Goal: Task Accomplishment & Management: Manage account settings

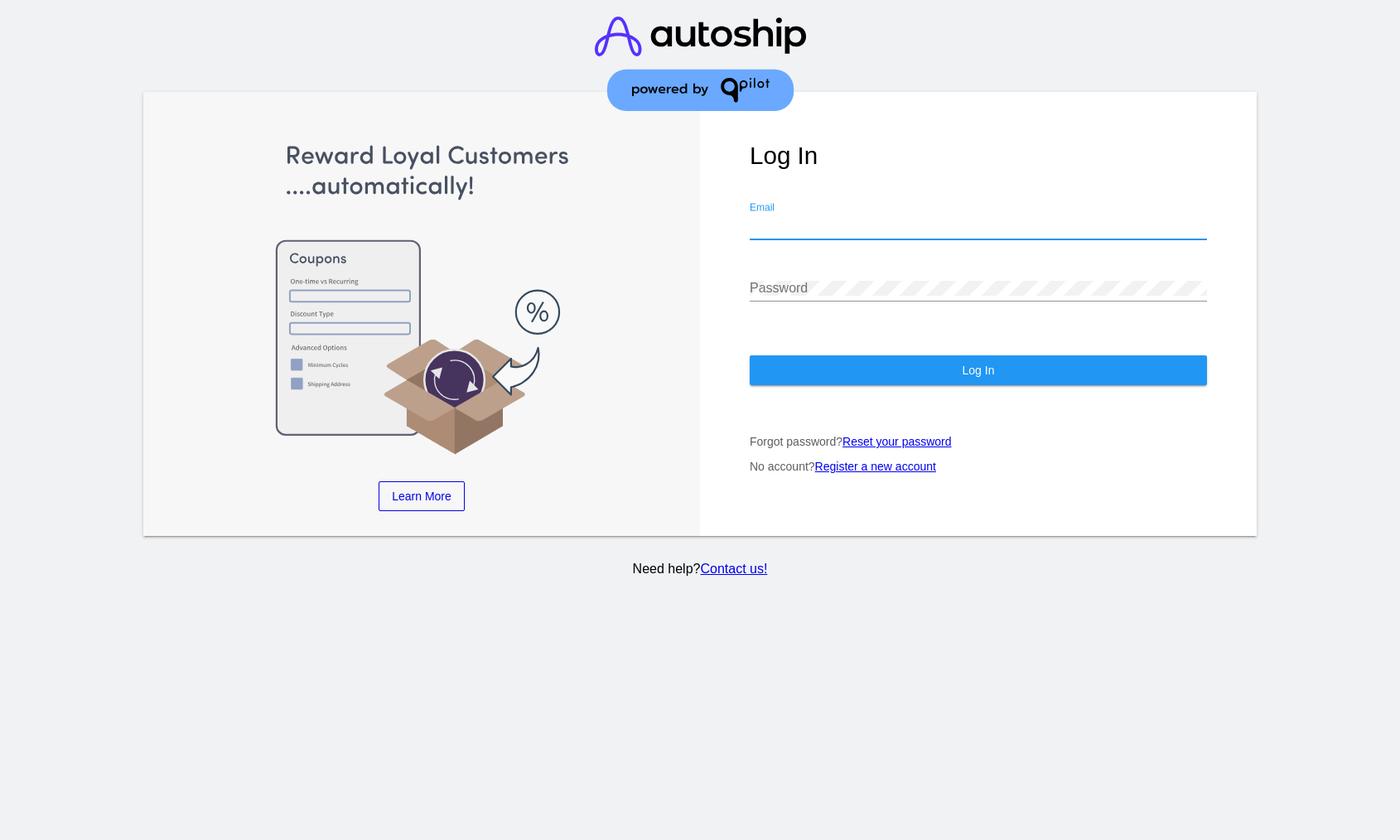
type input "viny@qpilot.cloud"
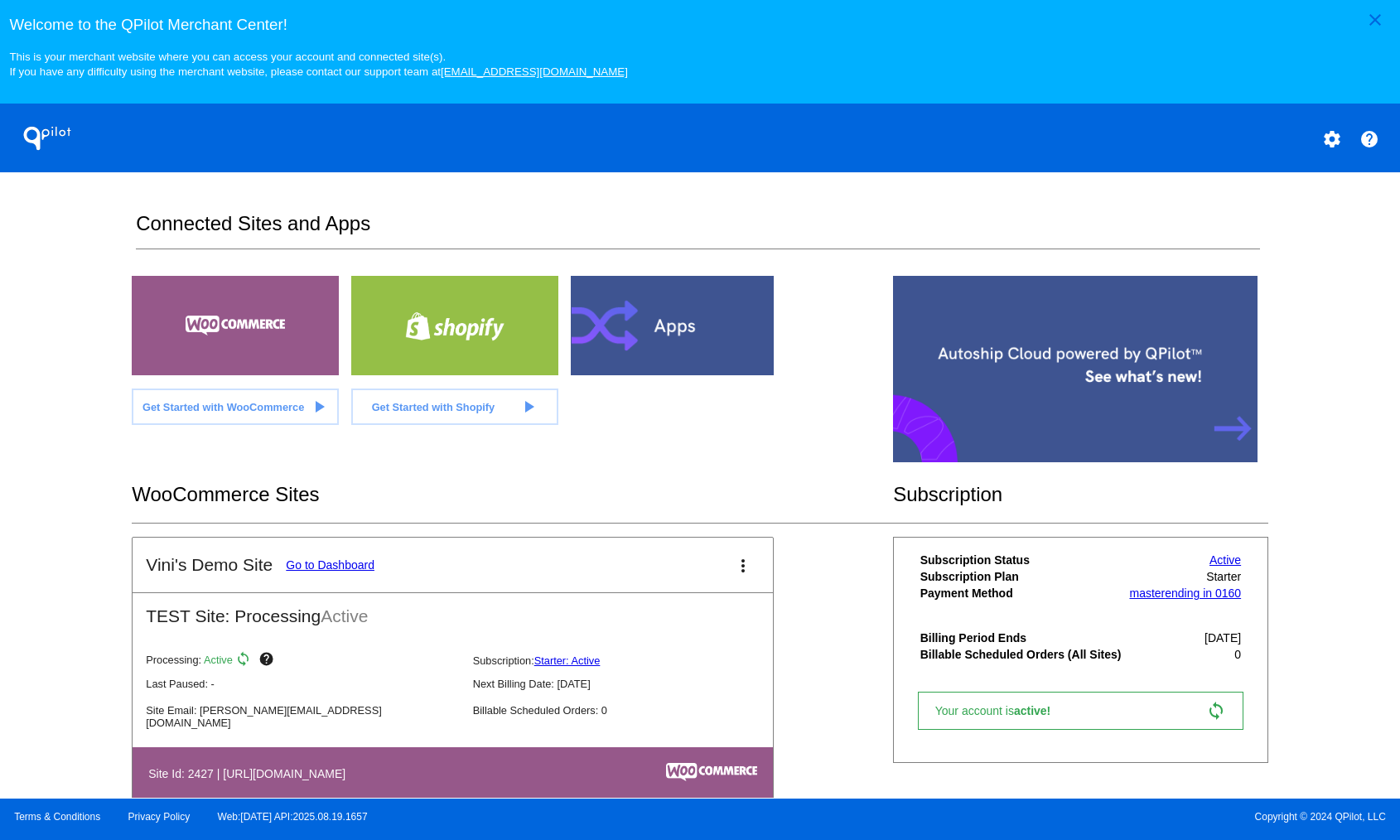
scroll to position [37, 0]
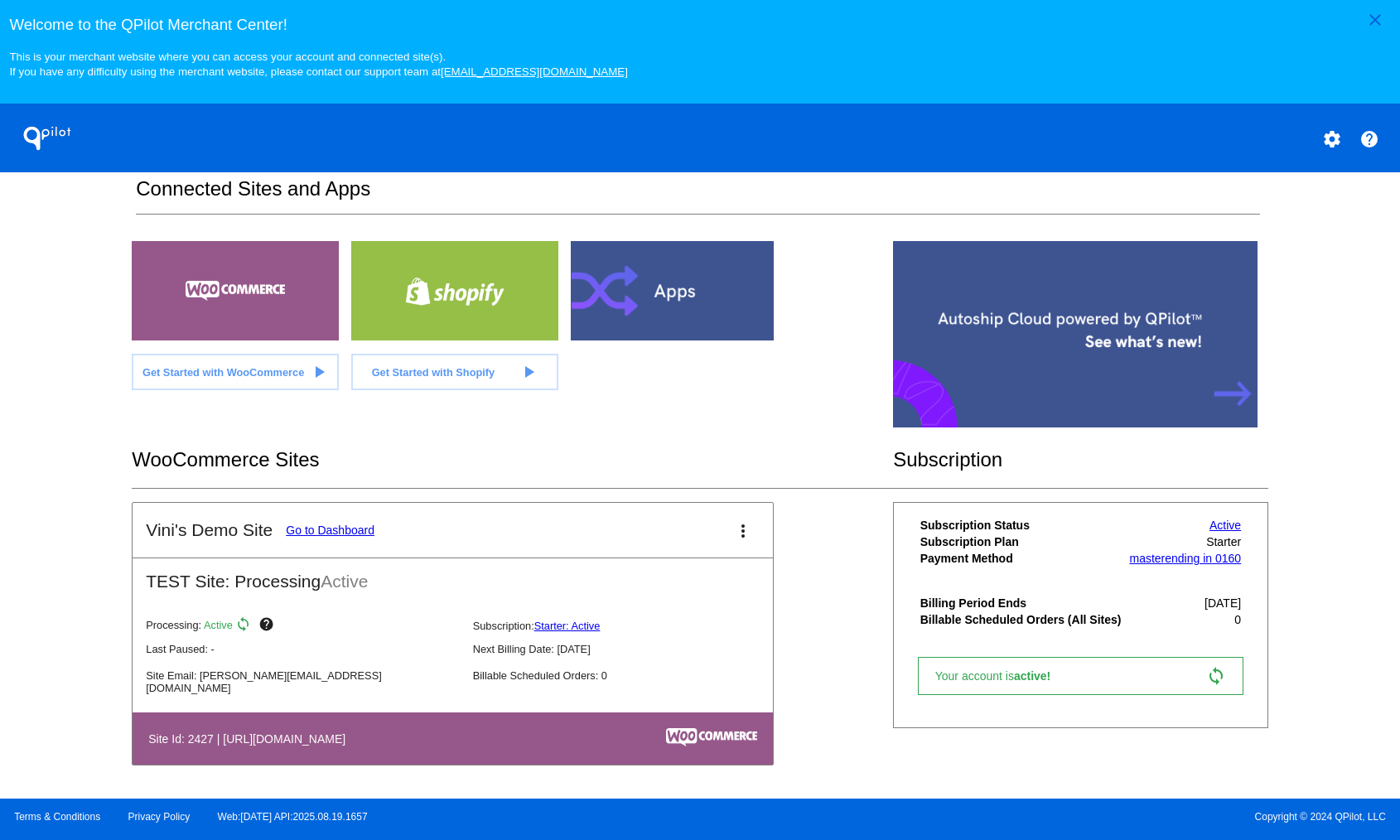
click at [361, 529] on link "Go to Dashboard" at bounding box center [330, 530] width 89 height 13
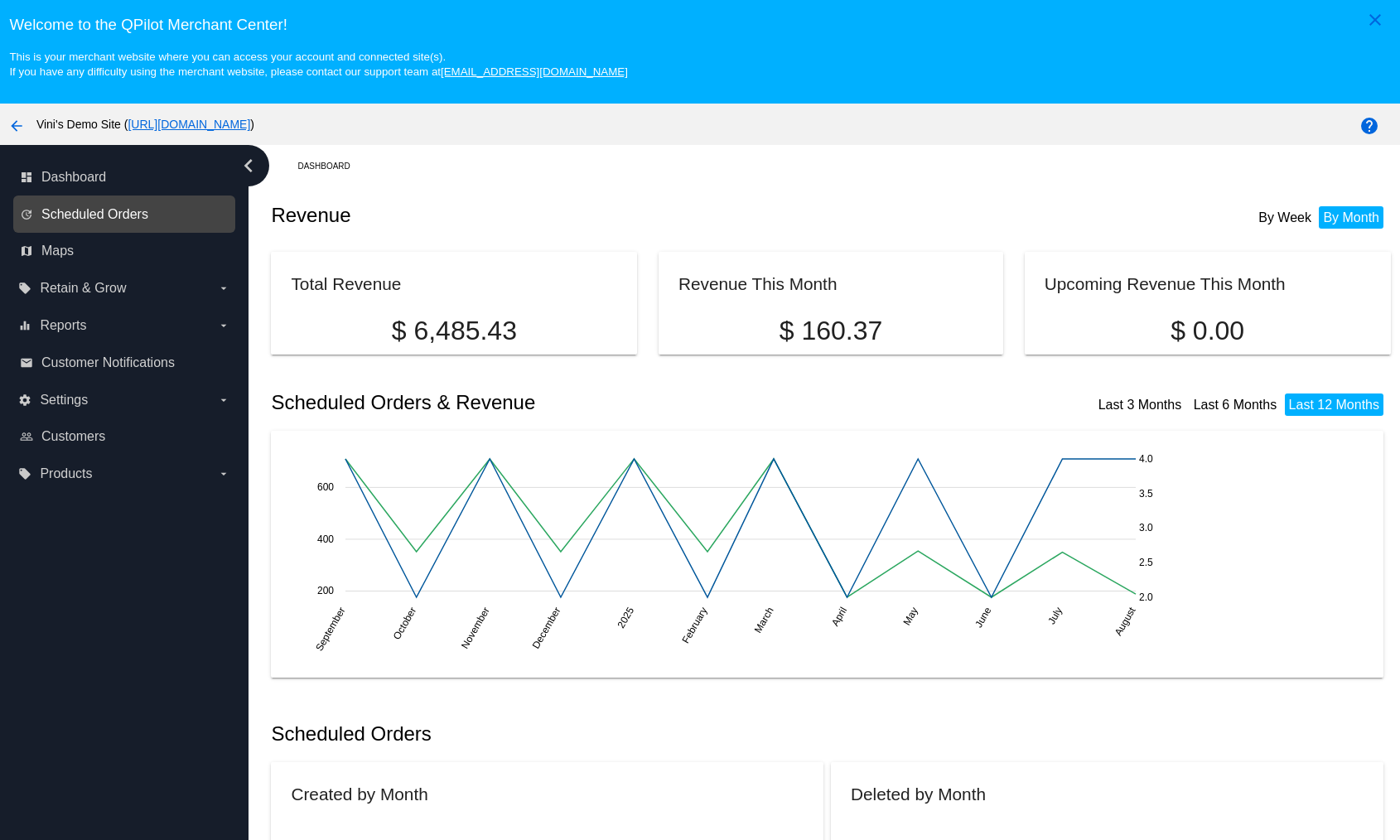
click at [130, 222] on span "Scheduled Orders" at bounding box center [95, 214] width 107 height 15
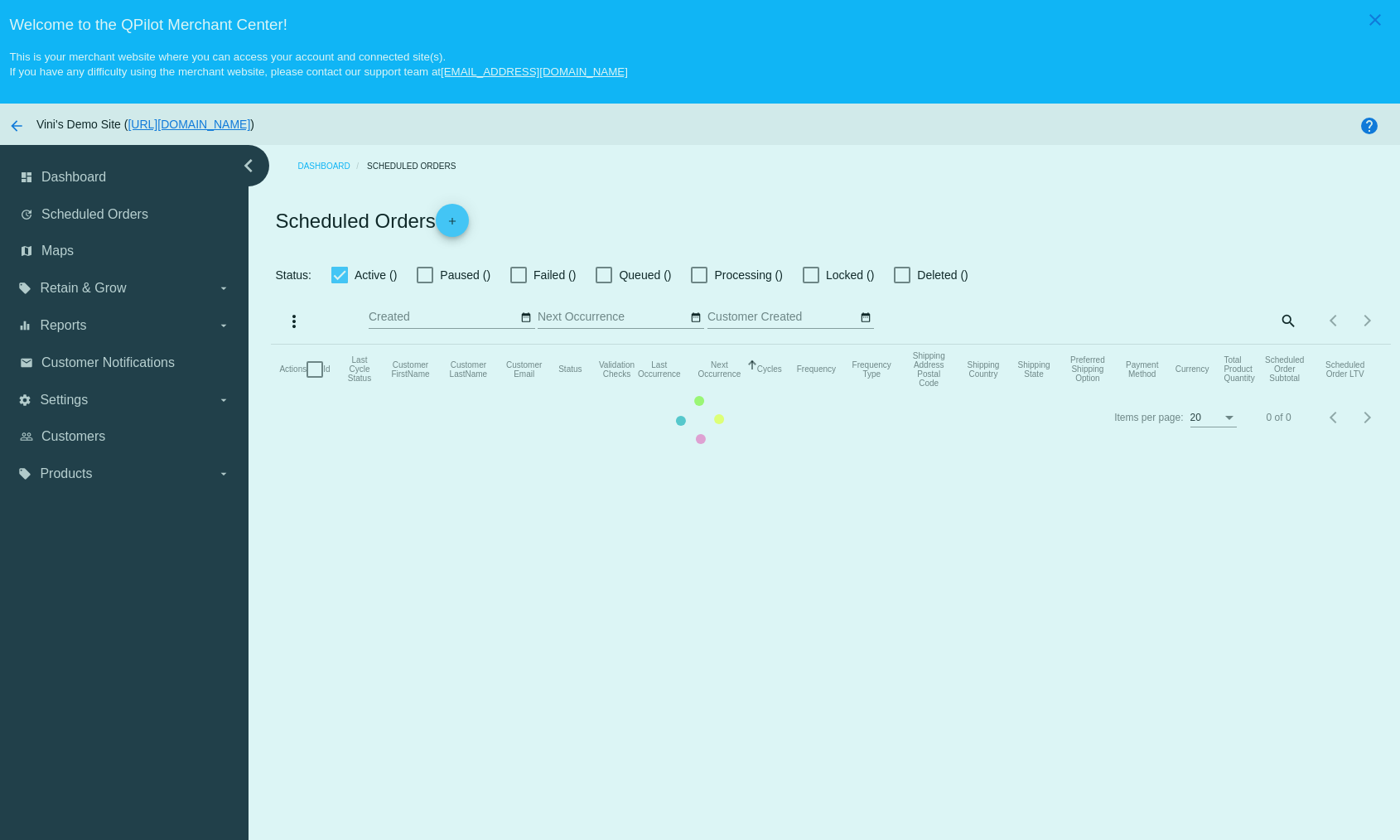
click at [271, 345] on mat-table "Actions Id Last Cycle Status Customer FirstName Customer LastName Customer Emai…" at bounding box center [831, 370] width 1120 height 50
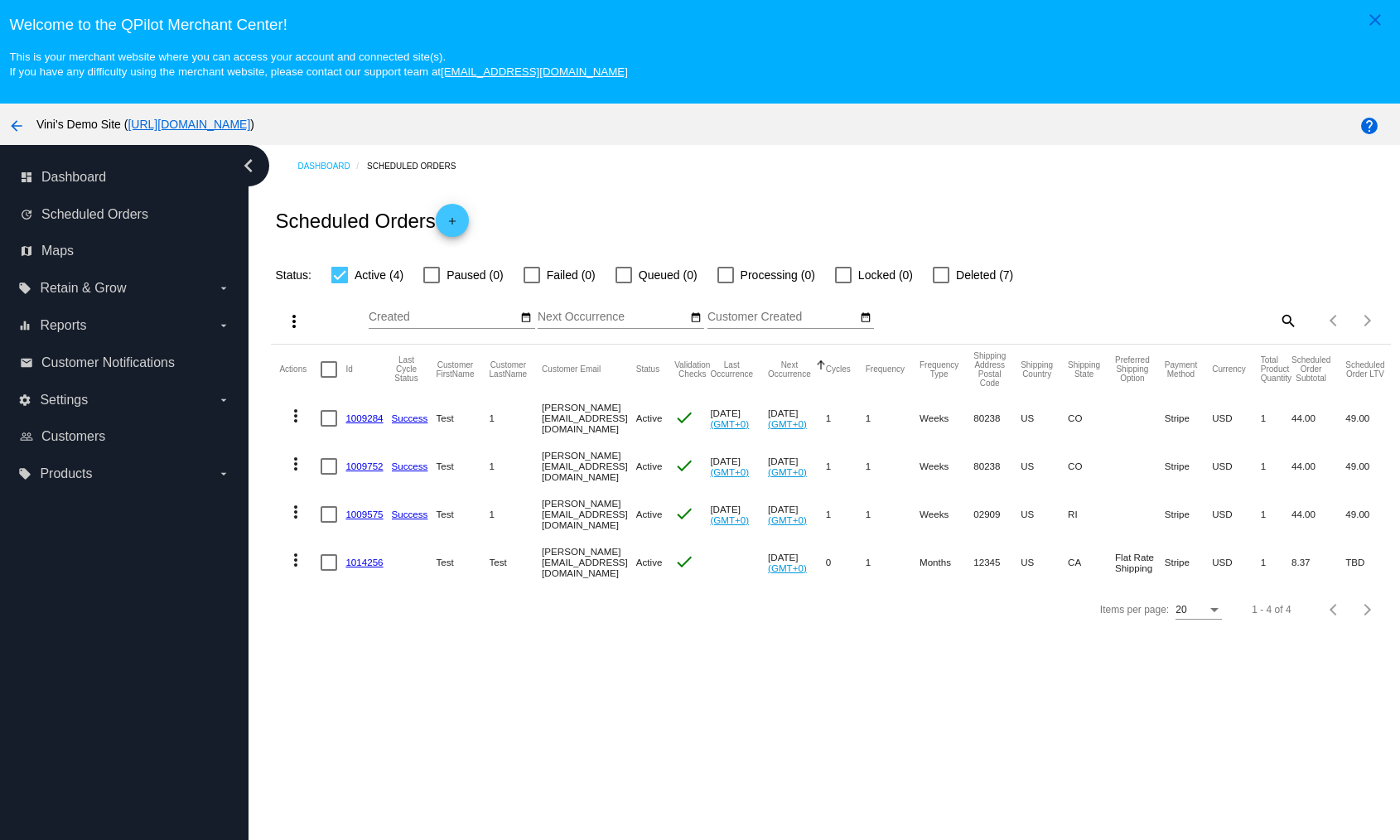
click at [371, 414] on link "1009284" at bounding box center [364, 417] width 37 height 10
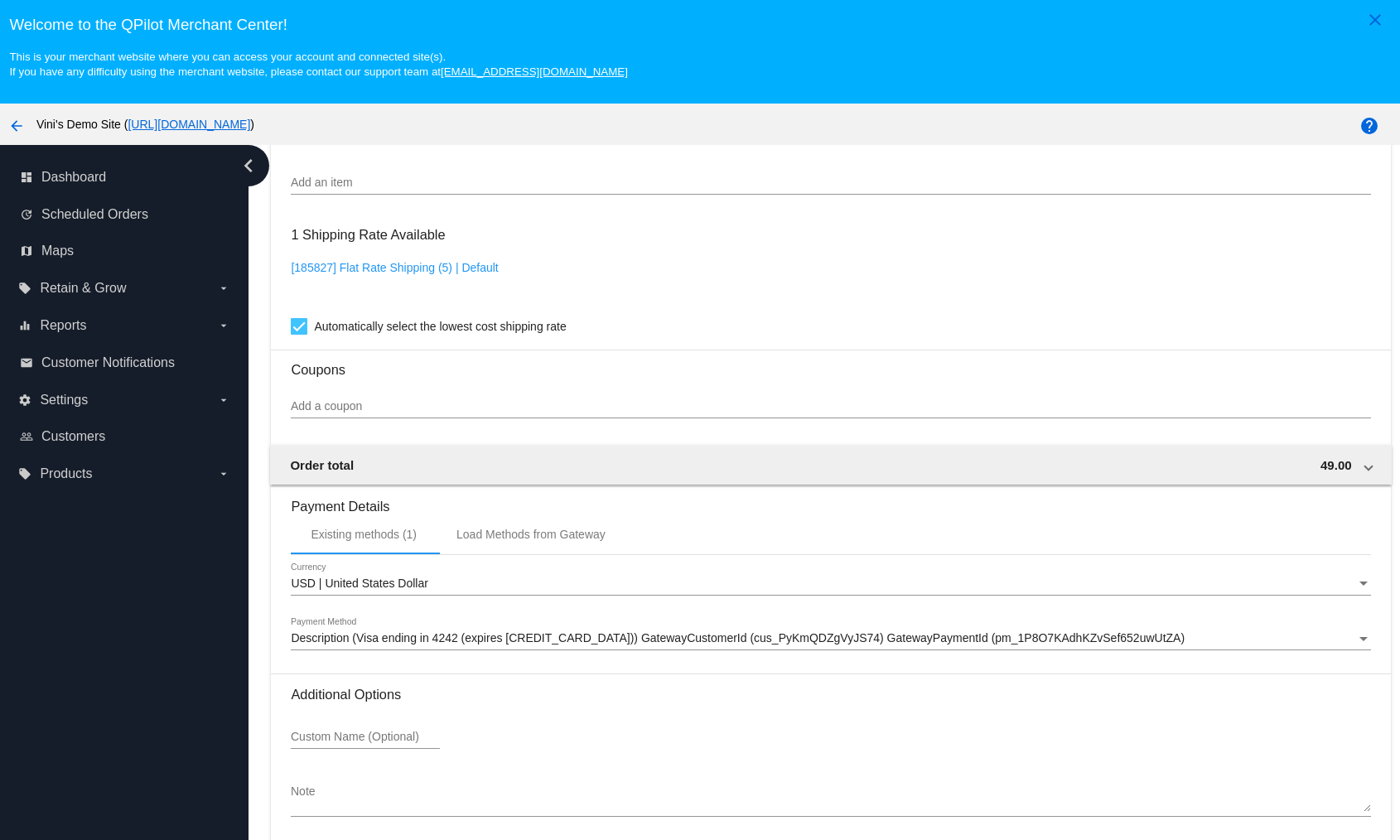
scroll to position [1114, 0]
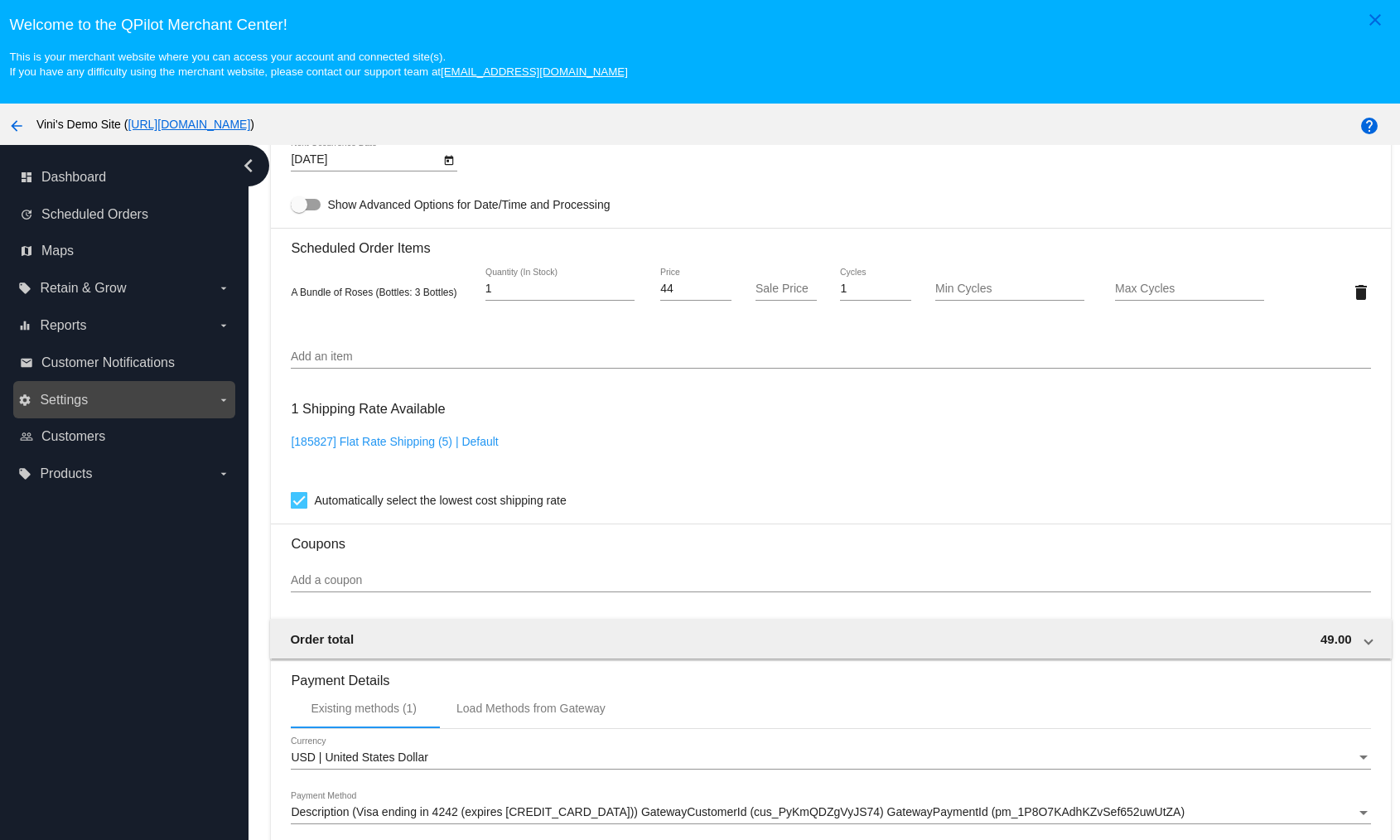
click at [85, 399] on span "Settings" at bounding box center [64, 399] width 48 height 15
click at [0, 0] on input "settings Settings arrow_drop_down" at bounding box center [0, 0] width 0 height 0
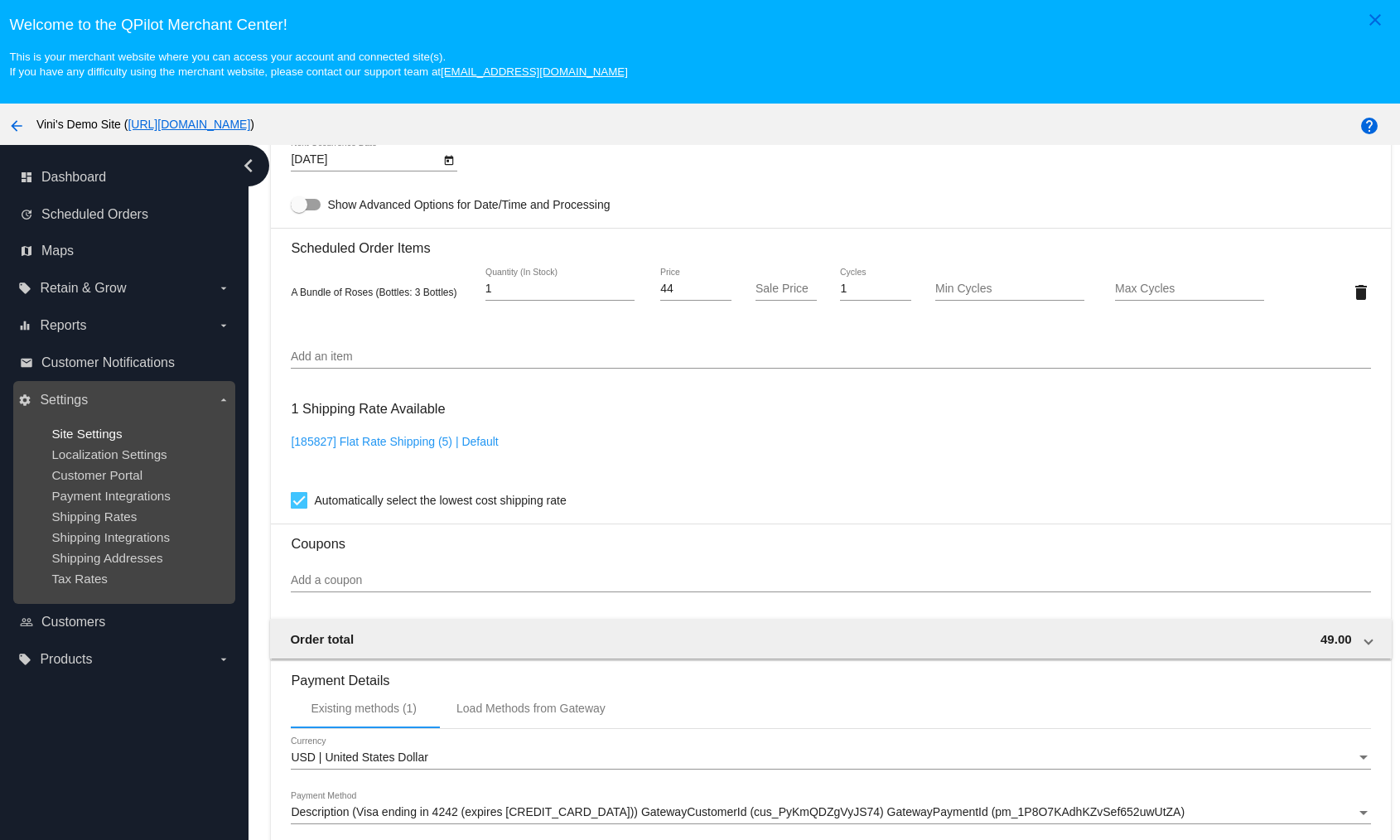
click at [79, 424] on ul "Site Settings Localization Settings Customer Portal Payment Integrations Shippi…" at bounding box center [123, 505] width 211 height 185
click at [82, 434] on span "Site Settings" at bounding box center [87, 434] width 71 height 14
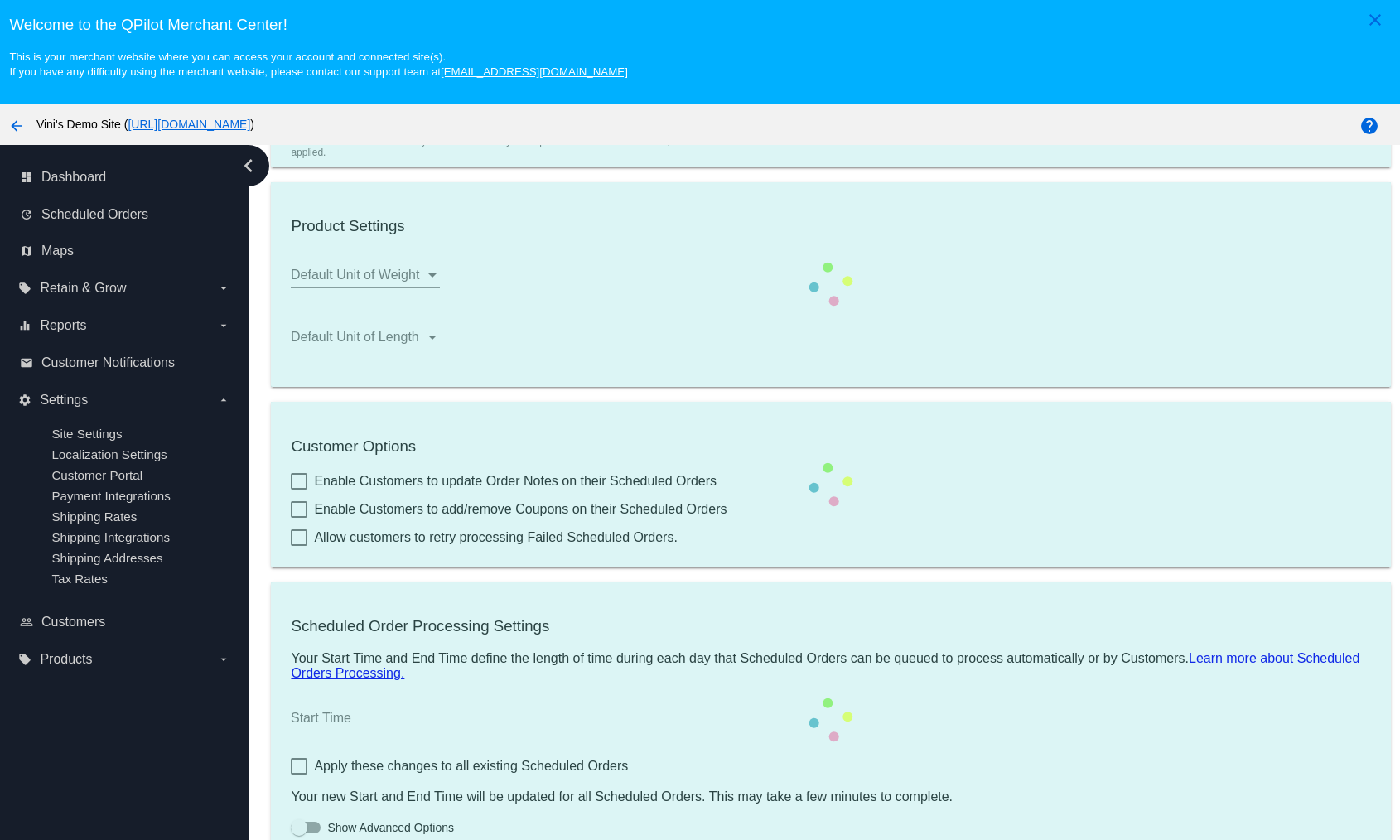
scroll to position [348, 0]
type input "00:00"
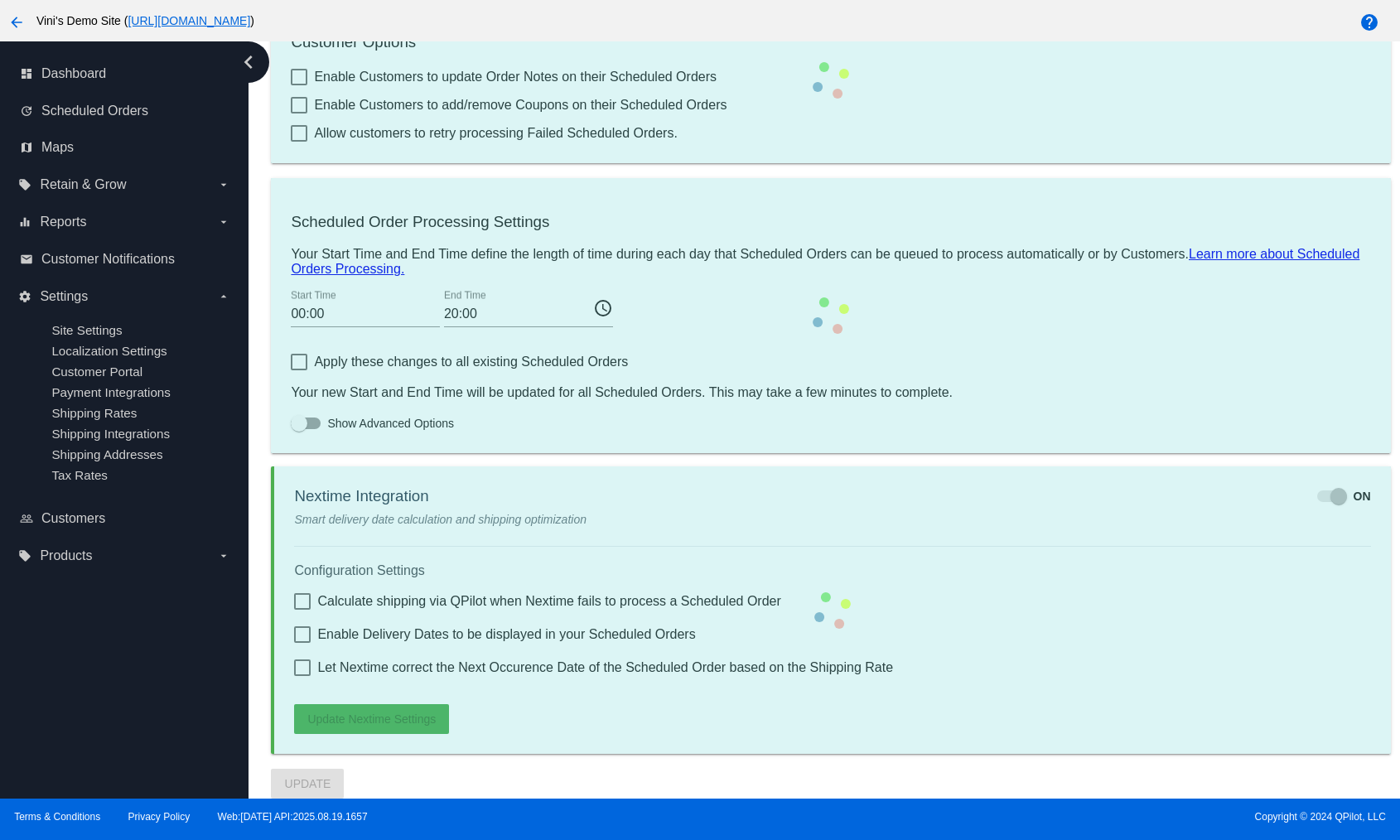
checkbox input "true"
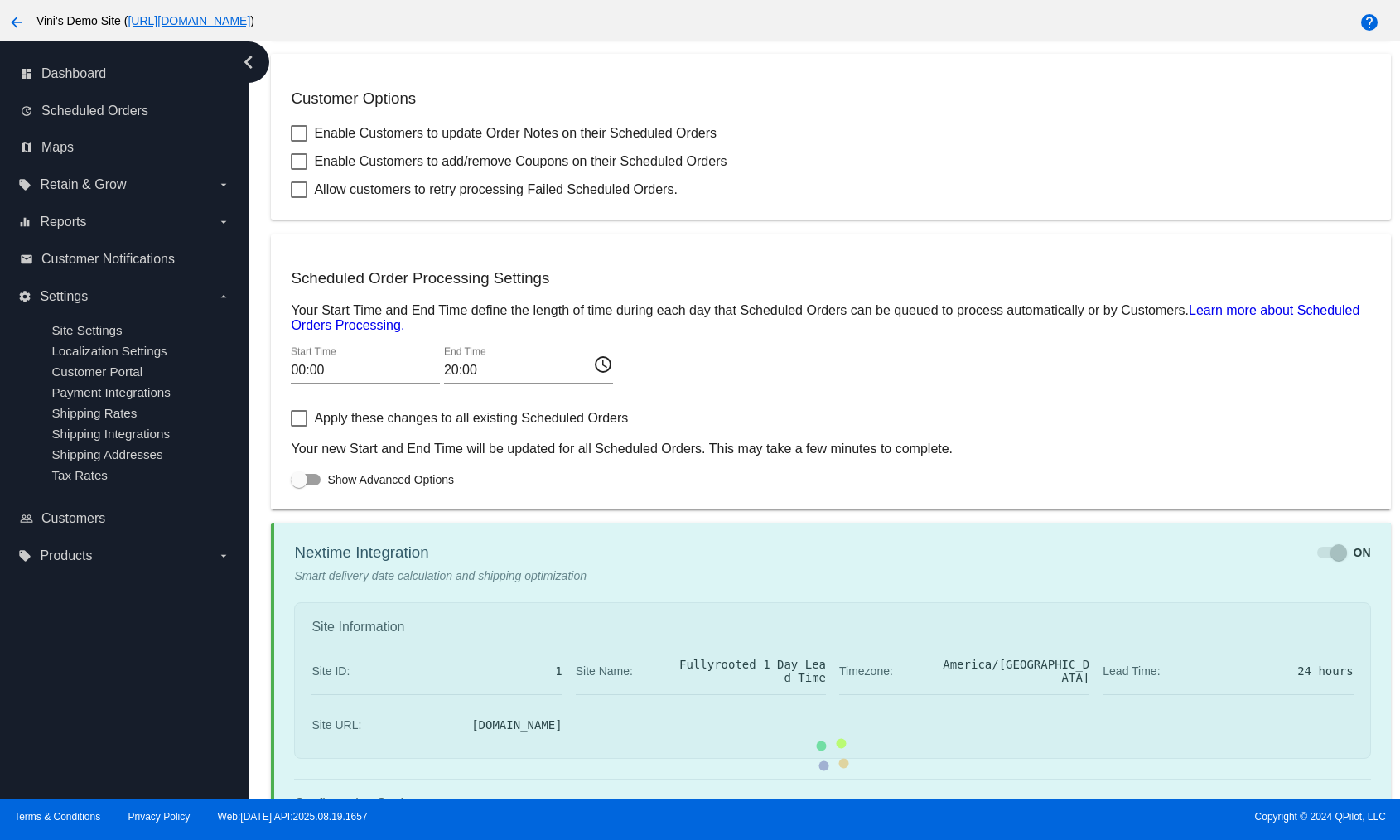
checkbox input "true"
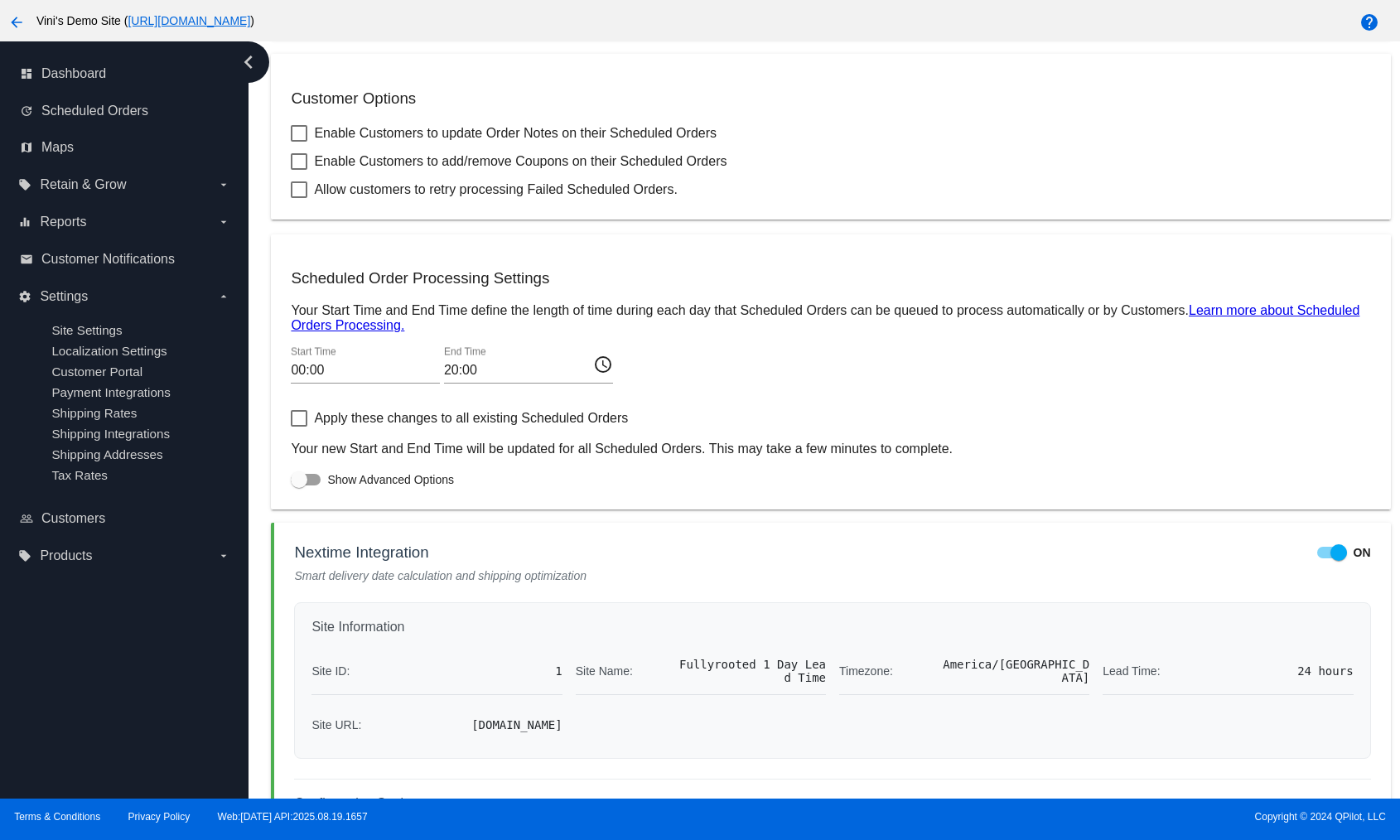
scroll to position [871, 0]
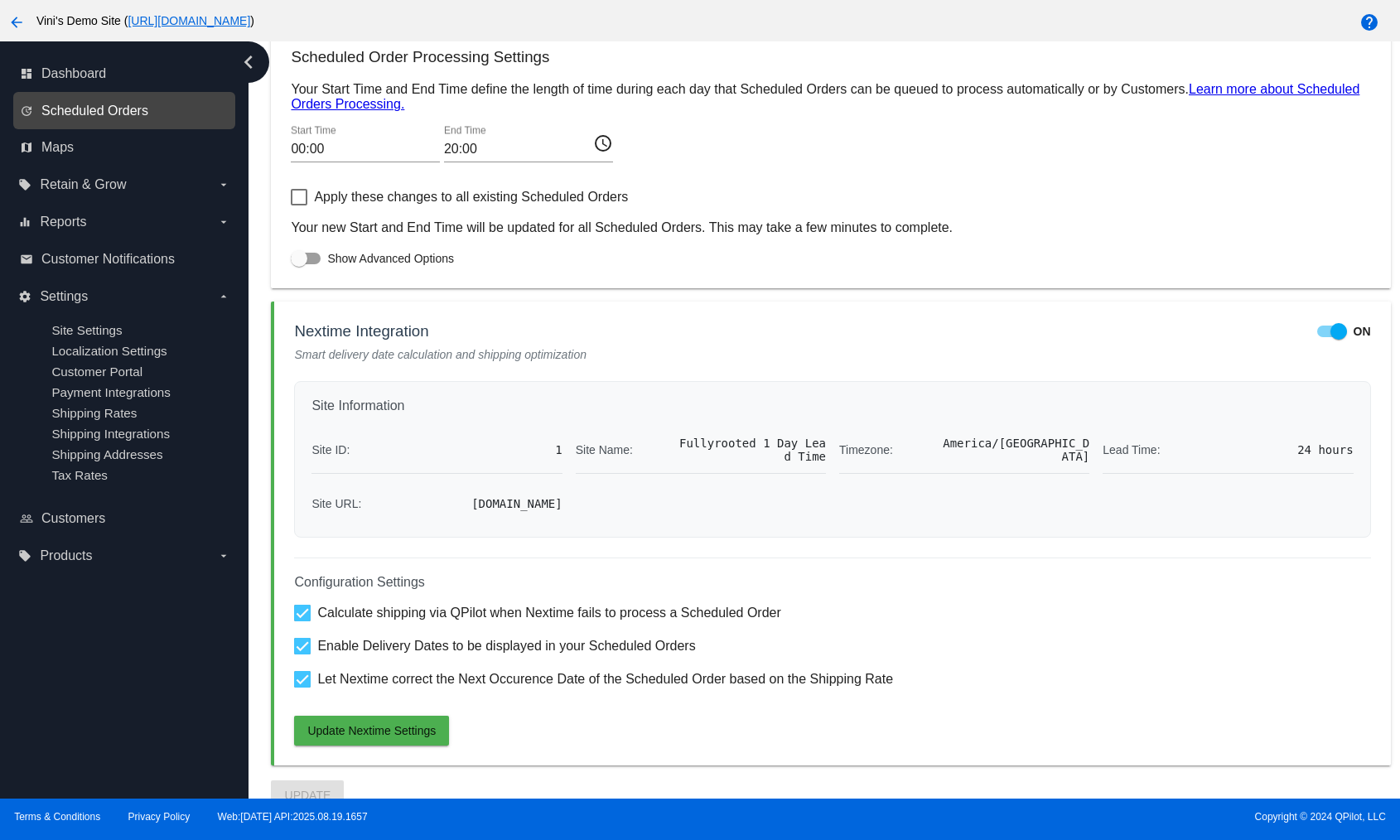
click at [123, 111] on span "Scheduled Orders" at bounding box center [95, 110] width 107 height 15
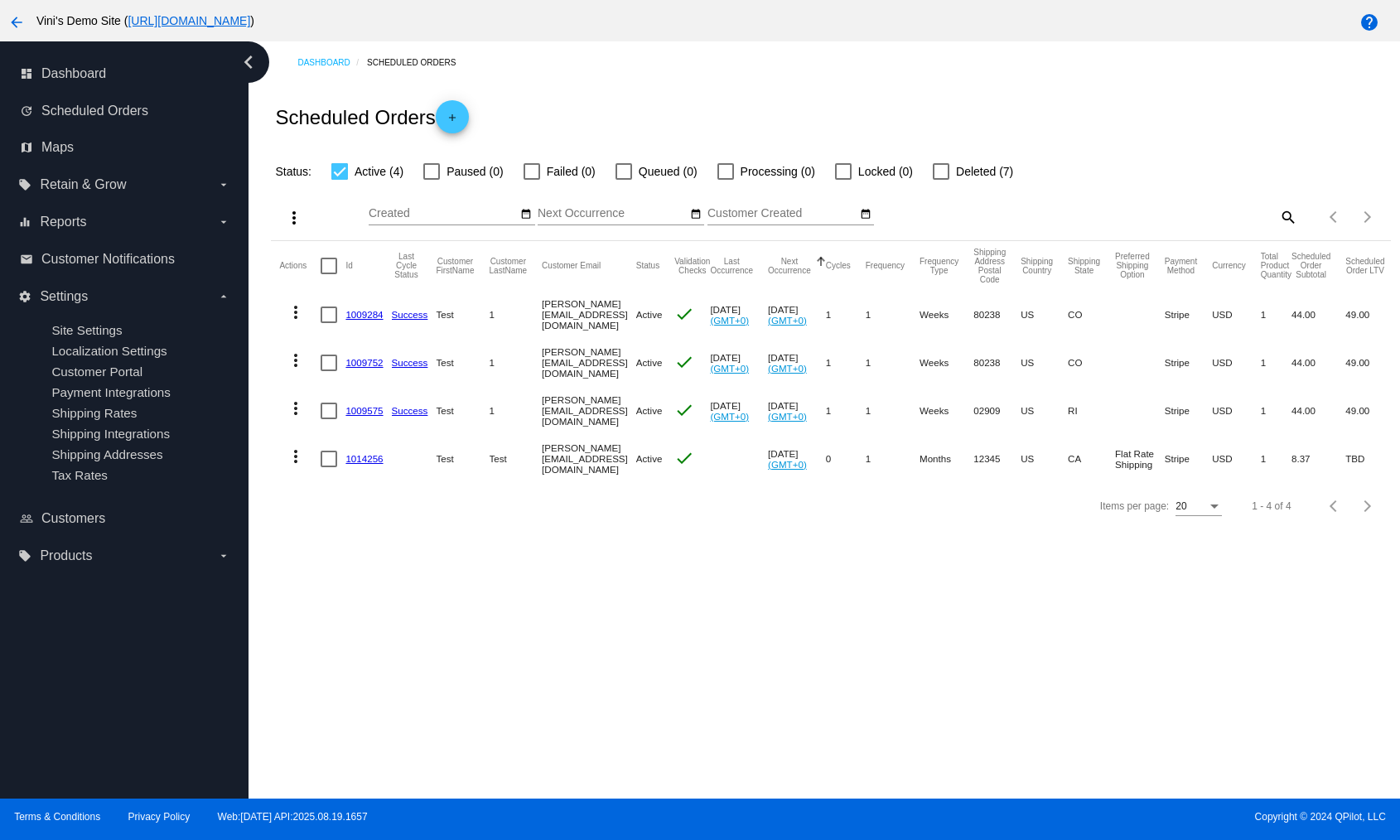
click at [298, 407] on mat-icon "more_vert" at bounding box center [295, 408] width 20 height 20
click at [696, 588] on div at bounding box center [700, 420] width 1400 height 840
click at [296, 319] on mat-icon "more_vert" at bounding box center [295, 312] width 20 height 20
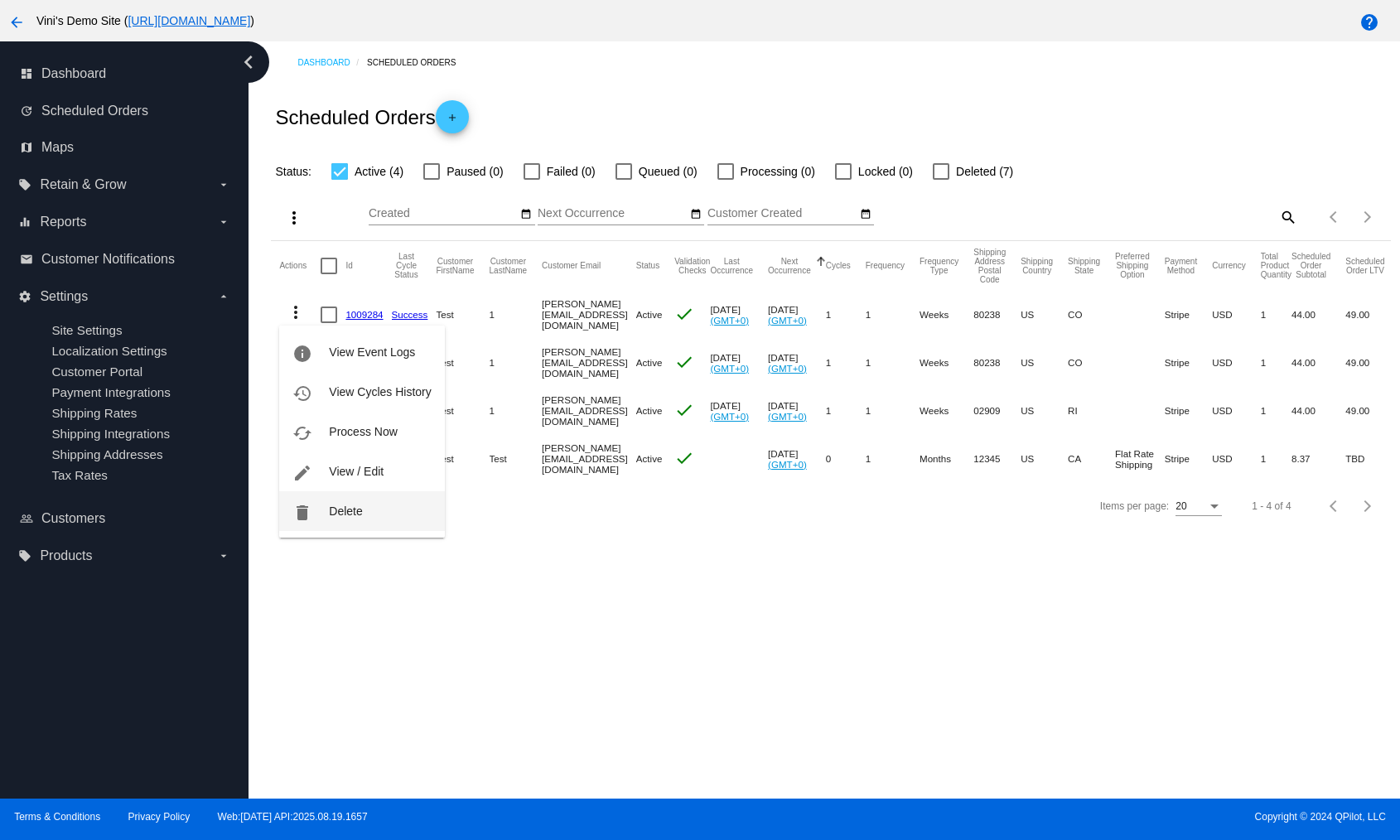
click at [408, 514] on button "delete Delete" at bounding box center [361, 511] width 165 height 40
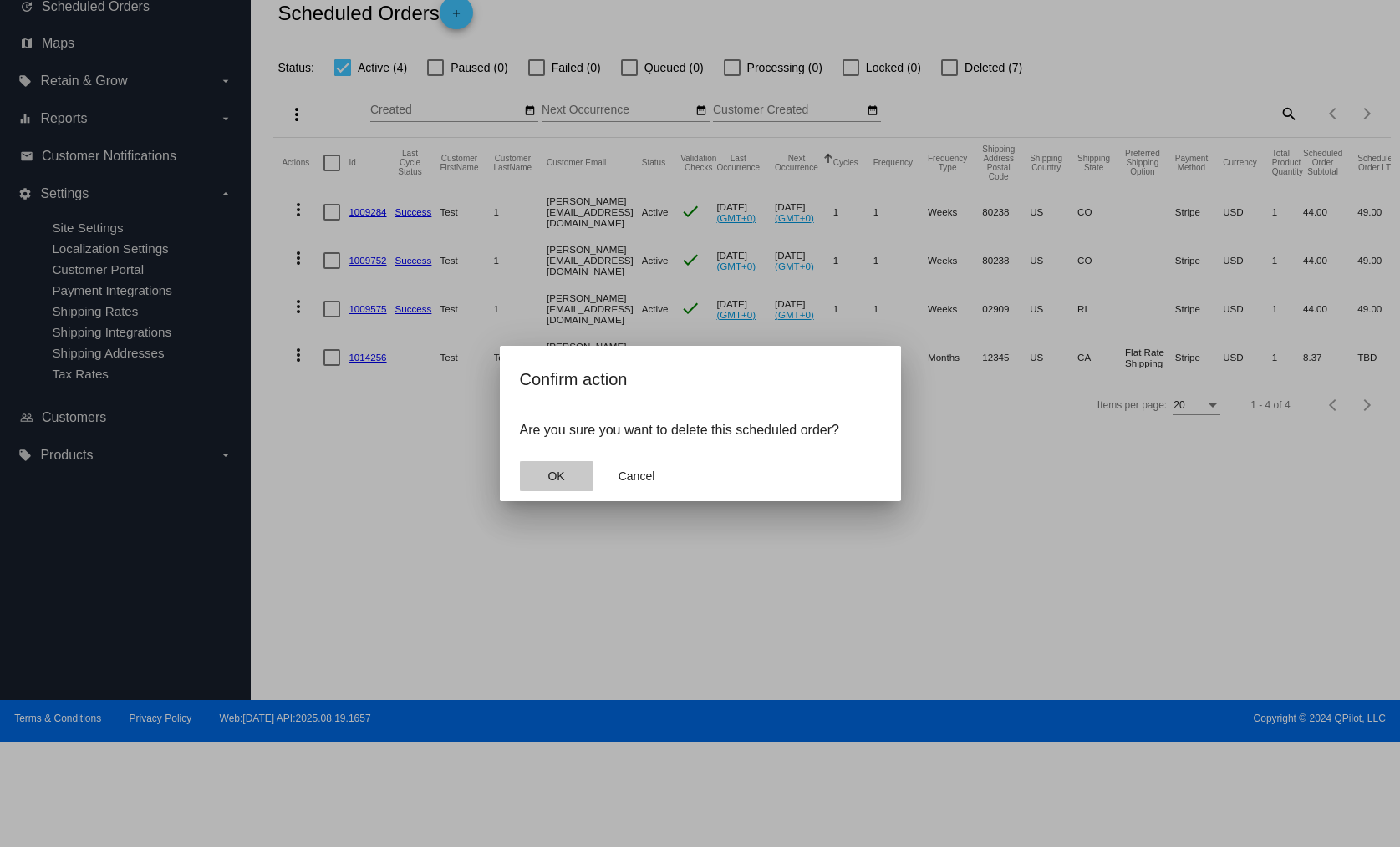
click at [565, 479] on button "OK" at bounding box center [557, 476] width 74 height 30
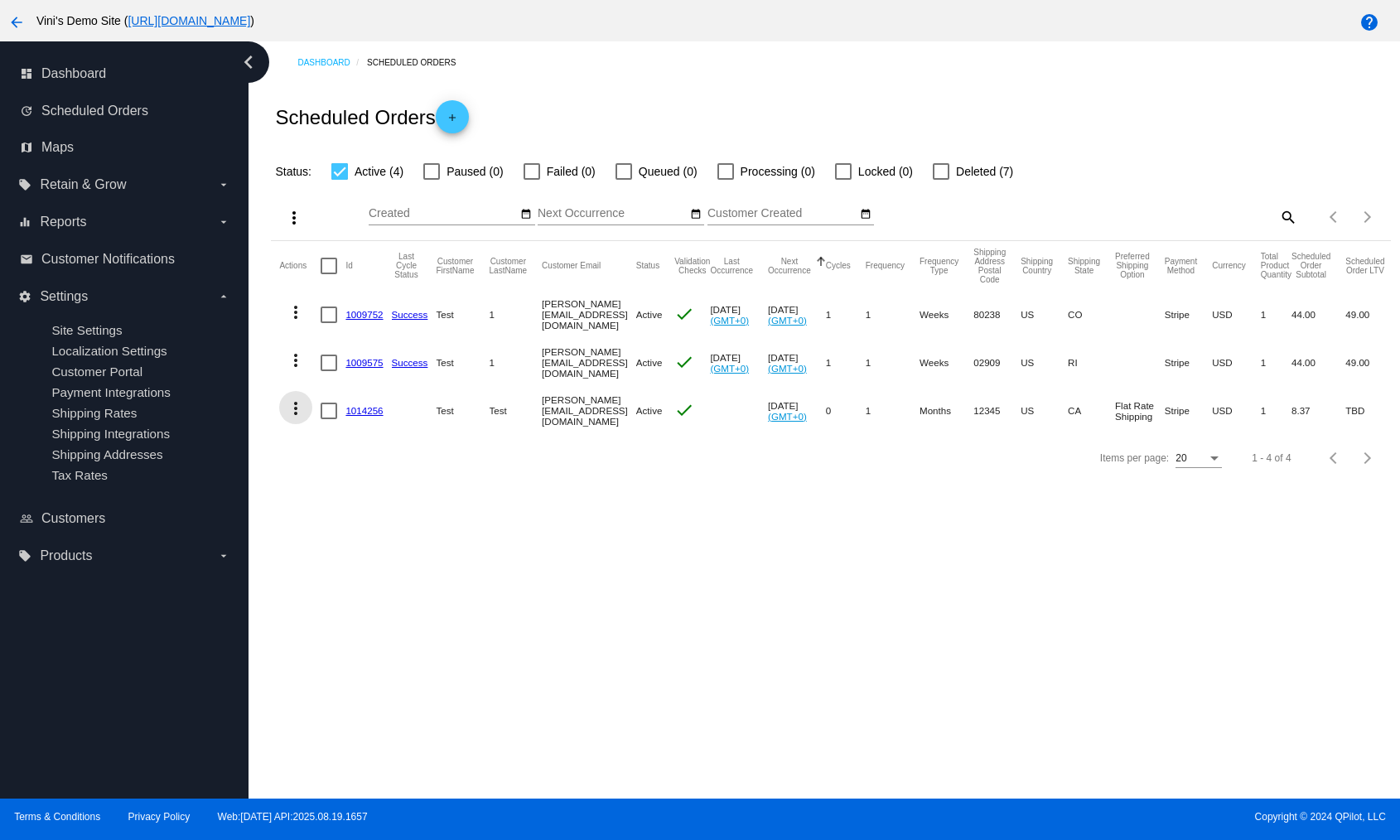
click at [302, 413] on mat-icon "more_vert" at bounding box center [295, 408] width 20 height 20
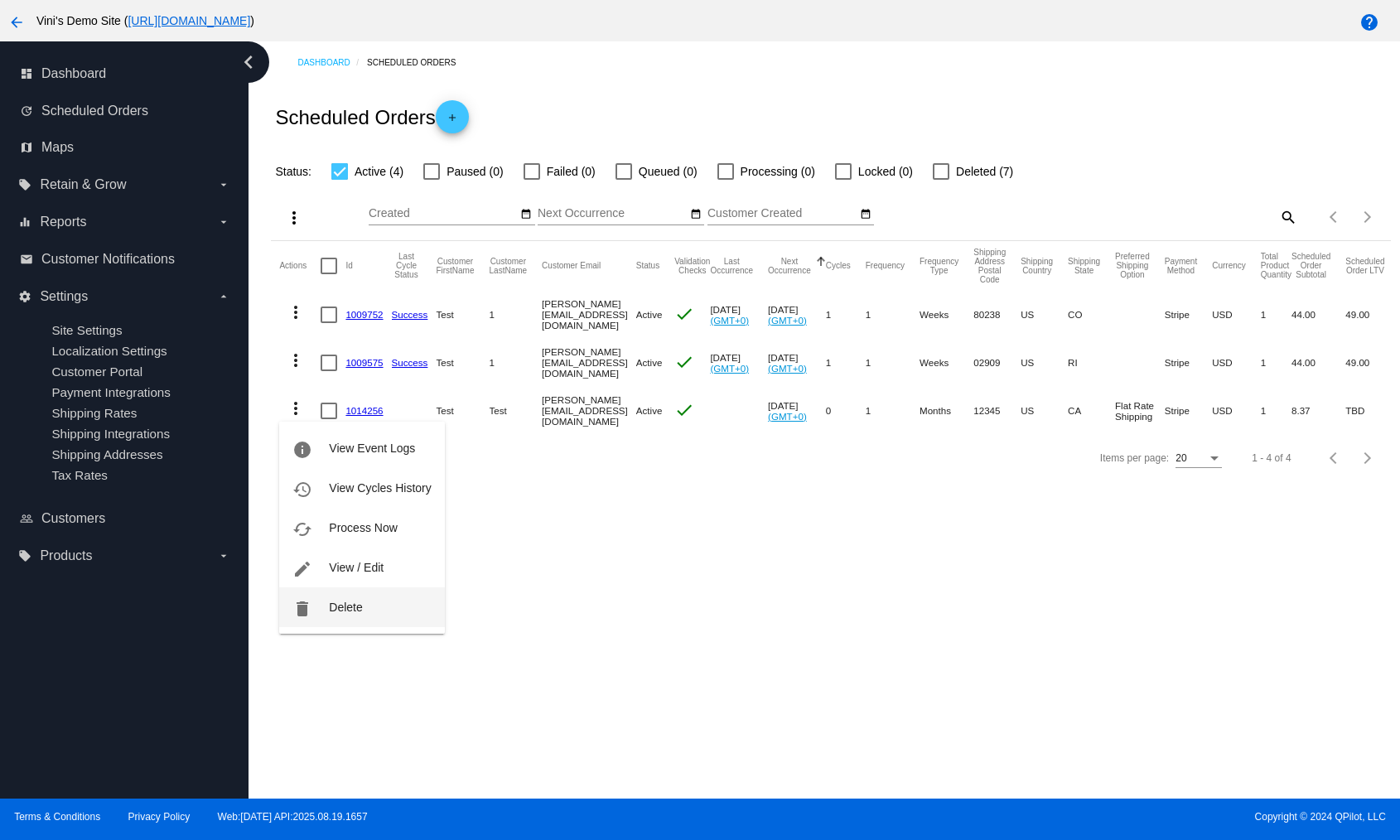
click at [378, 612] on button "delete Delete" at bounding box center [361, 607] width 165 height 40
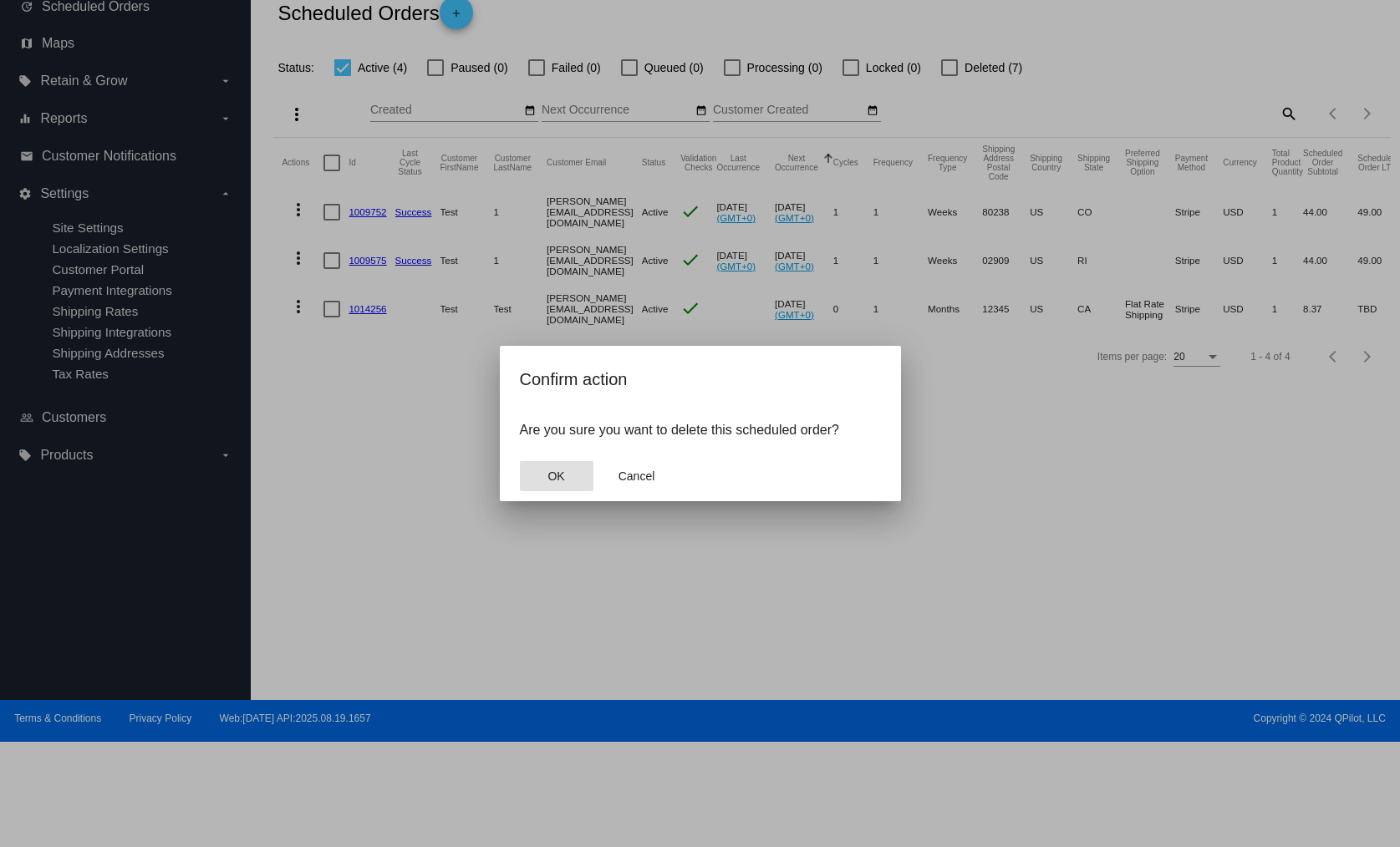
click at [570, 474] on button "OK" at bounding box center [557, 476] width 74 height 30
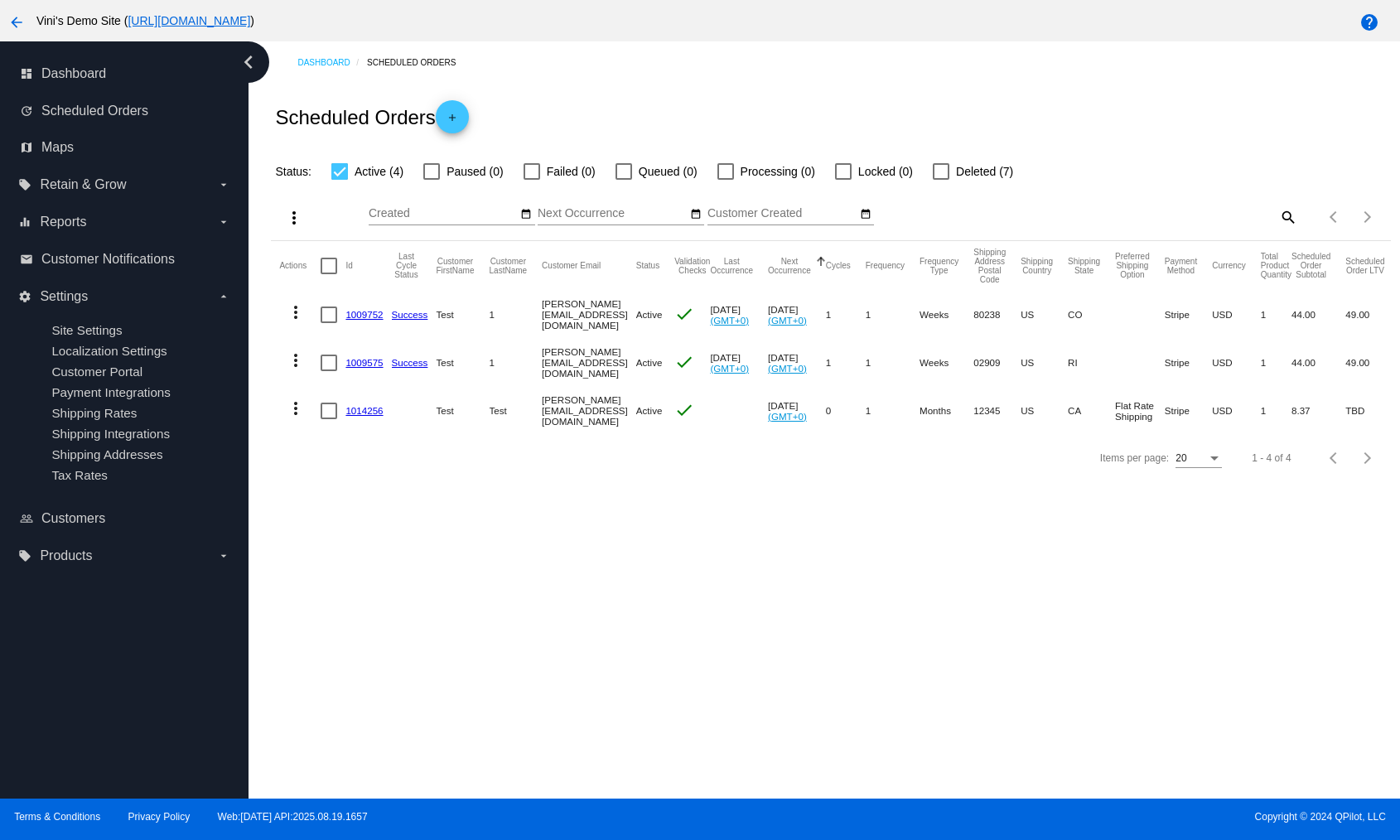
click at [295, 368] on mat-icon "more_vert" at bounding box center [295, 360] width 20 height 20
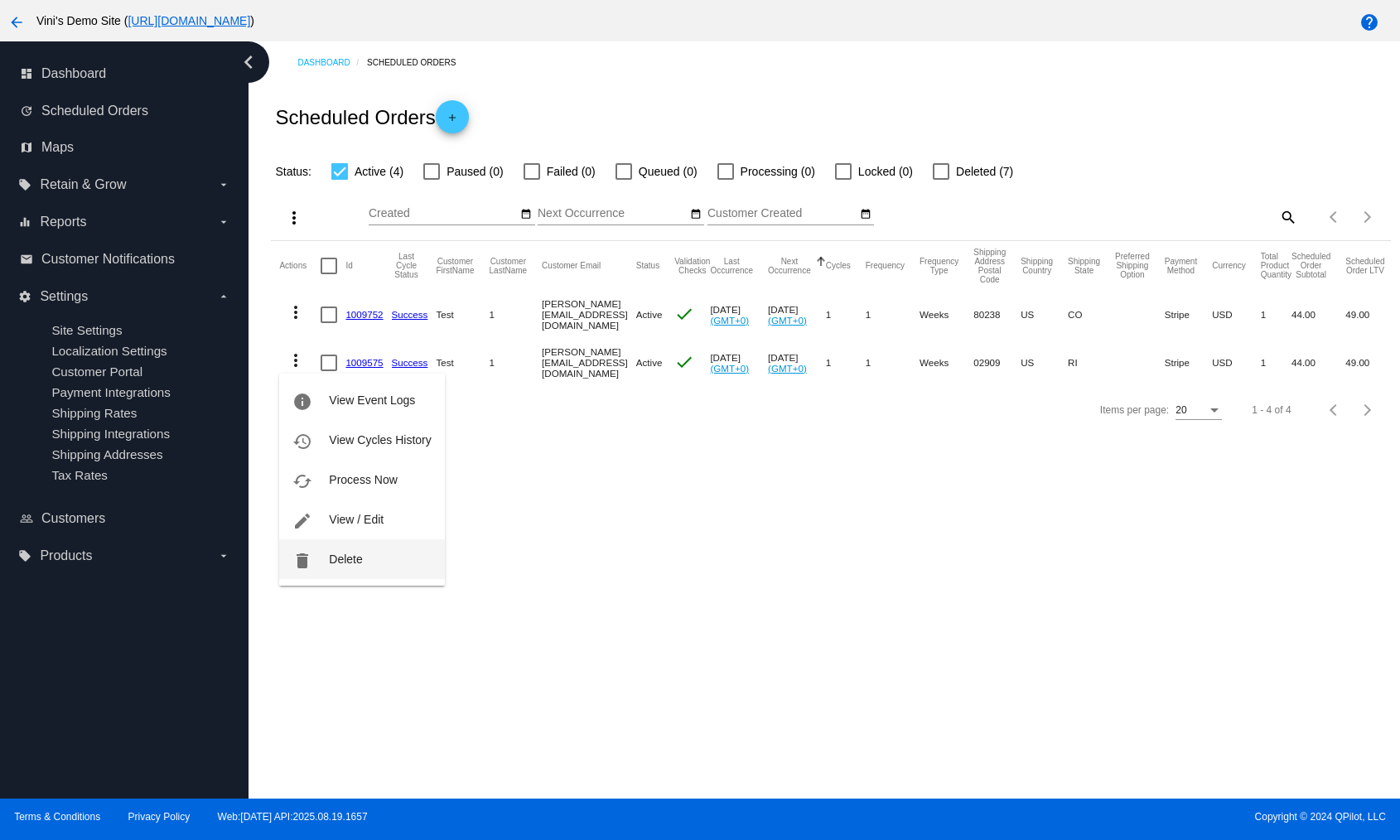
click at [374, 564] on button "delete Delete" at bounding box center [361, 559] width 165 height 40
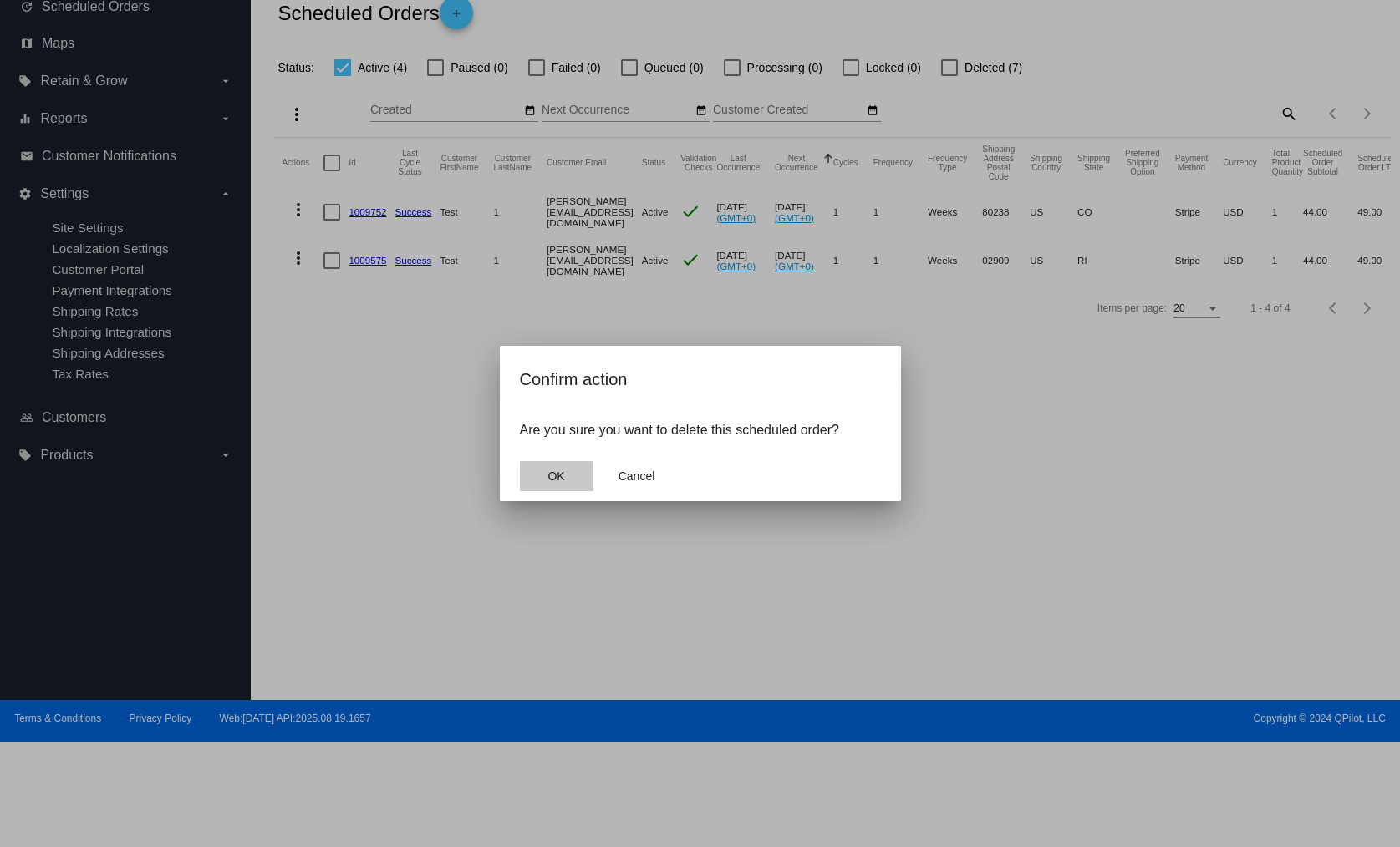
click at [541, 478] on button "OK" at bounding box center [557, 476] width 74 height 30
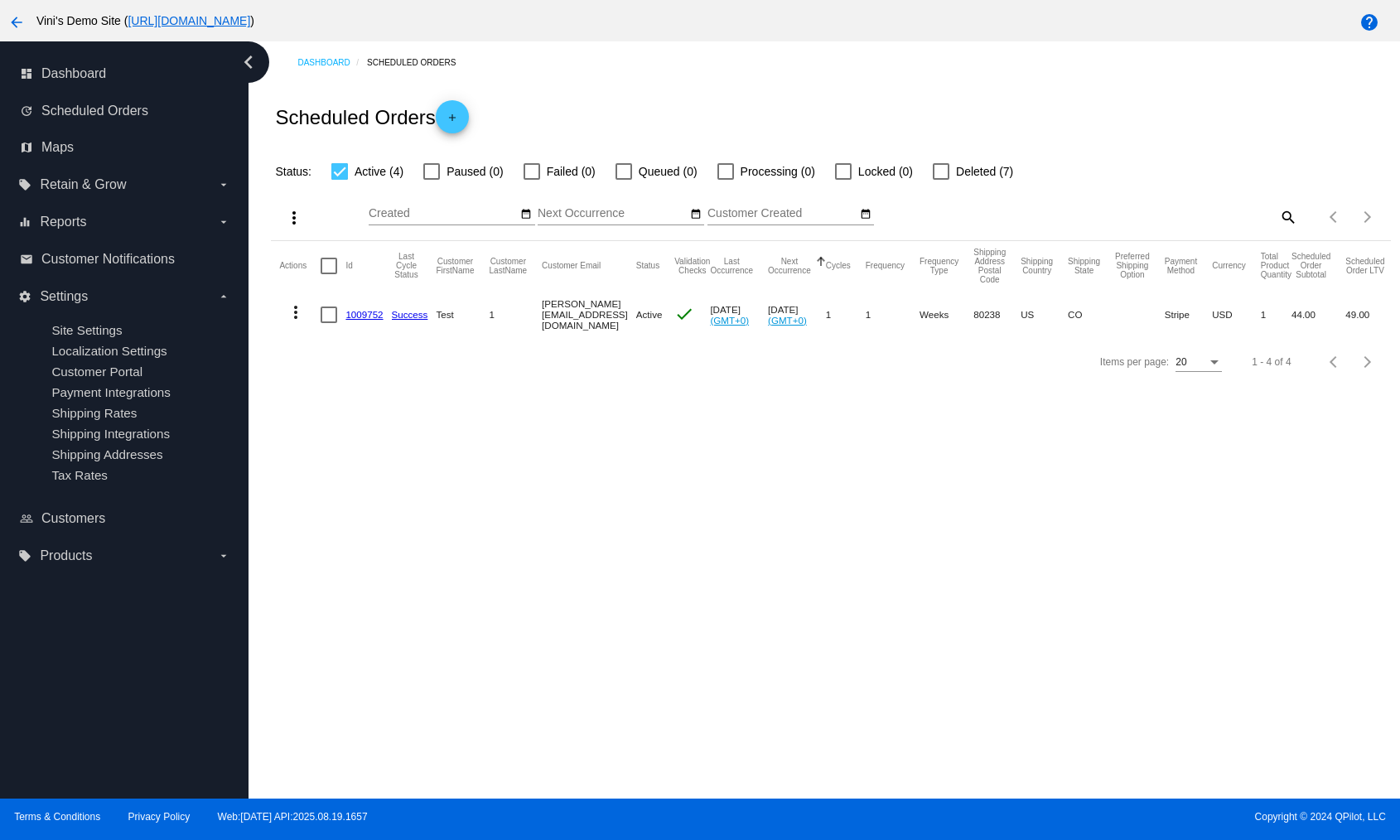
drag, startPoint x: 293, startPoint y: 313, endPoint x: 293, endPoint y: 288, distance: 25.0
click at [293, 288] on mat-table "Actions Id Last Cycle Status Customer FirstName Customer LastName Customer Emai…" at bounding box center [831, 290] width 1120 height 97
click at [291, 315] on mat-icon "more_vert" at bounding box center [295, 312] width 20 height 20
click at [1084, 688] on div at bounding box center [700, 420] width 1400 height 840
click at [995, 658] on div "Dashboard Scheduled Orders Scheduled Orders add Status: Active (4) Paused (0) F…" at bounding box center [824, 420] width 1152 height 757
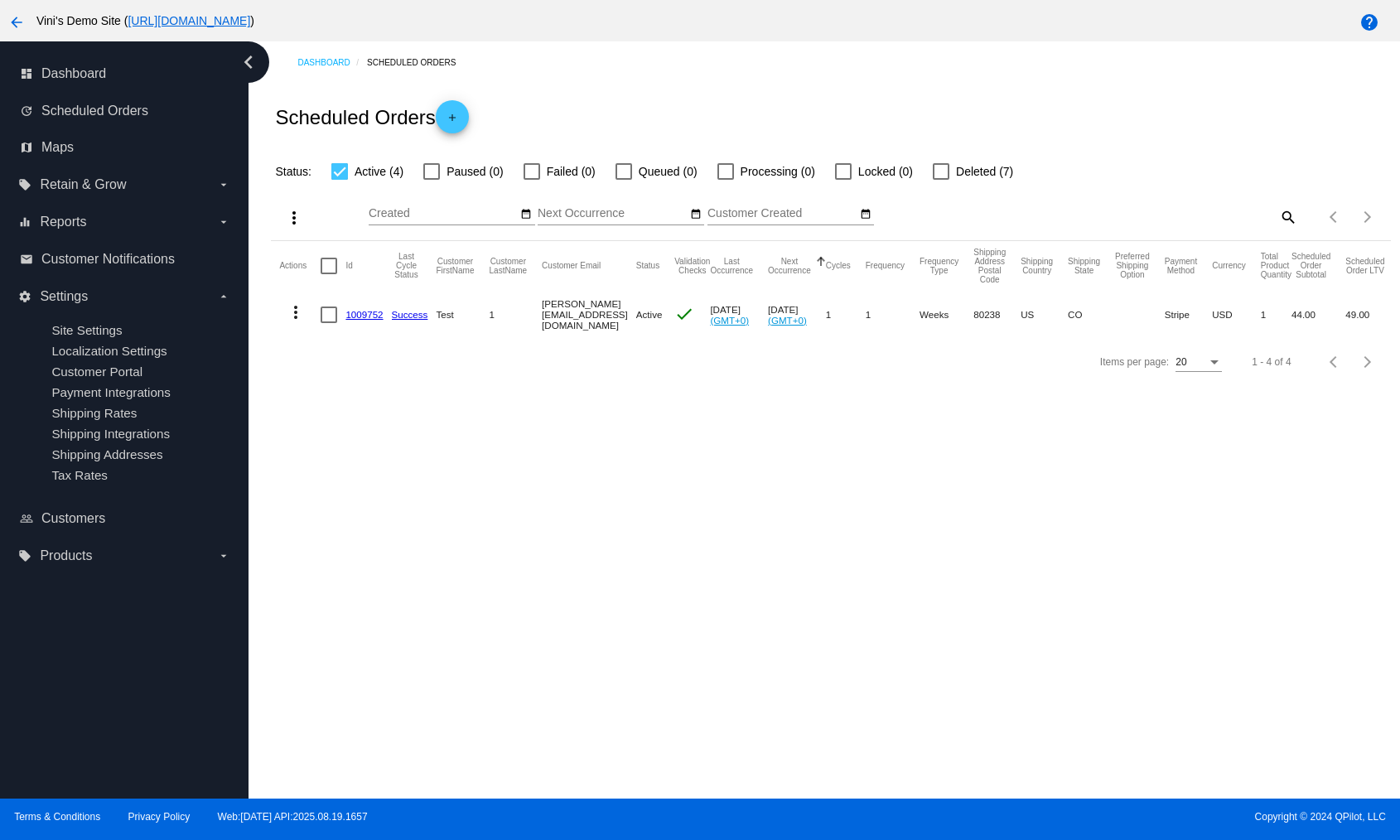
click at [296, 316] on mat-icon "more_vert" at bounding box center [295, 312] width 20 height 20
click at [356, 509] on span "Delete" at bounding box center [345, 511] width 33 height 13
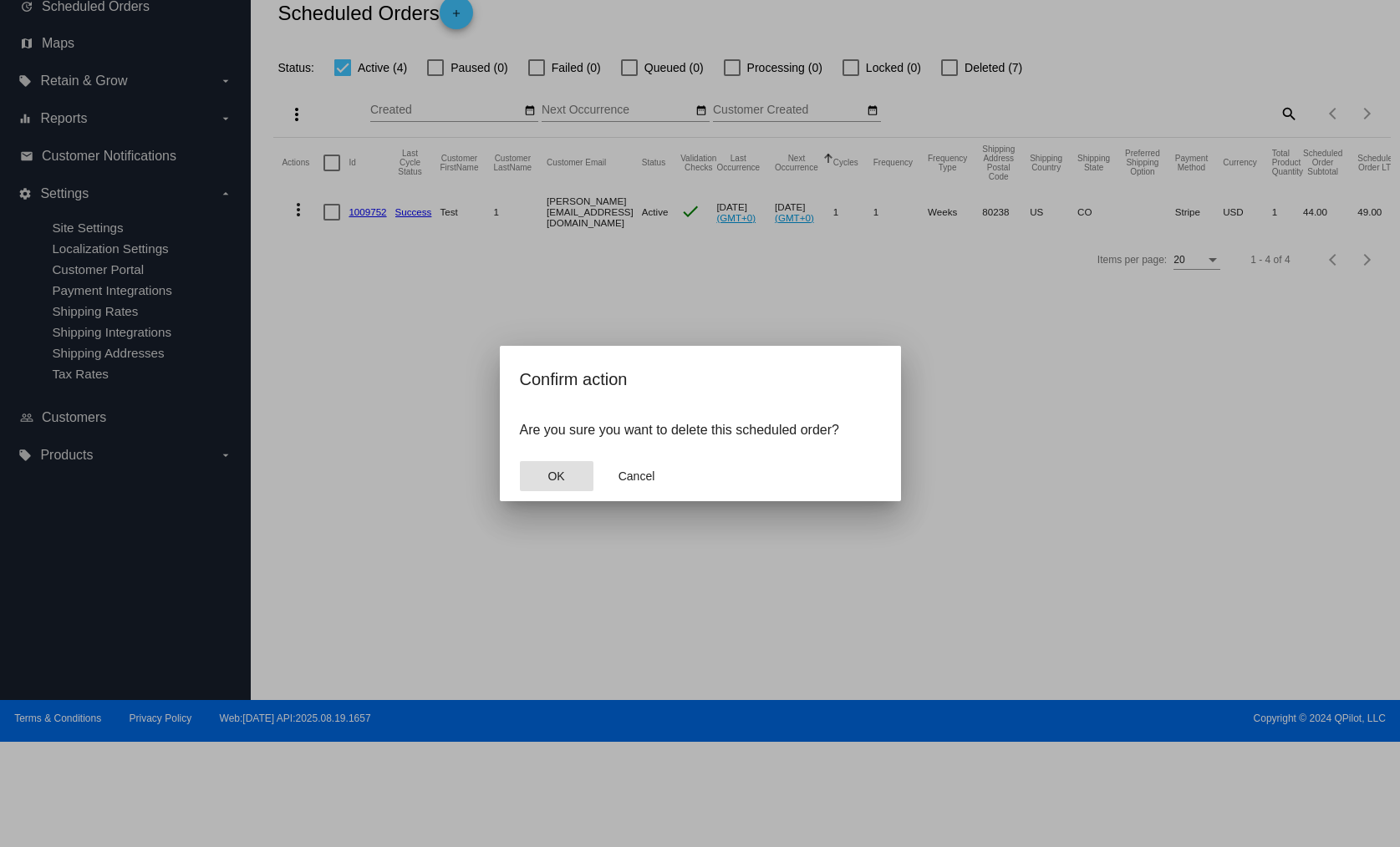
click at [553, 467] on button "OK" at bounding box center [557, 476] width 74 height 30
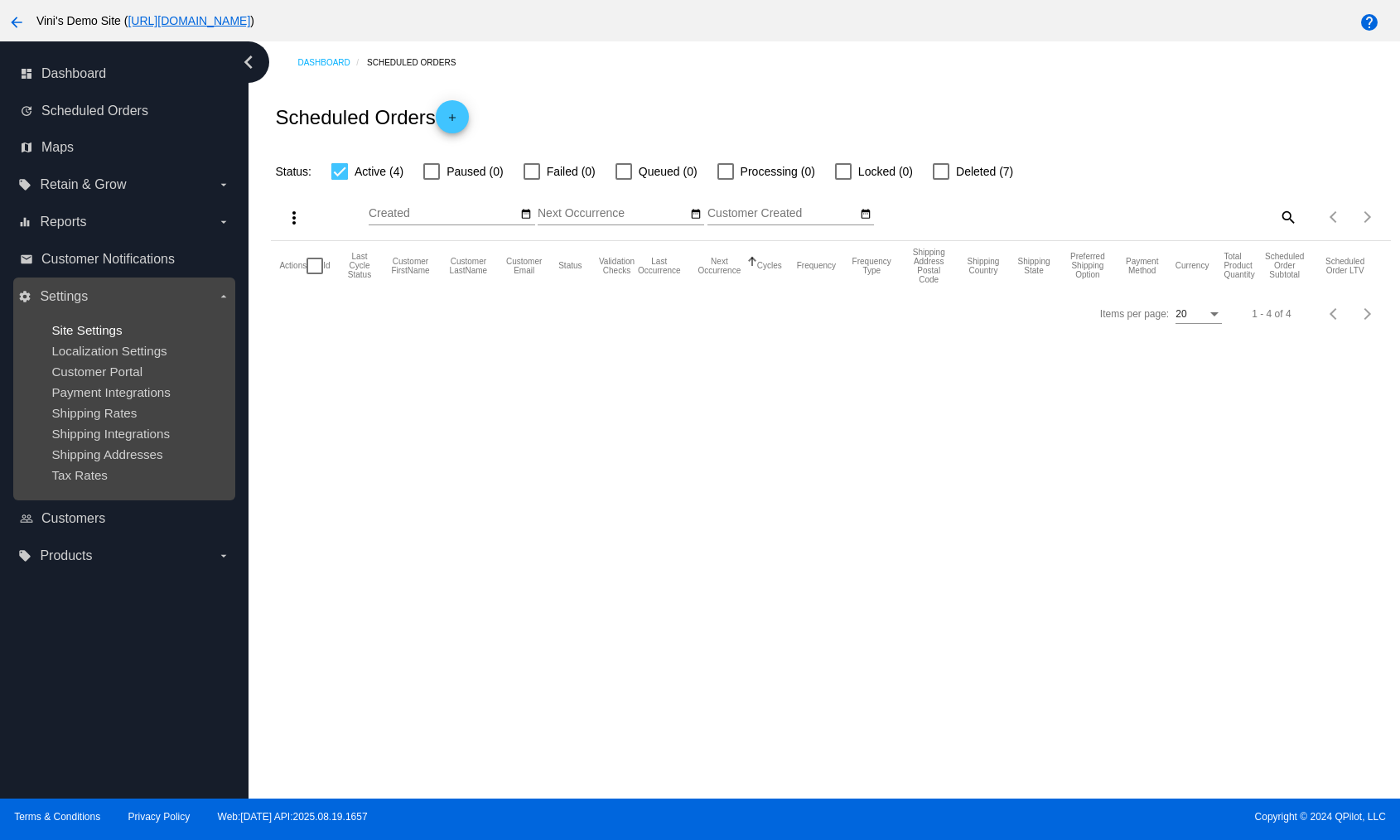
click at [74, 332] on span "Site Settings" at bounding box center [87, 330] width 71 height 14
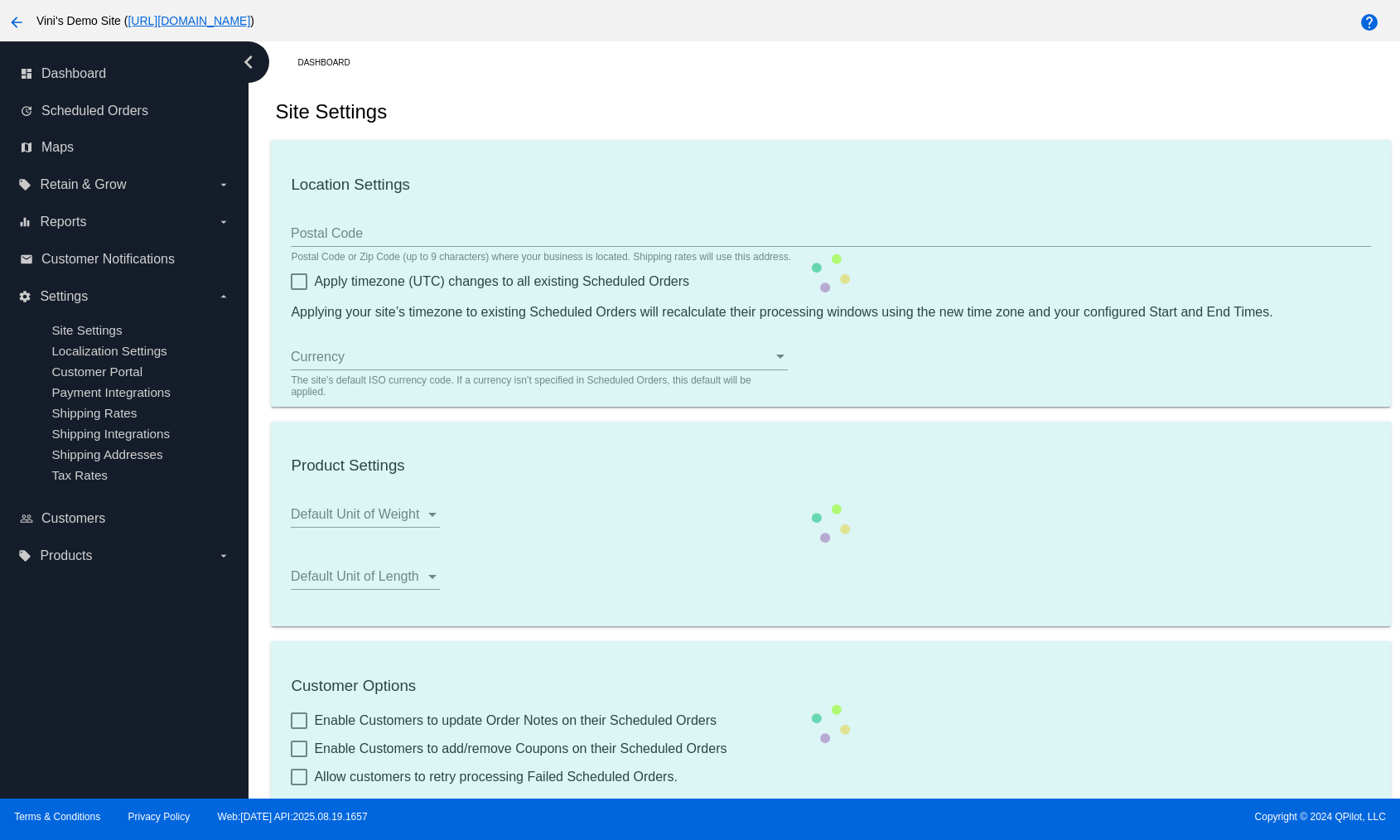
type input "00:00"
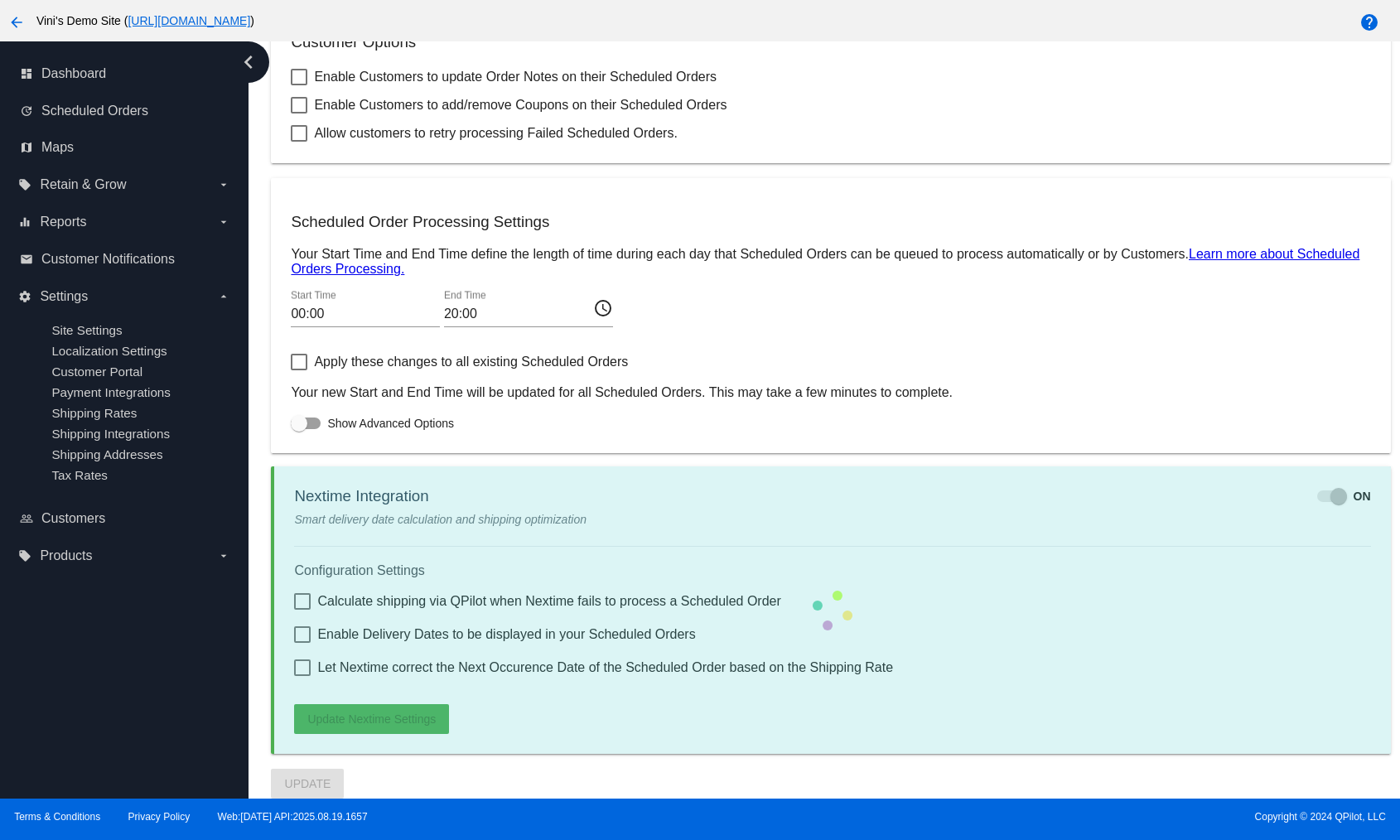
checkbox input "true"
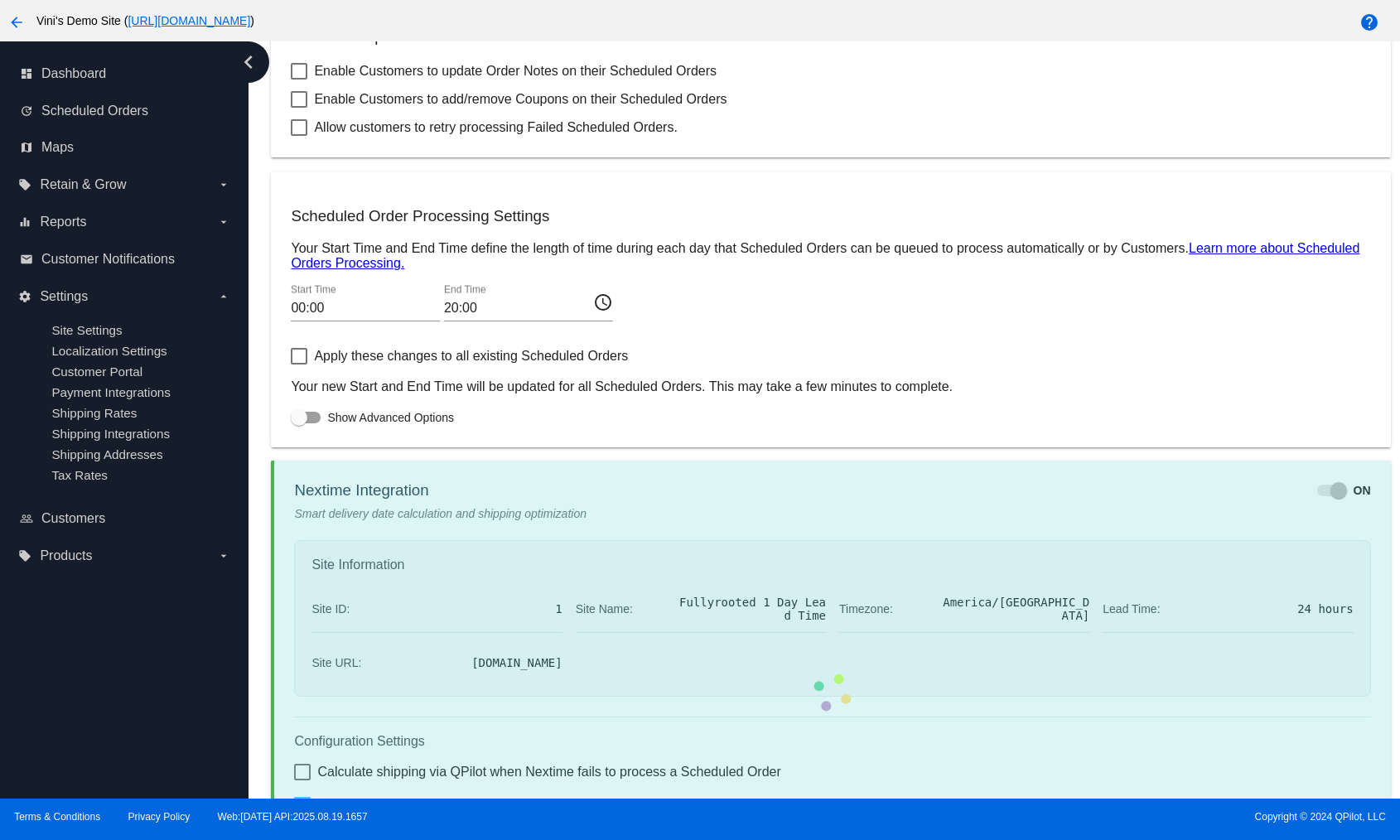
checkbox input "true"
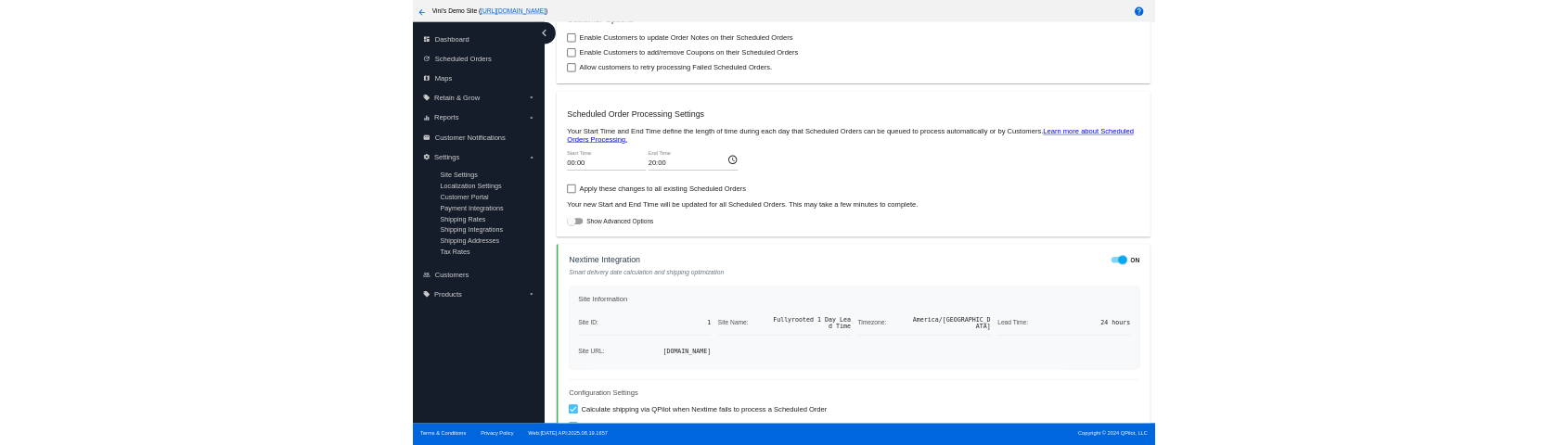
scroll to position [996, 0]
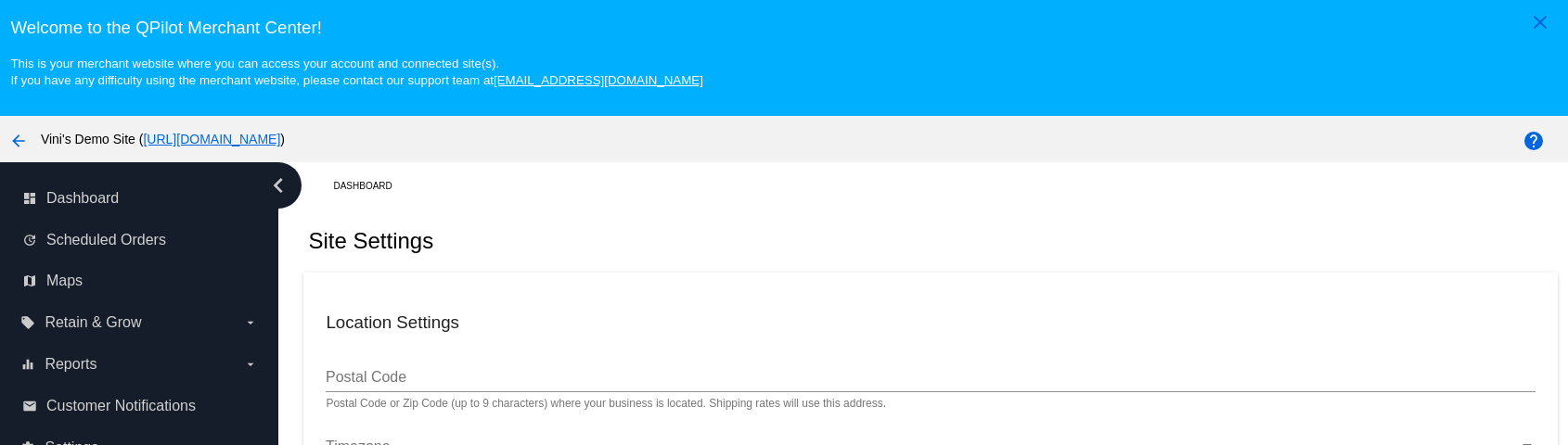
checkbox input "true"
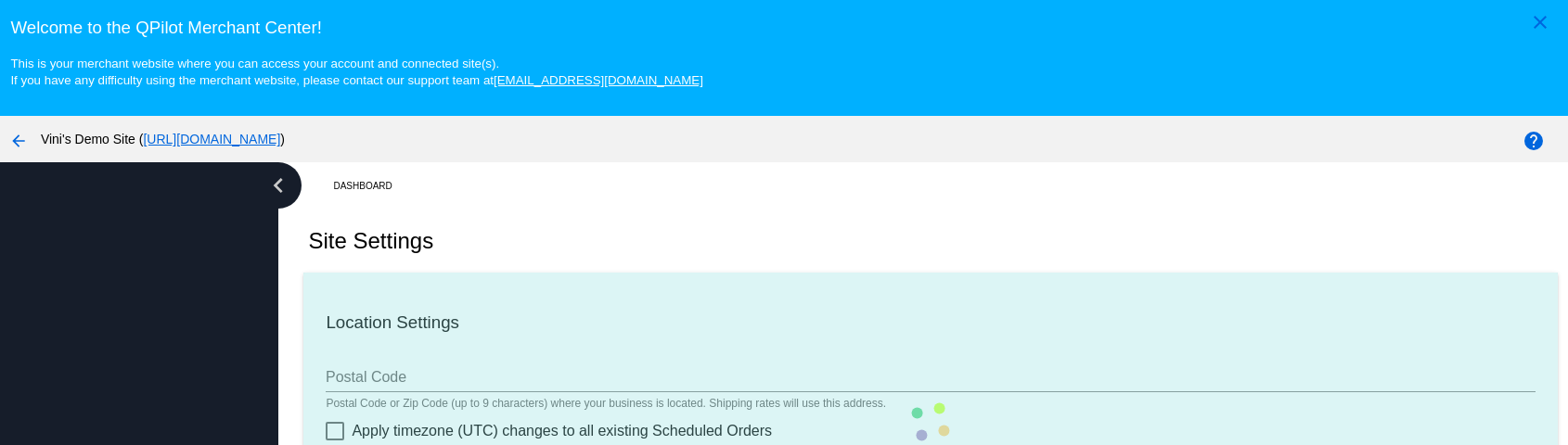
checkbox input "true"
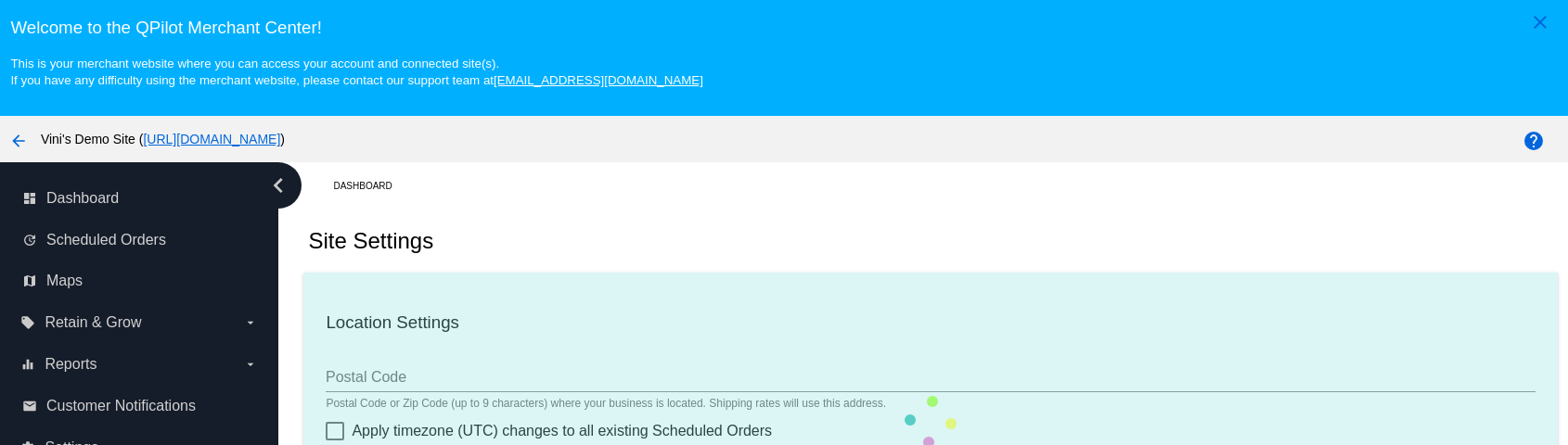
checkbox input "true"
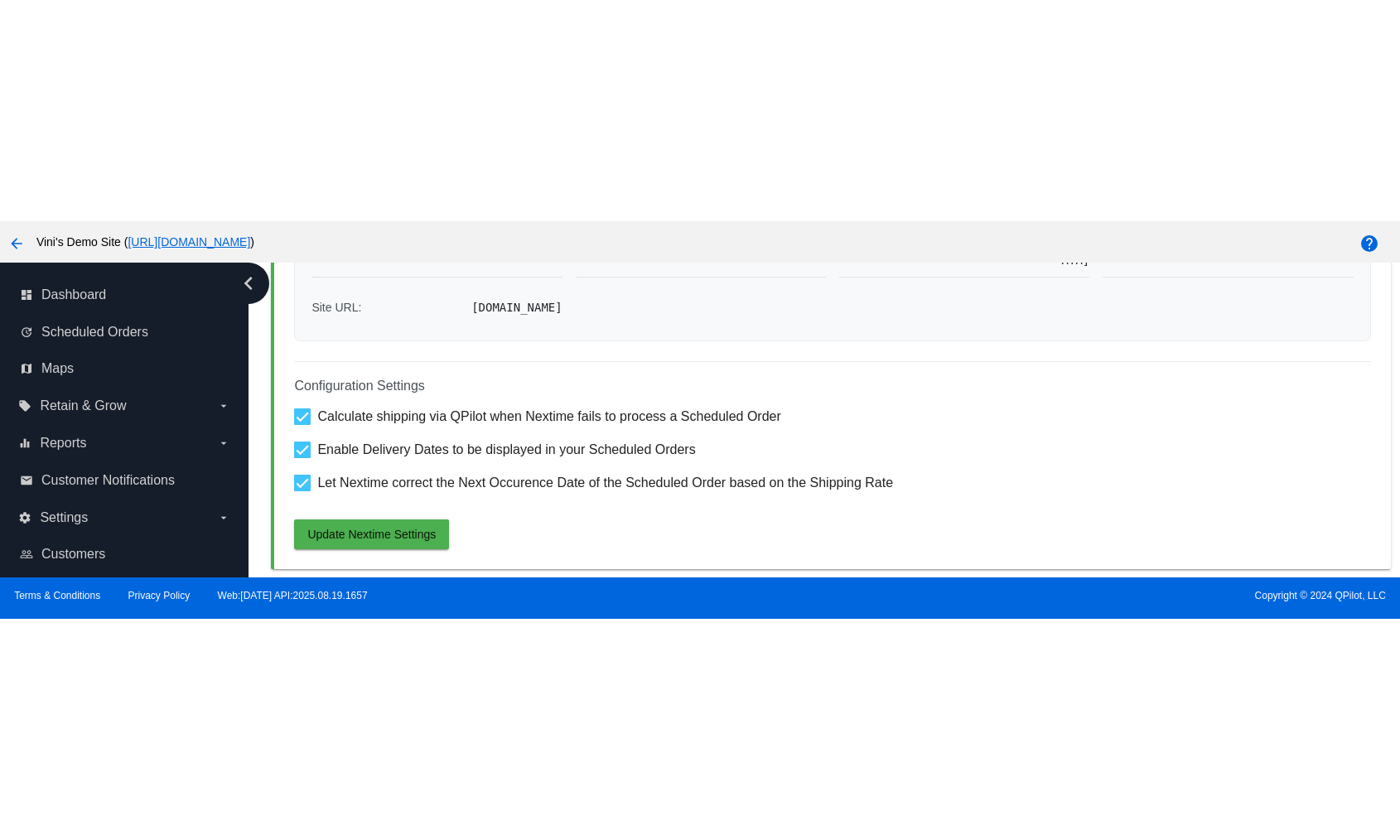
scroll to position [1071, 0]
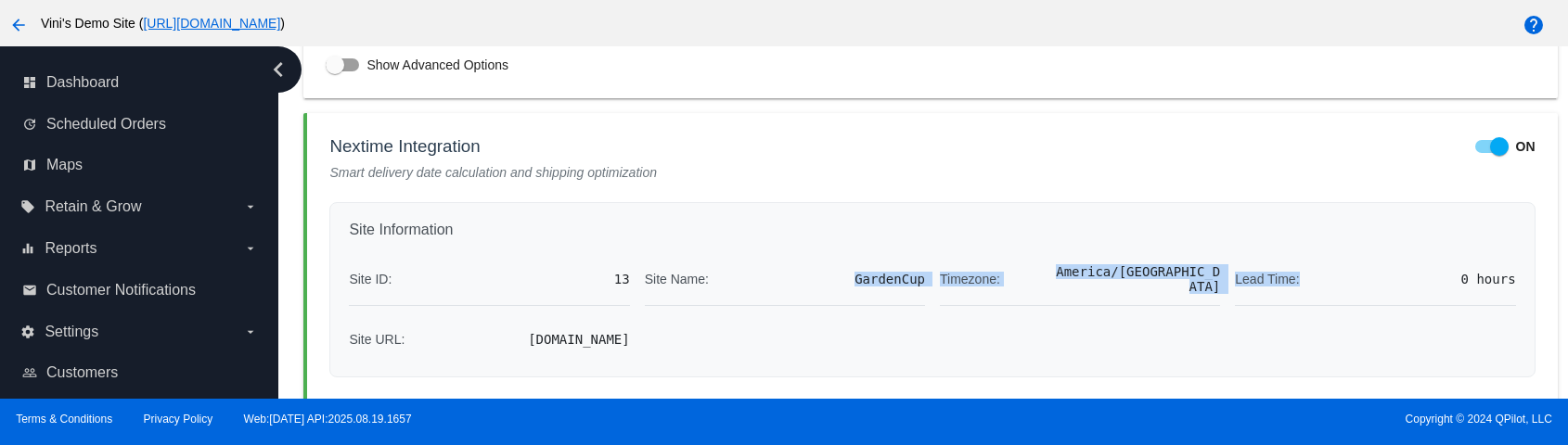
drag, startPoint x: 840, startPoint y: 267, endPoint x: 1208, endPoint y: 337, distance: 374.6
click at [1208, 337] on div "Site ID: 13 Site Name: GardenCup Timezone: America/Chicago Lead Time: 0 hours S…" at bounding box center [932, 305] width 1167 height 105
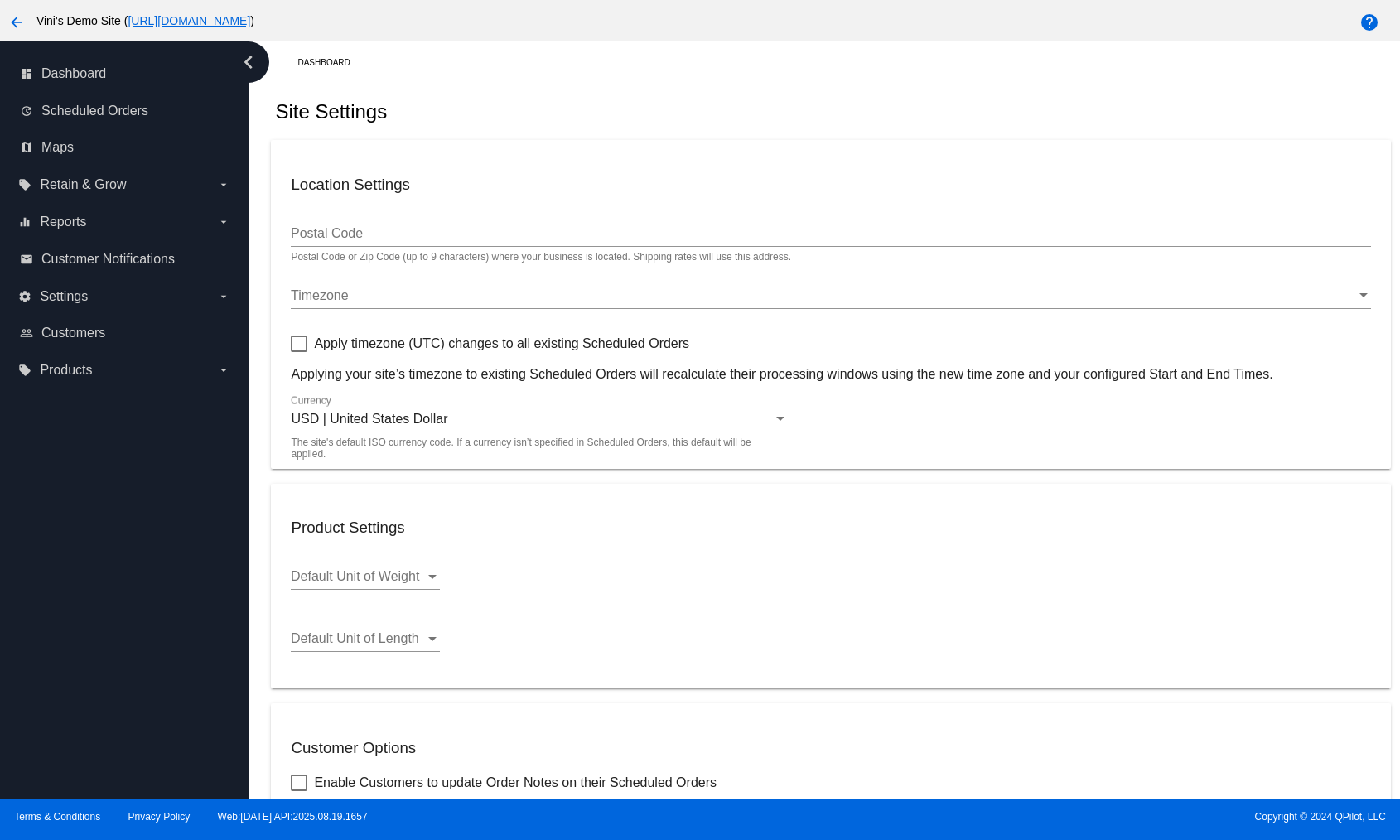
scroll to position [0, 0]
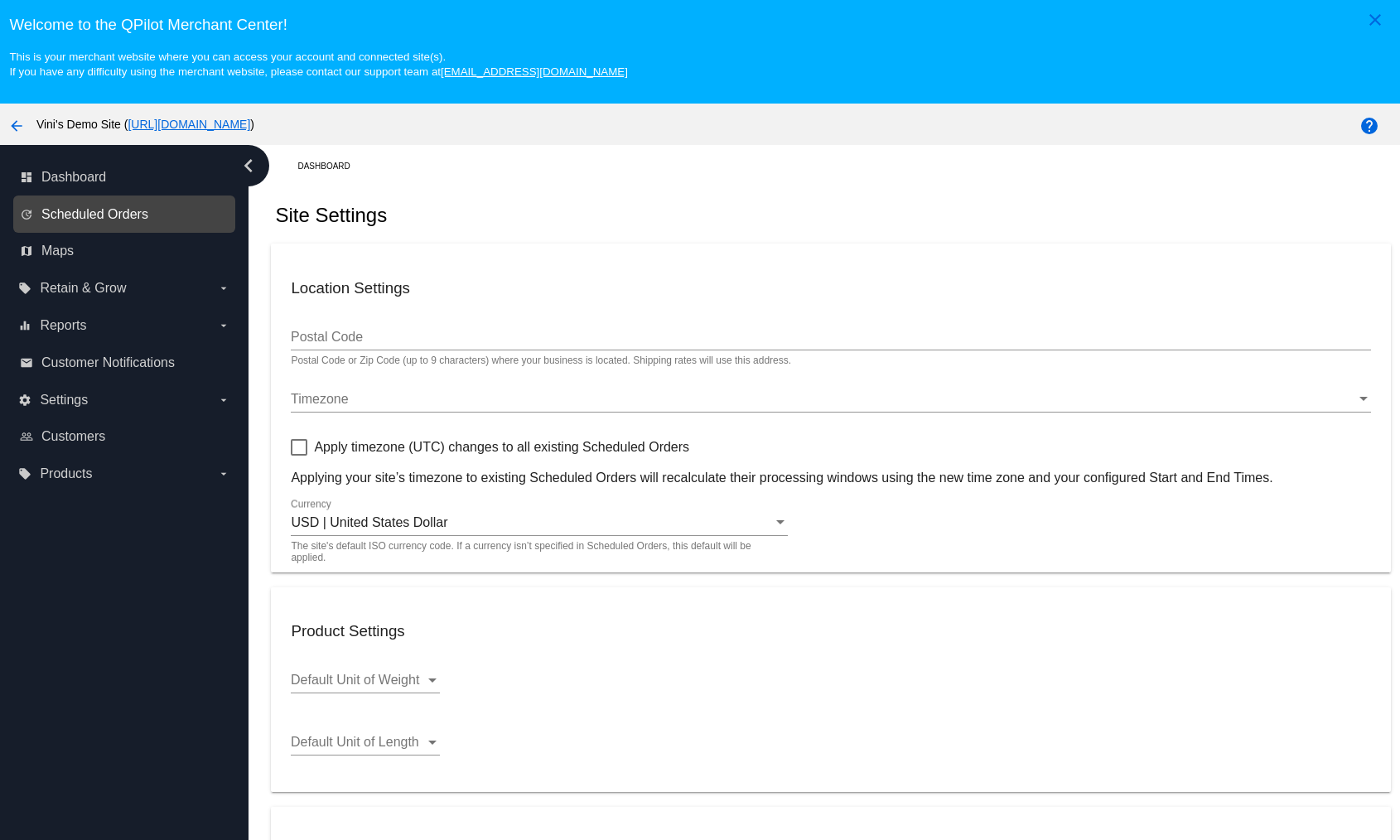
click at [132, 217] on span "Scheduled Orders" at bounding box center [95, 214] width 107 height 15
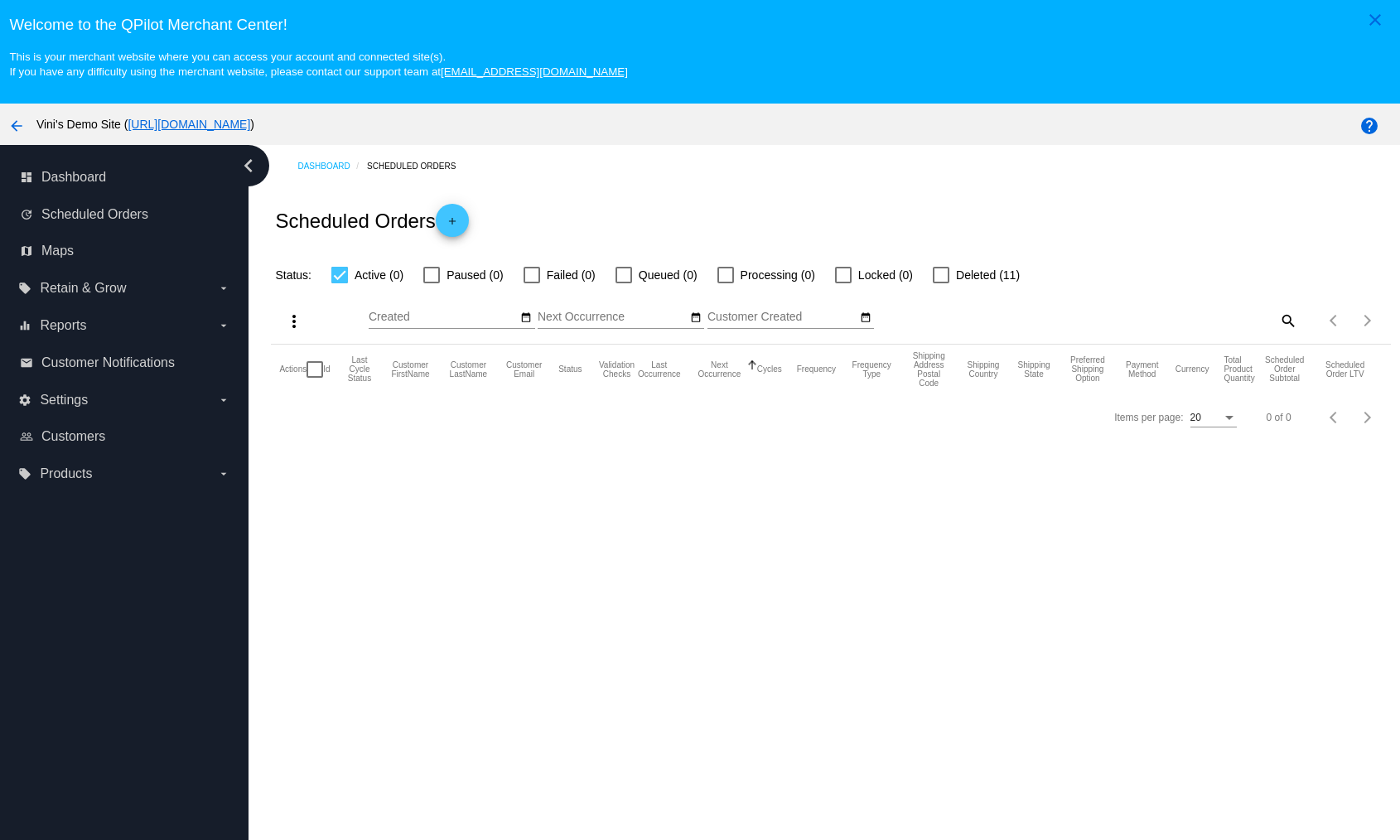
click at [250, 120] on link "https://woocommerce-753422-4577213.cloudwaysapps.com" at bounding box center [189, 123] width 122 height 13
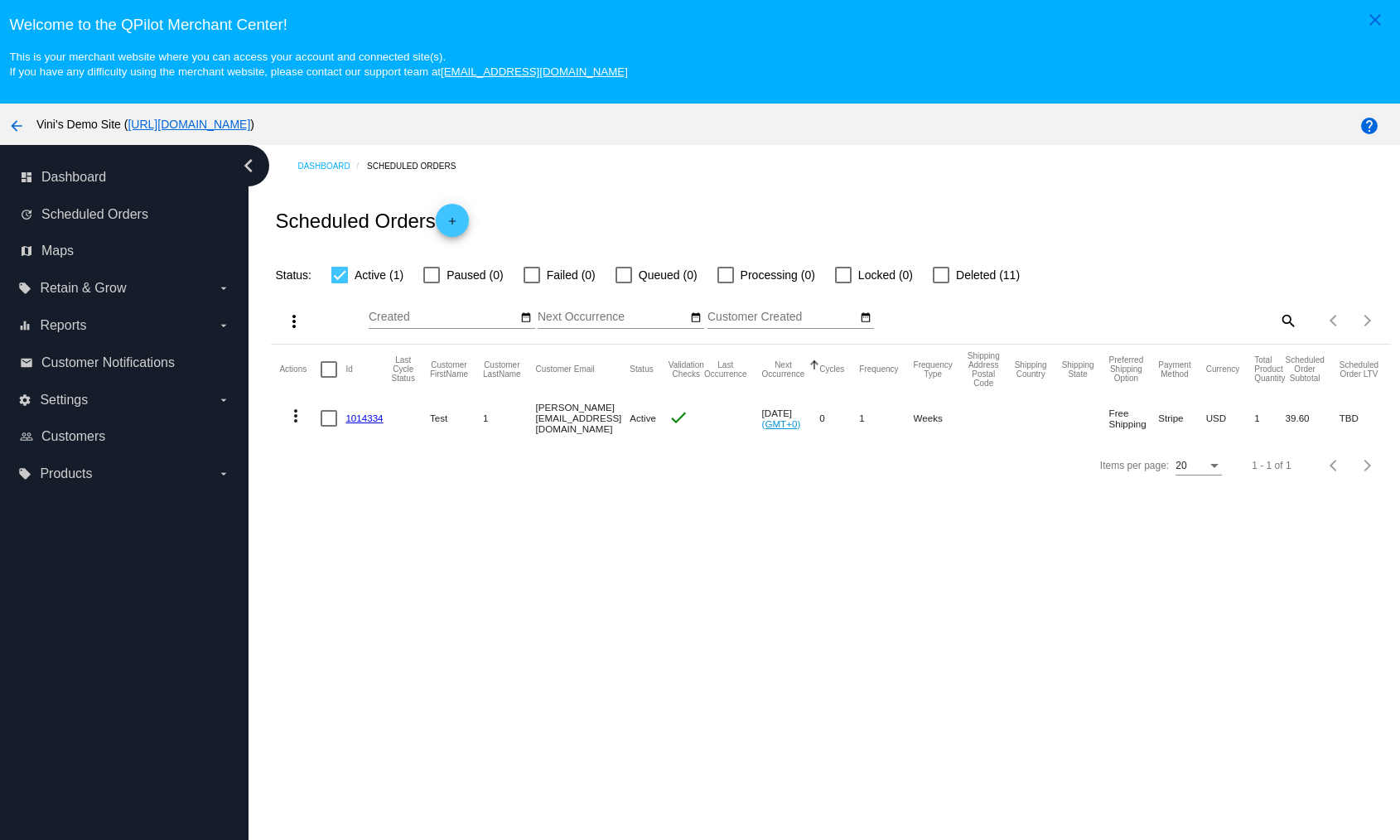
click at [370, 418] on link "1014334" at bounding box center [364, 417] width 37 height 10
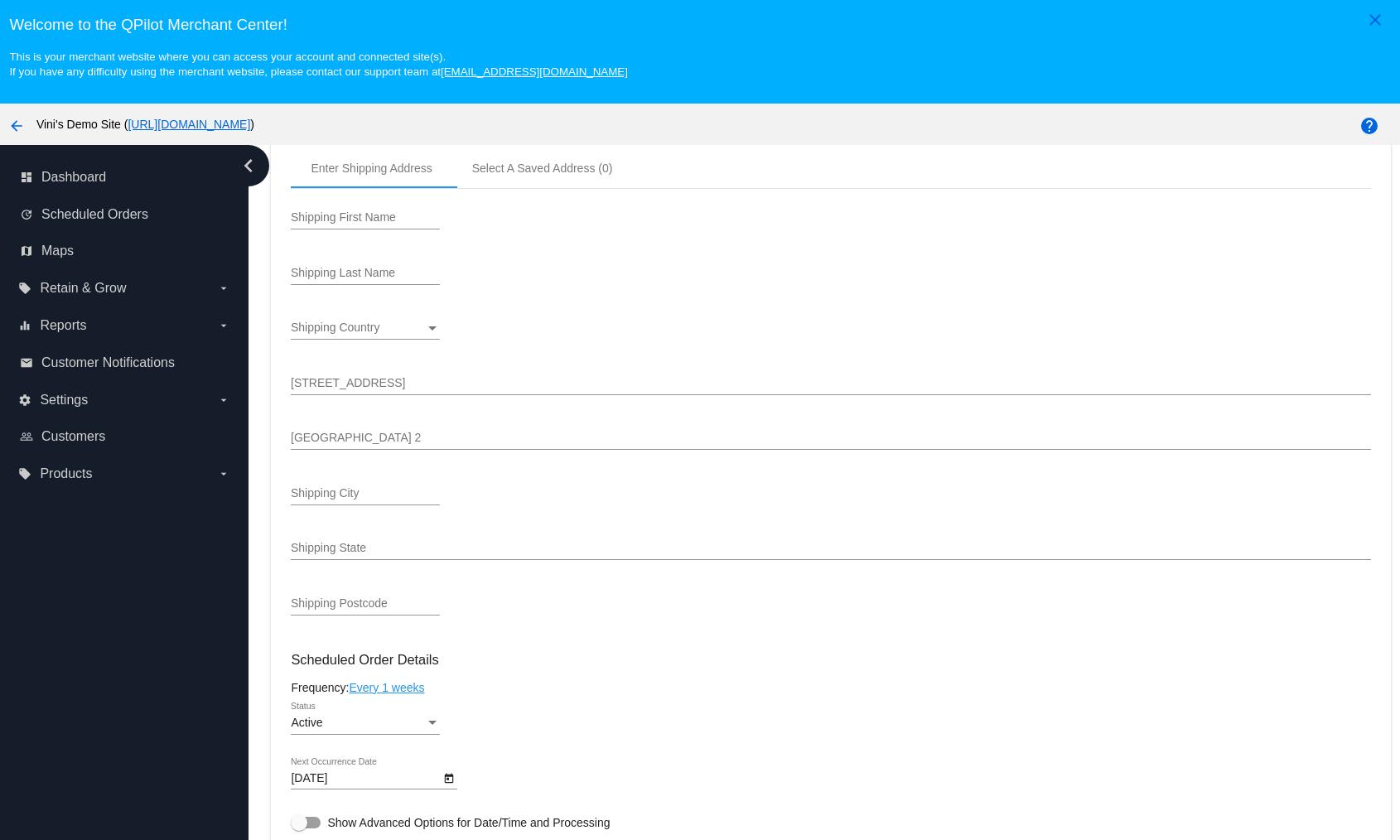
scroll to position [154, 0]
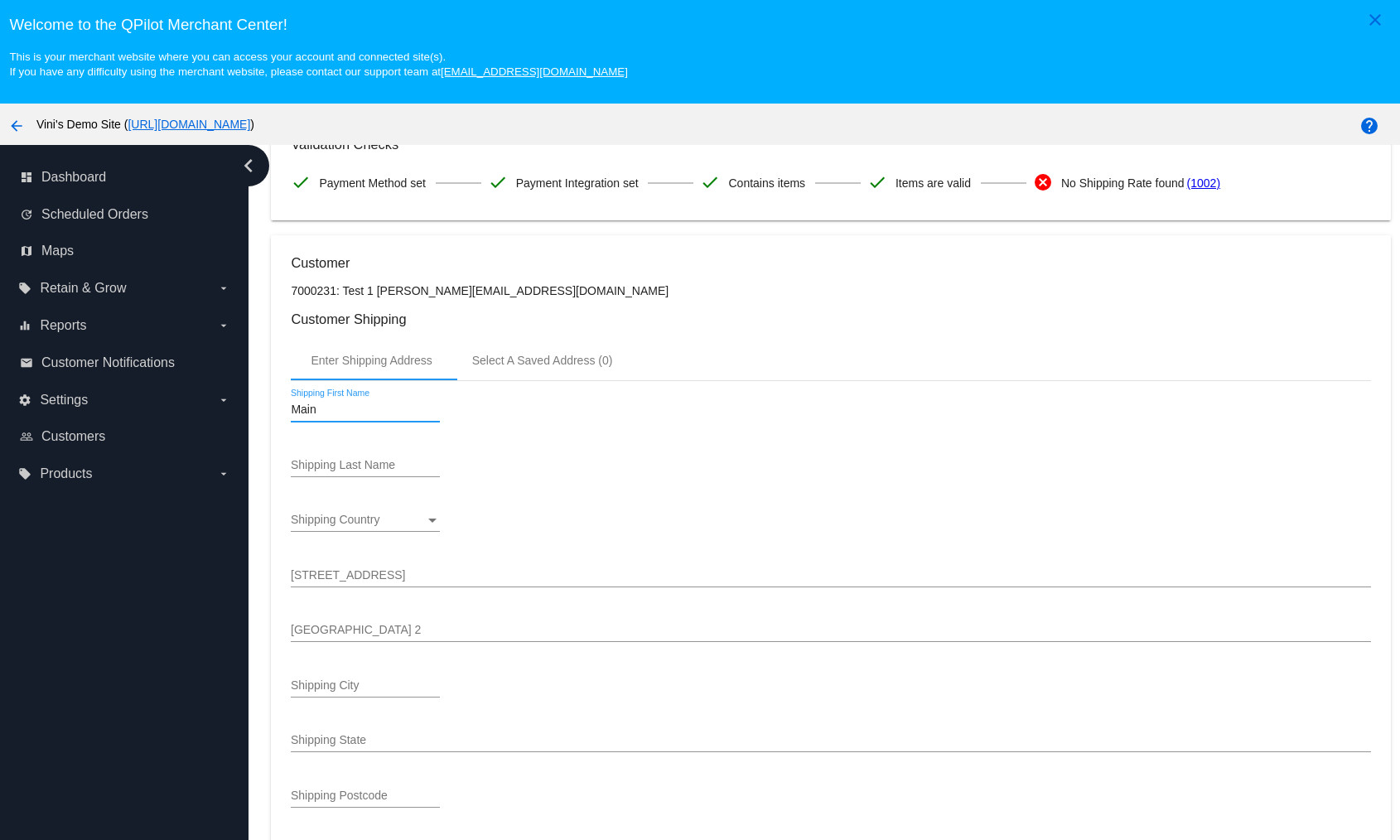
type input "Main"
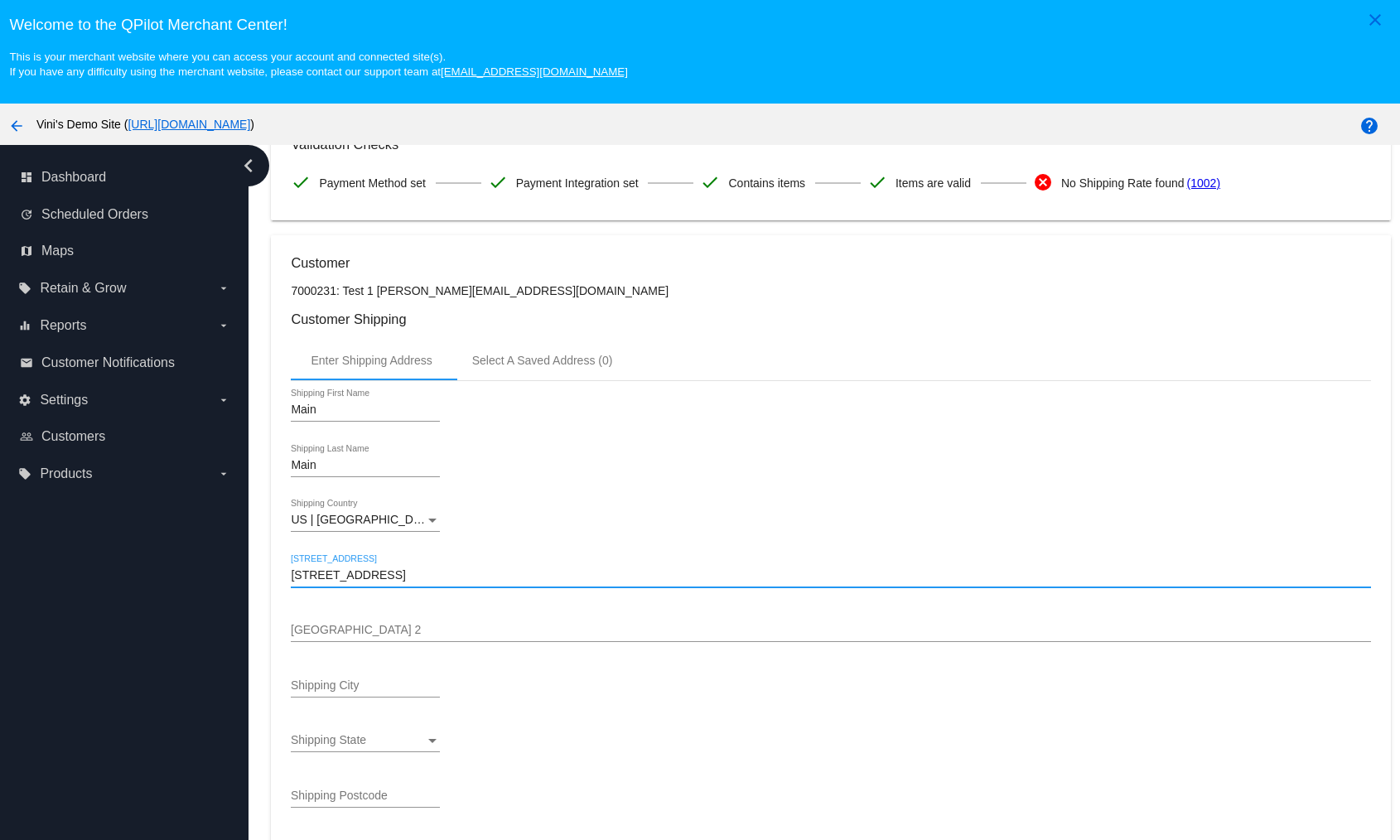
type input "6031 North Emporia Street"
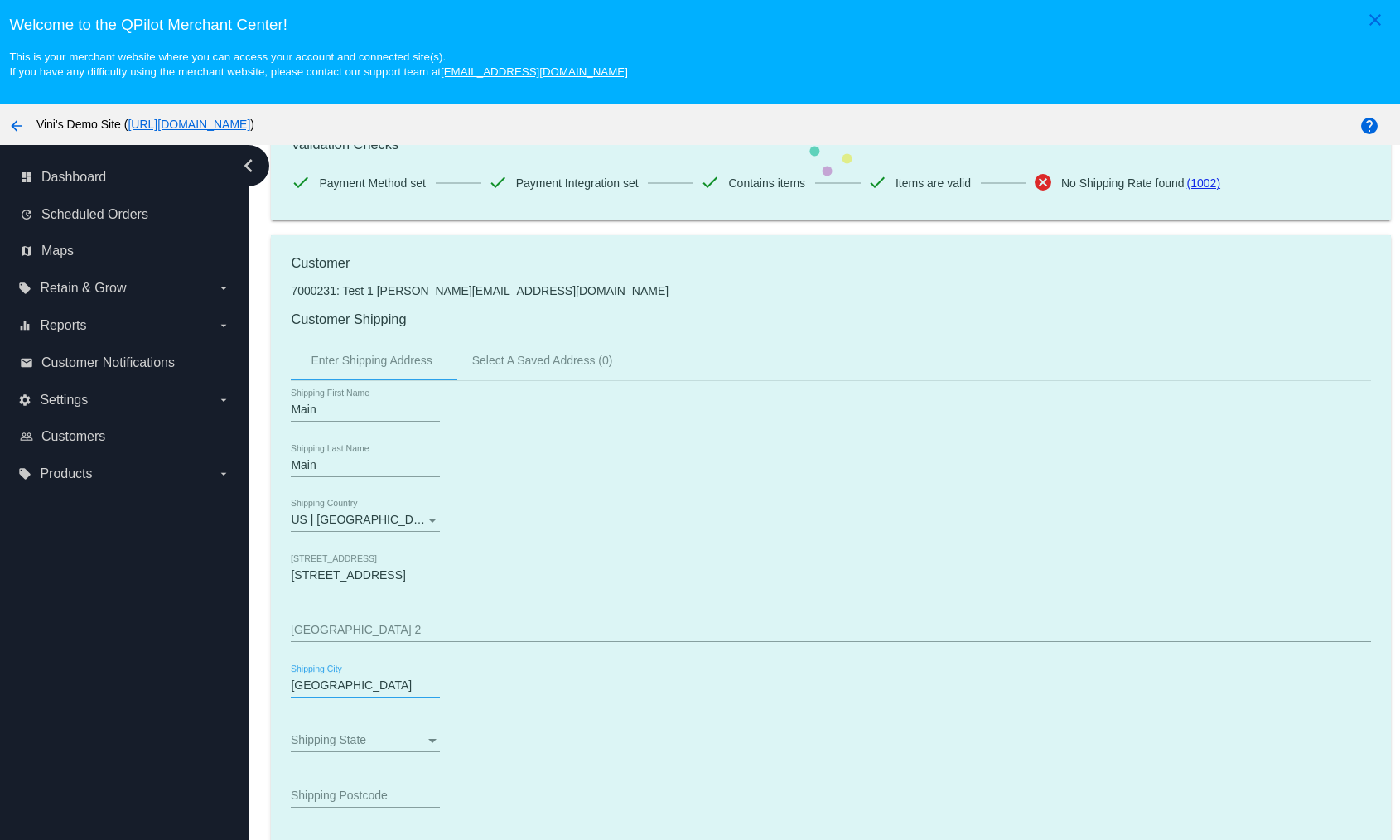
type input "Denver"
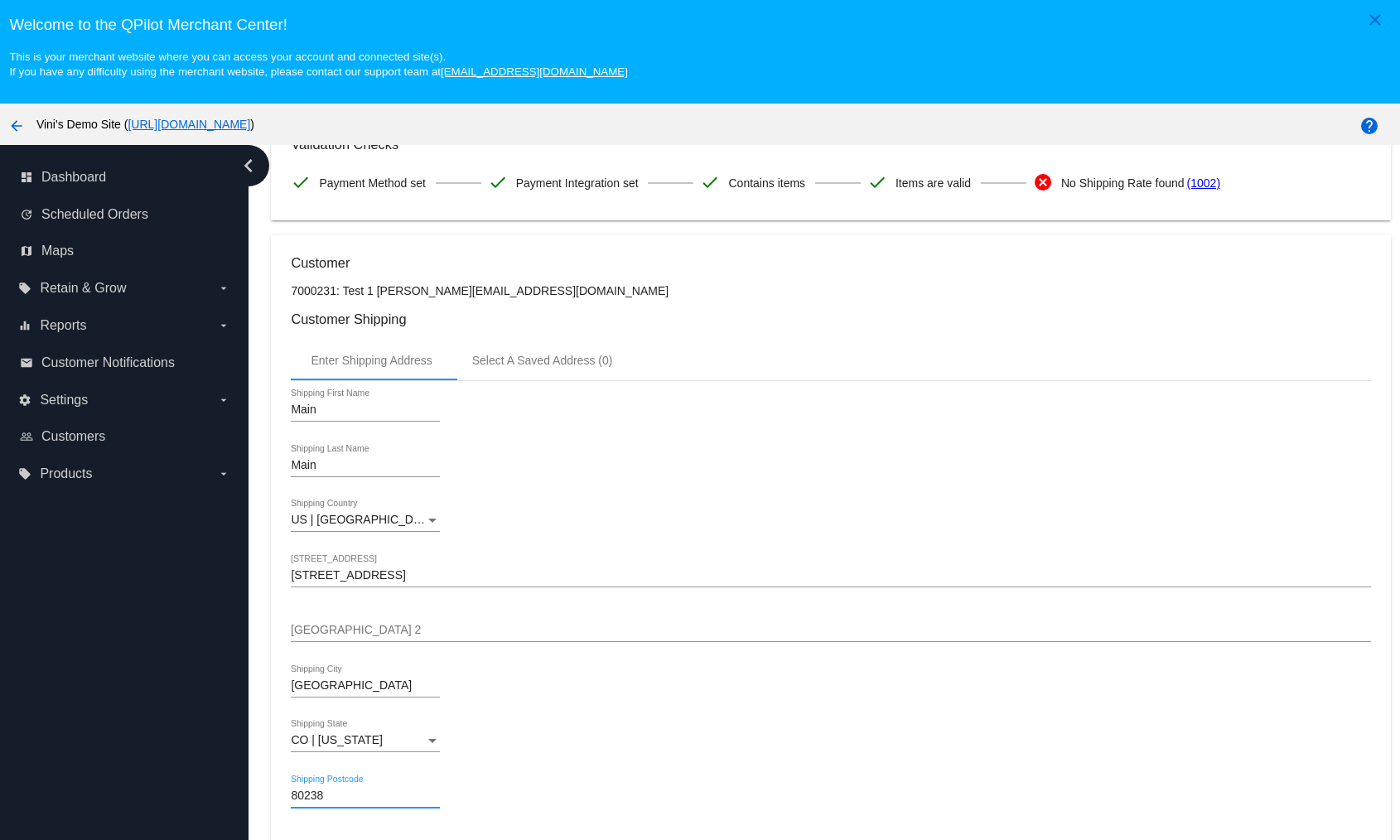
type input "80238"
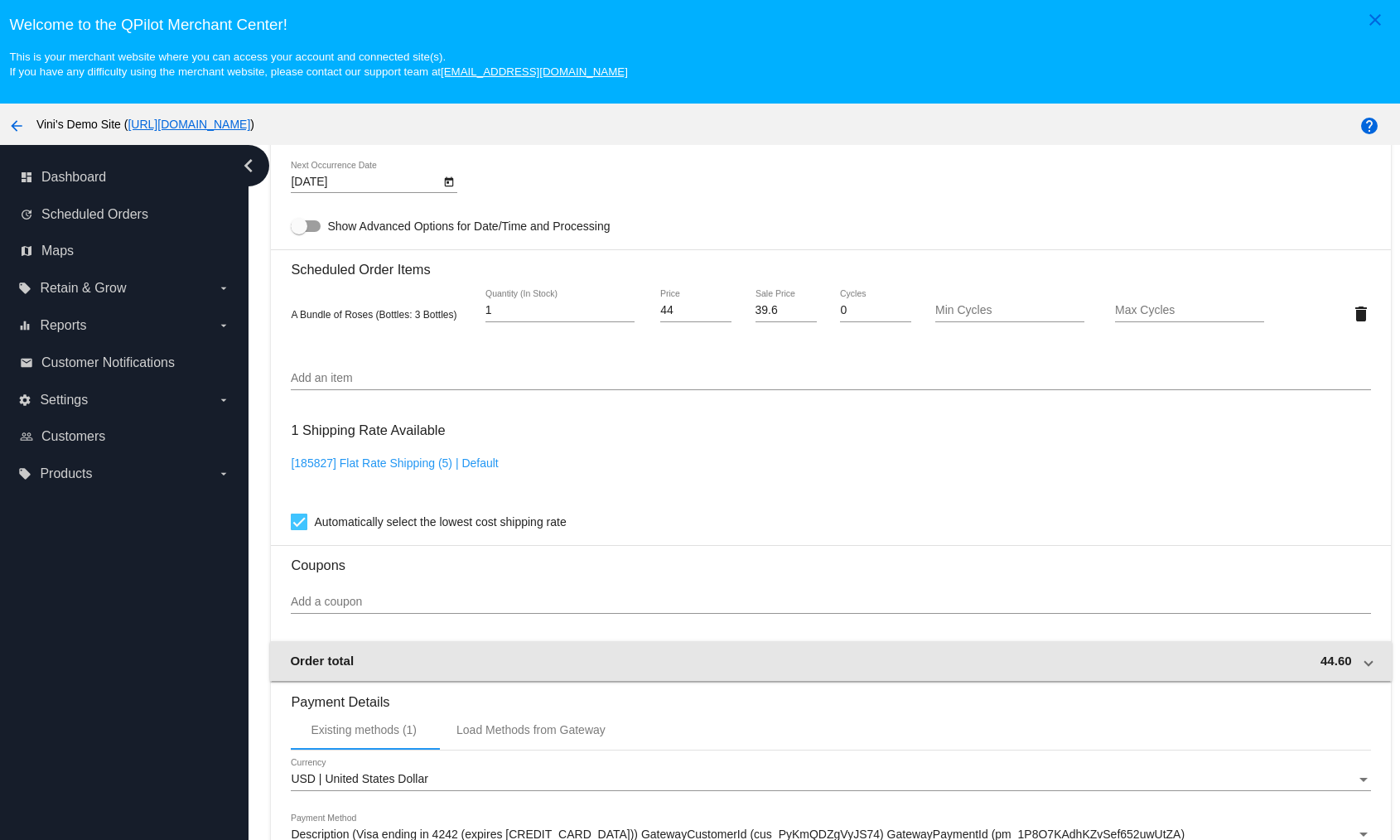
click at [1346, 674] on mat-expansion-panel-header "Order total 44.60" at bounding box center [831, 661] width 1121 height 40
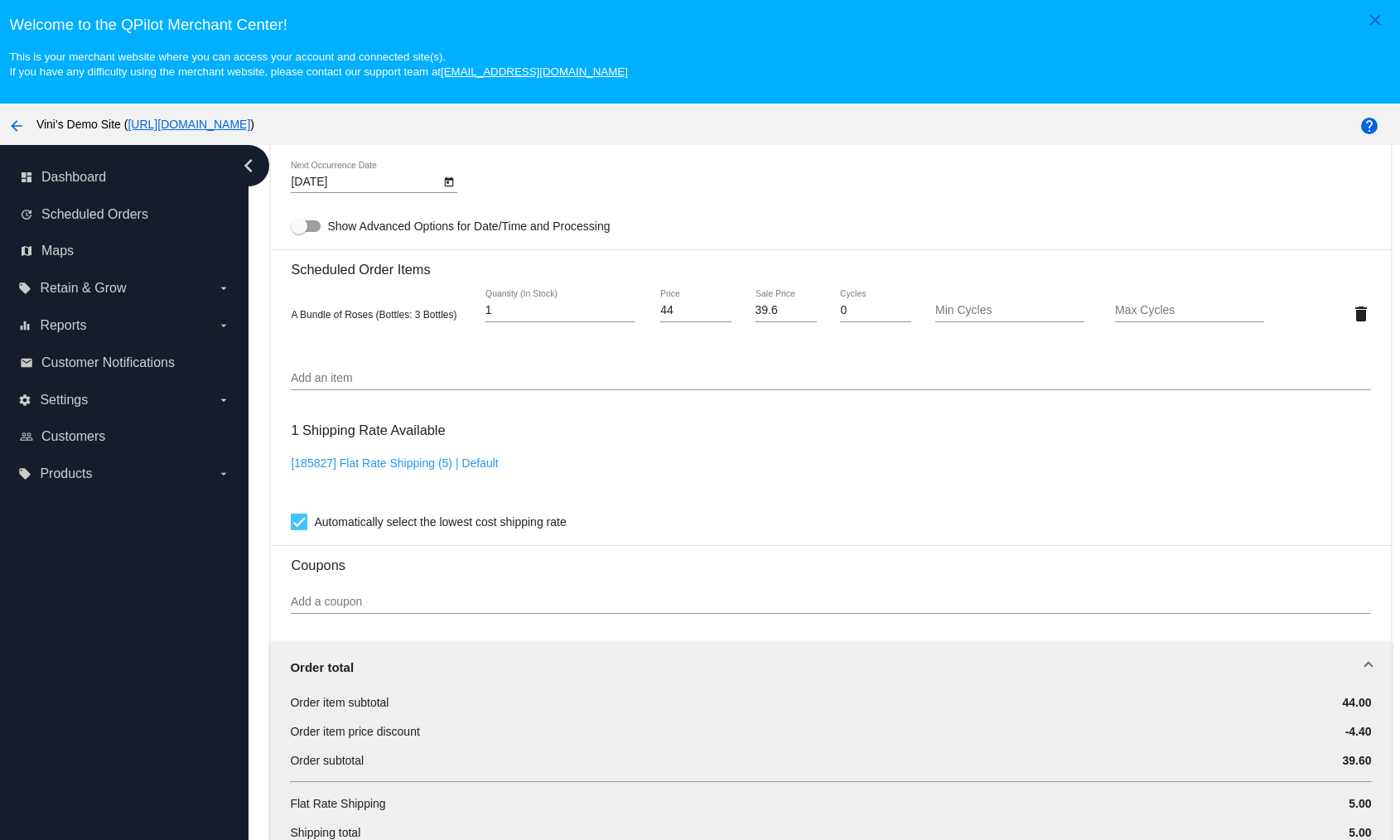
scroll to position [975, 0]
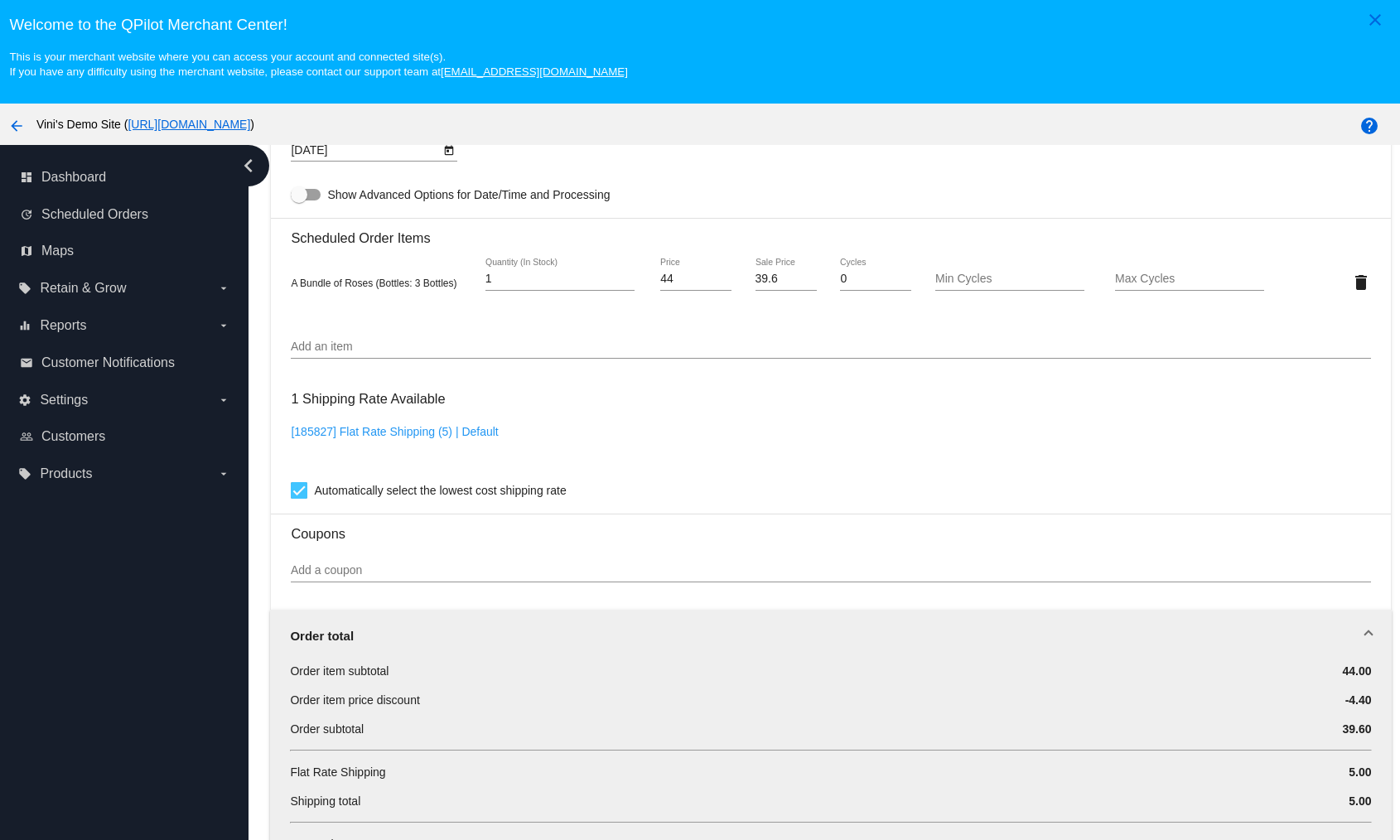
click at [1340, 639] on div "Order total" at bounding box center [827, 636] width 1075 height 14
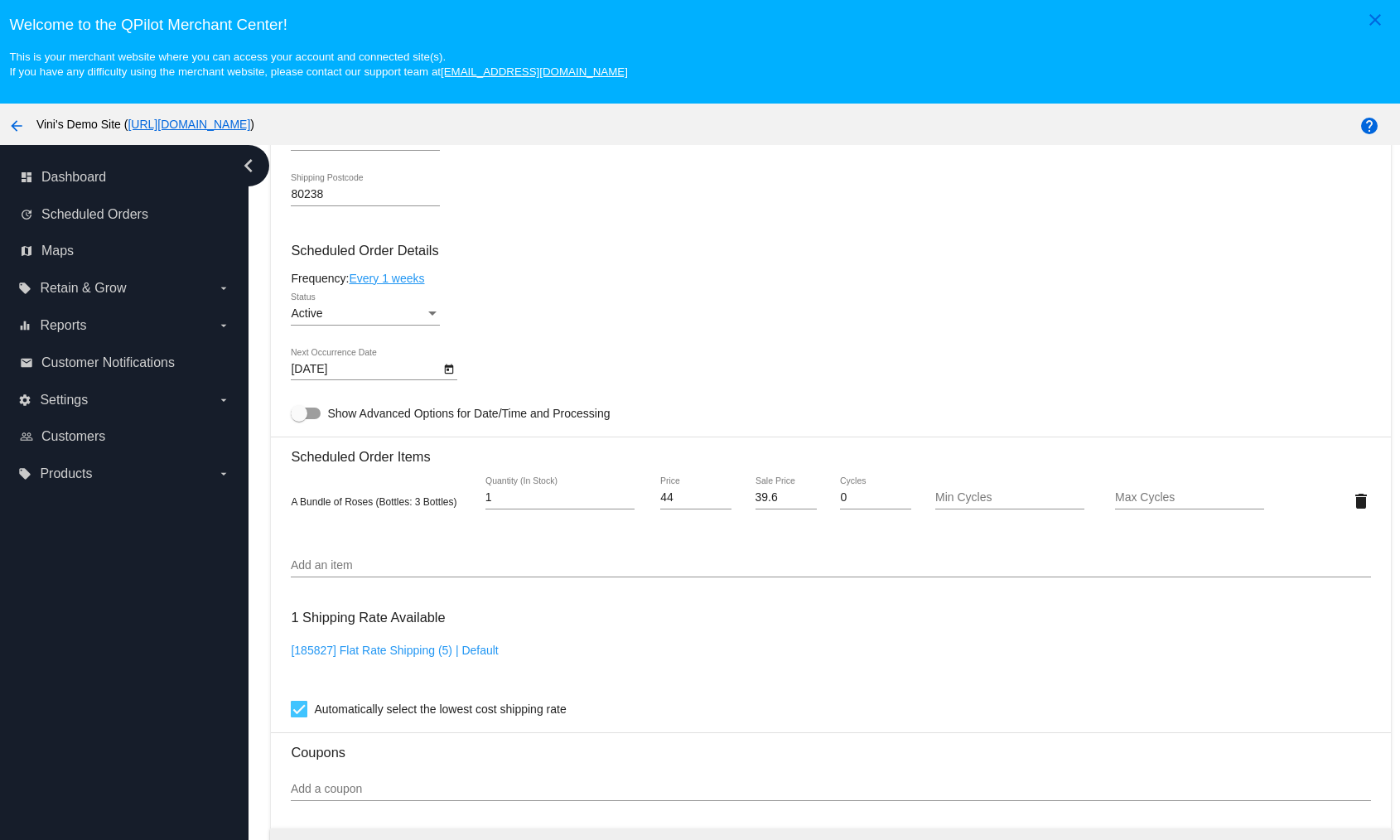
scroll to position [555, 0]
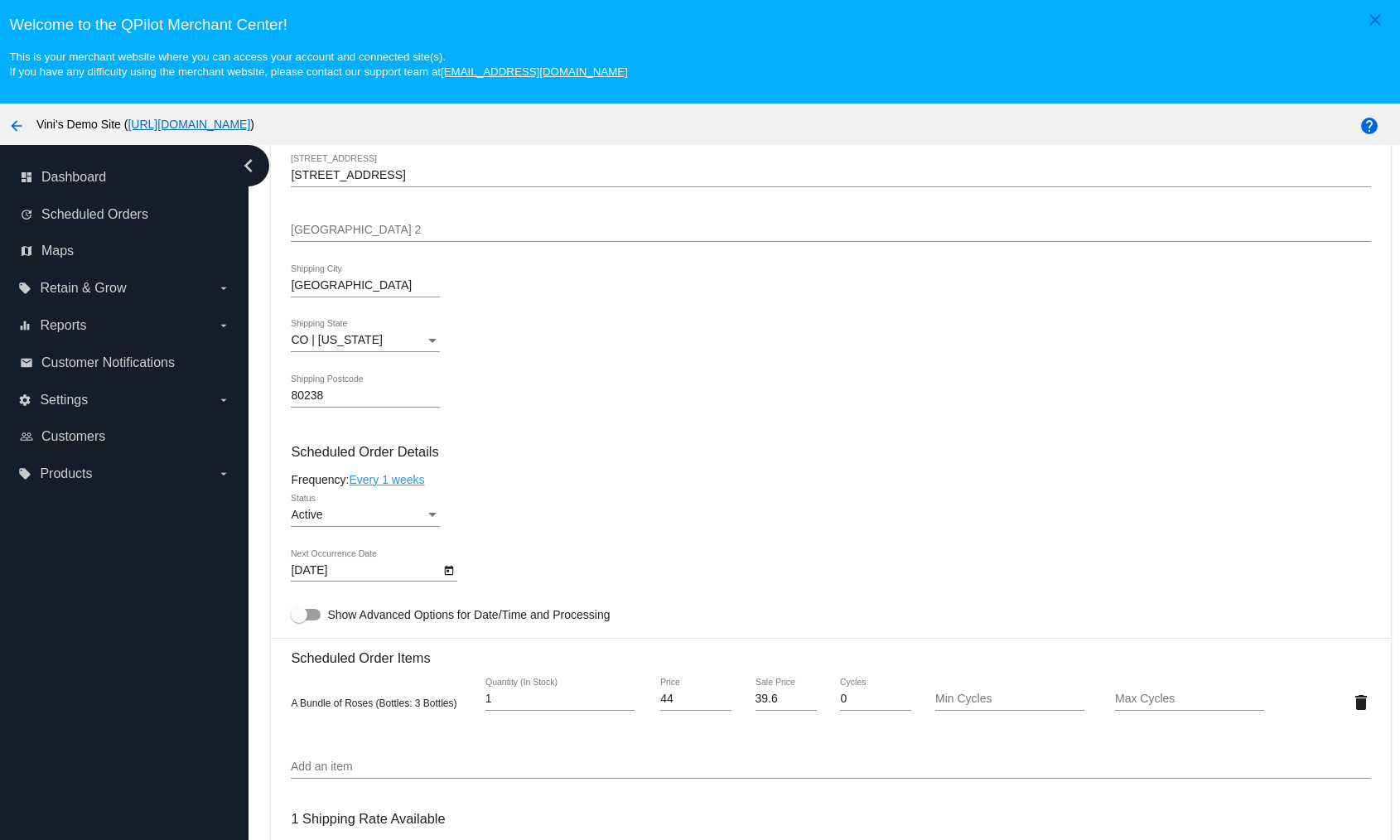
click at [502, 431] on mat-card-content "Customer 7000231: Test 1 david@qpilot.cloud Customer Shipping Enter Shipping Ad…" at bounding box center [831, 636] width 1080 height 1561
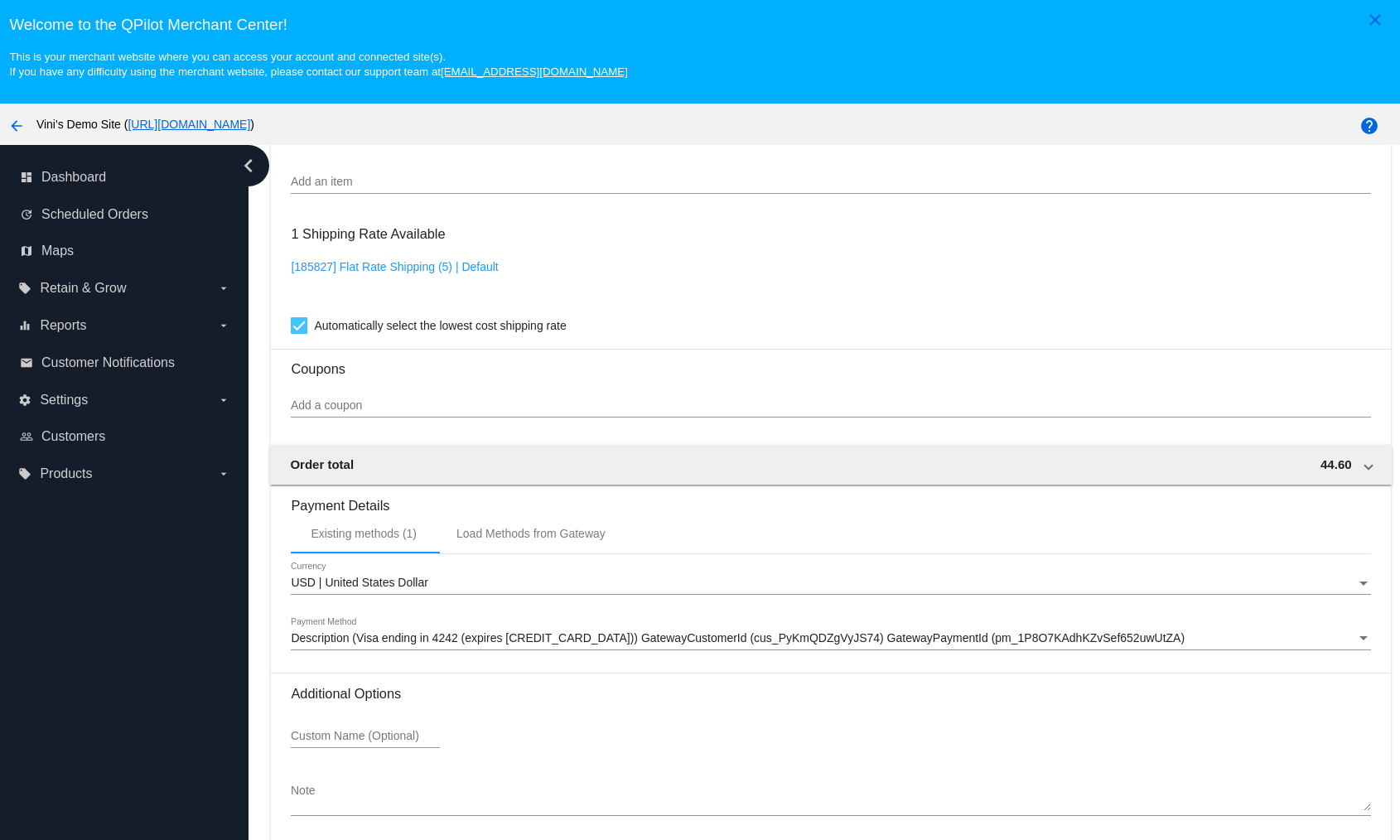
scroll to position [104, 0]
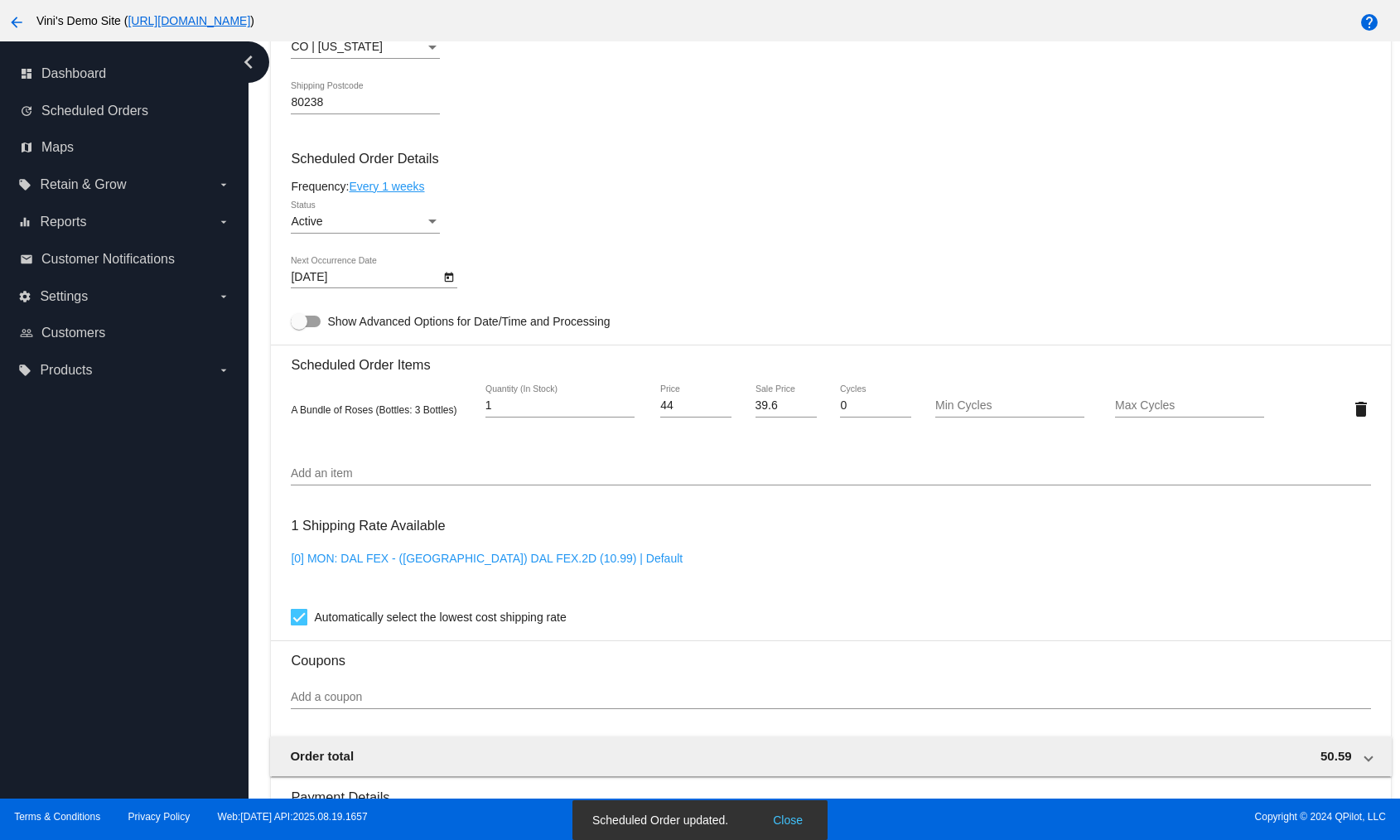
scroll to position [961, 0]
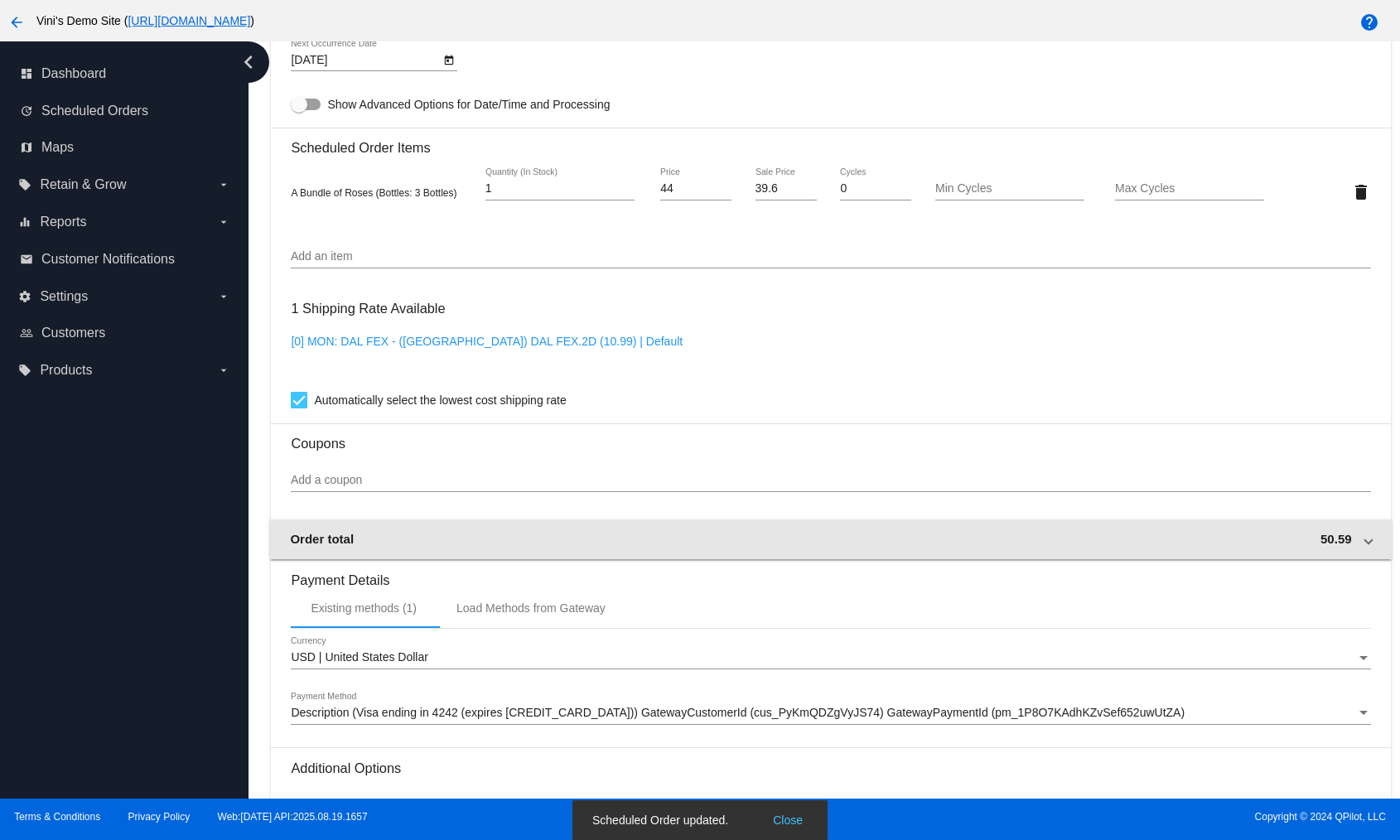
click at [1315, 546] on mat-expansion-panel-header "Order total 50.59" at bounding box center [831, 539] width 1121 height 40
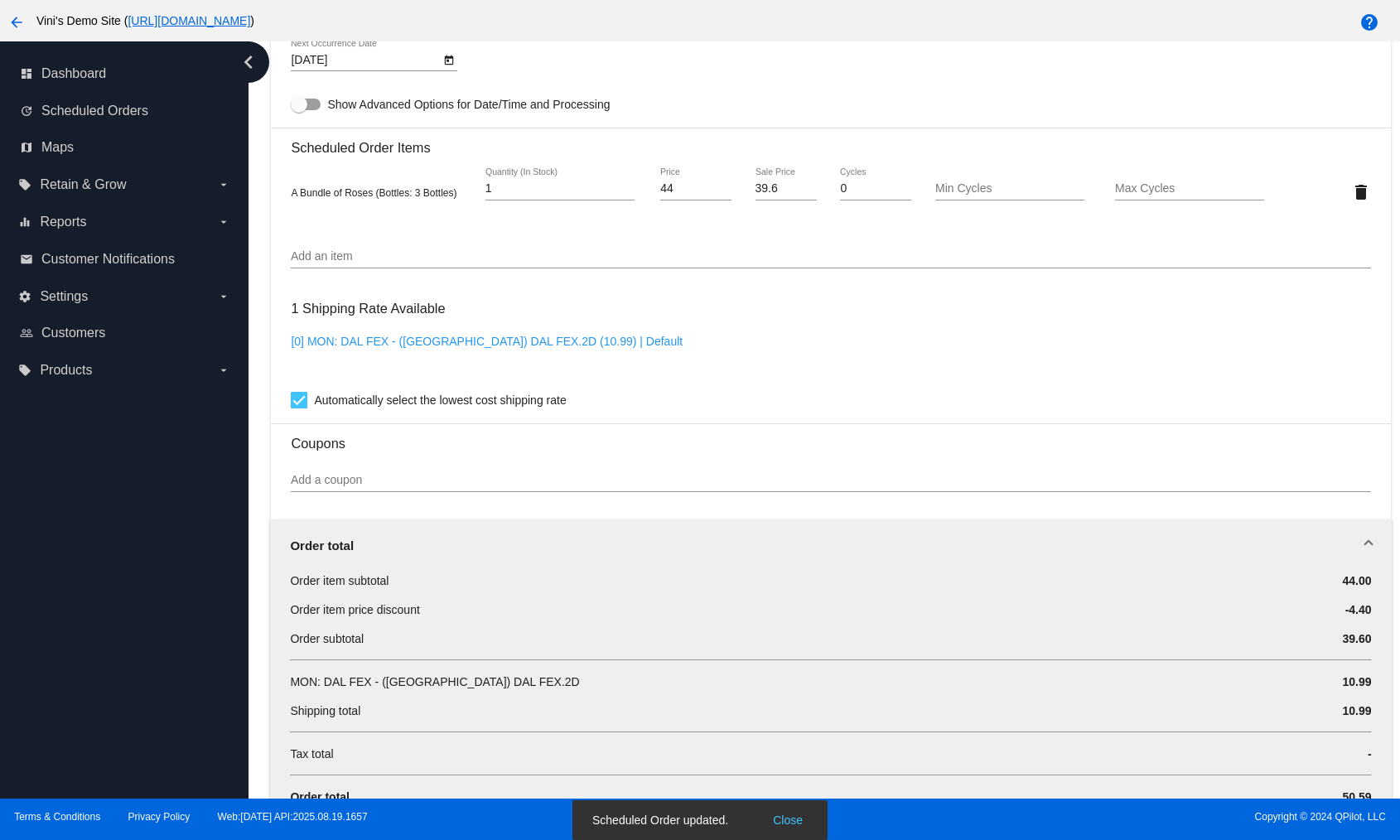
click at [1365, 543] on span at bounding box center [1369, 545] width 7 height 14
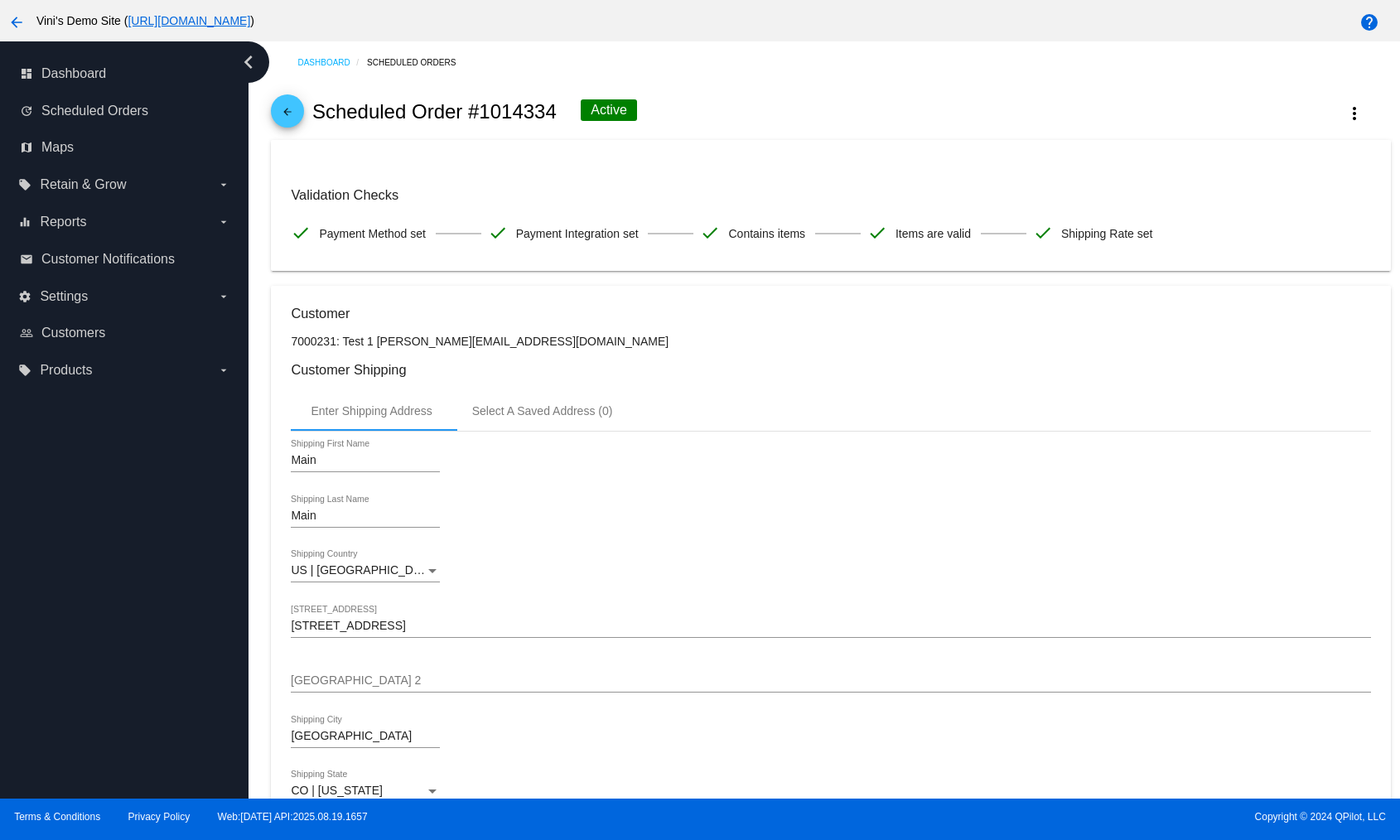
scroll to position [0, 0]
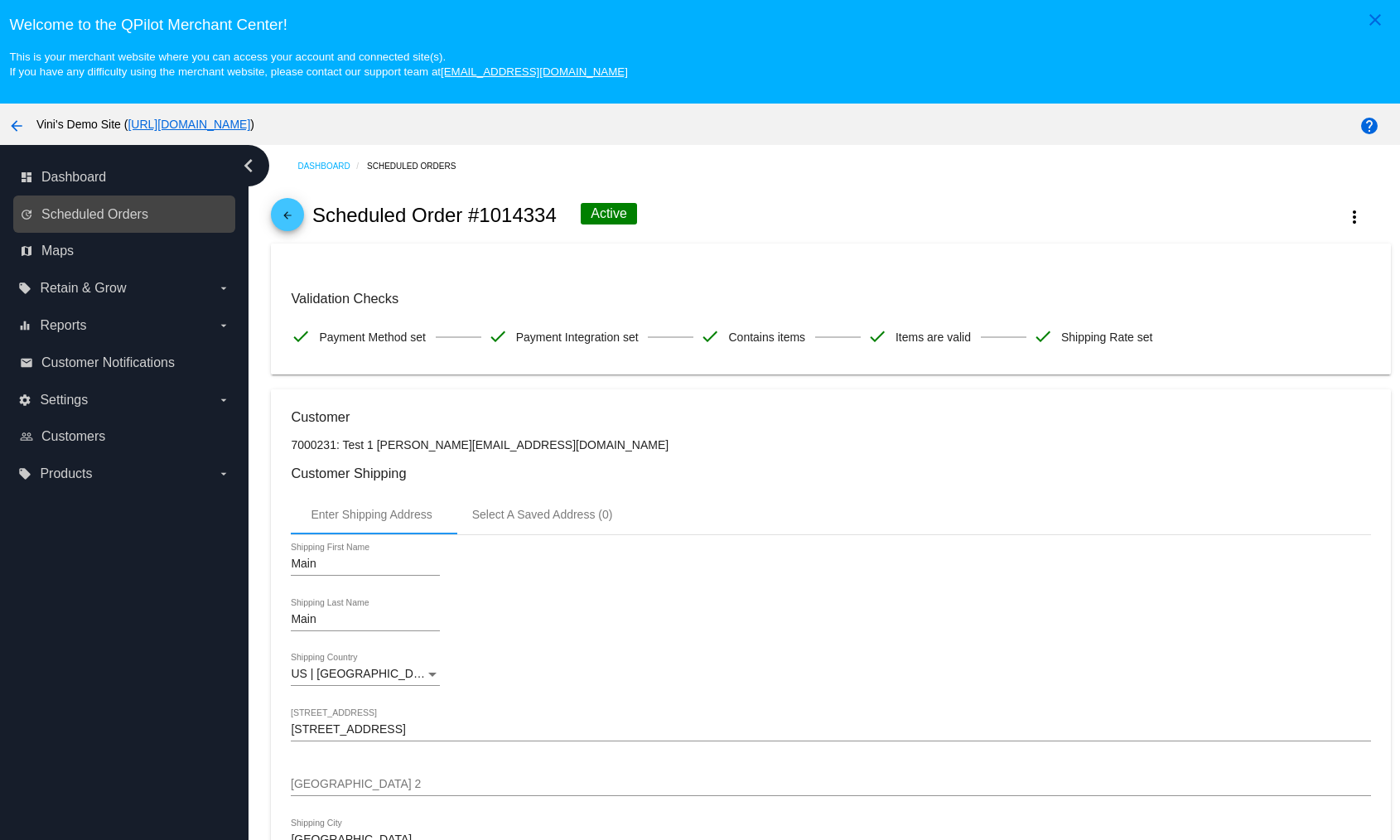
click at [156, 216] on link "update Scheduled Orders" at bounding box center [125, 214] width 210 height 27
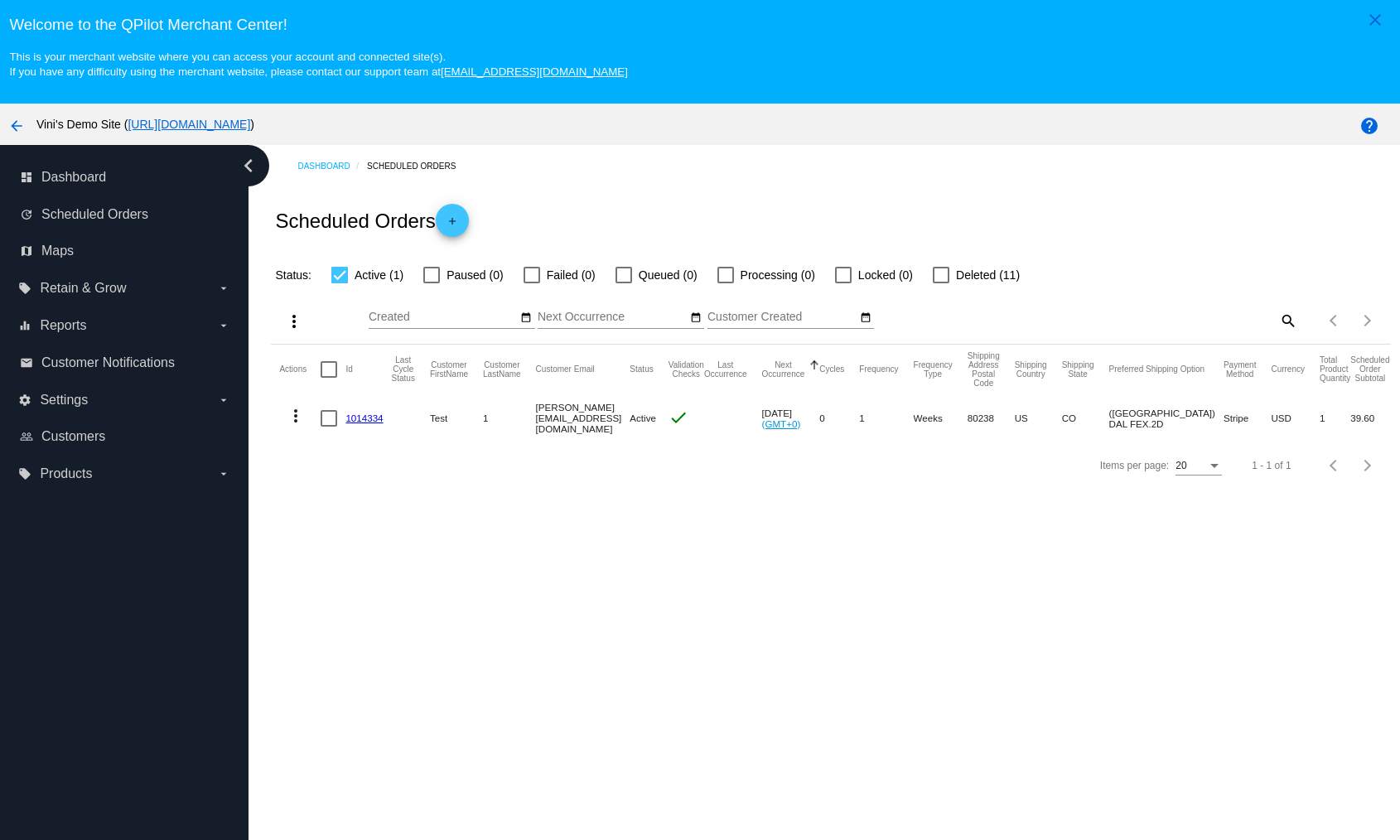
drag, startPoint x: 1136, startPoint y: 416, endPoint x: 1156, endPoint y: 436, distance: 28.3
click at [1156, 436] on mat-row "more_vert 1014334 Test 1 david@qpilot.cloud Active check Sep 4 2025 (GMT+0) 0 1…" at bounding box center [869, 418] width 1179 height 48
click at [932, 457] on div "Items per page: 20 1 - 1 of 1" at bounding box center [831, 466] width 1120 height 47
click at [250, 124] on link "[URL][DOMAIN_NAME]" at bounding box center [189, 123] width 122 height 13
click at [743, 661] on div "Dashboard Scheduled Orders Scheduled Orders add Status: Active (1) Paused (0) F…" at bounding box center [824, 523] width 1152 height 757
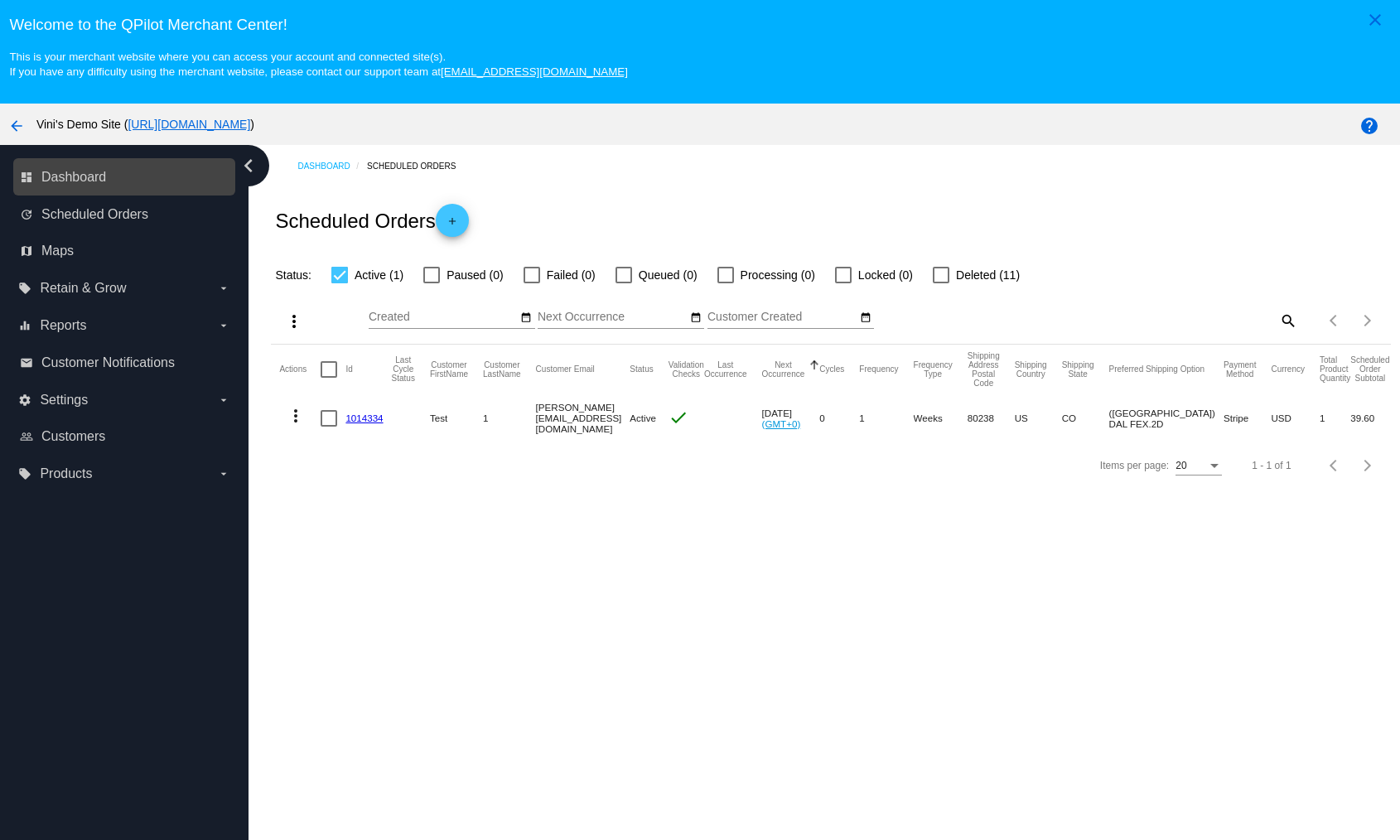
click at [107, 183] on link "dashboard Dashboard" at bounding box center [125, 177] width 210 height 27
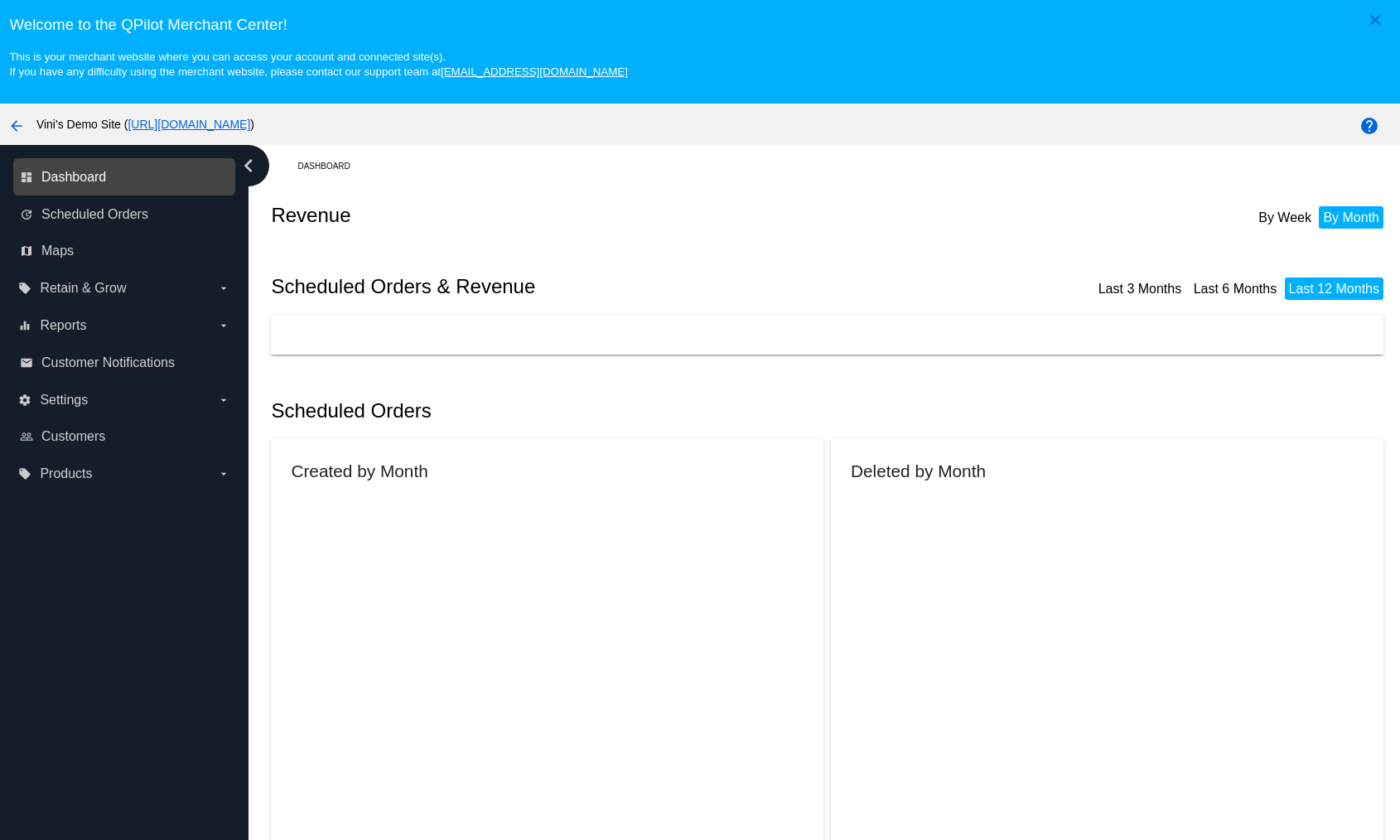
click at [79, 175] on span "Dashboard" at bounding box center [73, 177] width 65 height 15
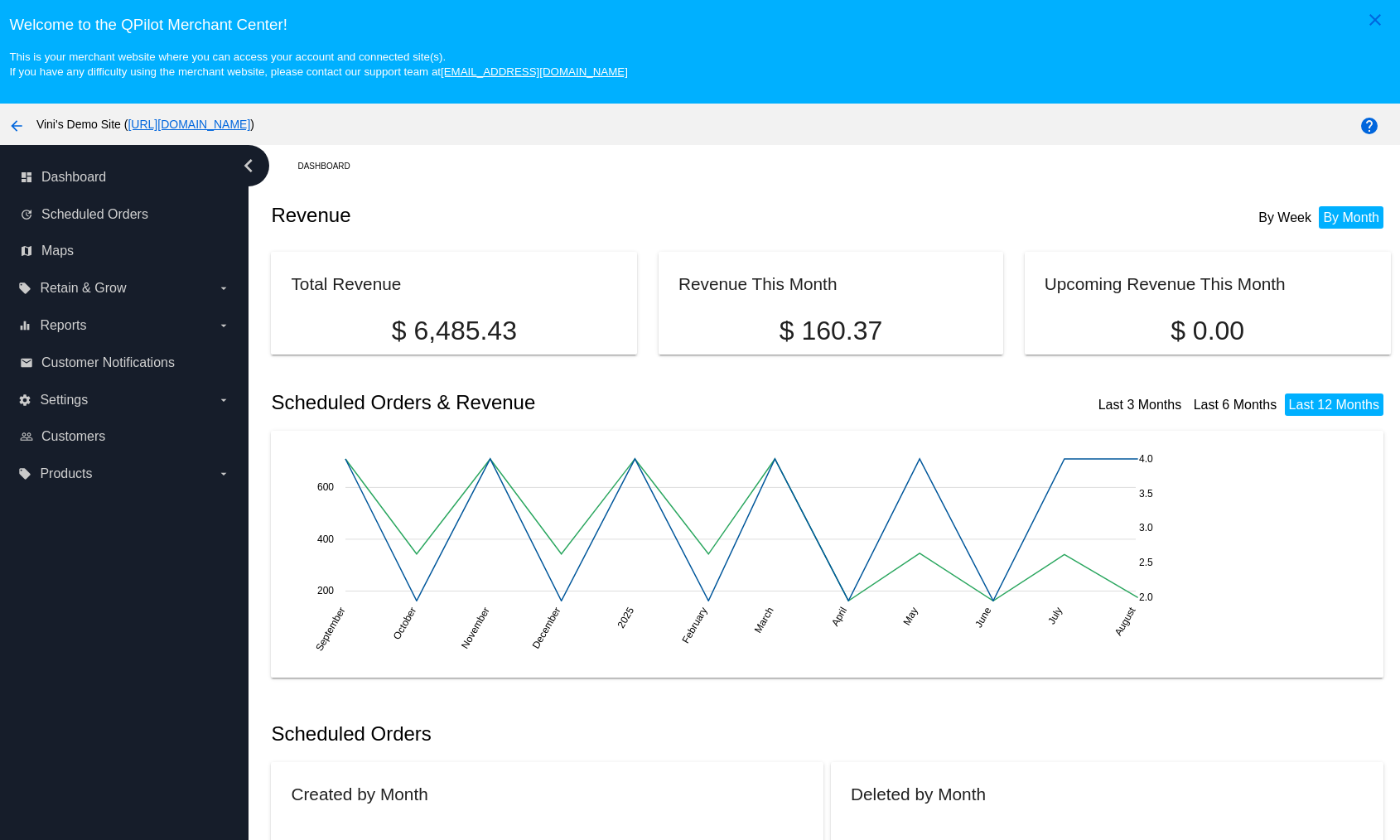
click at [7, 125] on mat-icon "arrow_back" at bounding box center [16, 125] width 20 height 20
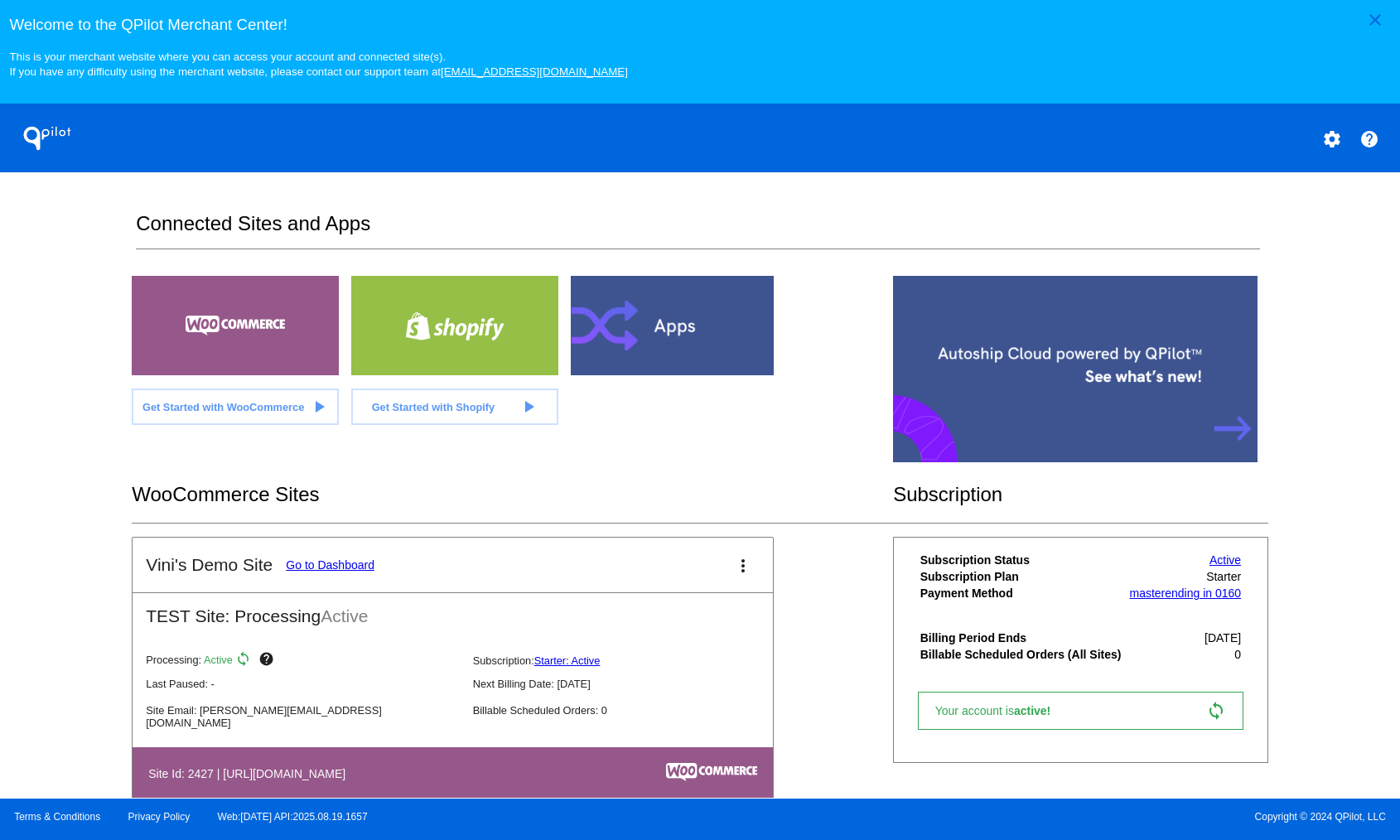
scroll to position [37, 0]
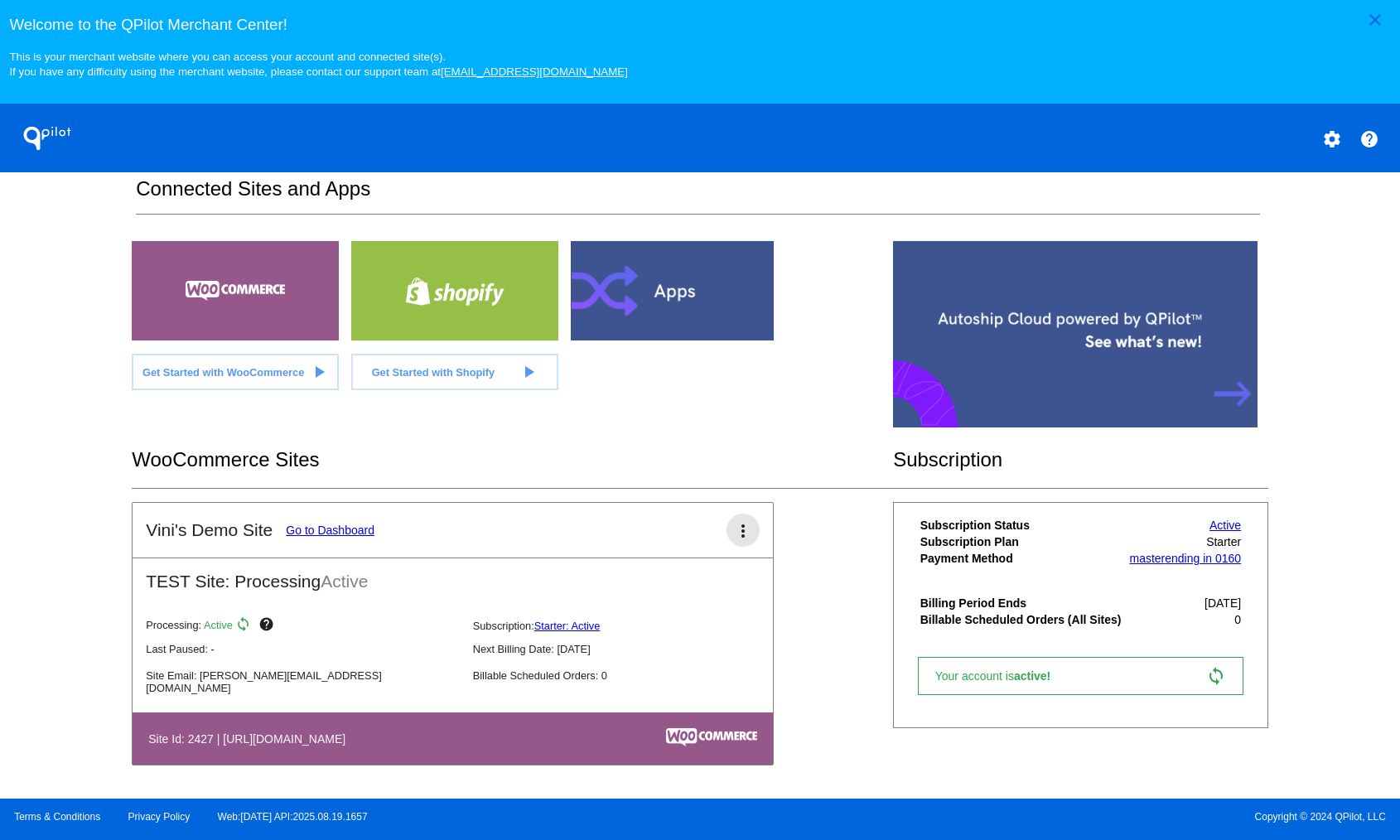
click at [733, 533] on mat-icon "more_vert" at bounding box center [743, 530] width 20 height 20
click at [669, 590] on link "edit edit" at bounding box center [675, 580] width 154 height 40
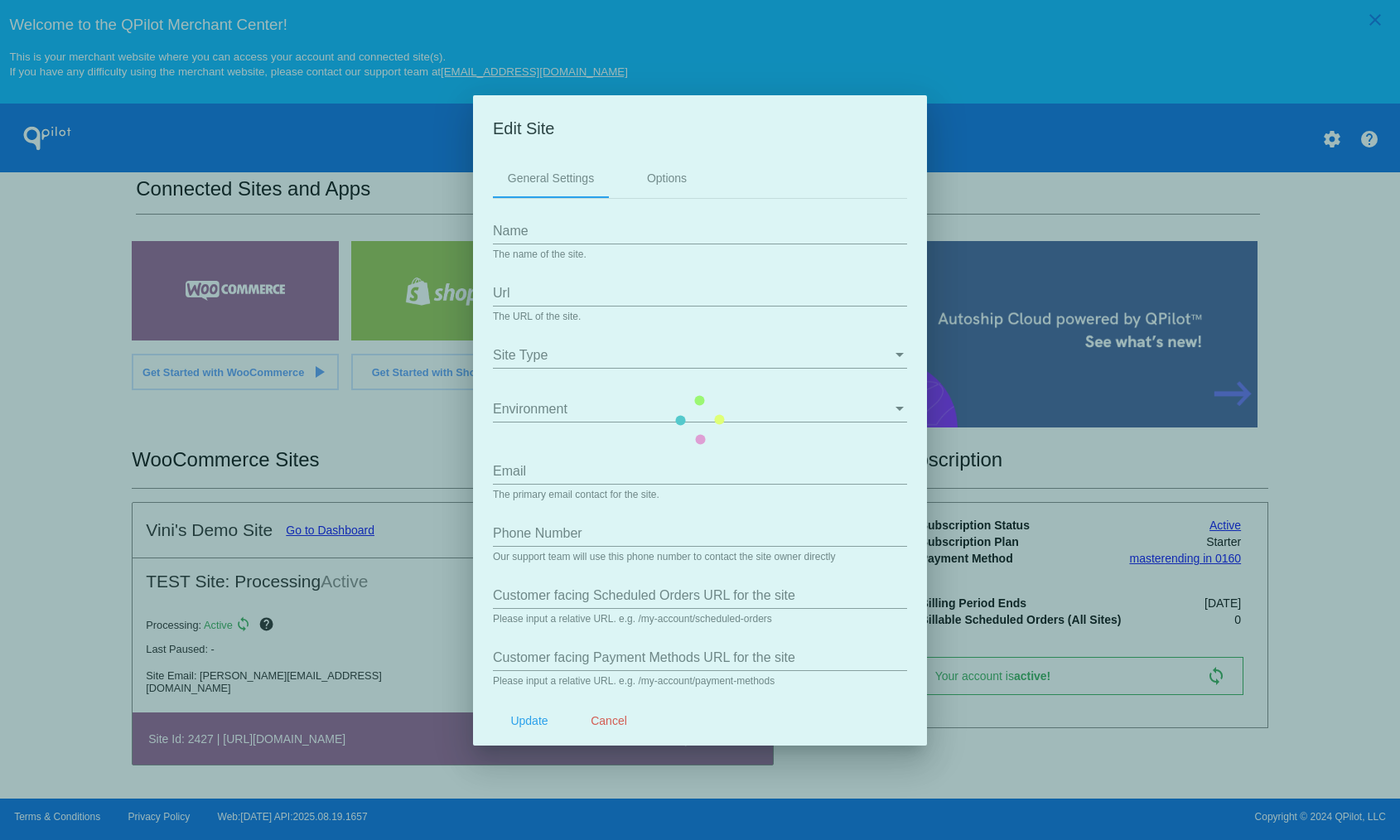
type input "Vini&#039;s Demo Site"
type input "[URL][DOMAIN_NAME]"
type input "david@qpilot.cloud"
type input "my-account/payment-methods/"
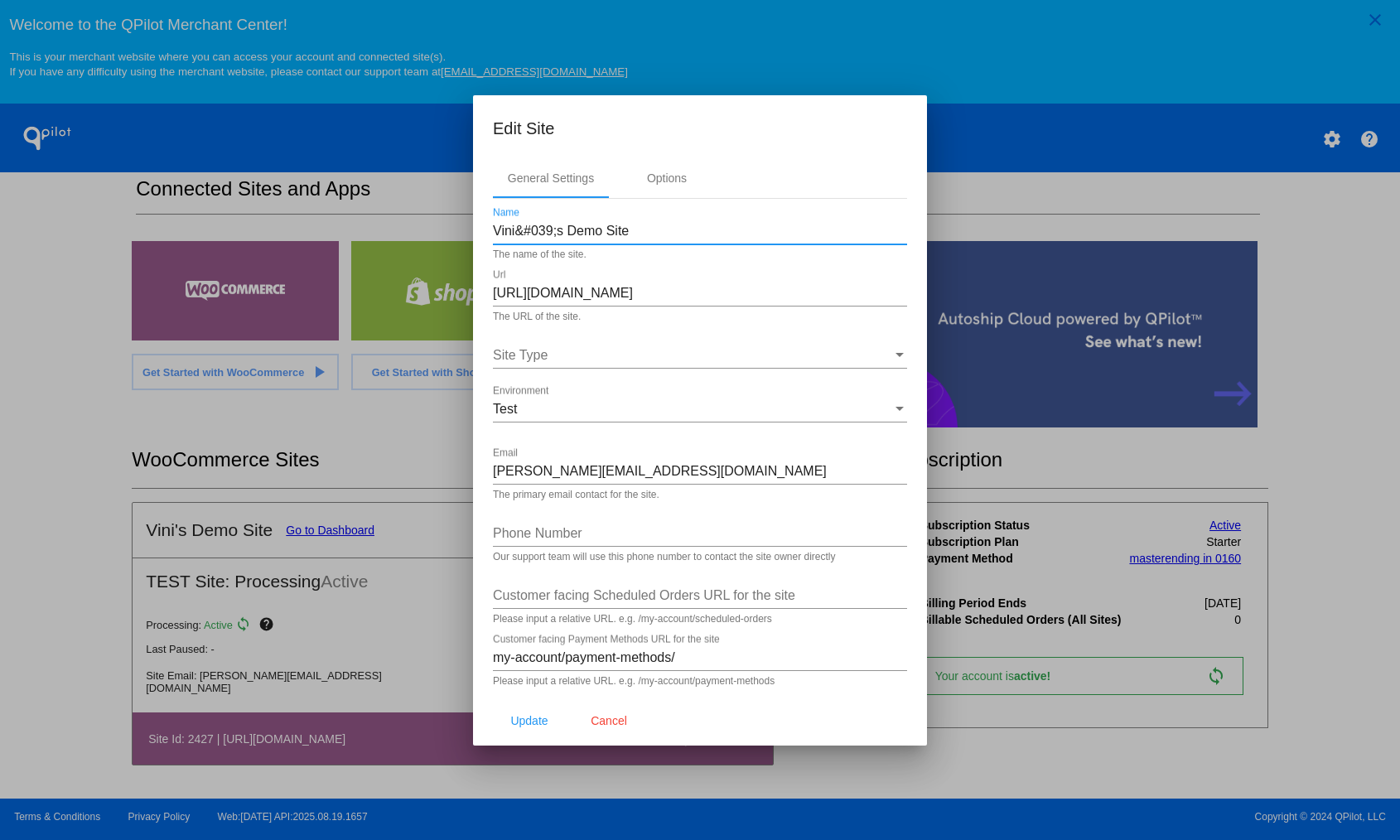
drag, startPoint x: 685, startPoint y: 232, endPoint x: 292, endPoint y: 241, distance: 393.1
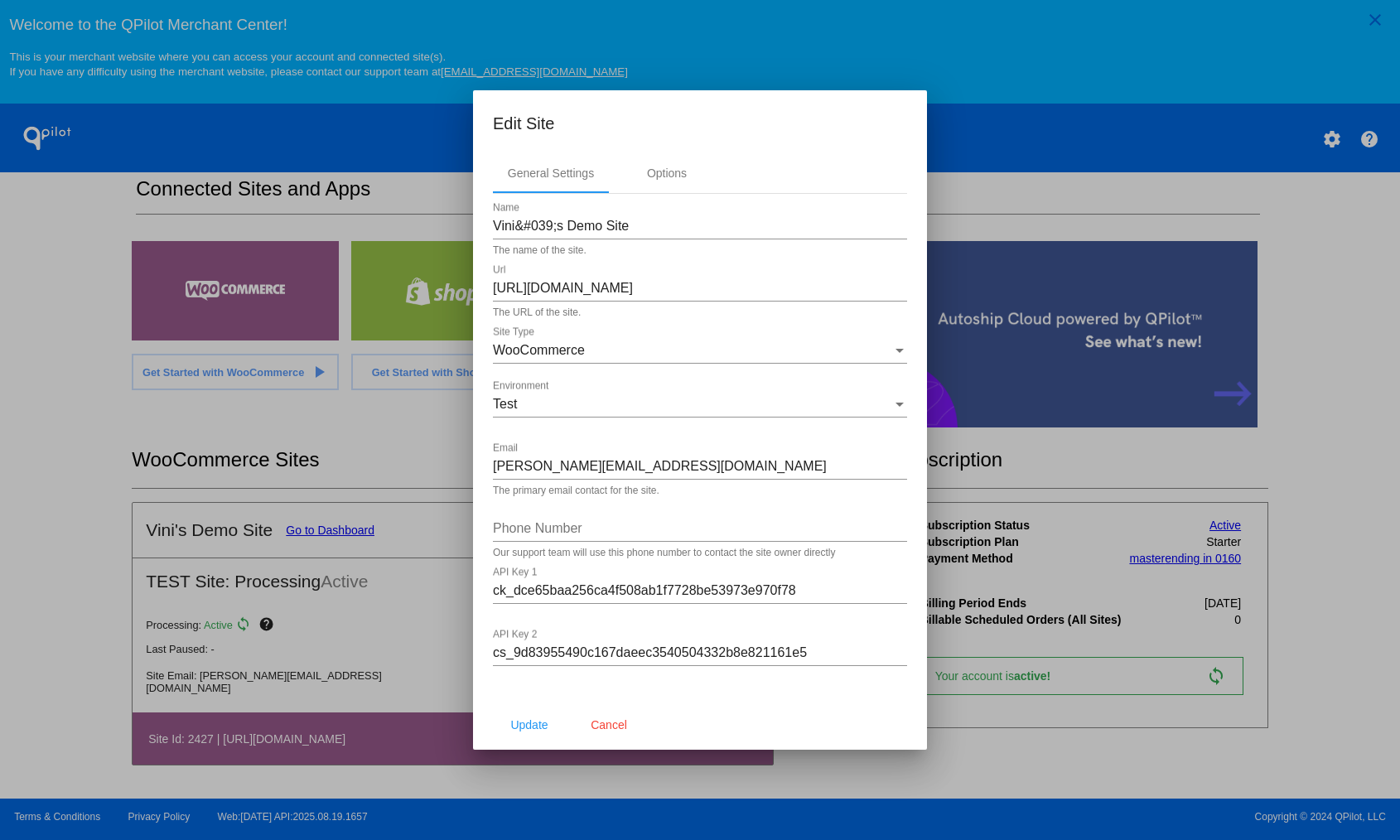
click at [718, 216] on div "Vini&#039;s Demo Site Name" at bounding box center [700, 220] width 414 height 37
click at [709, 231] on input "Vini&#039;s Demo Site" at bounding box center [700, 226] width 414 height 15
type input "FullyRooted - Demo Site"
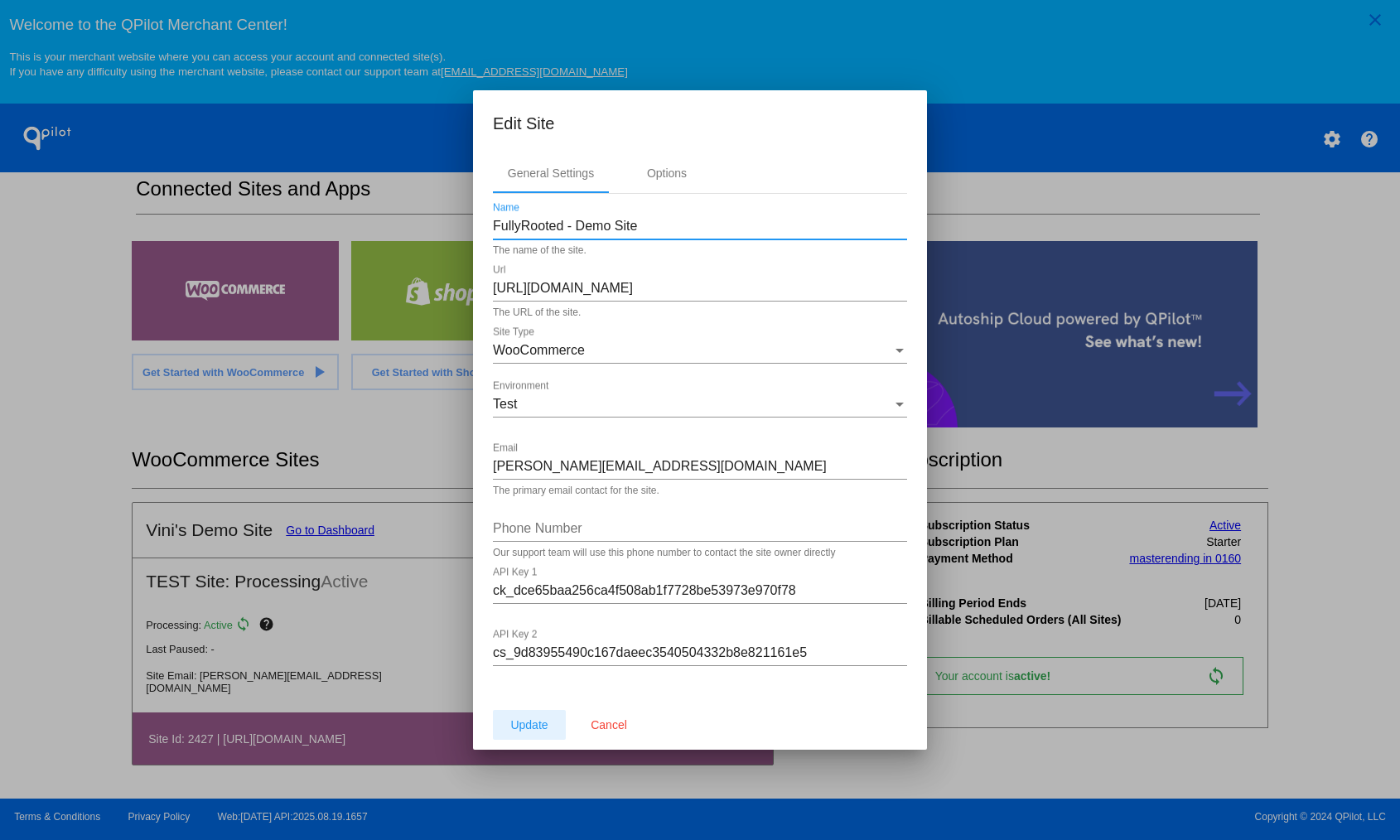
click at [548, 726] on span "Update" at bounding box center [529, 724] width 37 height 13
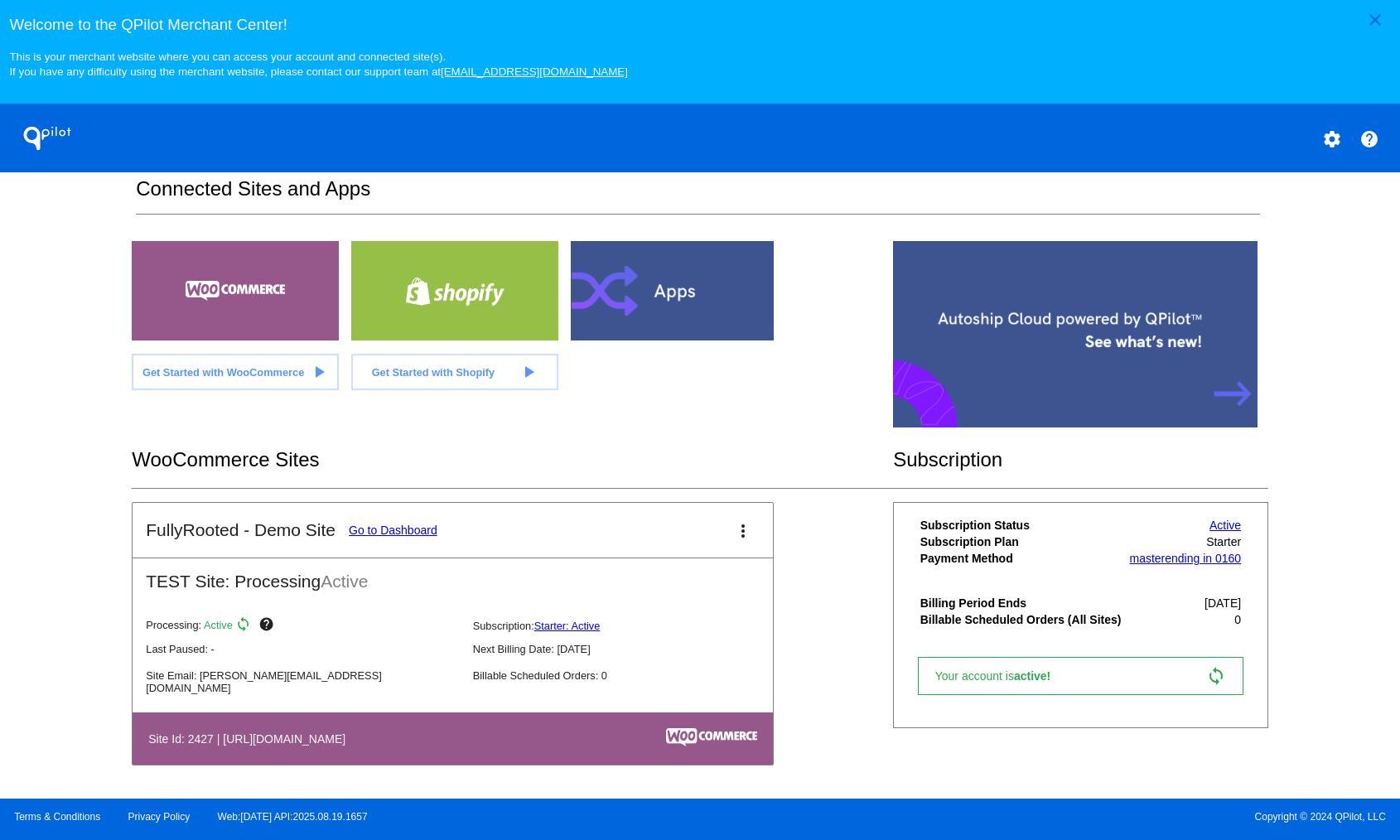
click at [406, 535] on link "Go to Dashboard" at bounding box center [392, 530] width 89 height 13
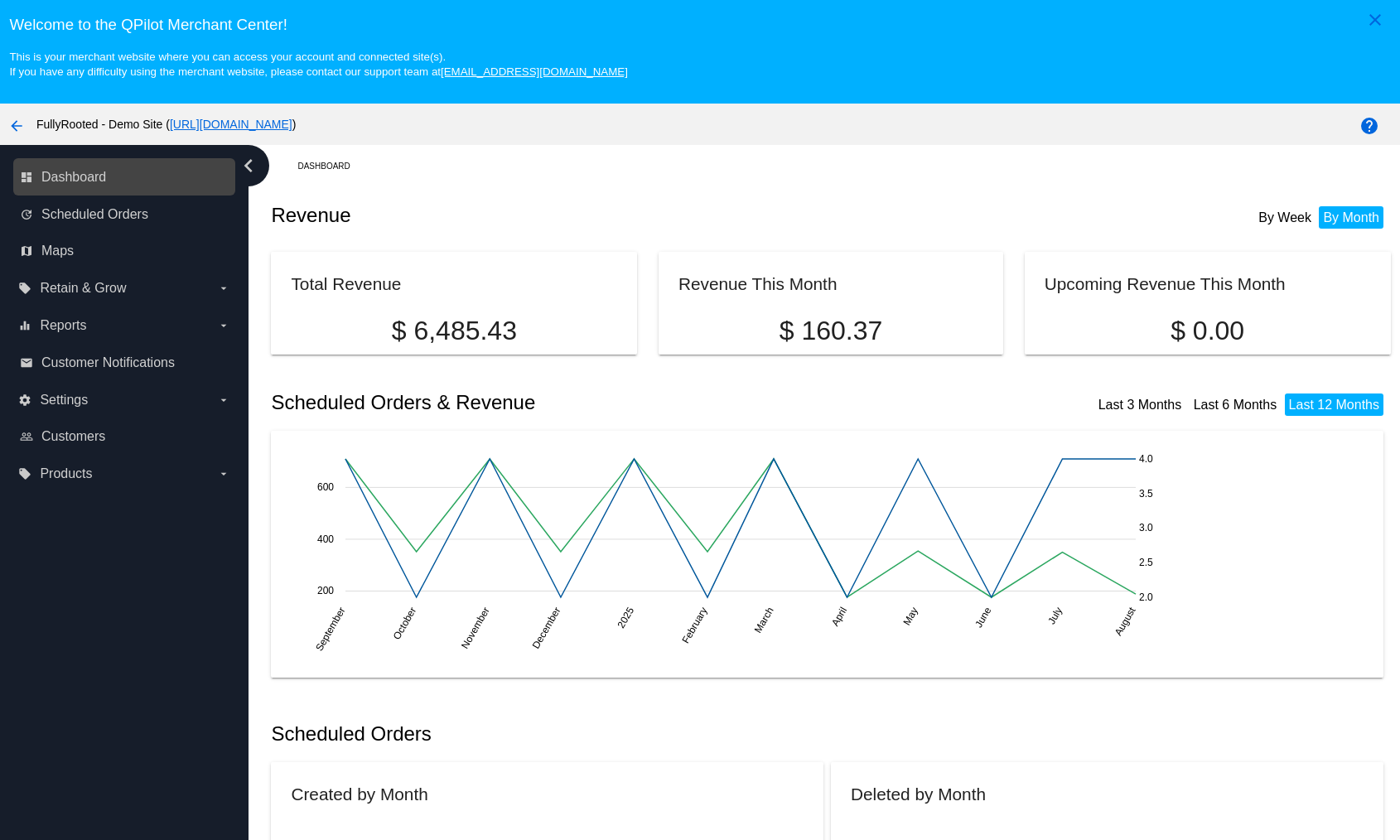
click at [104, 185] on link "dashboard Dashboard" at bounding box center [125, 177] width 210 height 27
click at [8, 117] on mat-icon "arrow_back" at bounding box center [16, 125] width 20 height 20
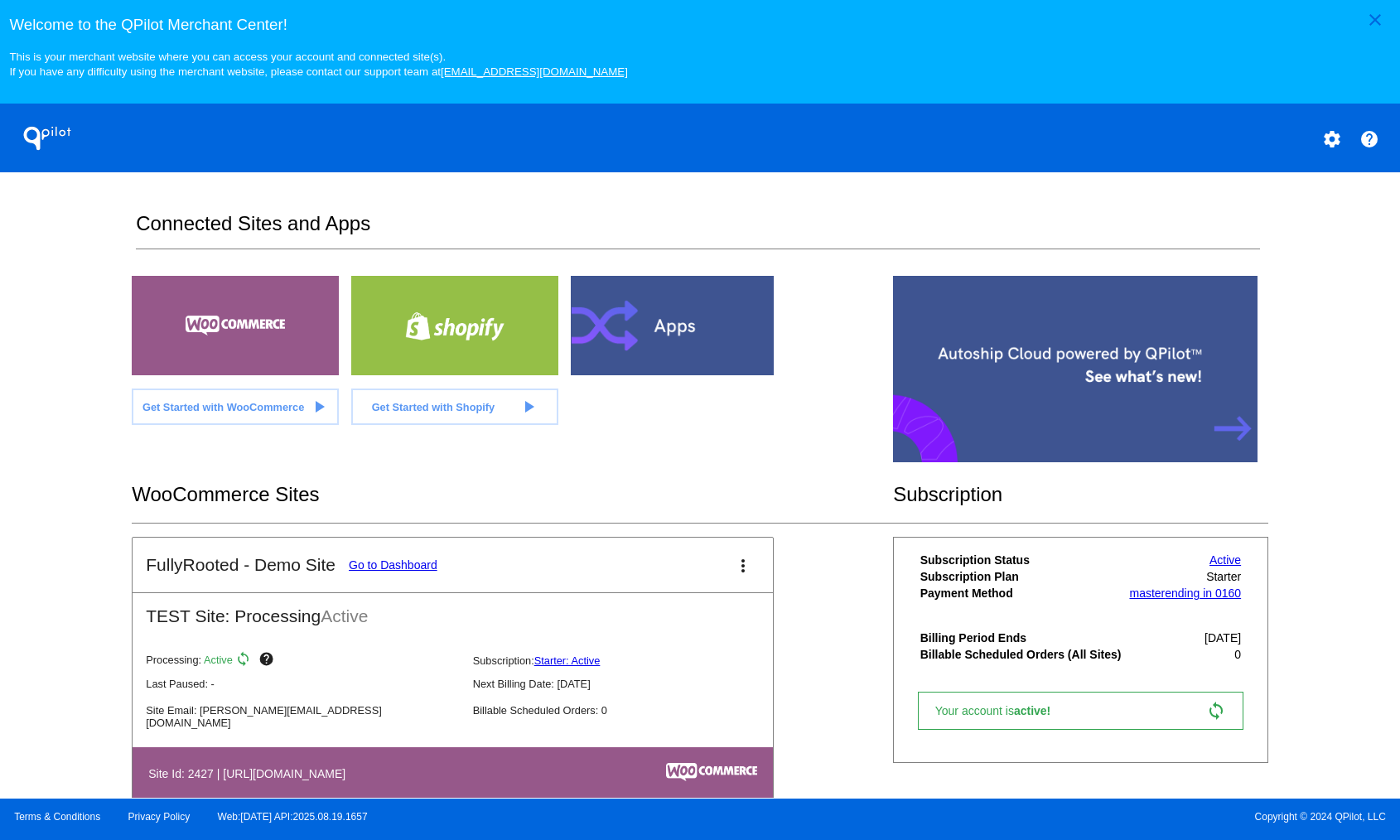
scroll to position [37, 0]
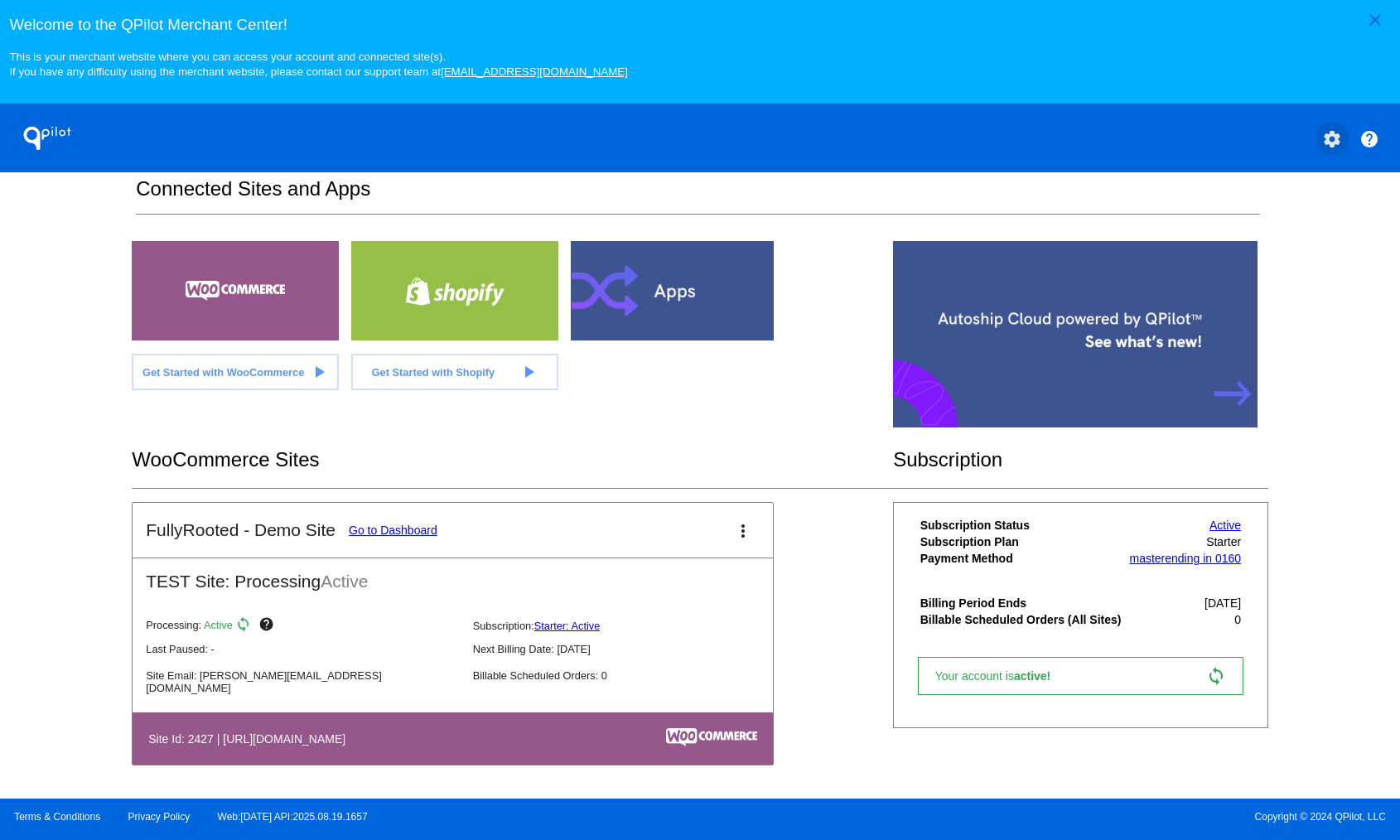
click at [1331, 151] on button "settings" at bounding box center [1333, 138] width 33 height 33
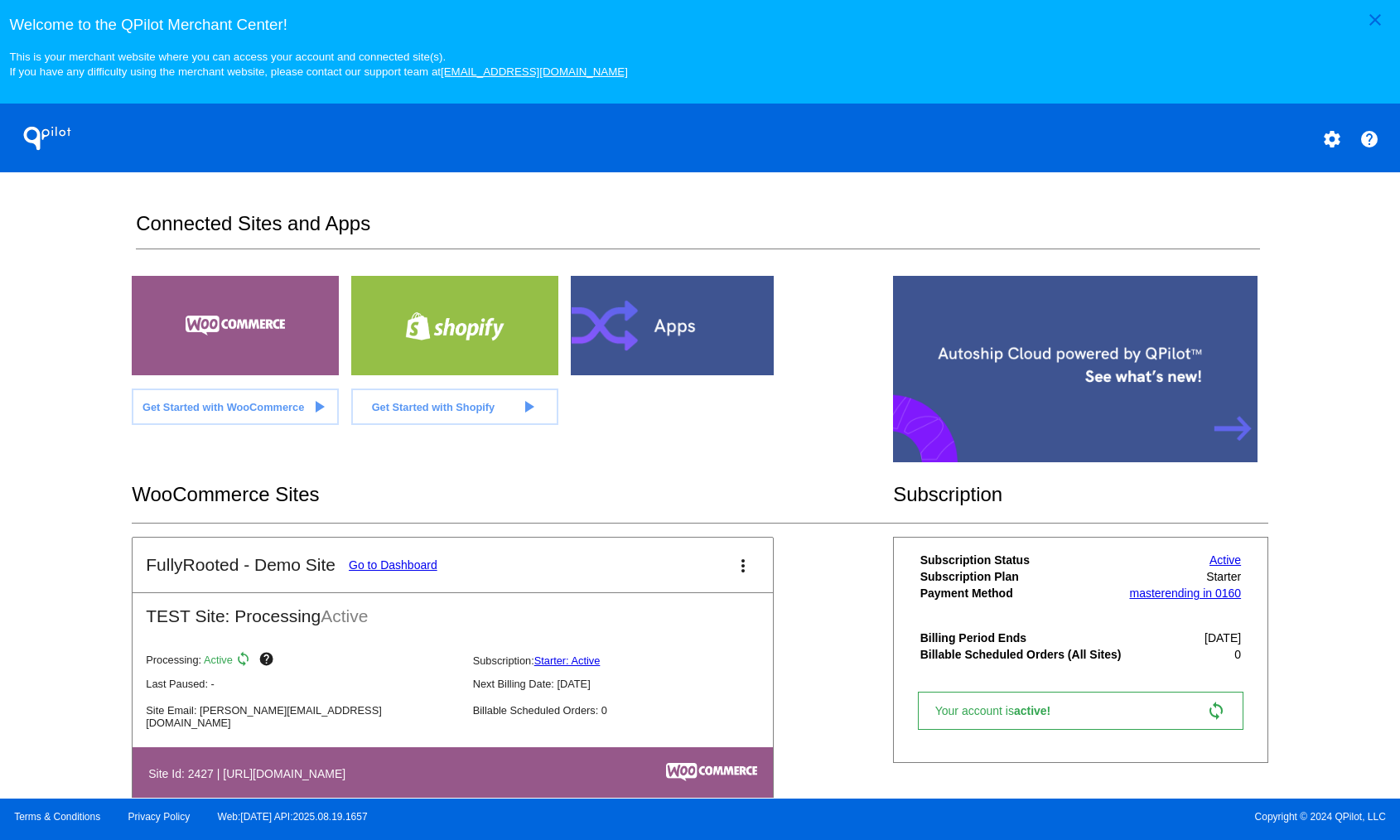
scroll to position [37, 0]
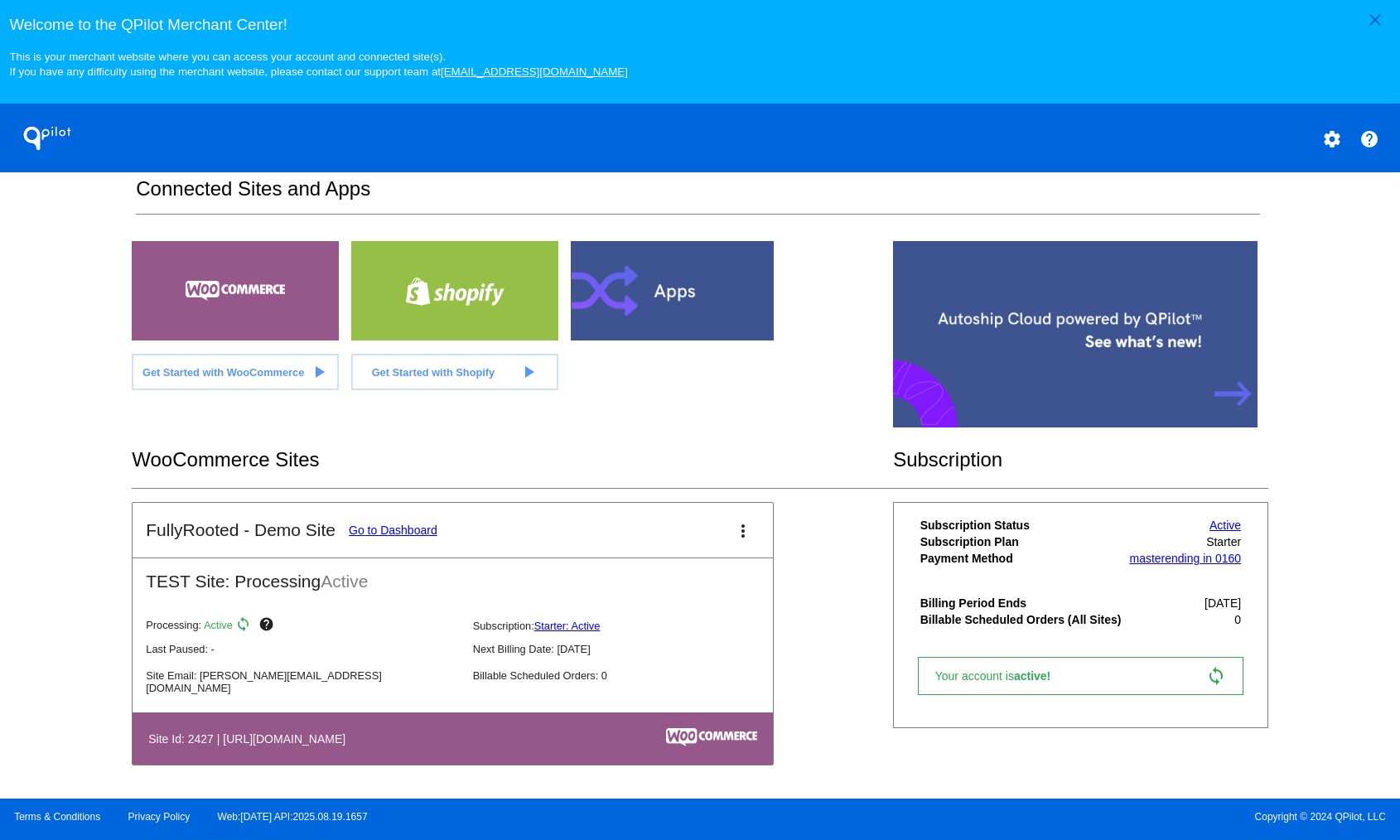
click at [750, 475] on div "WooCommerce Sites" at bounding box center [512, 459] width 762 height 56
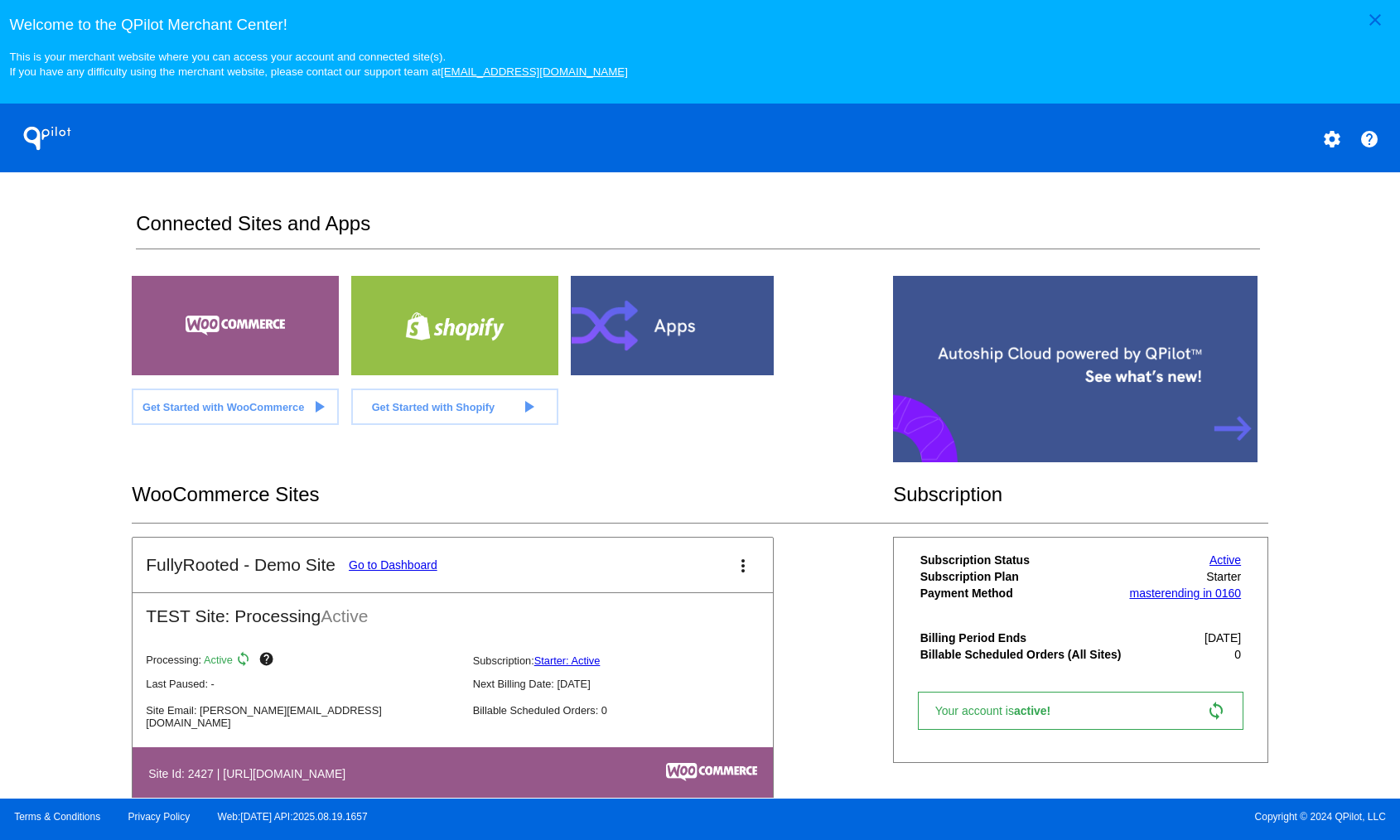
scroll to position [37, 0]
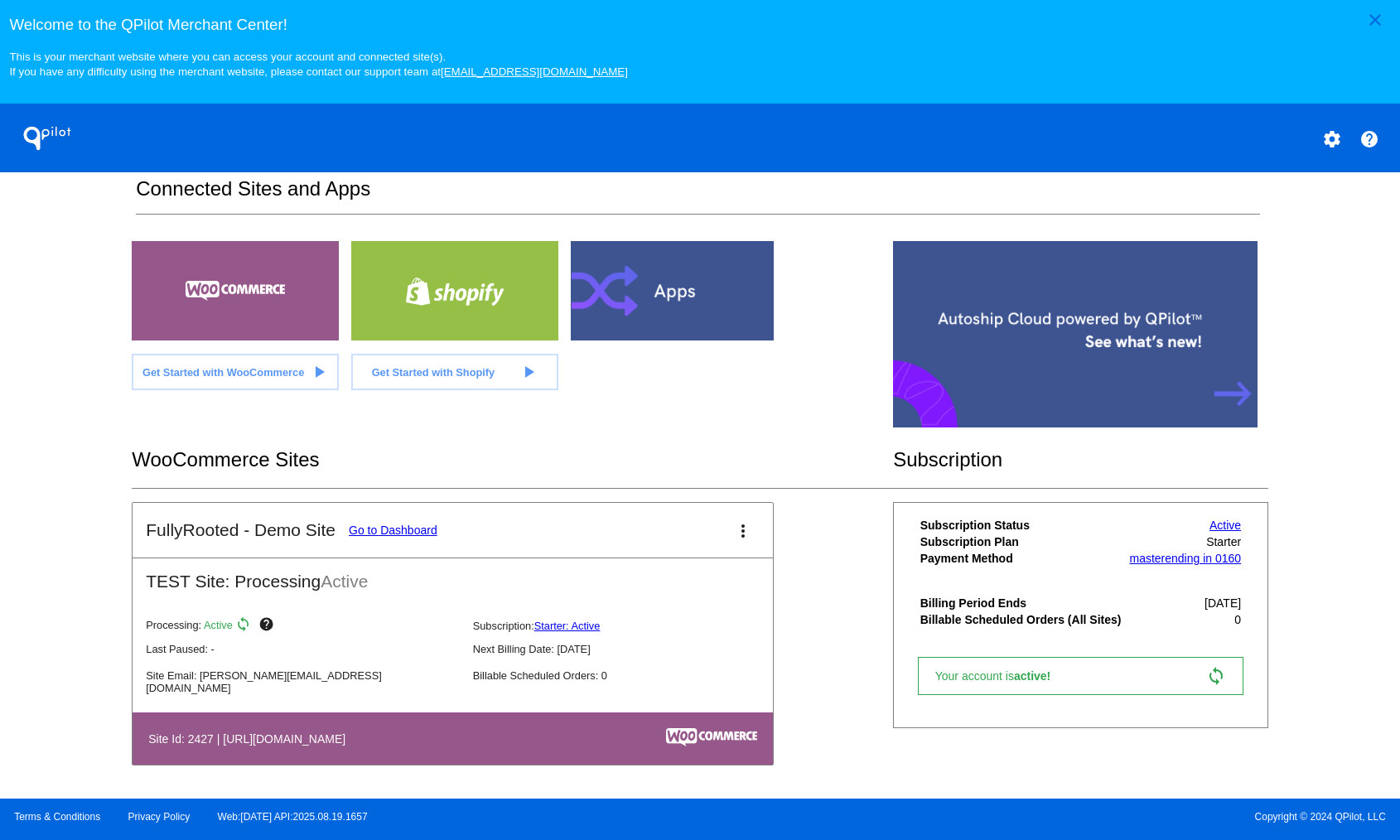
click at [441, 458] on h2 "WooCommerce Sites" at bounding box center [512, 460] width 762 height 23
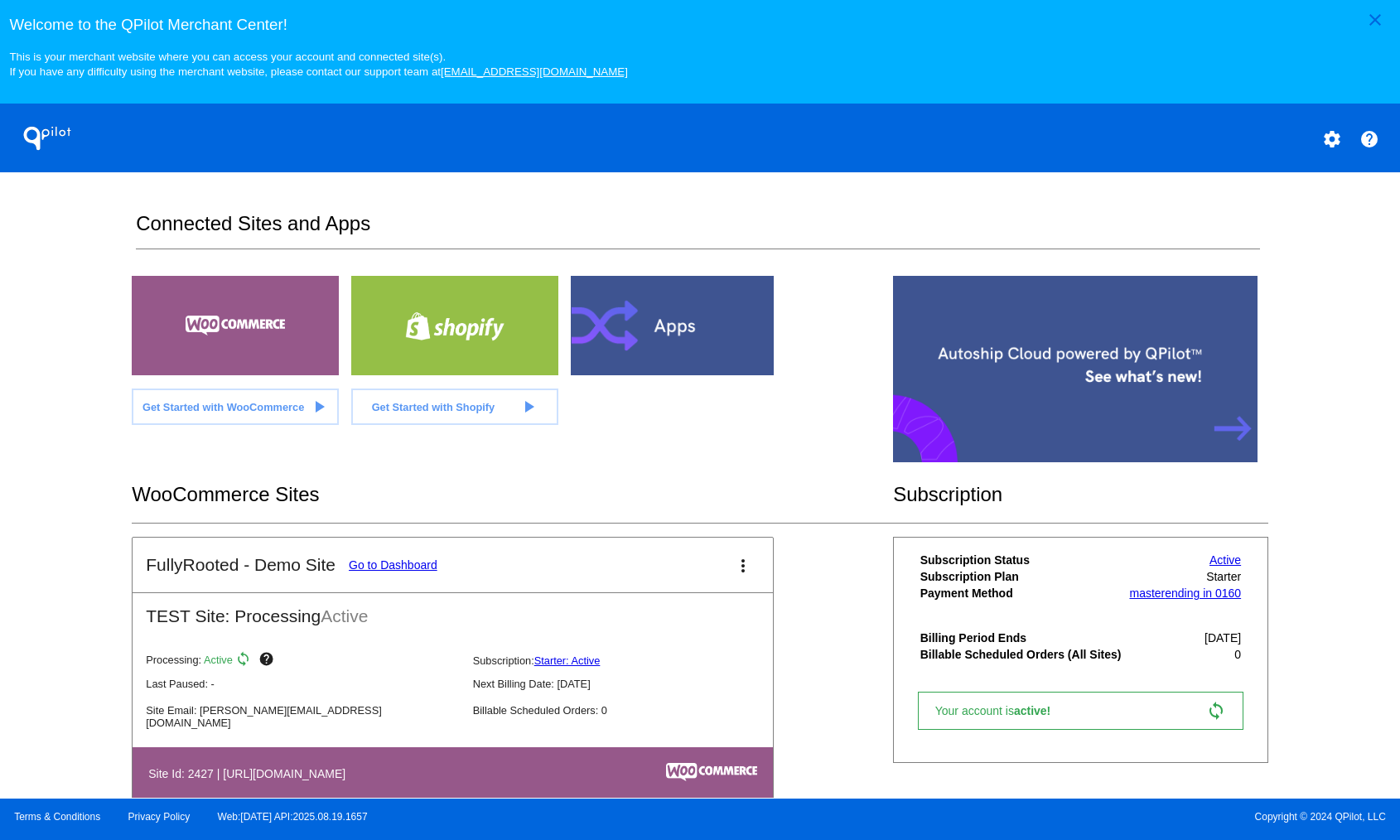
scroll to position [37, 0]
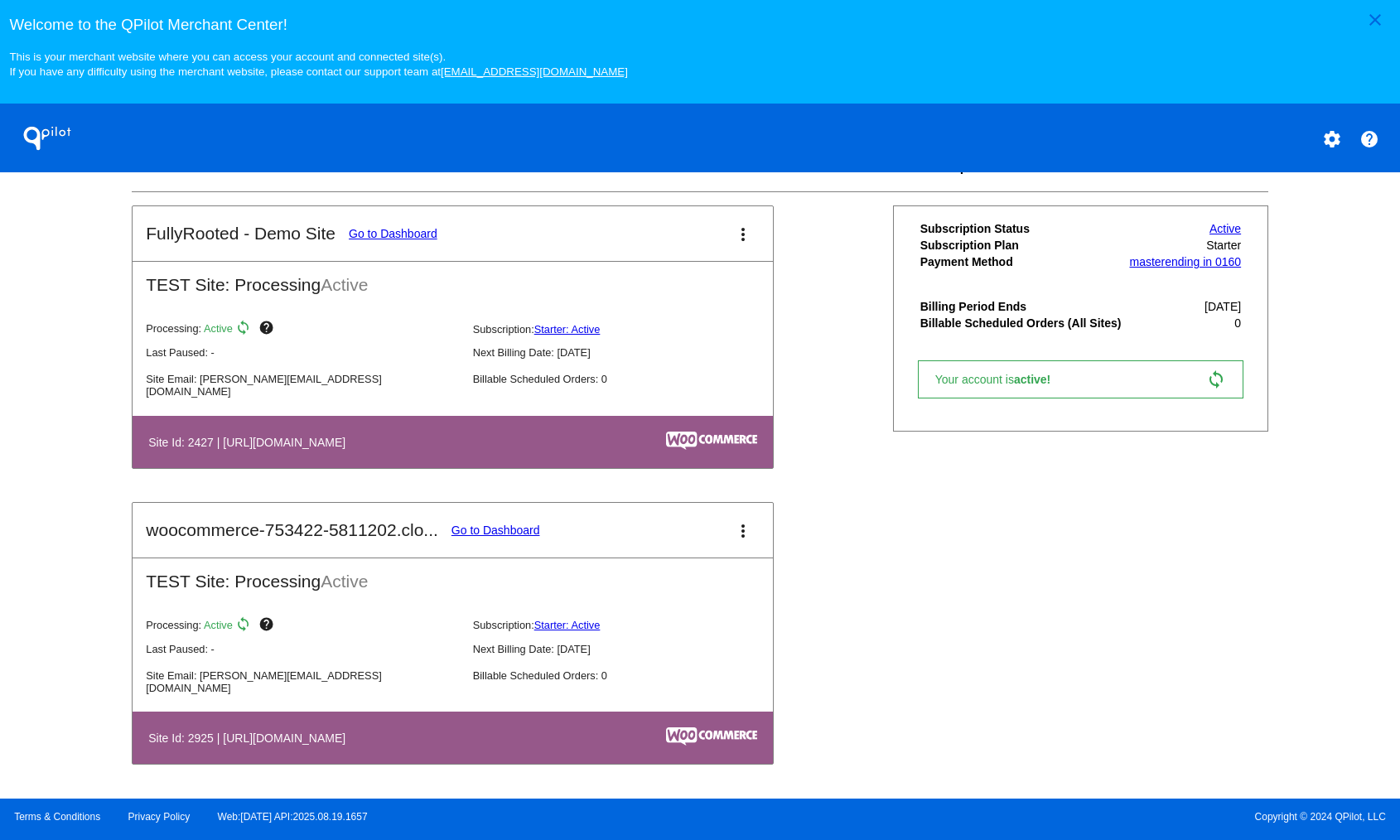
click at [518, 524] on link "Go to Dashboard" at bounding box center [496, 530] width 89 height 13
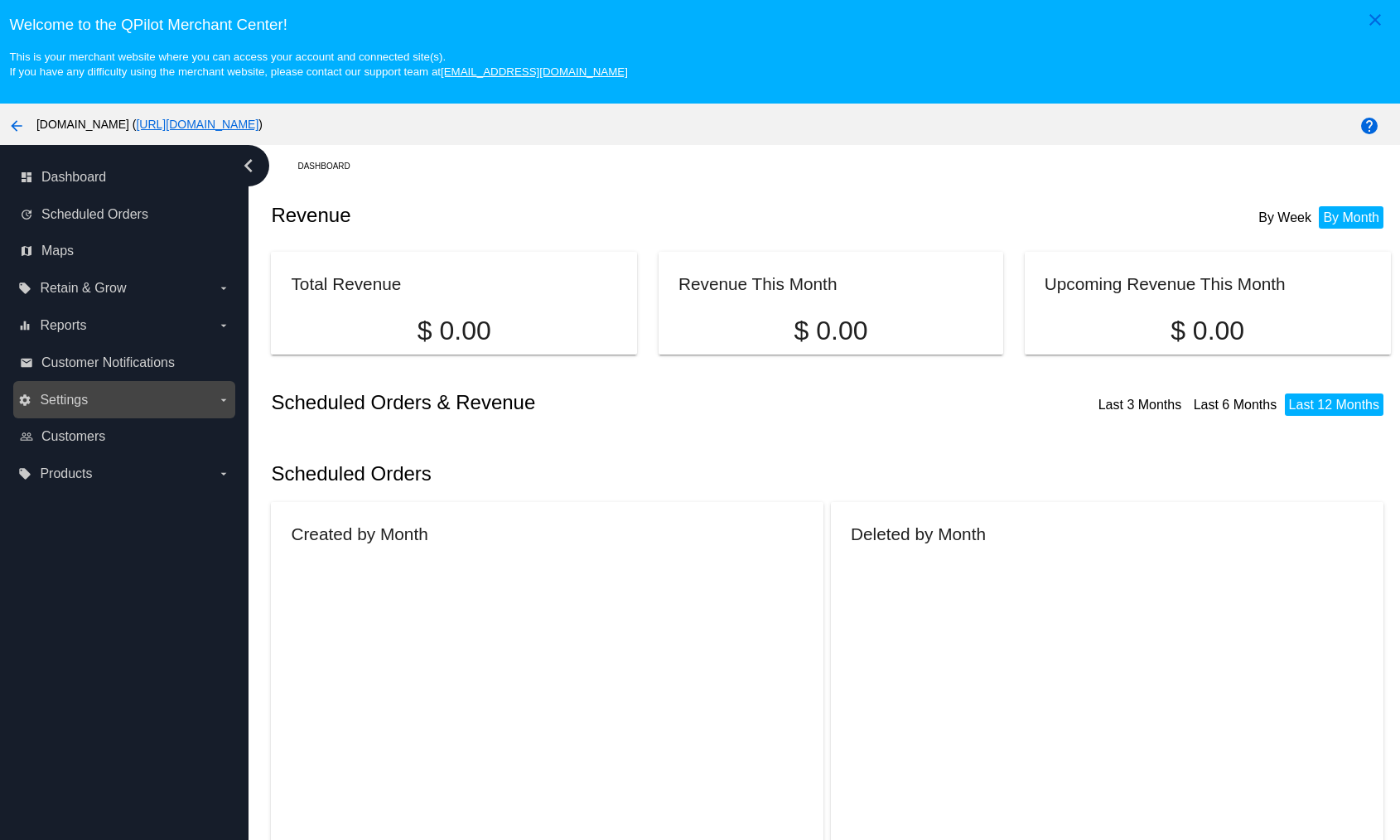
click at [129, 397] on label "settings Settings arrow_drop_down" at bounding box center [123, 400] width 211 height 27
click at [0, 0] on input "settings Settings arrow_drop_down" at bounding box center [0, 0] width 0 height 0
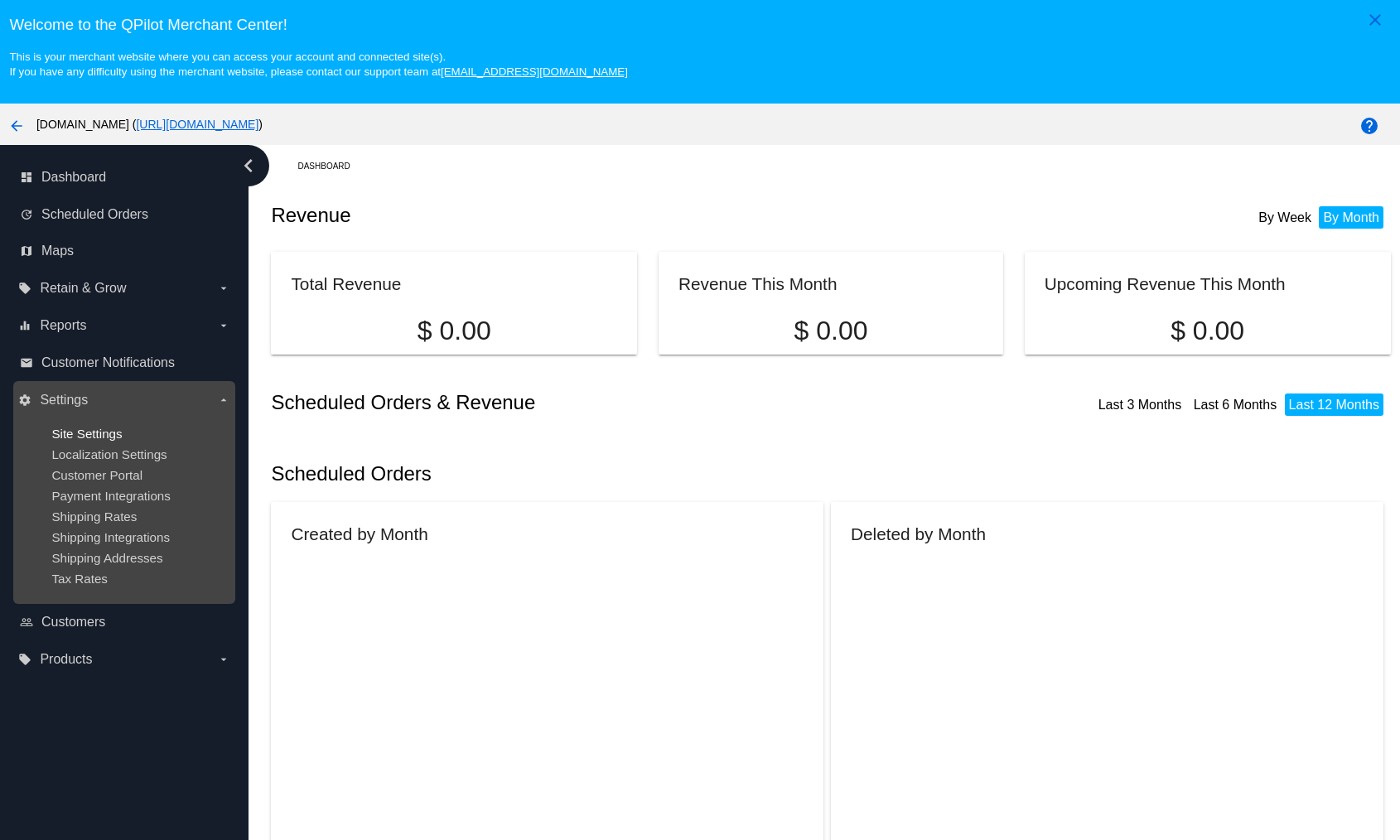
click at [114, 440] on span "Site Settings" at bounding box center [87, 434] width 71 height 14
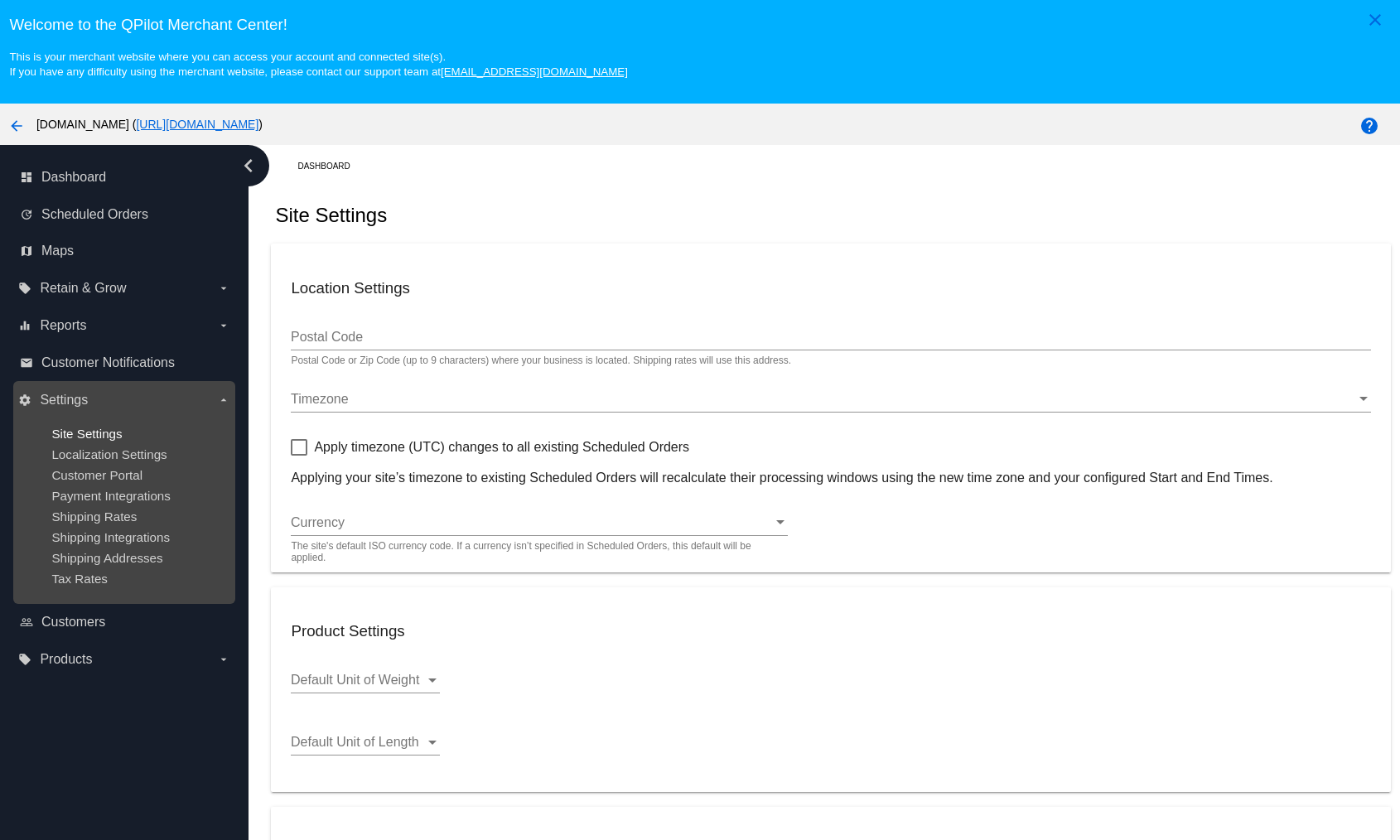
type input "00:00"
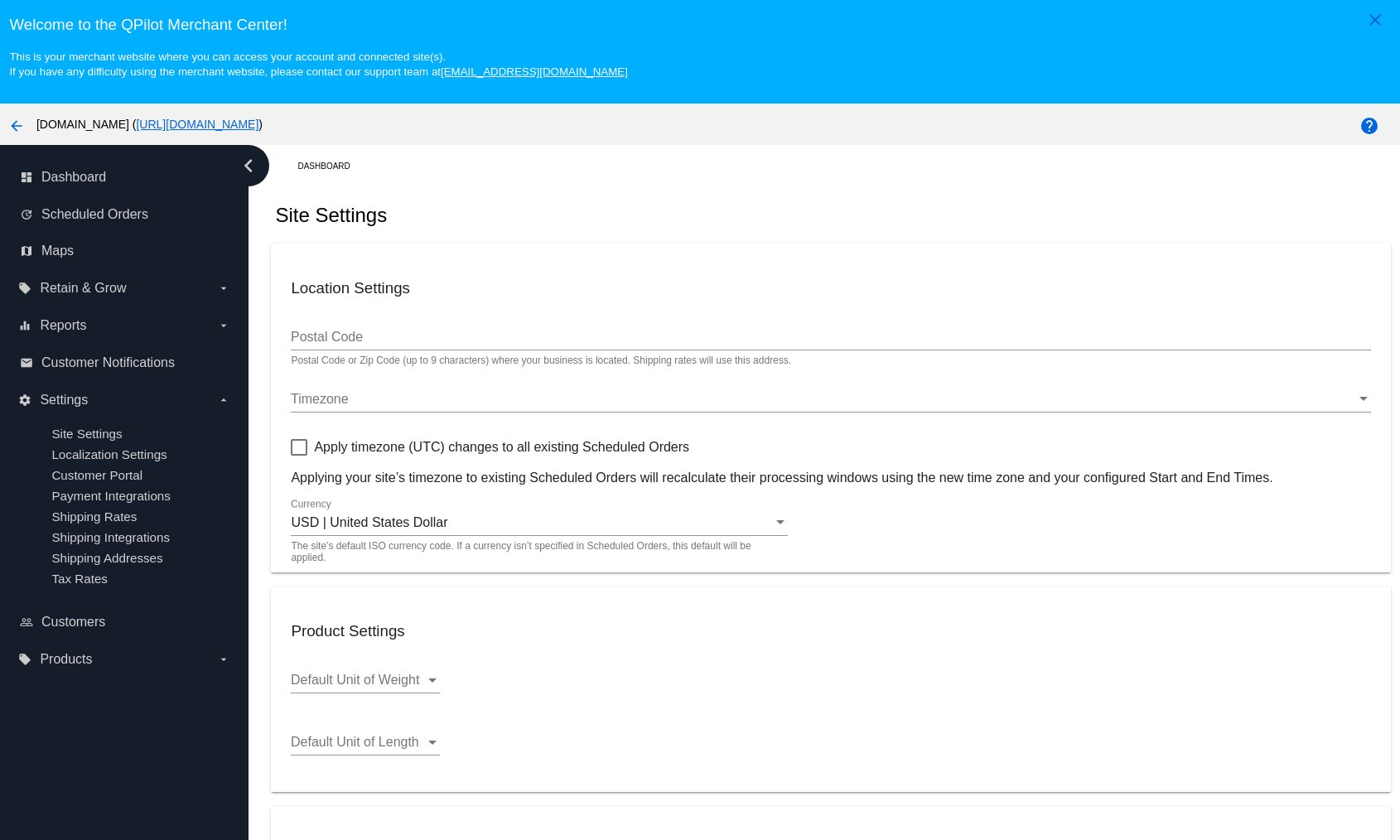
drag, startPoint x: 669, startPoint y: 129, endPoint x: 323, endPoint y: 134, distance: 346.0
click at [323, 134] on div "arrow_back woocommerce-753422-5811202.cloudwaysapps.com ( https://woocommerce-7…" at bounding box center [583, 124] width 1167 height 33
copy span "https://woocommerce-753422-5811202.cloudwaysapps.com )"
click at [9, 132] on mat-icon "arrow_back" at bounding box center [16, 125] width 20 height 20
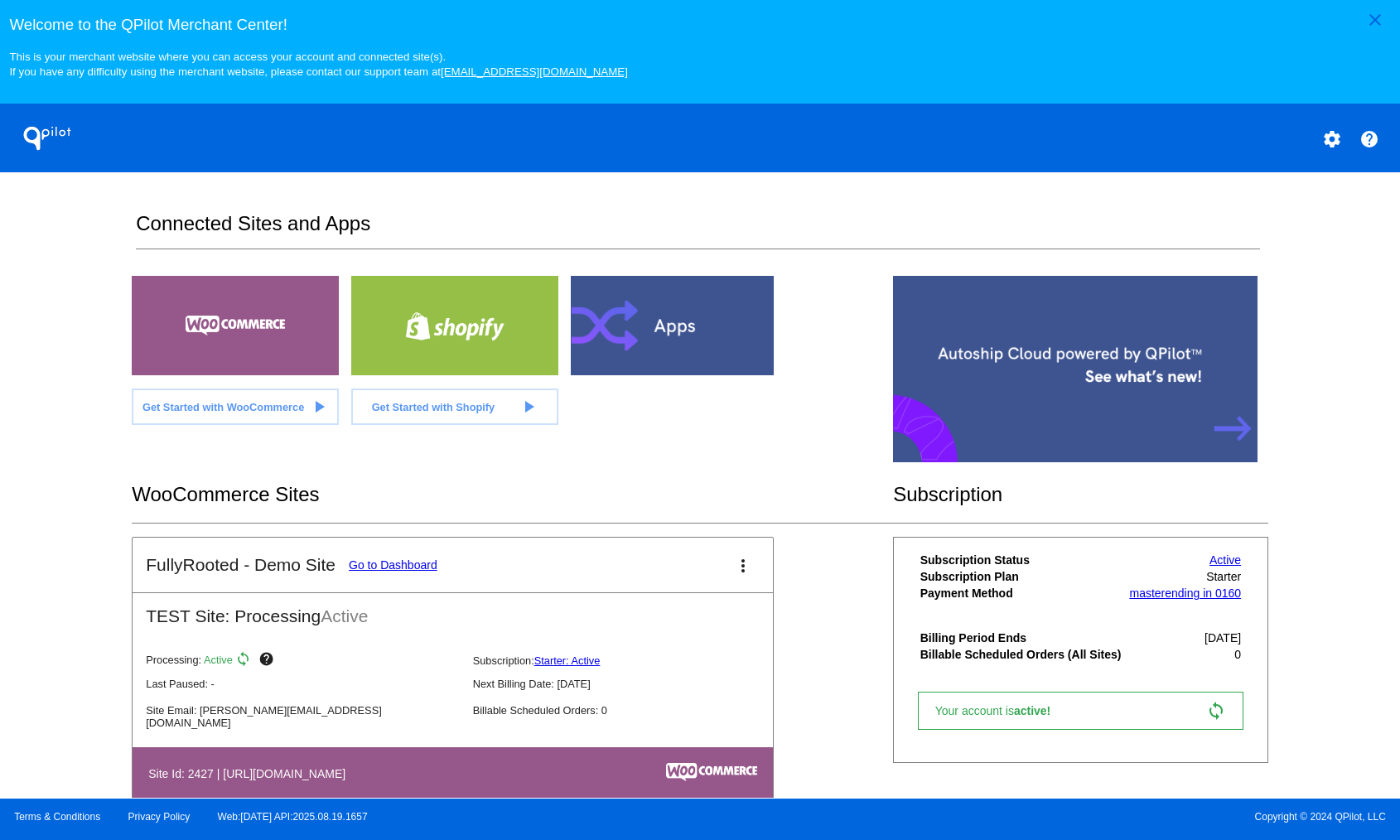
click at [419, 565] on link "Go to Dashboard" at bounding box center [392, 564] width 89 height 13
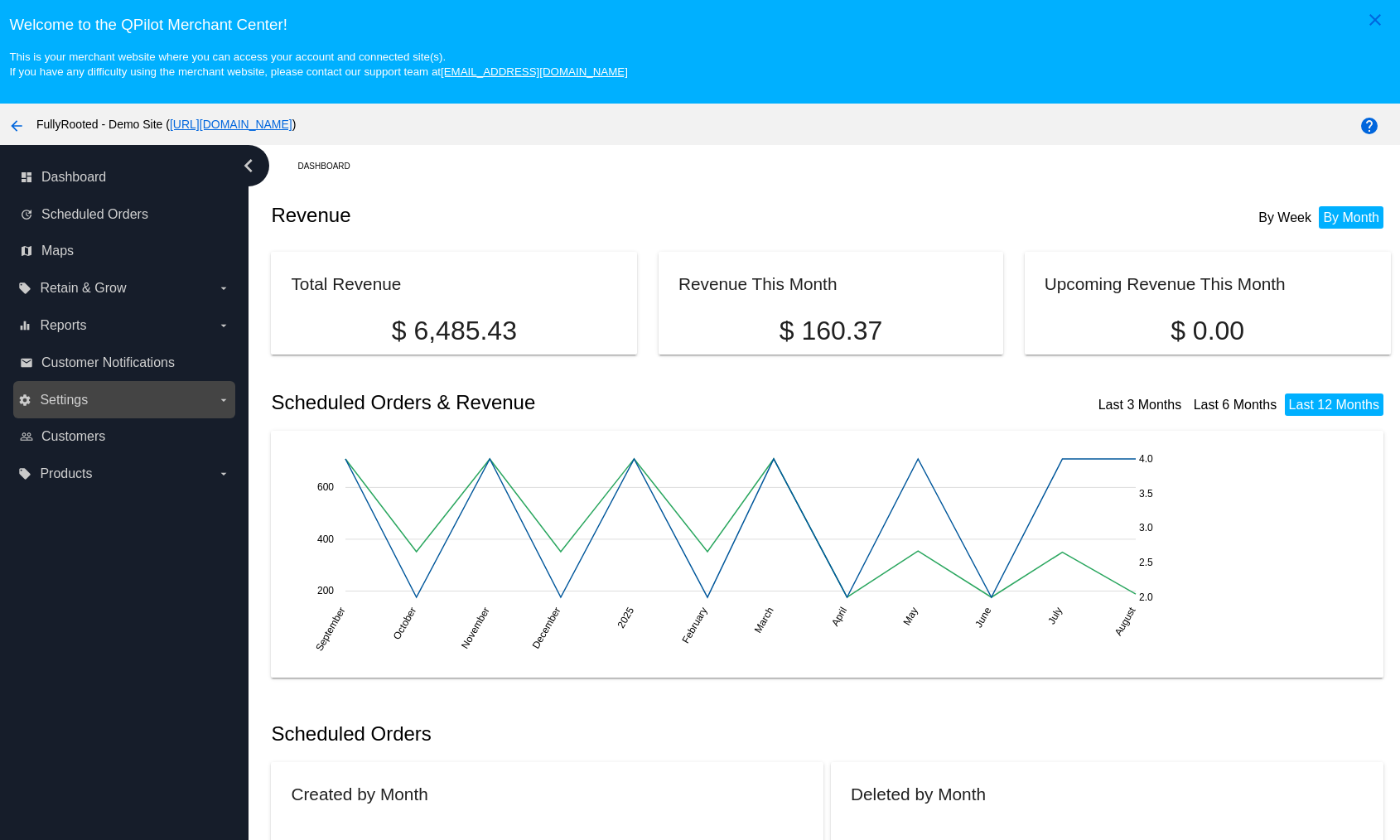
drag, startPoint x: 65, startPoint y: 391, endPoint x: 78, endPoint y: 404, distance: 18.4
click at [71, 391] on label "settings Settings arrow_drop_down" at bounding box center [123, 400] width 211 height 27
click at [0, 0] on input "settings Settings arrow_drop_down" at bounding box center [0, 0] width 0 height 0
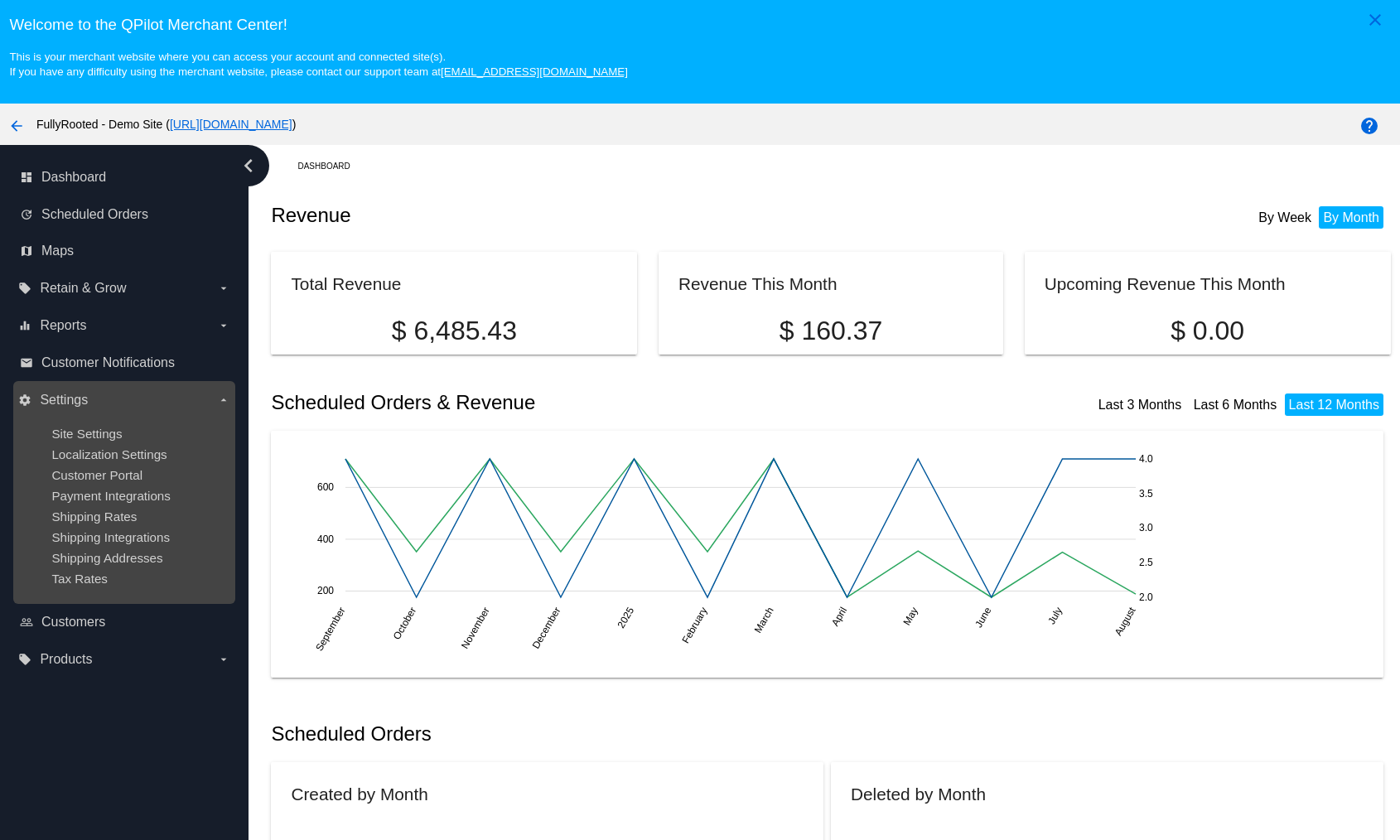
click at [85, 431] on span "Site Settings" at bounding box center [87, 434] width 71 height 14
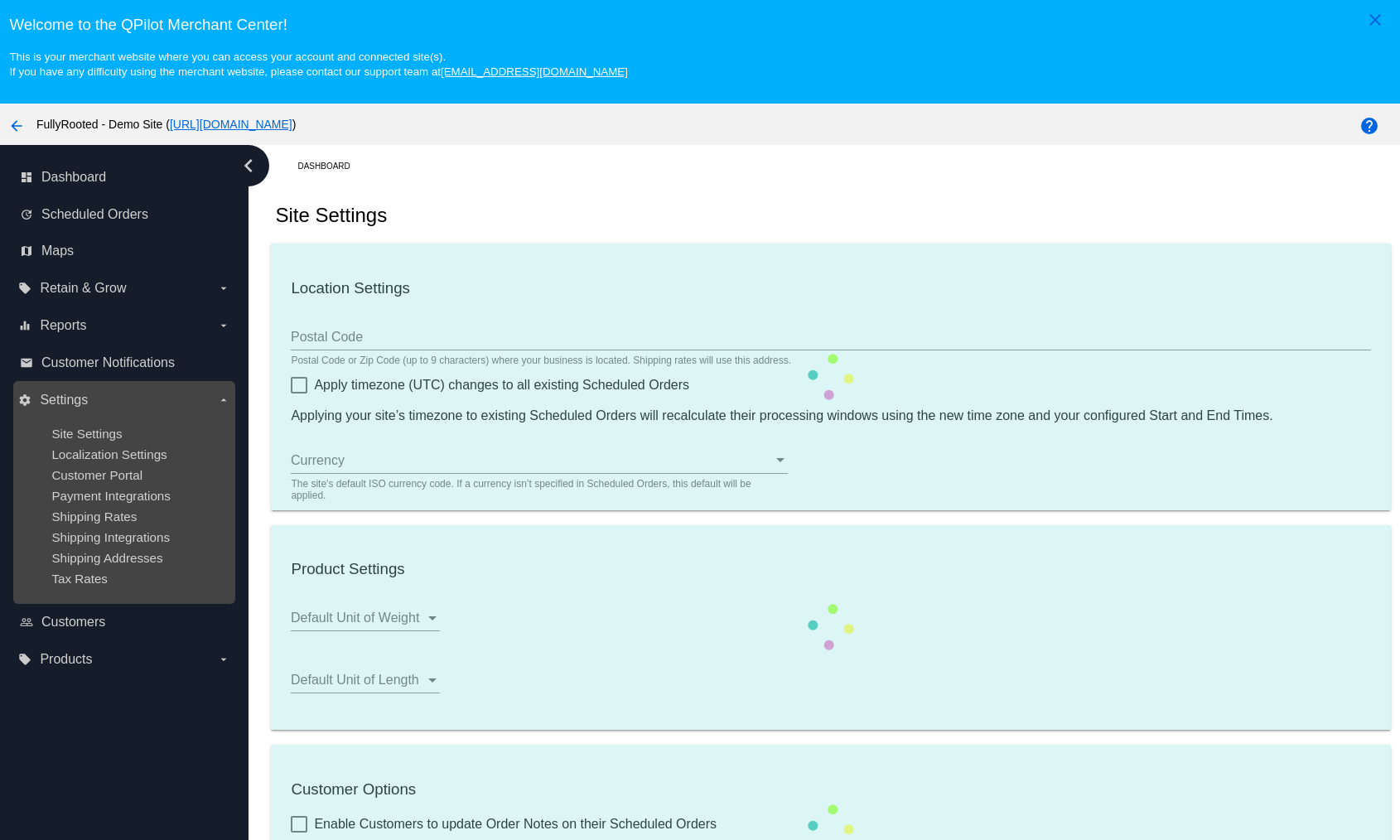
type input "00:00"
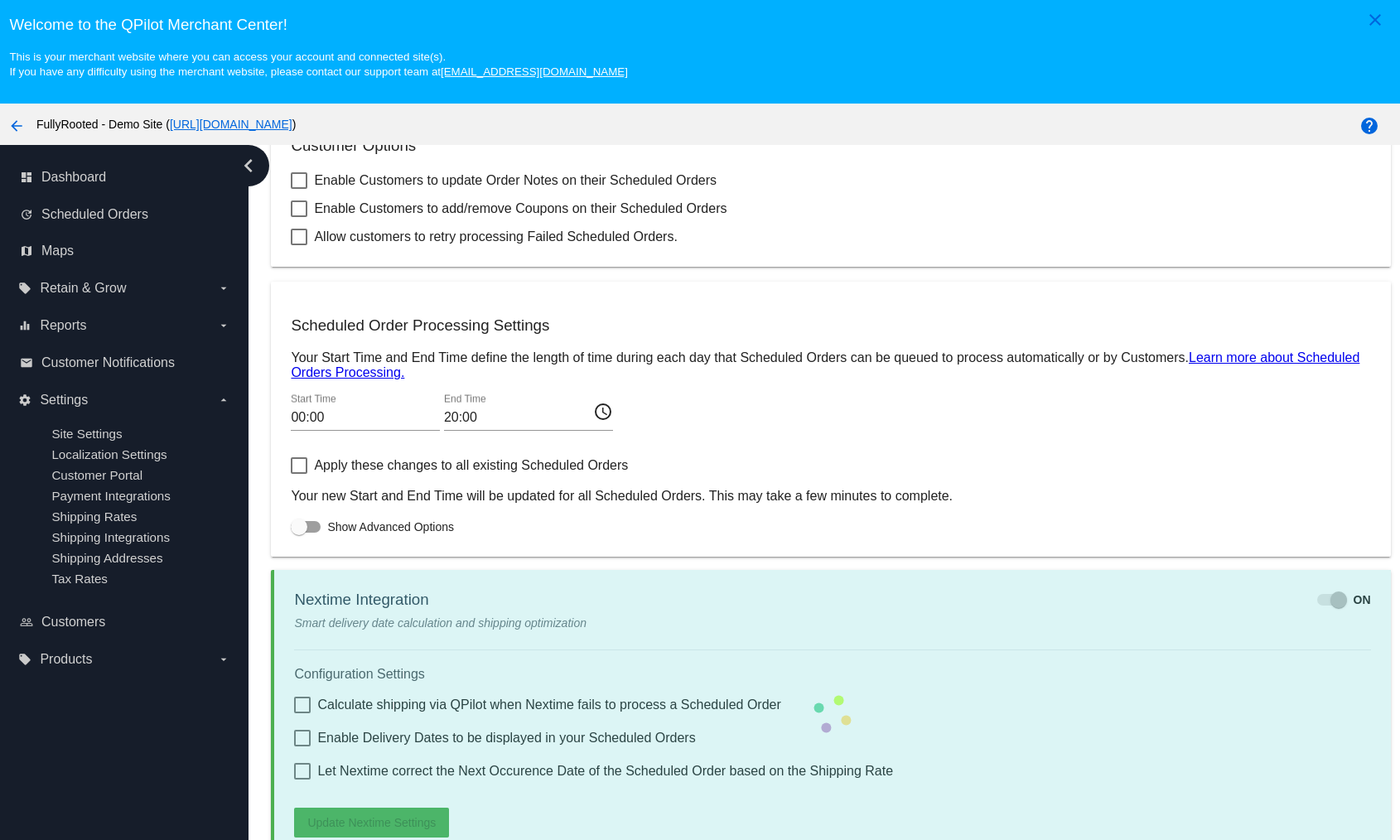
checkbox input "true"
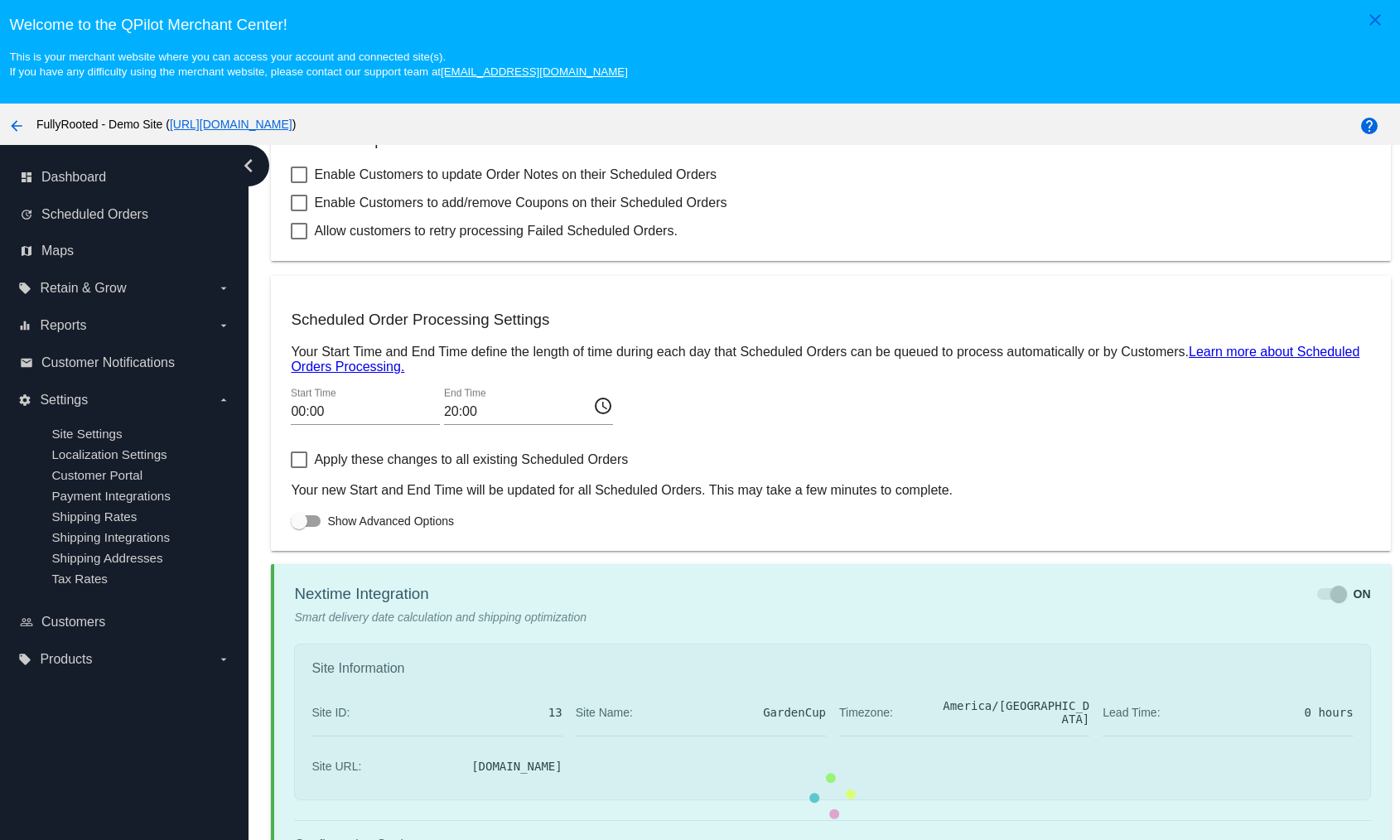
checkbox input "true"
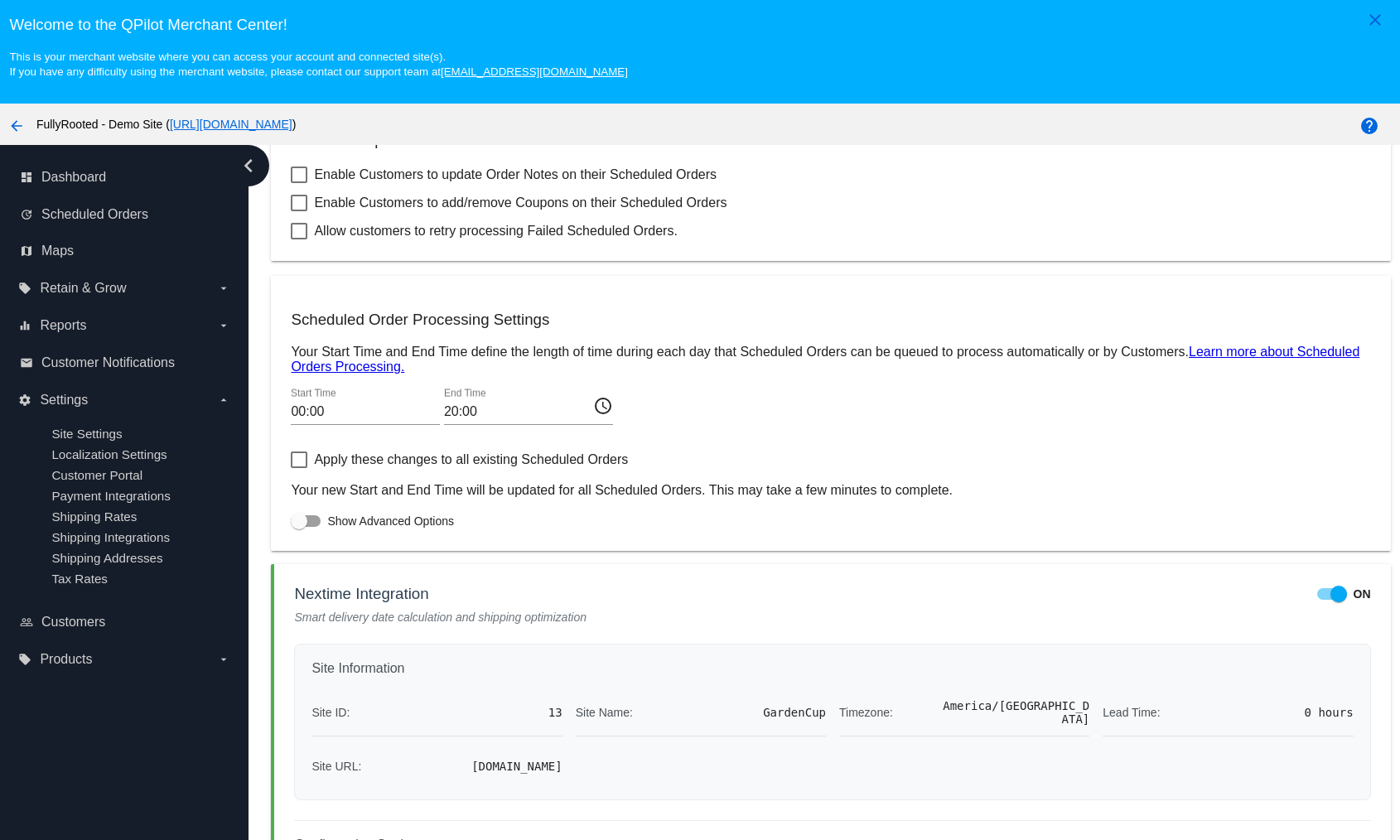
scroll to position [104, 0]
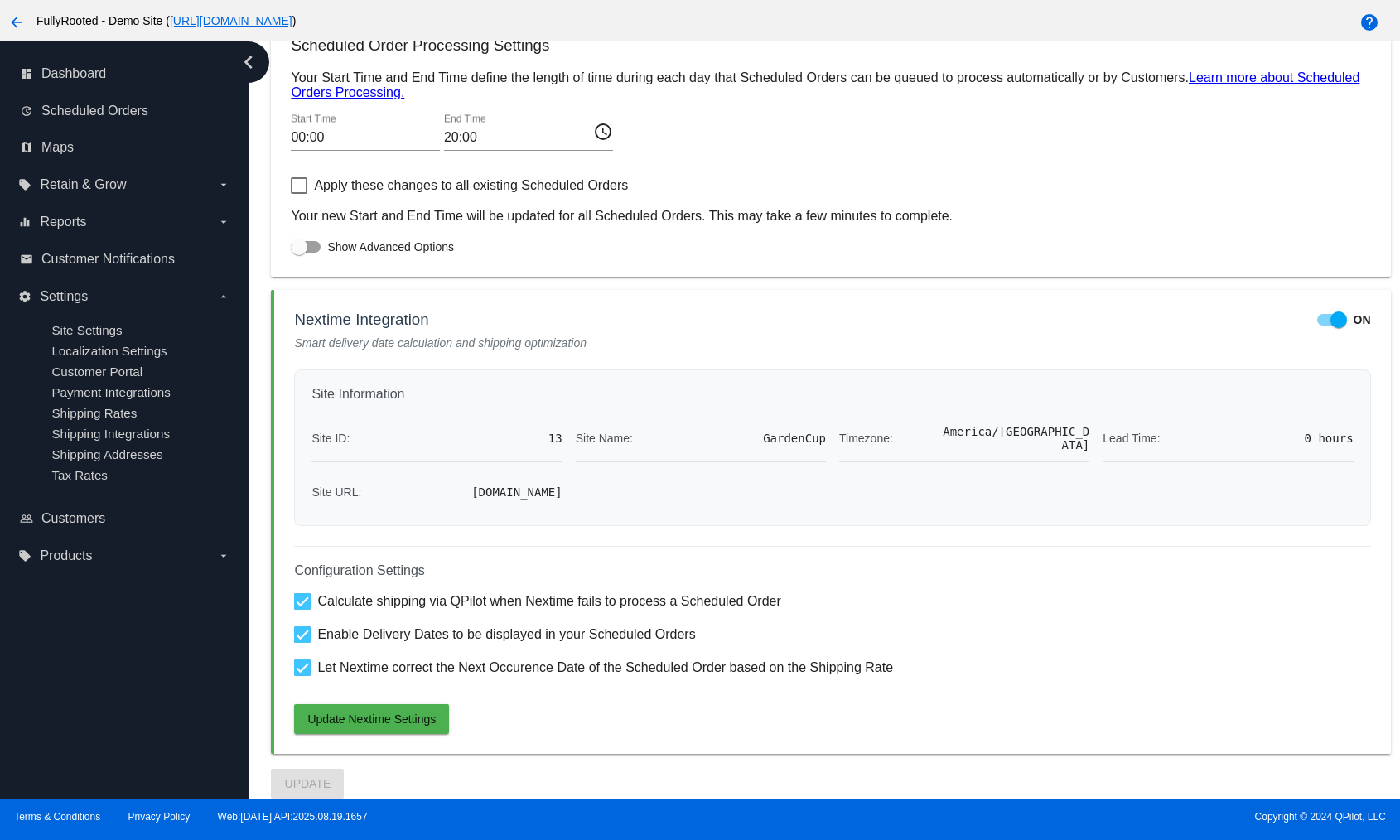
drag, startPoint x: 538, startPoint y: 10, endPoint x: 169, endPoint y: 28, distance: 369.4
click at [169, 28] on div "arrow_back FullyRooted - Demo Site ( https://woocommerce-753422-4577213.cloudwa…" at bounding box center [583, 21] width 1167 height 33
copy span "https://woocommerce-753422-4577213.cloudwaysapps.com )"
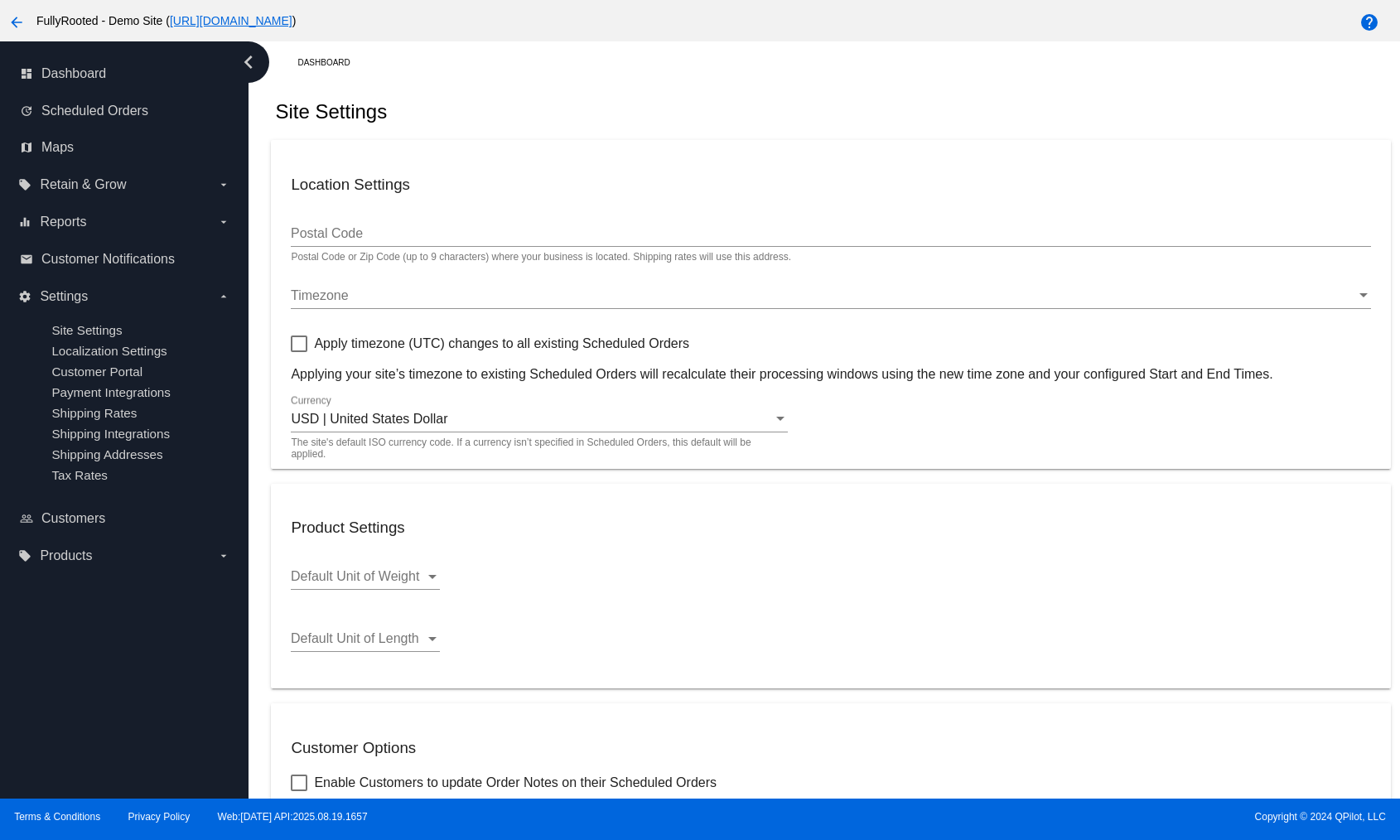
scroll to position [0, 0]
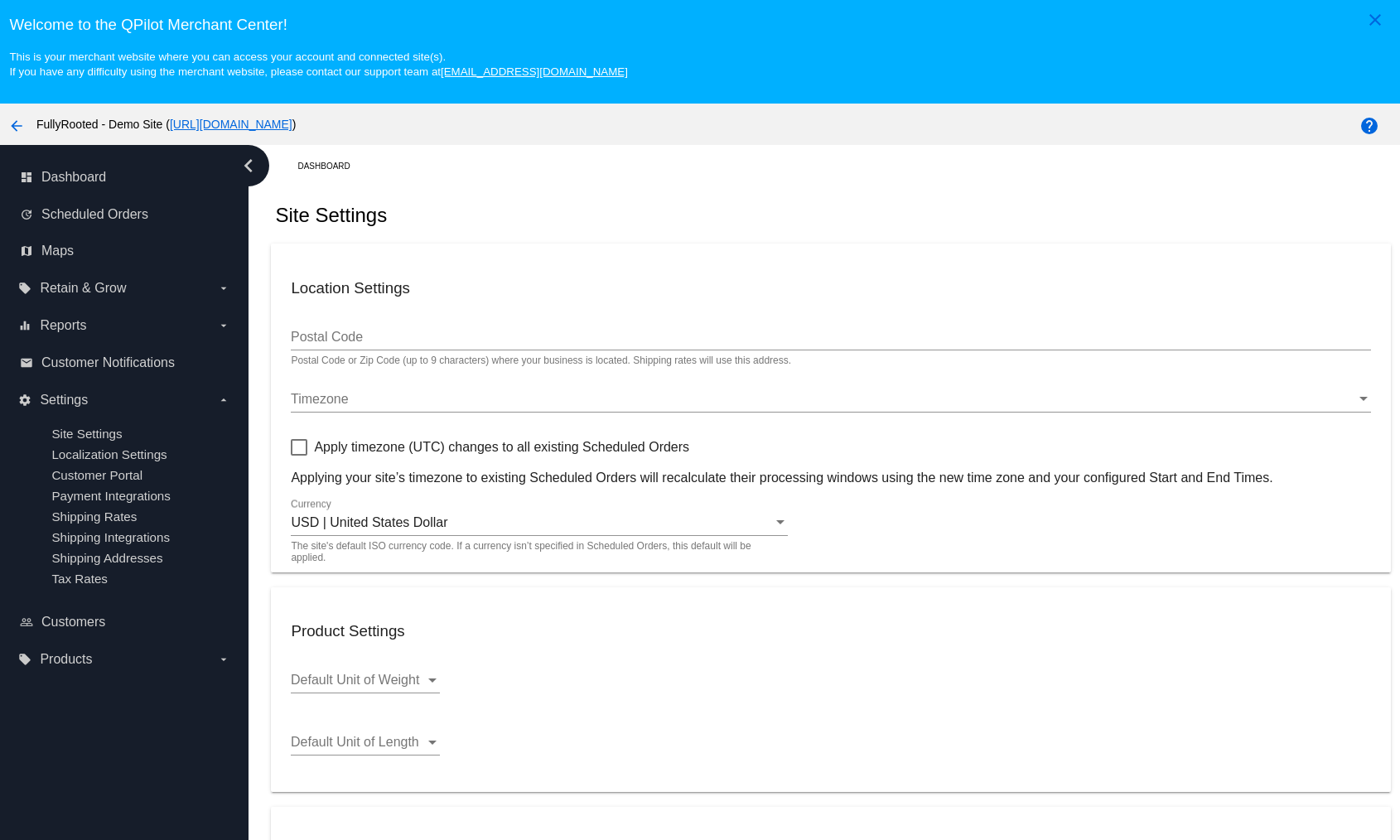
click at [786, 211] on div "Site Settings" at bounding box center [831, 215] width 1120 height 56
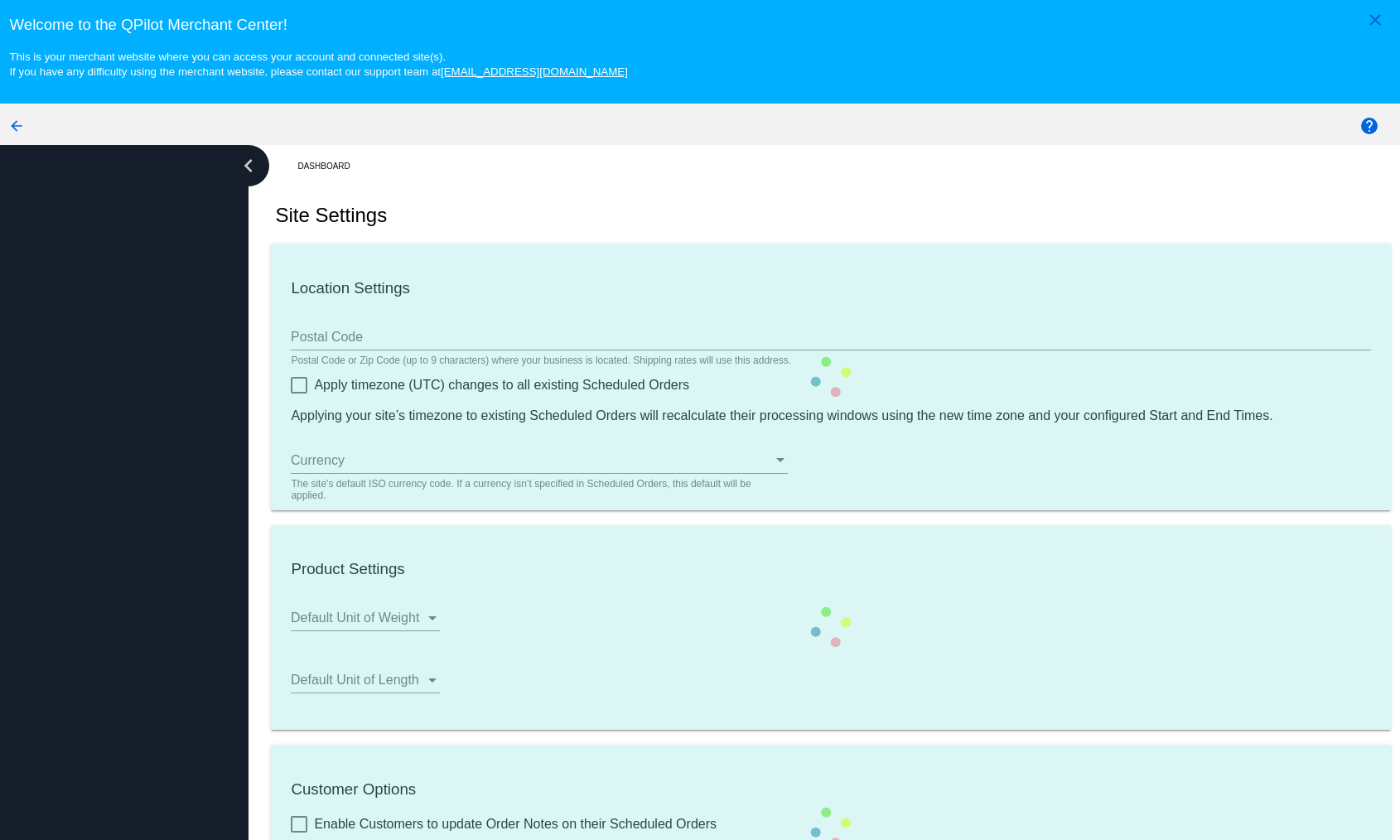
type input "00:00"
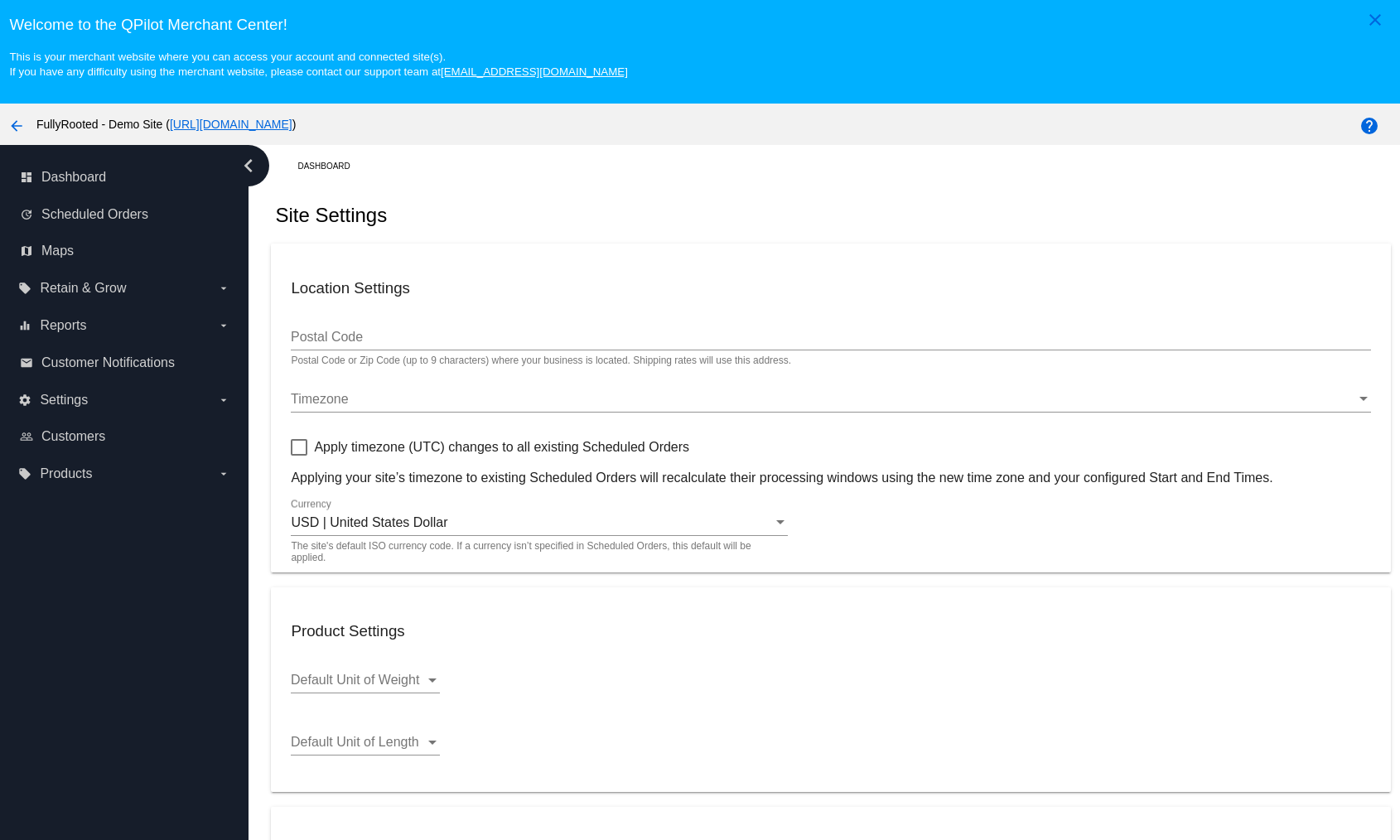
checkbox input "true"
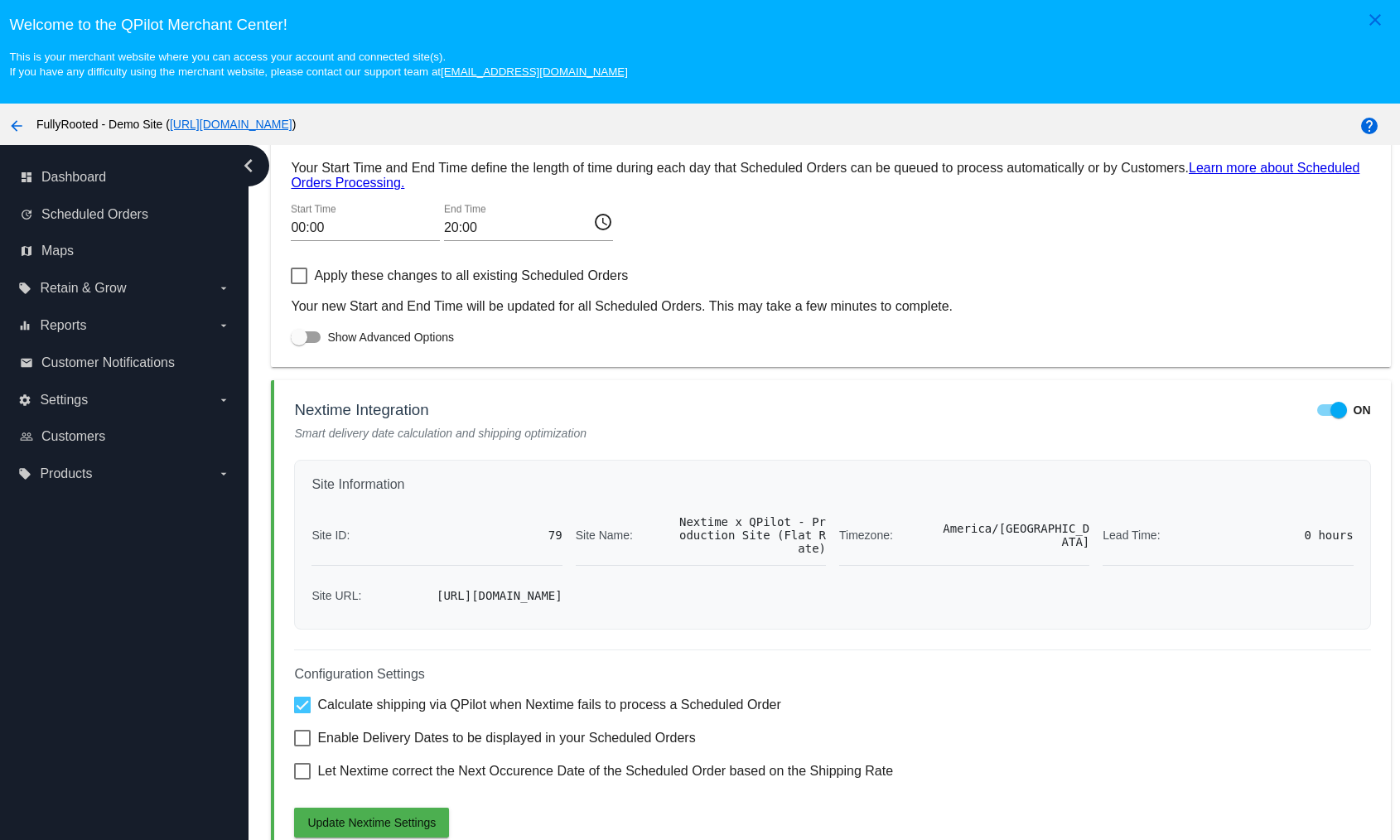
scroll to position [104, 0]
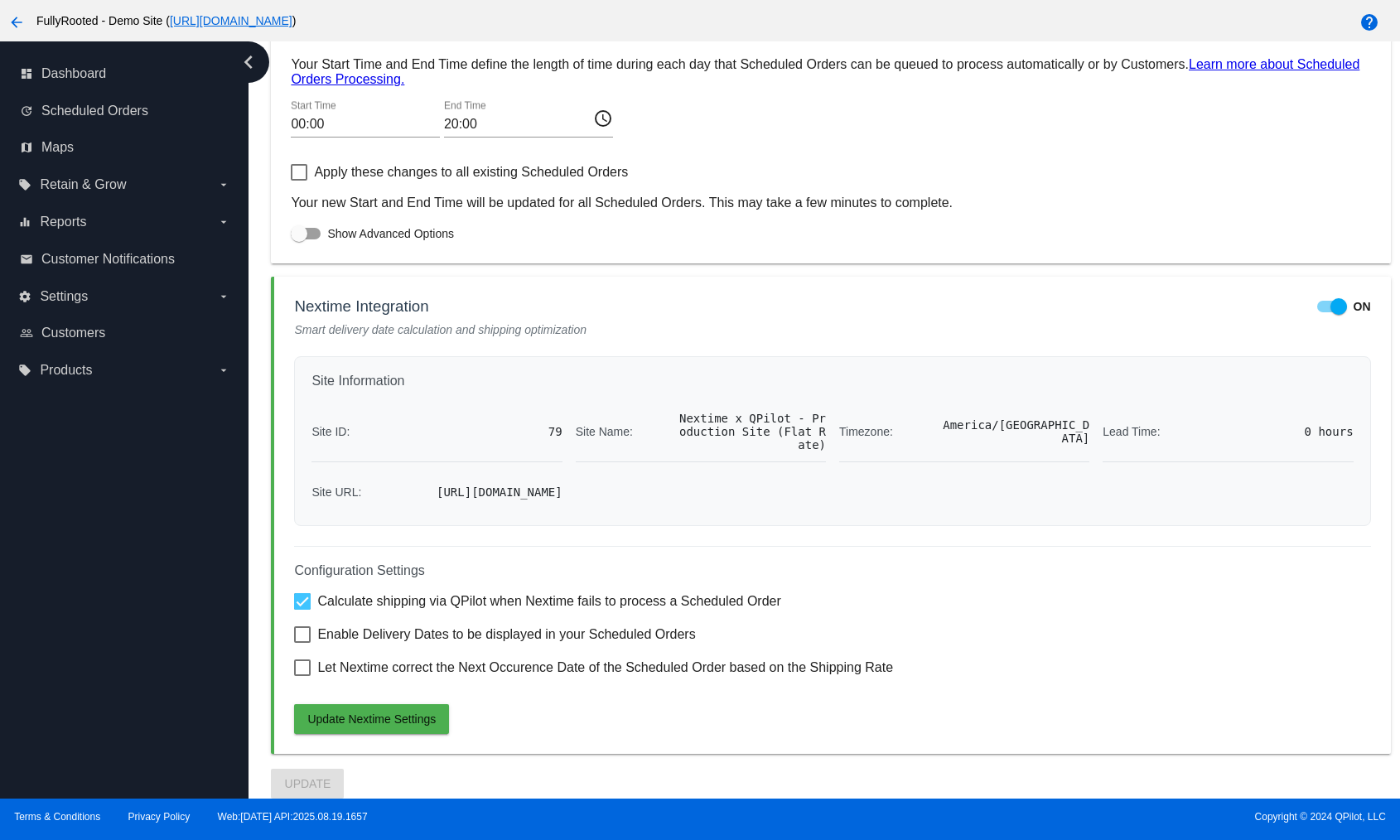
click at [458, 637] on span "Enable Delivery Dates to be displayed in your Scheduled Orders" at bounding box center [506, 634] width 378 height 20
click at [303, 643] on input "Enable Delivery Dates to be displayed in your Scheduled Orders" at bounding box center [302, 643] width 1 height 1
checkbox input "true"
click at [455, 656] on div "Configuration Settings Calculate shipping via QPilot when Nextime fails to proc…" at bounding box center [832, 640] width 1077 height 188
click at [451, 666] on span "Let Nextime correct the Next Occurence Date of the Scheduled Order based on the…" at bounding box center [606, 668] width 576 height 20
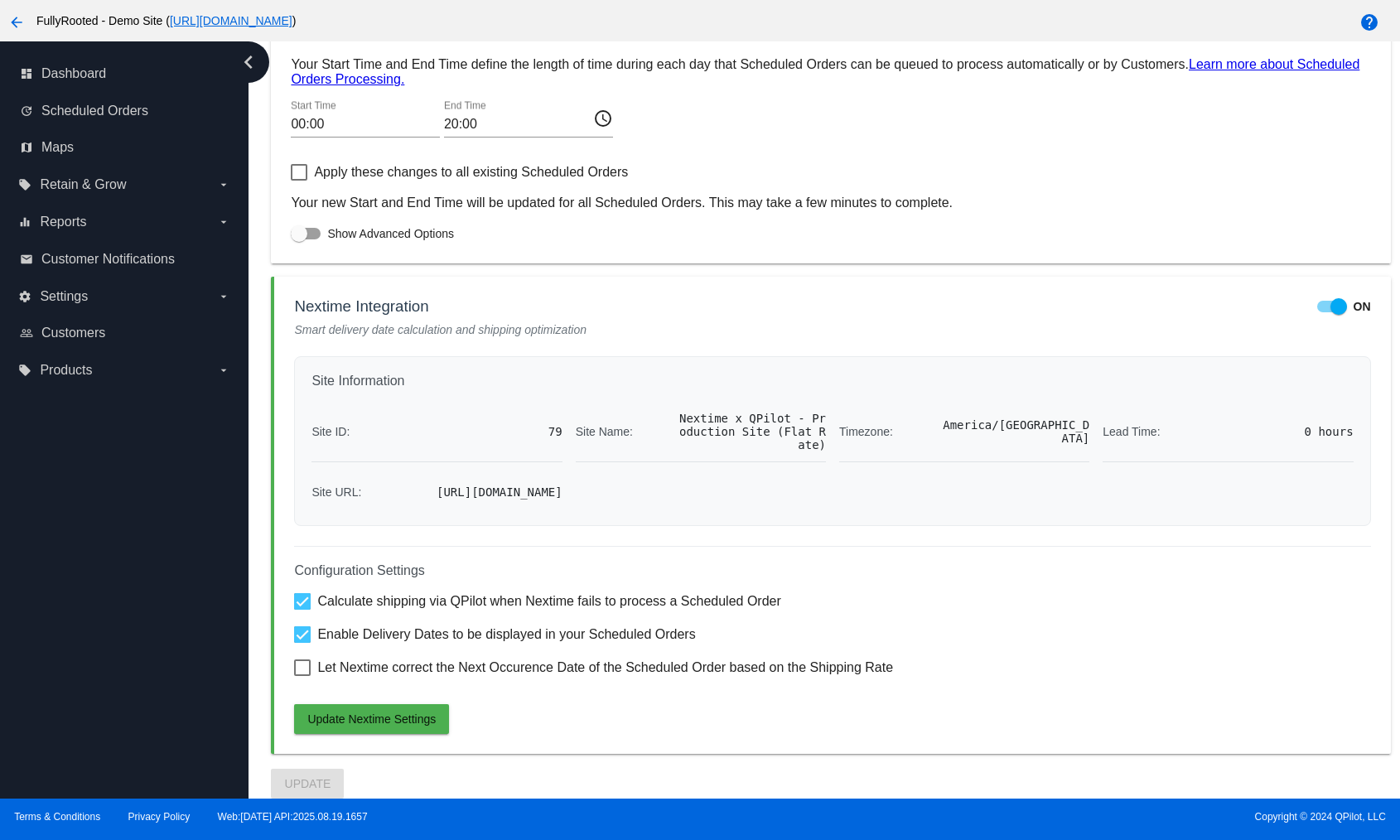
click at [303, 676] on input "Let Nextime correct the Next Occurence Date of the Scheduled Order based on the…" at bounding box center [302, 676] width 1 height 1
checkbox input "true"
click at [408, 722] on span "Update Nextime Settings" at bounding box center [371, 718] width 129 height 13
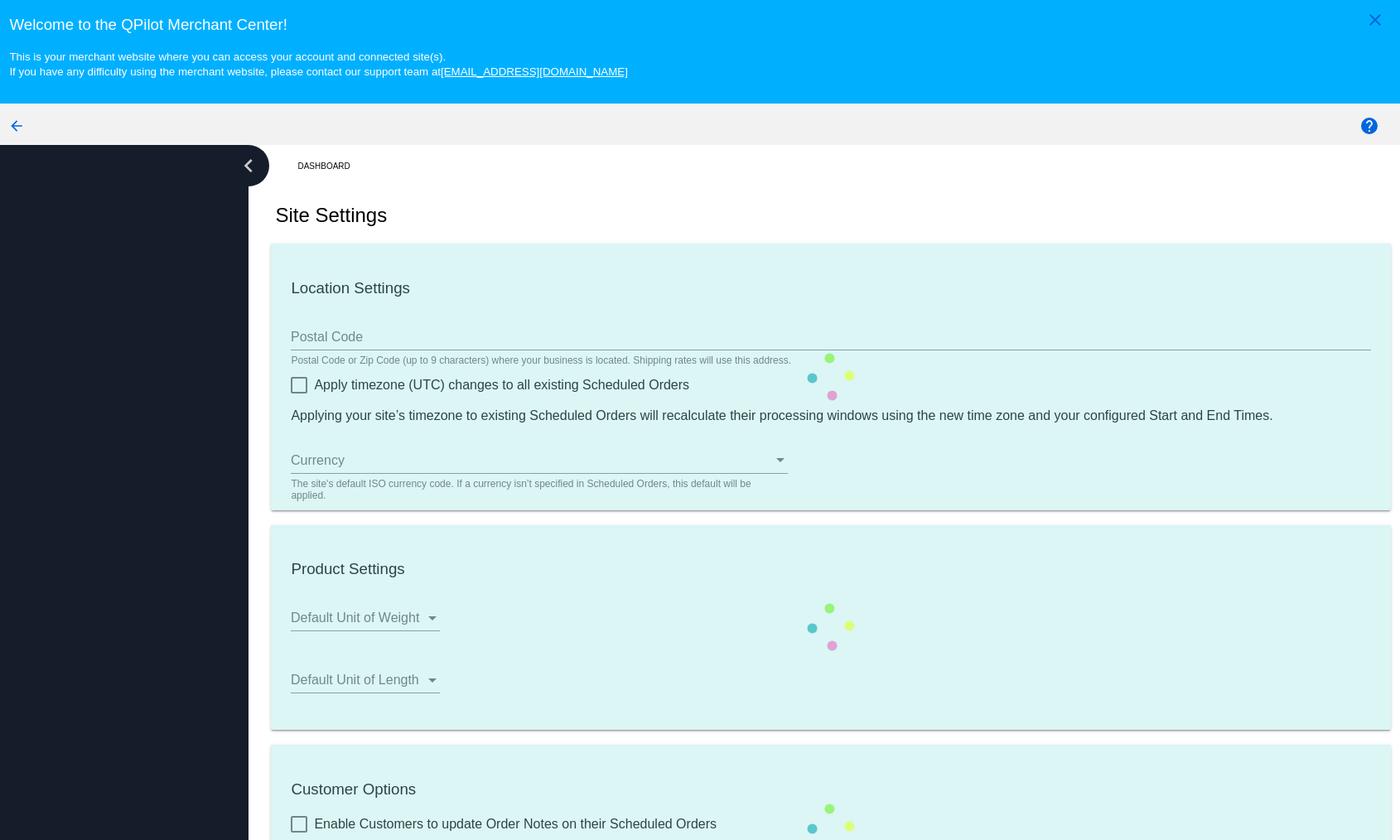
type input "00:00"
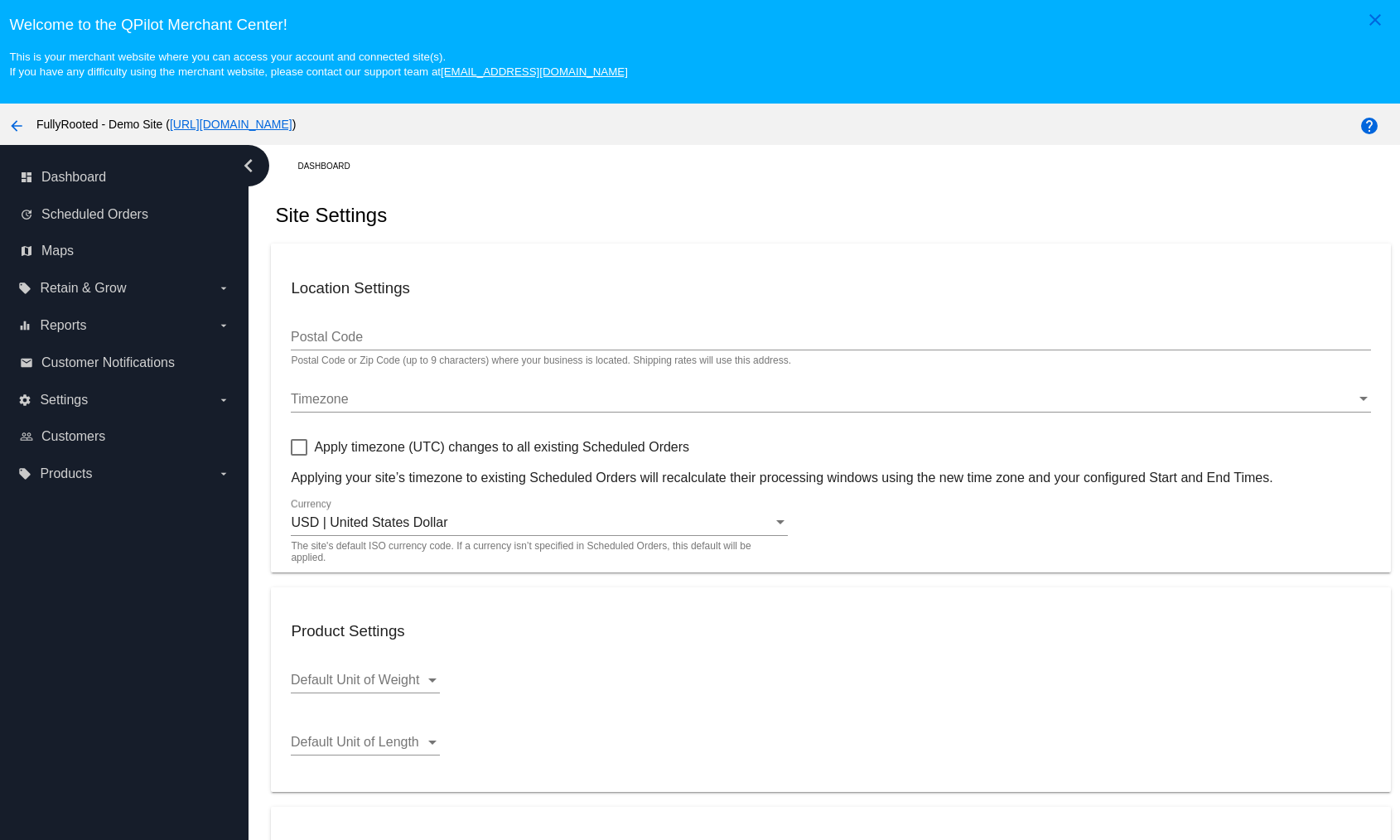
checkbox input "true"
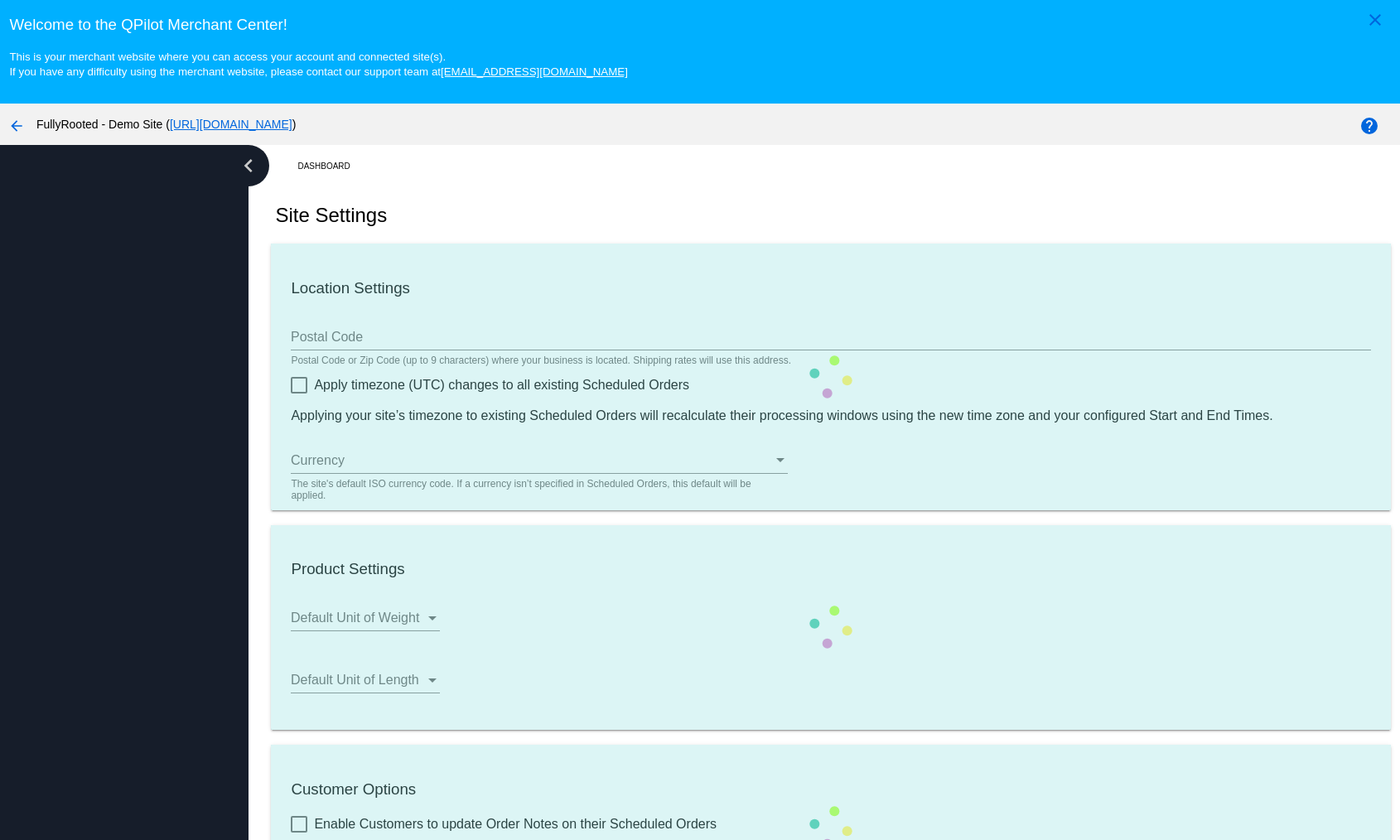
type input "00:00"
checkbox input "true"
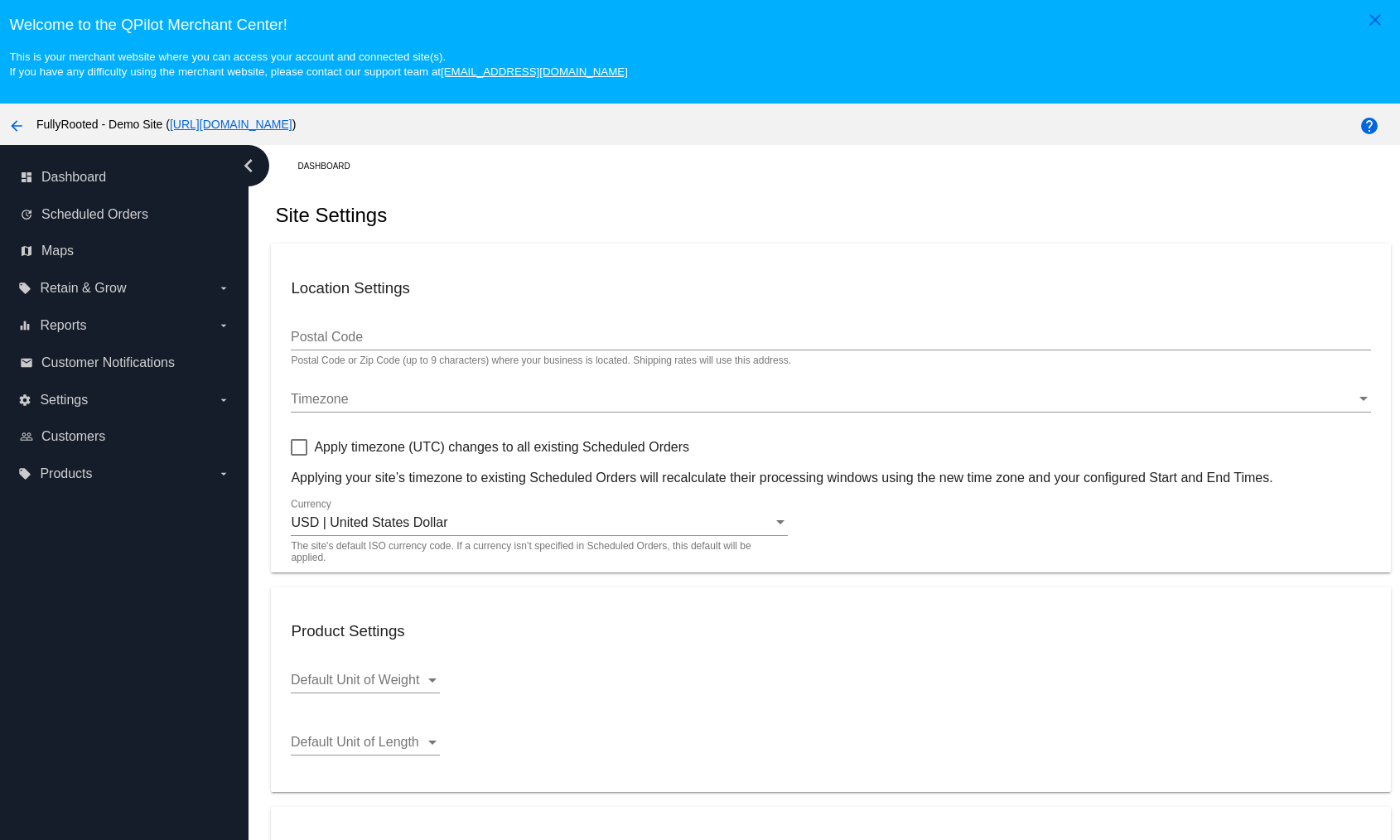
checkbox input "true"
click at [78, 171] on span "Dashboard" at bounding box center [73, 177] width 65 height 15
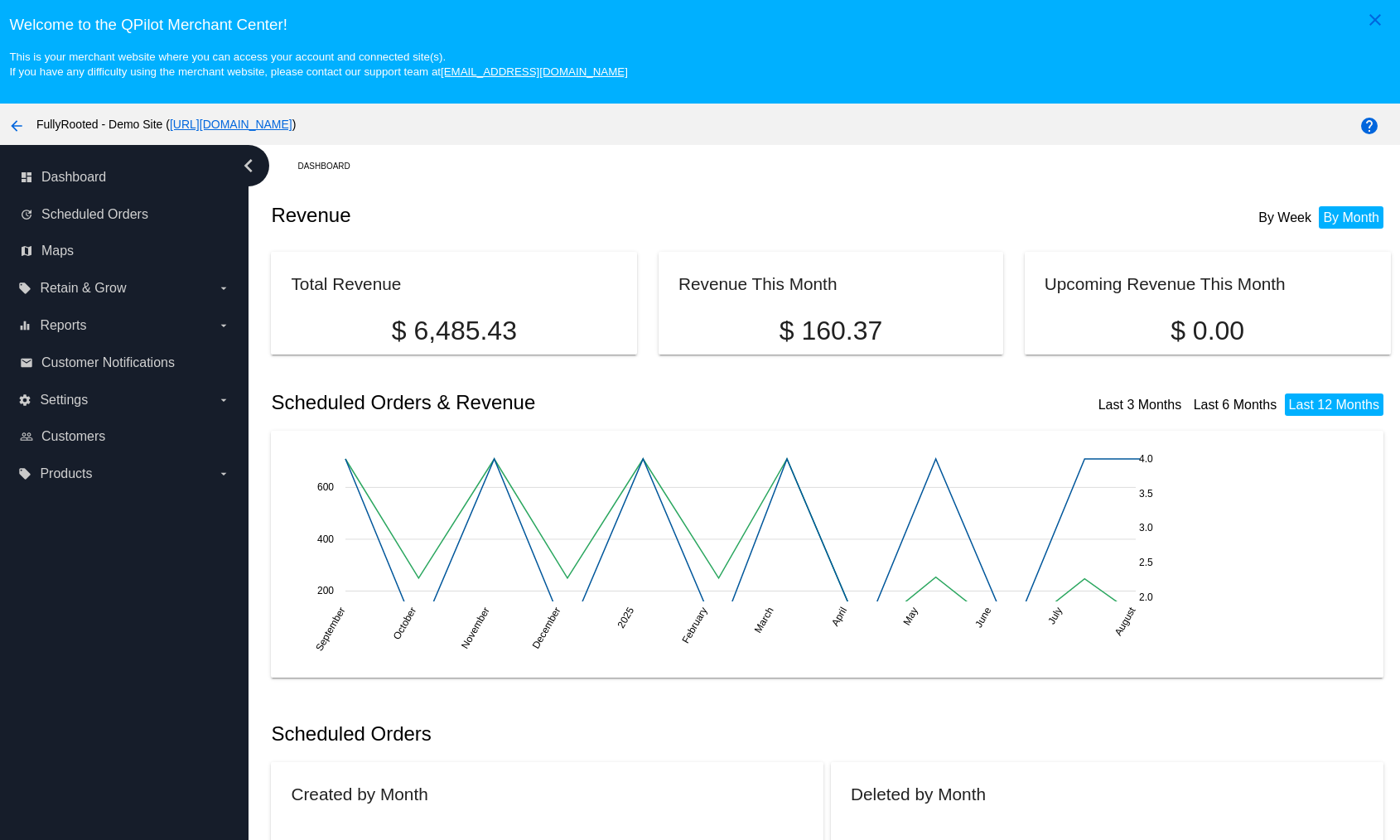
click at [17, 122] on mat-icon "arrow_back" at bounding box center [16, 125] width 20 height 20
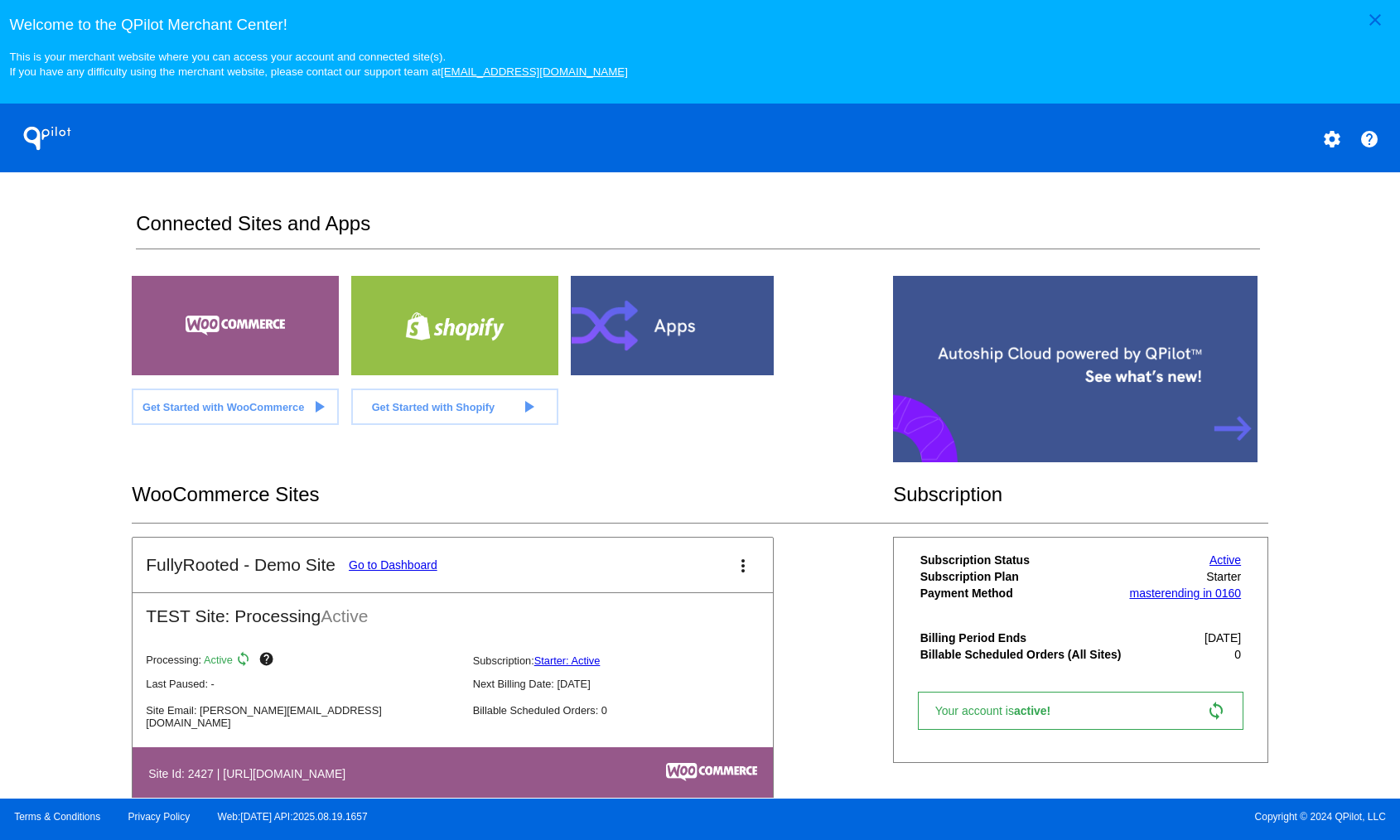
click at [422, 554] on mat-card-header "FullyRooted - Demo Site Go to Dashboard more_vert" at bounding box center [453, 564] width 641 height 54
click at [424, 570] on link "Go to Dashboard" at bounding box center [392, 564] width 89 height 13
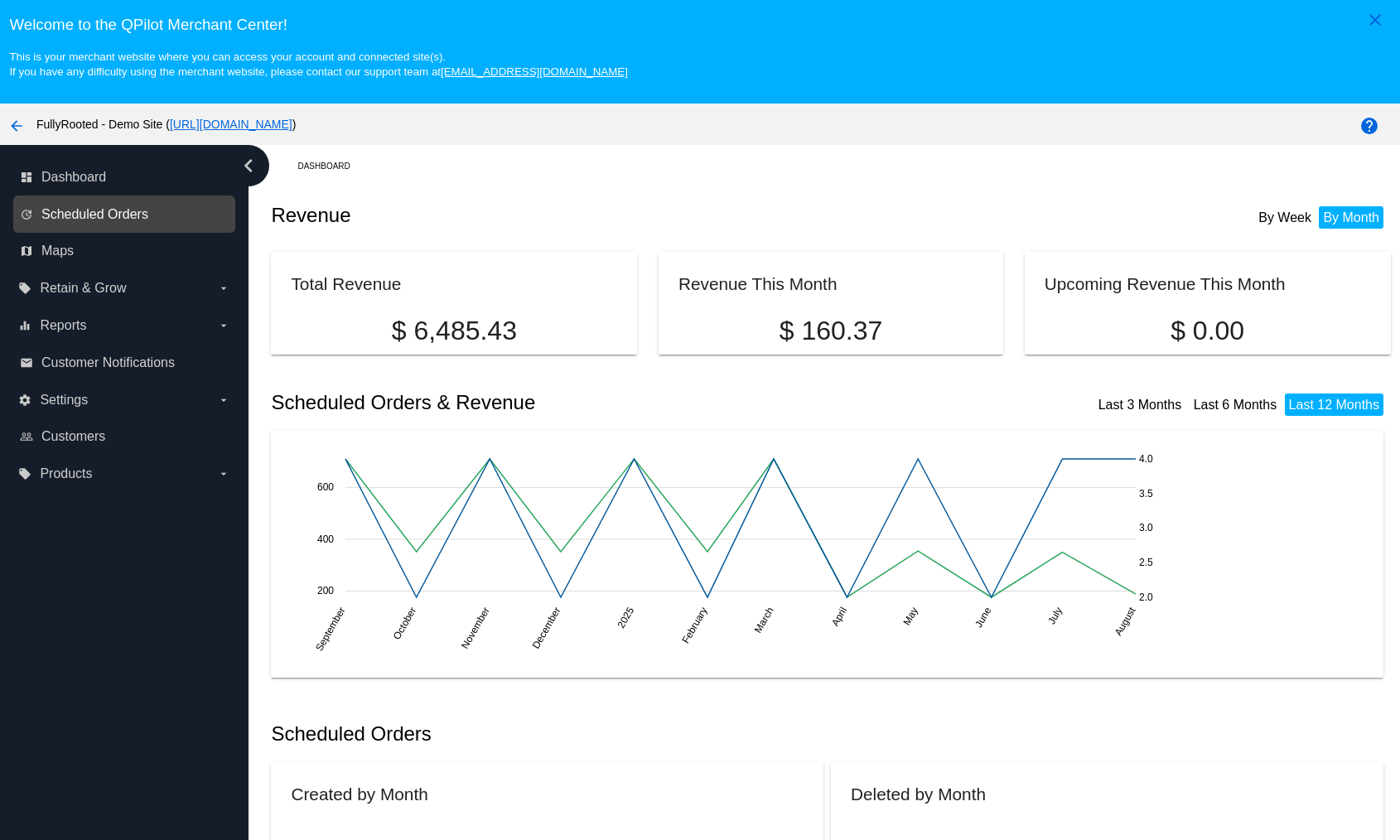
click at [107, 210] on span "Scheduled Orders" at bounding box center [95, 214] width 107 height 15
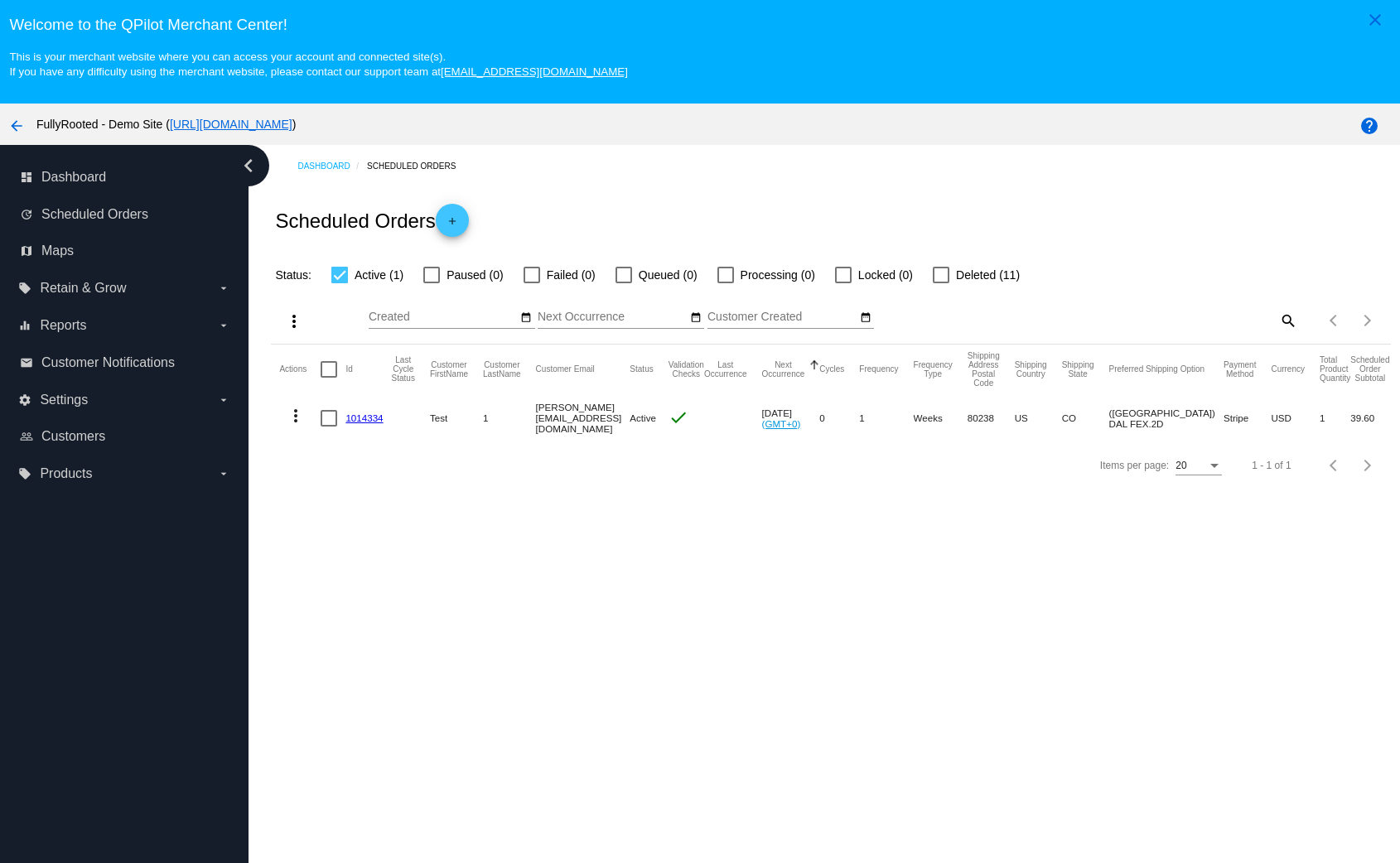
click at [375, 422] on link "1014334" at bounding box center [364, 417] width 37 height 10
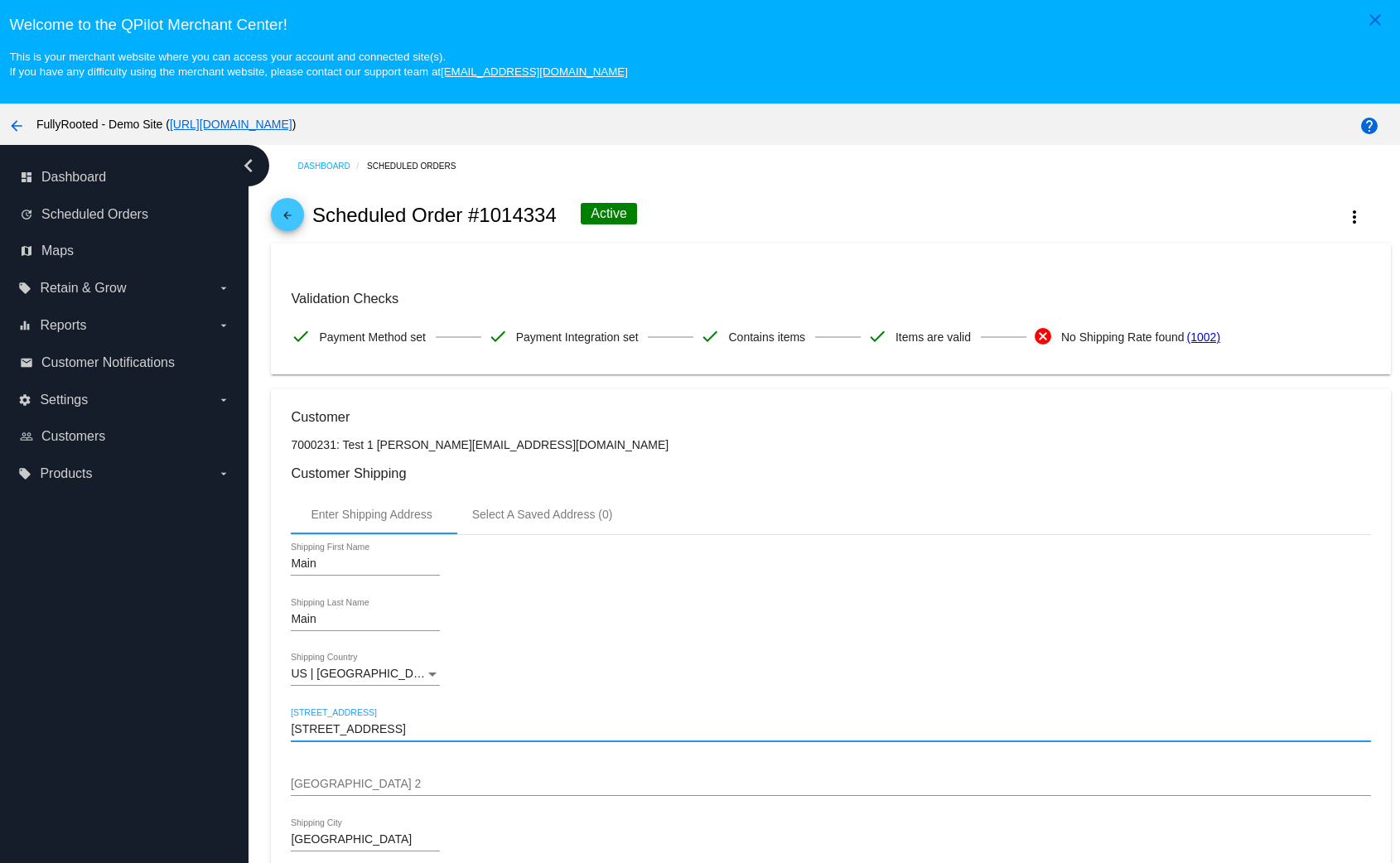
click at [429, 726] on input "6031 North Emporia Street" at bounding box center [831, 729] width 1080 height 13
paste input "[STREET_ADDRESS][PERSON_NAME]"
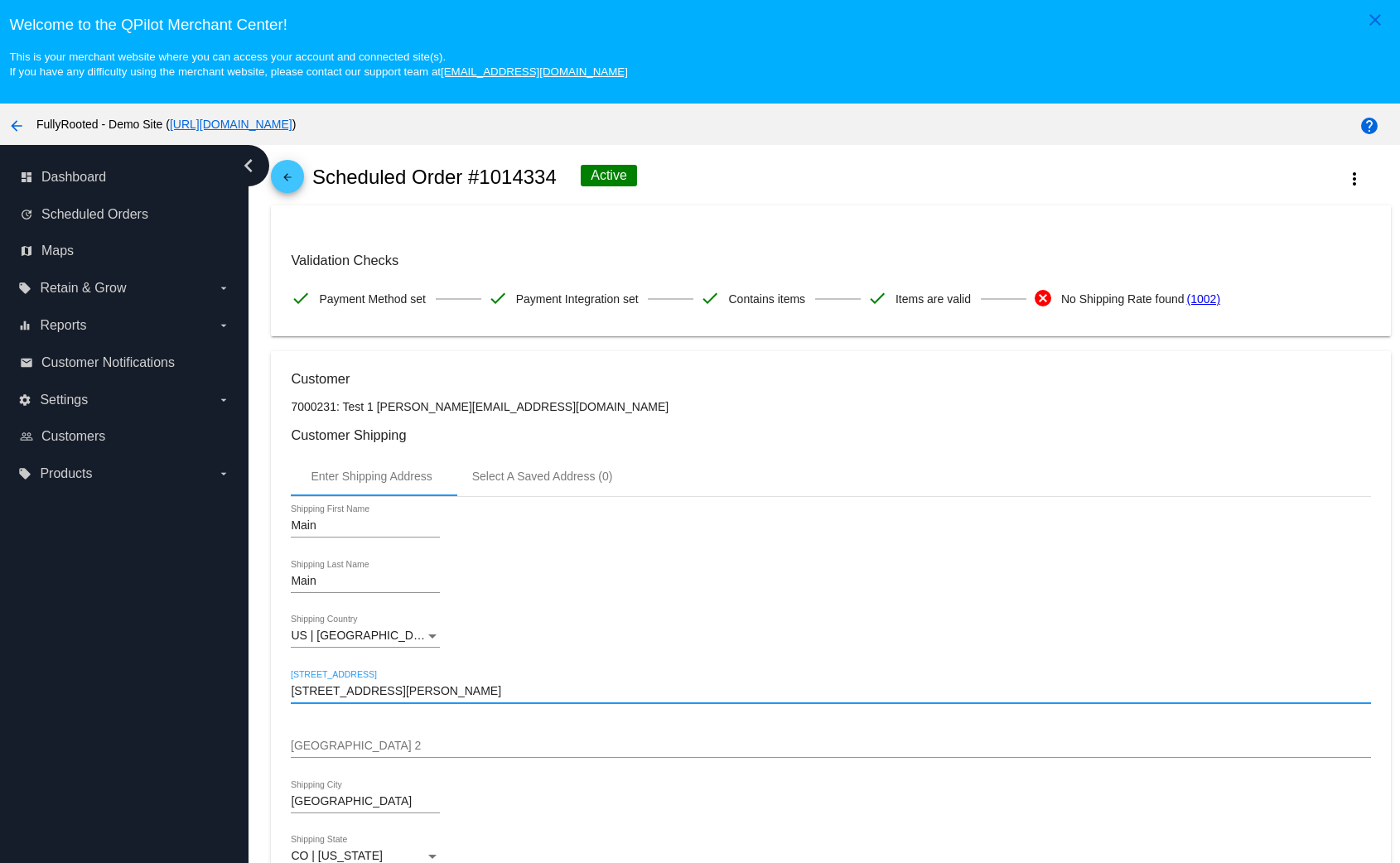
type input "[STREET_ADDRESS][PERSON_NAME]"
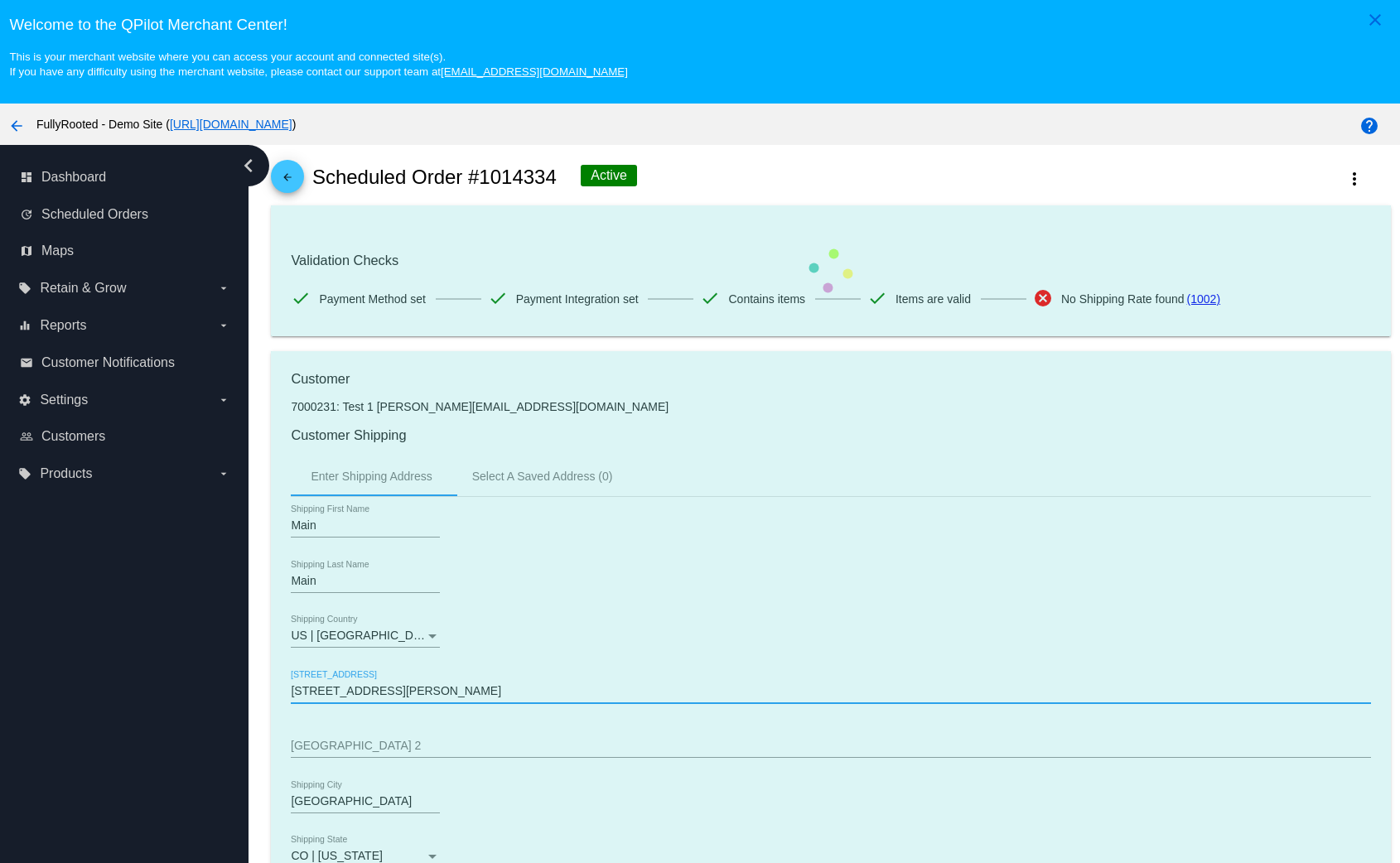
scroll to position [81, 0]
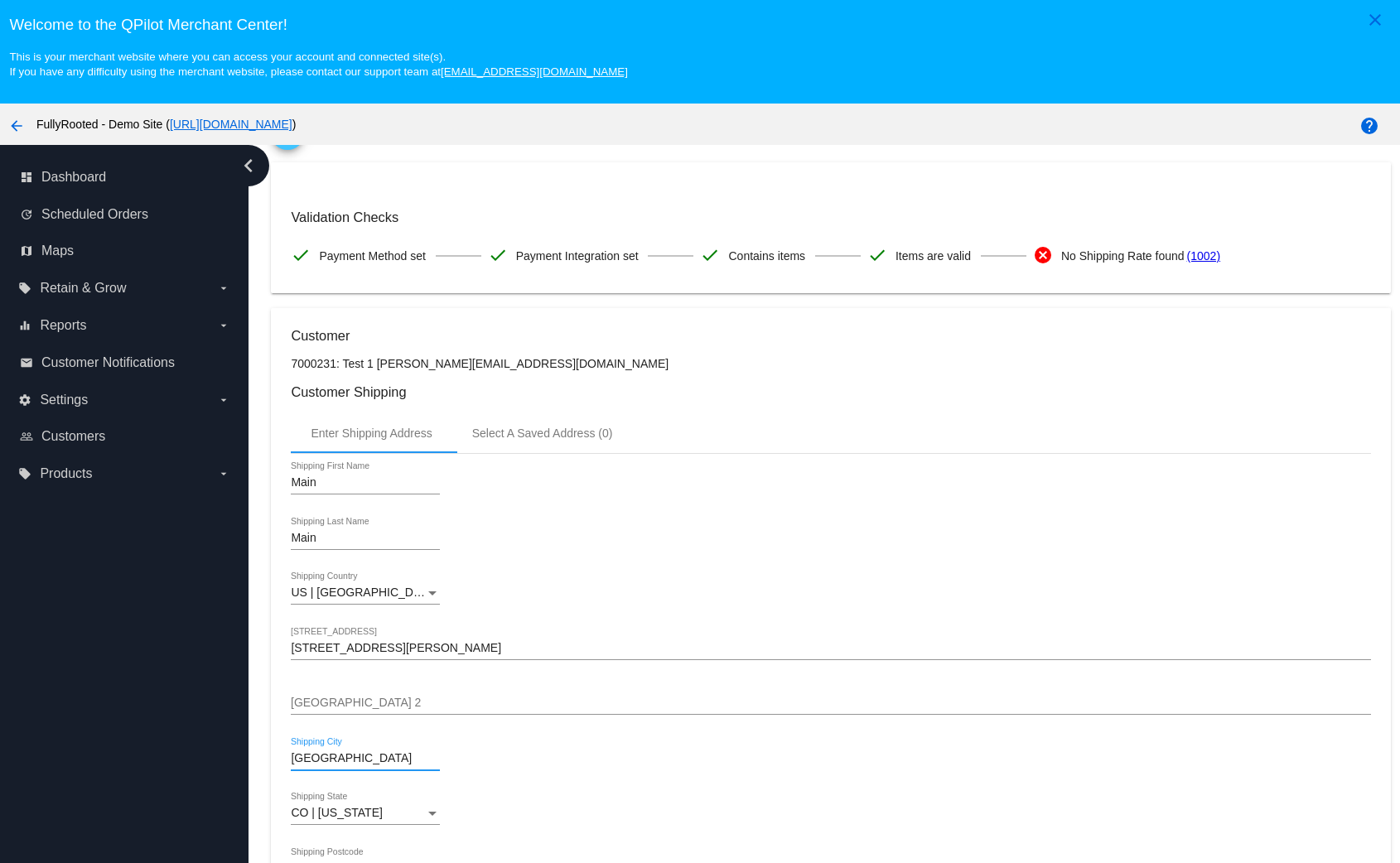
type input "Providence"
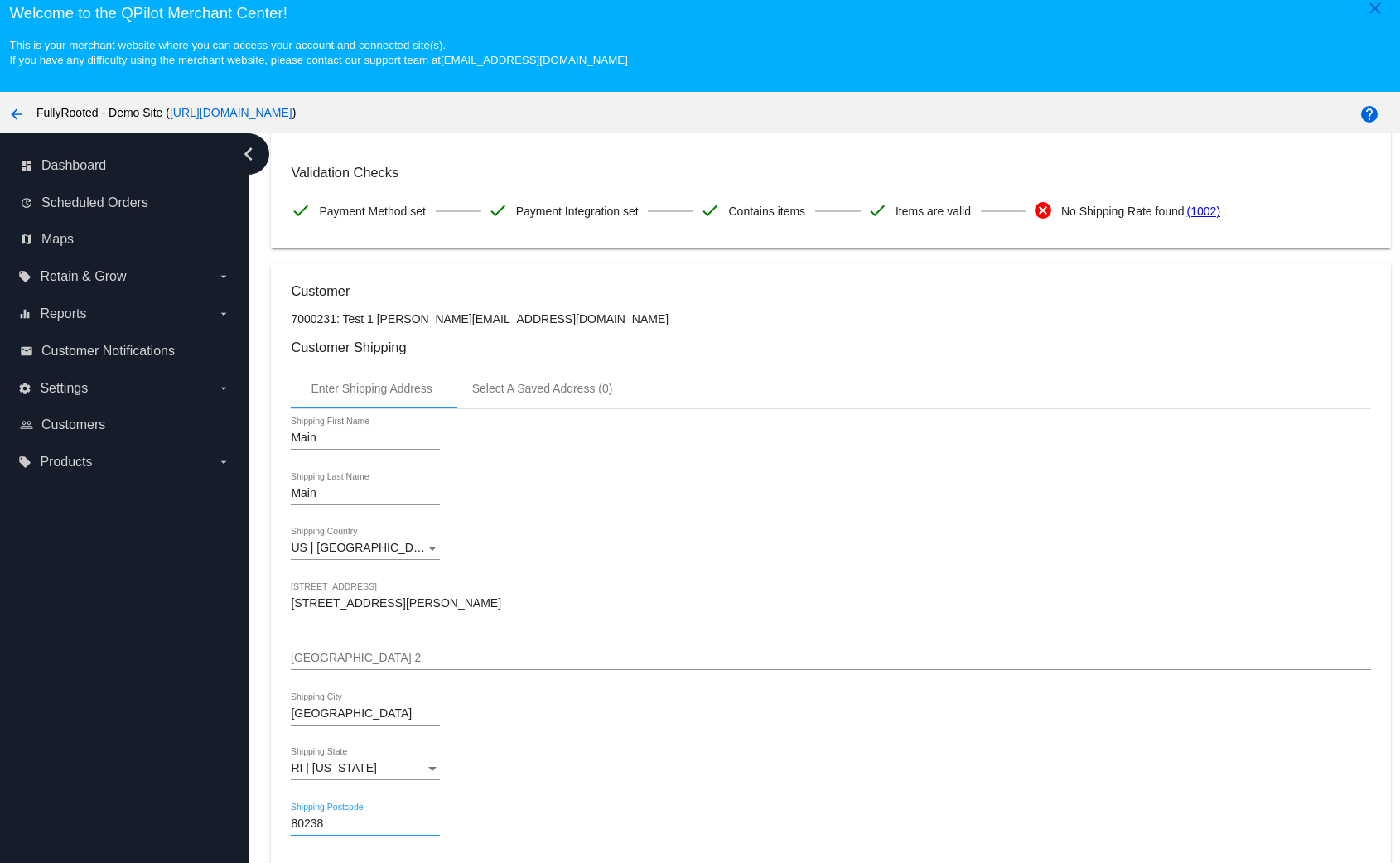
scroll to position [323, 0]
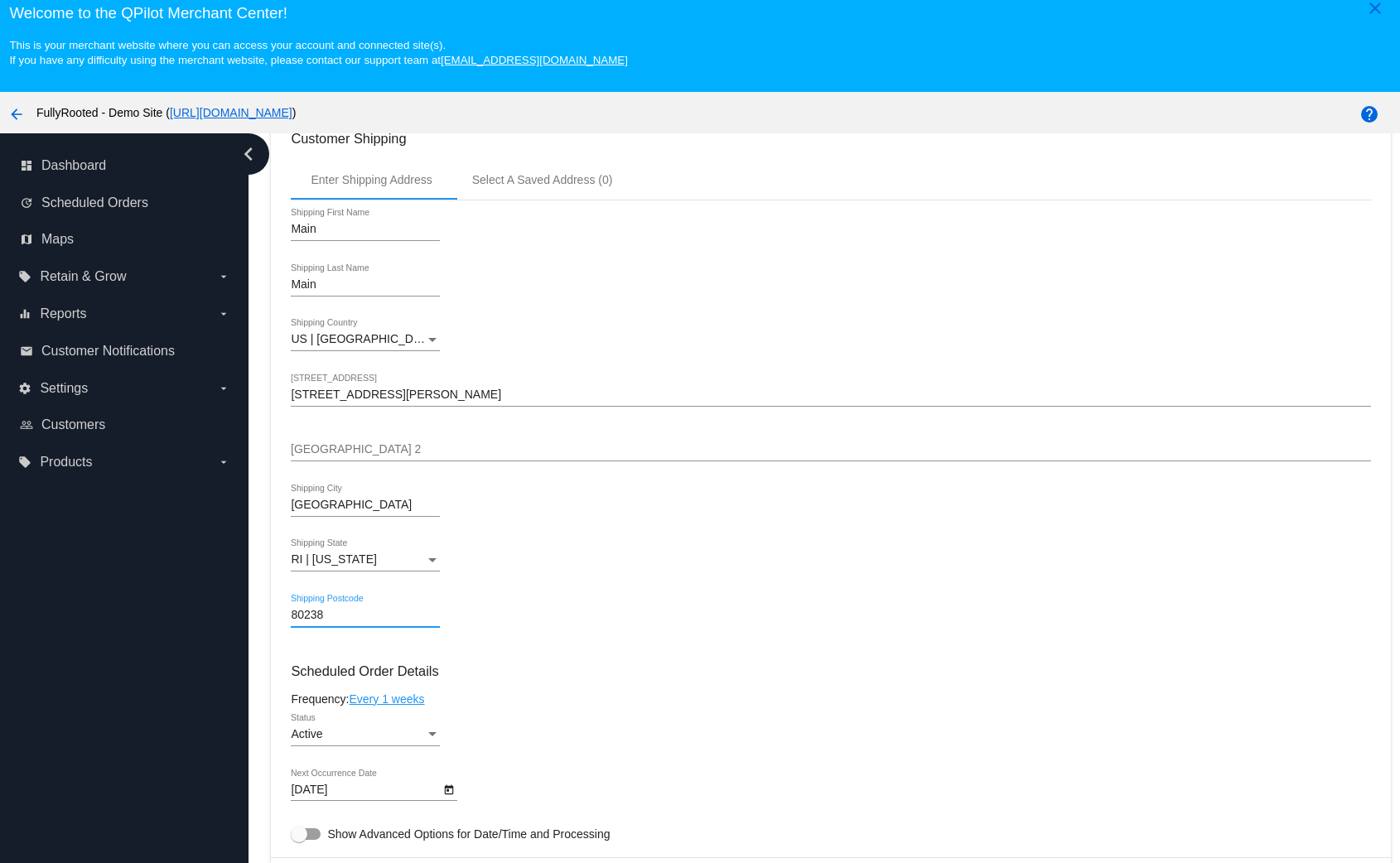
click at [342, 619] on input "80238" at bounding box center [365, 615] width 149 height 13
paste input "02909"
type input "02909"
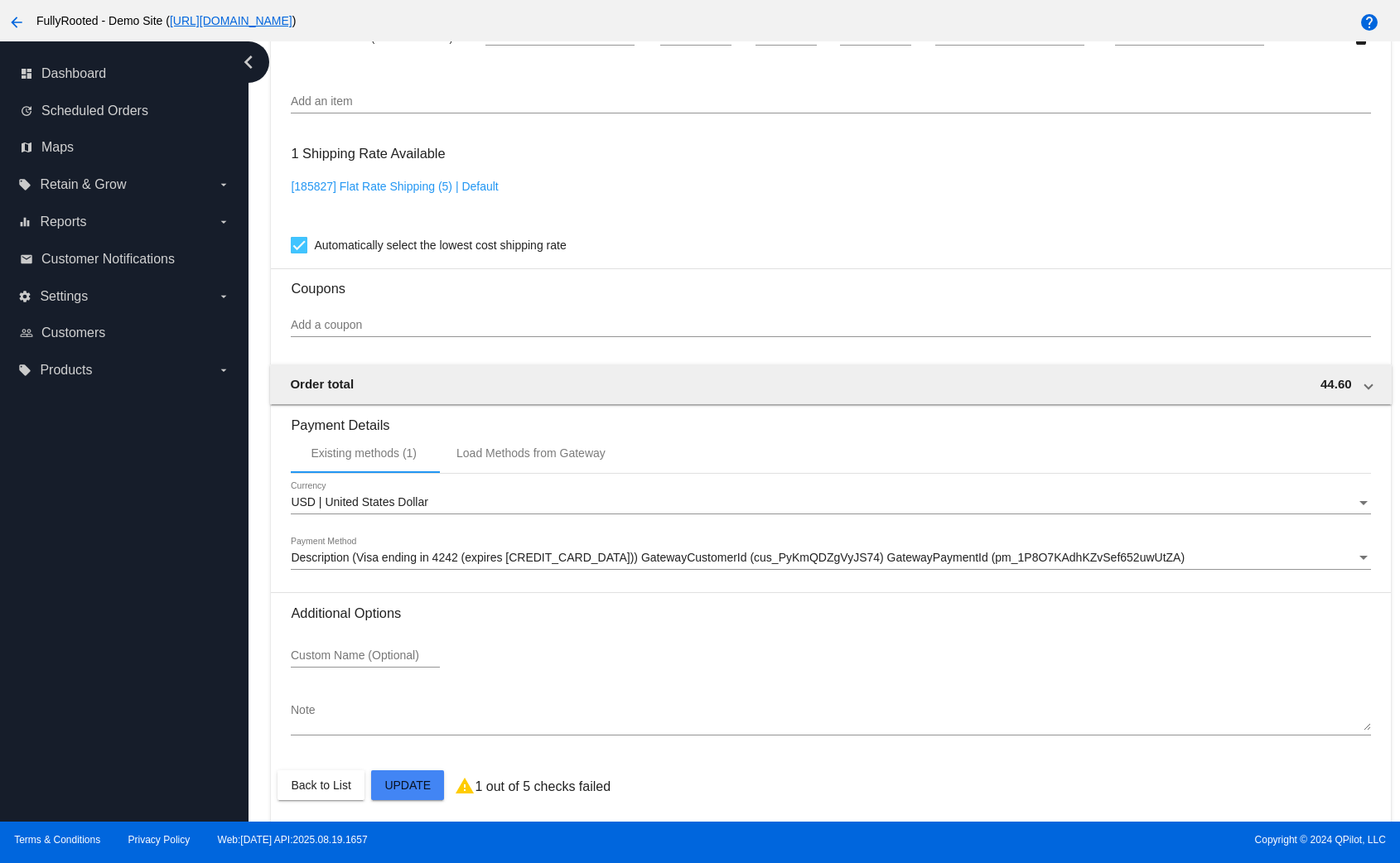
scroll to position [1107, 0]
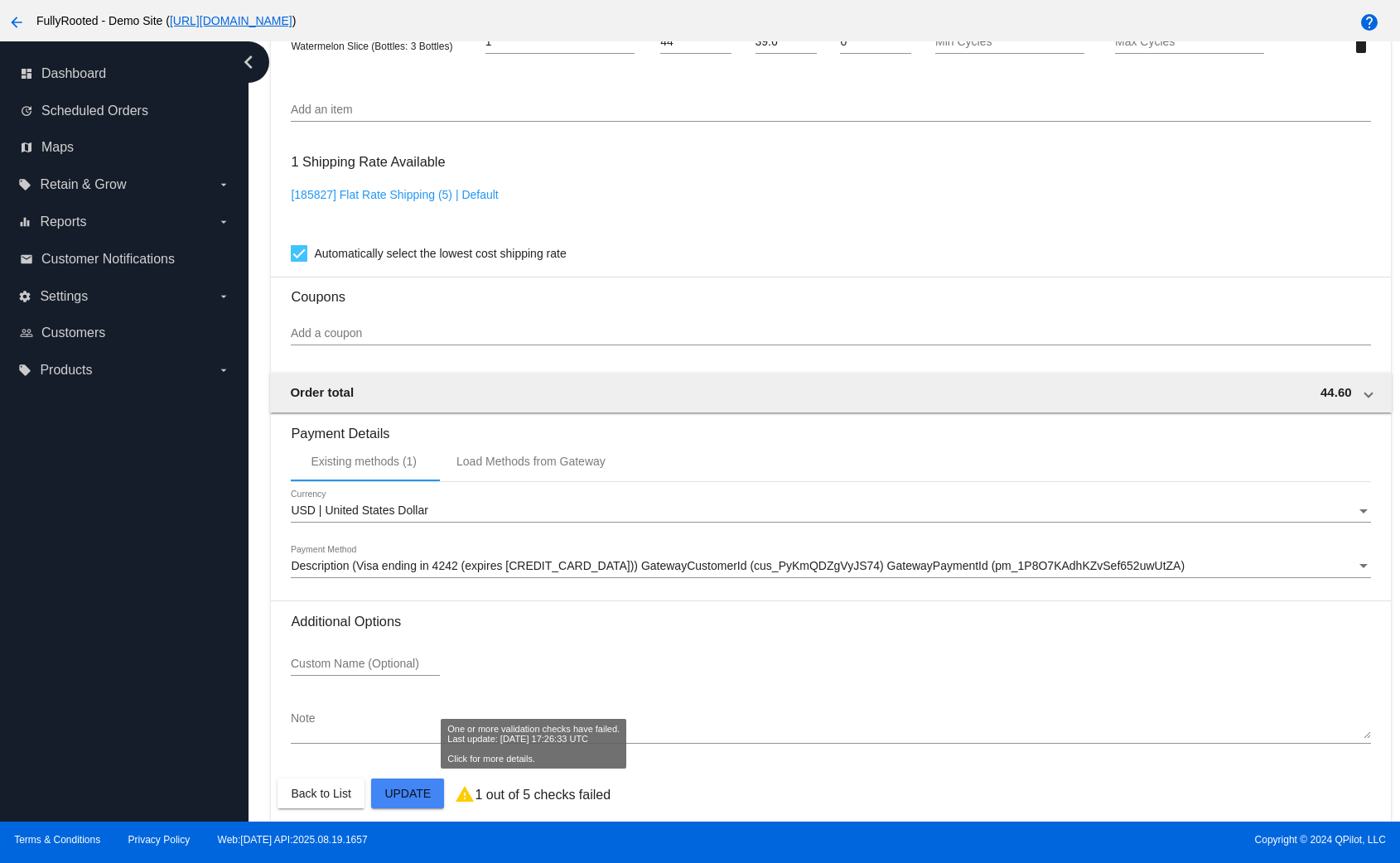
click at [426, 790] on mat-card "Customer 7000231: Test 1 david@qpilot.cloud Customer Shipping Enter Shipping Ad…" at bounding box center [831, 6] width 1120 height 1656
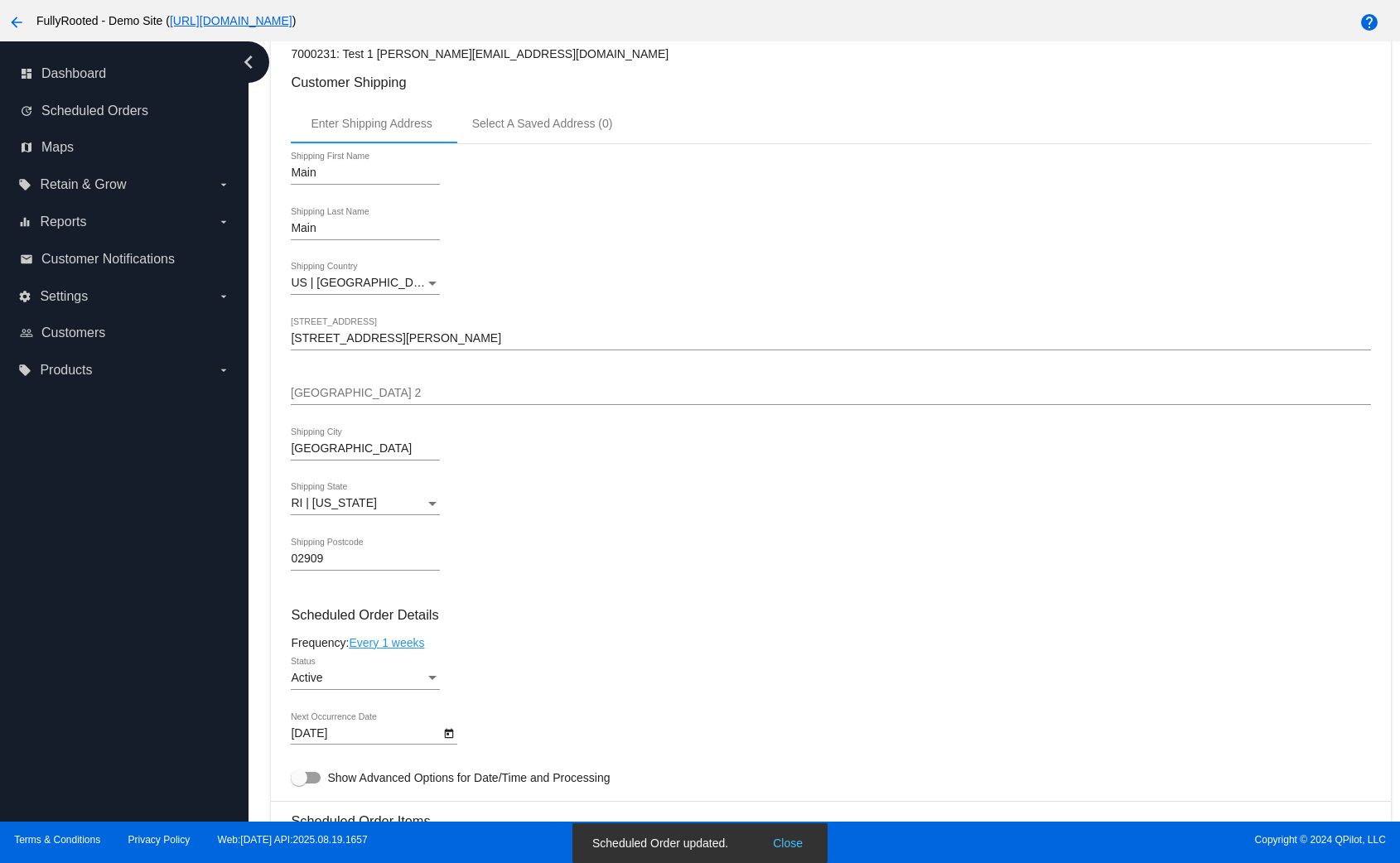
scroll to position [0, 0]
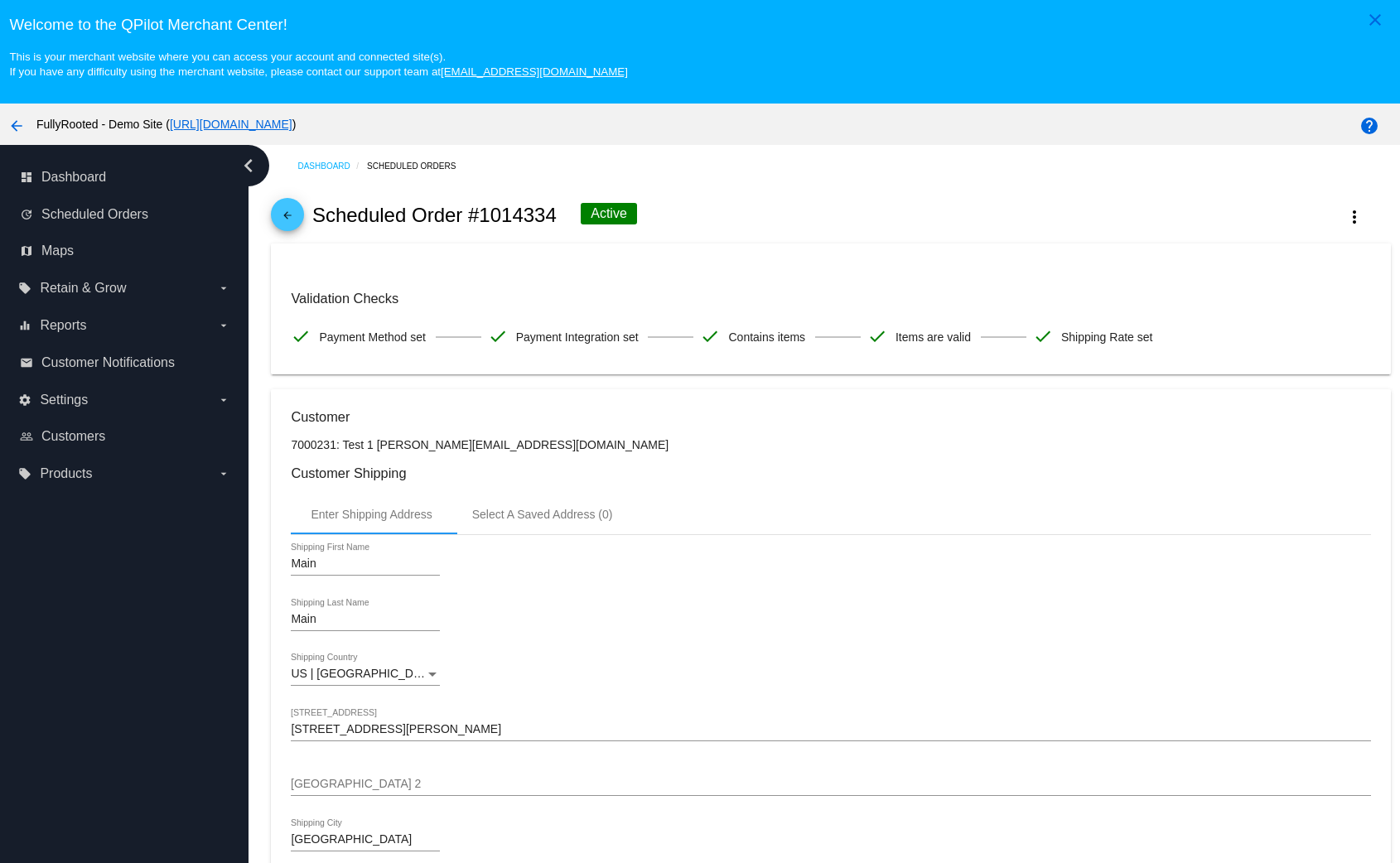
click at [298, 220] on link "arrow_back" at bounding box center [287, 215] width 33 height 33
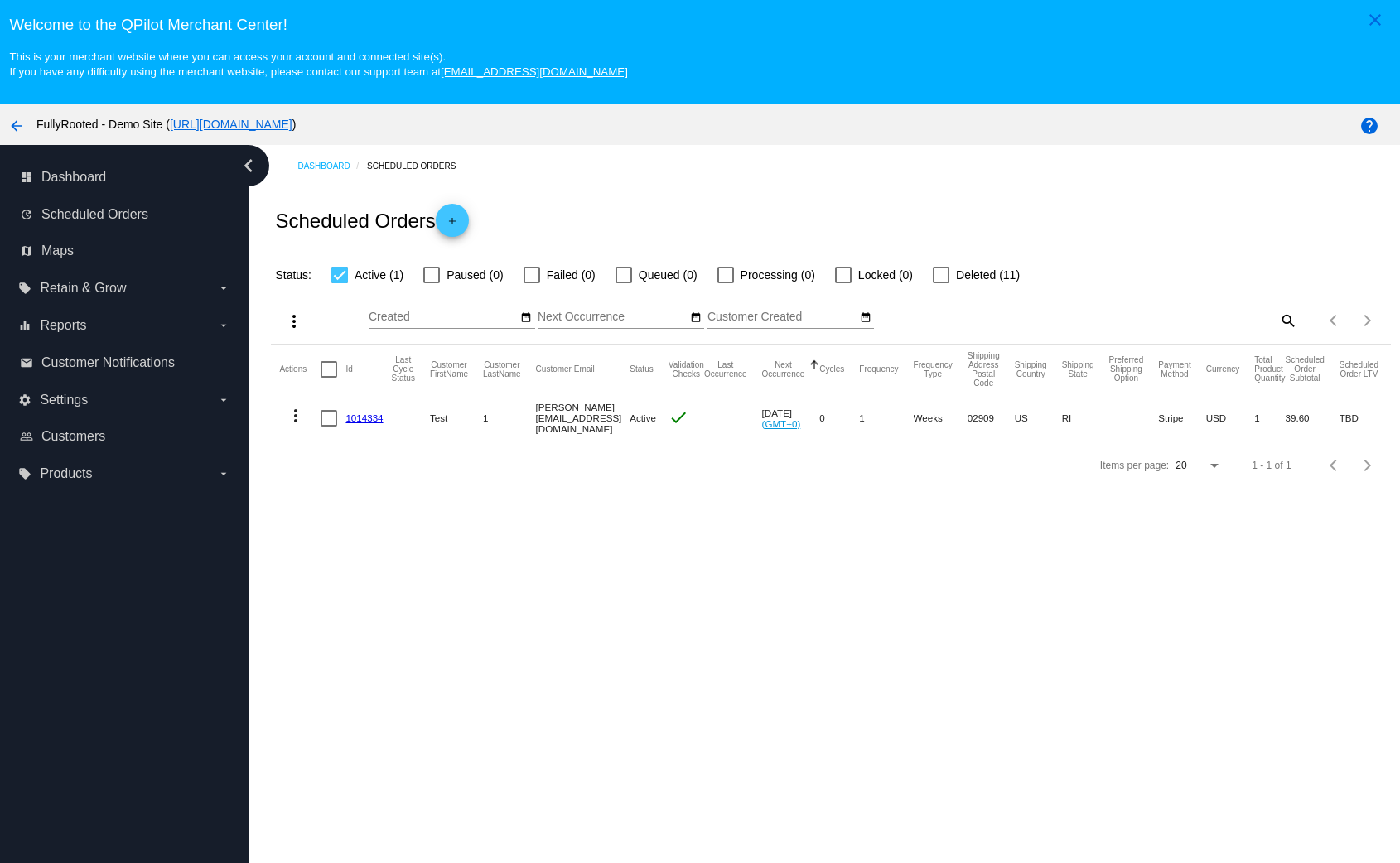
click at [370, 422] on link "1014334" at bounding box center [364, 417] width 37 height 10
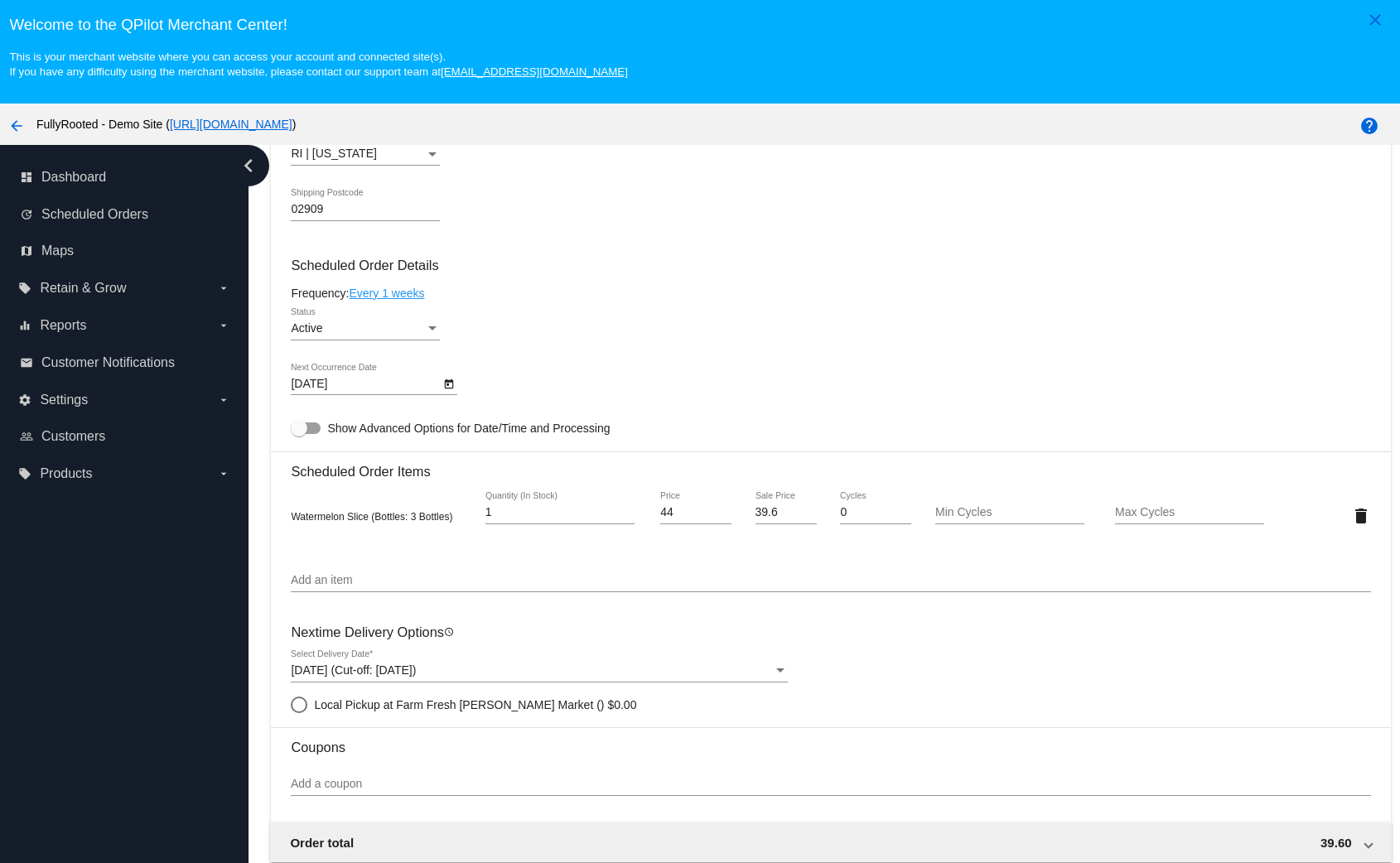
scroll to position [966, 0]
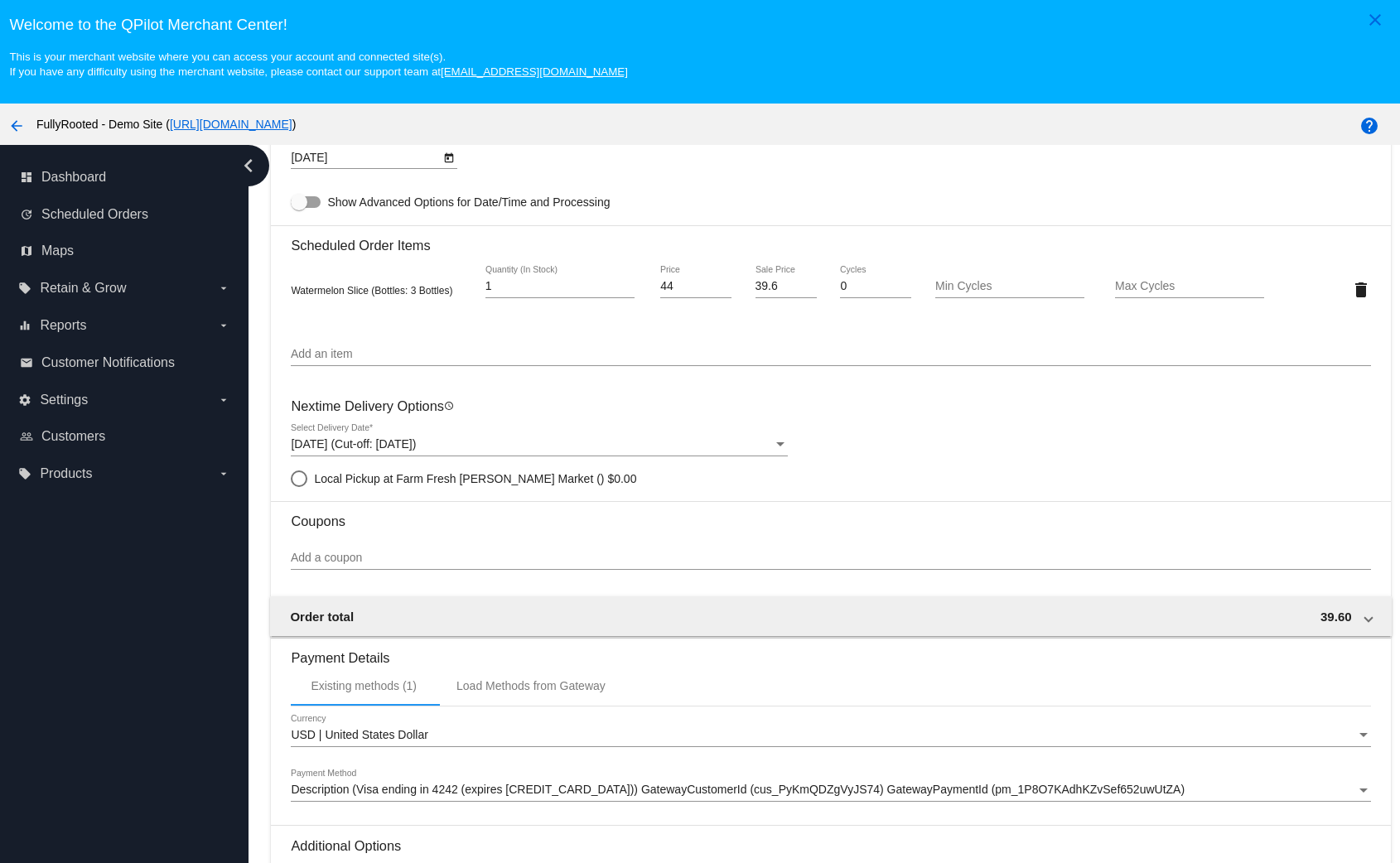
click at [506, 478] on span "Local Pickup at Farm Fresh Sims Market" at bounding box center [454, 478] width 279 height 13
click at [291, 478] on input "Local Pickup at Farm Fresh Sims Market () $0.00" at bounding box center [290, 478] width 1 height 1
radio input "true"
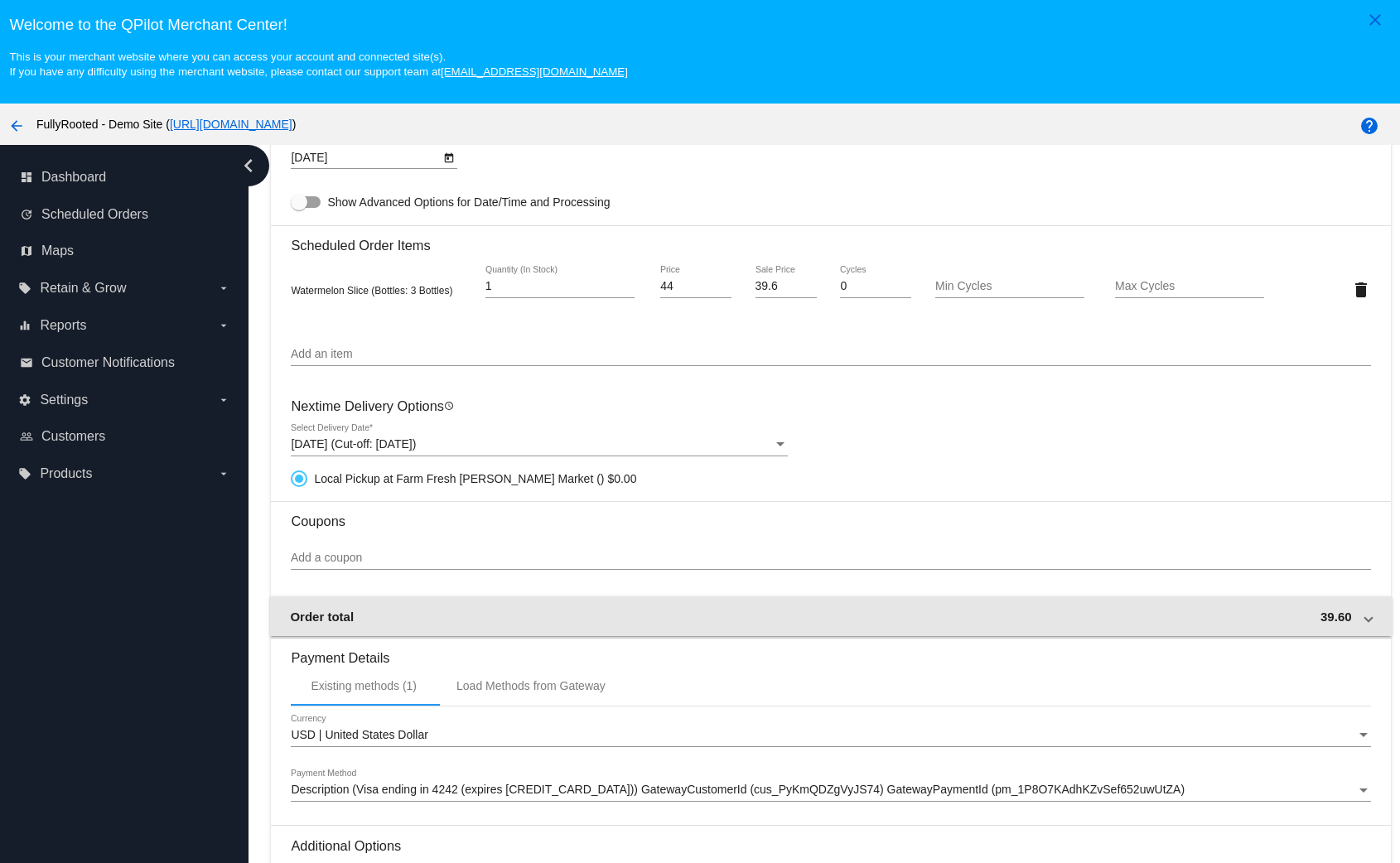
click at [1321, 615] on span "39.60" at bounding box center [1336, 616] width 32 height 14
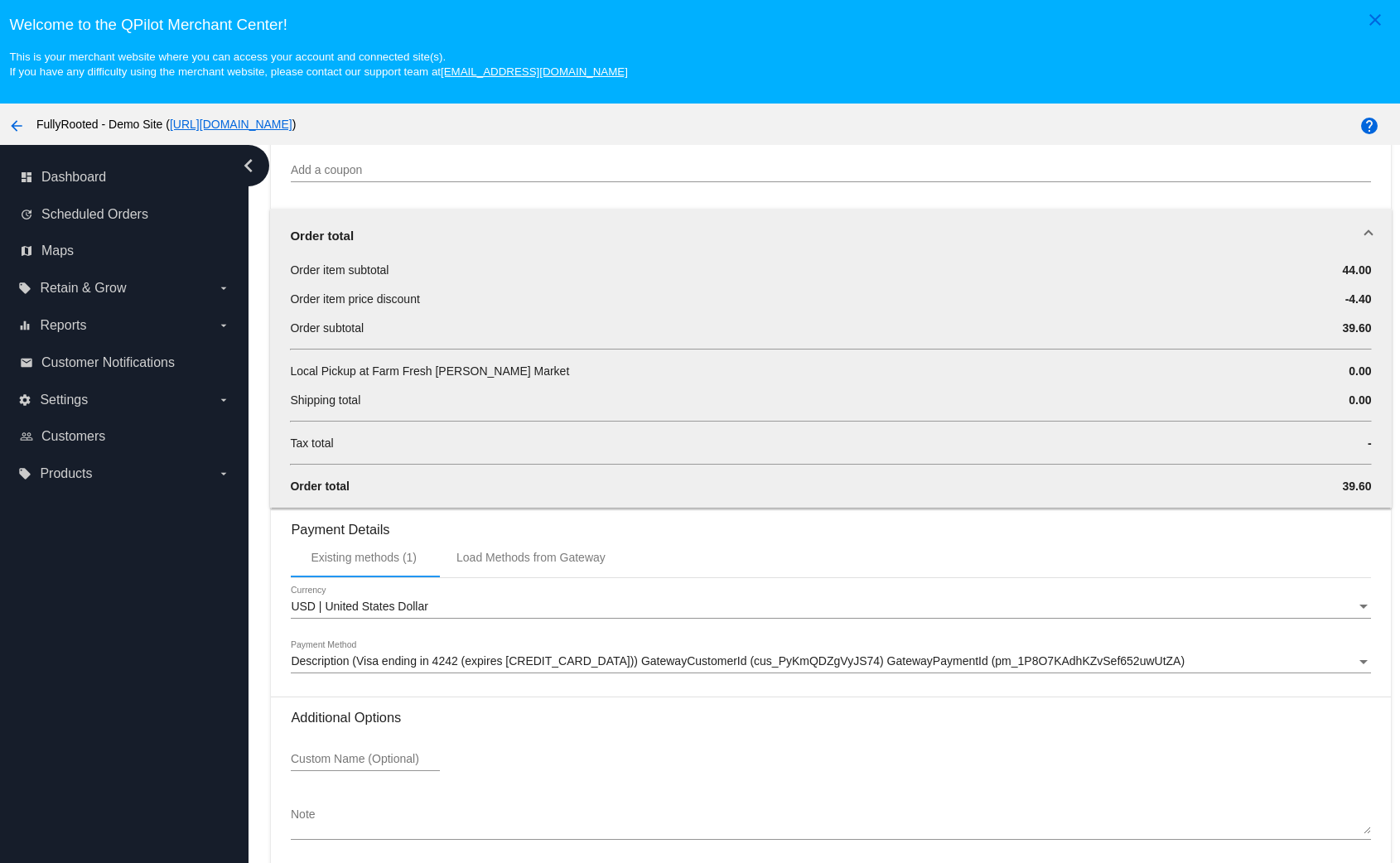
scroll to position [104, 0]
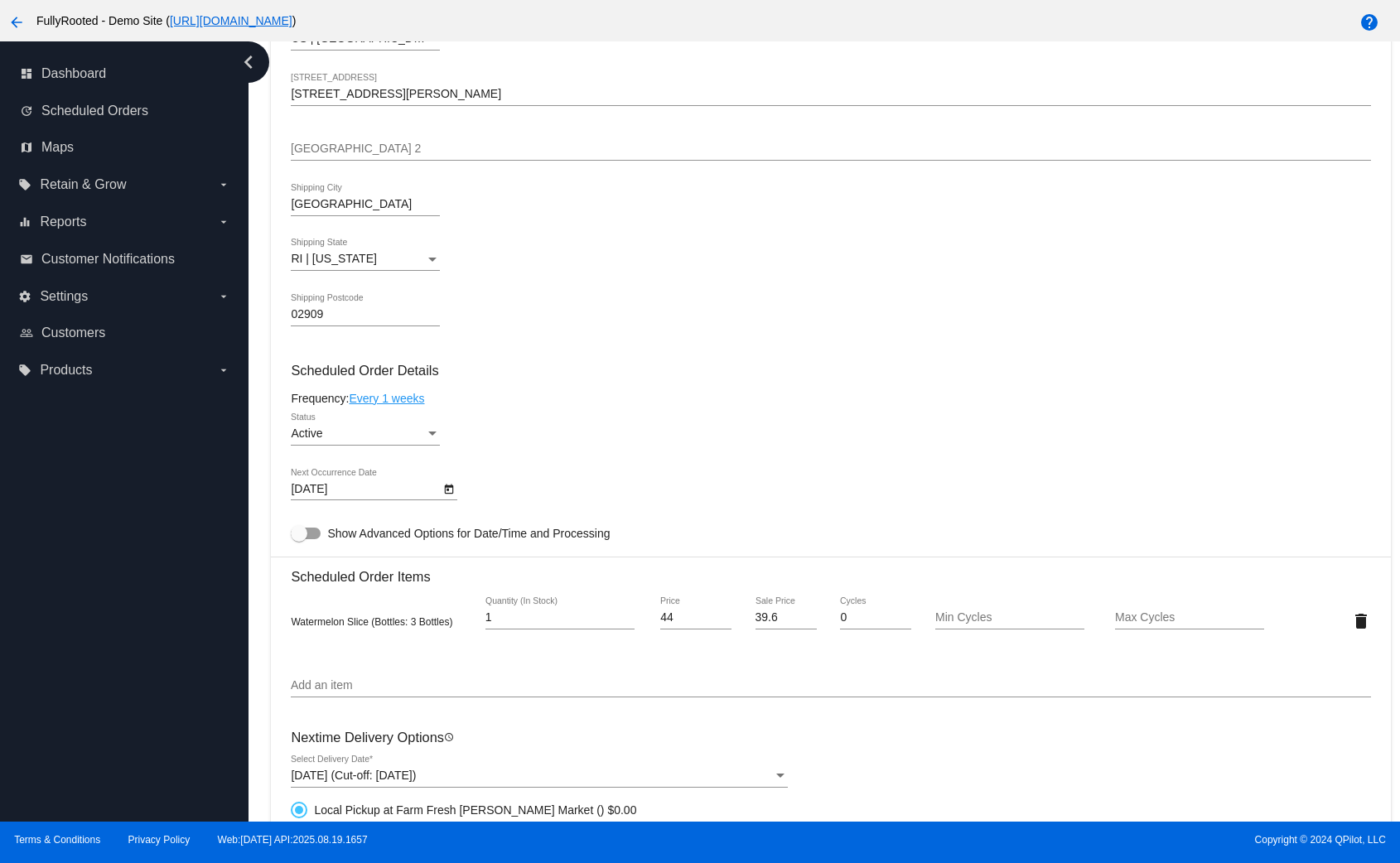
scroll to position [16, 0]
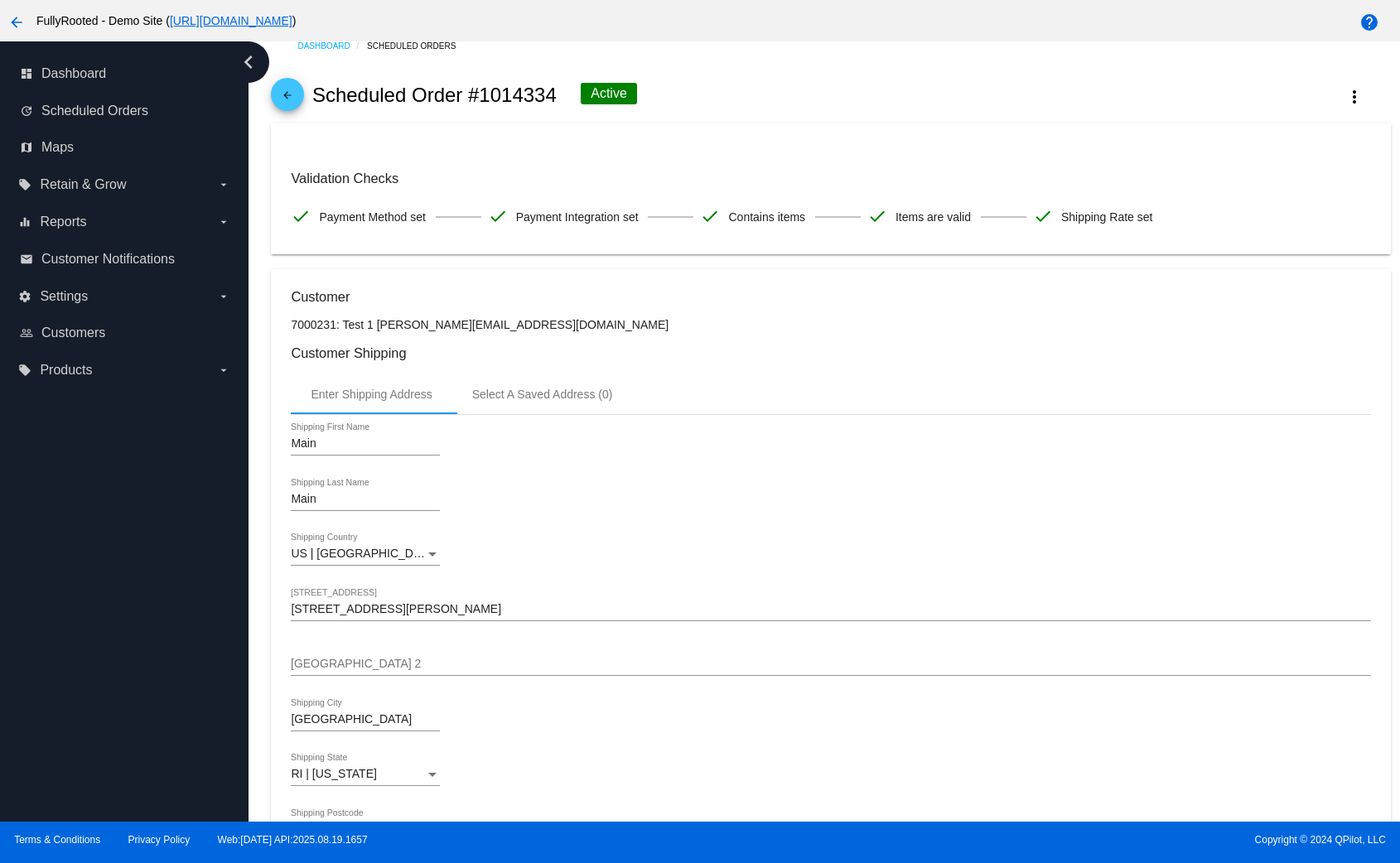
click at [277, 83] on div "arrow_back Scheduled Order #1014334 Active more_vert" at bounding box center [831, 95] width 1120 height 56
click at [288, 103] on mat-icon "arrow_back" at bounding box center [287, 99] width 20 height 20
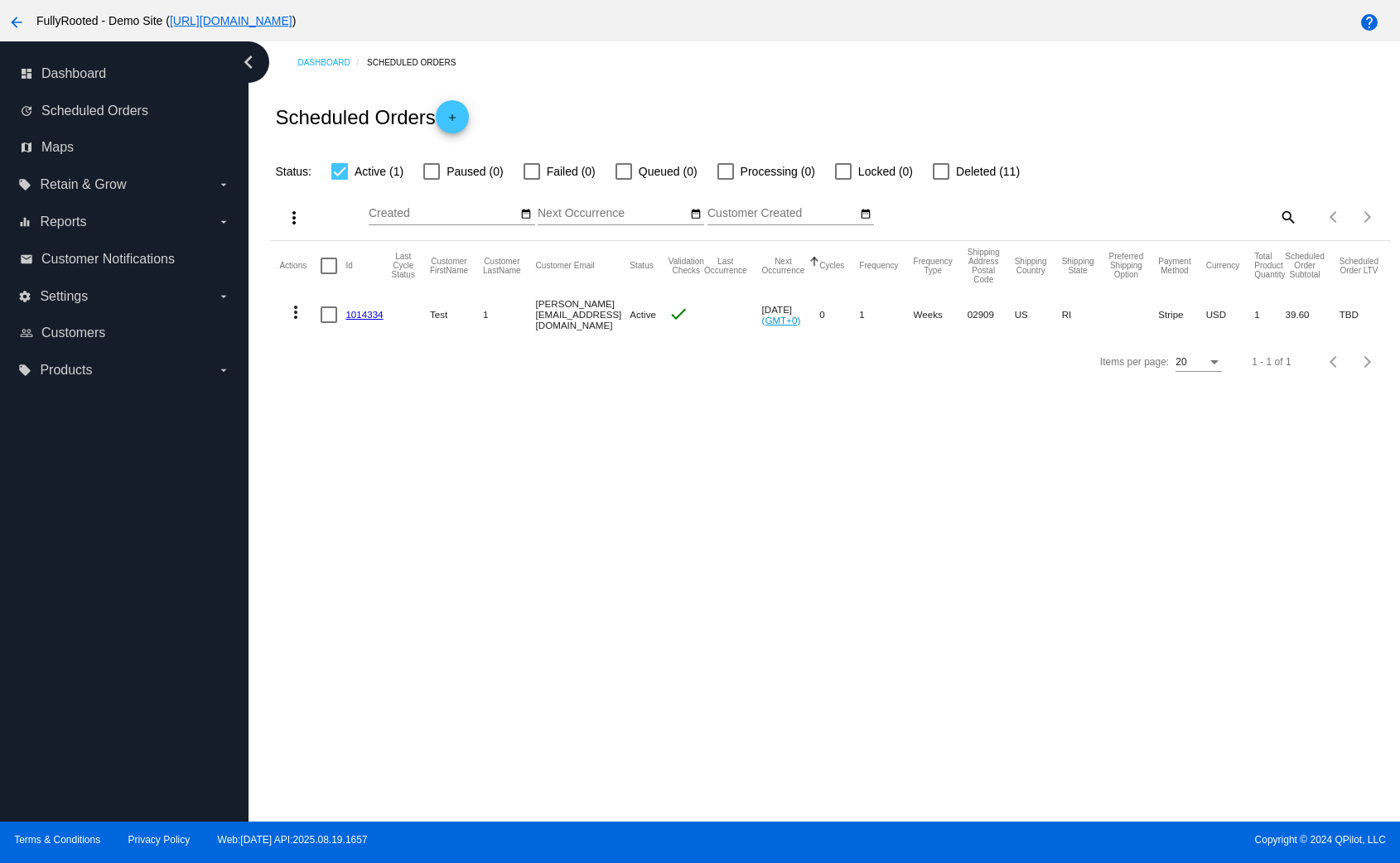
click at [380, 314] on link "1014334" at bounding box center [364, 314] width 37 height 10
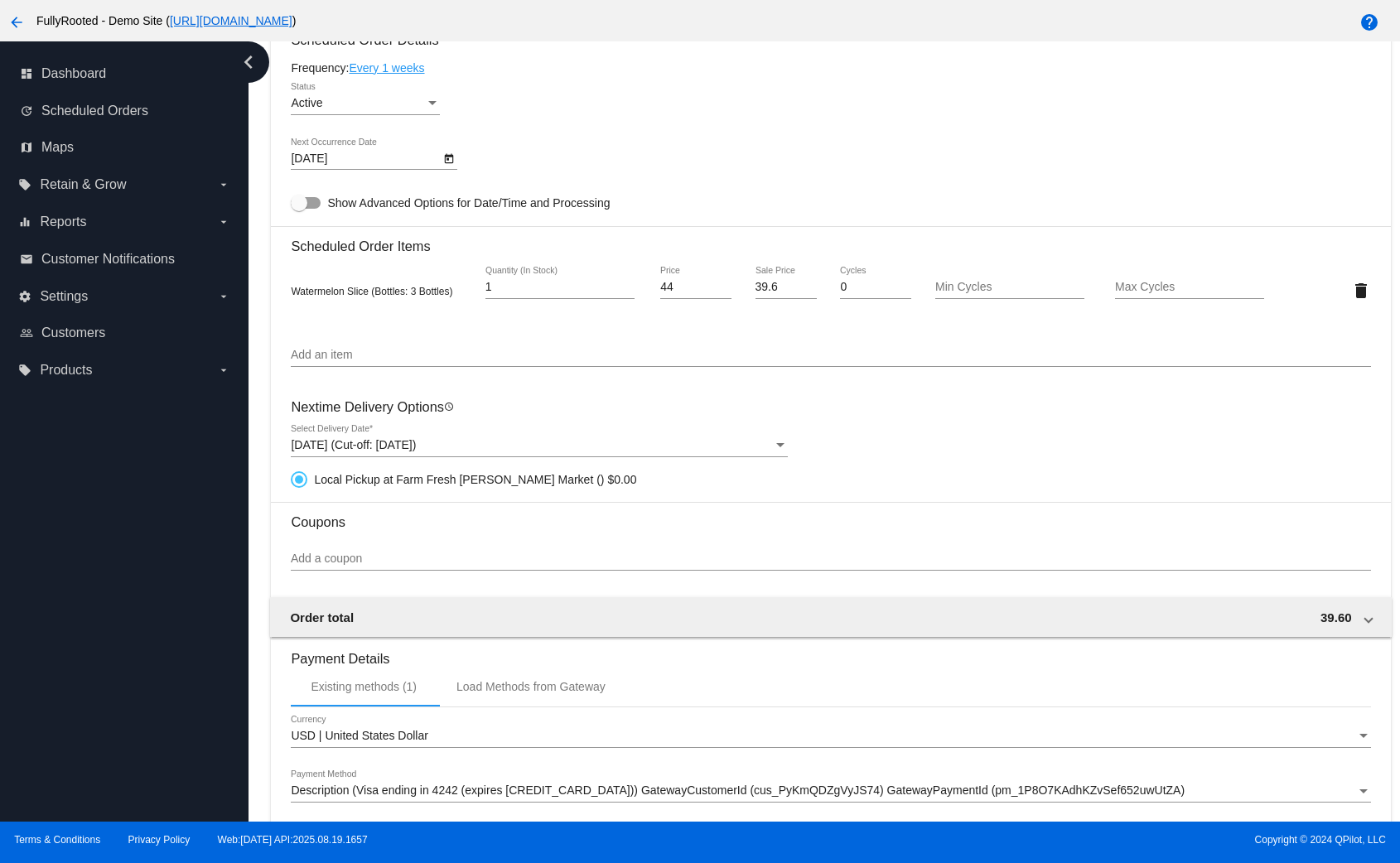
scroll to position [1095, 0]
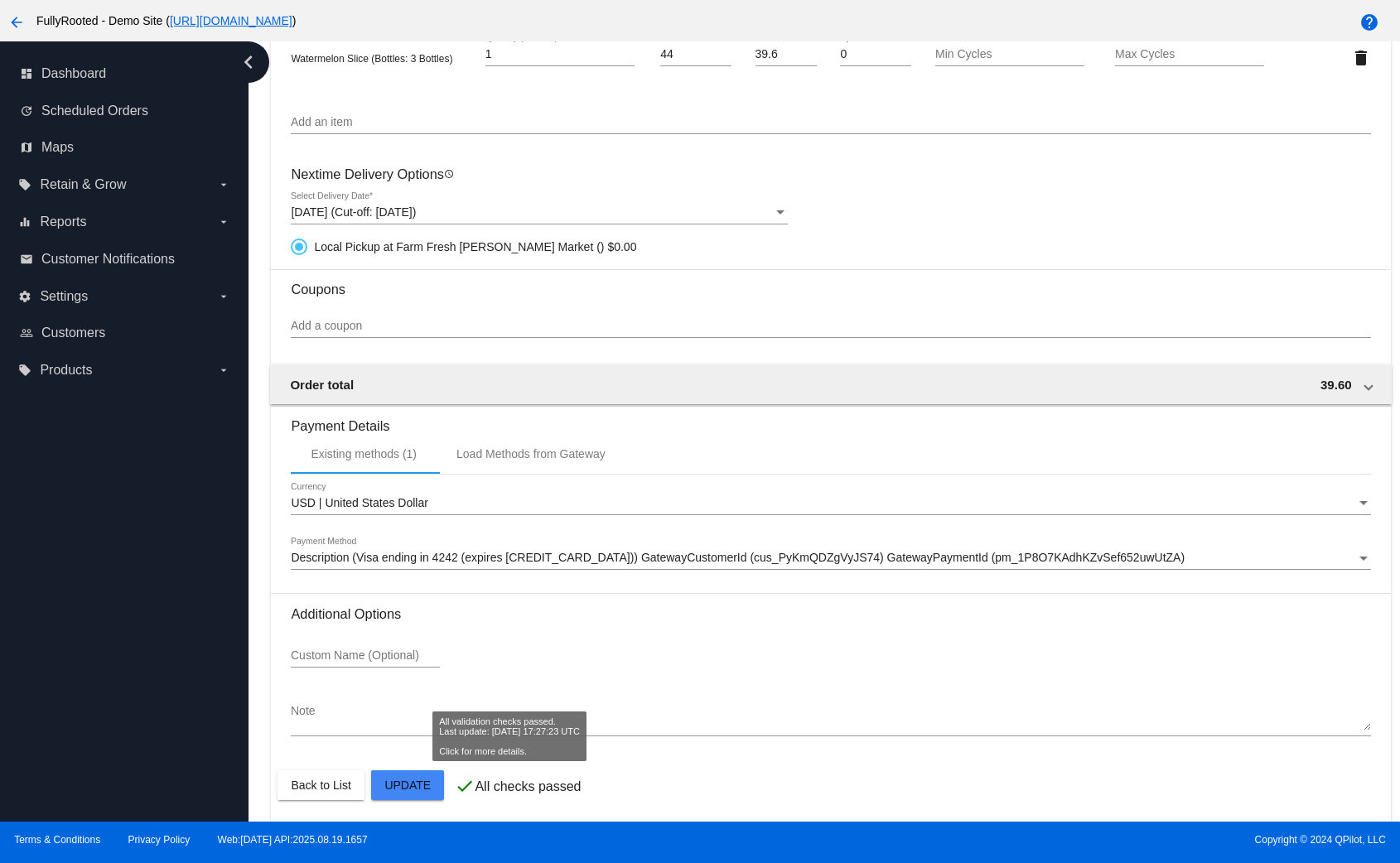
click at [490, 776] on div "check All checks passed" at bounding box center [518, 786] width 126 height 22
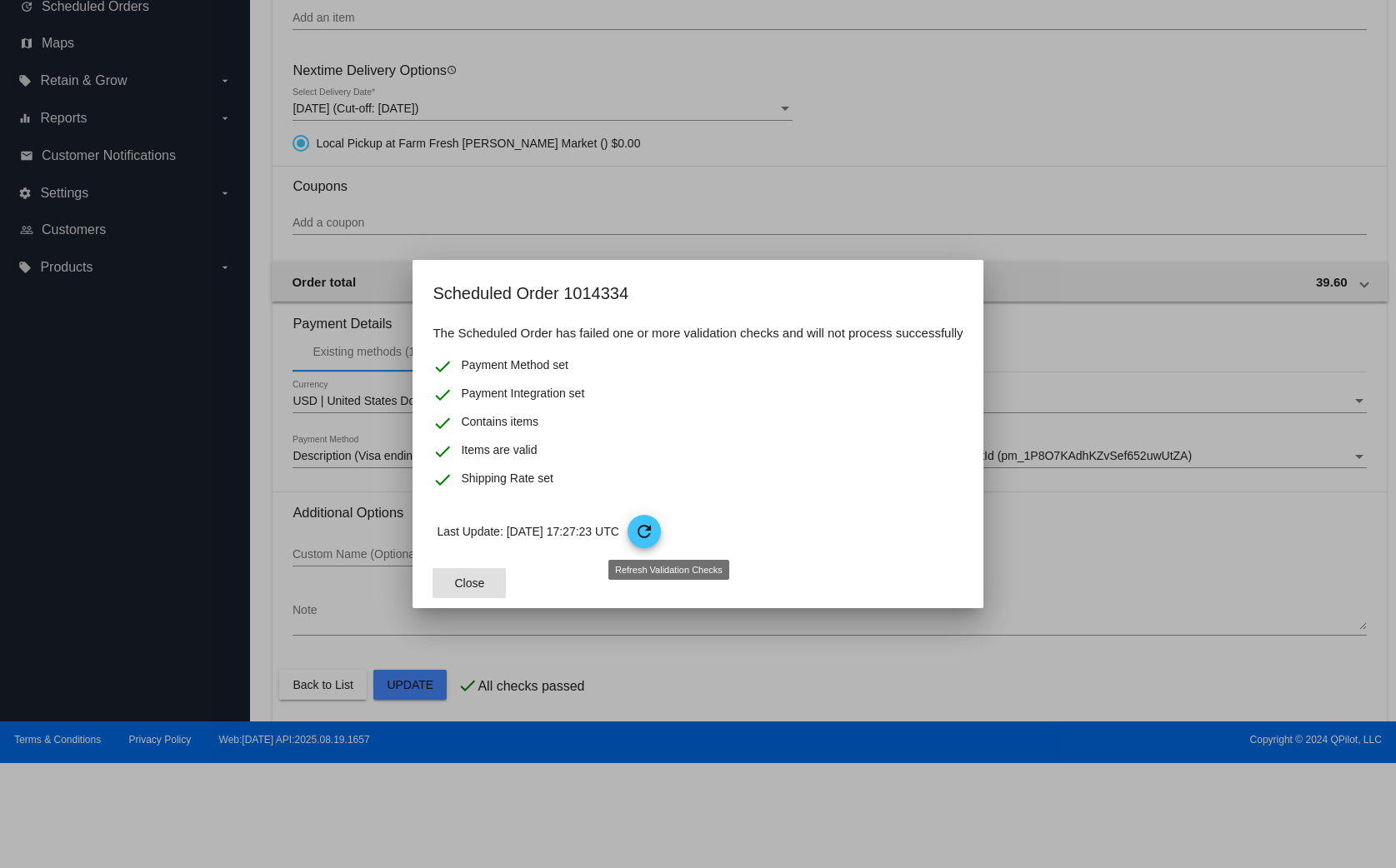
click at [663, 526] on span "refresh" at bounding box center [645, 532] width 35 height 35
click at [464, 577] on span "Close" at bounding box center [470, 583] width 30 height 13
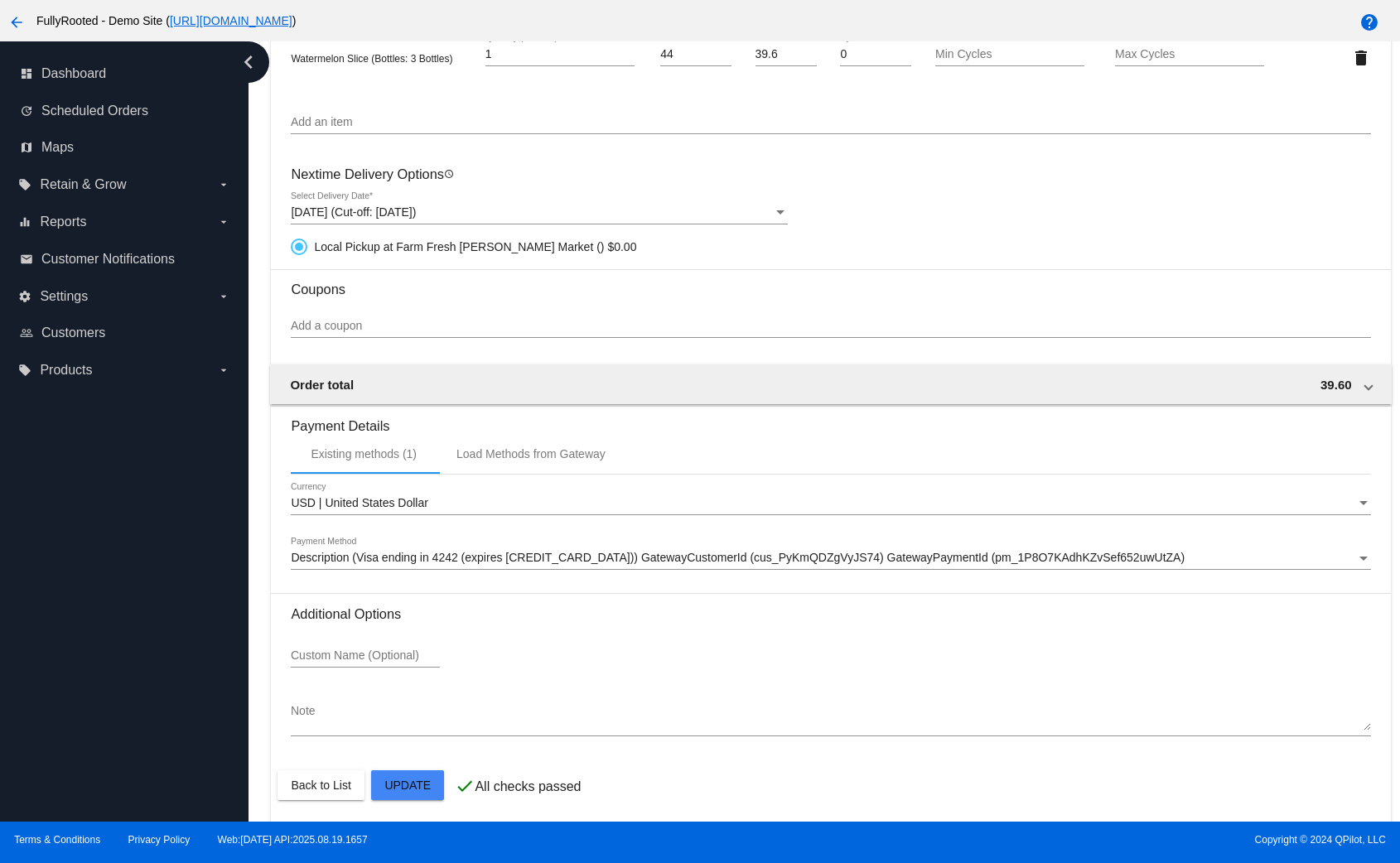
click at [391, 780] on mat-card "Customer 7000231: Test 1 david@qpilot.cloud Customer Shipping Enter Shipping Ad…" at bounding box center [831, 8] width 1120 height 1635
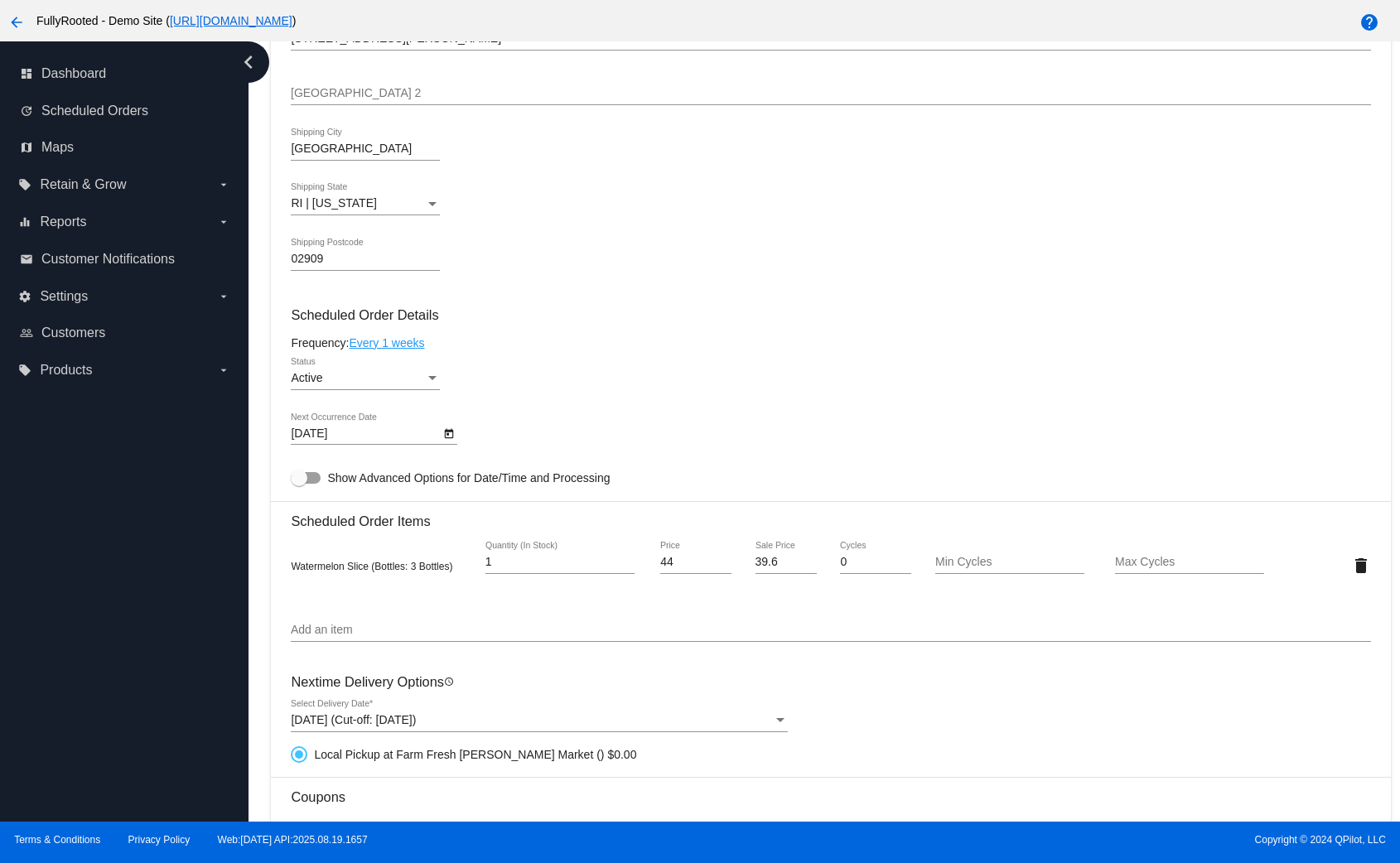
scroll to position [0, 0]
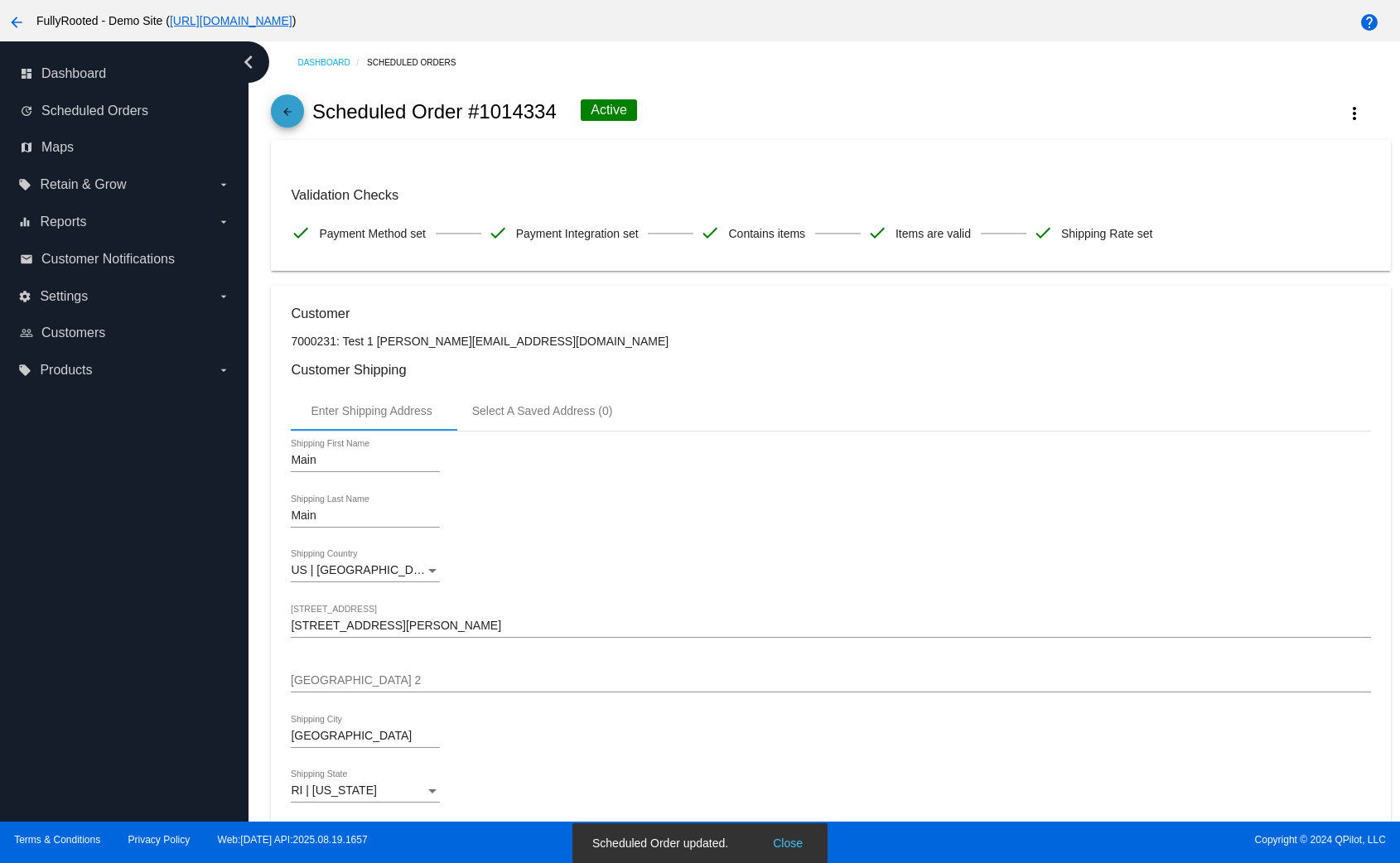
click at [274, 119] on link "arrow_back" at bounding box center [287, 111] width 33 height 33
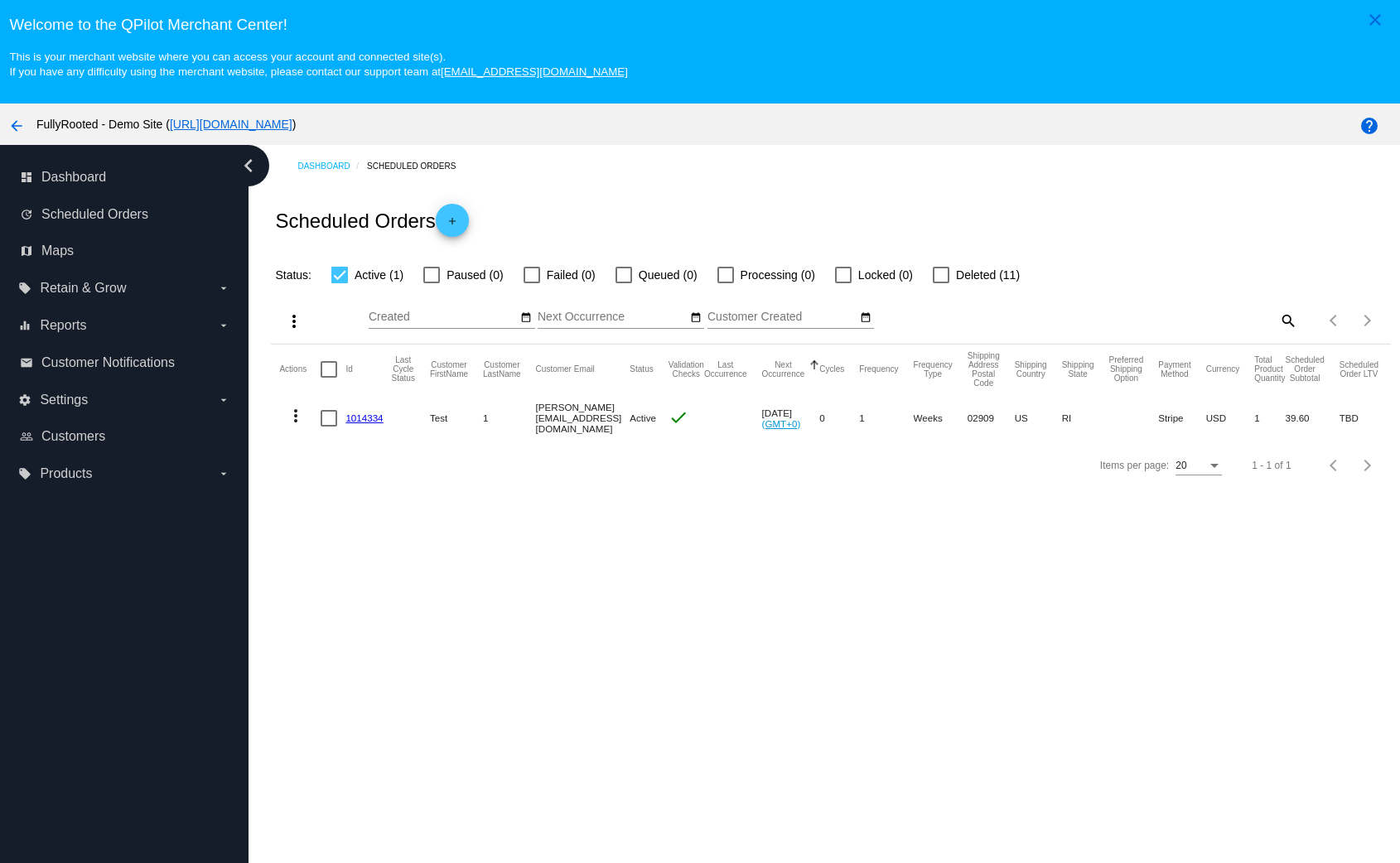
click at [368, 410] on mat-cell "1014334" at bounding box center [368, 418] width 46 height 48
click at [368, 413] on link "1014334" at bounding box center [364, 417] width 37 height 10
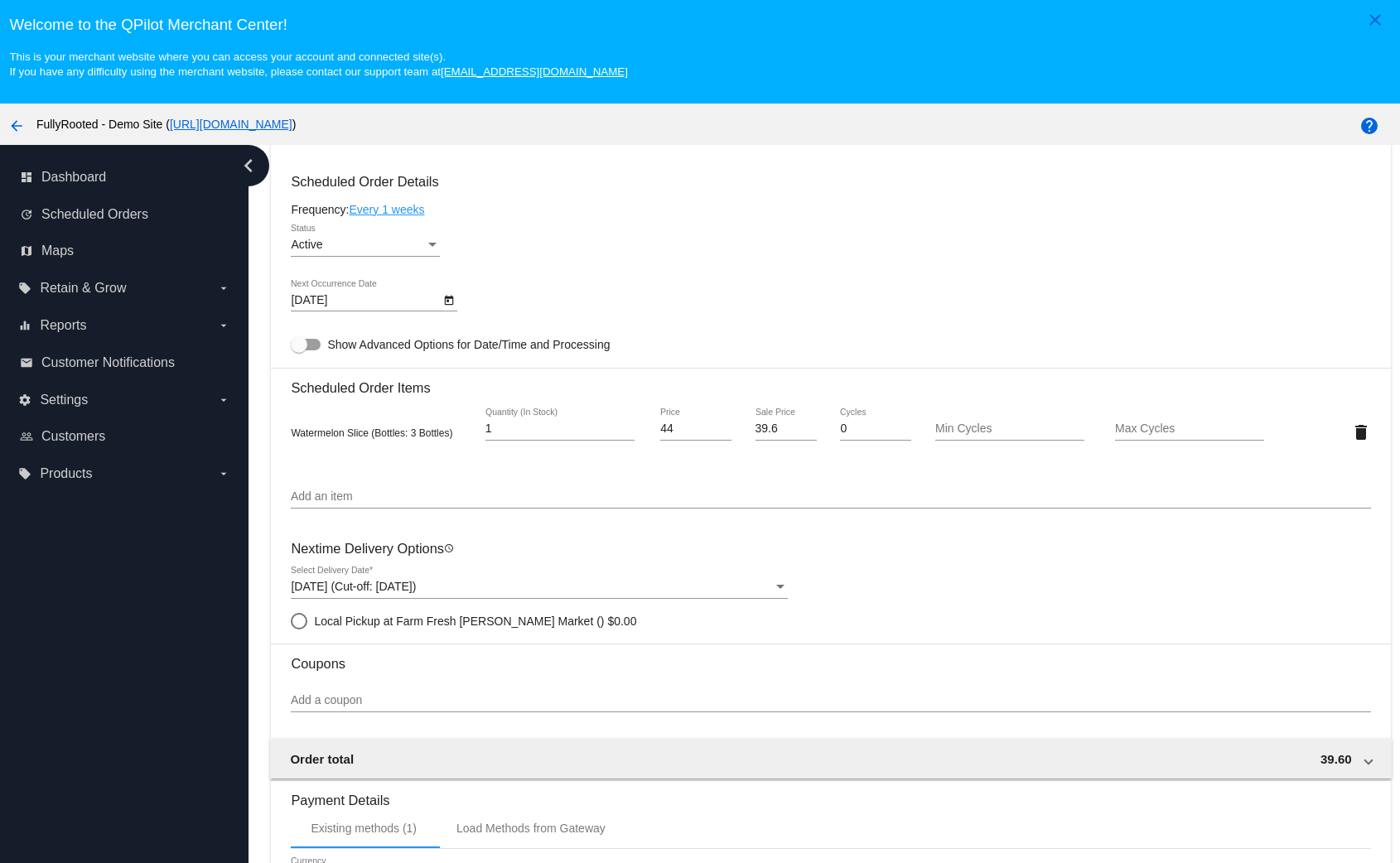
scroll to position [867, 0]
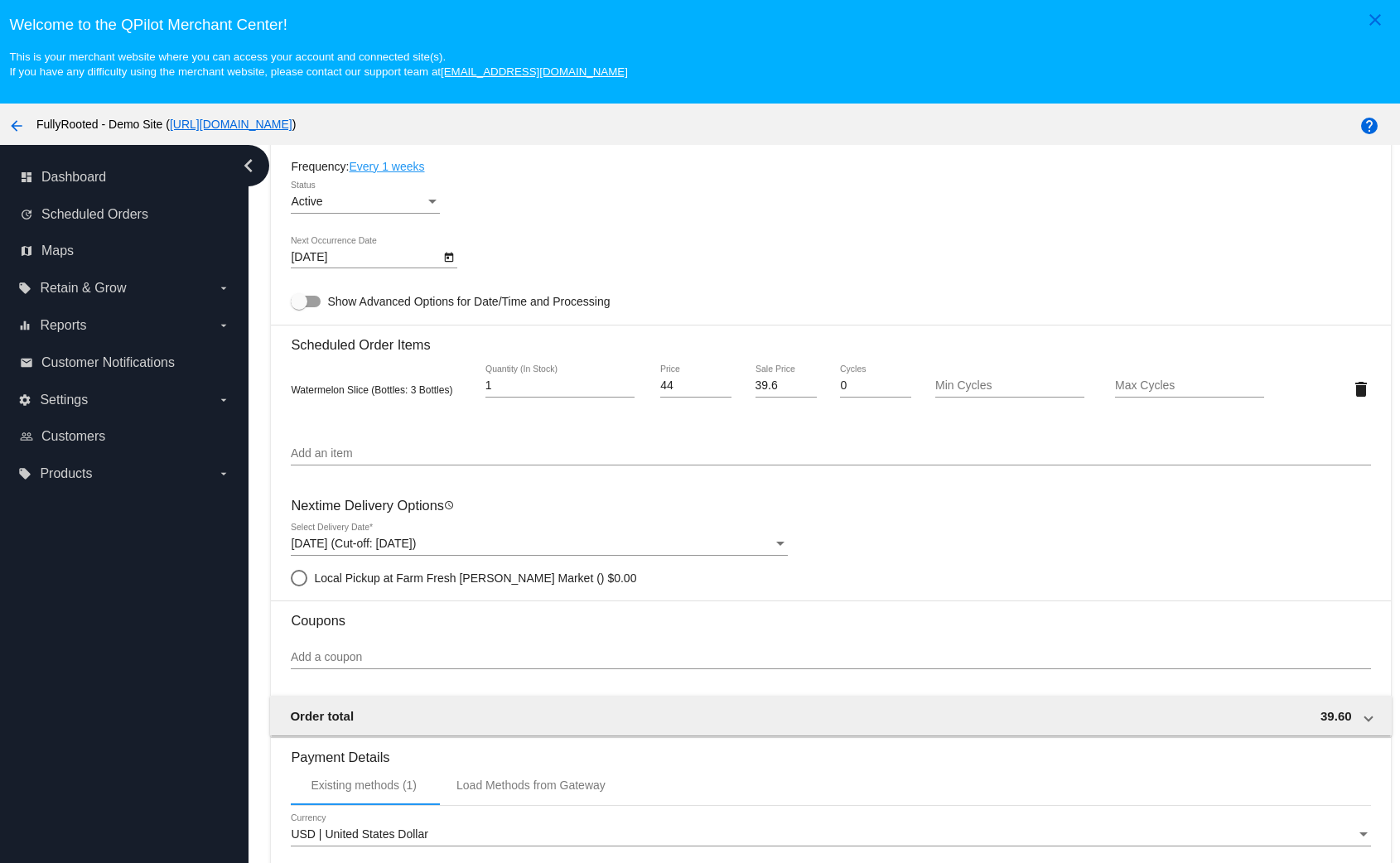
click at [505, 556] on div "[DATE] (Cut-off: [DATE]) Select Delivery Date *" at bounding box center [539, 547] width 497 height 47
click at [503, 555] on div at bounding box center [539, 555] width 497 height 1
click at [500, 545] on div "[DATE] (Cut-off: [DATE])" at bounding box center [531, 543] width 482 height 13
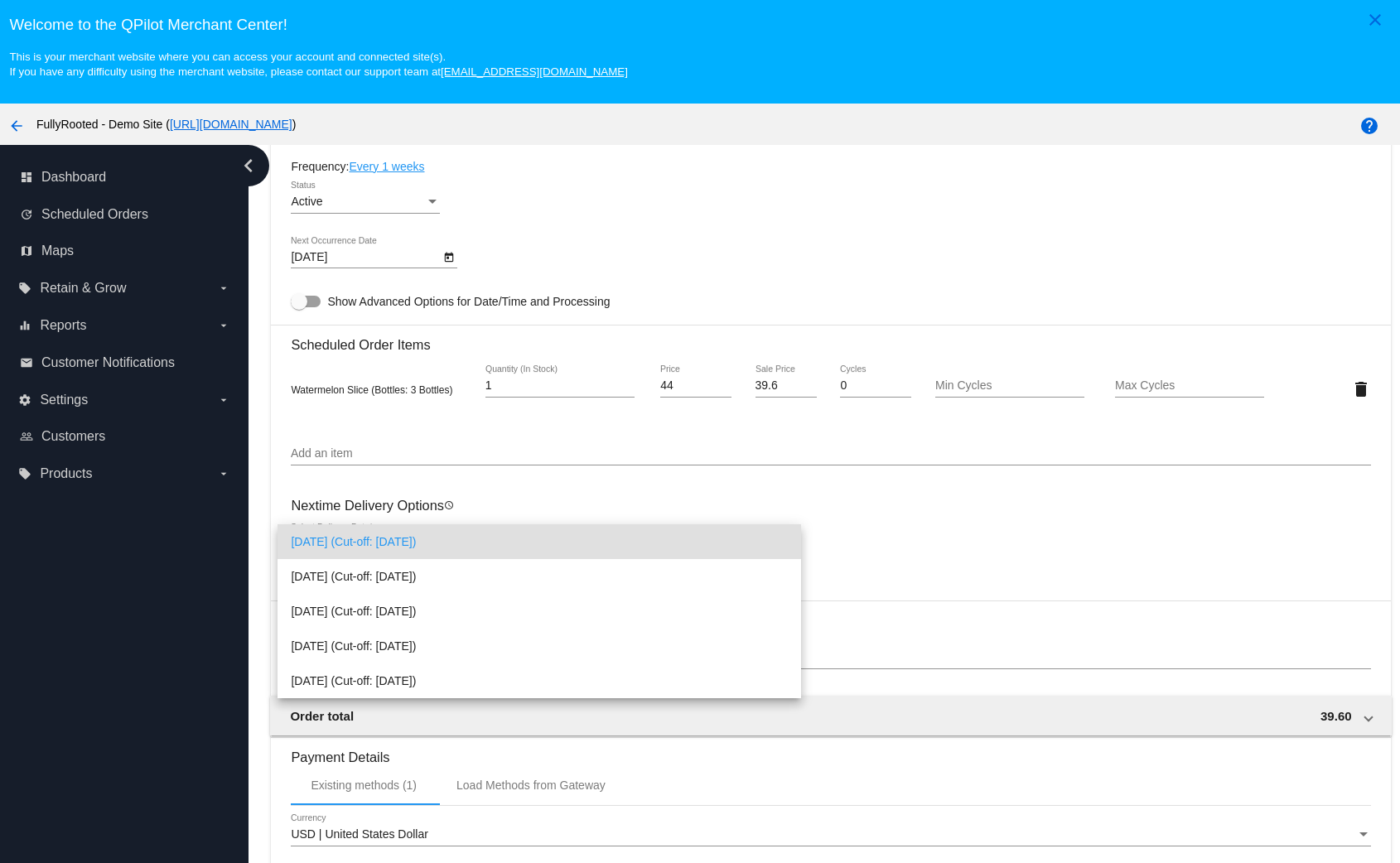
click at [505, 495] on div at bounding box center [700, 431] width 1400 height 863
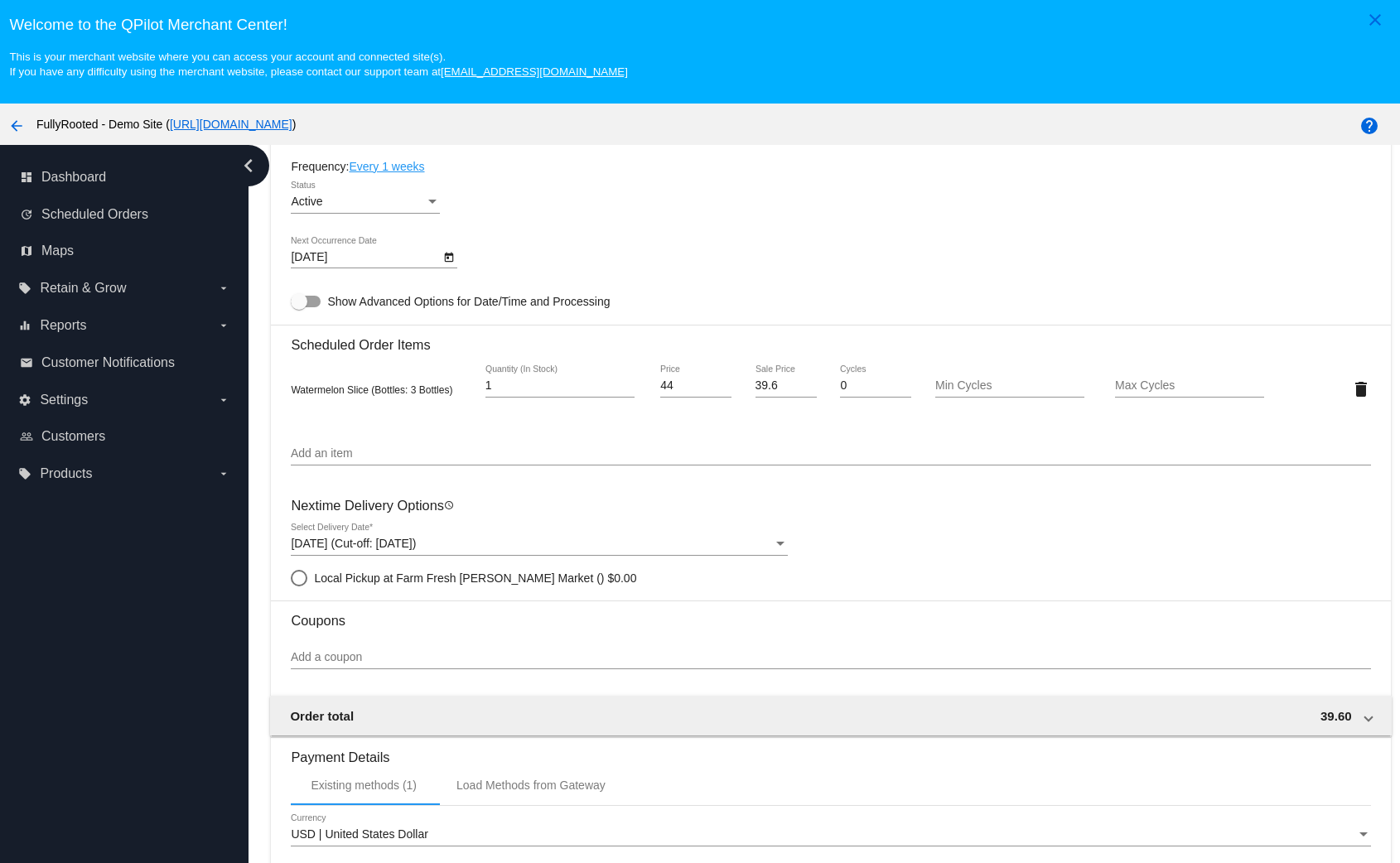
click at [472, 578] on span "Local Pickup at Farm Fresh [PERSON_NAME] Market" at bounding box center [454, 578] width 279 height 13
click at [291, 578] on input "Local Pickup at Farm Fresh [PERSON_NAME] Market () $0.00" at bounding box center [290, 578] width 1 height 1
radio input "true"
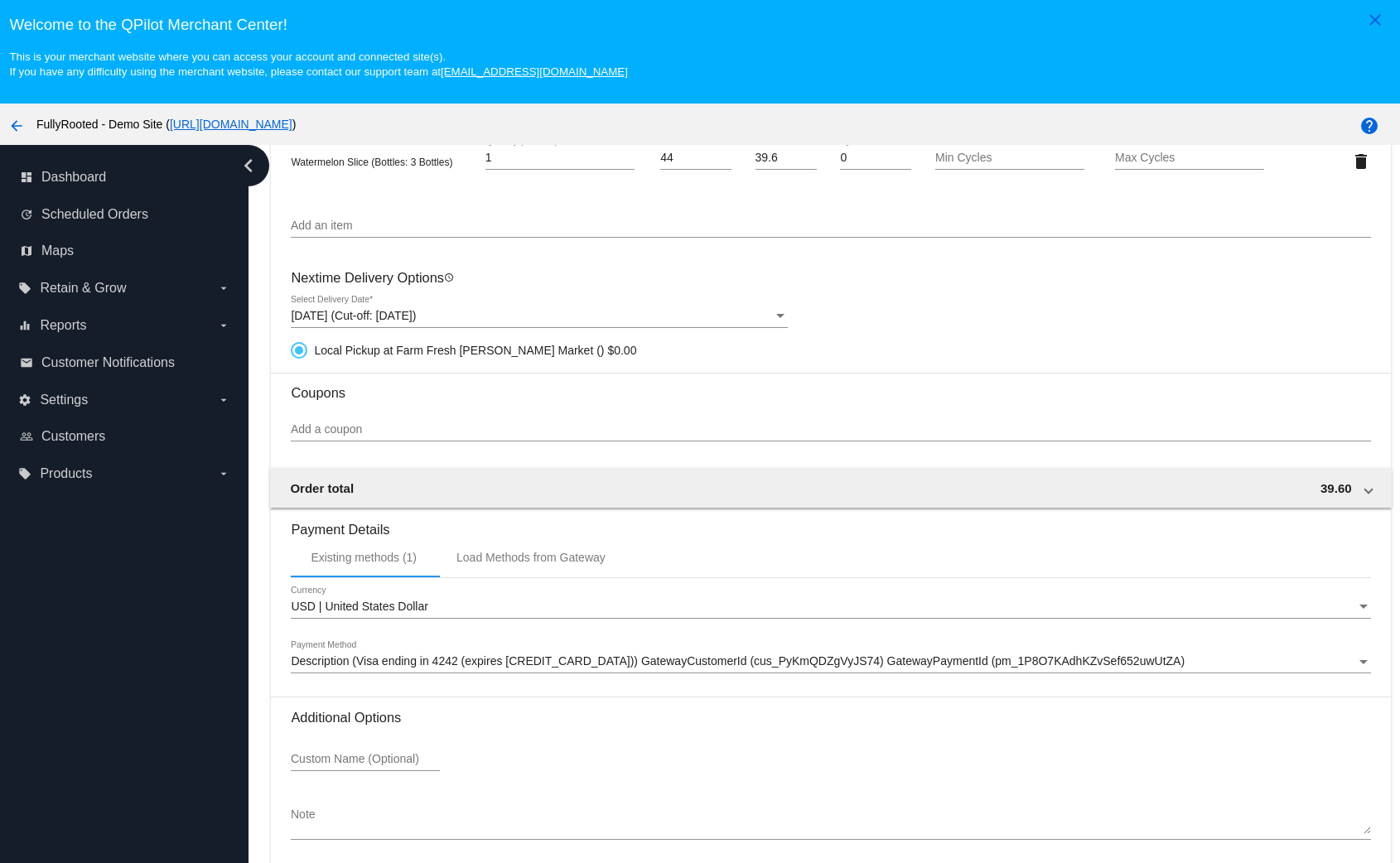
scroll to position [104, 0]
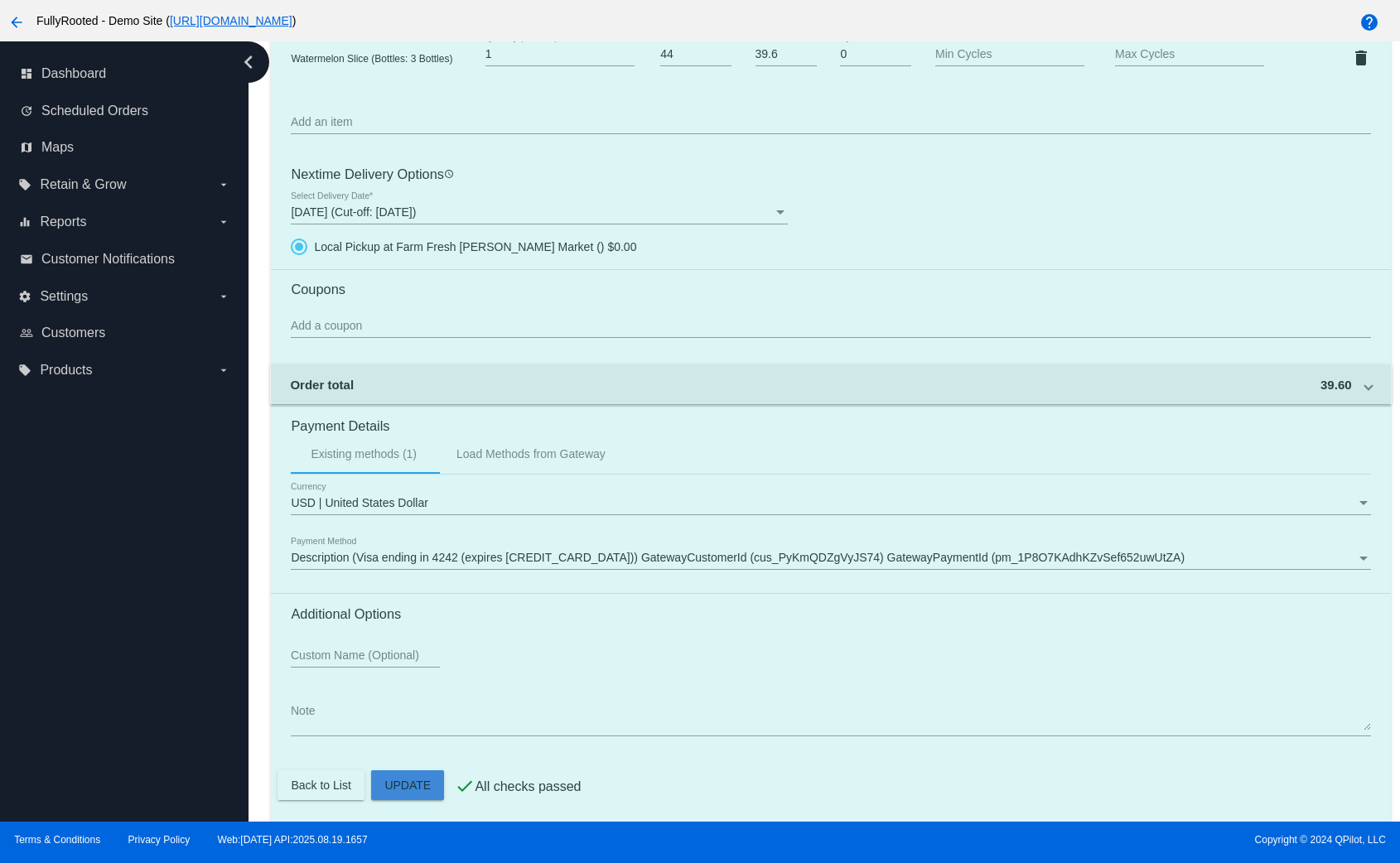
click at [416, 780] on mat-card "Customer 7000231: Test 1 david@qpilot.cloud Customer Shipping Enter Shipping Ad…" at bounding box center [831, 8] width 1120 height 1635
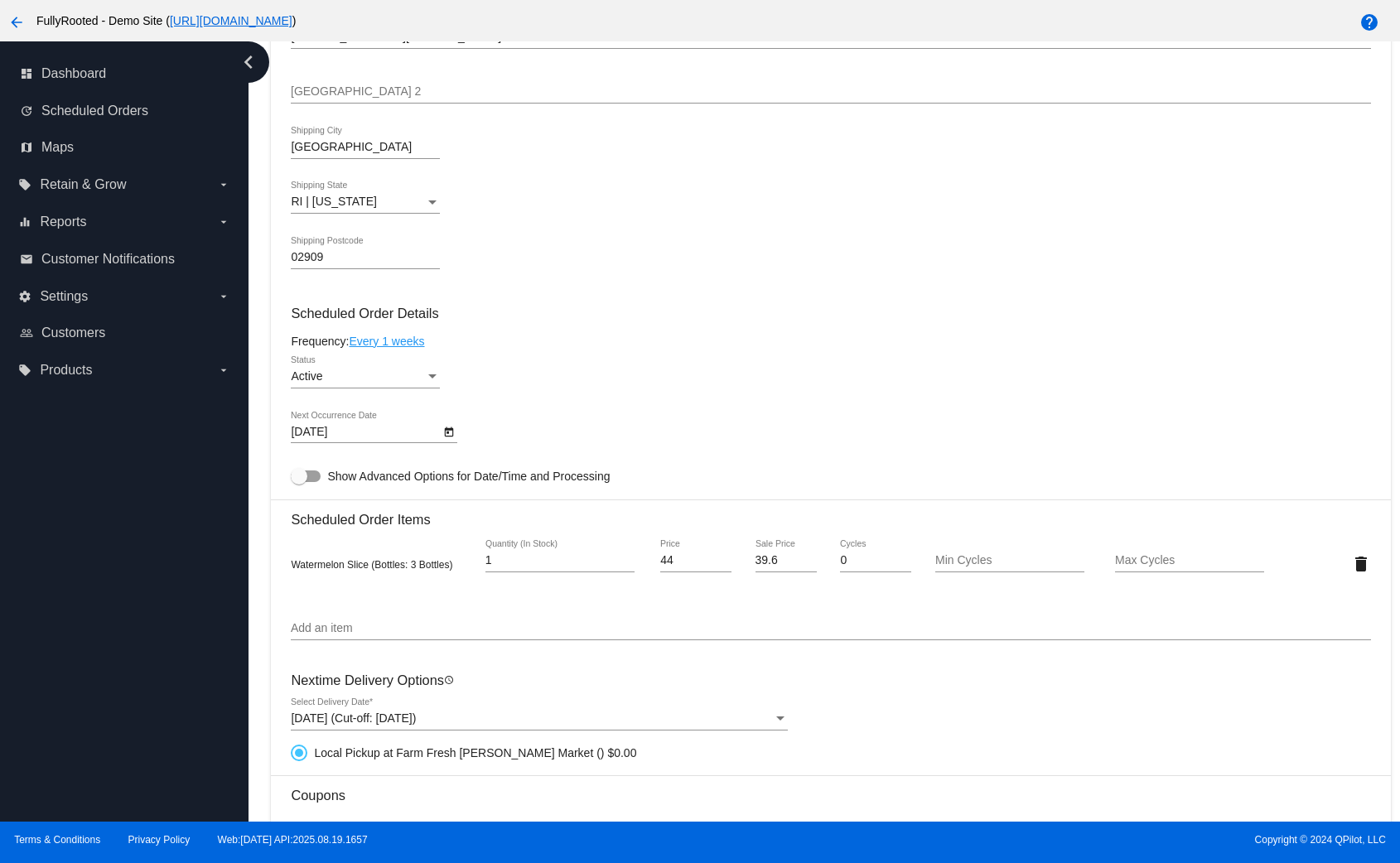
scroll to position [0, 0]
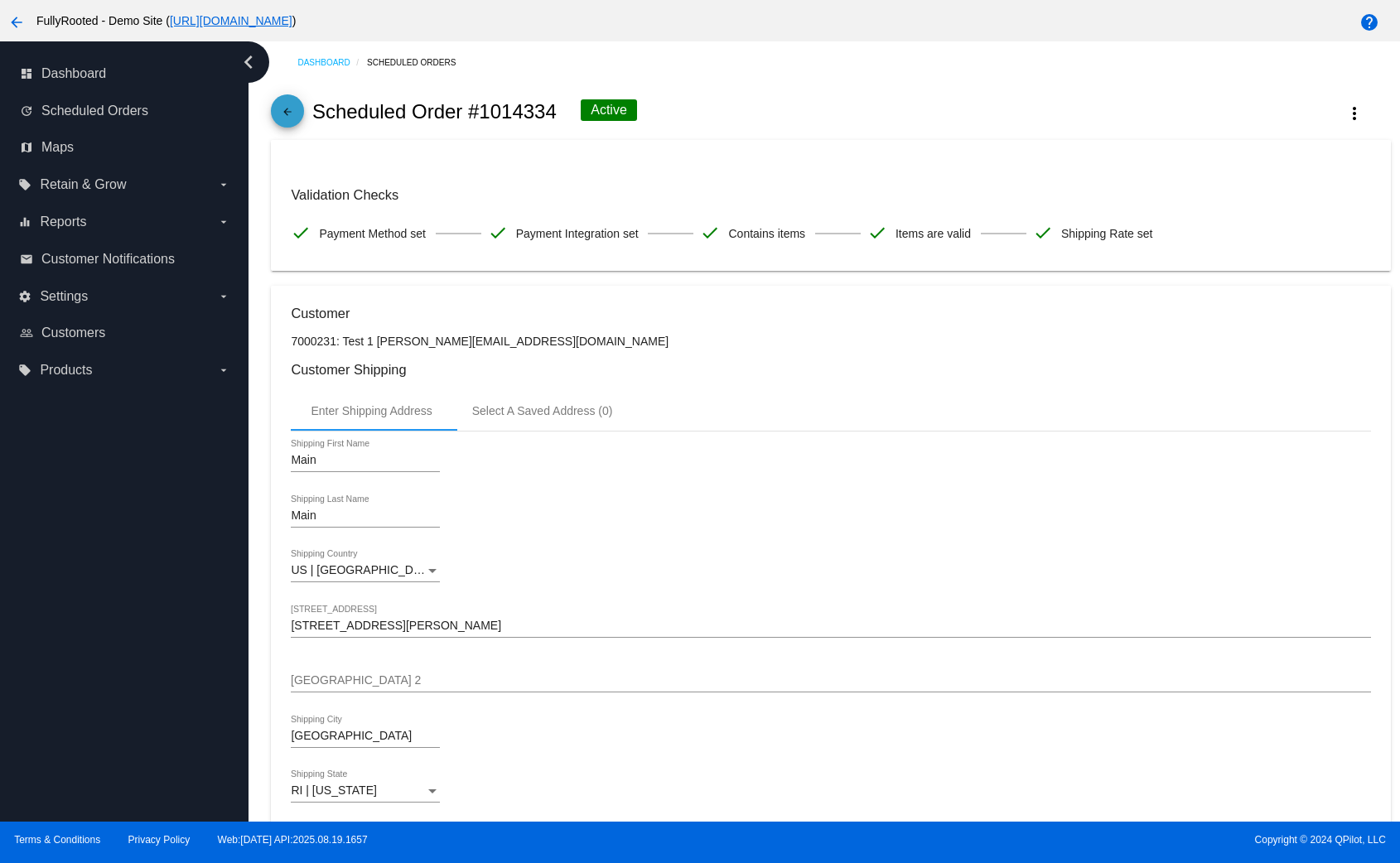
click at [279, 119] on mat-icon "arrow_back" at bounding box center [287, 116] width 20 height 20
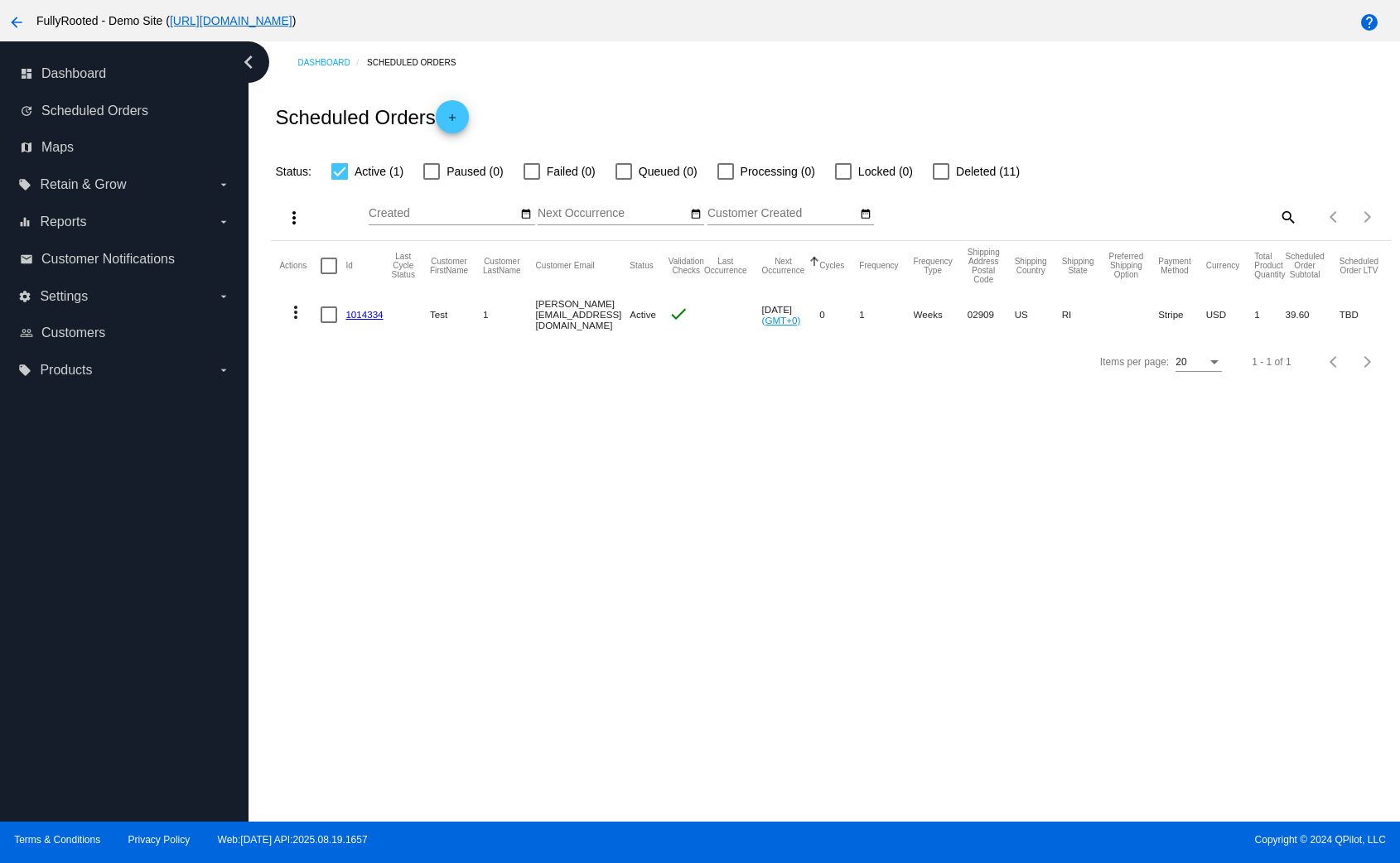
drag, startPoint x: 352, startPoint y: 324, endPoint x: 361, endPoint y: 315, distance: 12.7
click at [352, 323] on mat-cell "1014334" at bounding box center [368, 315] width 46 height 48
click at [362, 314] on link "1014334" at bounding box center [364, 314] width 37 height 10
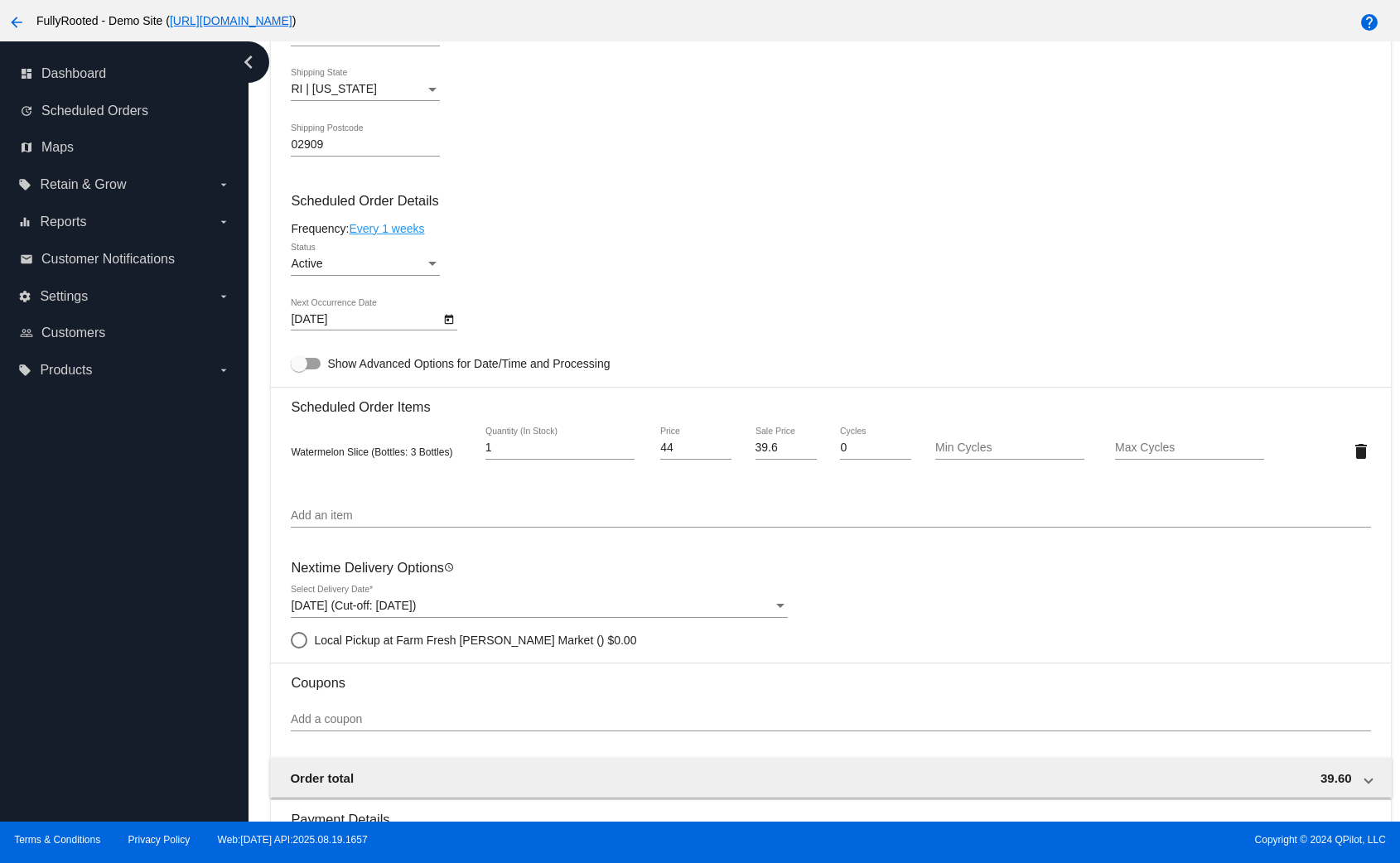
scroll to position [543, 0]
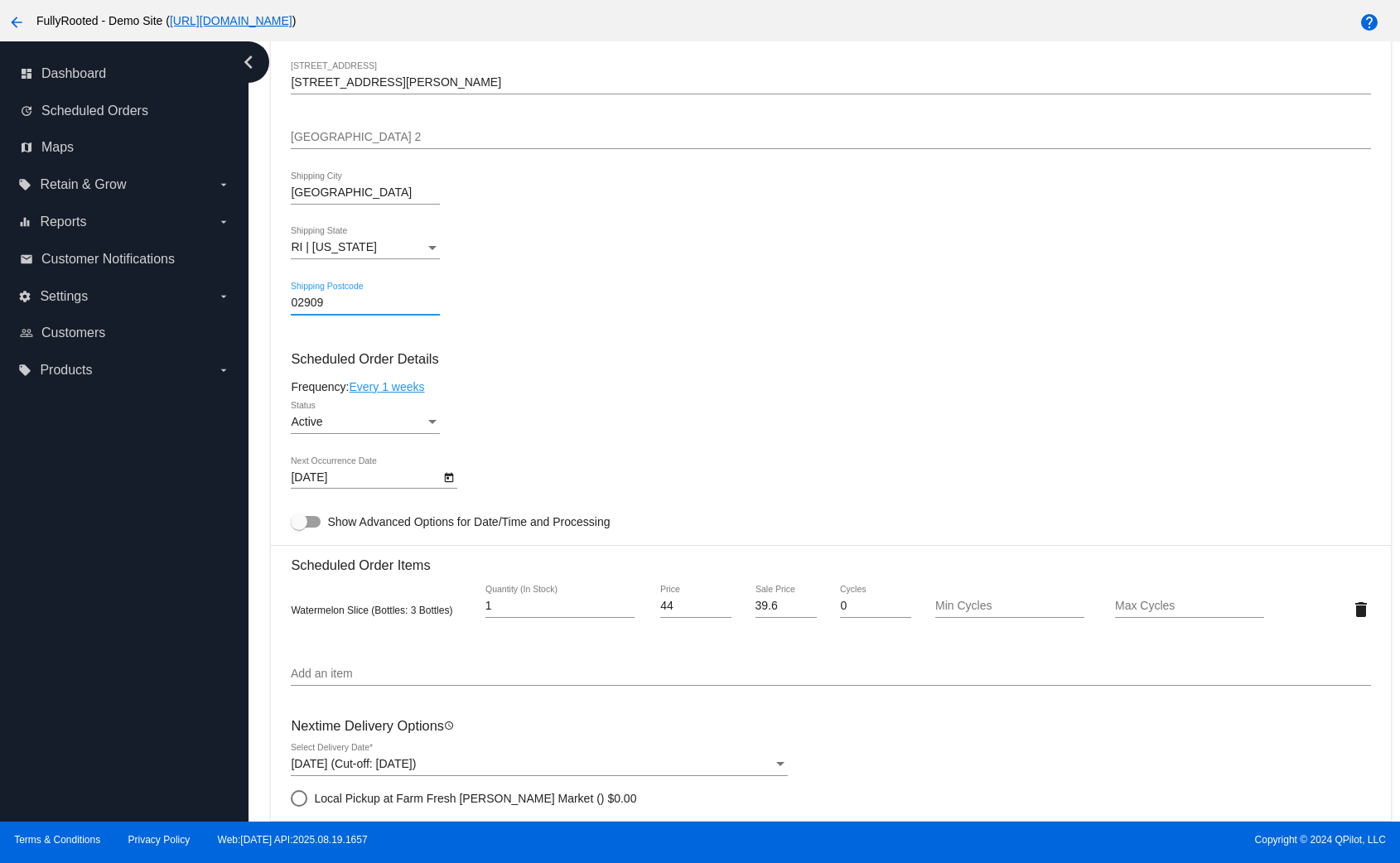
drag, startPoint x: 306, startPoint y: 304, endPoint x: 376, endPoint y: 301, distance: 70.1
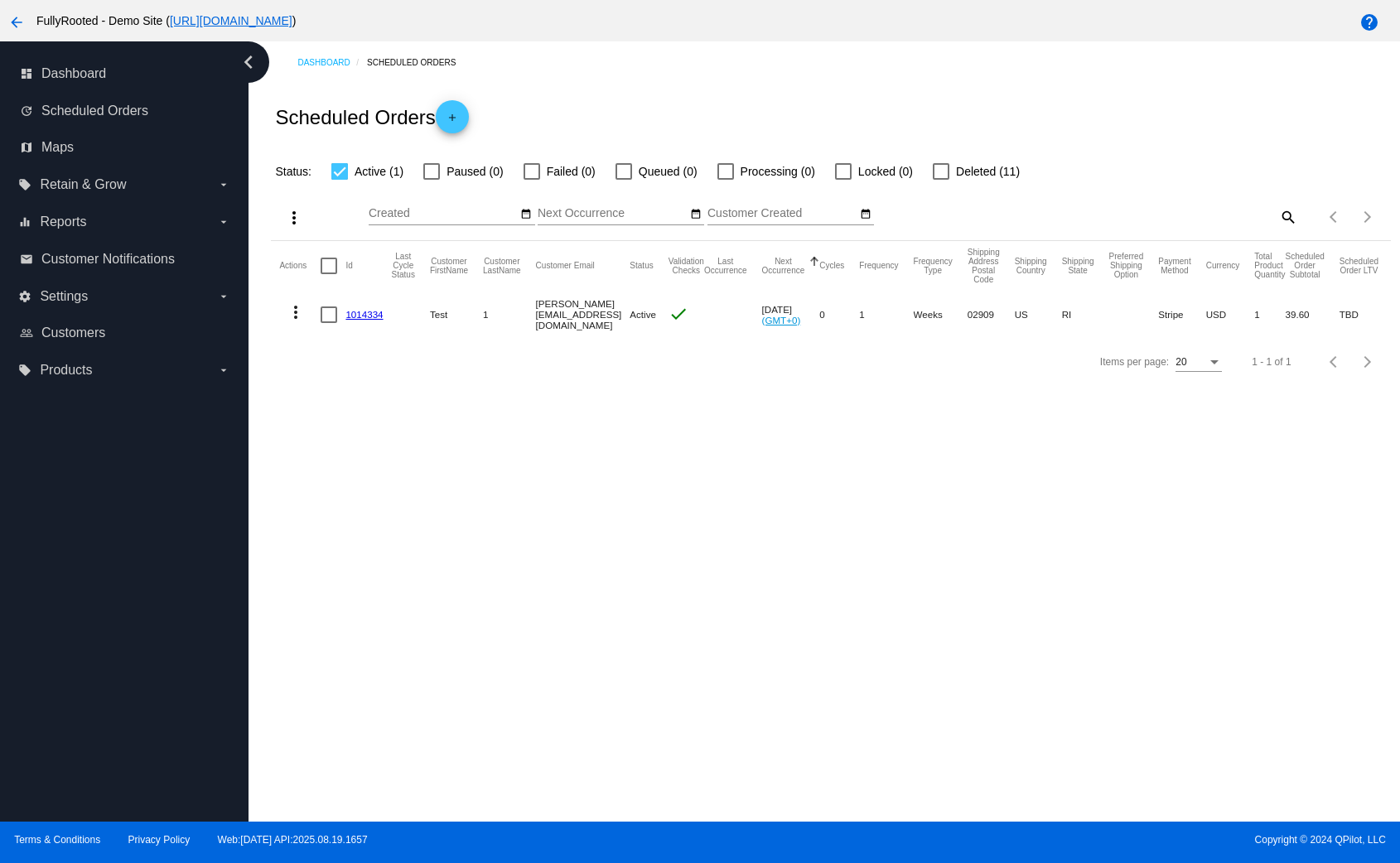
click at [358, 310] on link "1014334" at bounding box center [364, 314] width 37 height 10
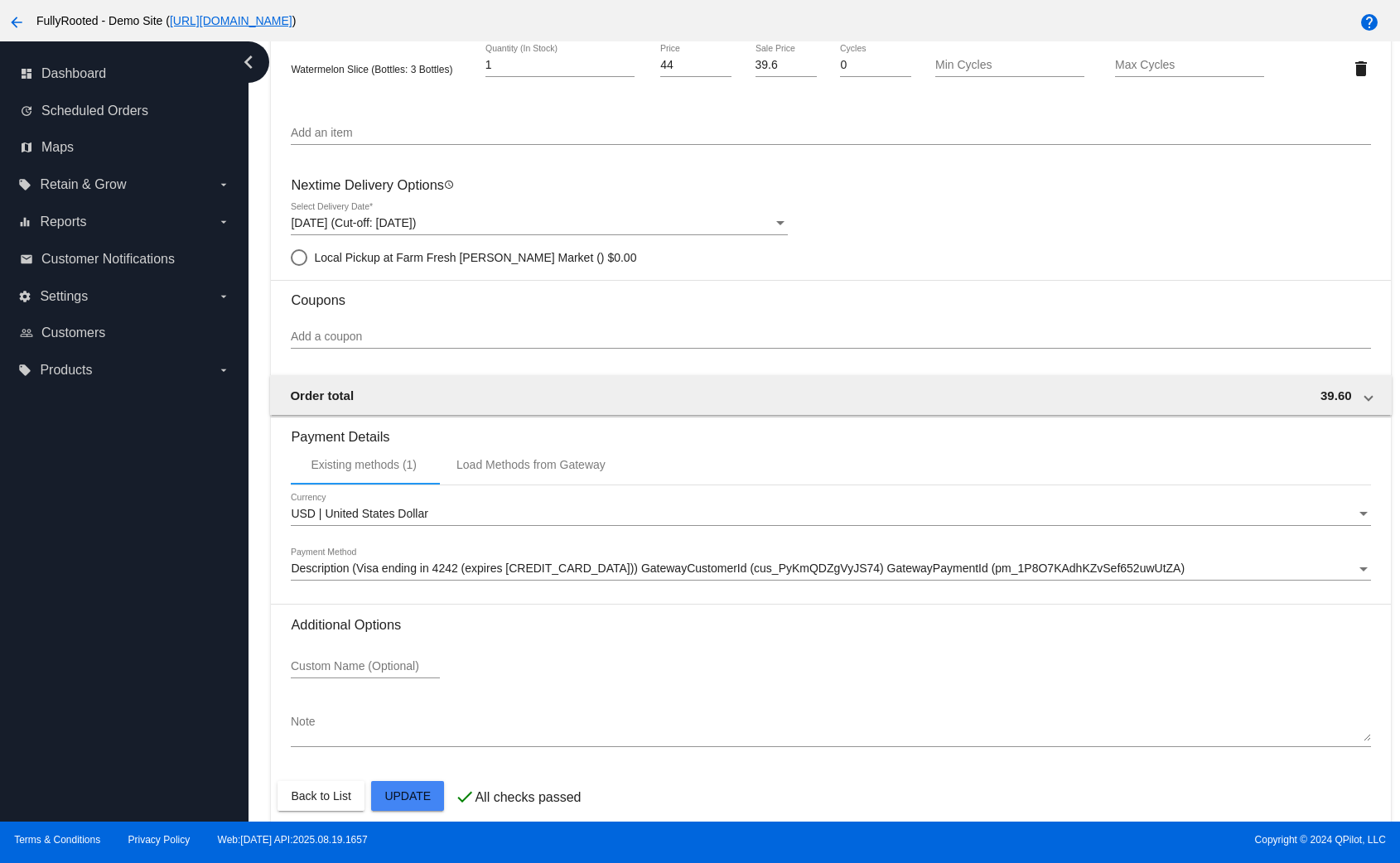
scroll to position [1081, 0]
click at [567, 228] on div "Sep 6, 2025 (Cut-off: Sep 6, 2025)" at bounding box center [531, 227] width 482 height 13
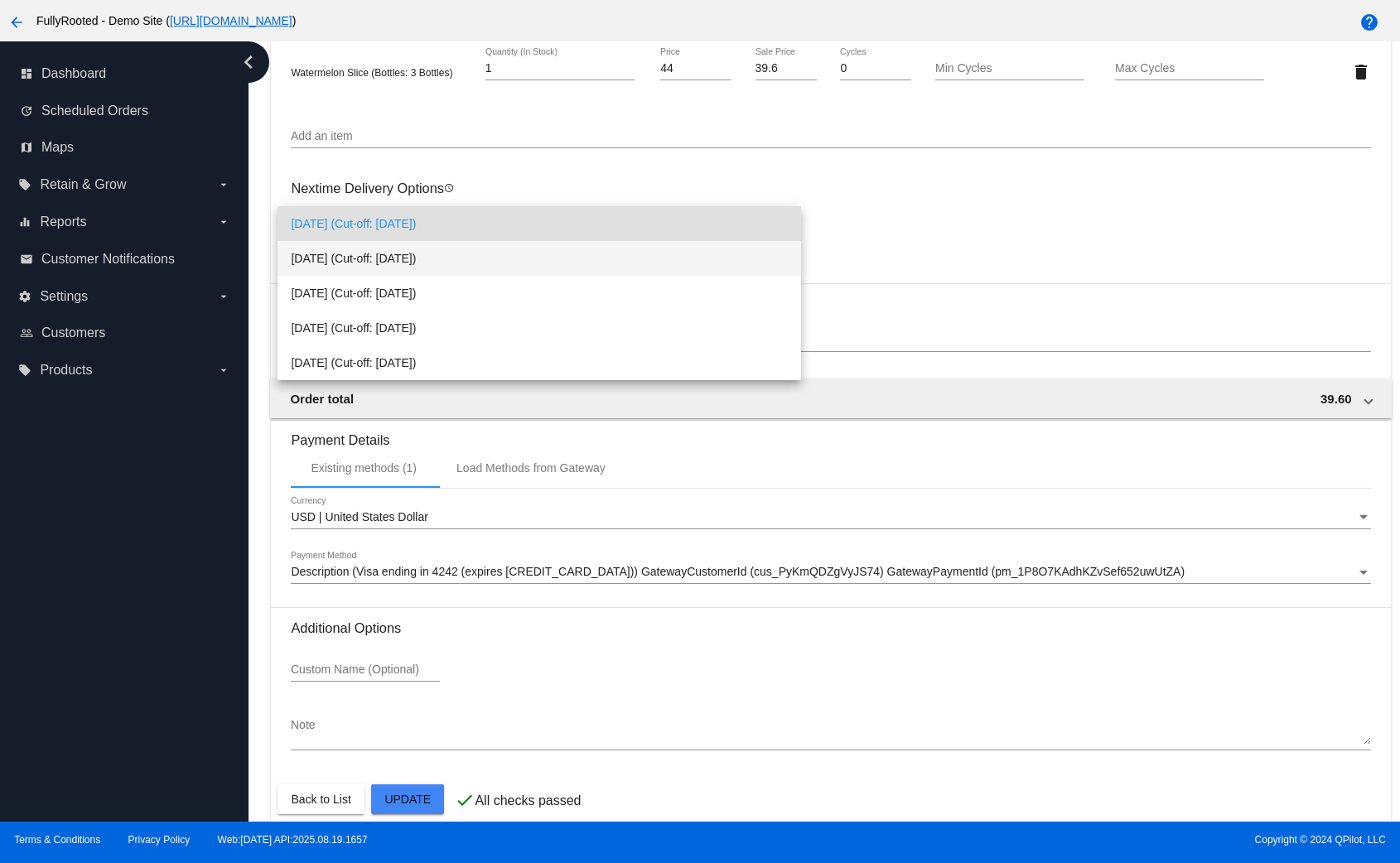
click at [557, 266] on span "Sep 13, 2025 (Cut-off: Sep 13, 2025)" at bounding box center [539, 259] width 497 height 34
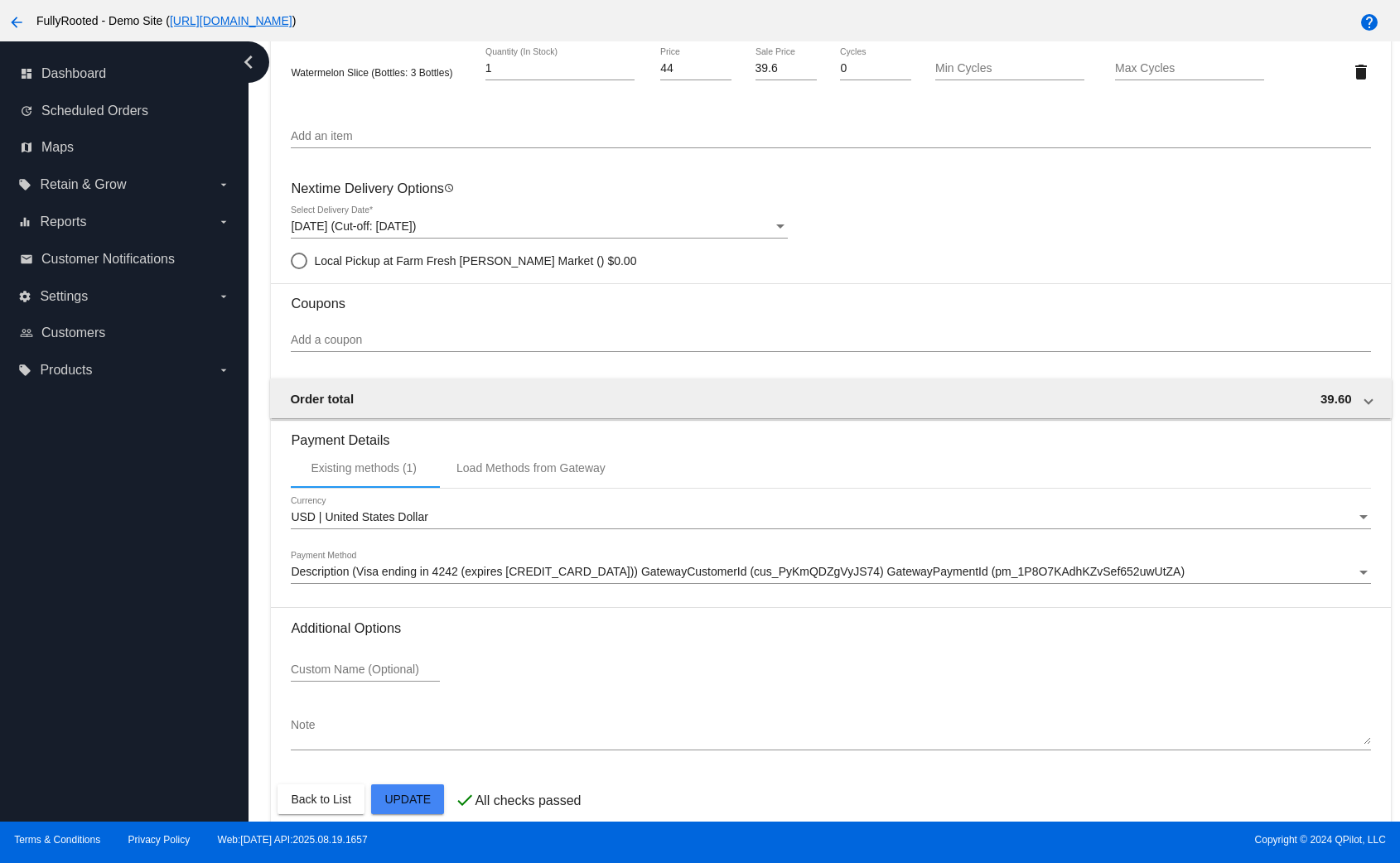
click at [540, 245] on div "Sep 13, 2025 (Cut-off: Sep 13, 2025) Select Delivery Date *" at bounding box center [539, 229] width 497 height 47
click at [555, 224] on div "Sep 13, 2025 (Cut-off: Sep 13, 2025)" at bounding box center [531, 227] width 482 height 13
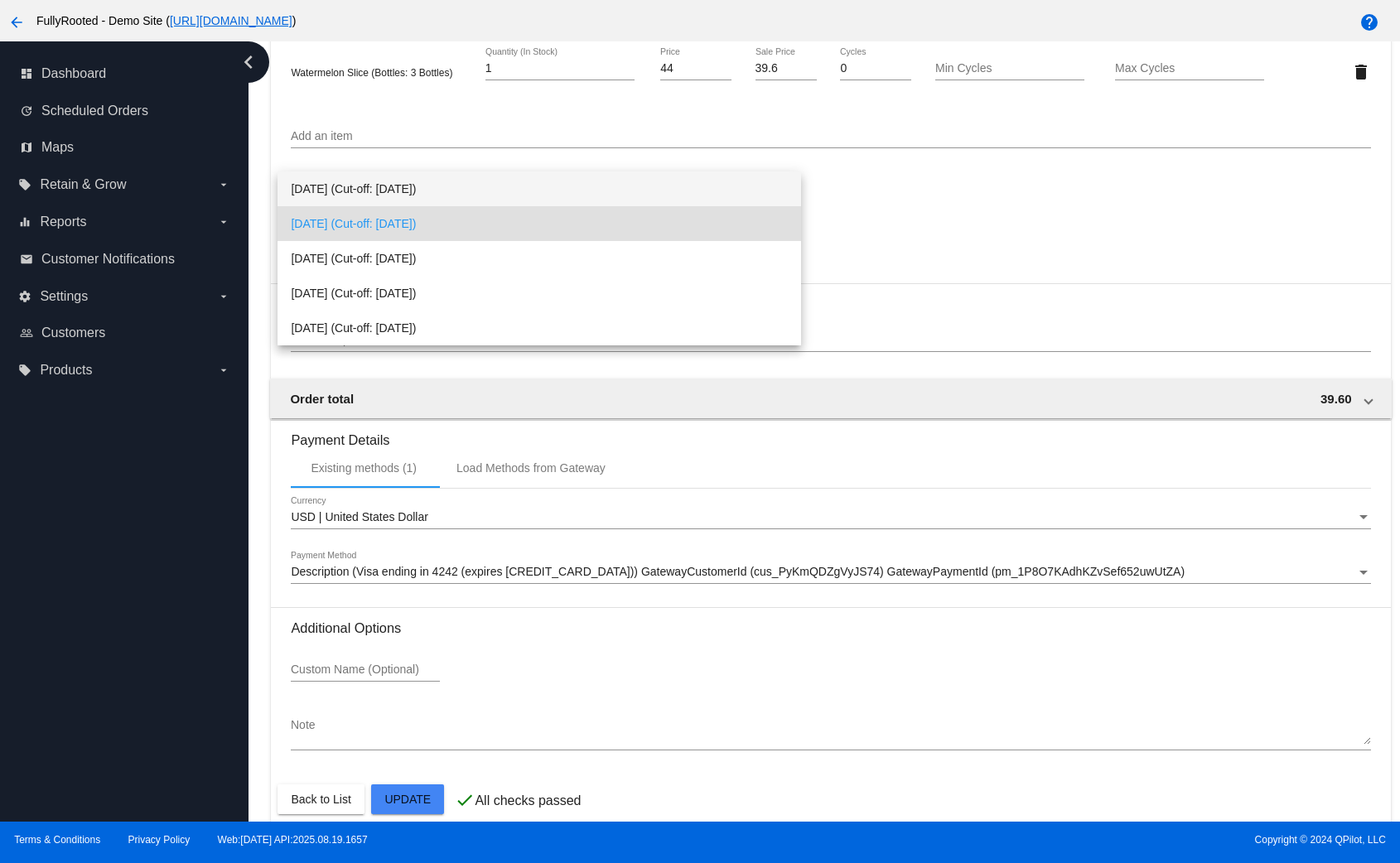
click at [587, 200] on span "Sep 6, 2025 (Cut-off: Sep 6, 2025)" at bounding box center [539, 189] width 497 height 34
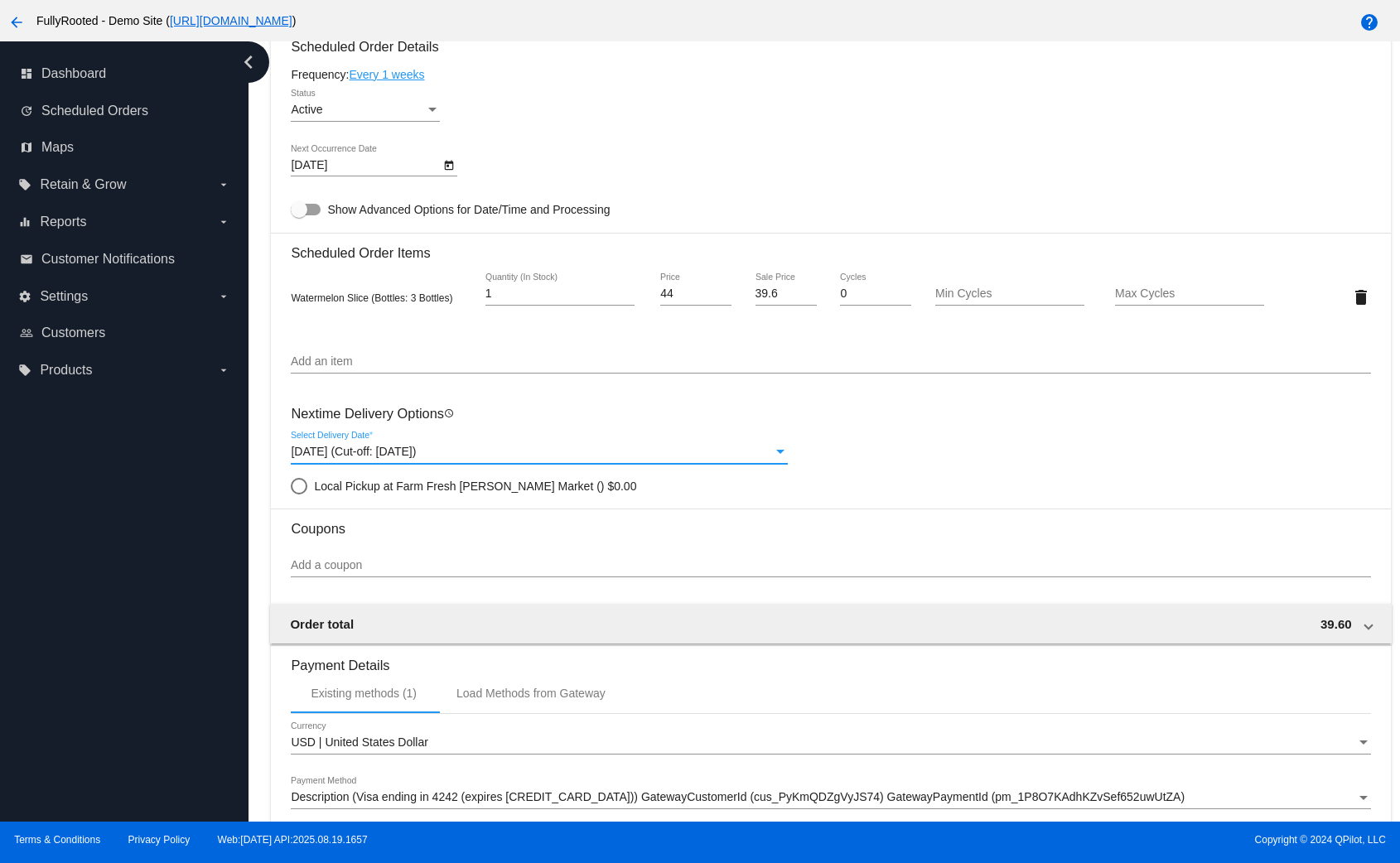
scroll to position [853, 0]
click at [335, 353] on div "Add an item" at bounding box center [831, 360] width 1080 height 32
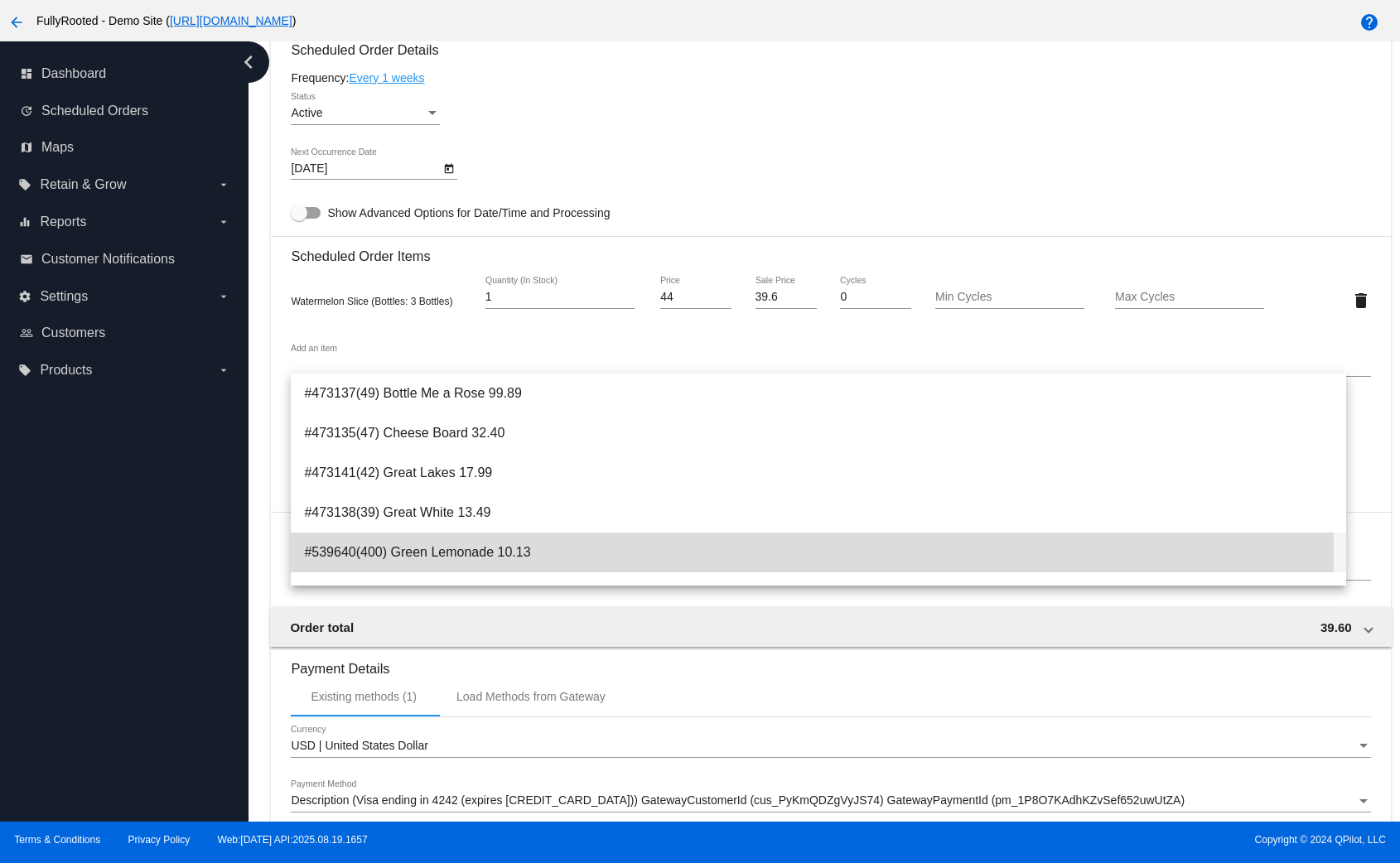
click at [407, 557] on span "#539640(400) Green Lemonade 10.13" at bounding box center [819, 553] width 1028 height 40
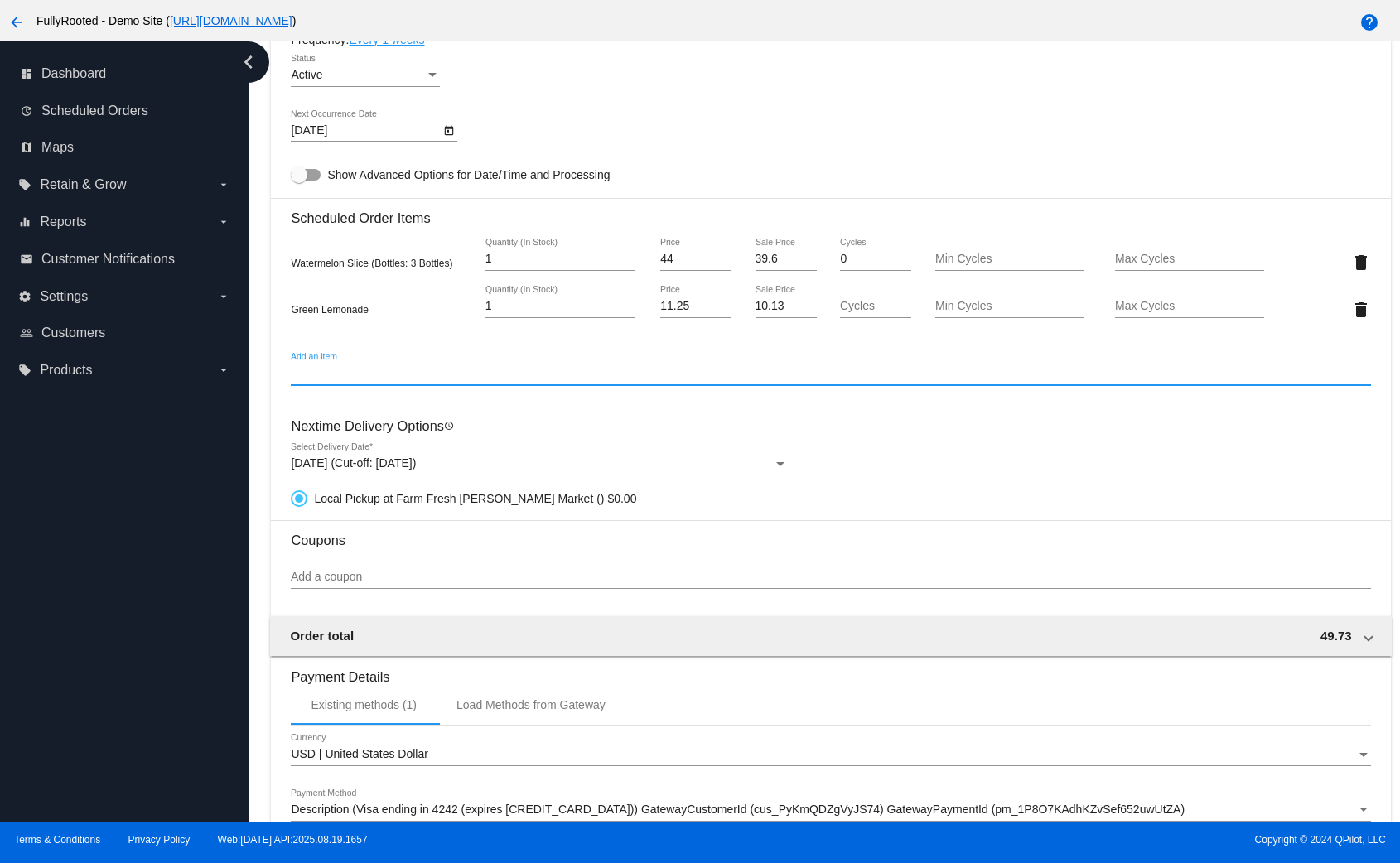
scroll to position [680, 0]
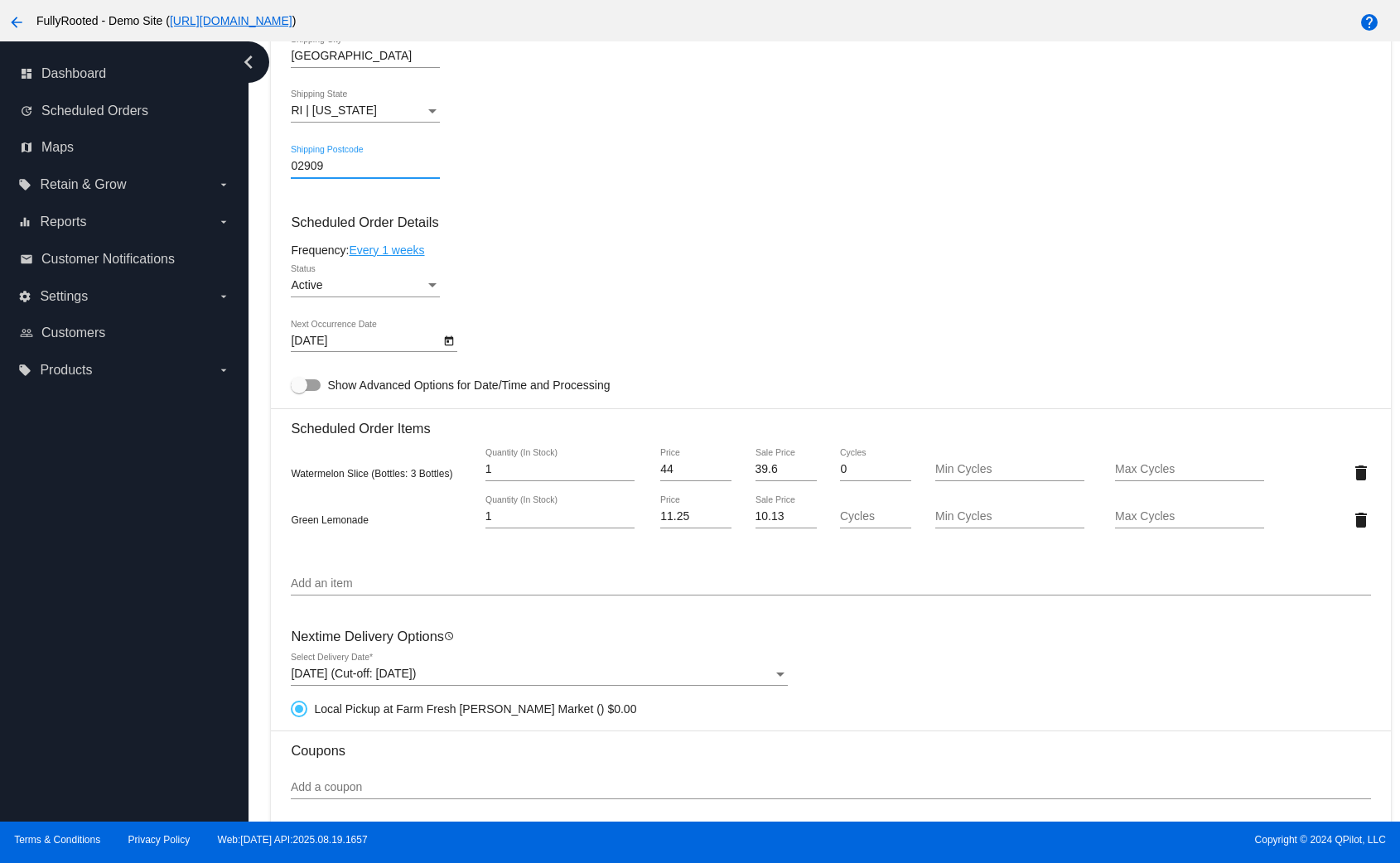
click at [455, 328] on mat-card "Customer 7000231: Test 1 david@qpilot.cloud Customer Shipping Enter Shipping Ad…" at bounding box center [831, 447] width 1120 height 1683
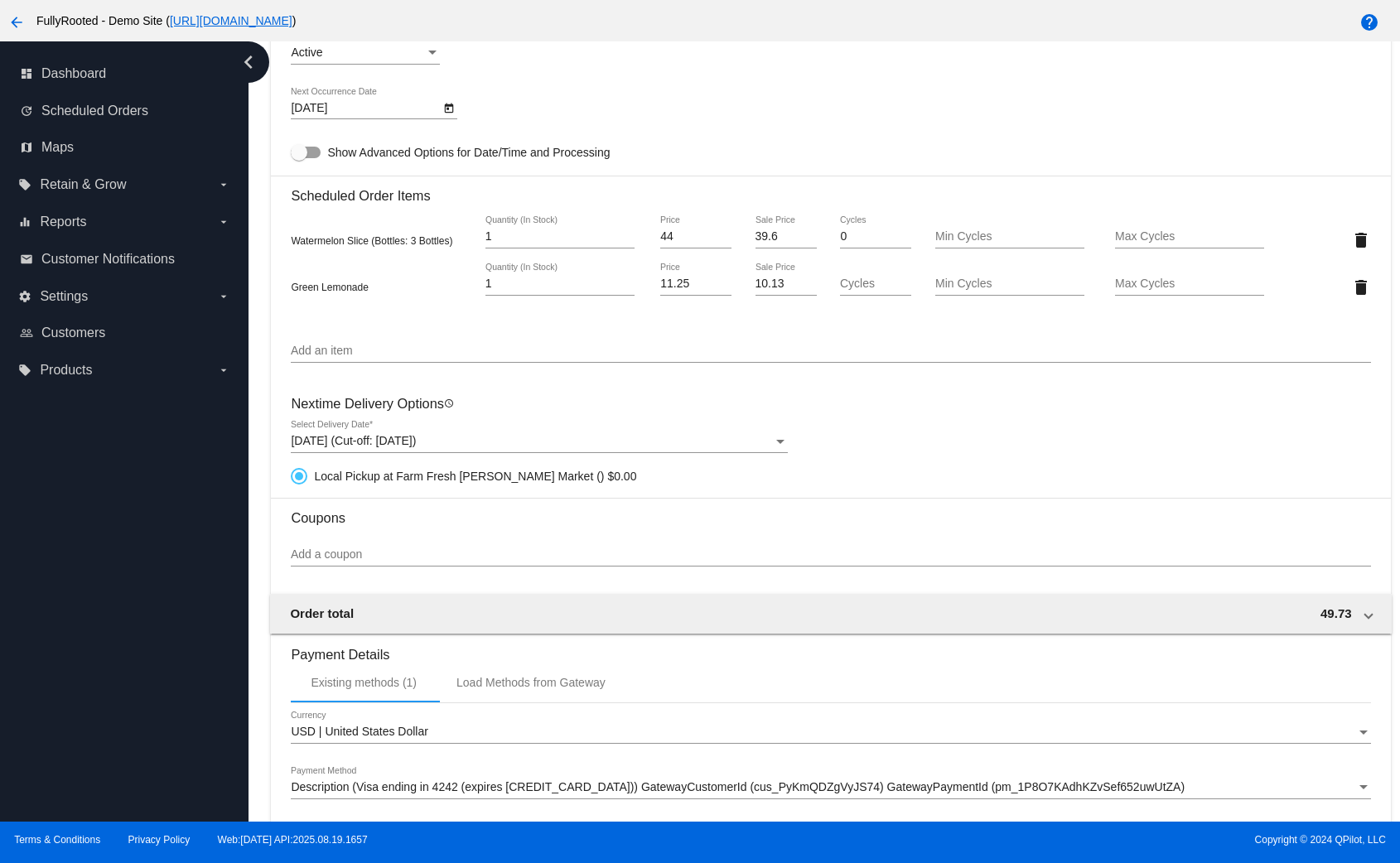
scroll to position [1141, 0]
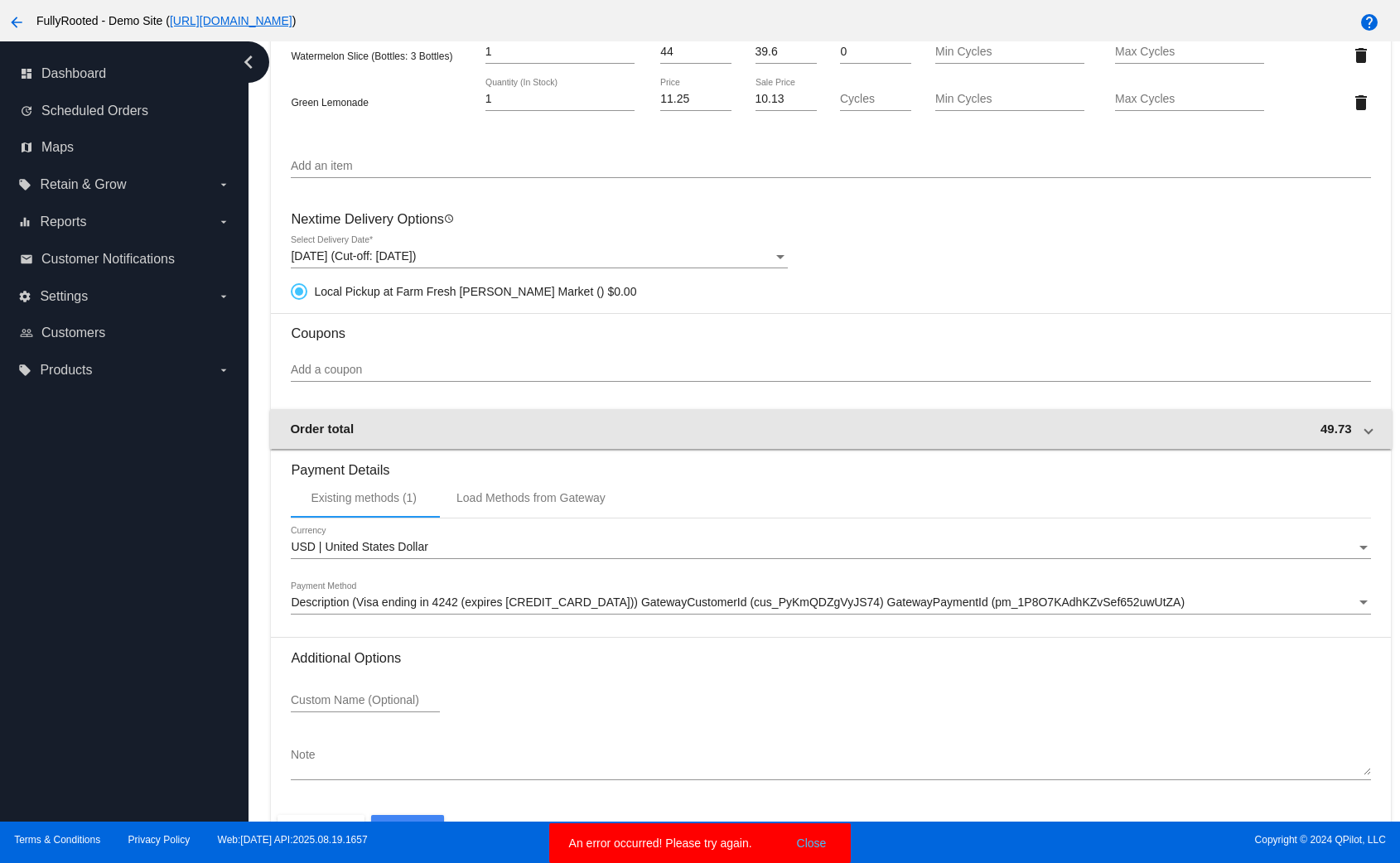
scroll to position [872, 0]
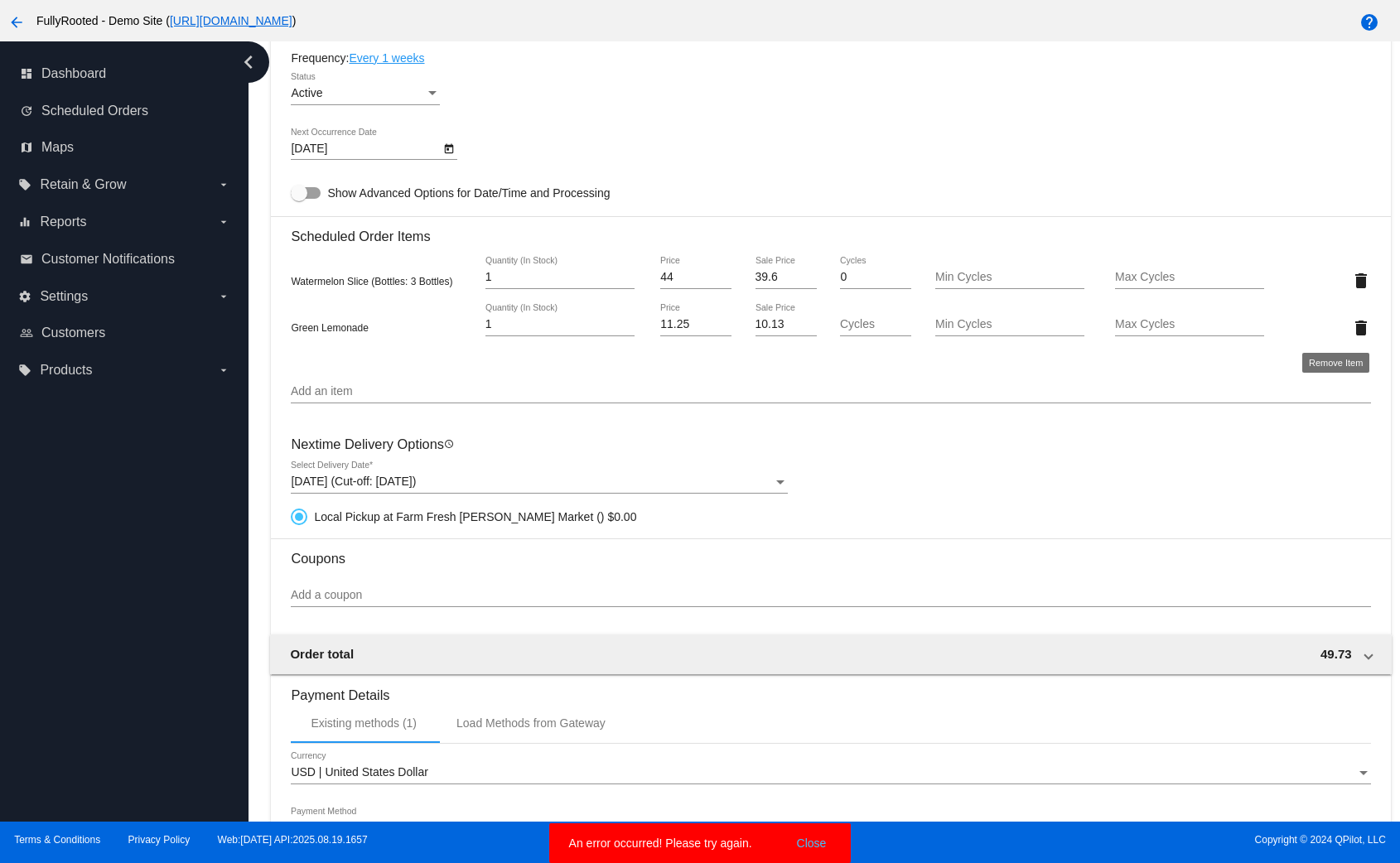
click at [1352, 321] on mat-icon "delete" at bounding box center [1361, 328] width 20 height 20
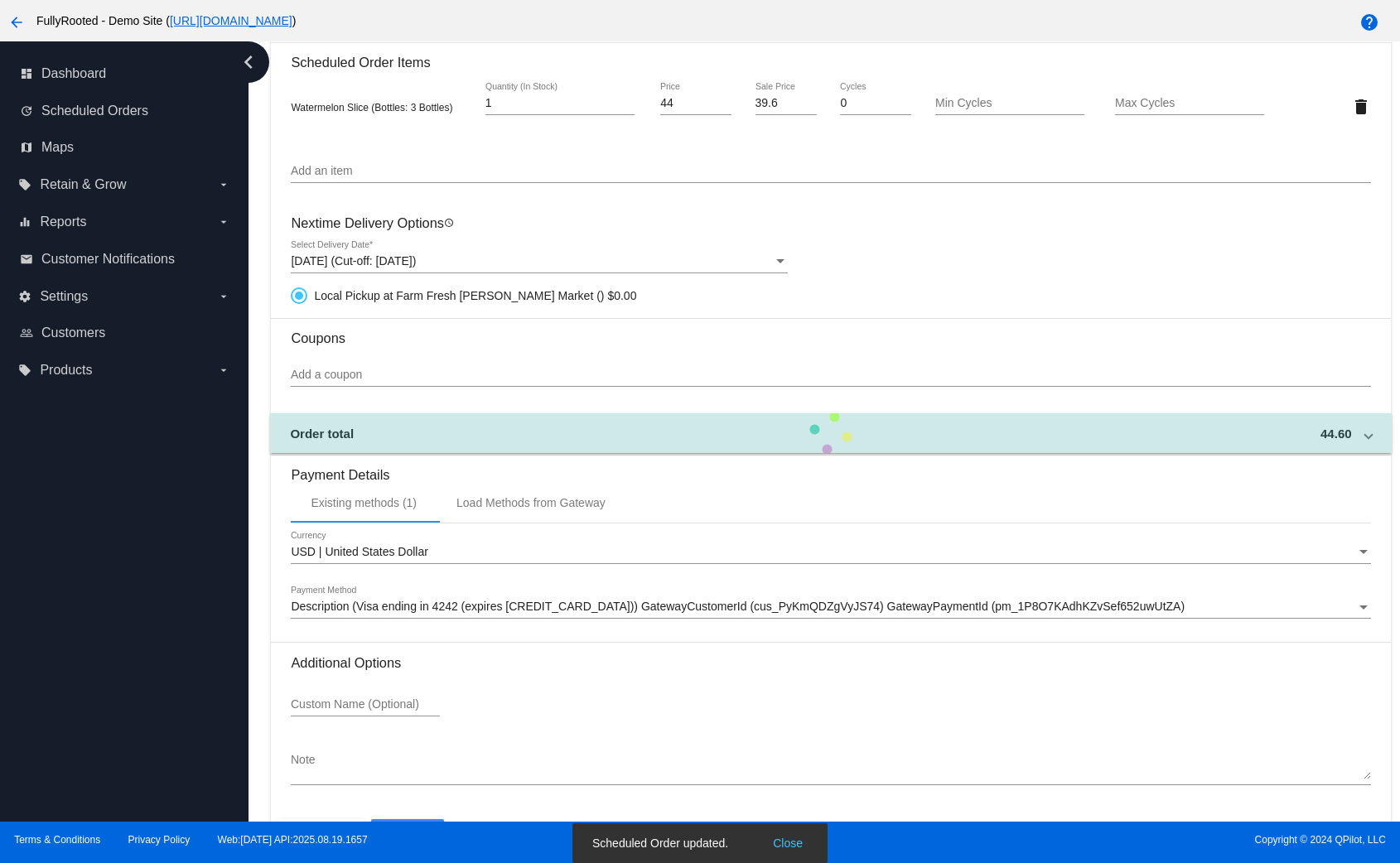
scroll to position [1089, 0]
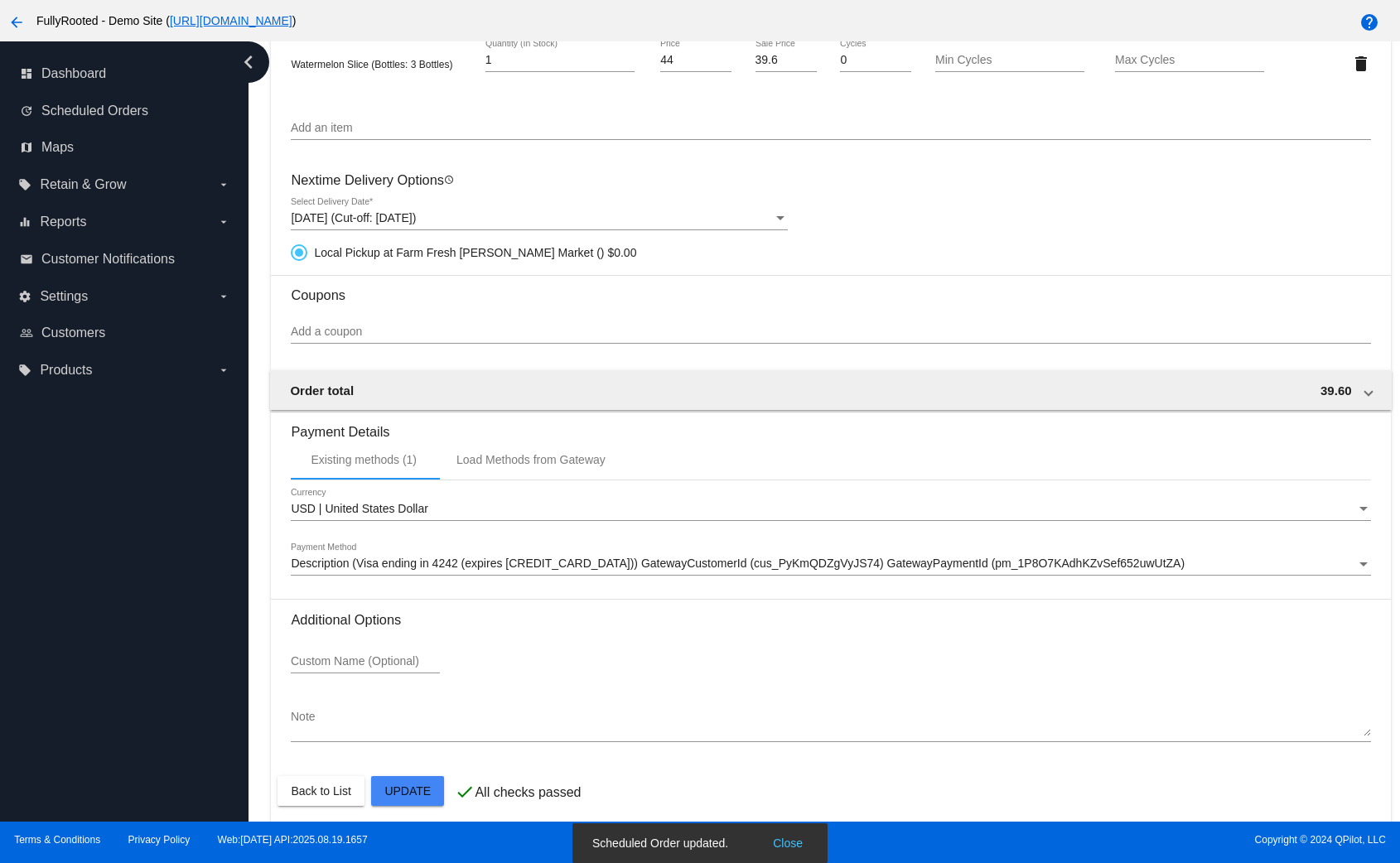
click at [405, 771] on mat-card-actions "Back to List Update" at bounding box center [831, 791] width 1106 height 43
click at [391, 785] on mat-card "Customer 7000231: Test 1 david@qpilot.cloud Customer Shipping Enter Shipping Ad…" at bounding box center [831, 14] width 1120 height 1635
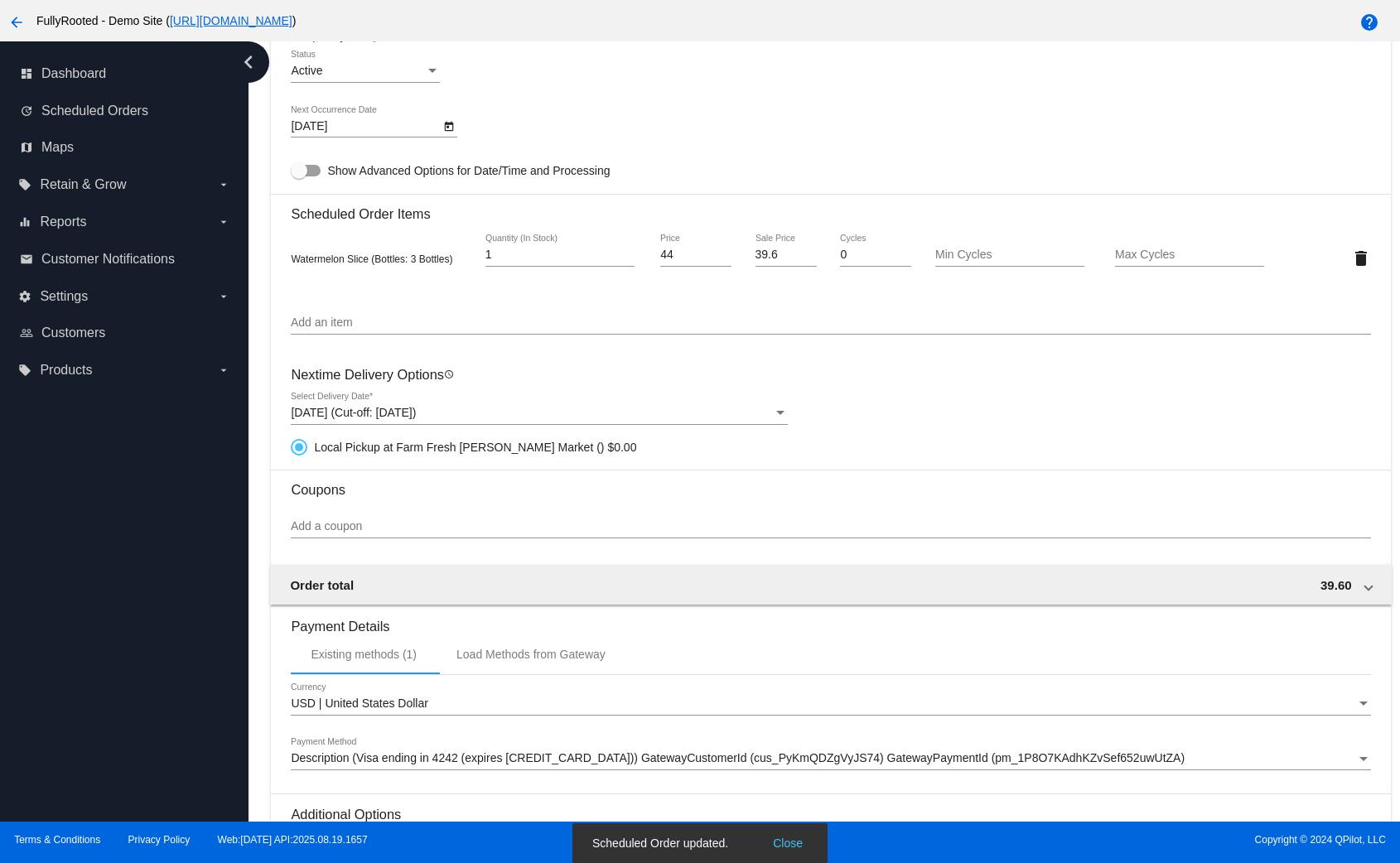
type input "2"
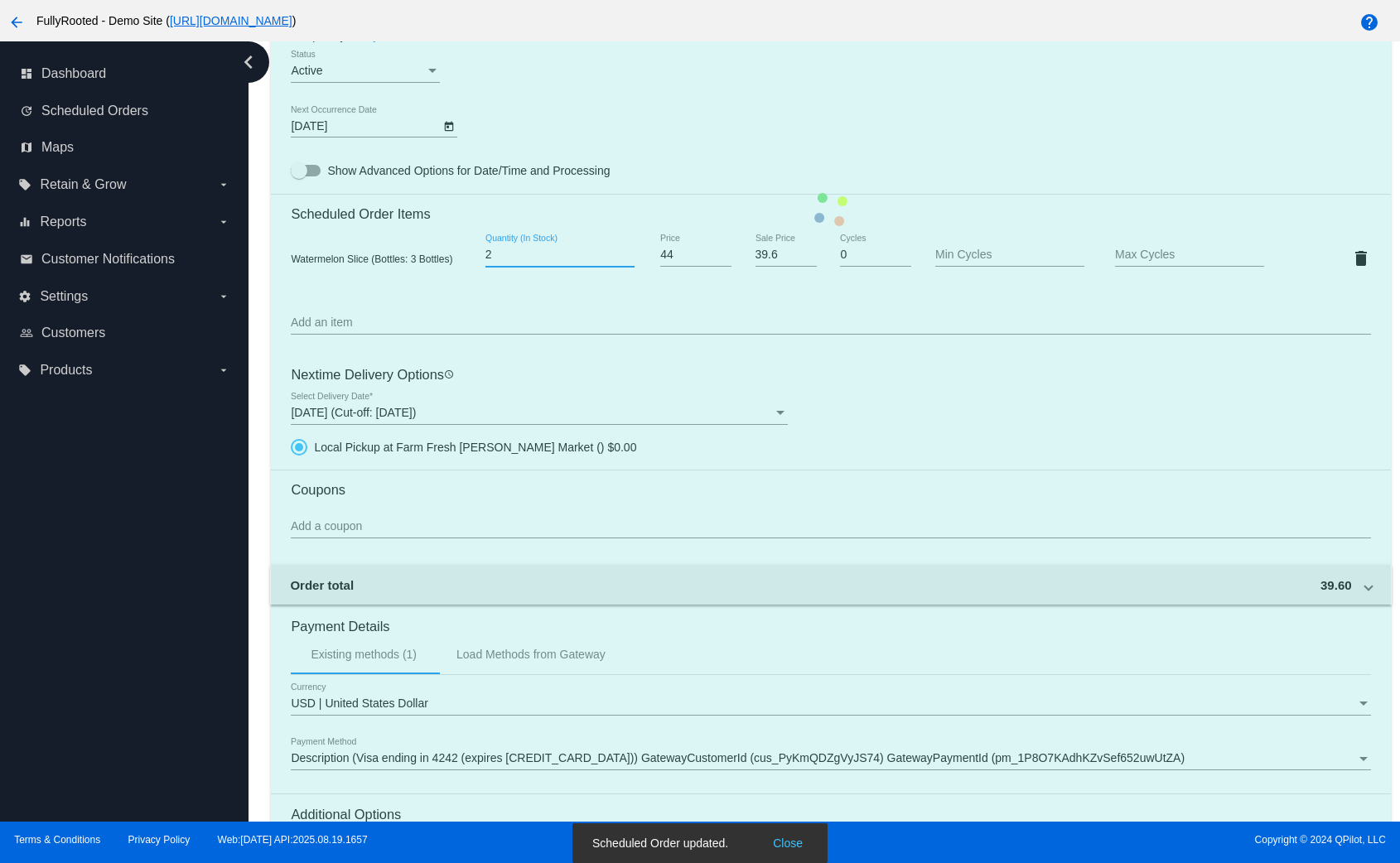
click at [627, 252] on input "2" at bounding box center [560, 254] width 149 height 13
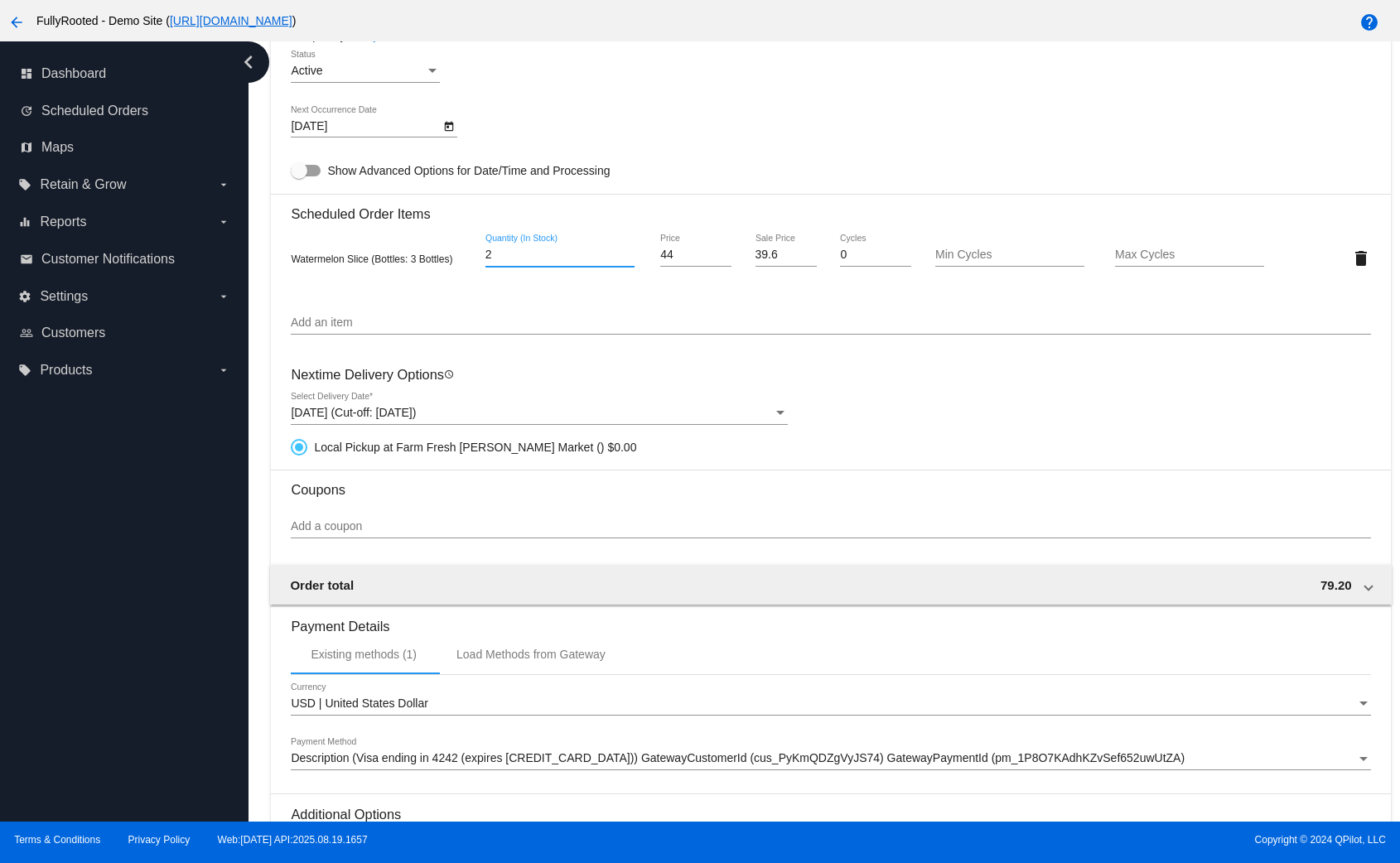
click at [603, 416] on div "Sep 6, 2025 (Cut-off: Sep 6, 2025)" at bounding box center [531, 413] width 482 height 13
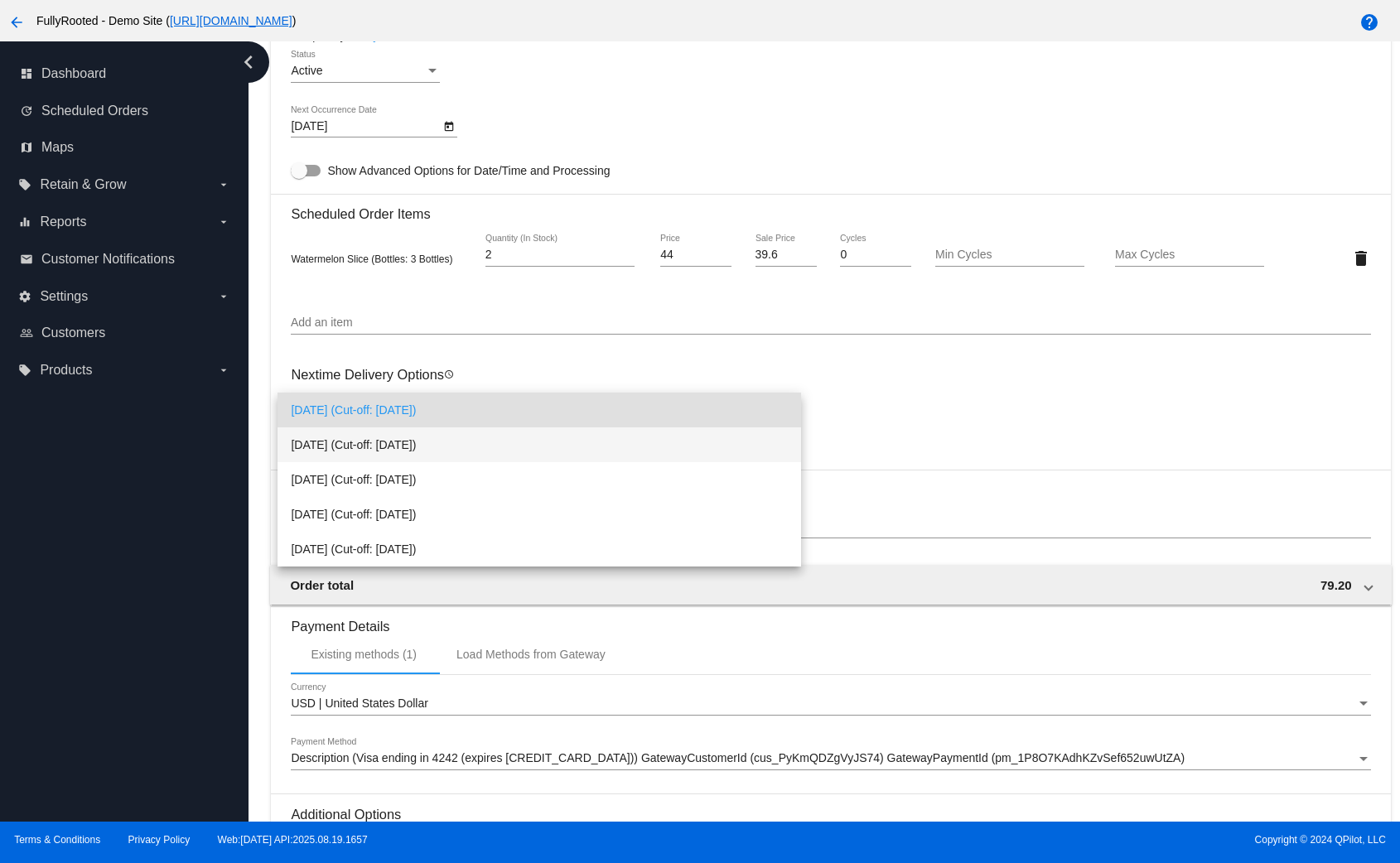
click at [581, 435] on span "Sep 13, 2025 (Cut-off: Sep 13, 2025)" at bounding box center [539, 445] width 497 height 34
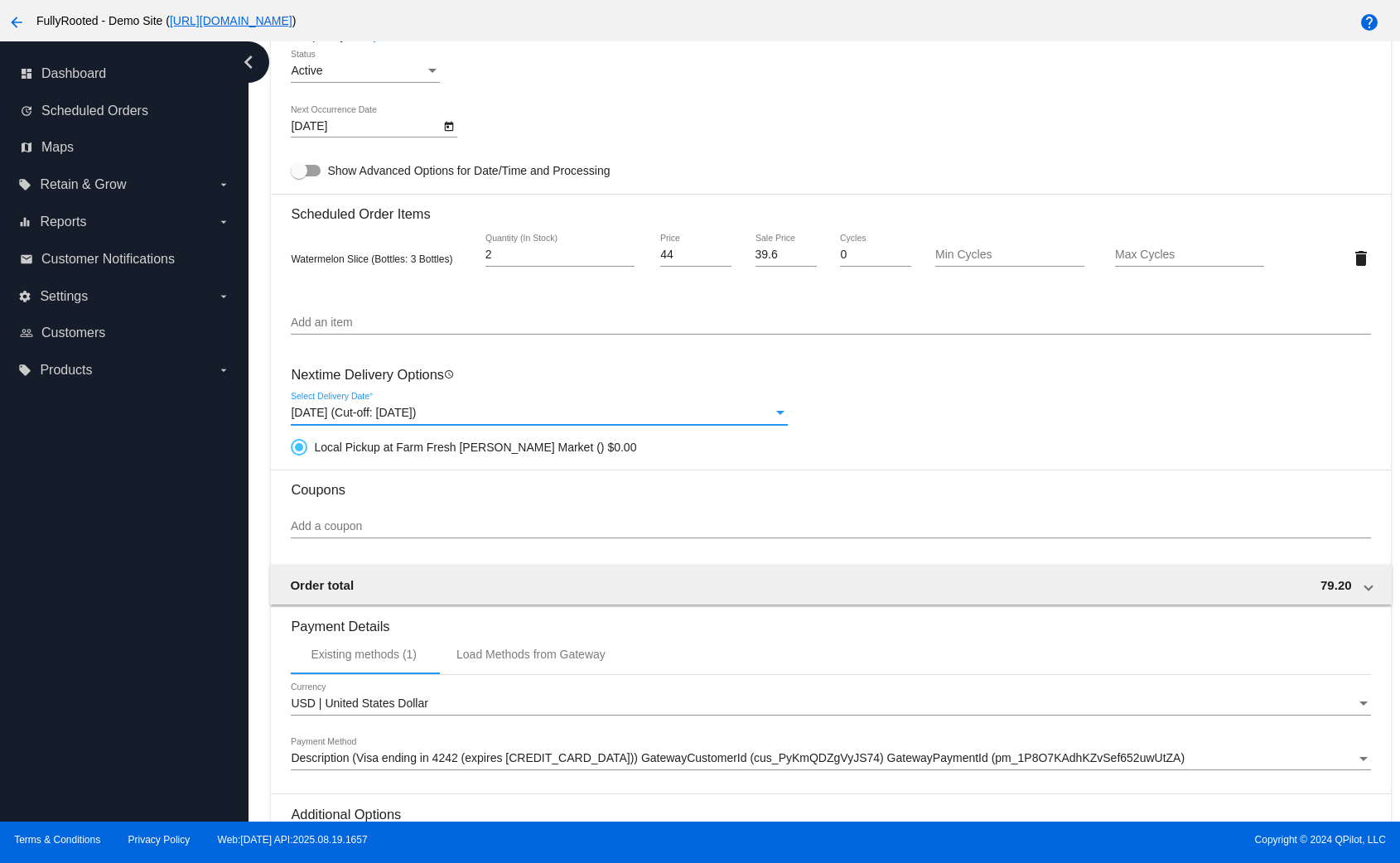
click at [712, 413] on div "Sep 13, 2025 (Cut-off: Sep 13, 2025)" at bounding box center [531, 413] width 482 height 13
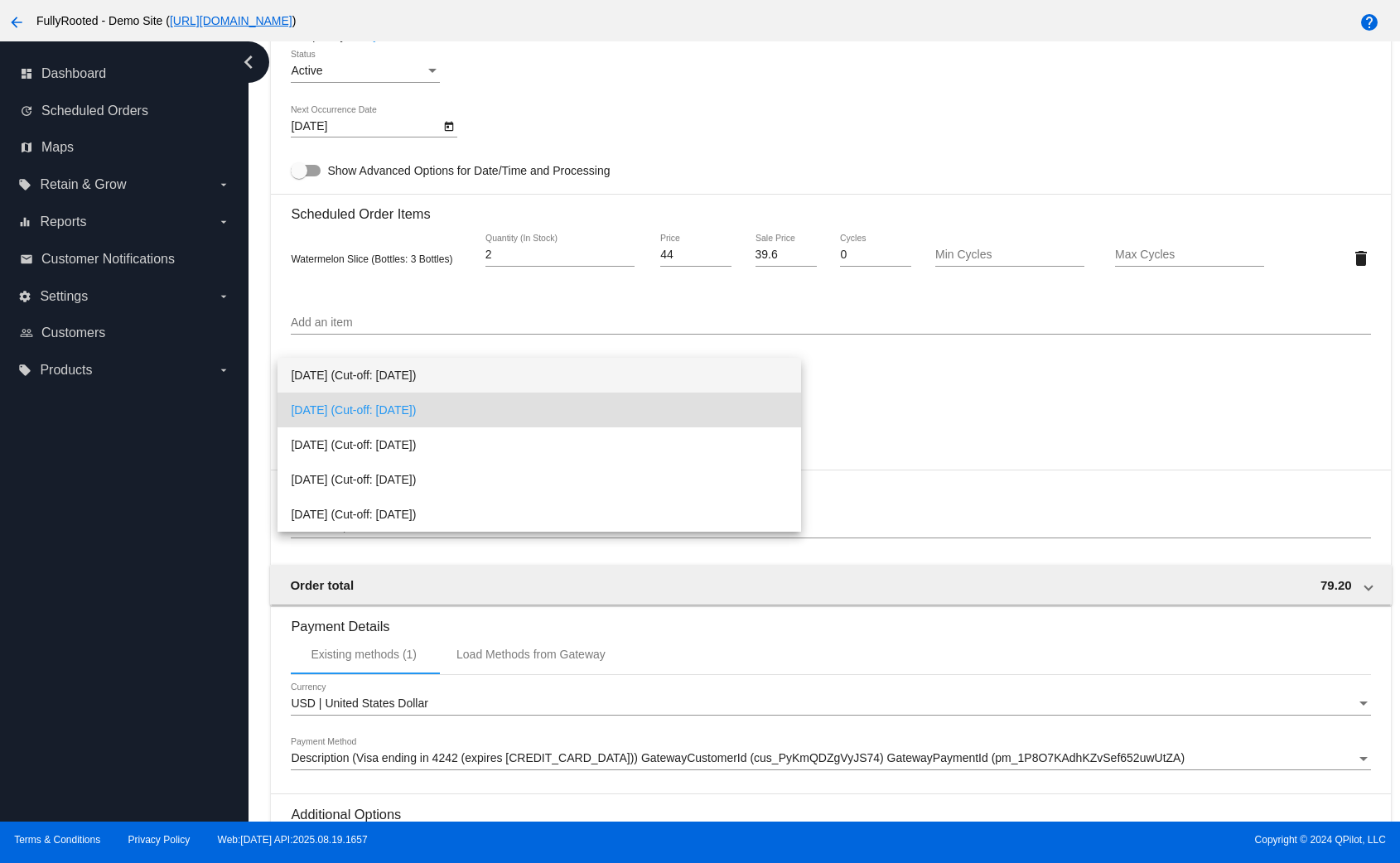
click at [610, 389] on span "Sep 6, 2025 (Cut-off: Sep 6, 2025)" at bounding box center [539, 375] width 497 height 34
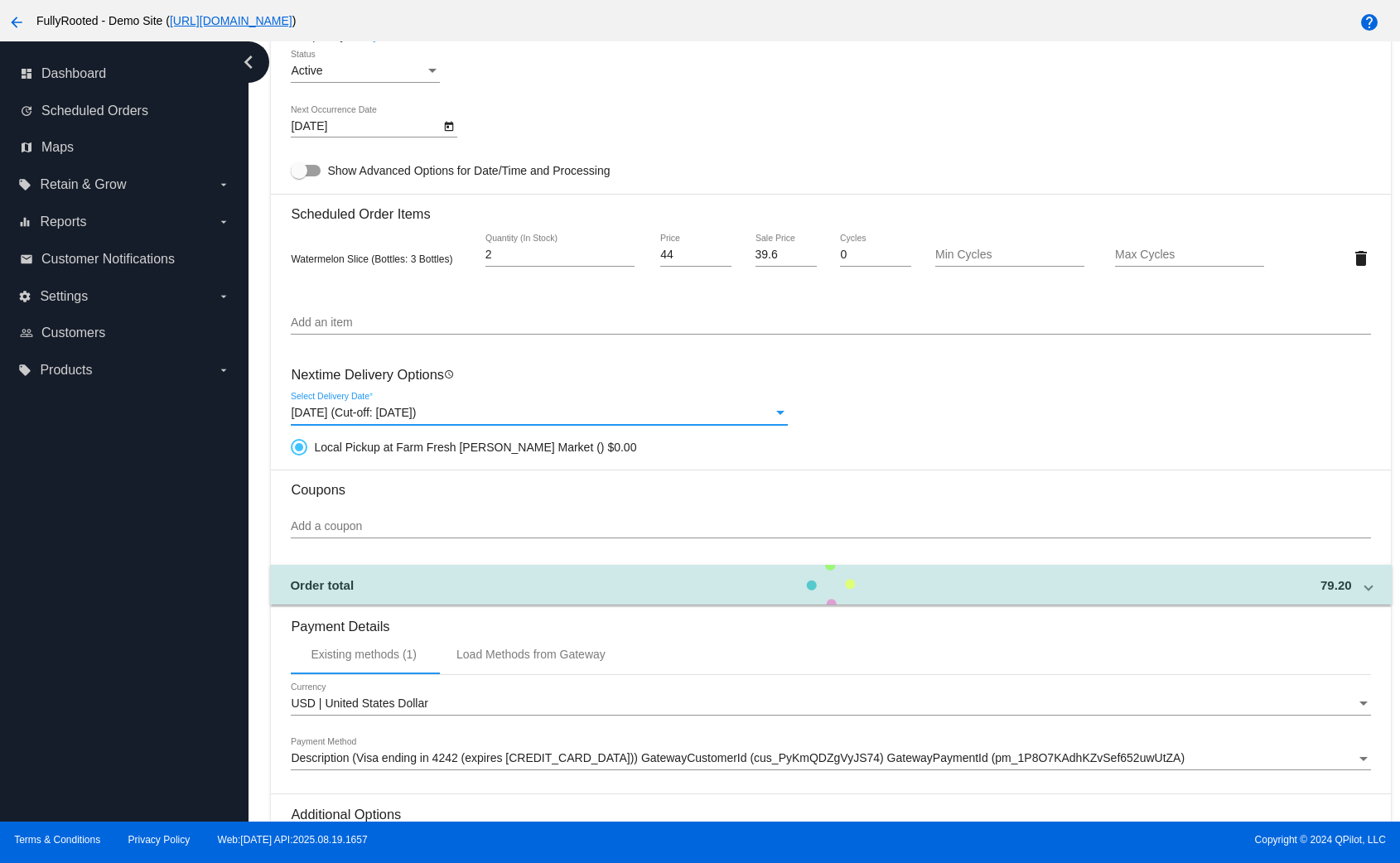
click at [688, 402] on div "Sep 6, 2025 (Cut-off: Sep 6, 2025) Select Delivery Date *" at bounding box center [539, 408] width 497 height 32
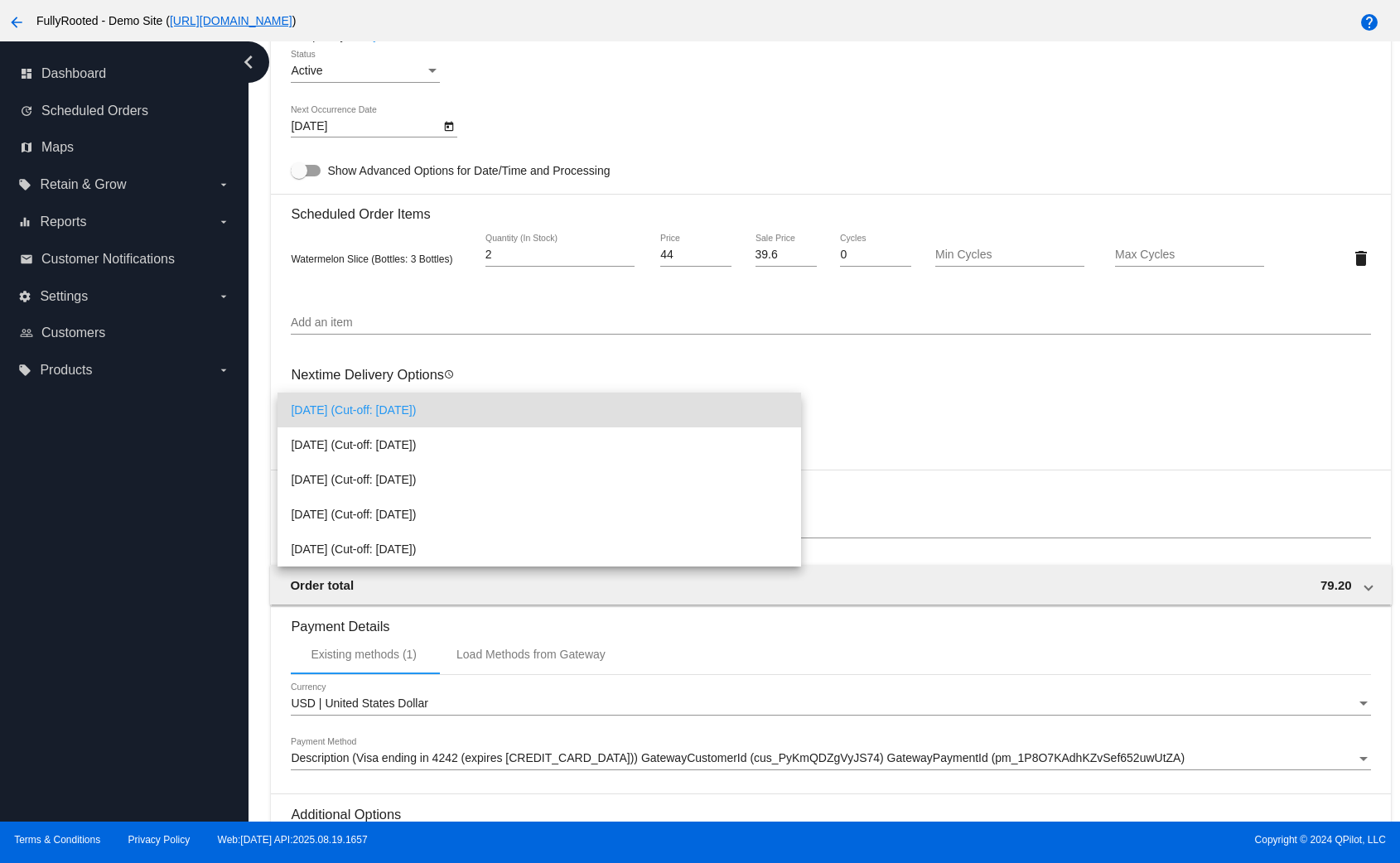
click at [955, 451] on div at bounding box center [700, 431] width 1400 height 863
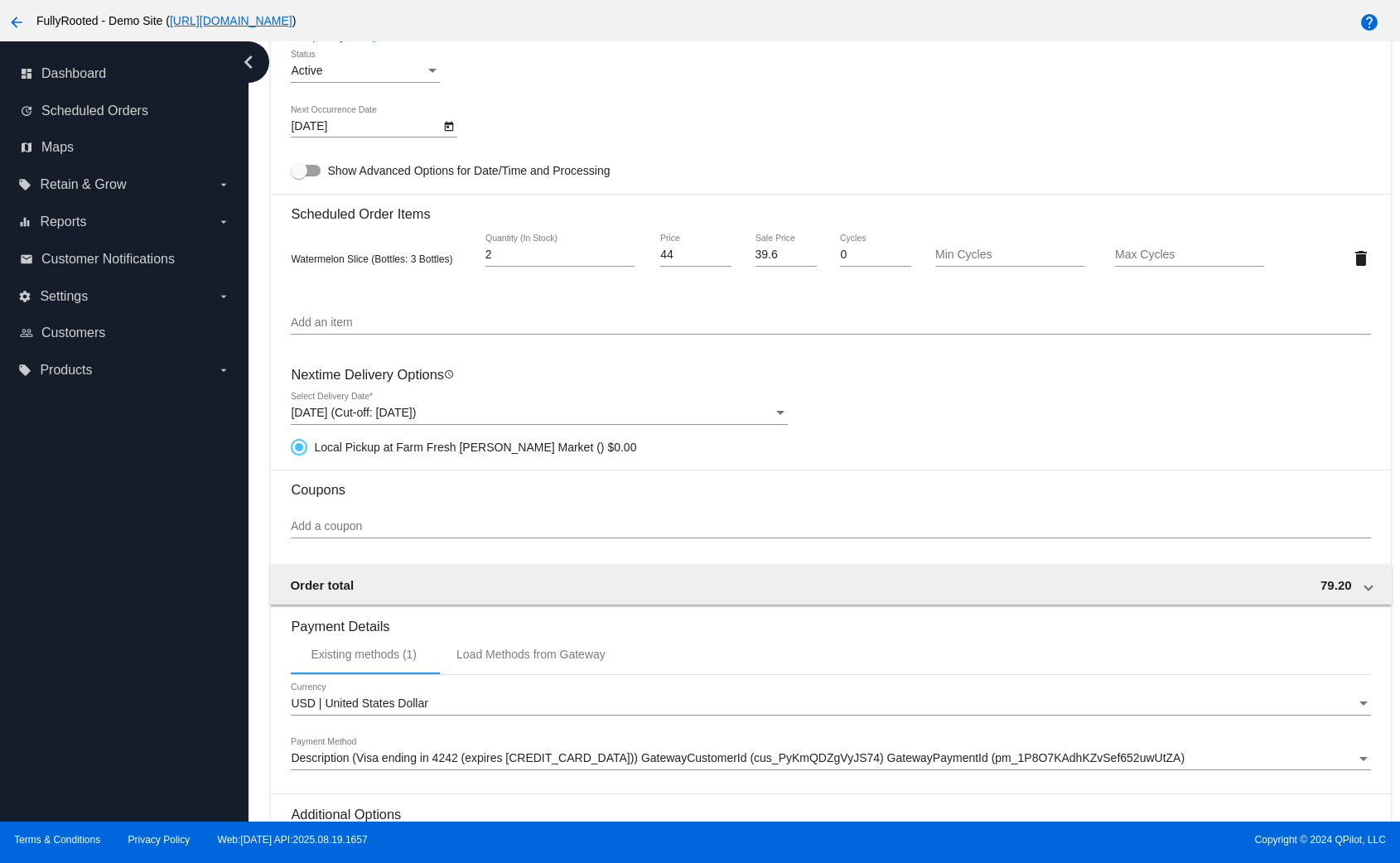
scroll to position [1095, 0]
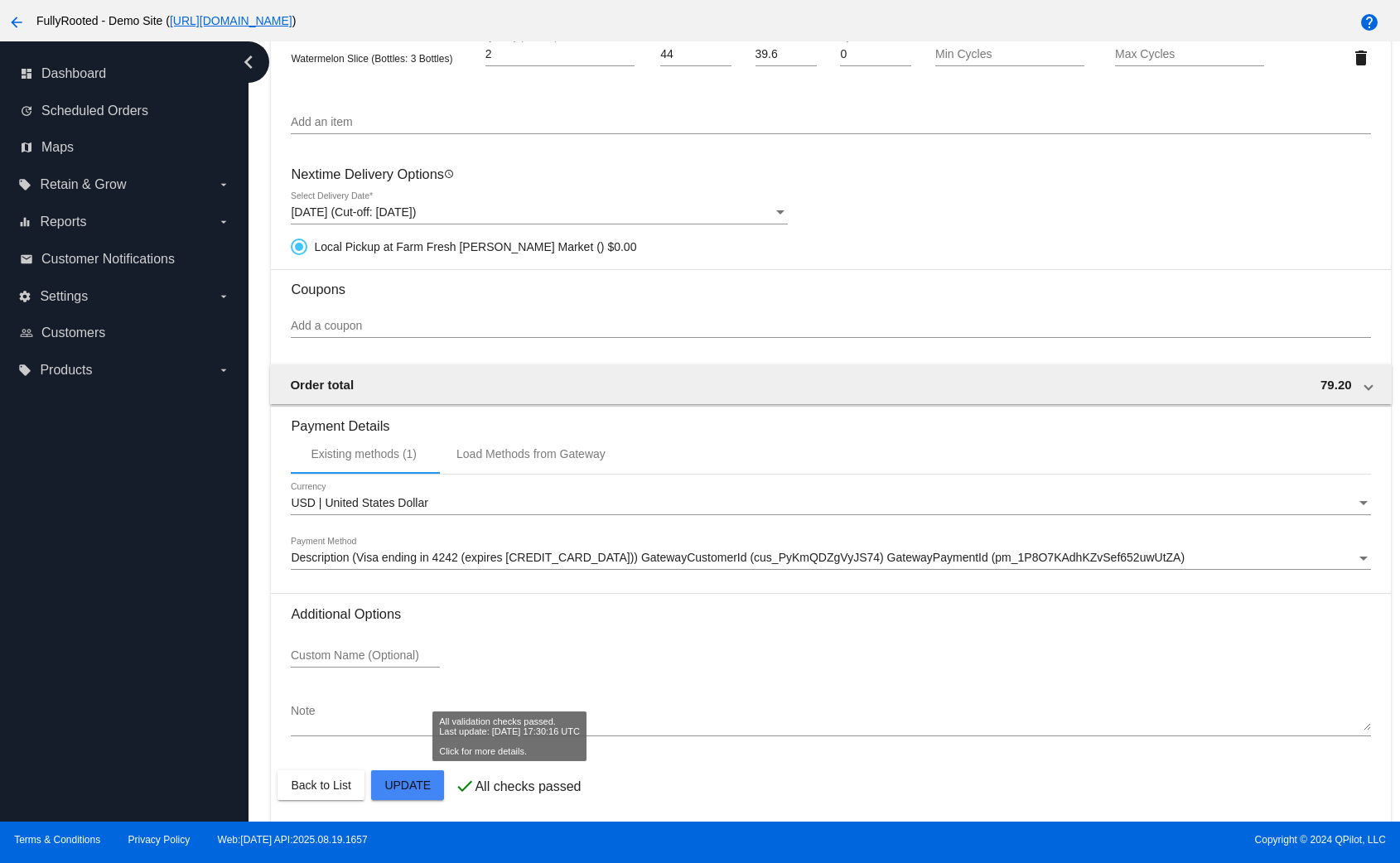
click at [424, 789] on mat-card "Customer 7000231: Test 1 david@qpilot.cloud Customer Shipping Enter Shipping Ad…" at bounding box center [831, 8] width 1120 height 1635
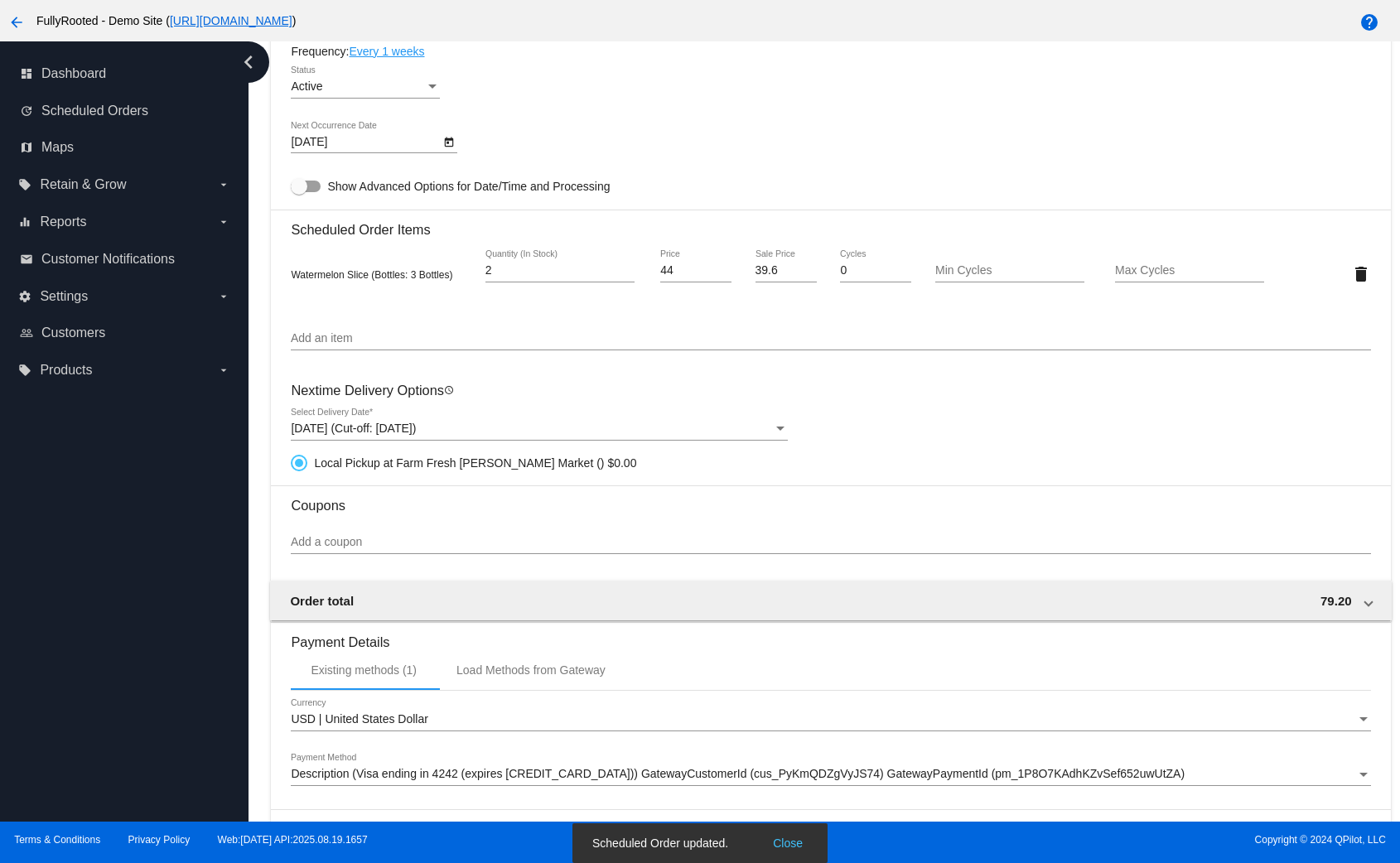
scroll to position [841, 0]
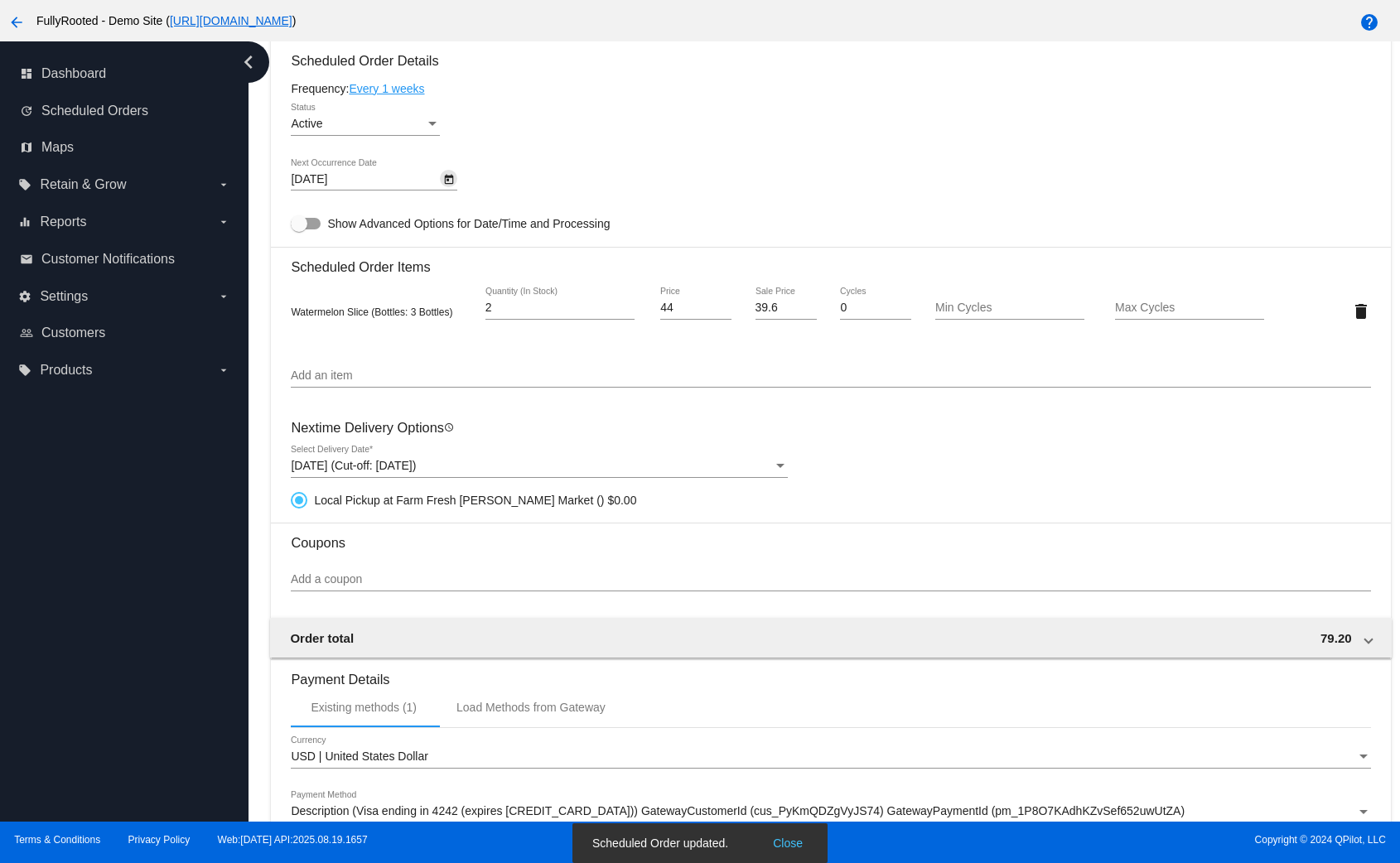
click at [452, 178] on icon "Open calendar" at bounding box center [449, 179] width 11 height 20
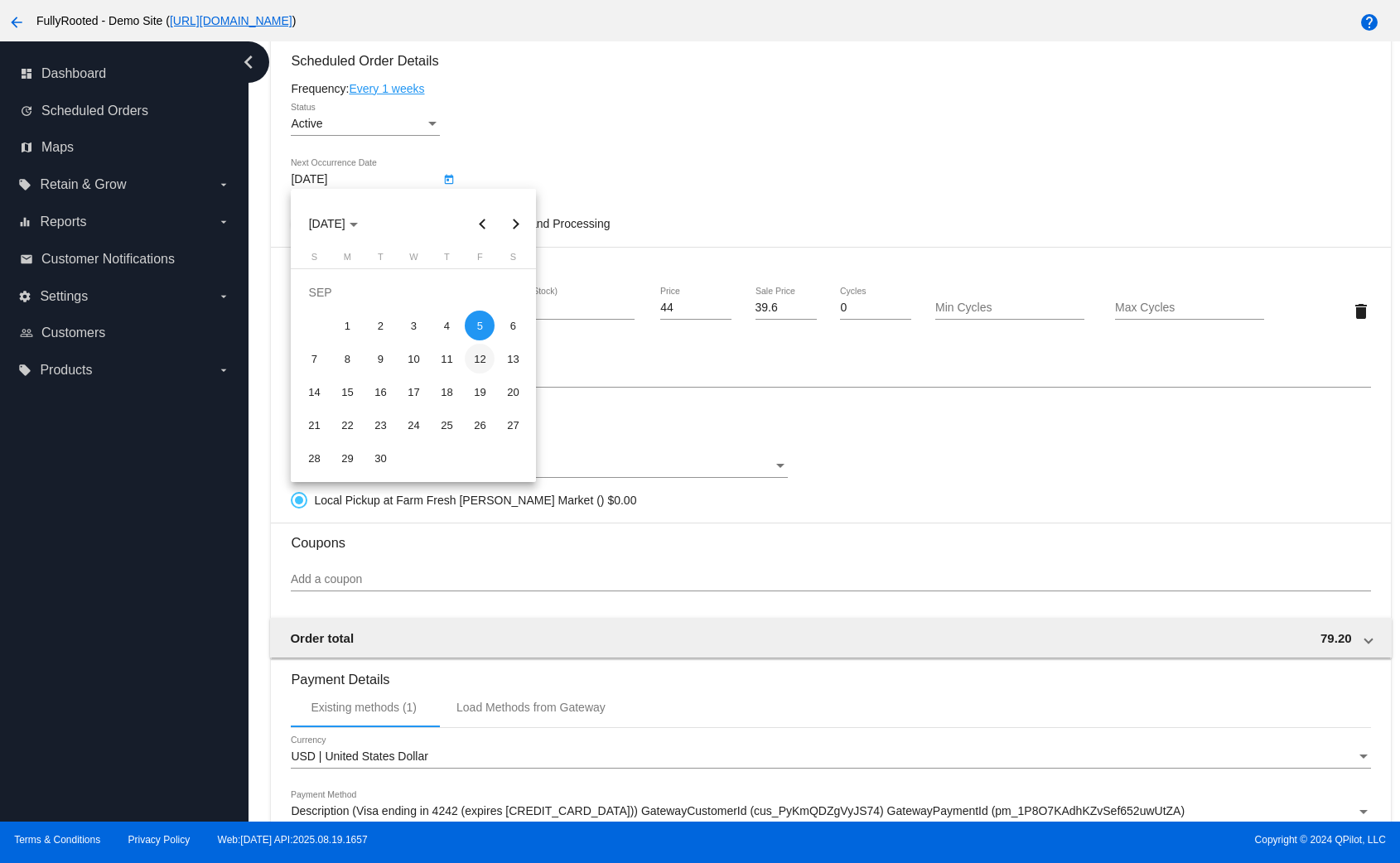
click at [482, 360] on div "12" at bounding box center [480, 359] width 30 height 30
type input "9/12/2025"
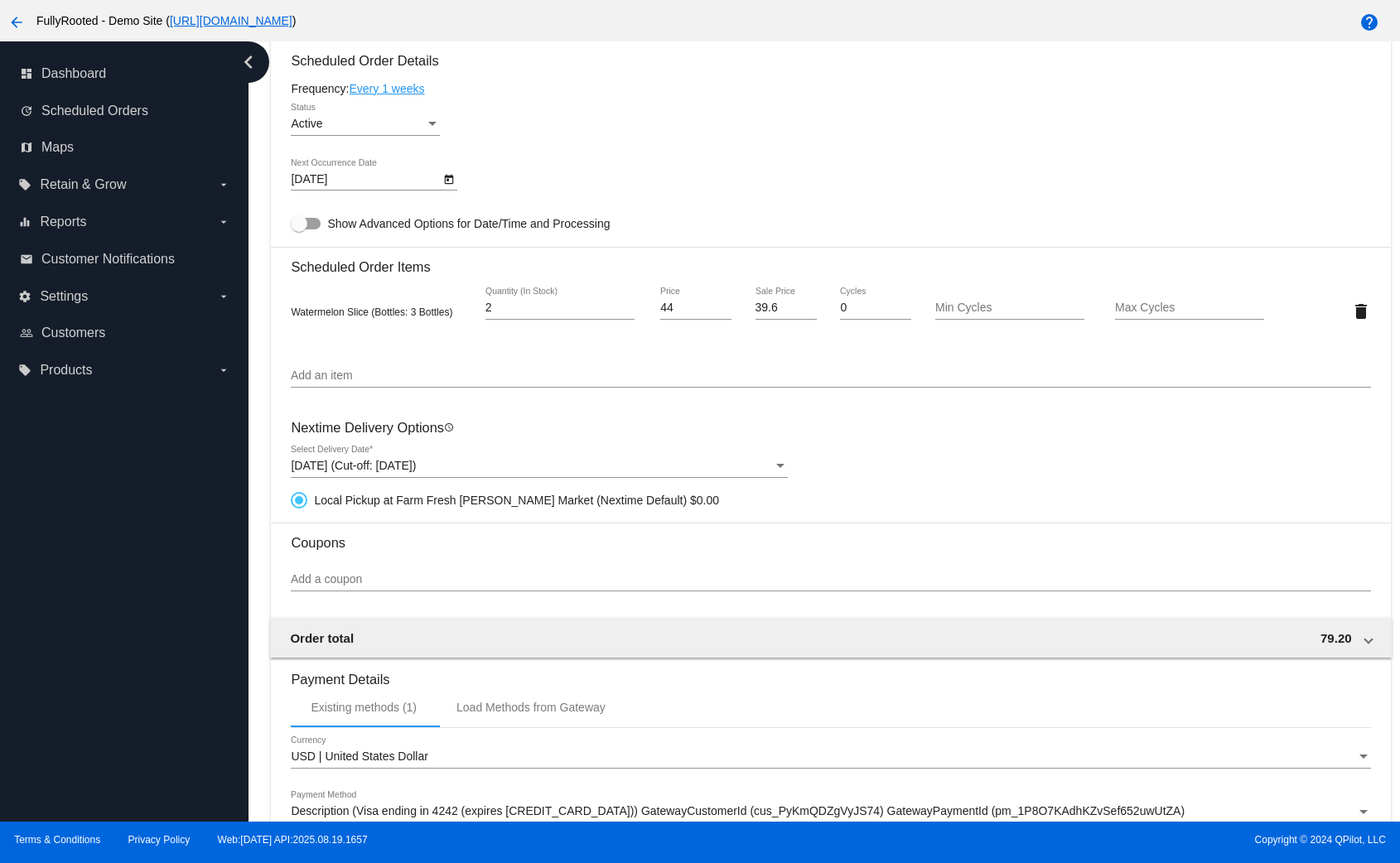
scroll to position [1095, 0]
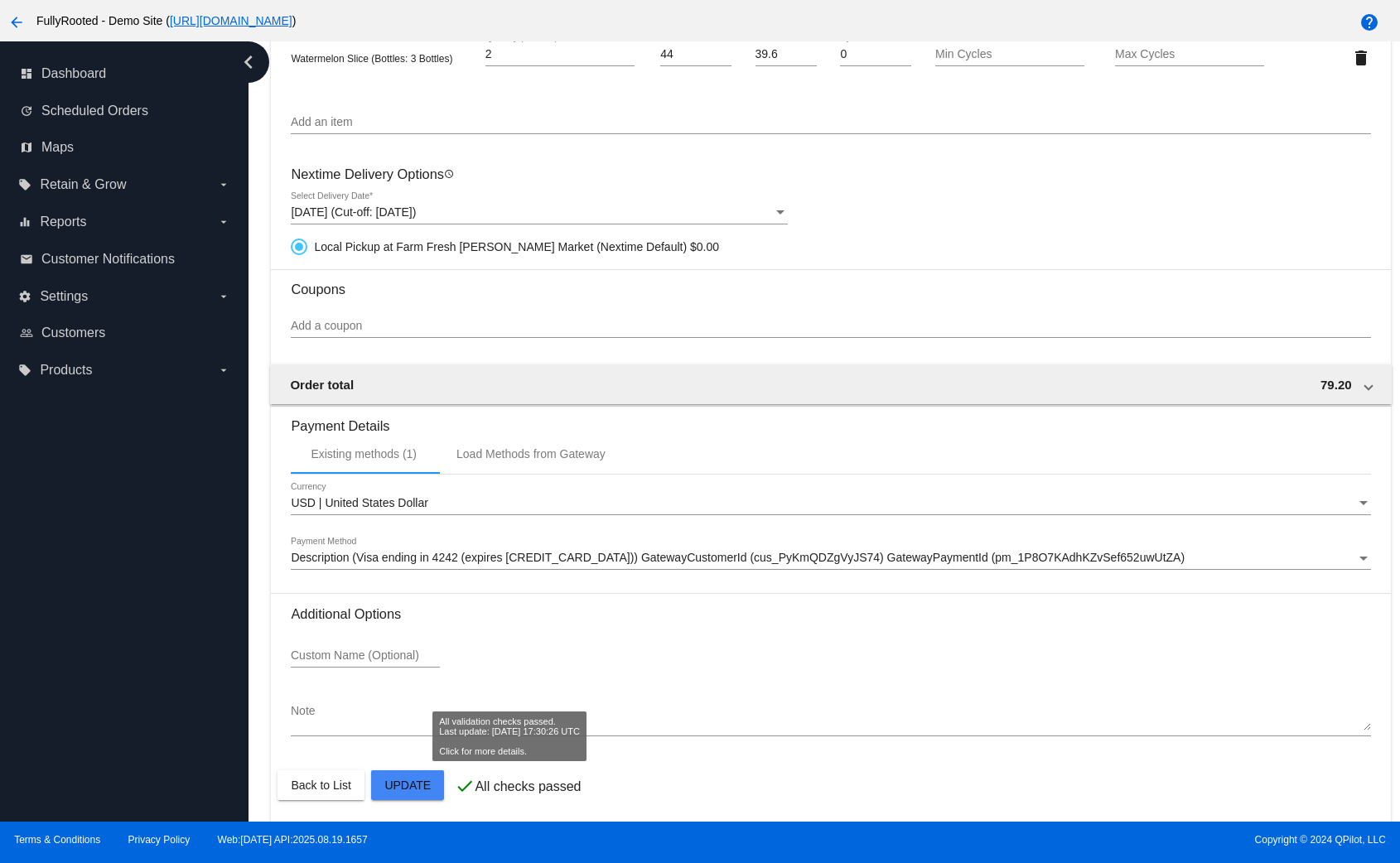
click at [430, 772] on mat-card "Customer 7000231: Test 1 david@qpilot.cloud Customer Shipping Enter Shipping Ad…" at bounding box center [831, 8] width 1120 height 1635
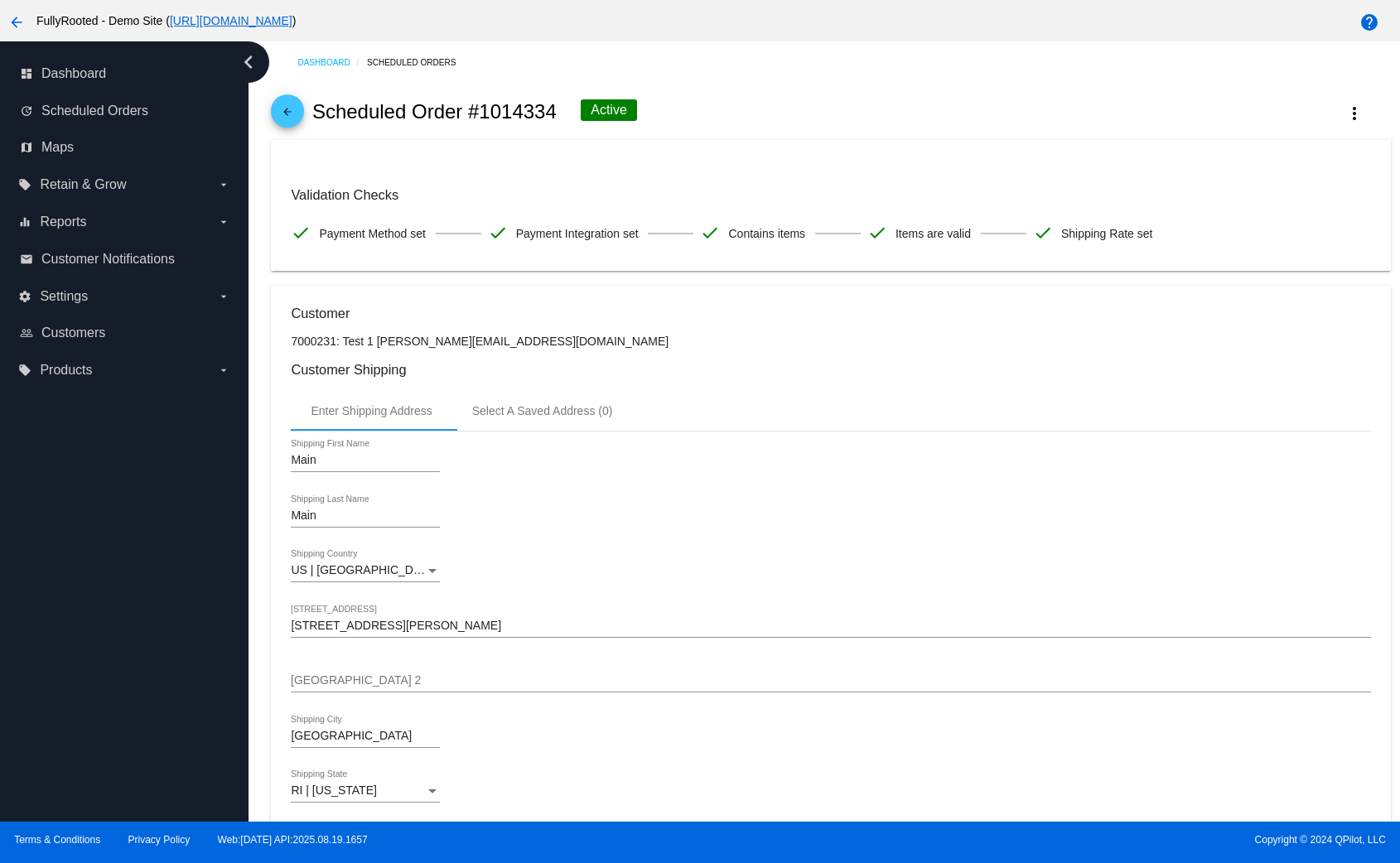
scroll to position [0, 0]
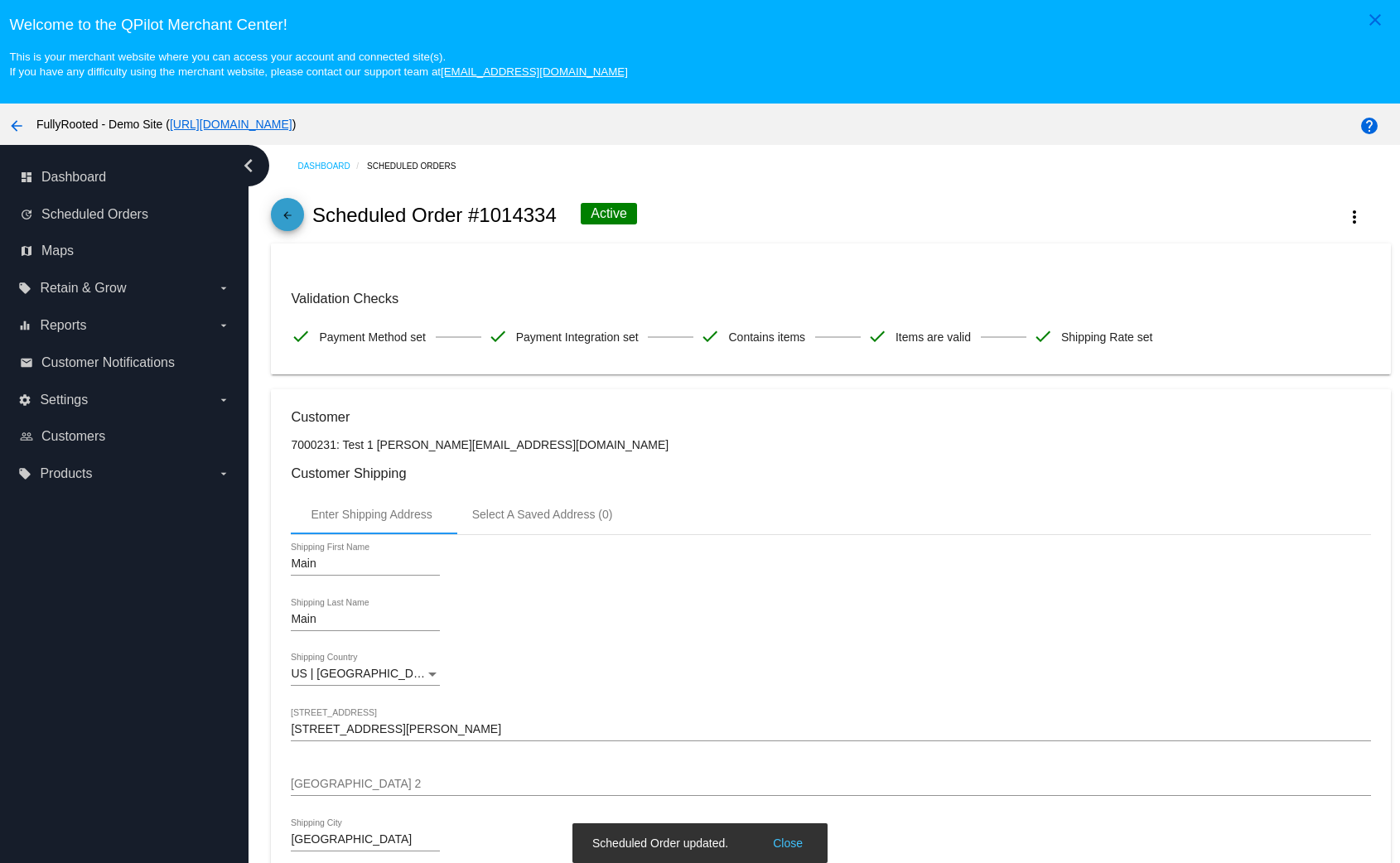
click at [293, 221] on mat-icon "arrow_back" at bounding box center [287, 219] width 20 height 20
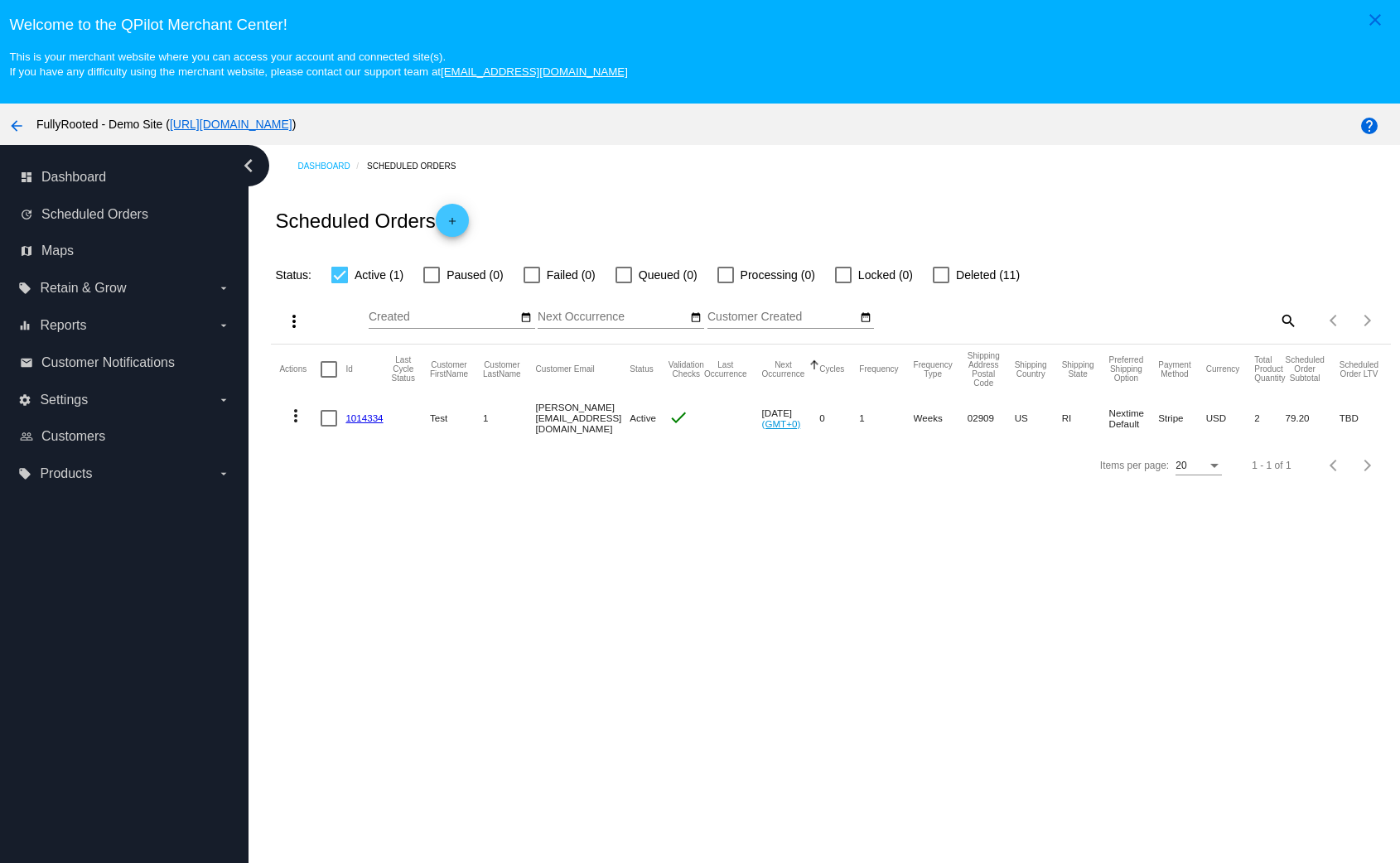
click at [725, 536] on div "Dashboard Scheduled Orders Scheduled Orders add Status: Active (1) Paused (0) F…" at bounding box center [824, 535] width 1152 height 780
click at [937, 616] on div "Dashboard Scheduled Orders Scheduled Orders add Status: Active (1) Paused (0) F…" at bounding box center [824, 535] width 1152 height 780
click at [292, 126] on link "[URL][DOMAIN_NAME]" at bounding box center [231, 123] width 122 height 13
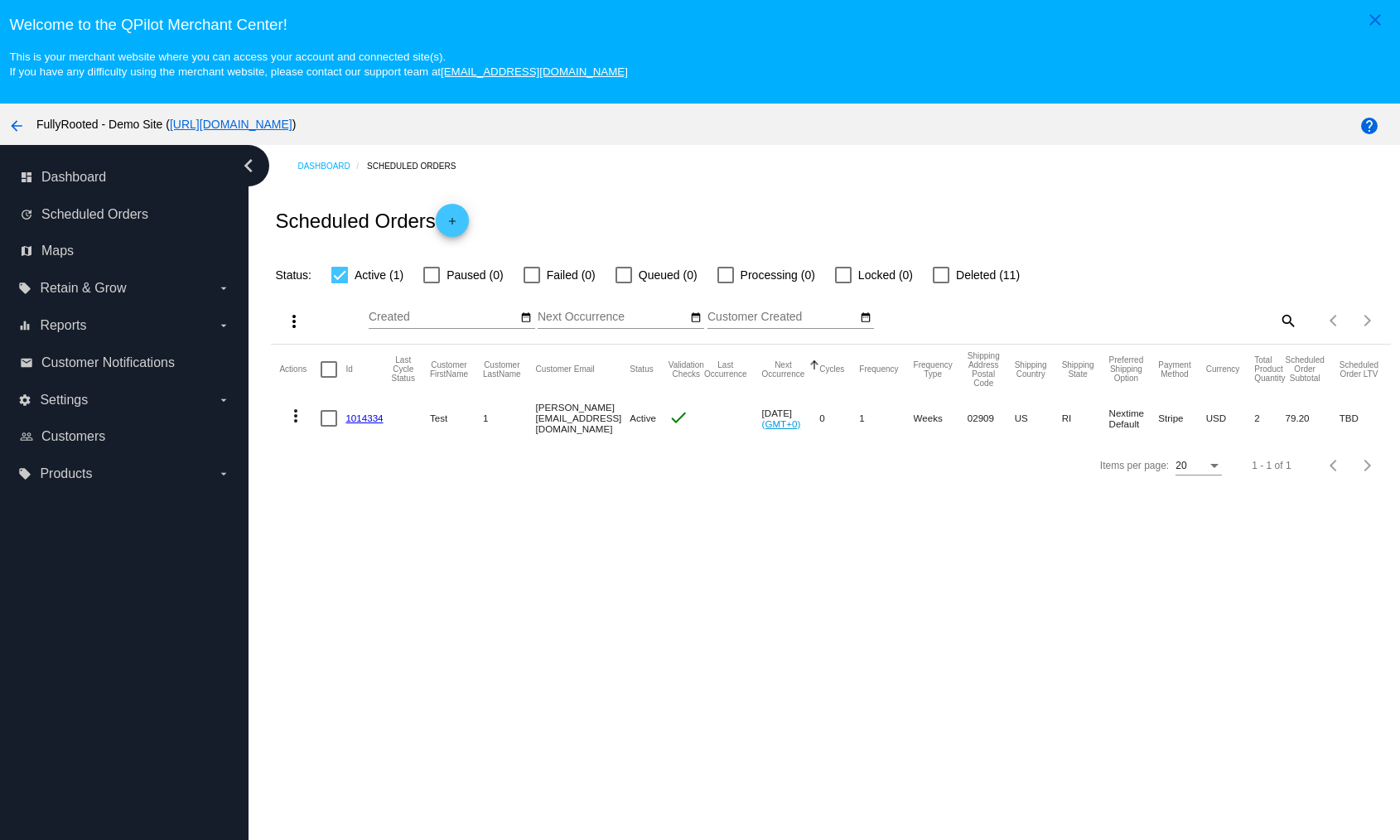
click at [346, 415] on mat-cell at bounding box center [333, 418] width 25 height 48
click at [364, 422] on link "1014334" at bounding box center [364, 417] width 37 height 10
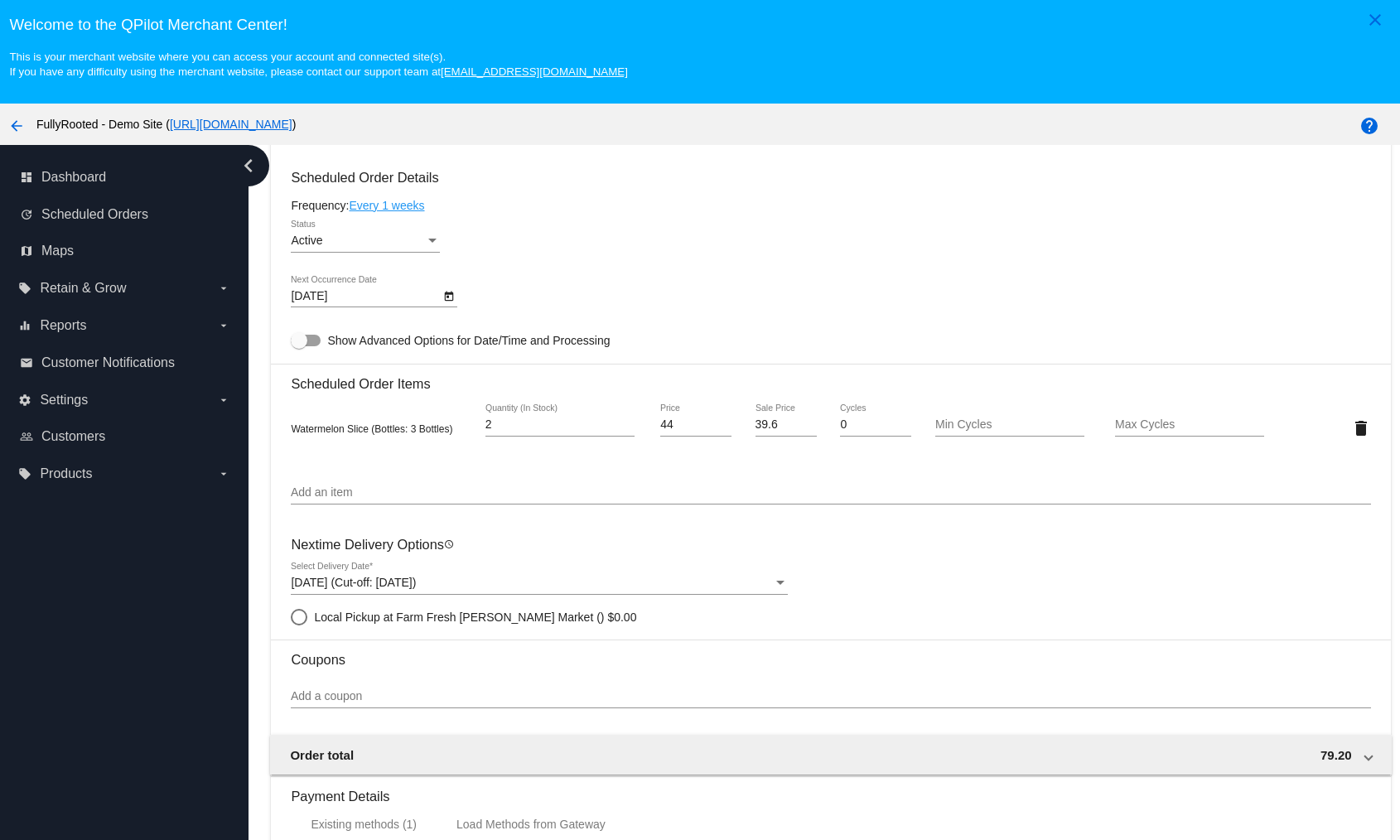
scroll to position [785, 0]
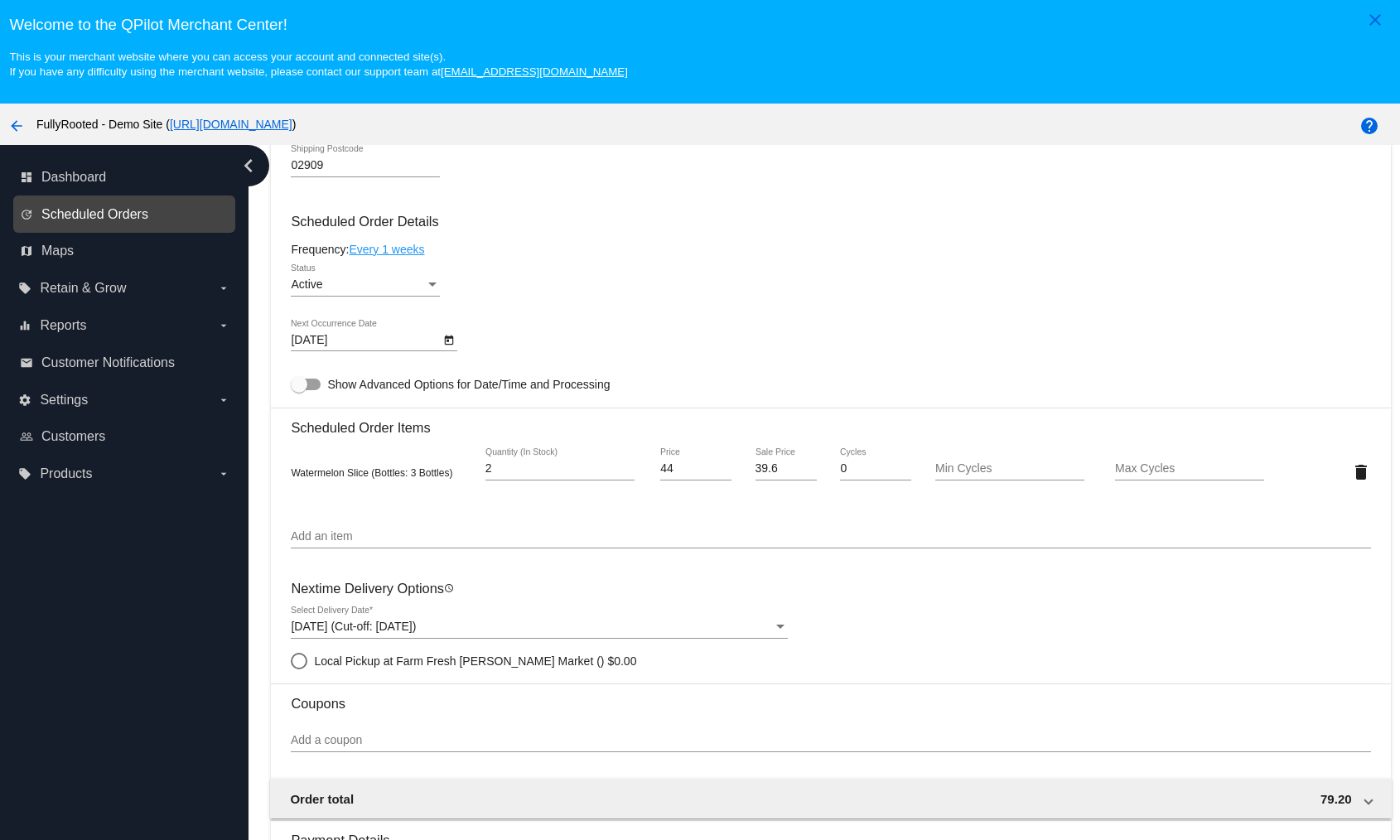
click at [94, 216] on span "Scheduled Orders" at bounding box center [95, 214] width 107 height 15
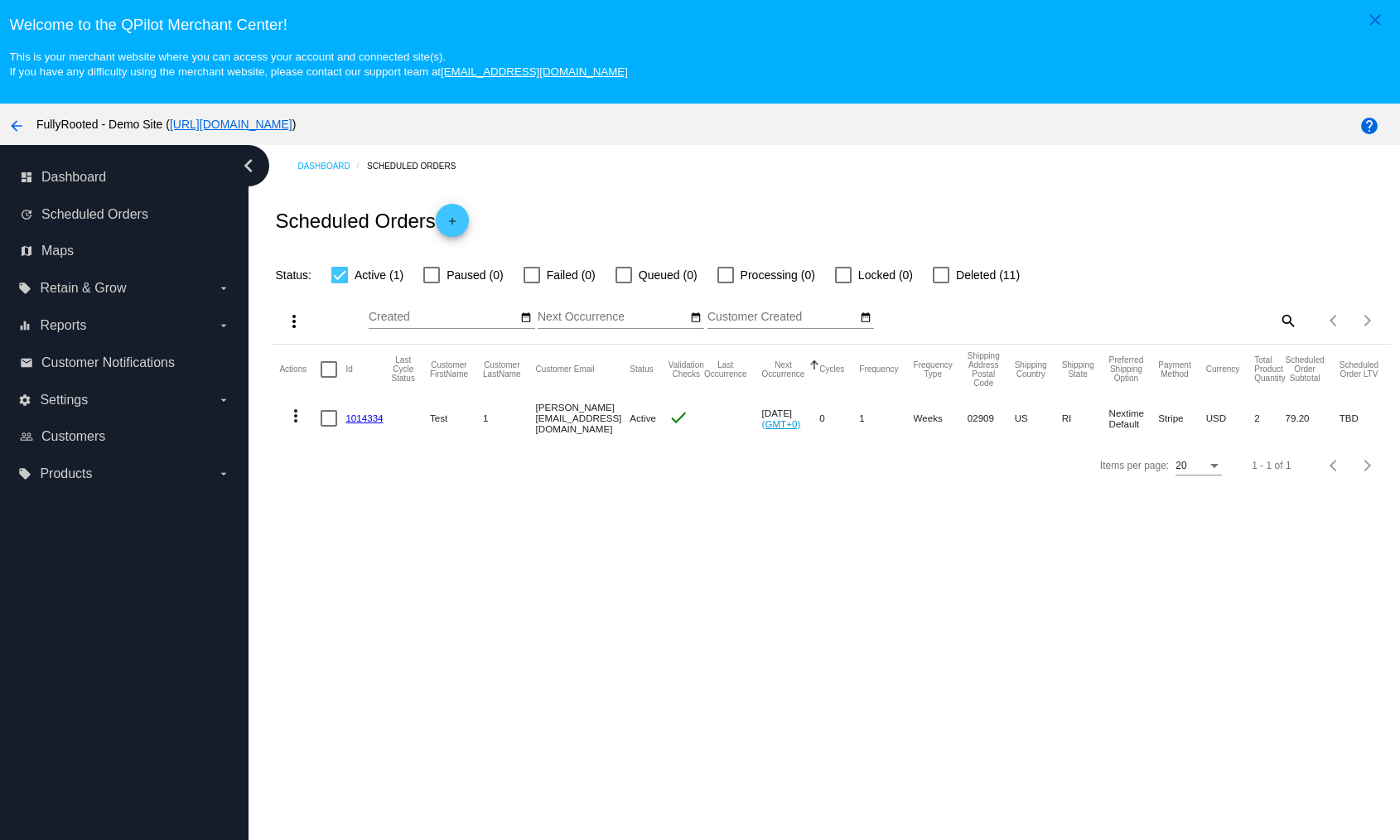
click at [367, 419] on link "1014334" at bounding box center [364, 417] width 37 height 10
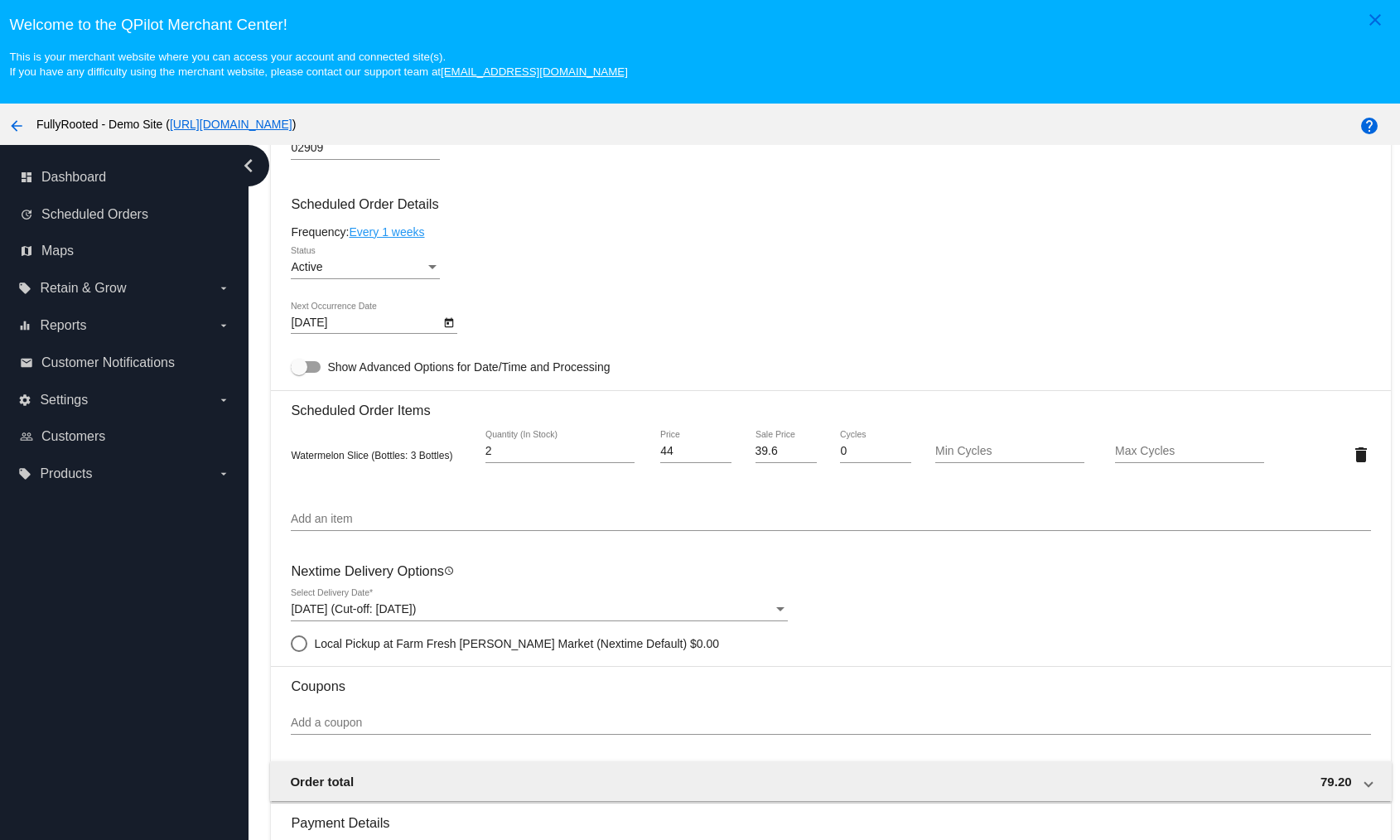
scroll to position [806, 0]
click at [597, 642] on span "(Nextime Default)" at bounding box center [642, 640] width 91 height 13
click at [291, 642] on input "Local Pickup at Farm Fresh Sims Market (Nextime Default) $0.00" at bounding box center [290, 641] width 1 height 1
radio input "true"
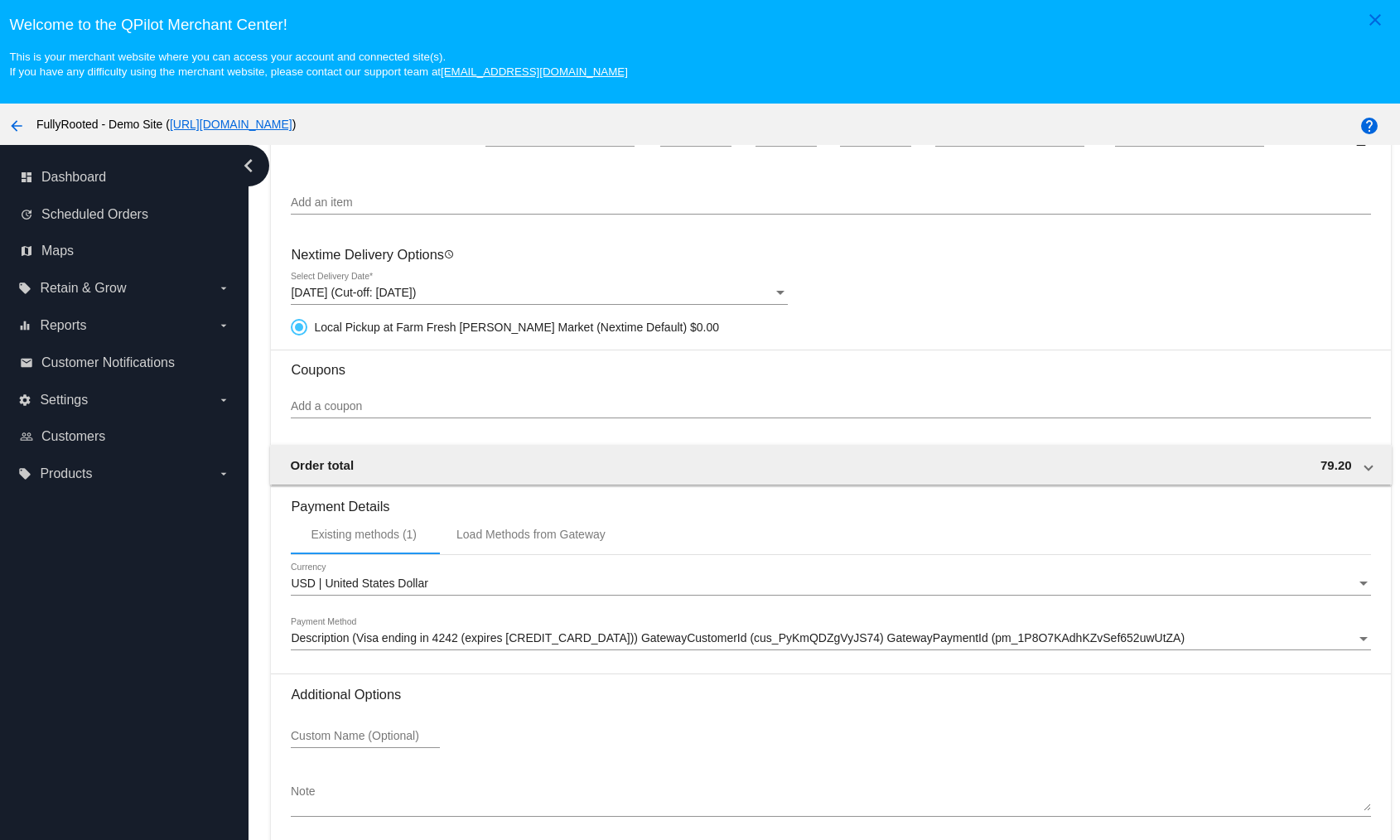
scroll to position [104, 0]
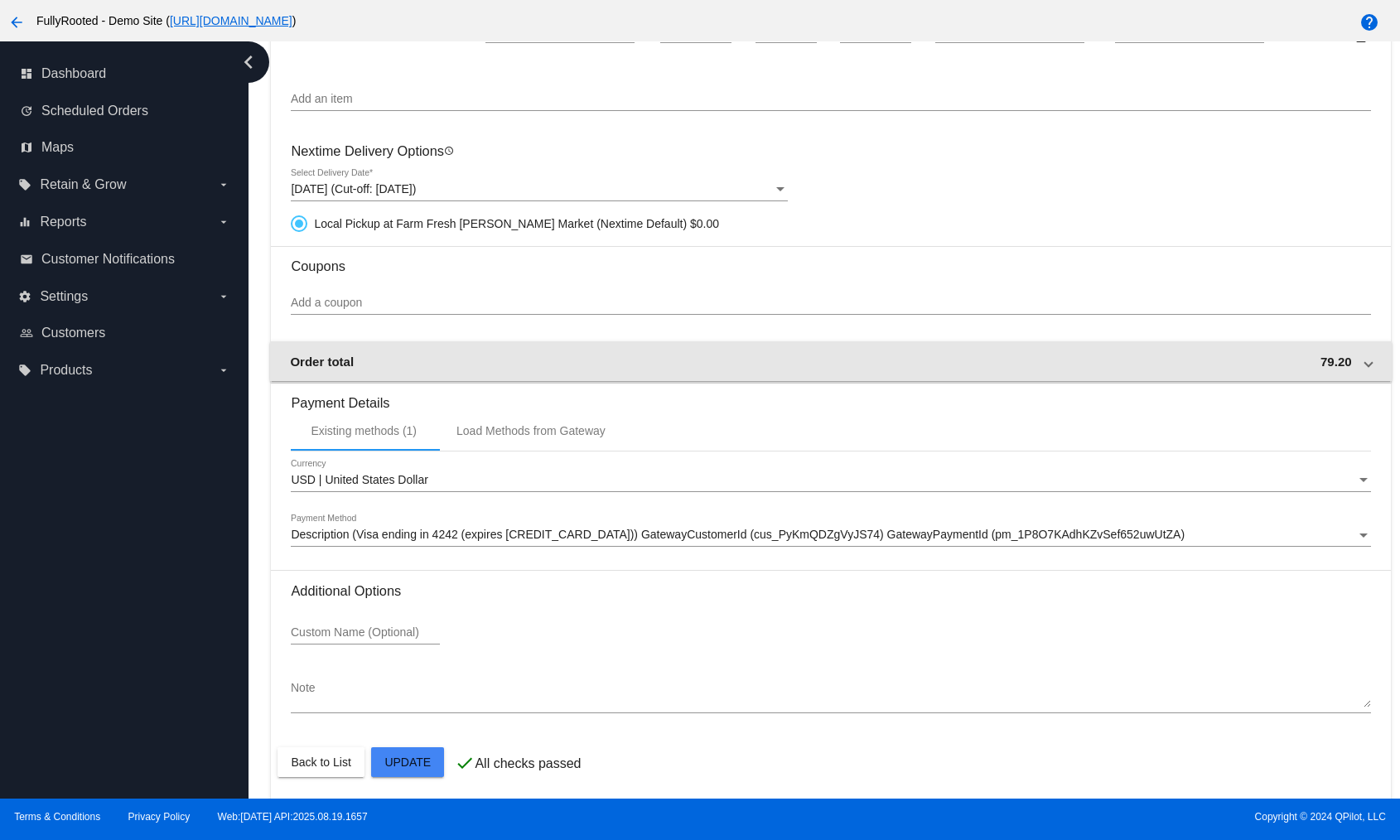
click at [1324, 373] on mat-expansion-panel-header "Order total 79.20" at bounding box center [831, 361] width 1121 height 40
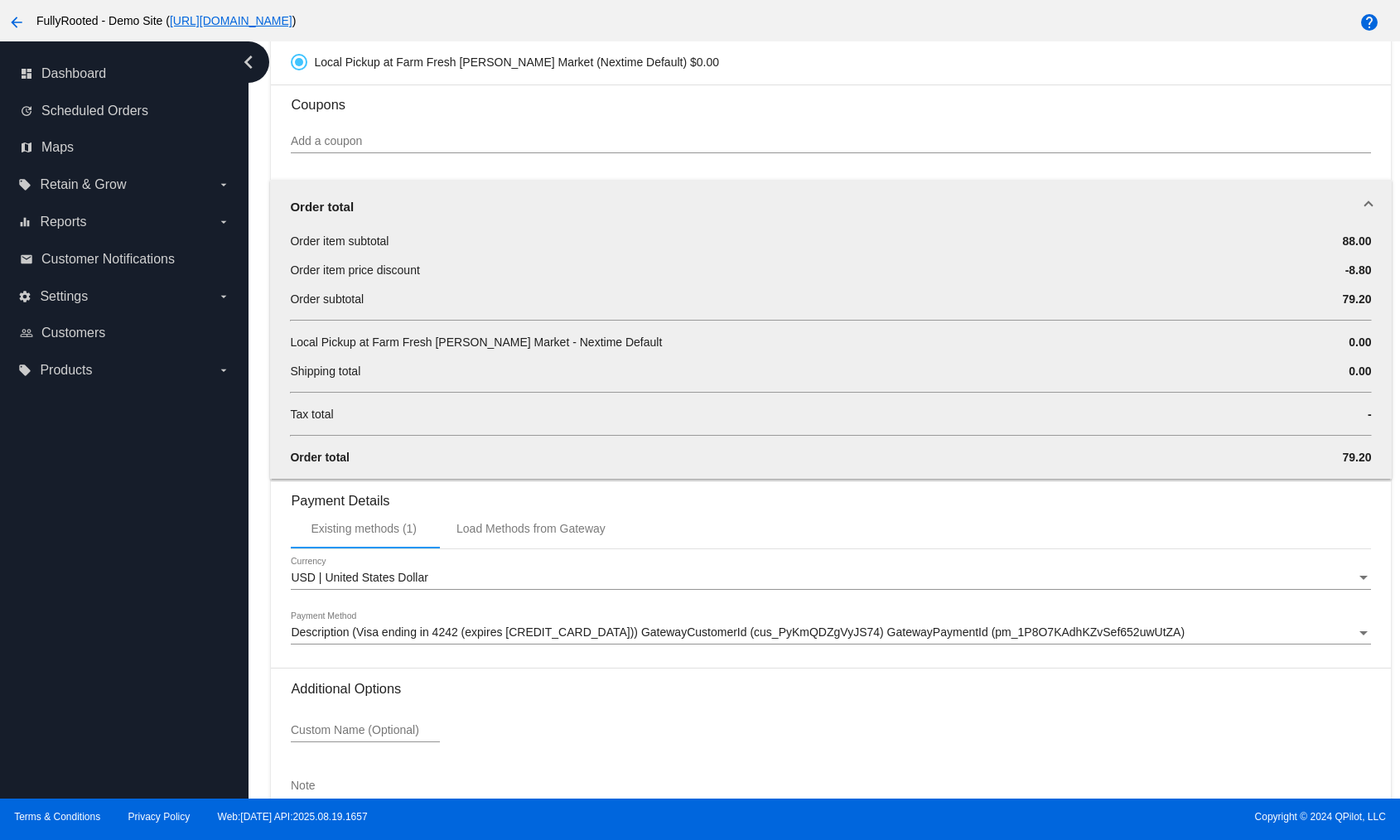
scroll to position [1378, 0]
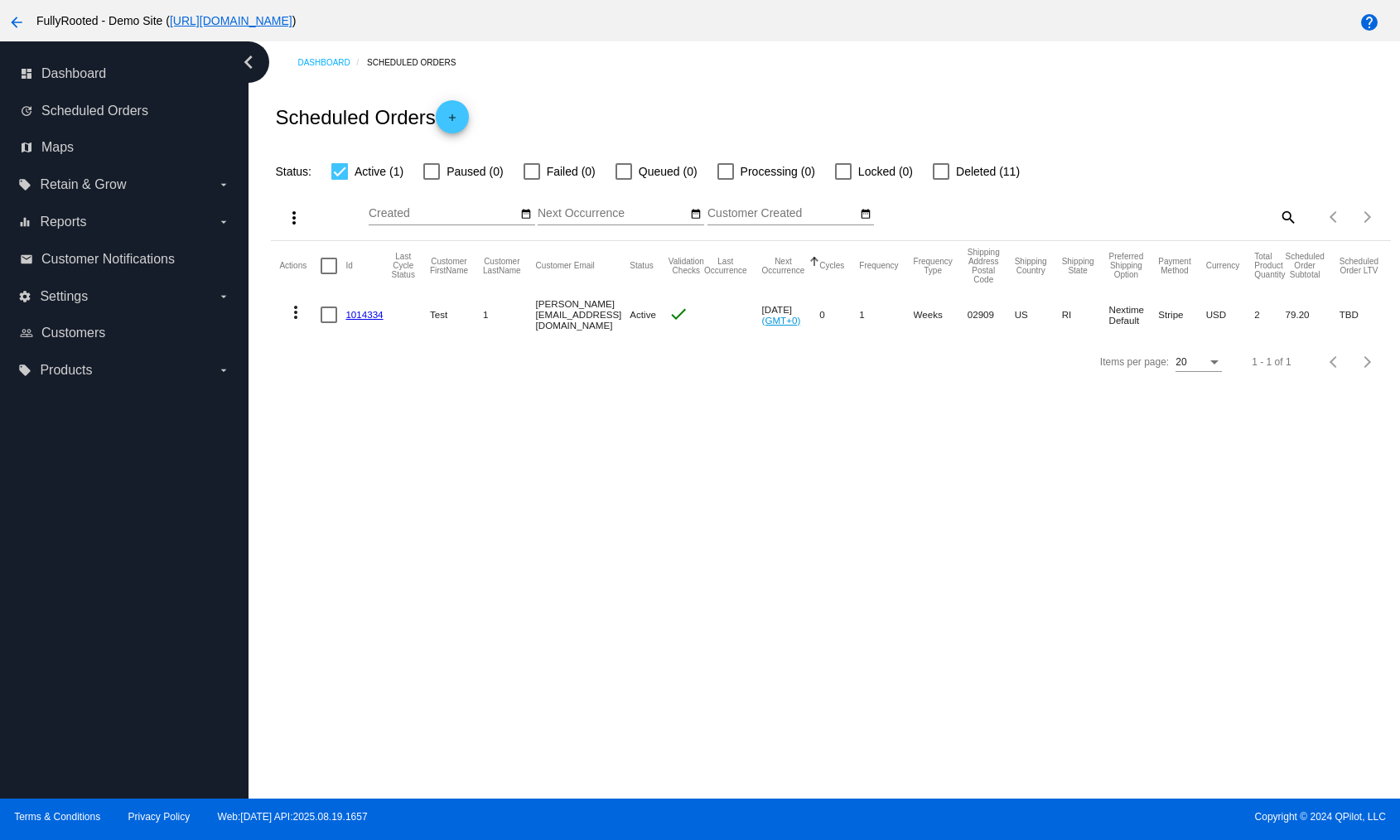
click at [601, 564] on div "Dashboard Scheduled Orders Scheduled Orders add Status: Active (1) Paused (0) F…" at bounding box center [824, 420] width 1152 height 757
click at [67, 73] on span "Dashboard" at bounding box center [73, 73] width 65 height 15
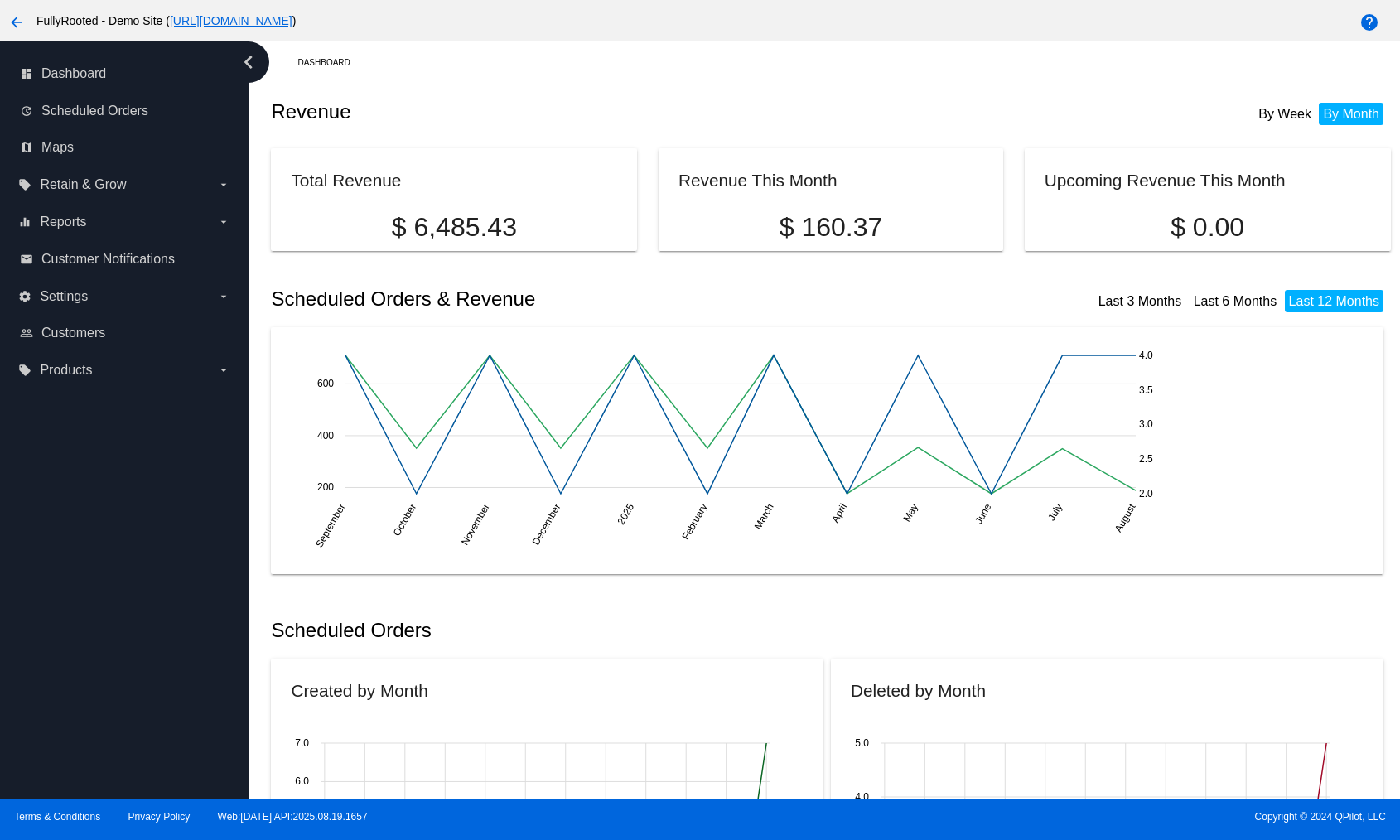
click at [15, 27] on mat-icon "arrow_back" at bounding box center [16, 22] width 20 height 20
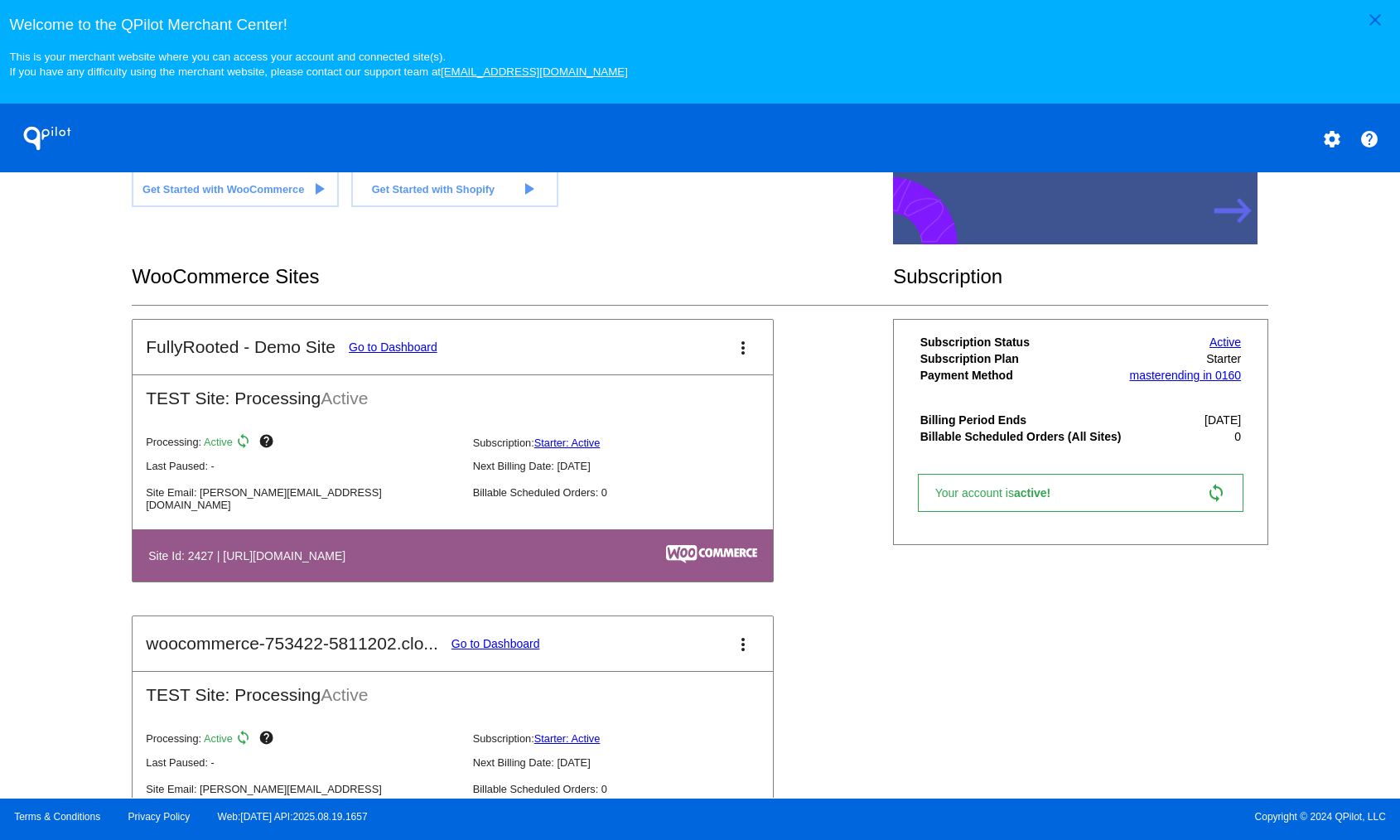
scroll to position [335, 0]
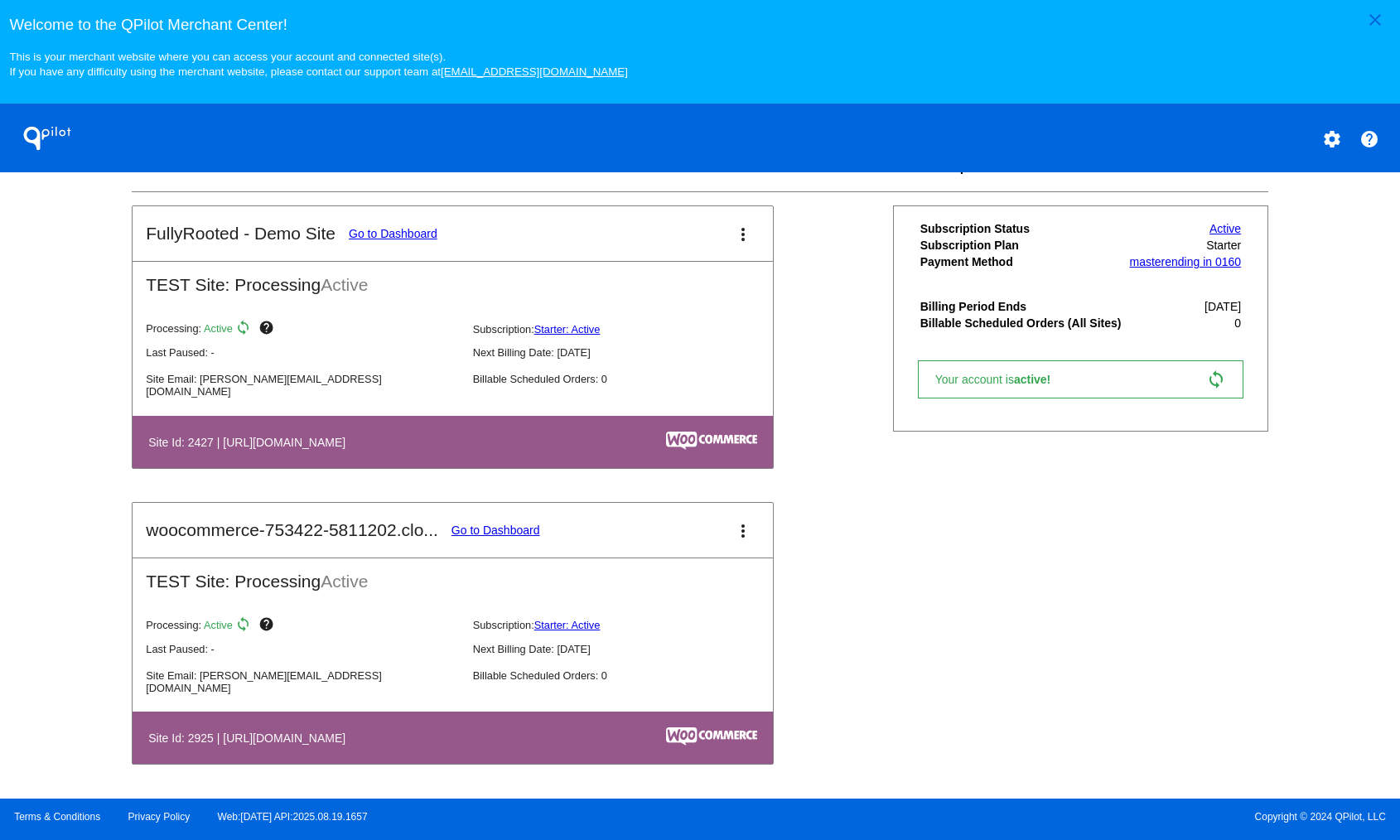
click at [521, 530] on link "Go to Dashboard" at bounding box center [496, 530] width 89 height 13
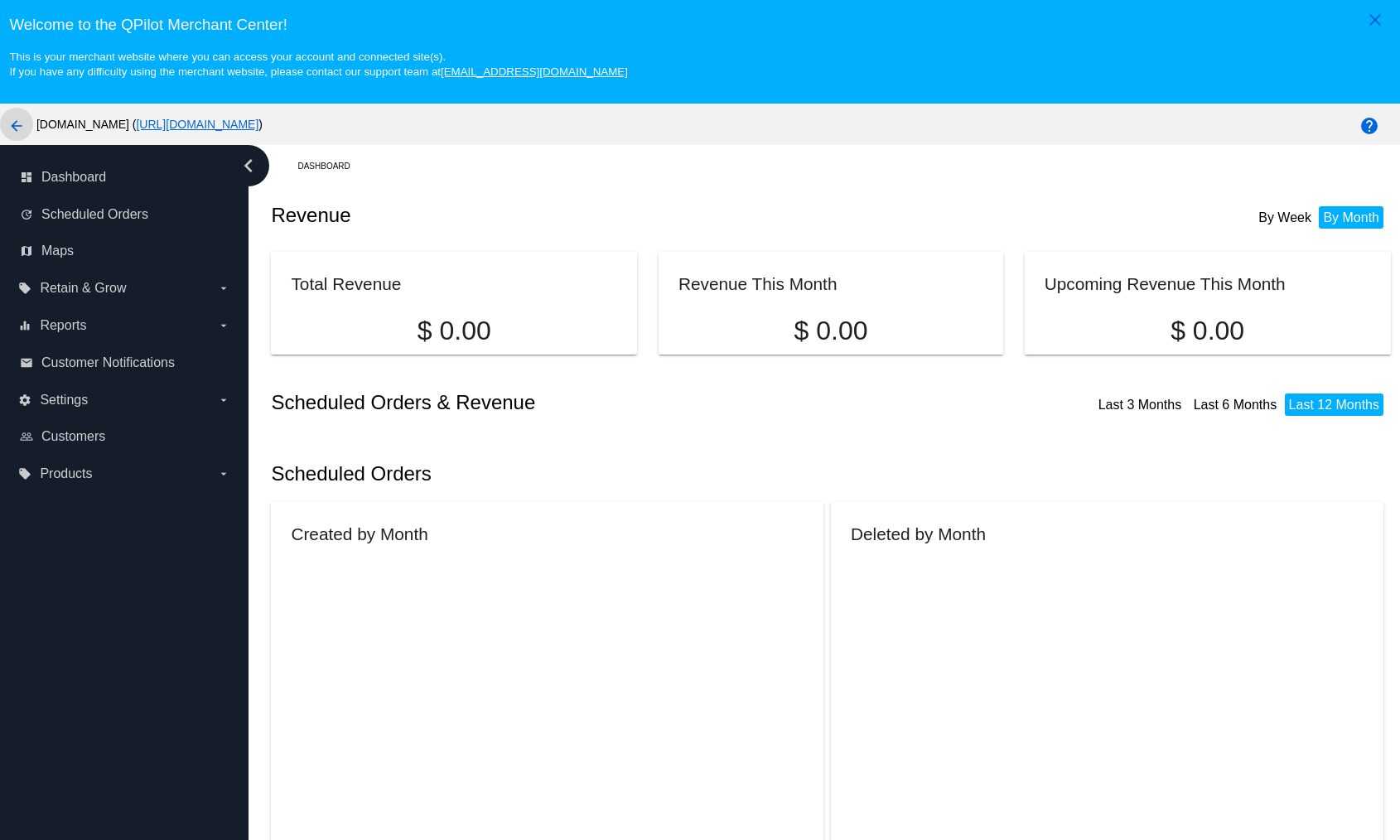
click at [8, 116] on mat-icon "arrow_back" at bounding box center [16, 125] width 20 height 20
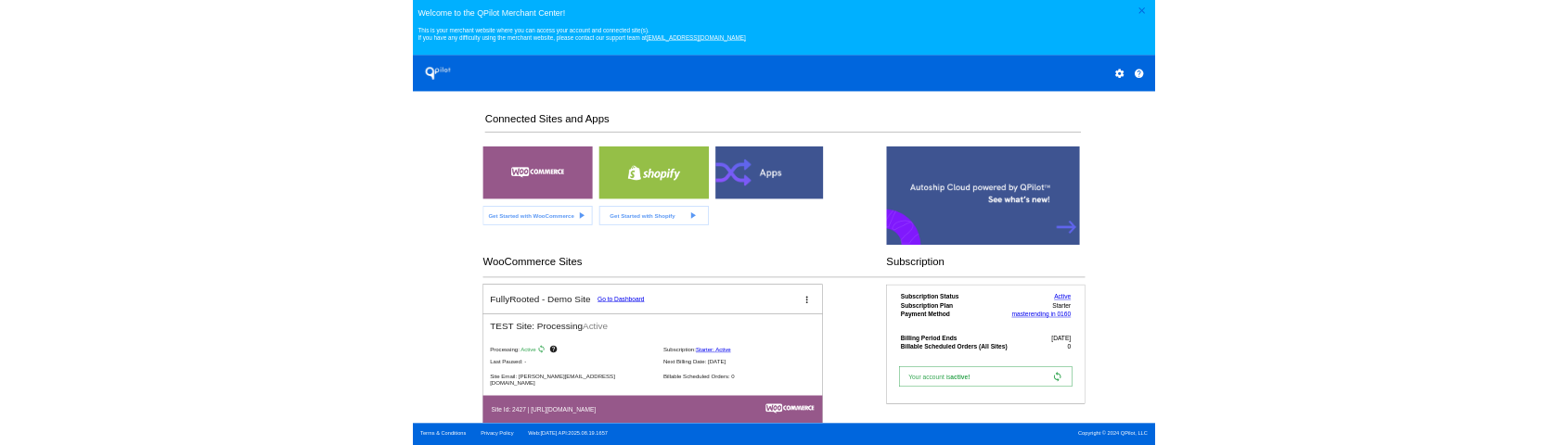
scroll to position [375, 0]
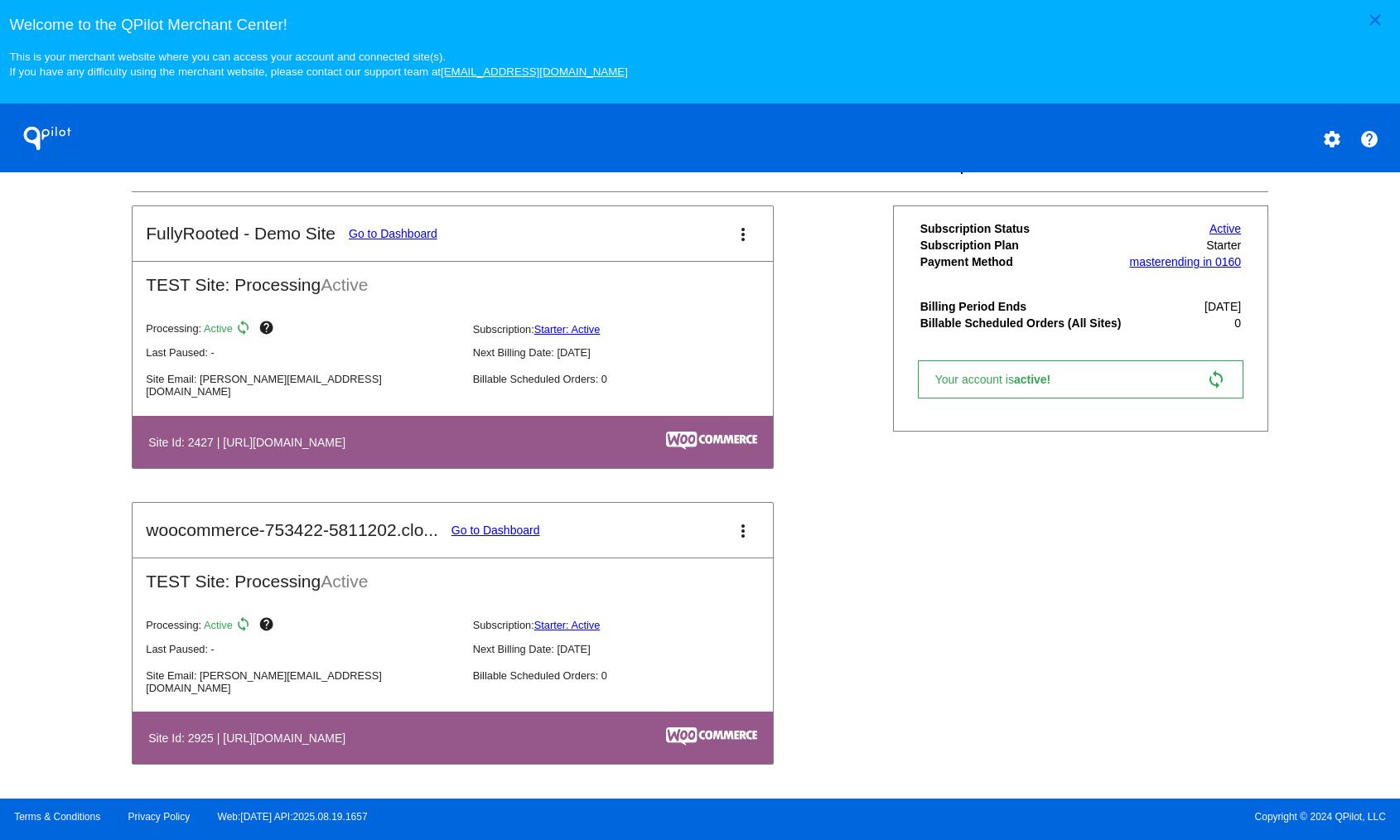
click at [743, 526] on mat-icon "more_vert" at bounding box center [743, 530] width 20 height 20
click at [658, 583] on span "edit" at bounding box center [658, 580] width 22 height 14
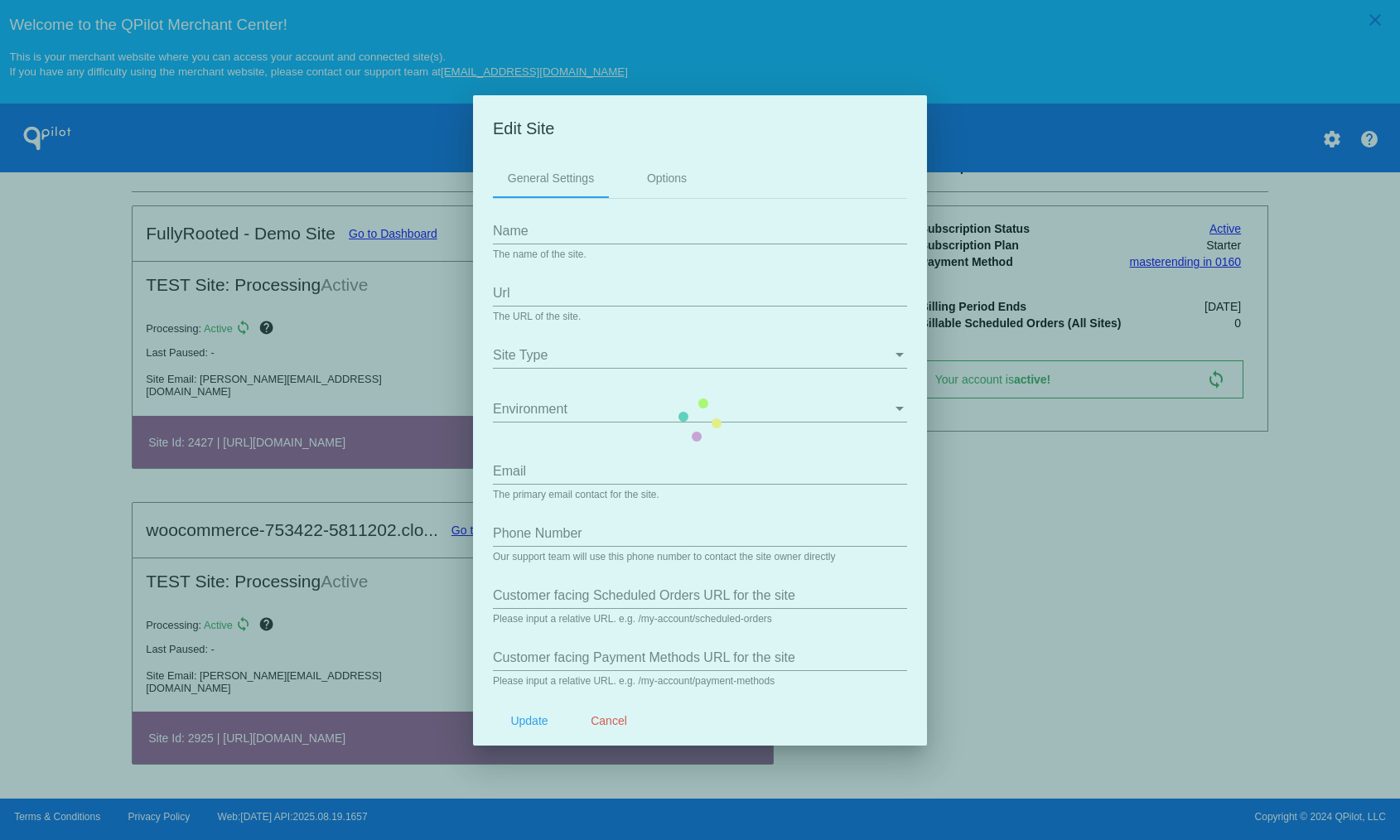
type input "woocommerce-753422-5811202.cloudwaysapps.com"
type input "[URL][DOMAIN_NAME]"
type input "[PERSON_NAME][EMAIL_ADDRESS][DOMAIN_NAME]"
type input "/my-account/scheduled-orders/"
type input "/my-account/payment-methods/"
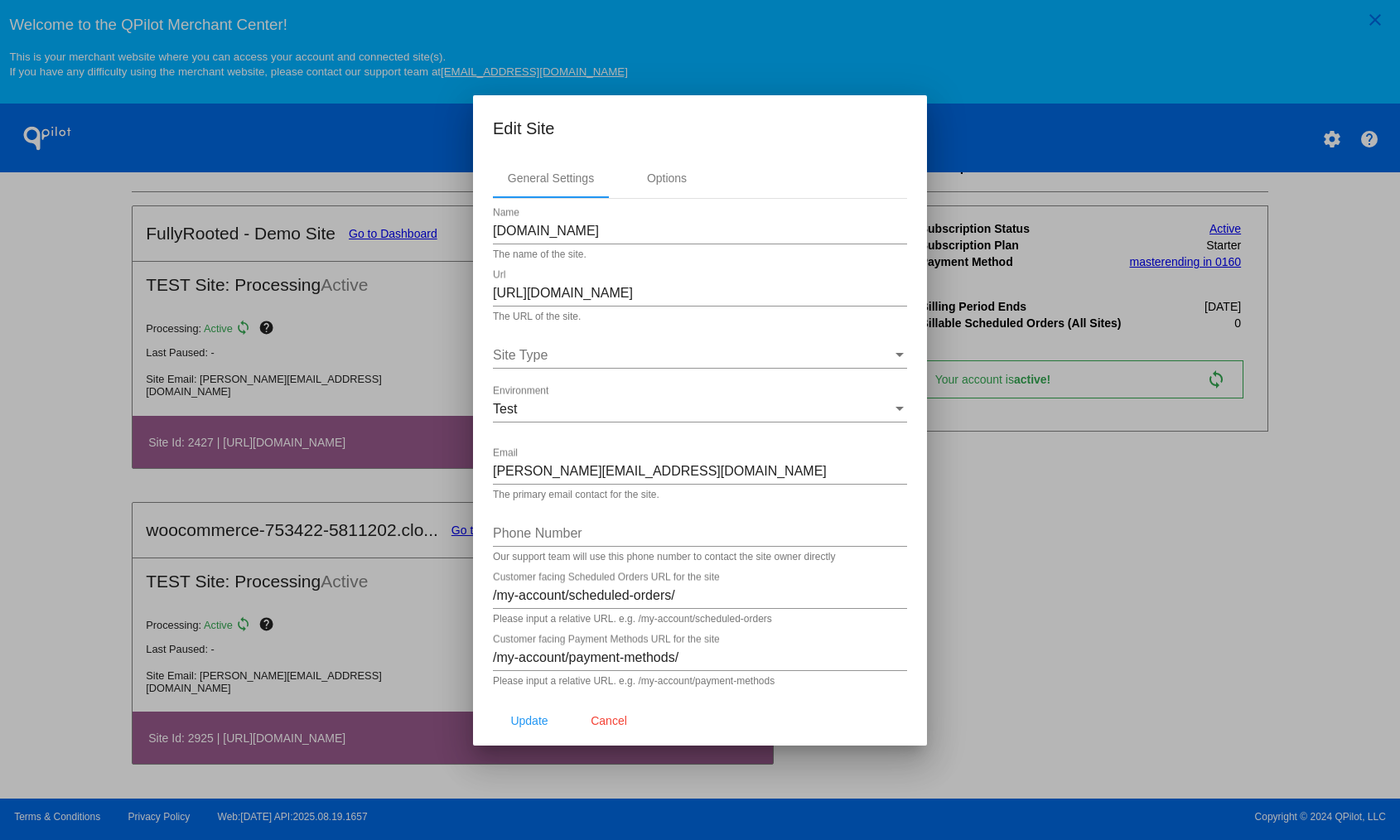
click at [683, 222] on div "woocommerce-753422-5811202.cloudwaysapps.com Name" at bounding box center [700, 225] width 414 height 37
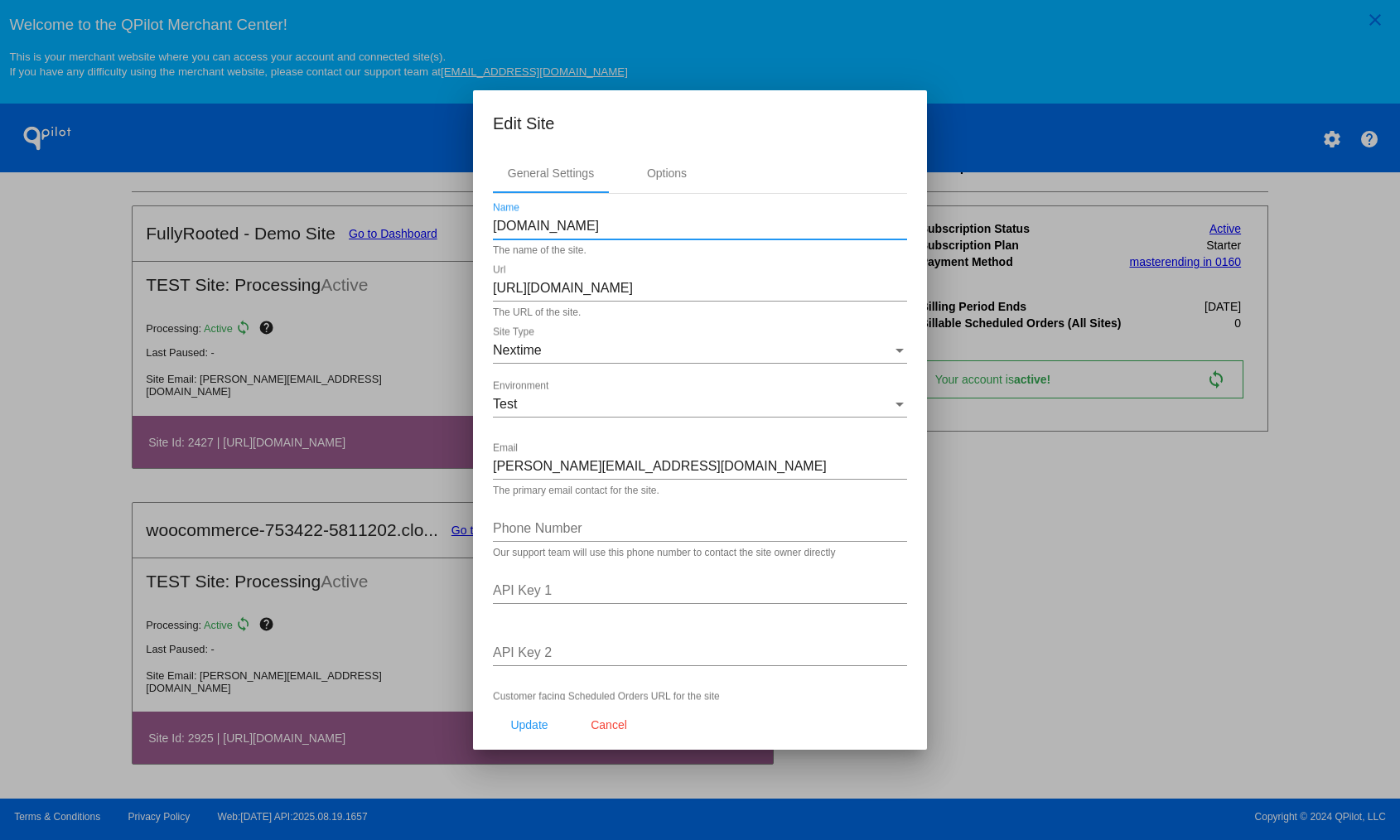
click at [683, 222] on input "woocommerce-753422-5811202.cloudwaysapps.com" at bounding box center [700, 226] width 414 height 15
type input "USPSv3 - Demo Site"
click at [553, 731] on button "Update" at bounding box center [530, 724] width 73 height 30
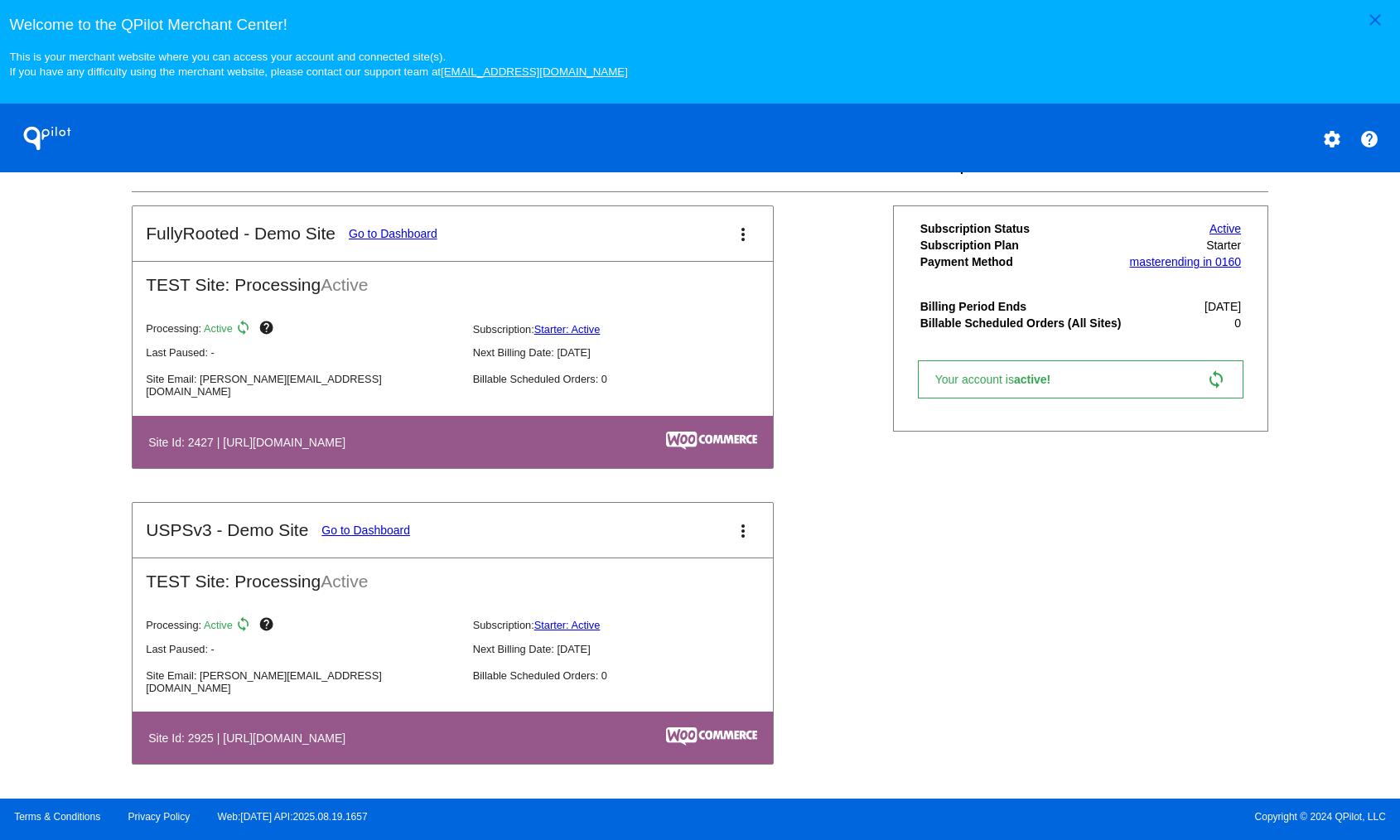
click at [198, 737] on h4 "Site Id: 2925 | [URL][DOMAIN_NAME]" at bounding box center [251, 737] width 205 height 13
copy h4 "2925"
drag, startPoint x: 747, startPoint y: 374, endPoint x: 374, endPoint y: 527, distance: 403.2
click at [374, 527] on app-sites-dashboard-site-card "FullyRooted - Demo Site Go to Dashboard more_vert TEST Site: Processing Active …" at bounding box center [453, 485] width 642 height 559
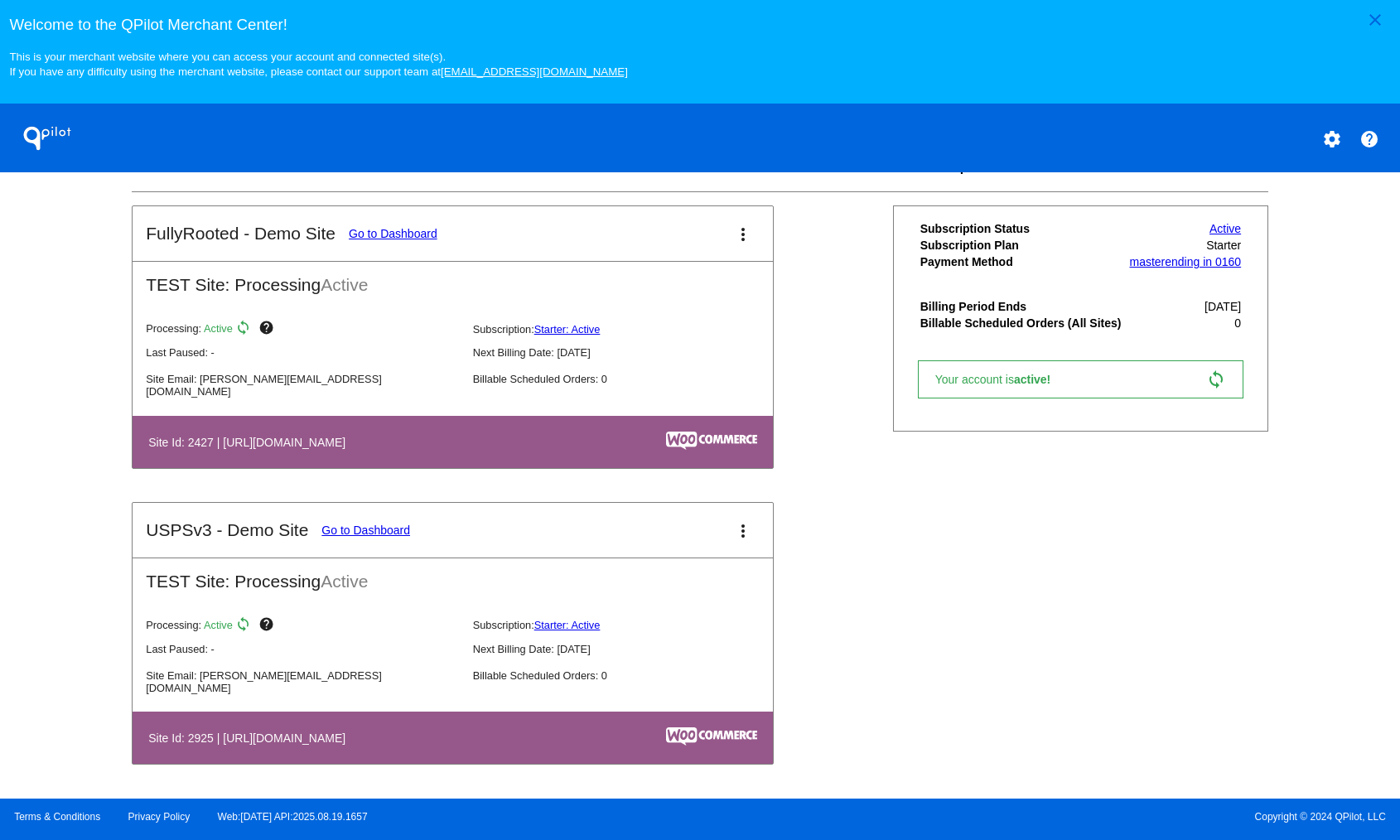
click at [388, 530] on link "Go to Dashboard" at bounding box center [366, 530] width 89 height 13
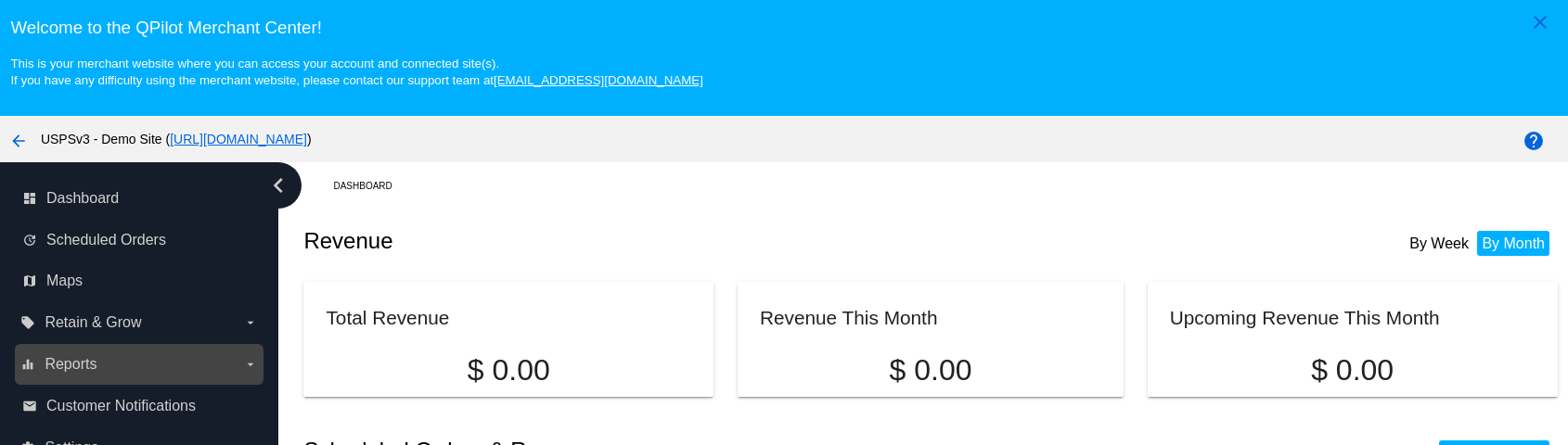
scroll to position [117, 0]
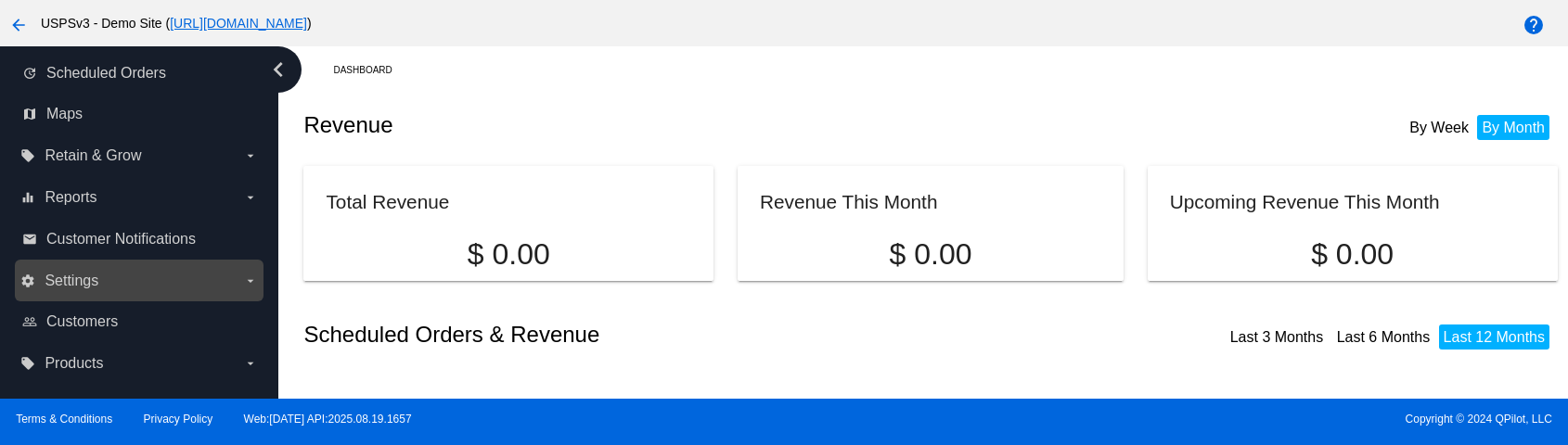
click at [195, 281] on label "settings Settings arrow_drop_down" at bounding box center [138, 281] width 237 height 30
click at [0, 0] on input "settings Settings arrow_drop_down" at bounding box center [0, 0] width 0 height 0
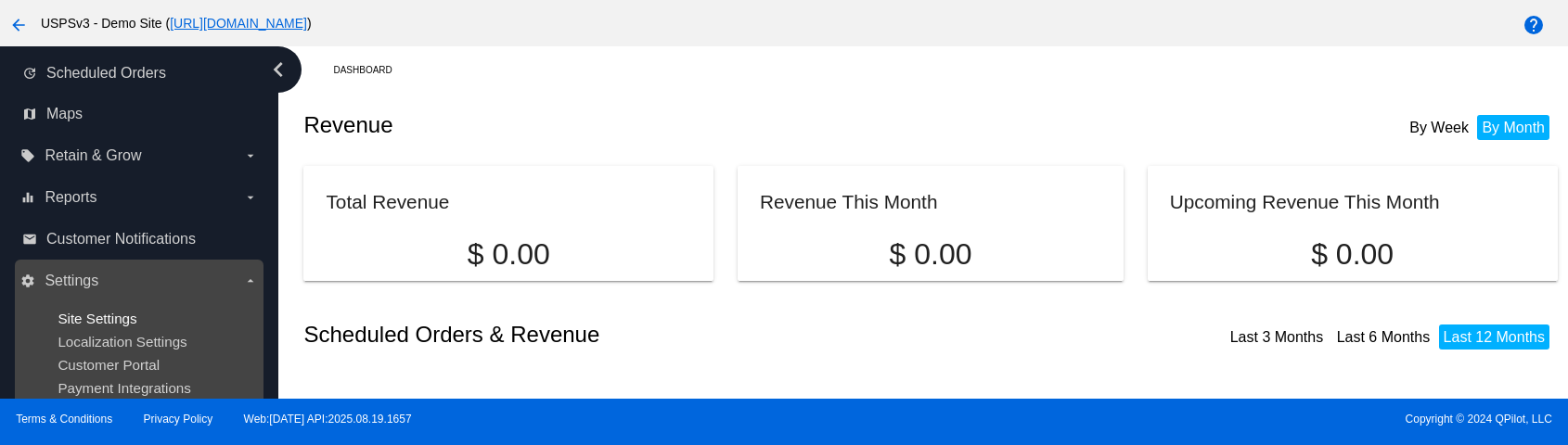
click at [105, 322] on span "Site Settings" at bounding box center [98, 319] width 79 height 15
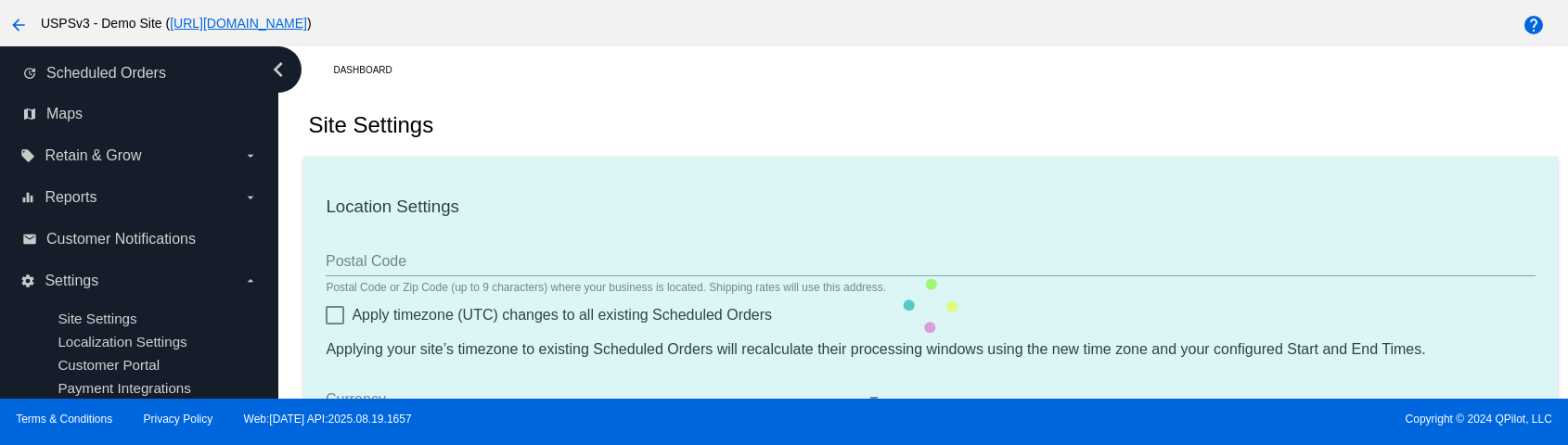
type input "00:00"
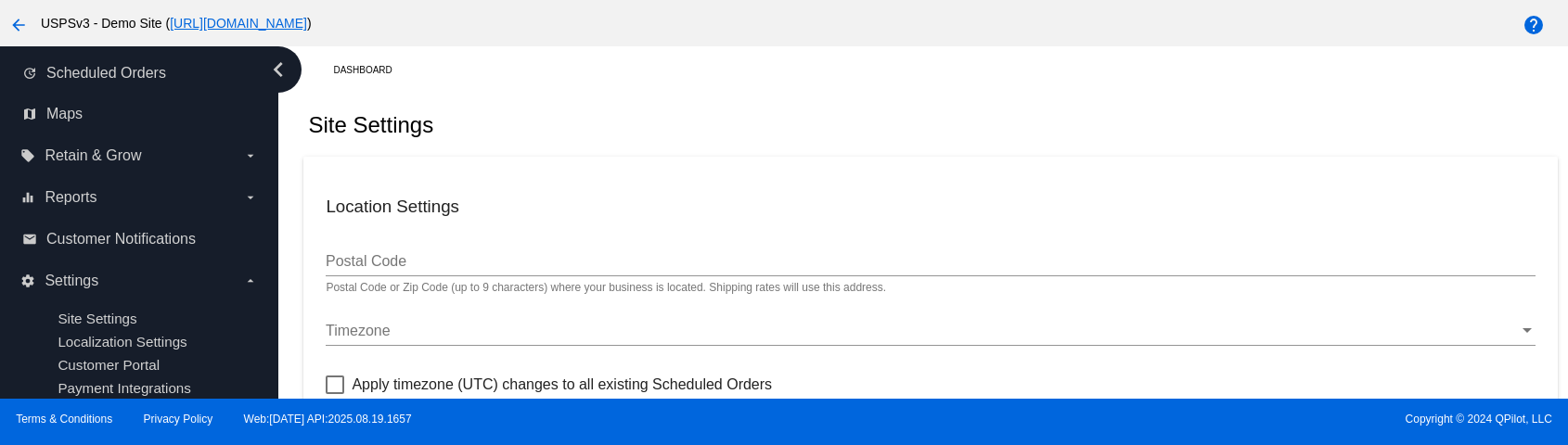
checkbox input "true"
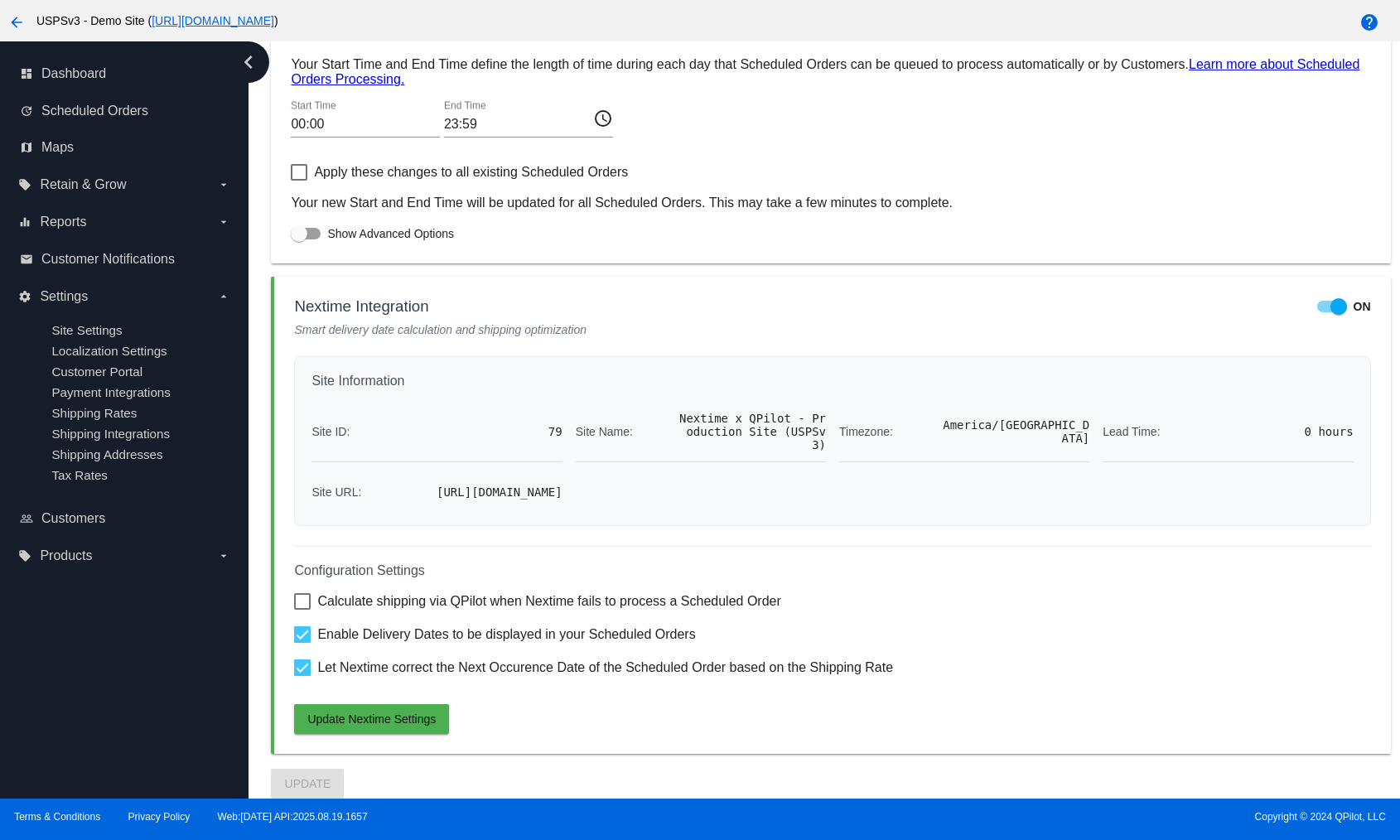
drag, startPoint x: 693, startPoint y: 597, endPoint x: 672, endPoint y: 637, distance: 45.2
click at [692, 397] on span "Calculate shipping via QPilot when Nextime fails to process a Scheduled Order" at bounding box center [549, 601] width 463 height 20
click at [303, 397] on input "Calculate shipping via QPilot when Nextime fails to process a Scheduled Order" at bounding box center [302, 610] width 1 height 1
checkbox input "true"
click at [379, 397] on button "Update Nextime Settings" at bounding box center [372, 719] width 155 height 30
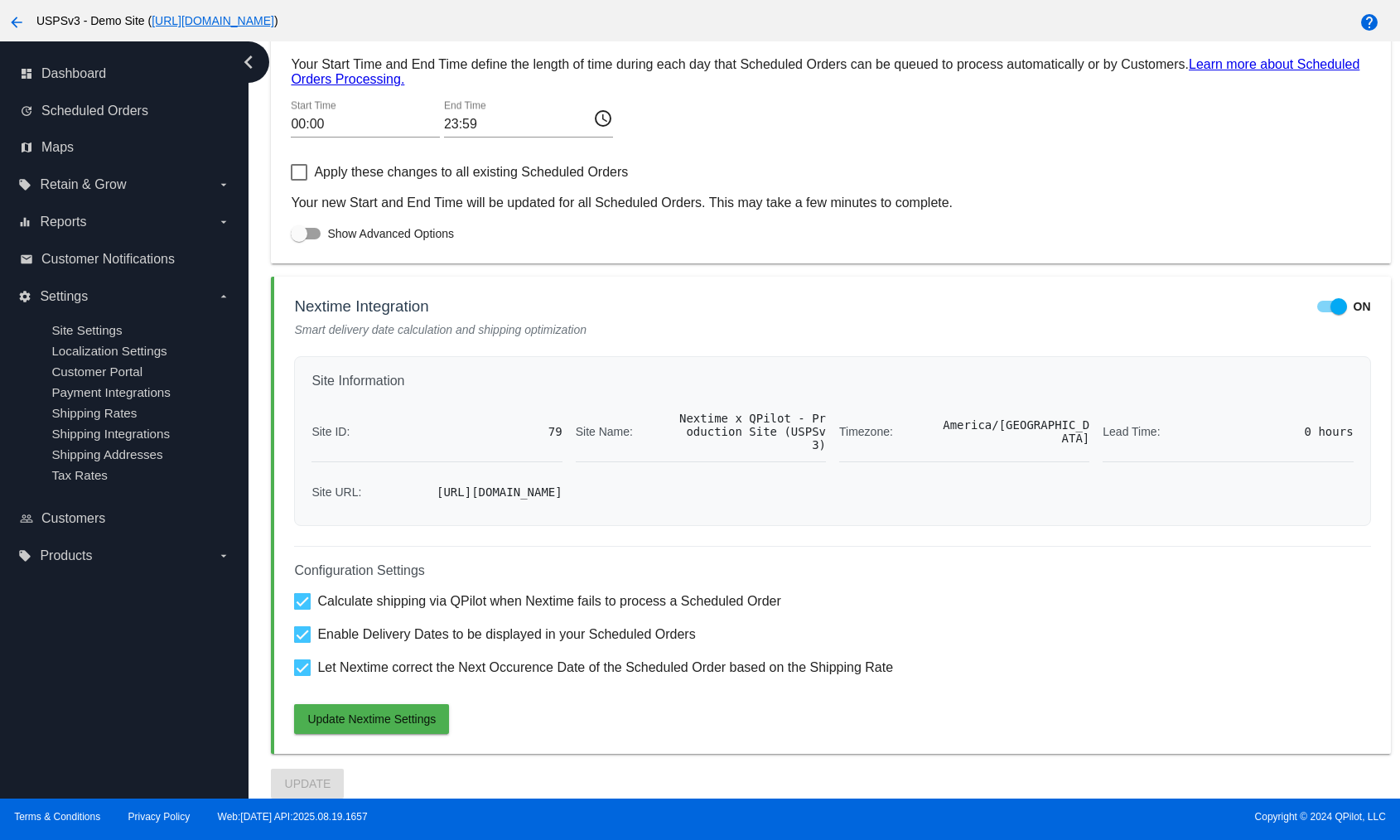
scroll to position [867, 0]
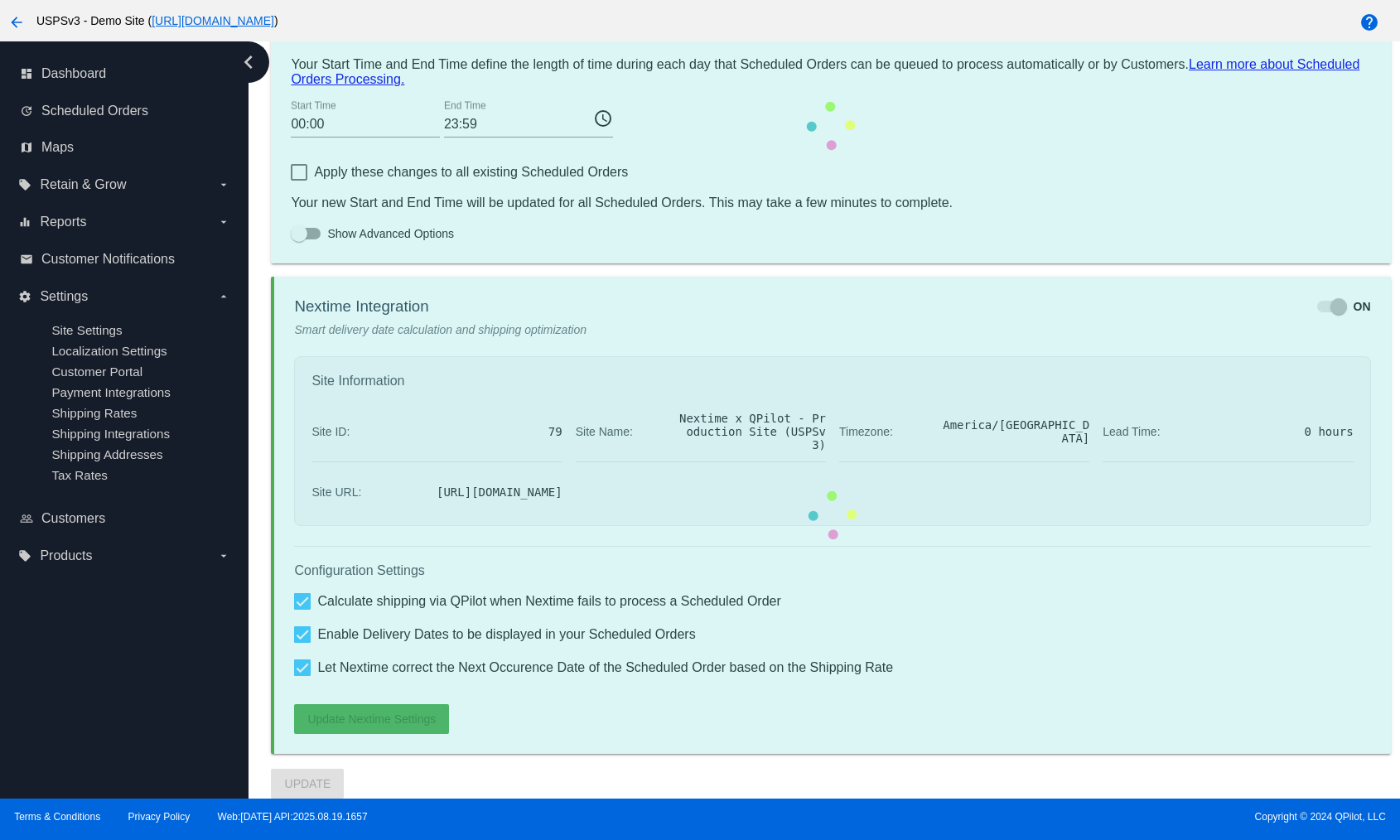
click at [274, 16] on link "[URL][DOMAIN_NAME]" at bounding box center [213, 20] width 122 height 13
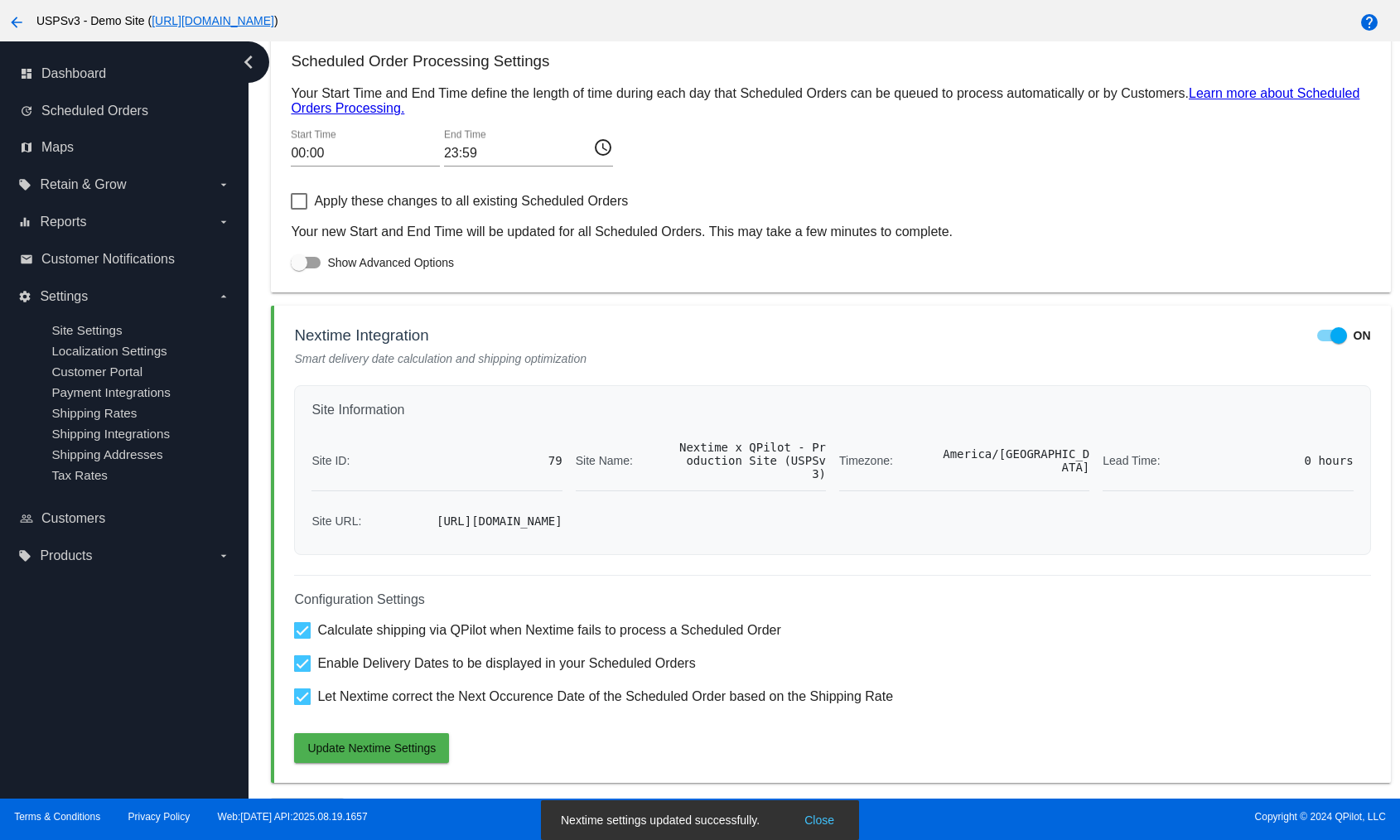
click at [541, 397] on span "Let Nextime correct the Next Occurence Date of the Scheduled Order based on the…" at bounding box center [606, 696] width 576 height 20
click at [303, 397] on input "Let Nextime correct the Next Occurence Date of the Scheduled Order based on the…" at bounding box center [302, 705] width 1 height 1
checkbox input "false"
click at [586, 397] on span "Enable Delivery Dates to be displayed in your Scheduled Orders" at bounding box center [506, 663] width 378 height 20
click at [303, 397] on input "Enable Delivery Dates to be displayed in your Scheduled Orders" at bounding box center [302, 672] width 1 height 1
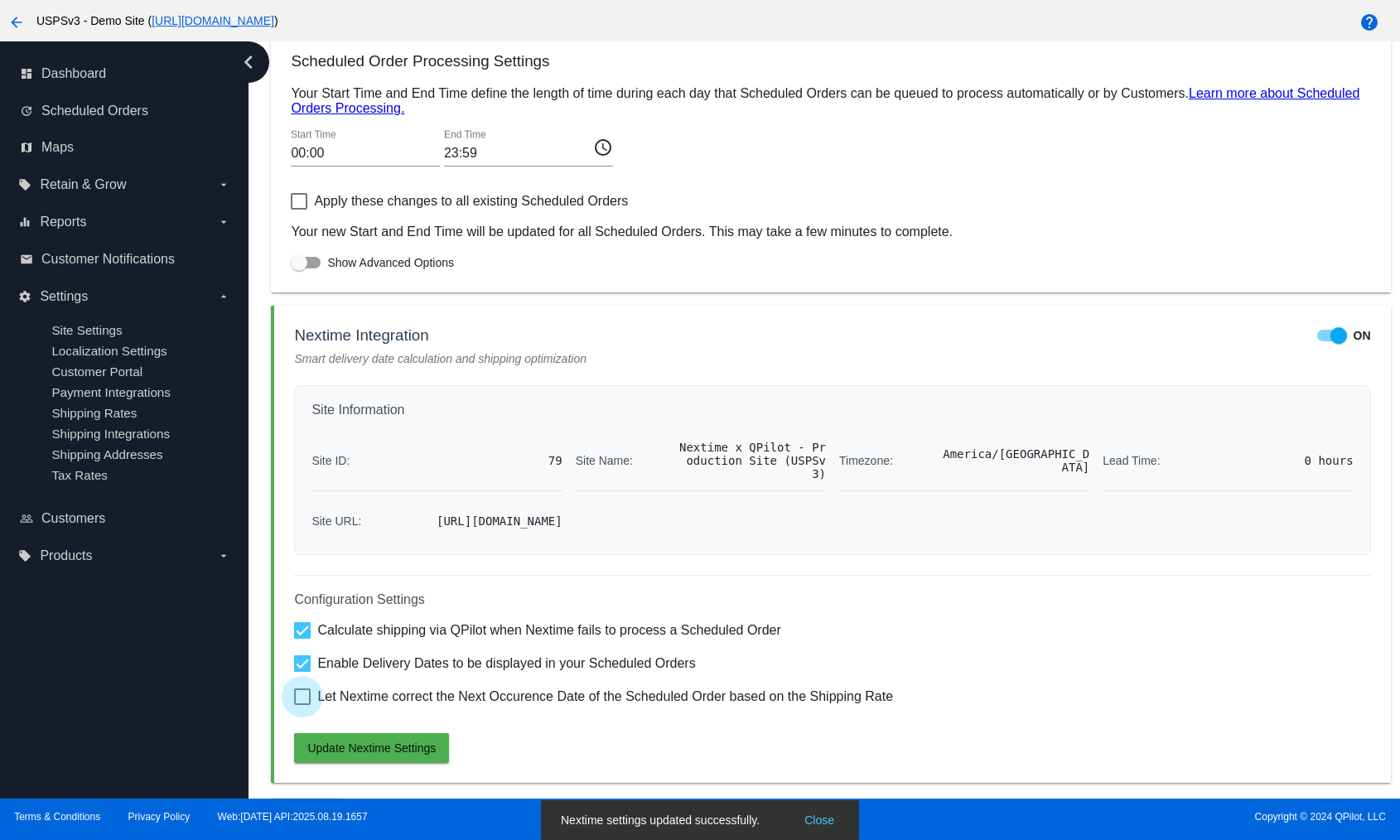
checkbox input "false"
click at [387, 397] on button "Update Nextime Settings" at bounding box center [372, 748] width 155 height 30
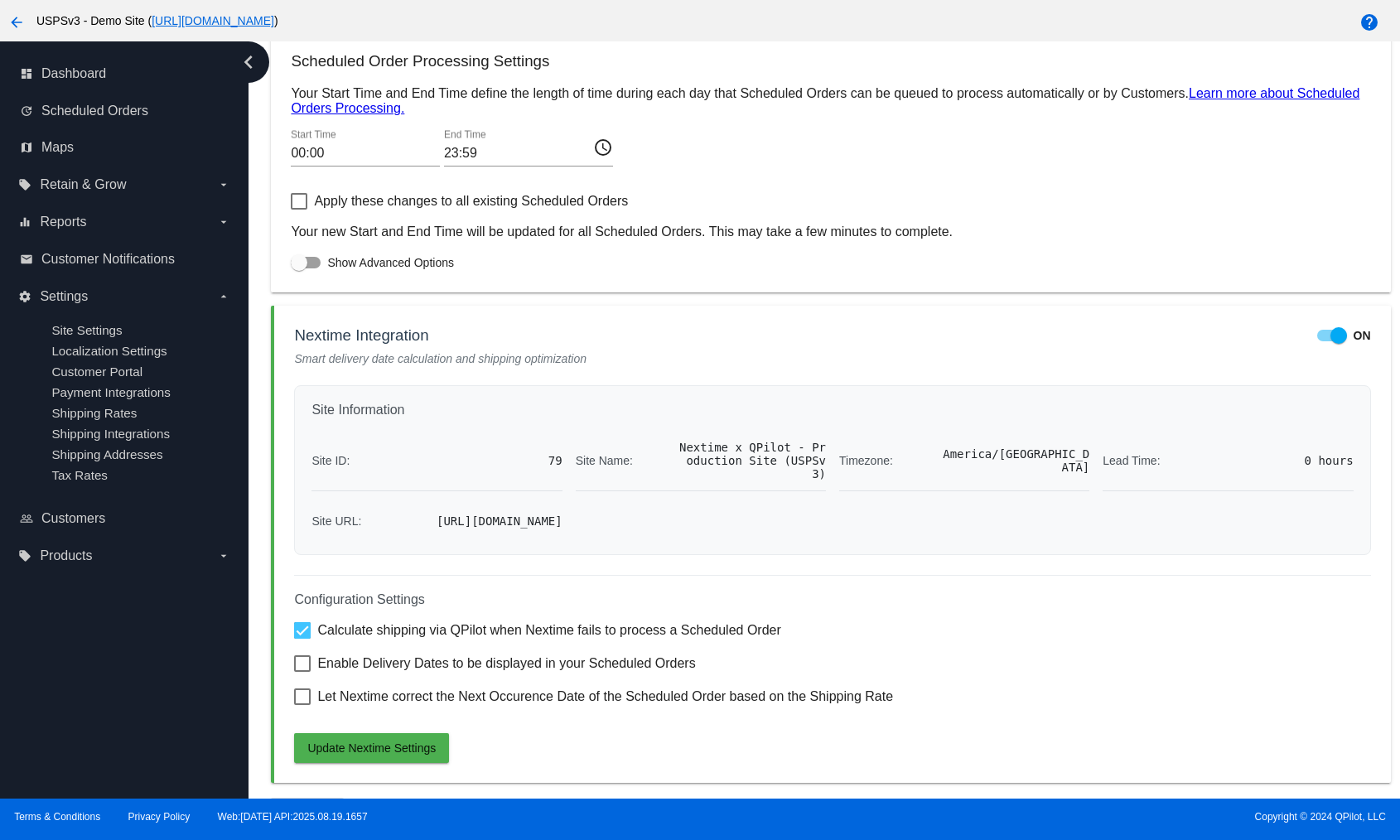
scroll to position [49, 0]
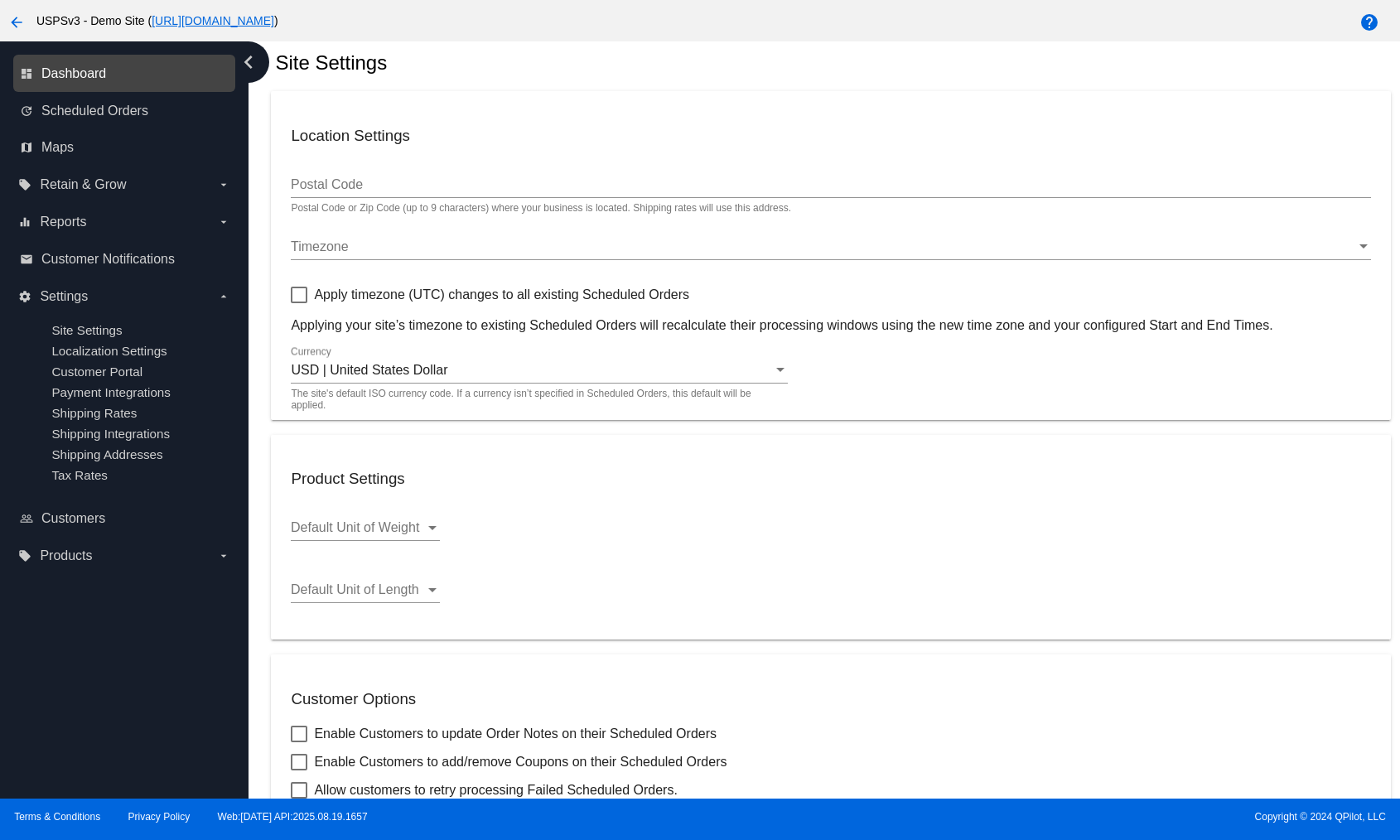
click at [102, 73] on span "Dashboard" at bounding box center [73, 73] width 65 height 15
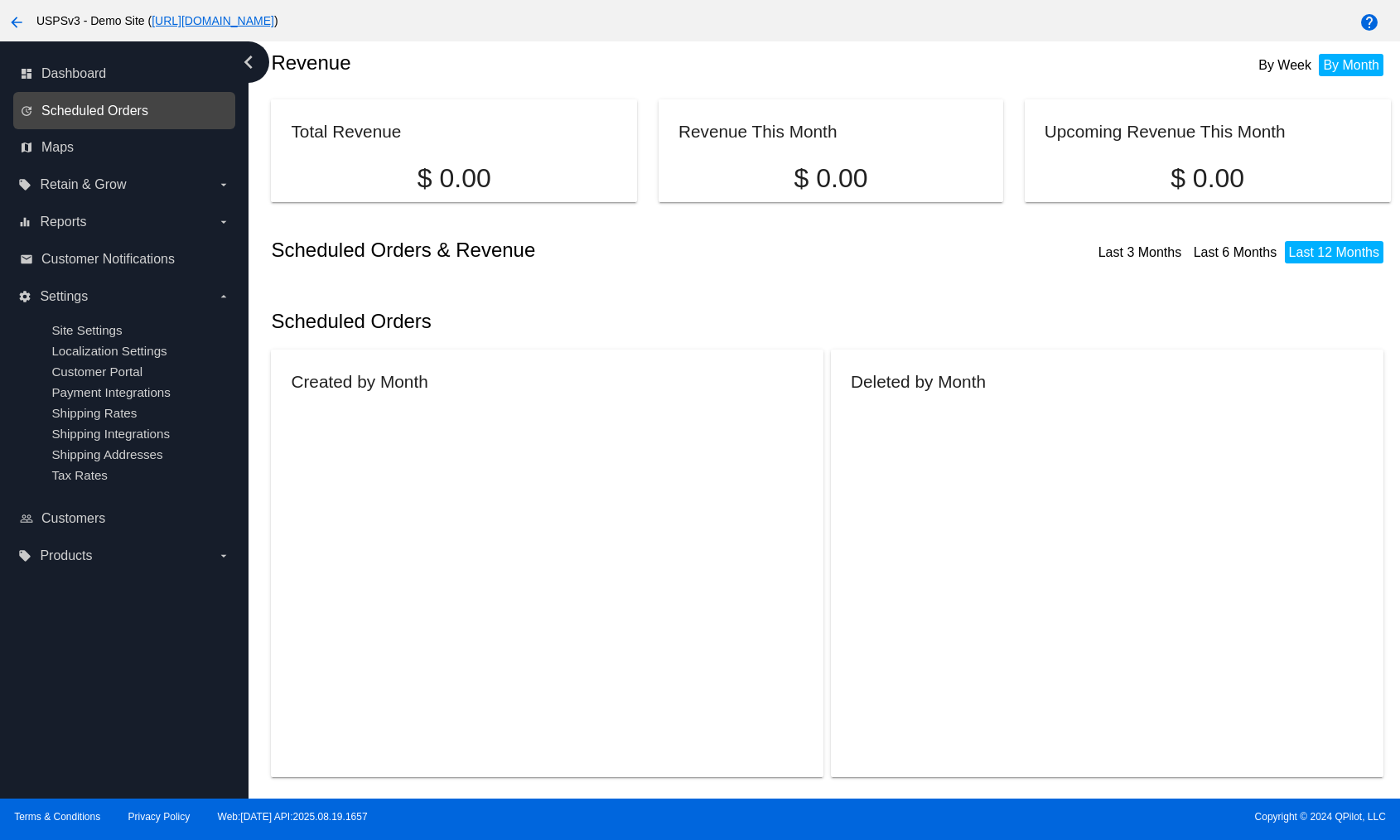
click at [104, 114] on span "Scheduled Orders" at bounding box center [95, 110] width 107 height 15
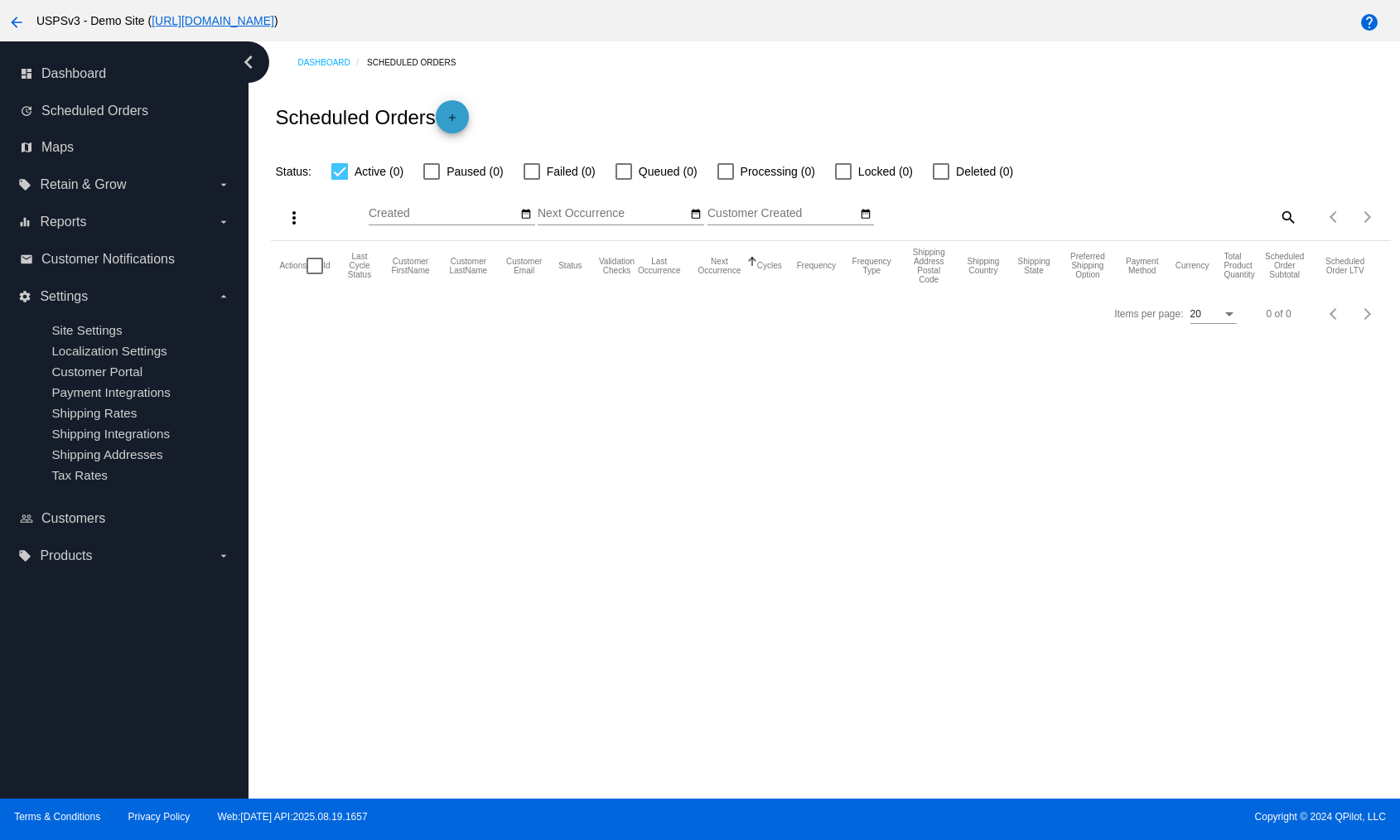
click at [461, 112] on span "add" at bounding box center [452, 120] width 20 height 41
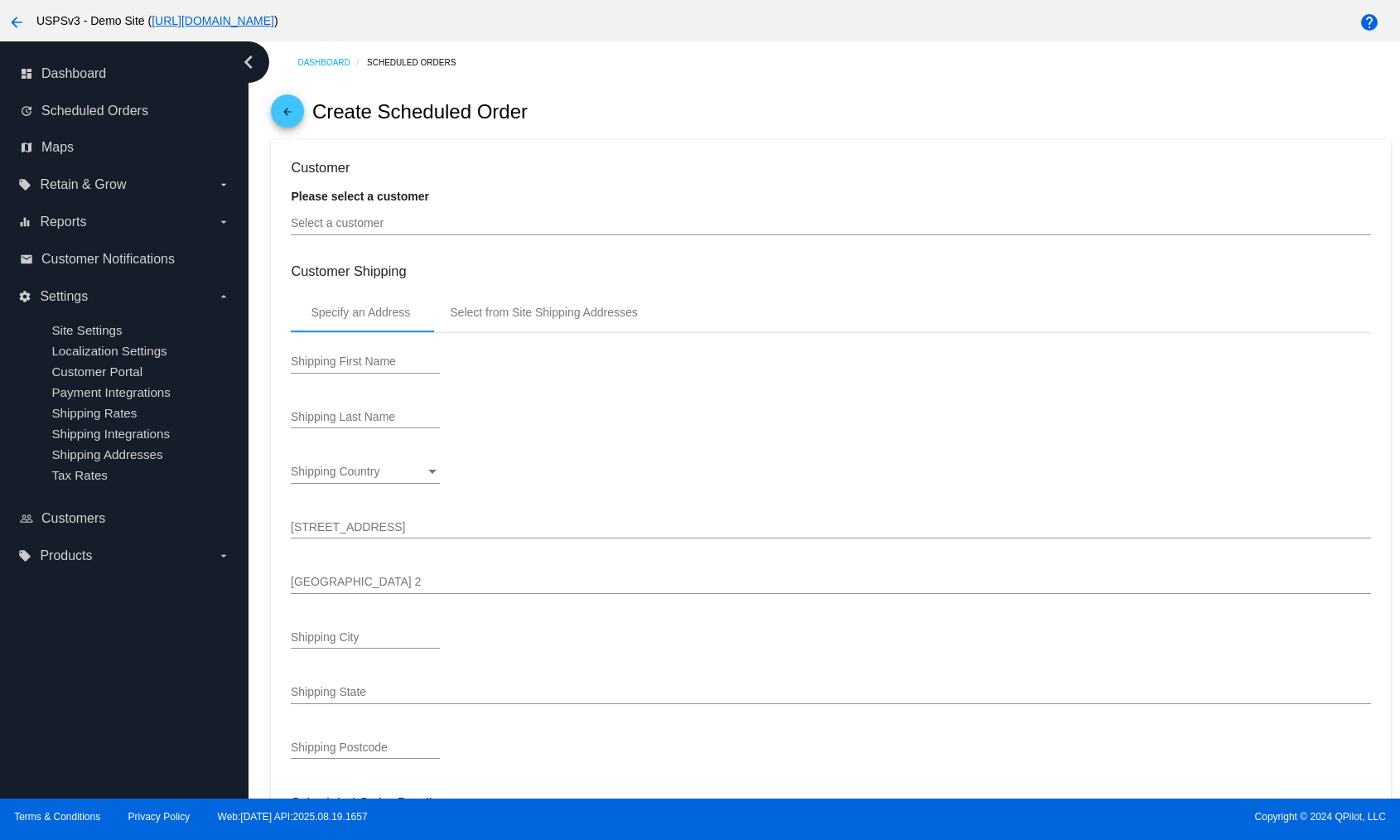
type input "[DATE]"
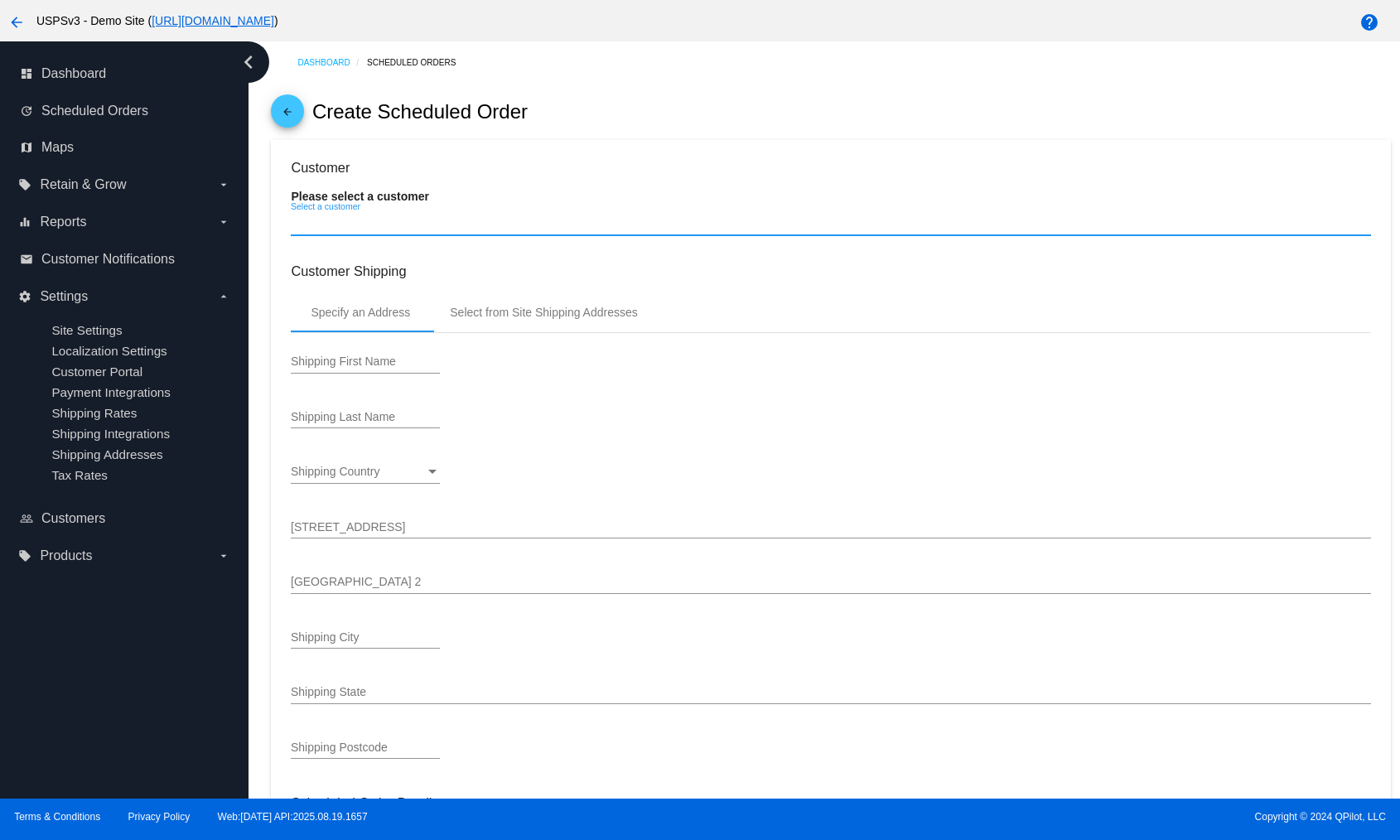
click at [403, 218] on input "Select a customer" at bounding box center [831, 223] width 1080 height 13
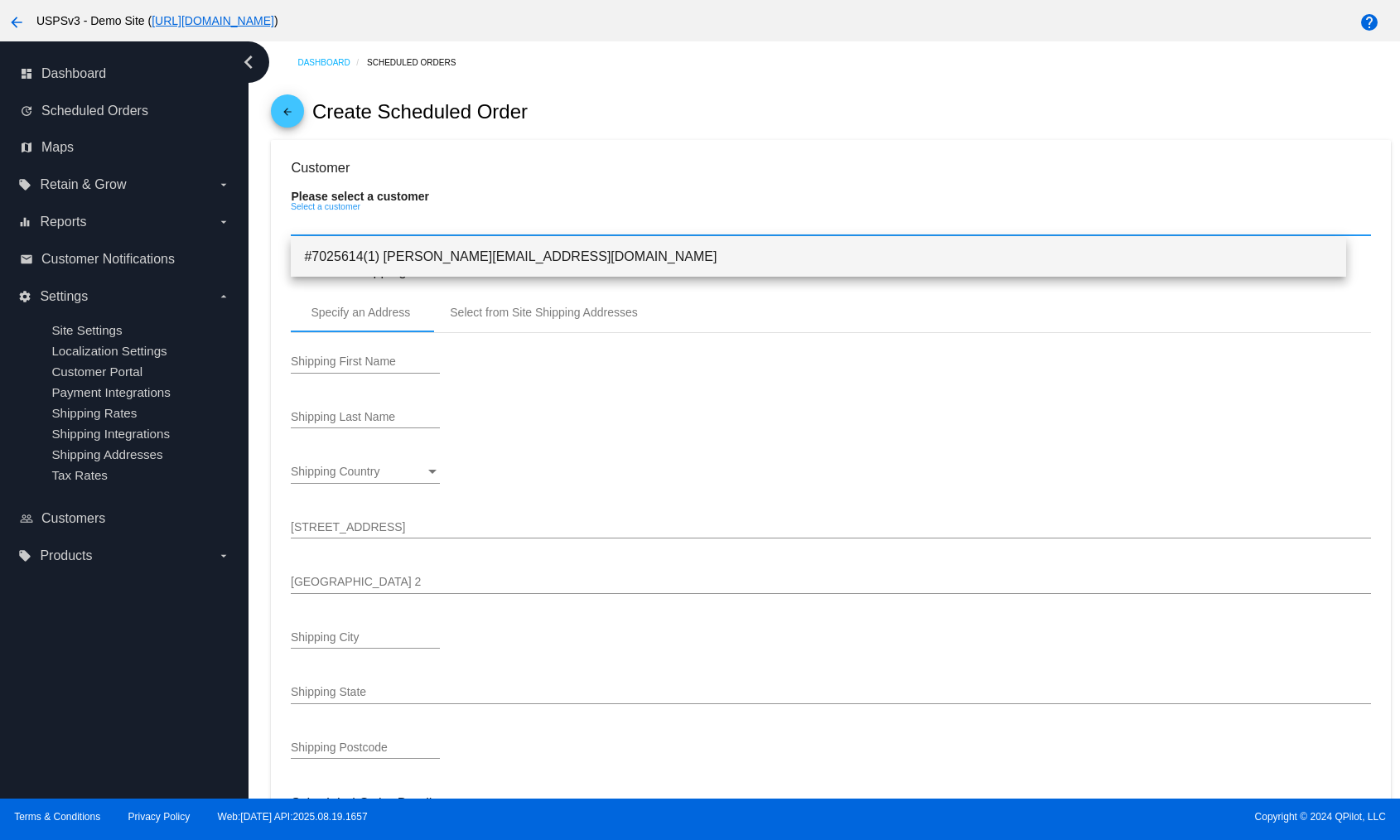
click at [396, 254] on span "#7025614(1) [PERSON_NAME][EMAIL_ADDRESS][DOMAIN_NAME]" at bounding box center [819, 257] width 1028 height 40
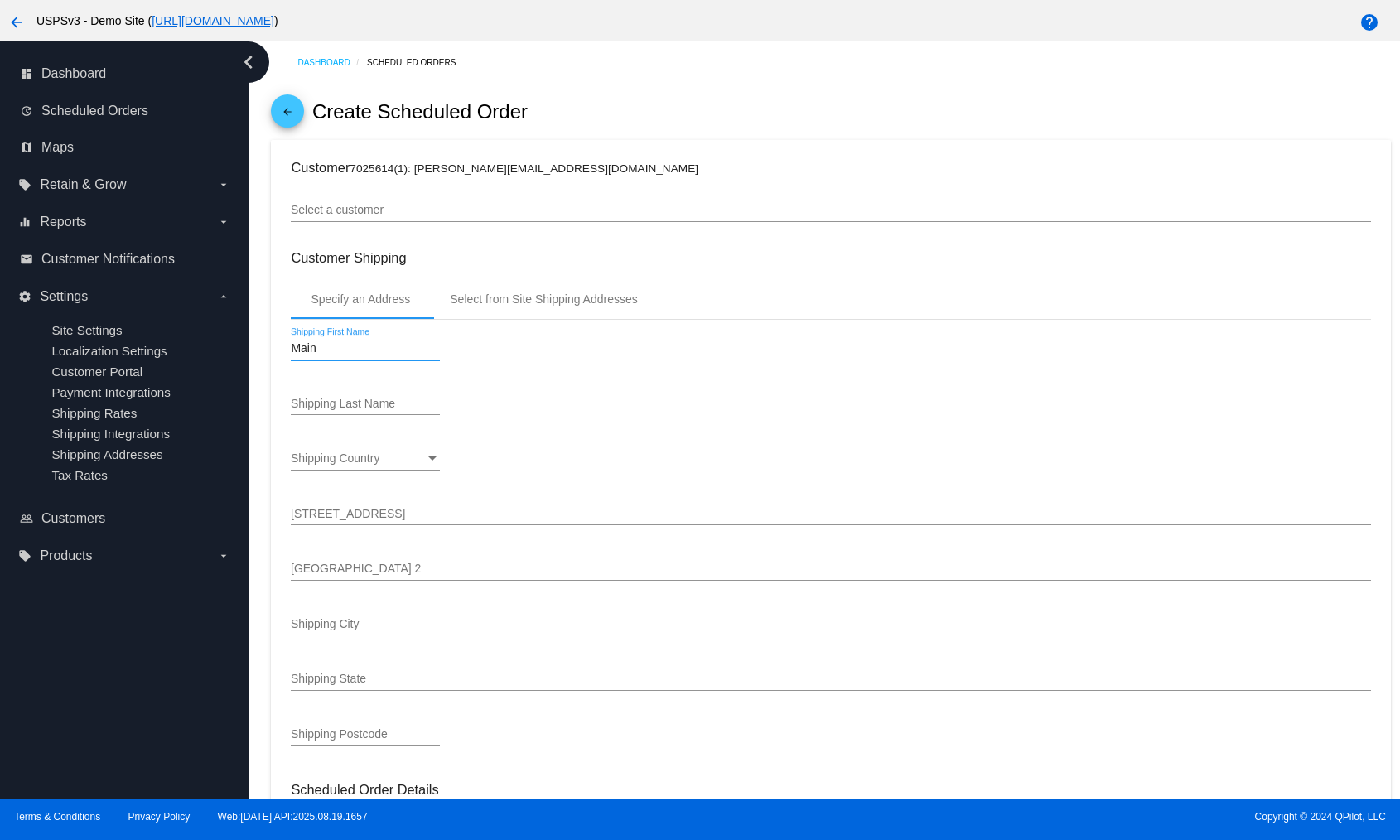
type input "Main"
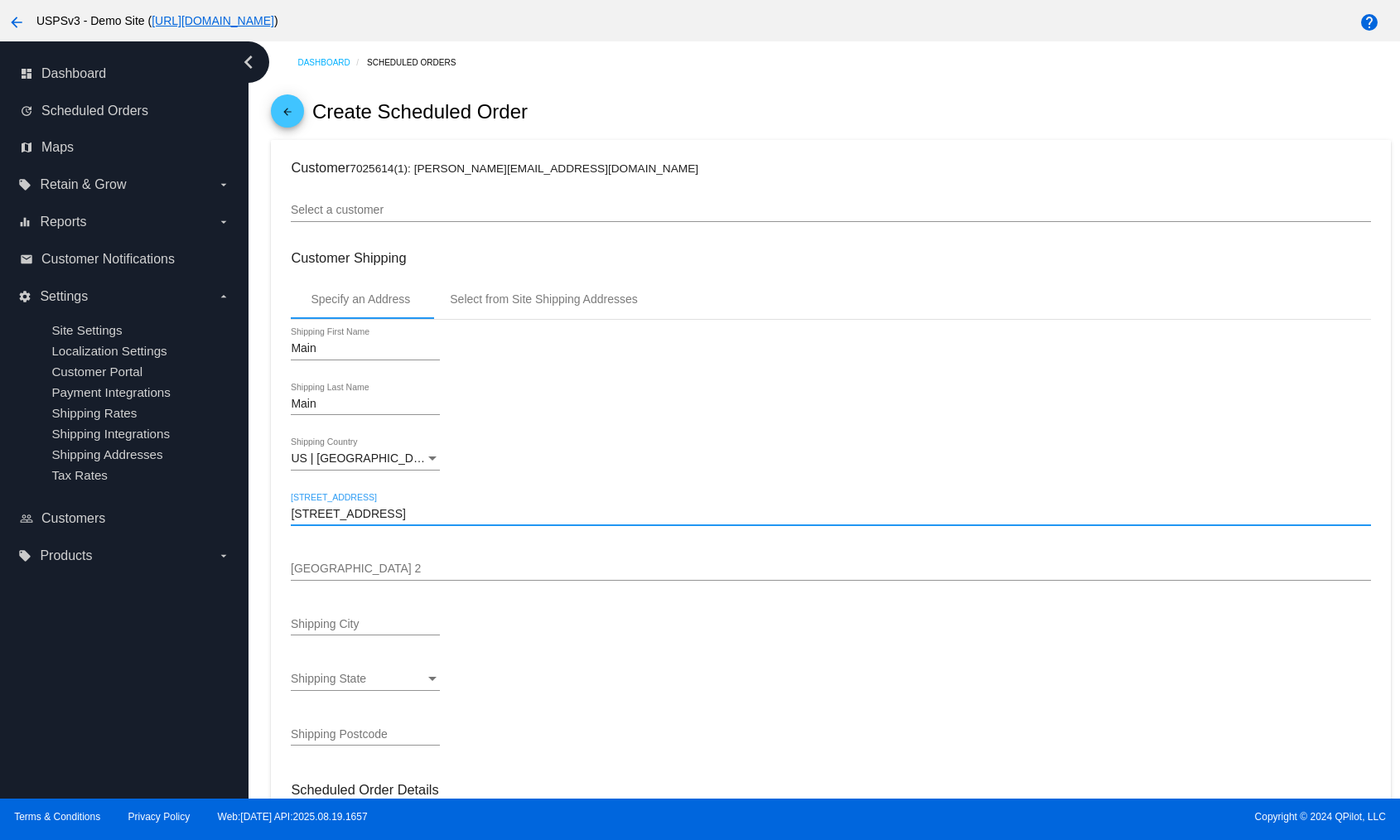
type input "[STREET_ADDRESS]"
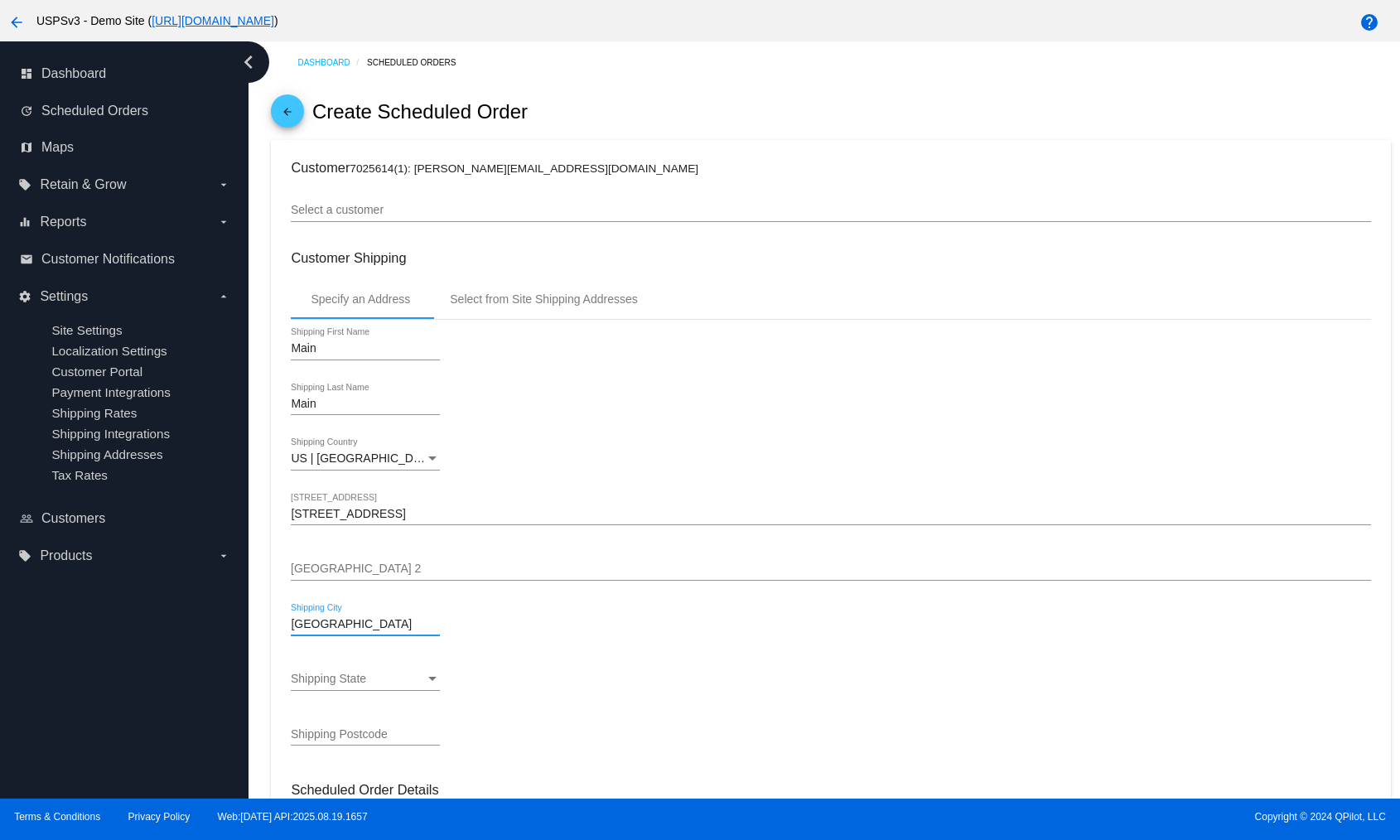
type input "[GEOGRAPHIC_DATA]"
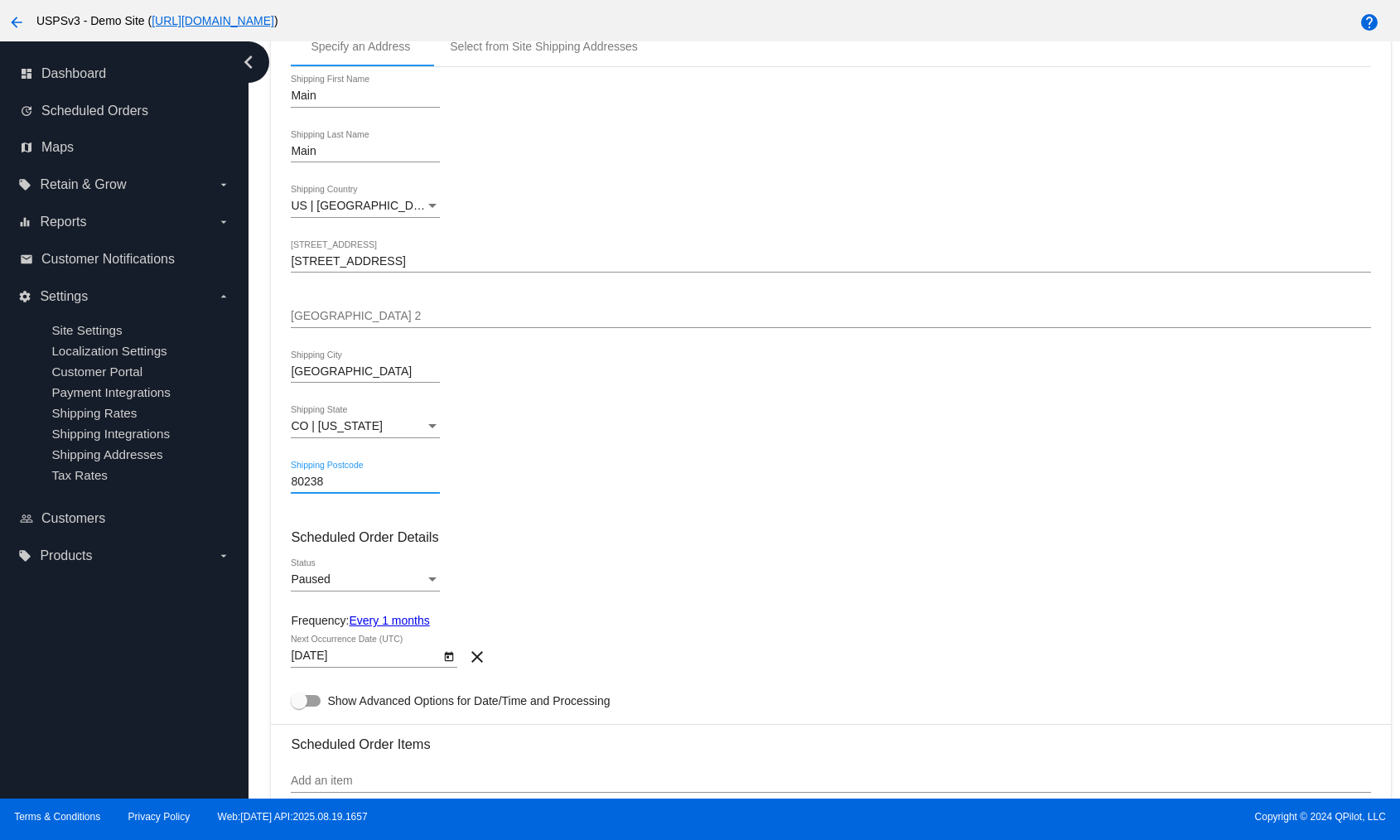
scroll to position [479, 0]
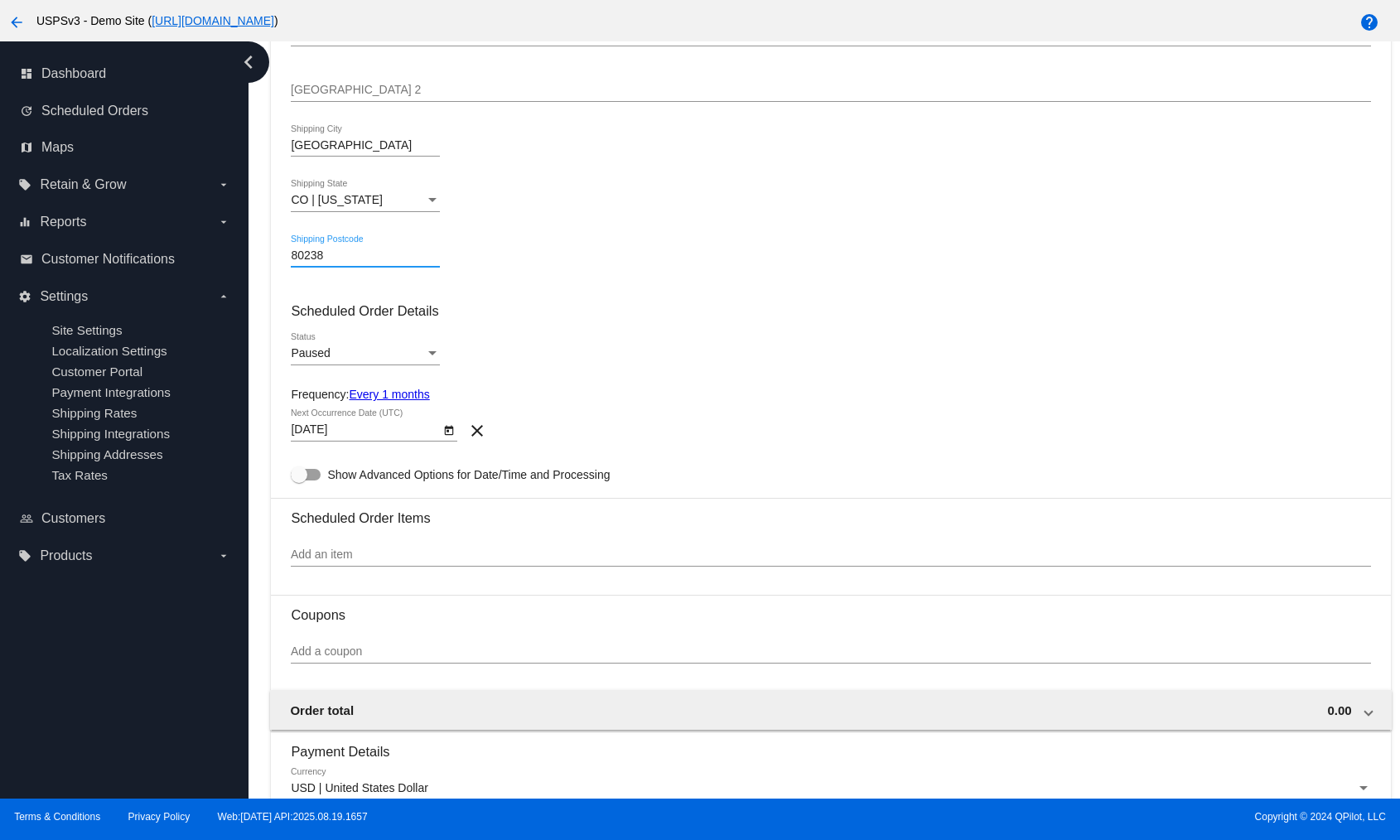
type input "80238"
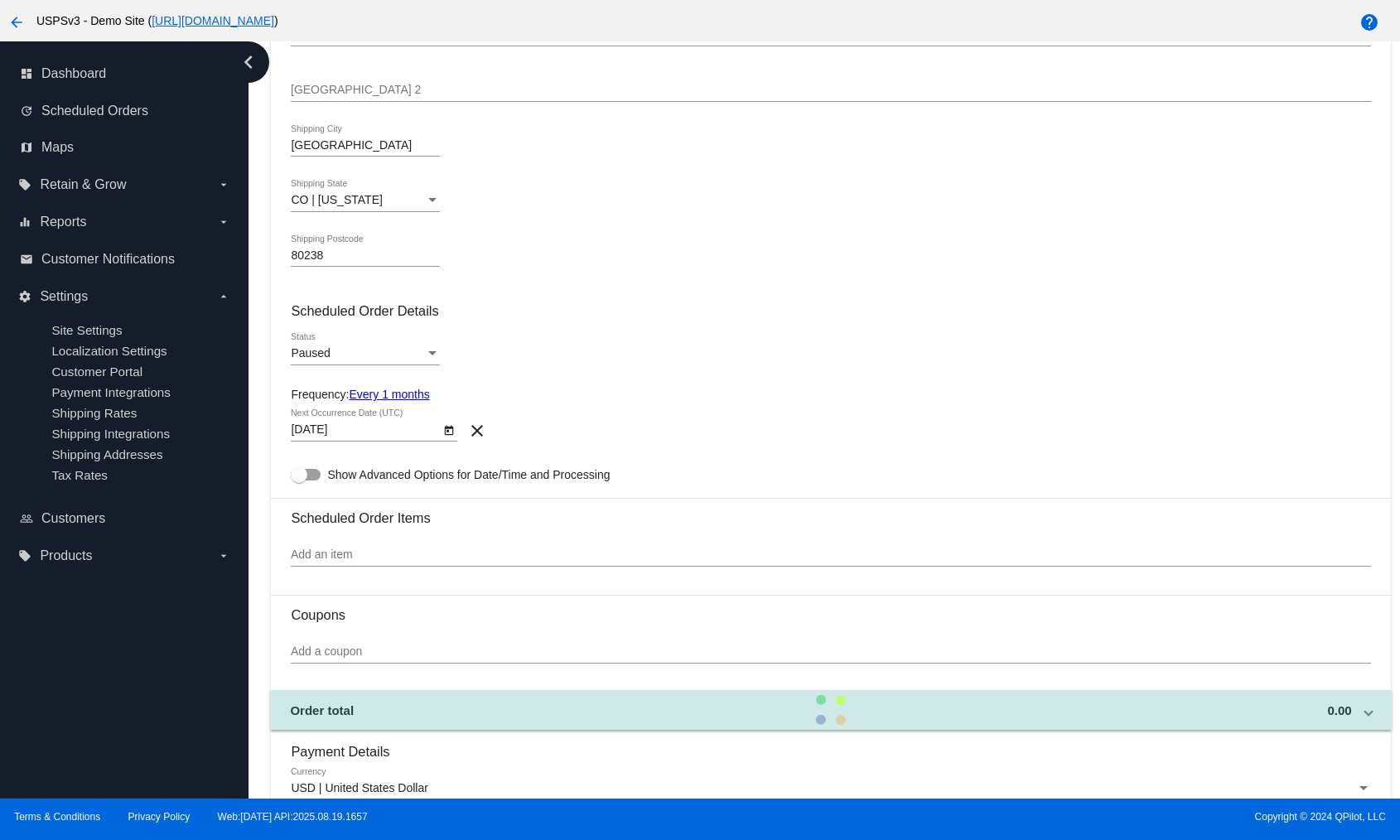
click at [960, 394] on div "Frequency: Every 1 months" at bounding box center [831, 394] width 1080 height 13
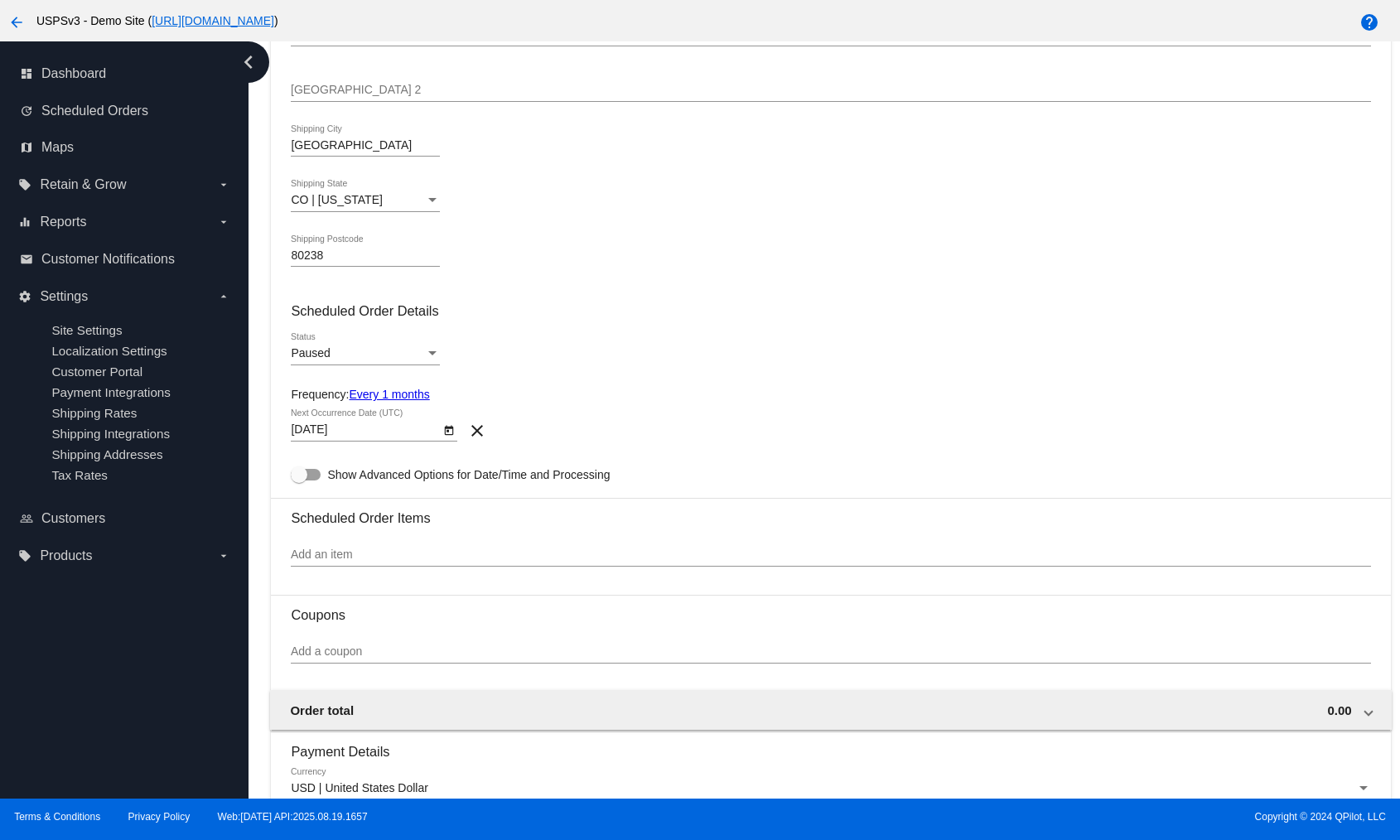
click at [383, 391] on link "Every 1 months" at bounding box center [388, 394] width 80 height 13
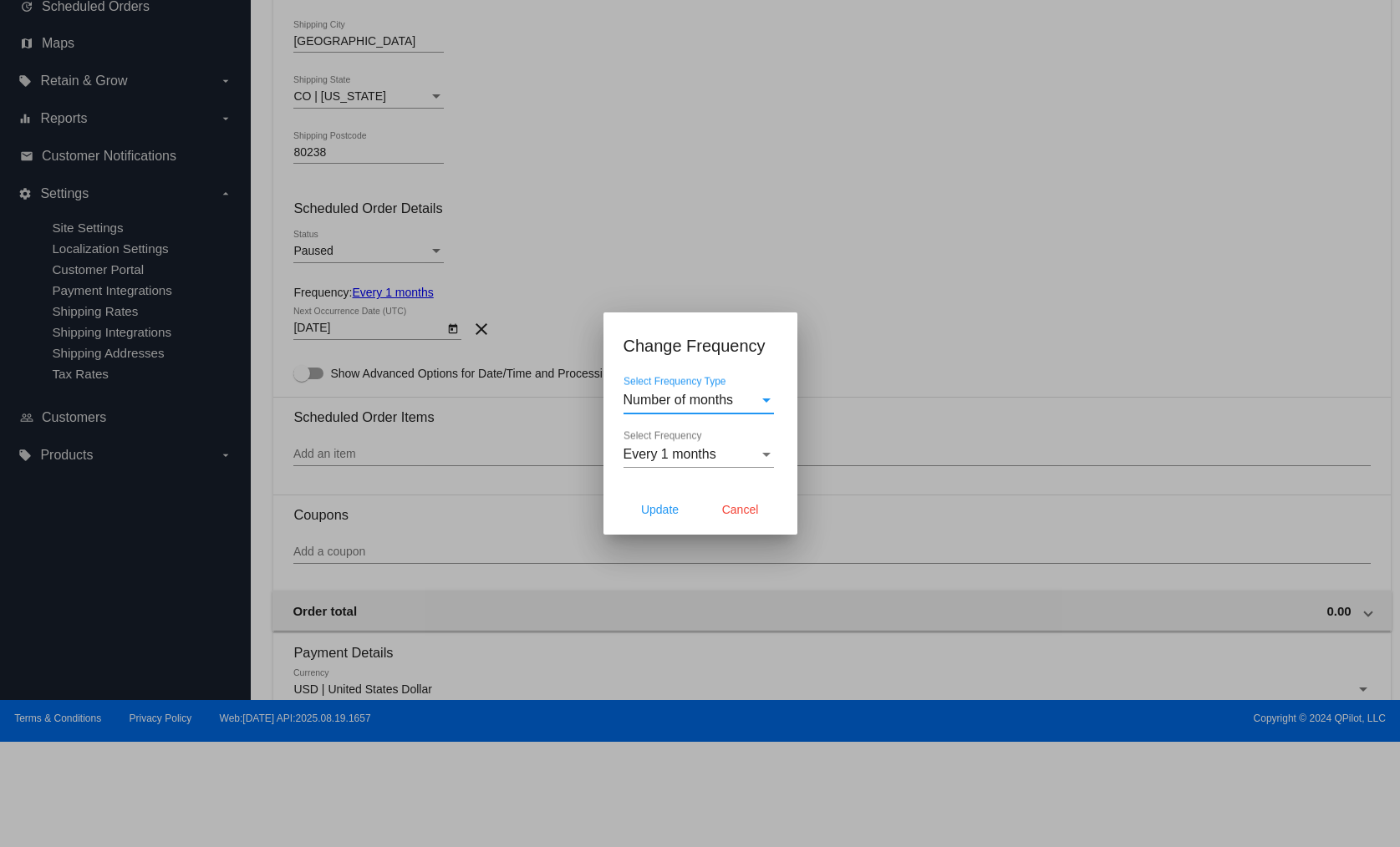
click at [662, 399] on span "Number of months" at bounding box center [679, 400] width 111 height 14
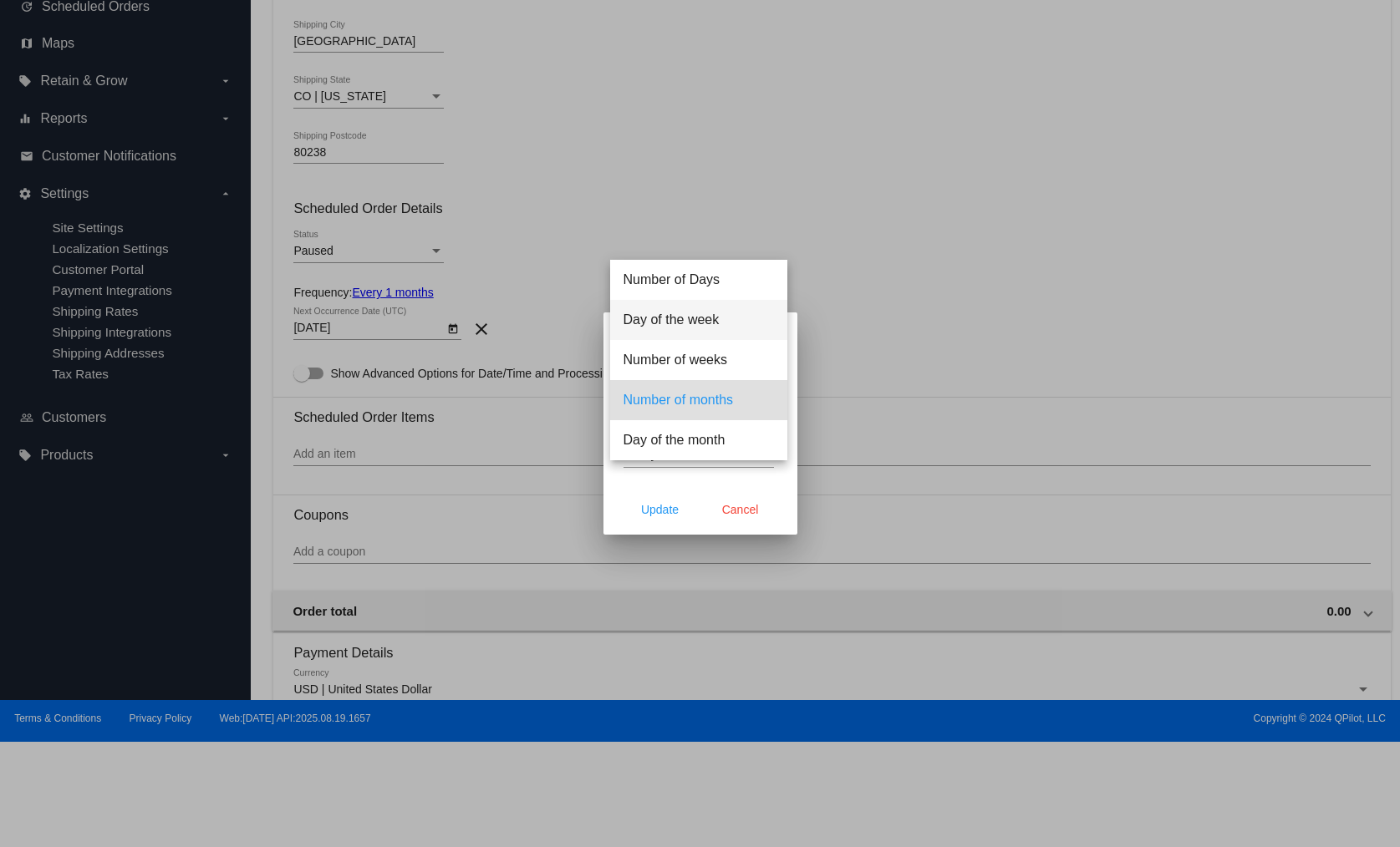
click at [680, 322] on span "Day of the week" at bounding box center [699, 320] width 151 height 40
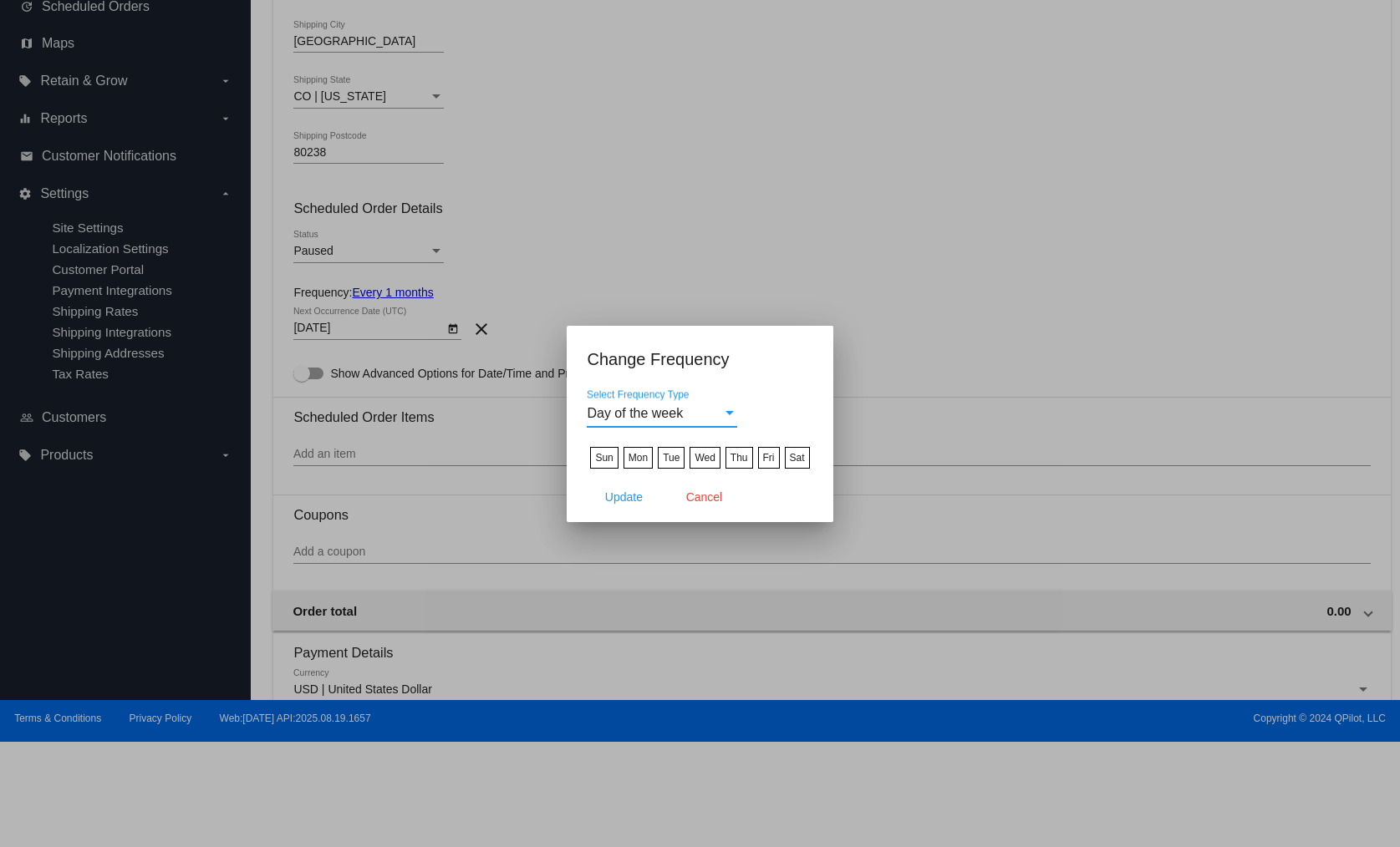
click at [660, 400] on span "Day of the week" at bounding box center [634, 413] width 96 height 14
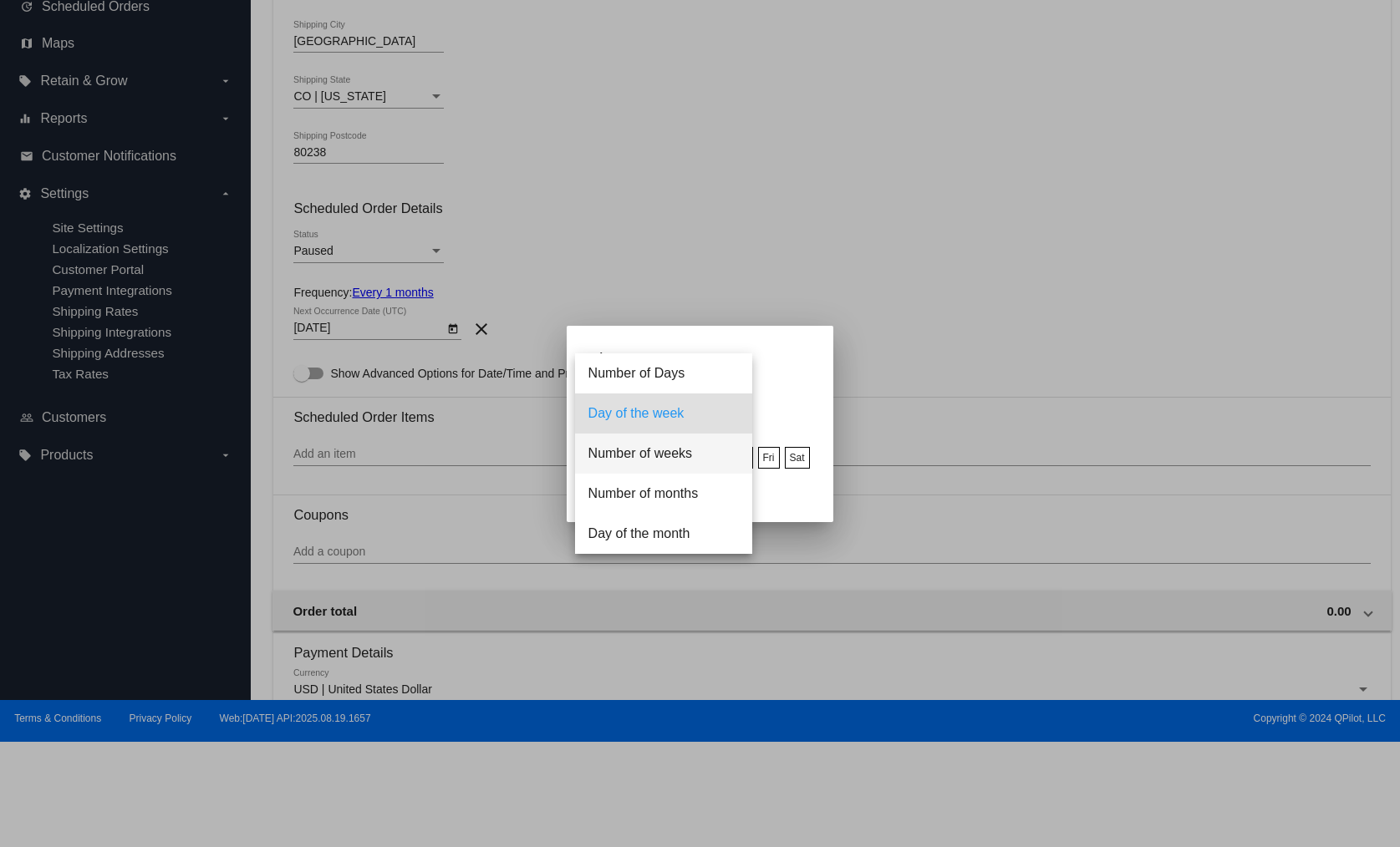
click at [666, 400] on span "Number of weeks" at bounding box center [663, 454] width 151 height 40
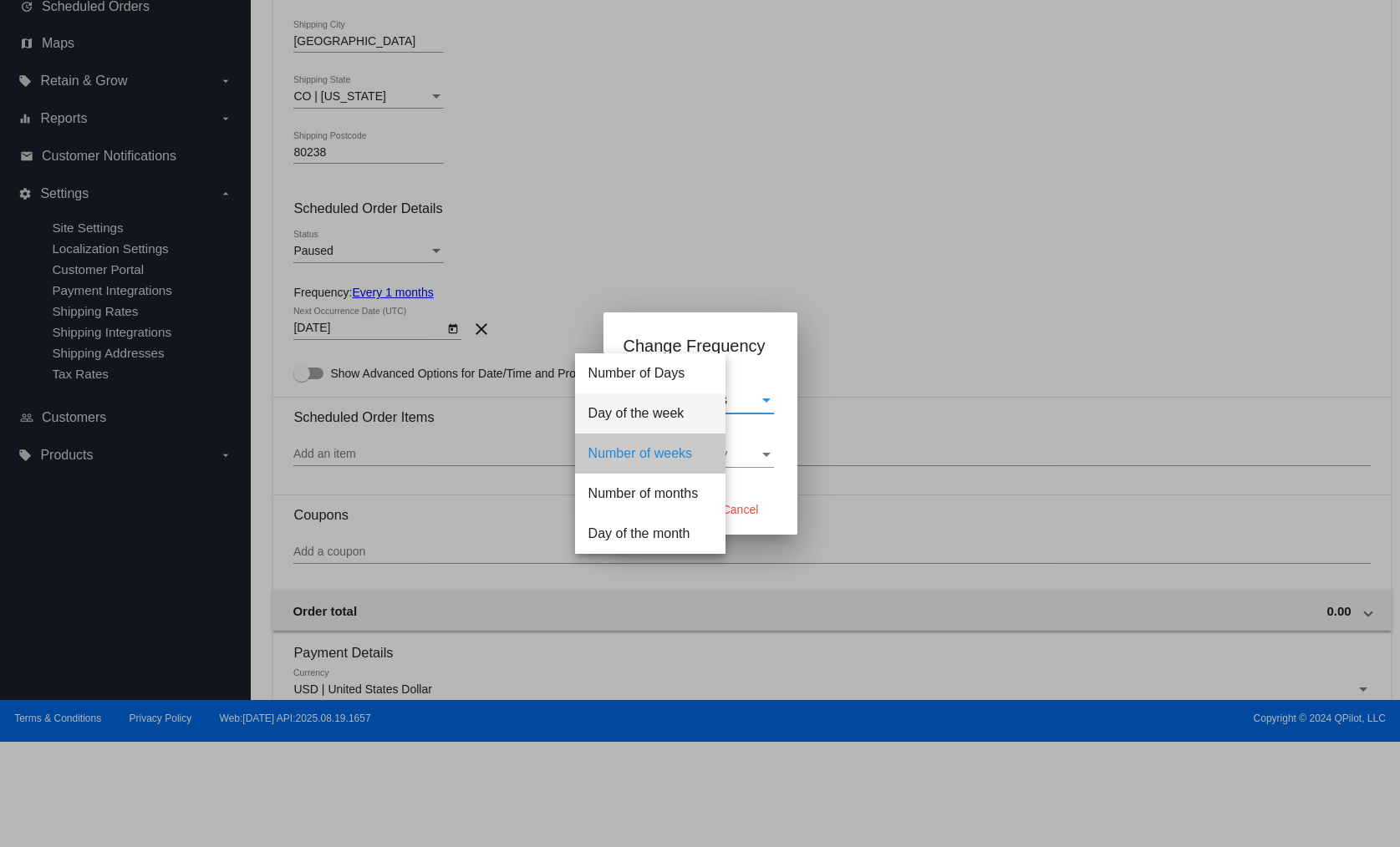
click at [665, 400] on span "Select Frequency" at bounding box center [676, 454] width 104 height 14
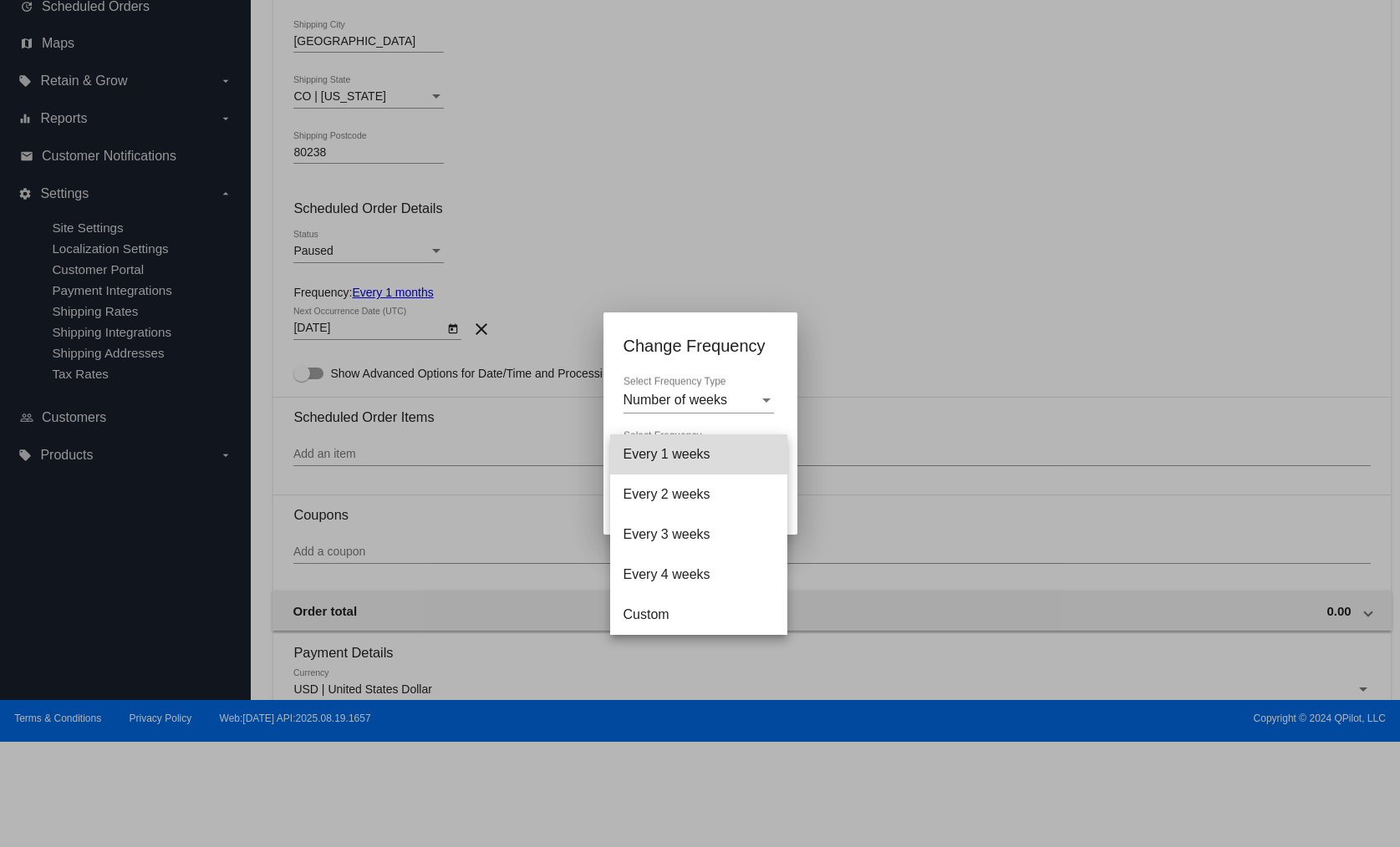
click at [674, 400] on span "Every 1 weeks" at bounding box center [699, 455] width 151 height 40
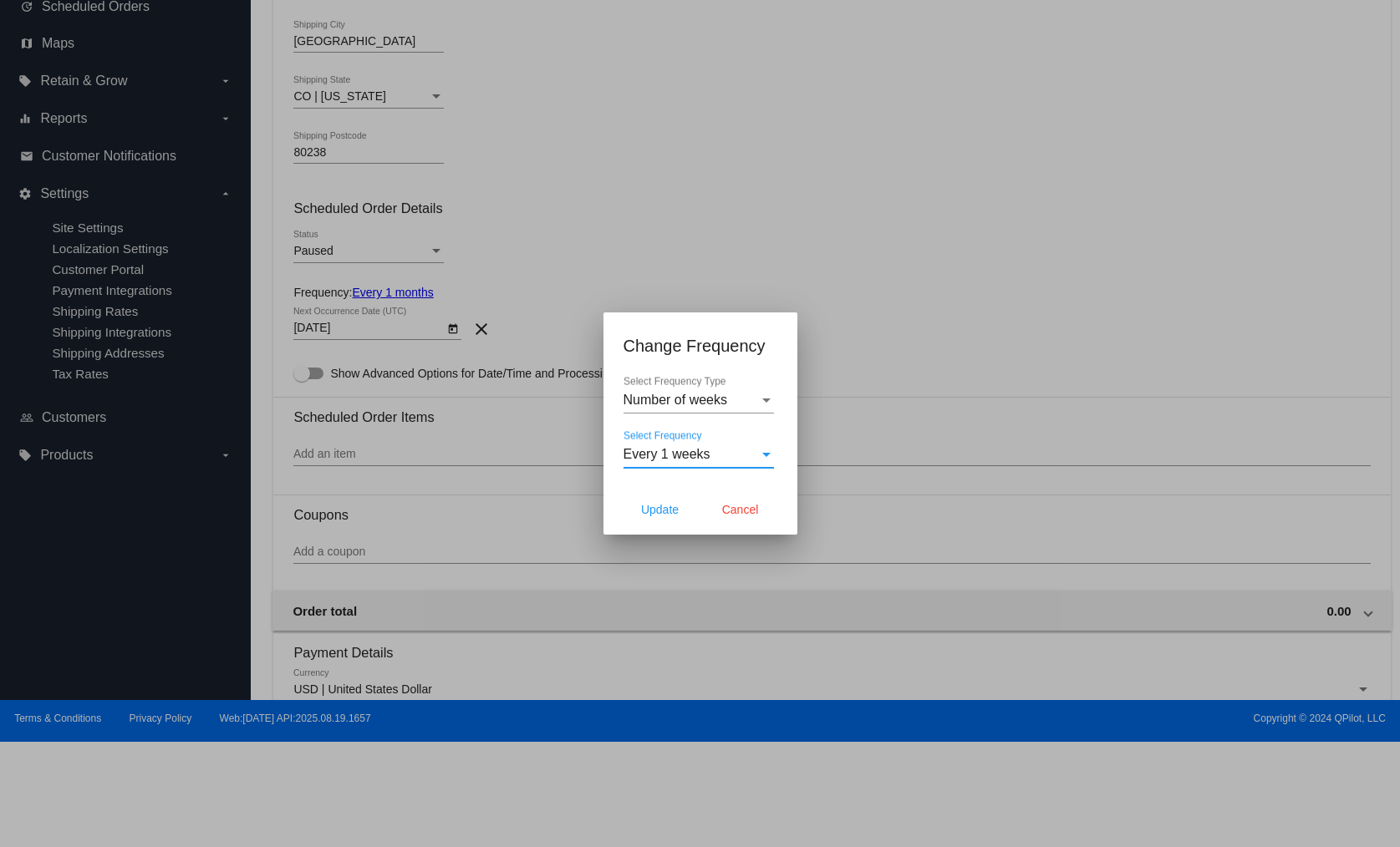
click at [725, 367] on app-change-frequency-dialog "Change Frequency Number of weeks Select Frequency Type Every 1 weeks Select Fre…" at bounding box center [700, 433] width 154 height 202
click at [660, 400] on span "Update" at bounding box center [660, 509] width 37 height 13
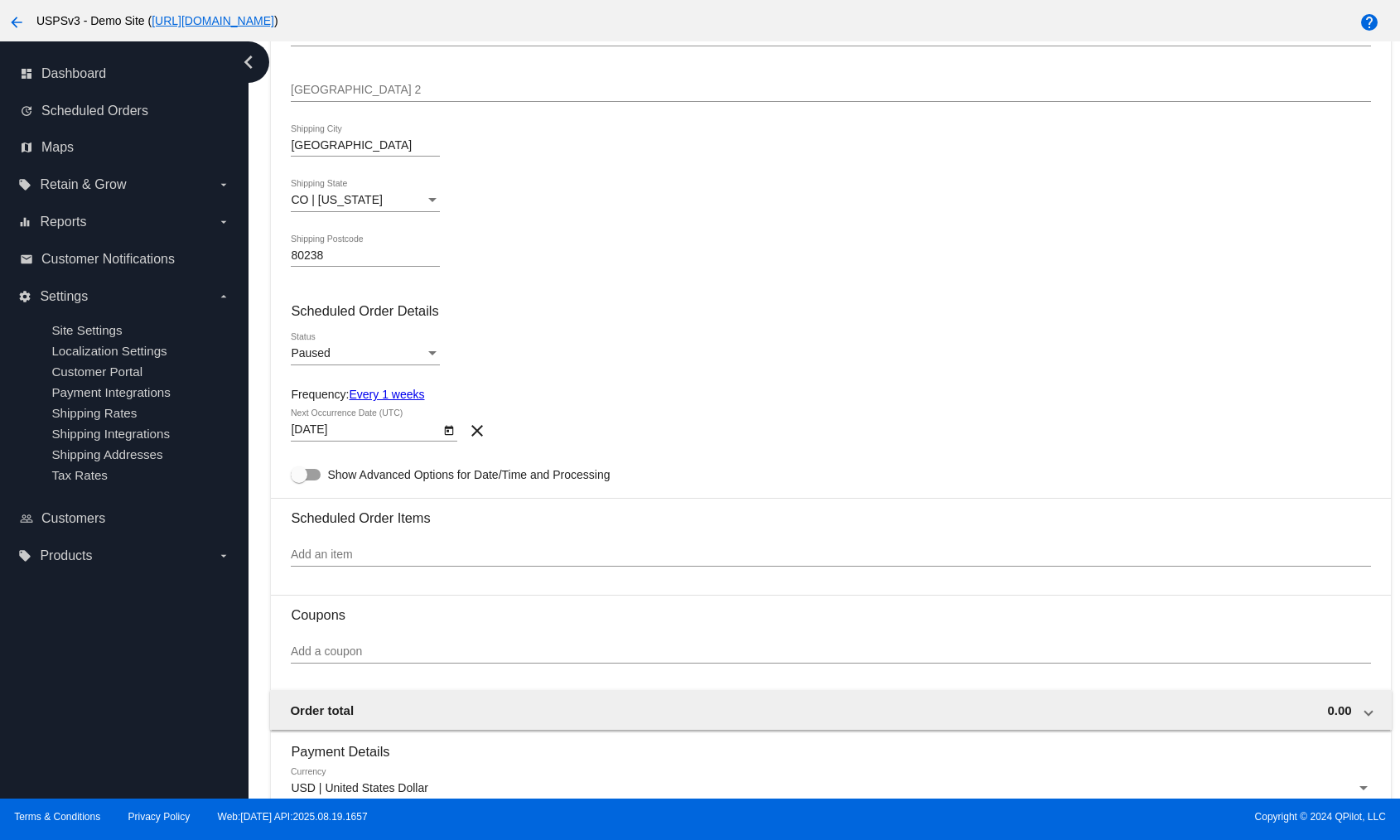
type input "[DATE]"
click at [603, 397] on input "Add an item" at bounding box center [831, 555] width 1080 height 13
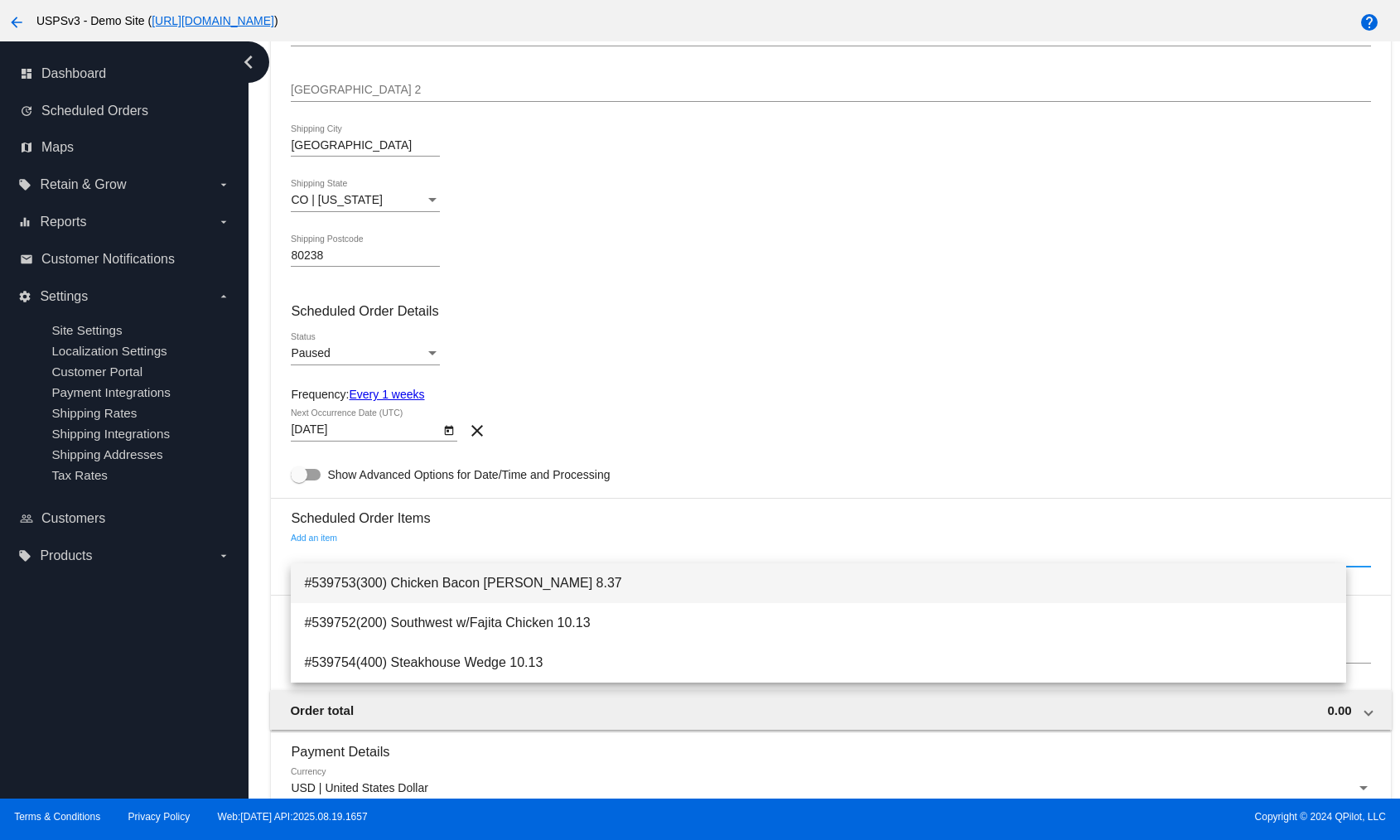
click at [532, 397] on span "#539753(300) Chicken Bacon [PERSON_NAME] 8.37" at bounding box center [819, 583] width 1028 height 40
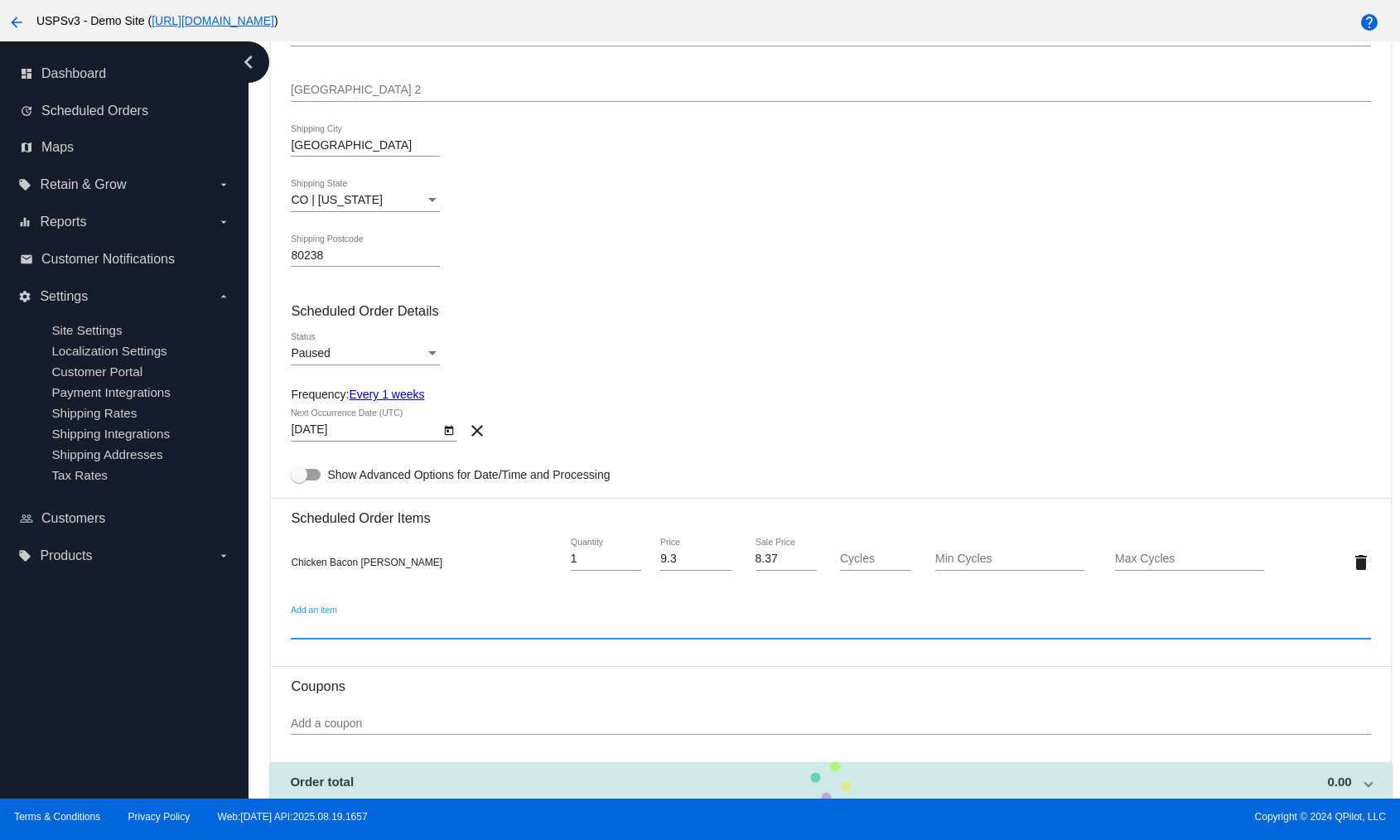
scroll to position [688, 0]
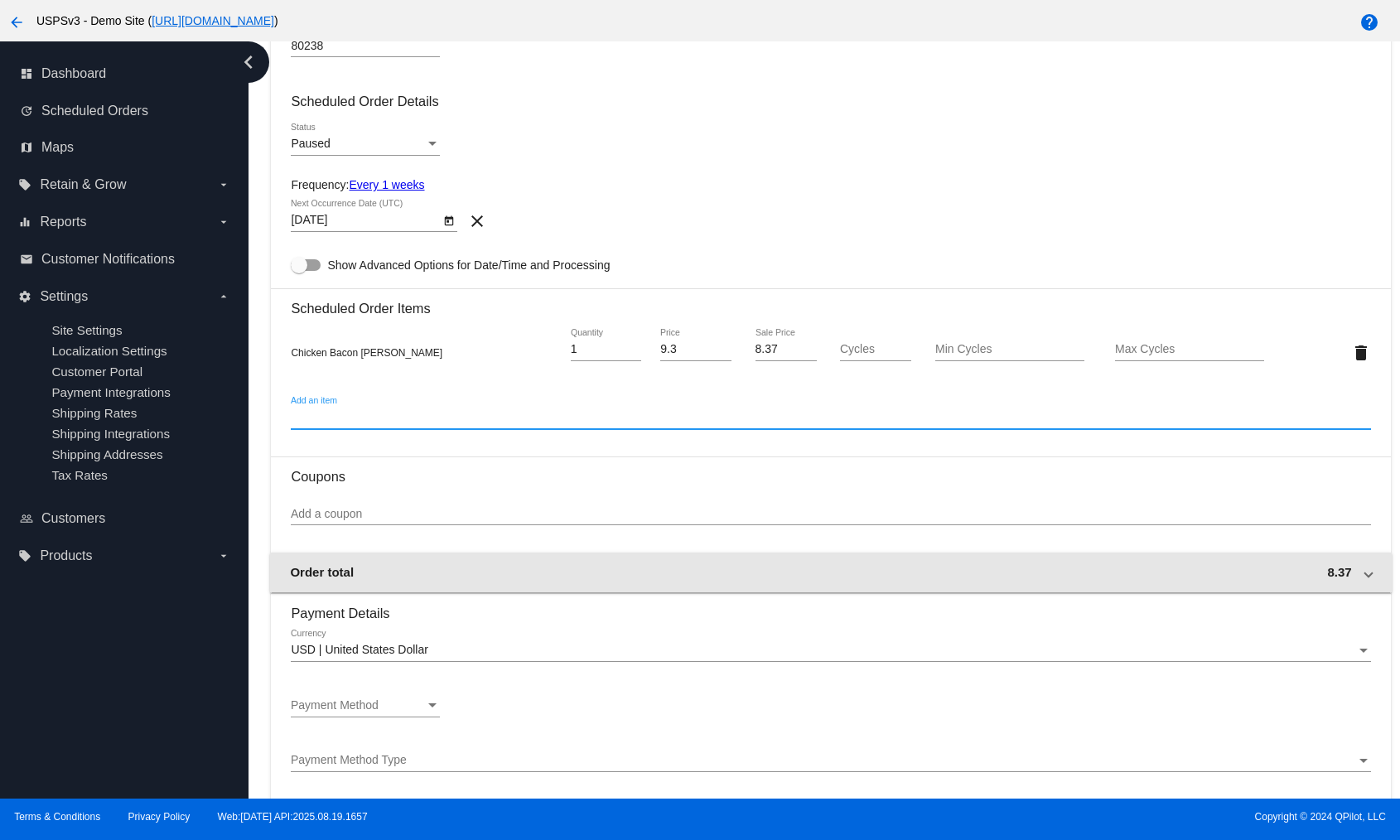
click at [1267, 397] on div "Order total 8.37" at bounding box center [827, 572] width 1075 height 14
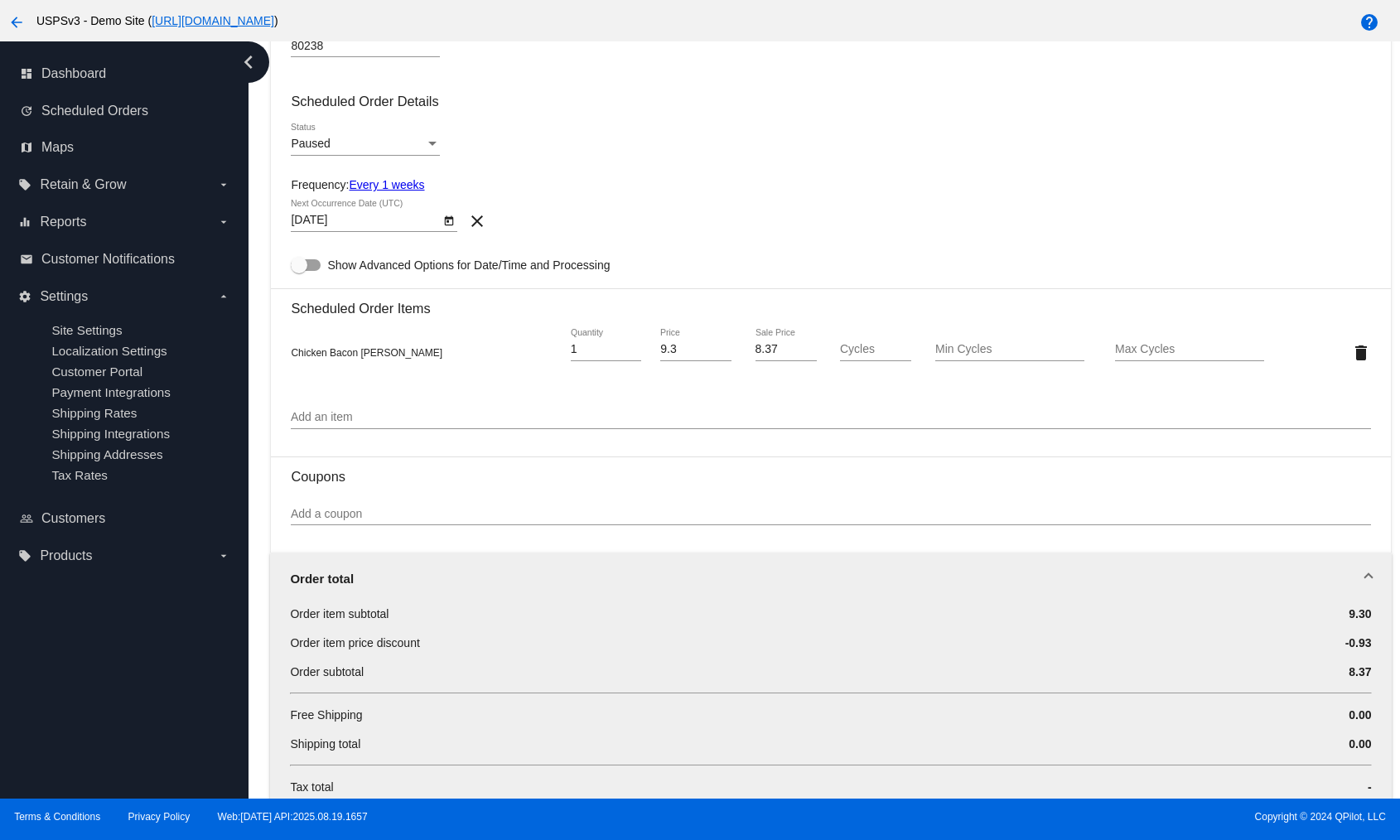
click at [1267, 397] on div "Order total" at bounding box center [827, 579] width 1075 height 14
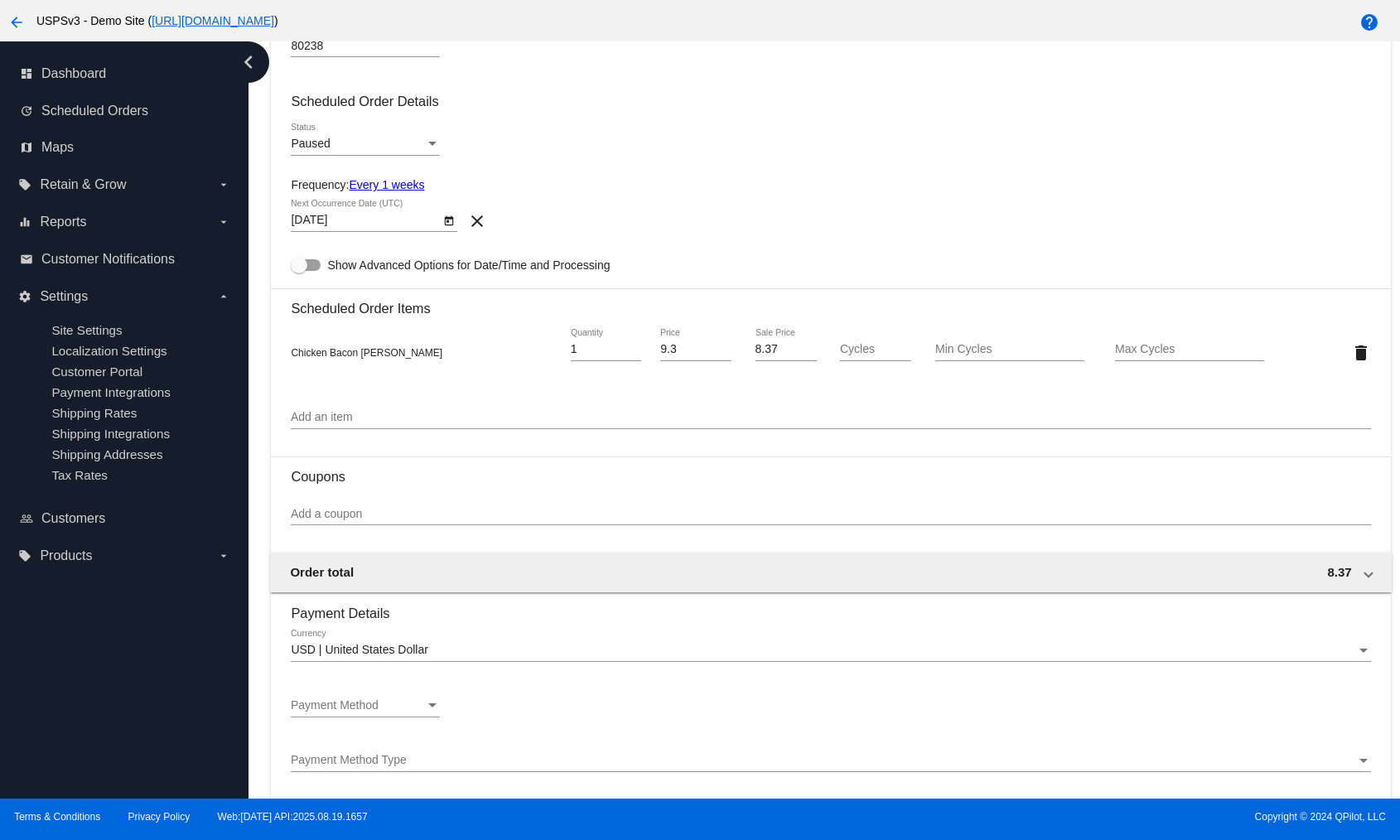
scroll to position [856, 0]
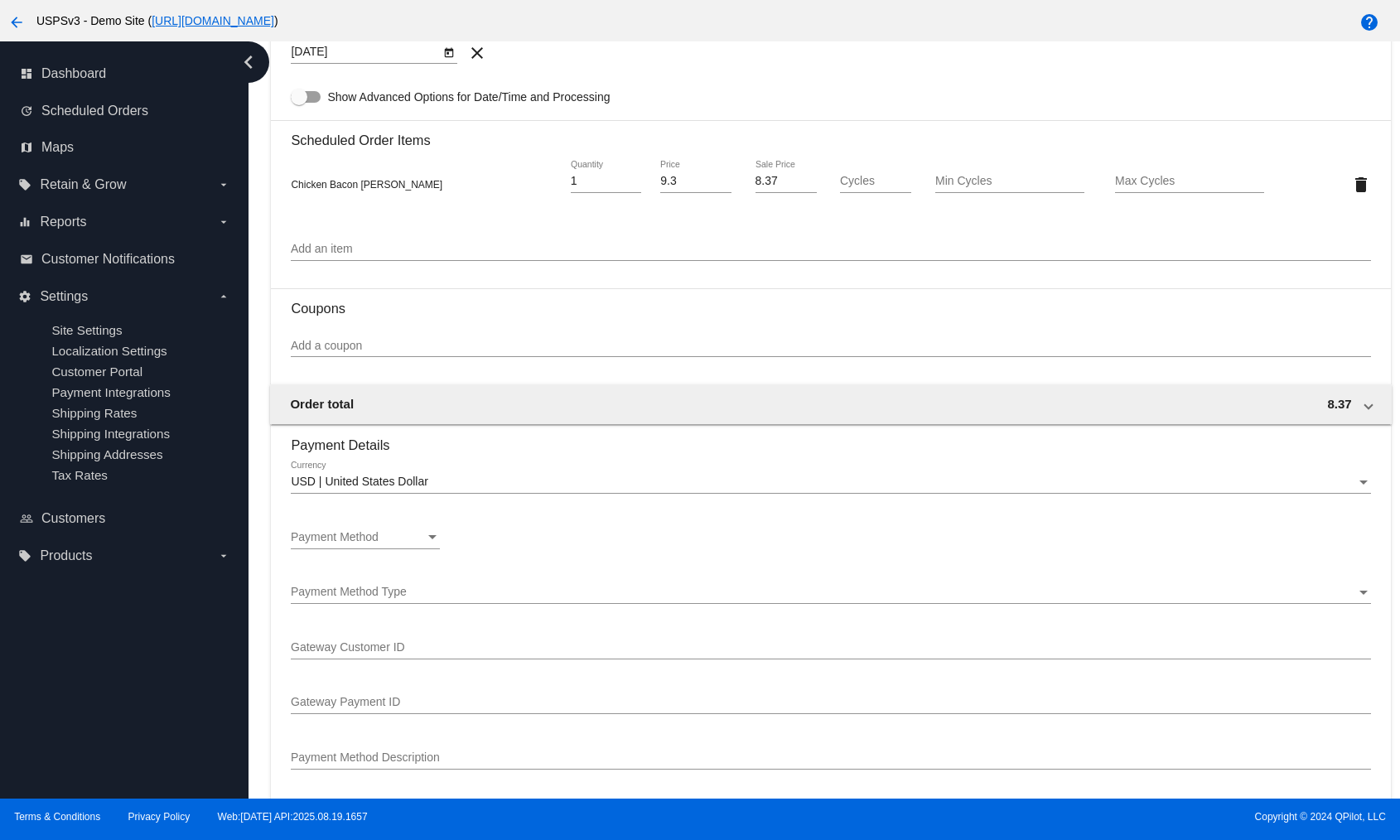
click at [405, 397] on div "Payment Method Payment Method" at bounding box center [365, 540] width 149 height 47
click at [413, 397] on div "Payment Method Payment Method" at bounding box center [365, 532] width 149 height 32
click at [416, 397] on span "—Create New—" at bounding box center [365, 533] width 149 height 34
click at [436, 397] on div "Payment Method Type" at bounding box center [823, 592] width 1064 height 13
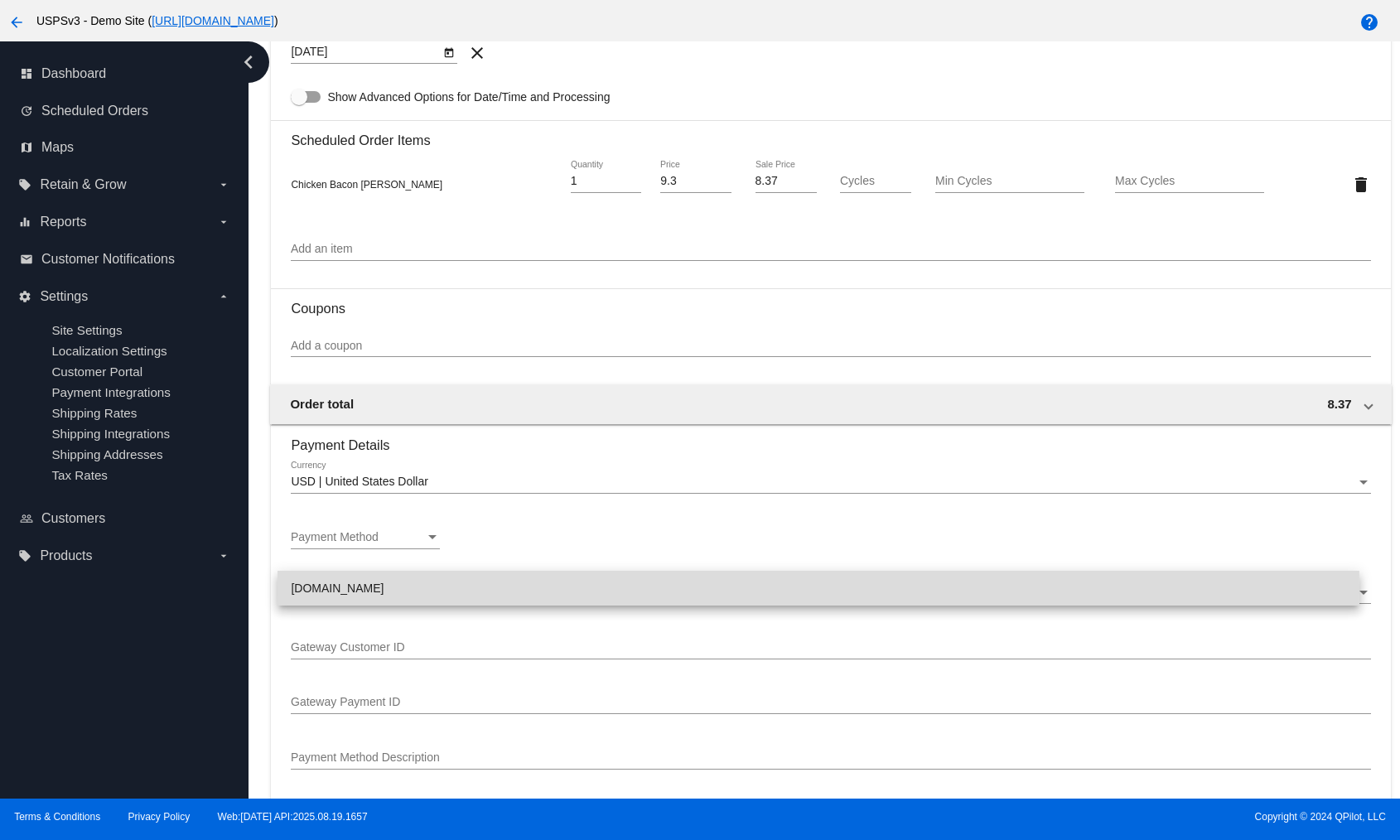
click at [436, 397] on span "[DOMAIN_NAME]" at bounding box center [818, 588] width 1055 height 34
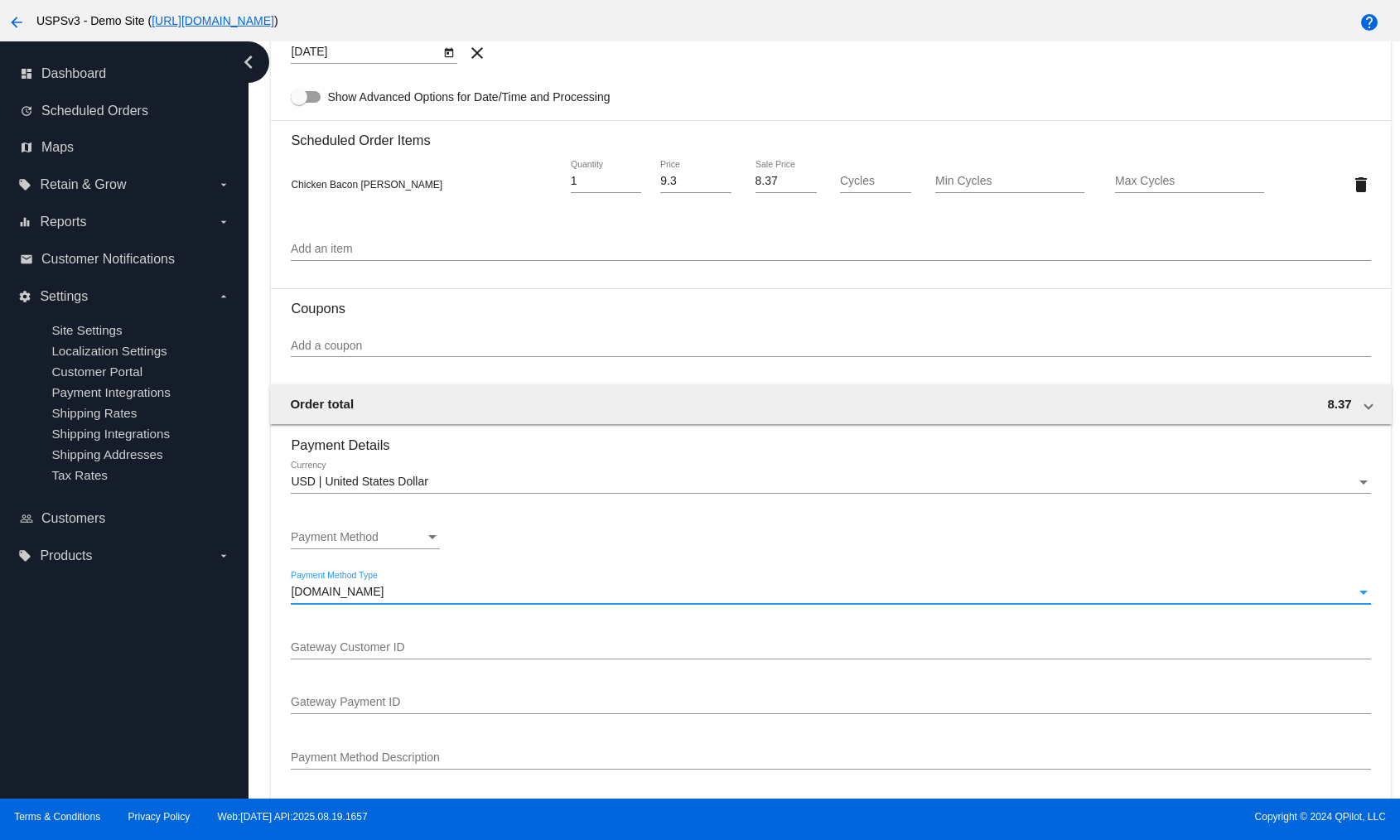
click at [405, 397] on div "Gateway Customer ID" at bounding box center [831, 643] width 1080 height 32
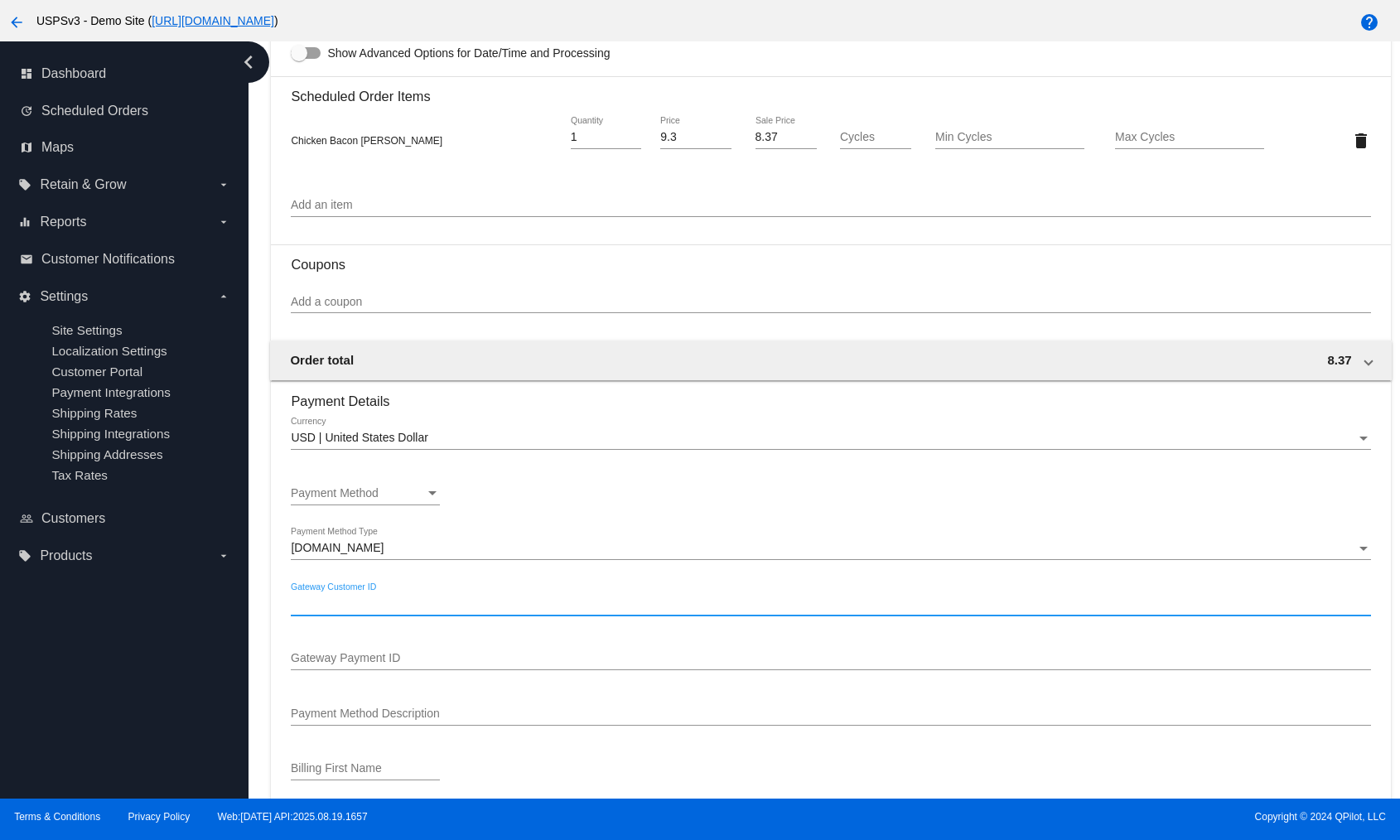
scroll to position [904, 0]
click at [351, 397] on input "Gateway Customer ID" at bounding box center [831, 600] width 1080 height 13
paste input "cus_PyKmQDZgVyJS74"
type input "cus_PyKmQDZgVyJS74"
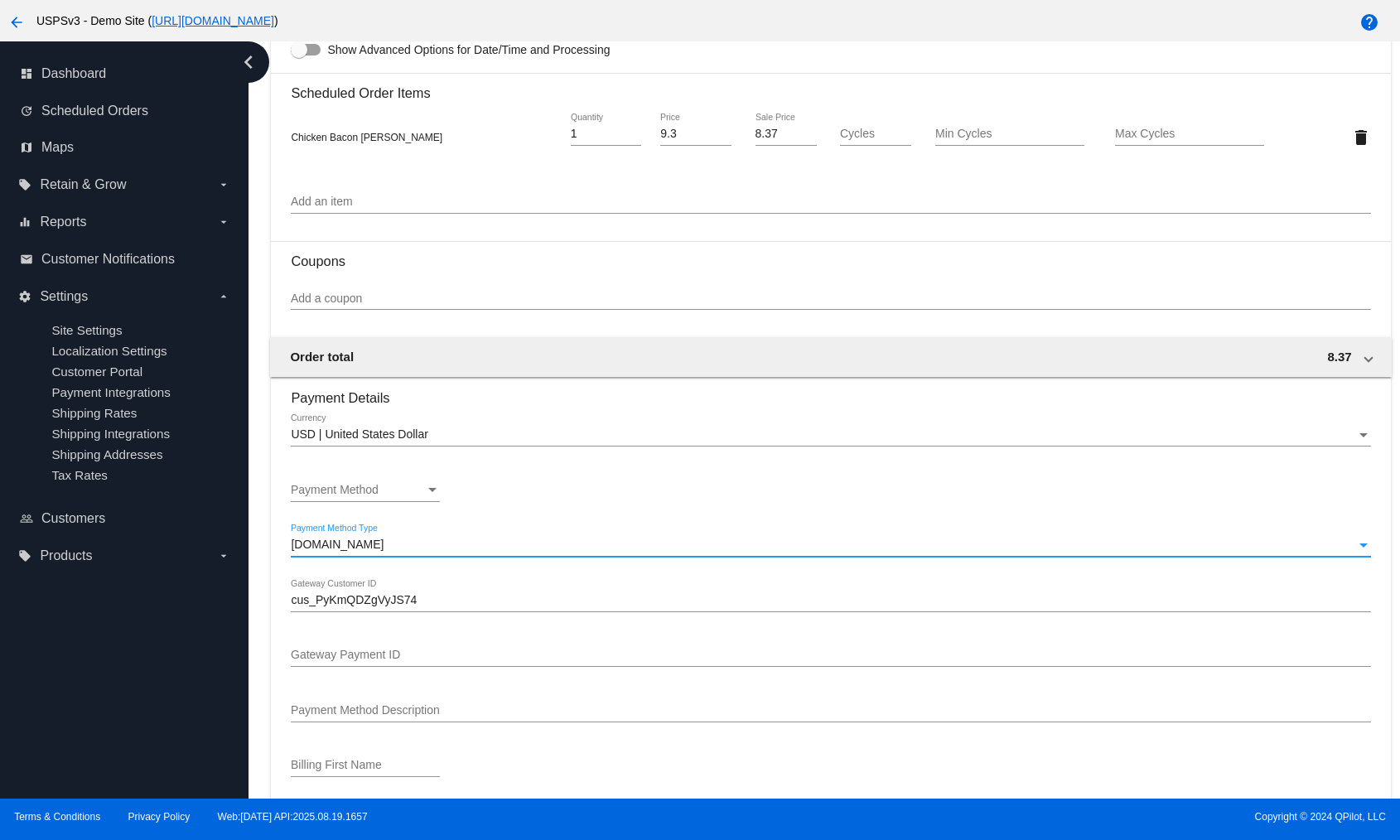
click at [355, 397] on span "[DOMAIN_NAME]" at bounding box center [337, 543] width 93 height 13
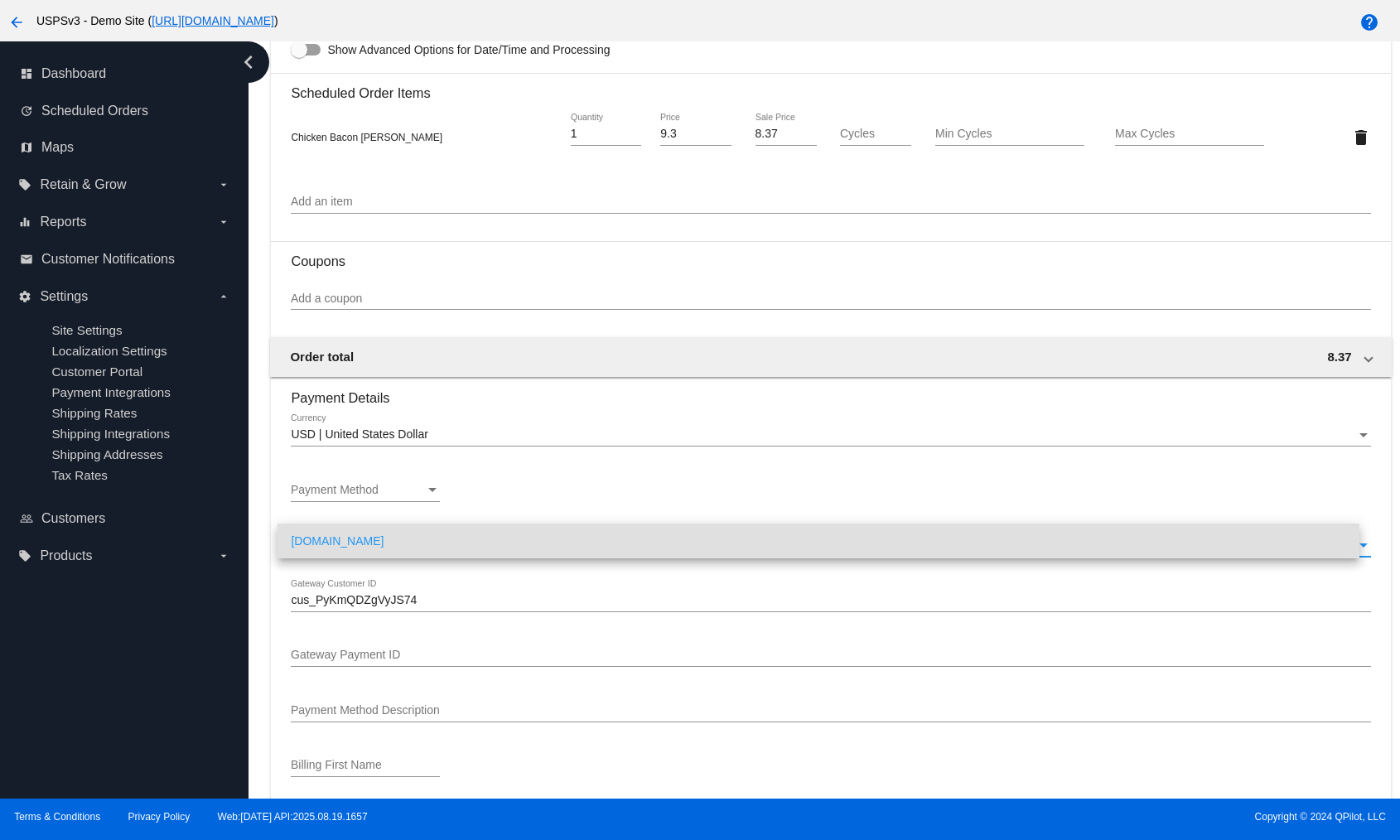
click at [547, 397] on div at bounding box center [700, 420] width 1400 height 840
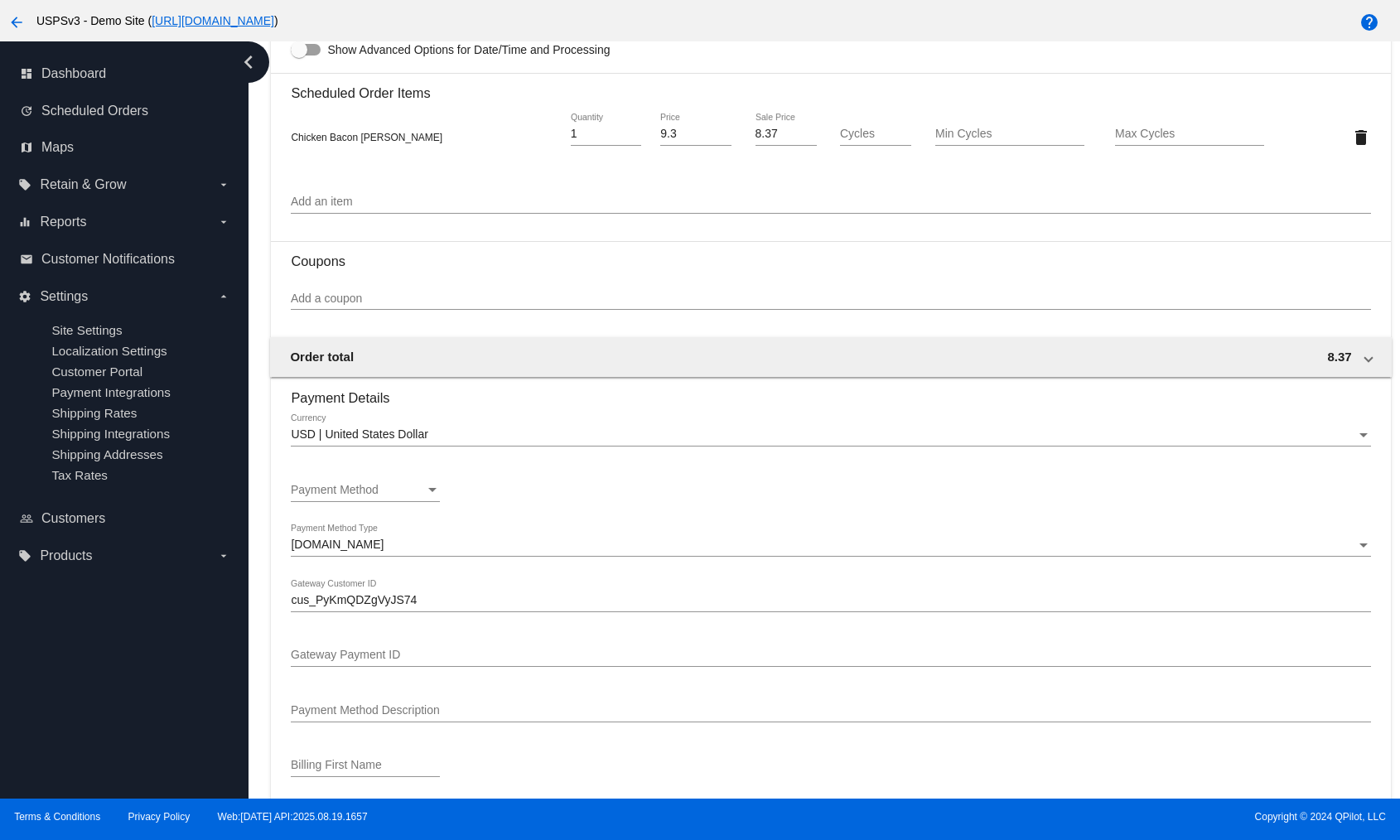
click at [404, 397] on div "Payment Method" at bounding box center [358, 490] width 135 height 13
click at [404, 397] on span "—Create New—" at bounding box center [365, 486] width 149 height 34
click at [577, 397] on div "Payment Method Payment Method" at bounding box center [831, 493] width 1080 height 47
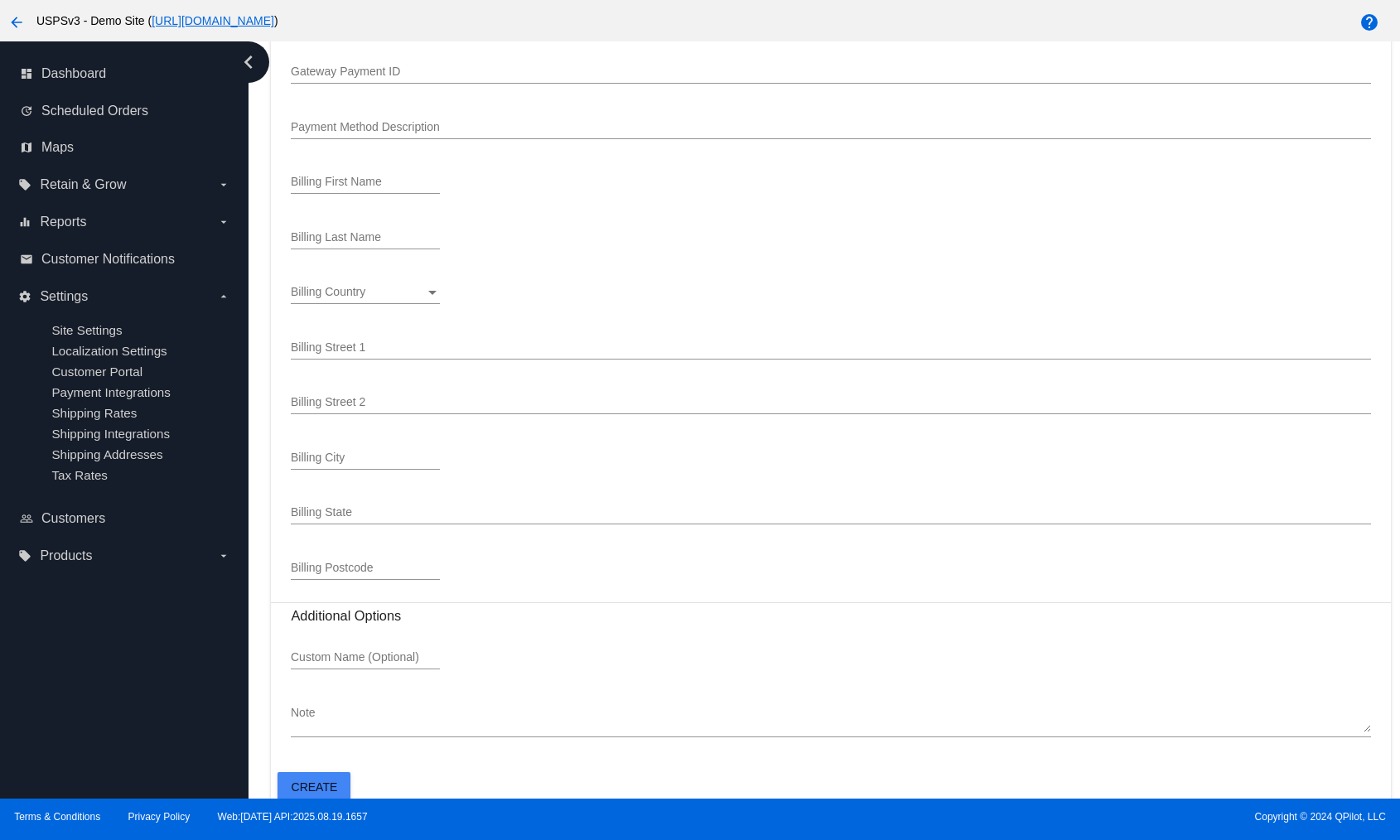
scroll to position [994, 0]
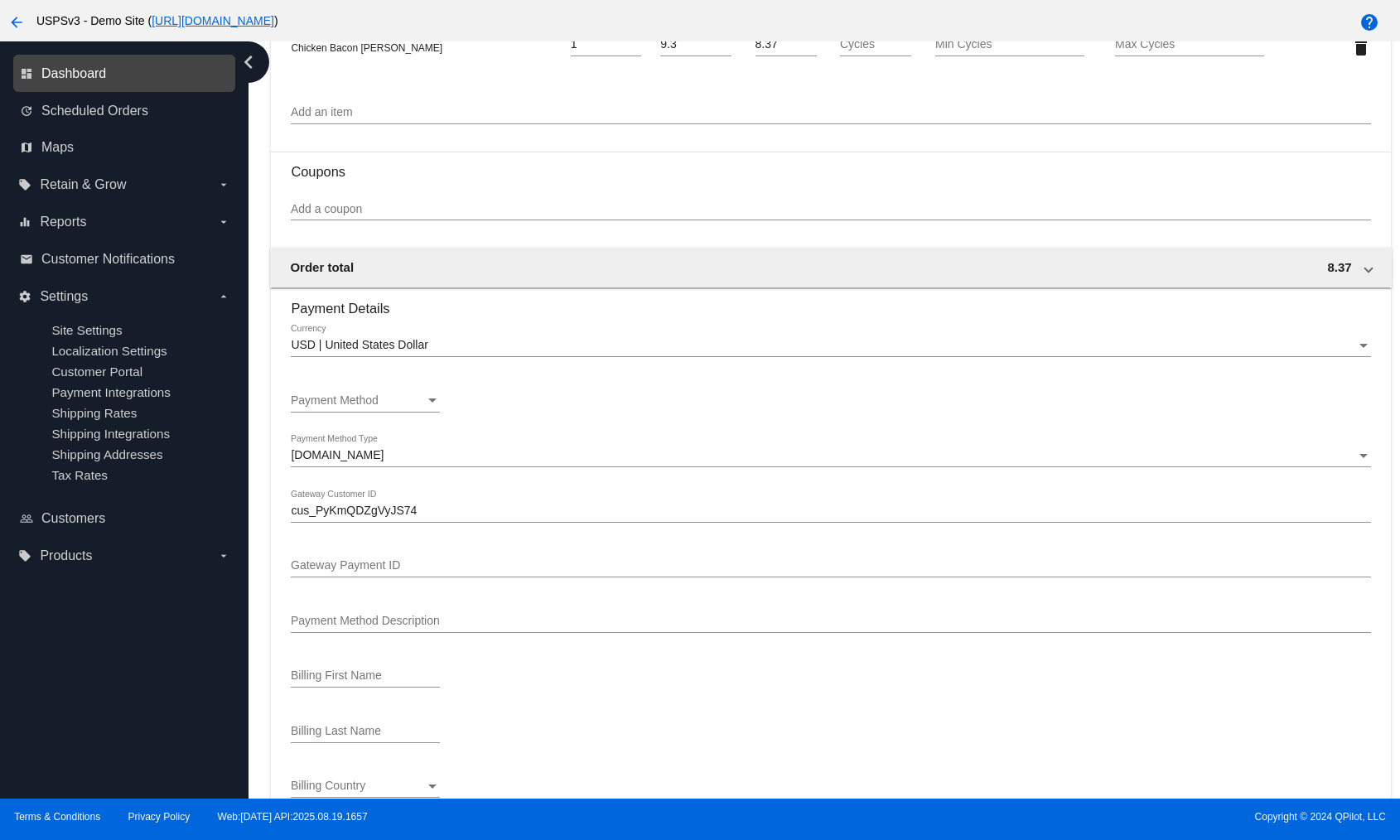
click at [74, 72] on span "Dashboard" at bounding box center [73, 73] width 65 height 15
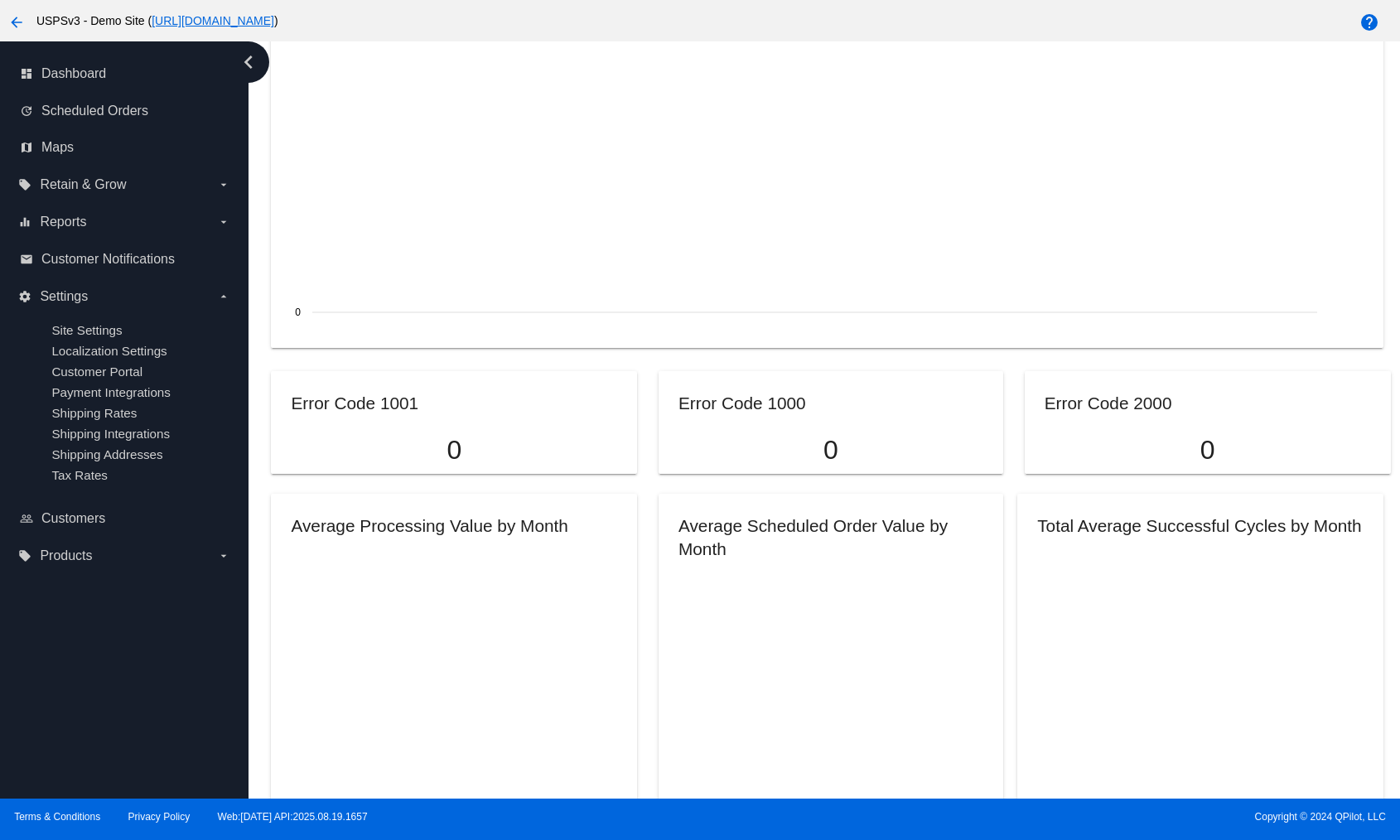
click at [22, 18] on mat-icon "arrow_back" at bounding box center [16, 22] width 20 height 20
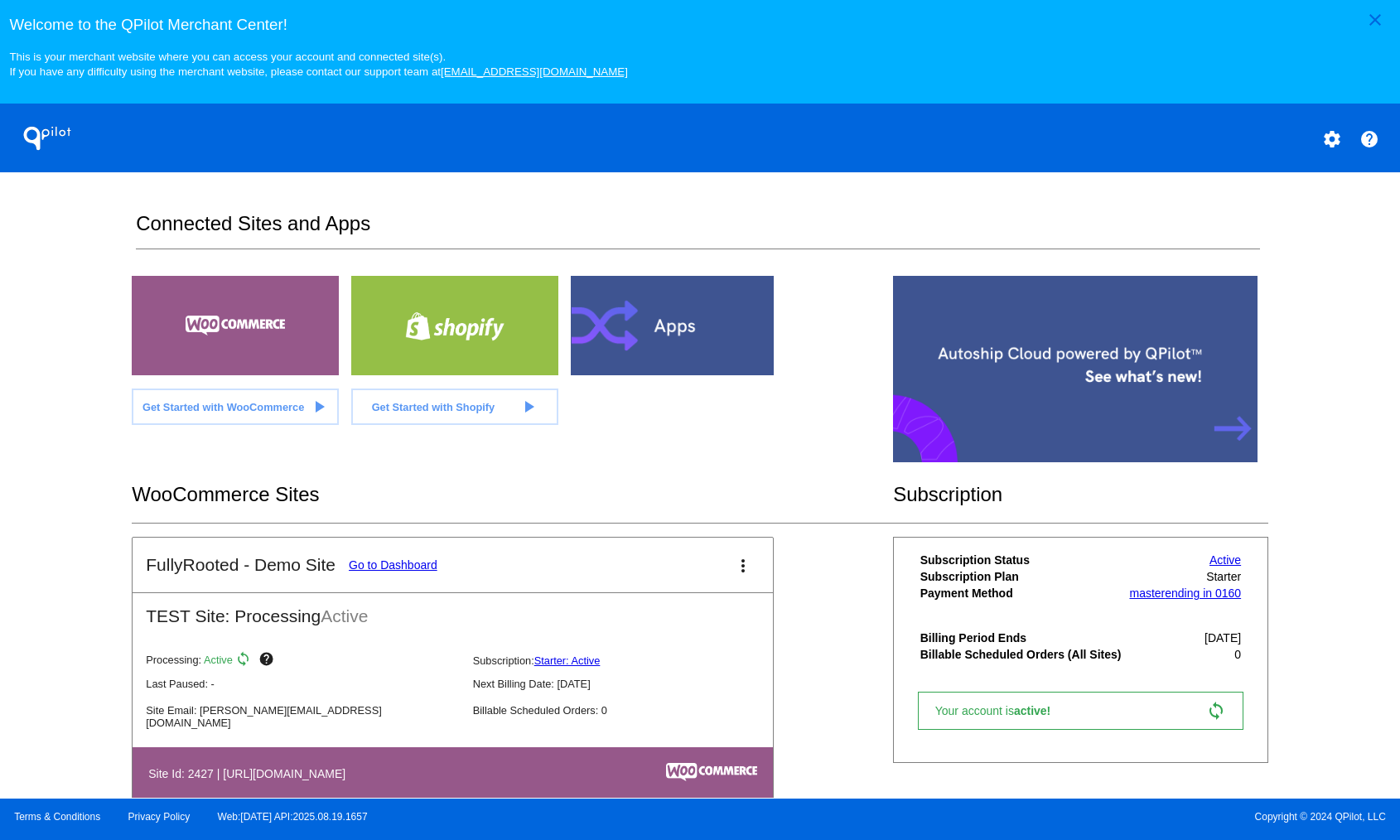
click at [386, 397] on link "Go to Dashboard" at bounding box center [392, 564] width 89 height 13
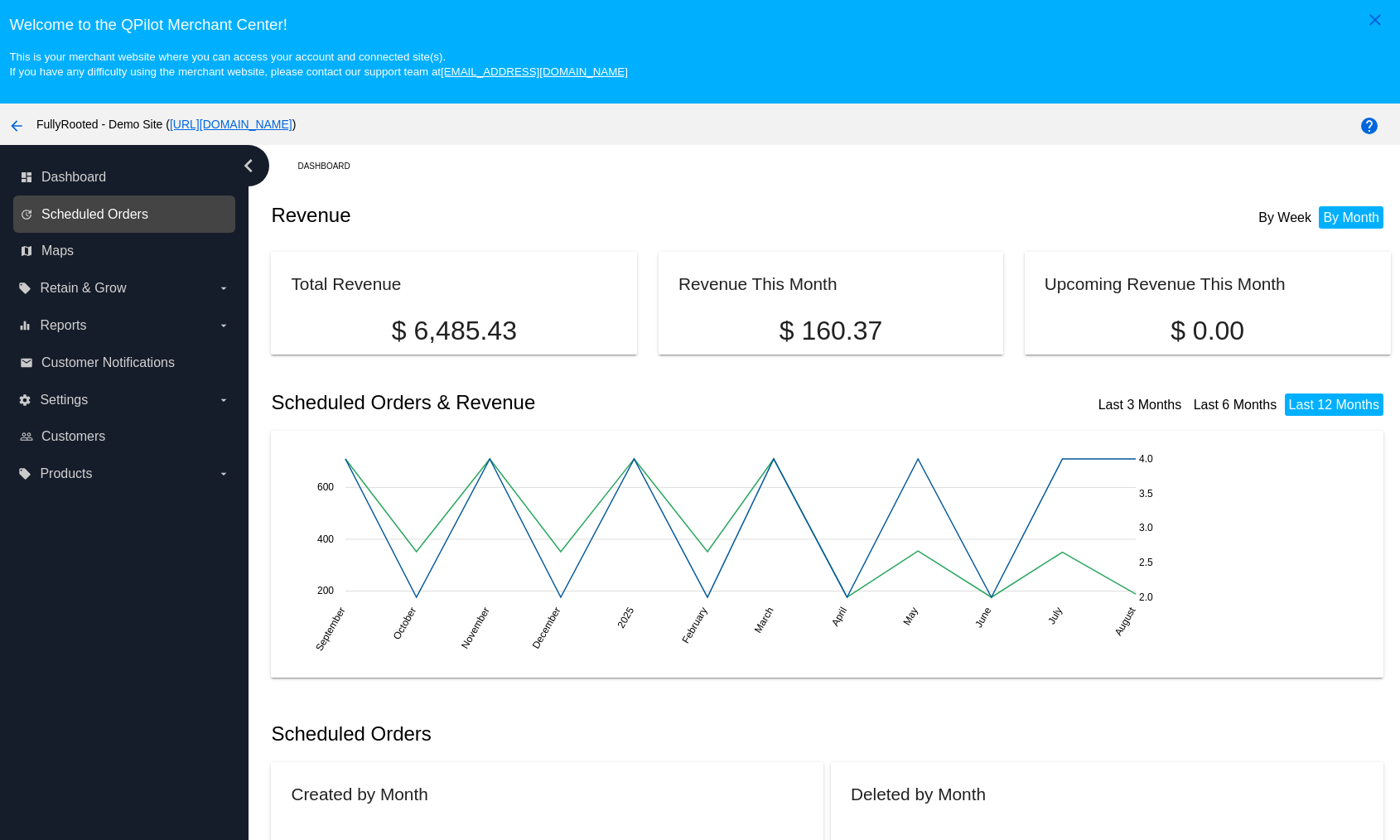
click at [108, 216] on span "Scheduled Orders" at bounding box center [95, 214] width 107 height 15
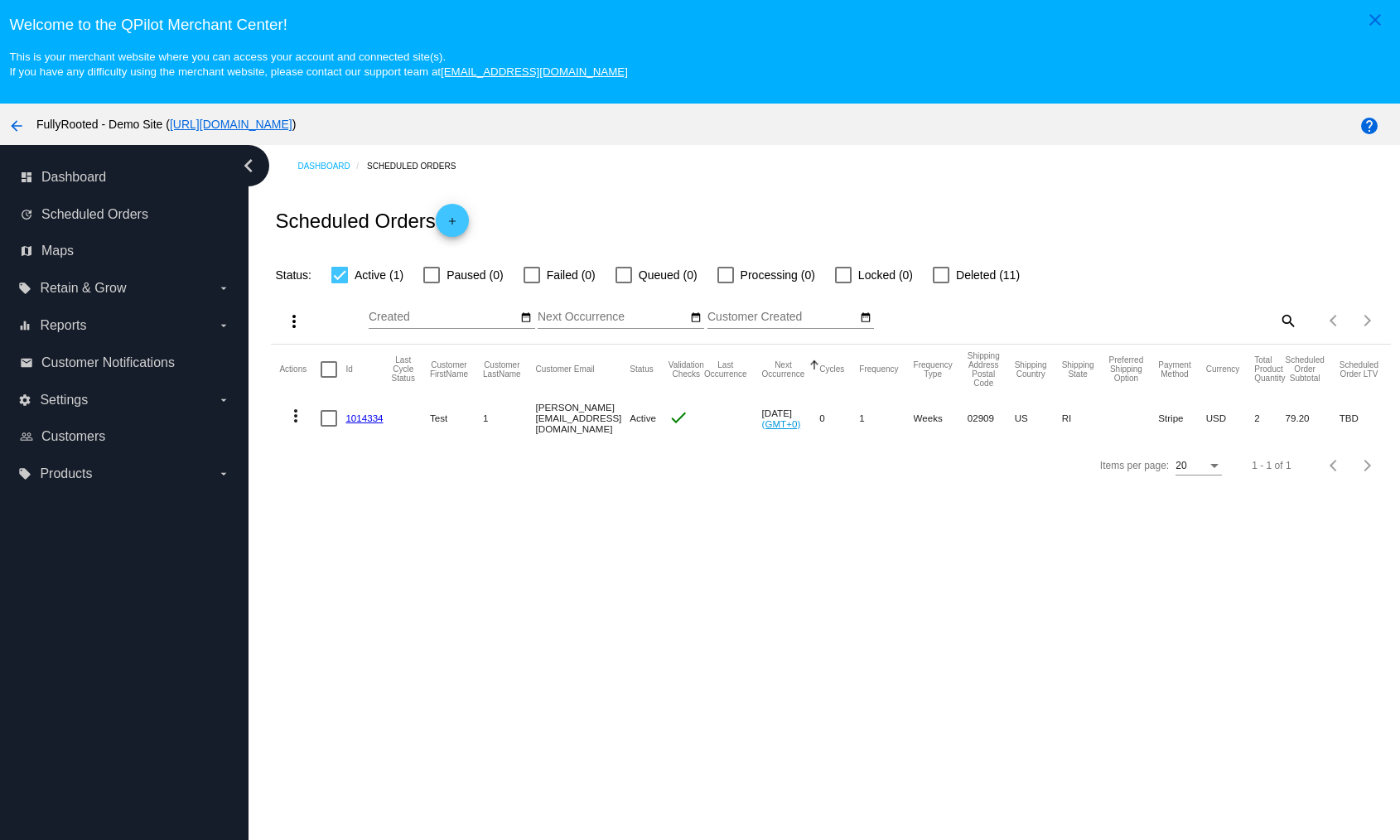
click at [382, 397] on link "1014334" at bounding box center [364, 417] width 37 height 10
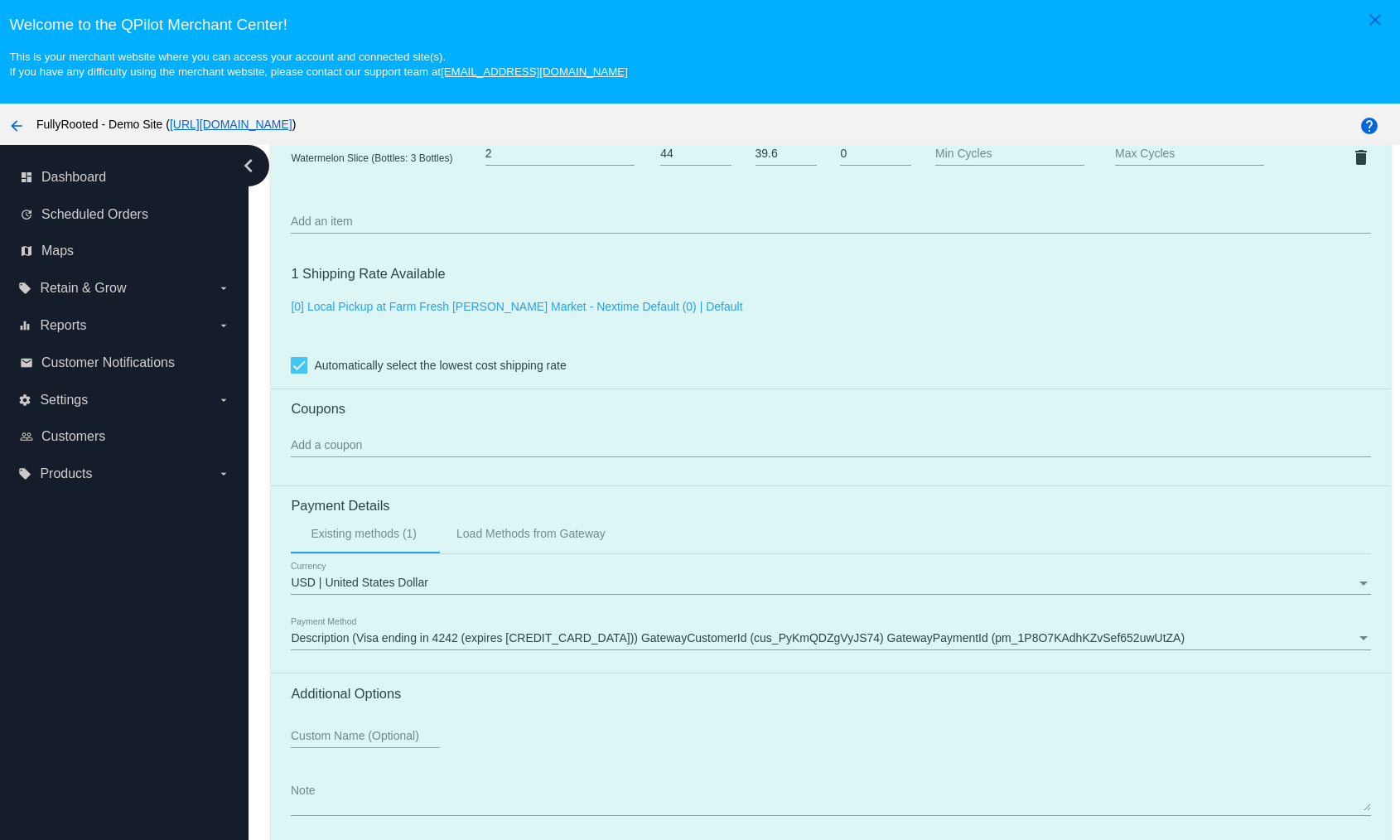
scroll to position [1075, 0]
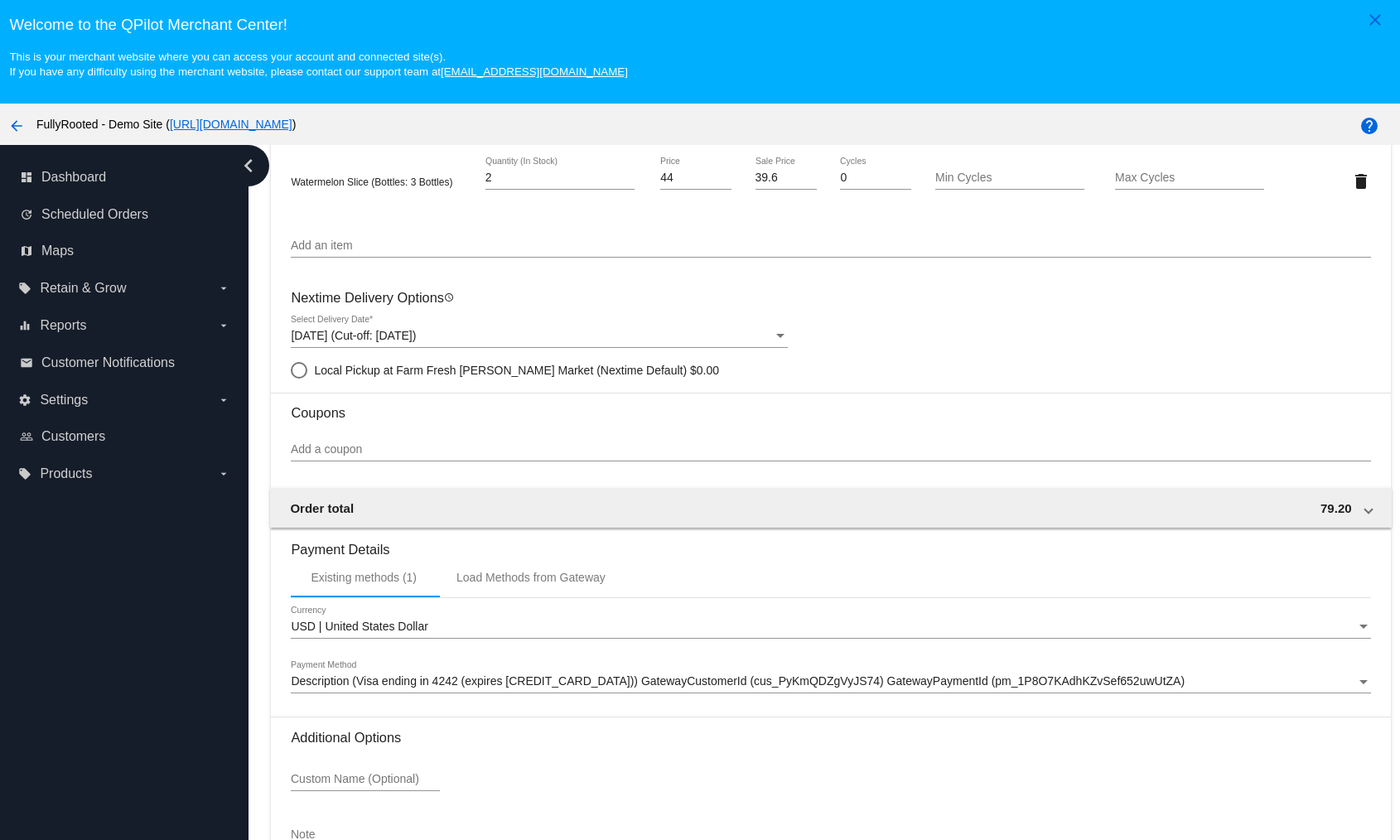
click at [690, 374] on span "$0.00" at bounding box center [705, 370] width 29 height 13
click at [291, 371] on input "Local Pickup at Farm Fresh Sims Market (Nextime Default) $0.00" at bounding box center [290, 370] width 1 height 1
radio input "true"
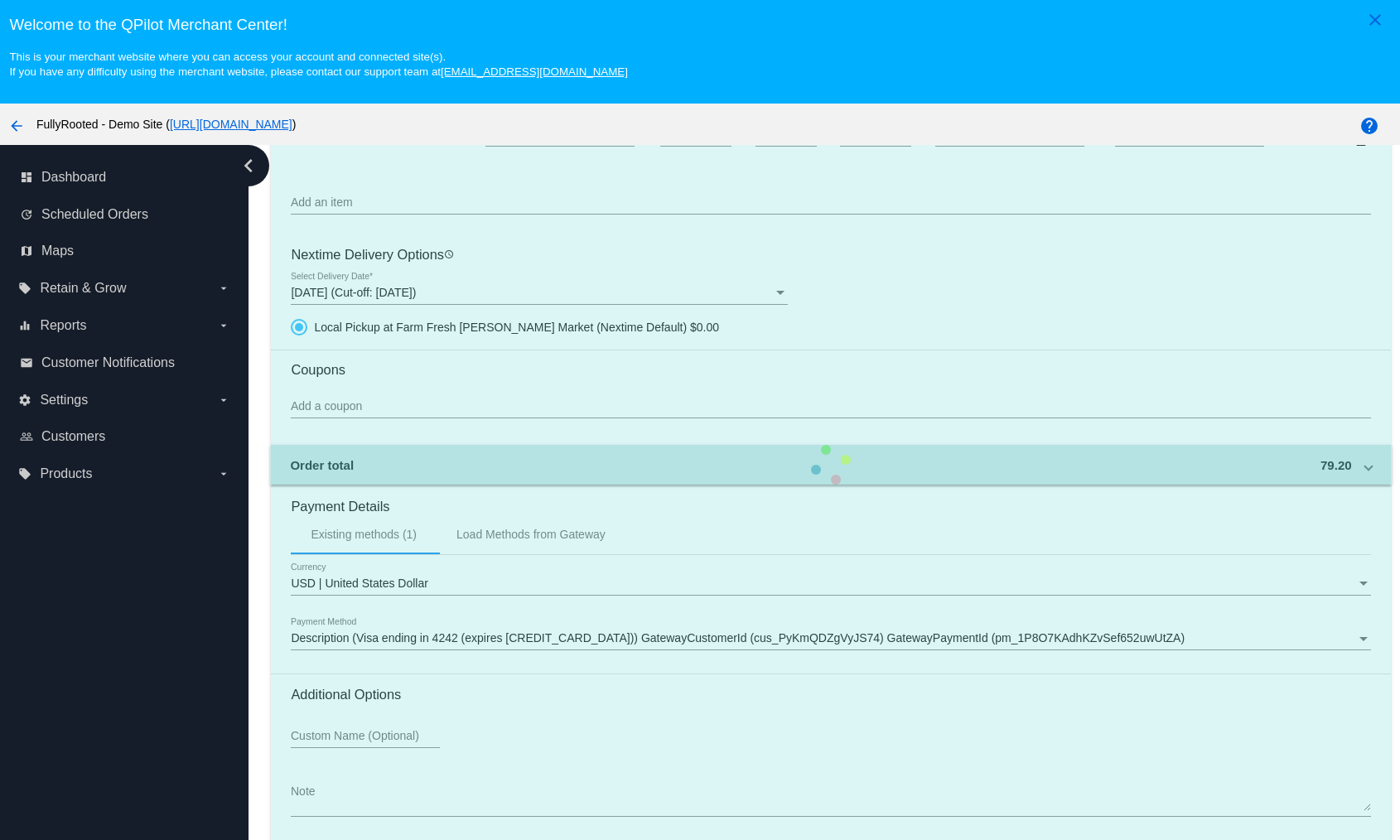
scroll to position [104, 0]
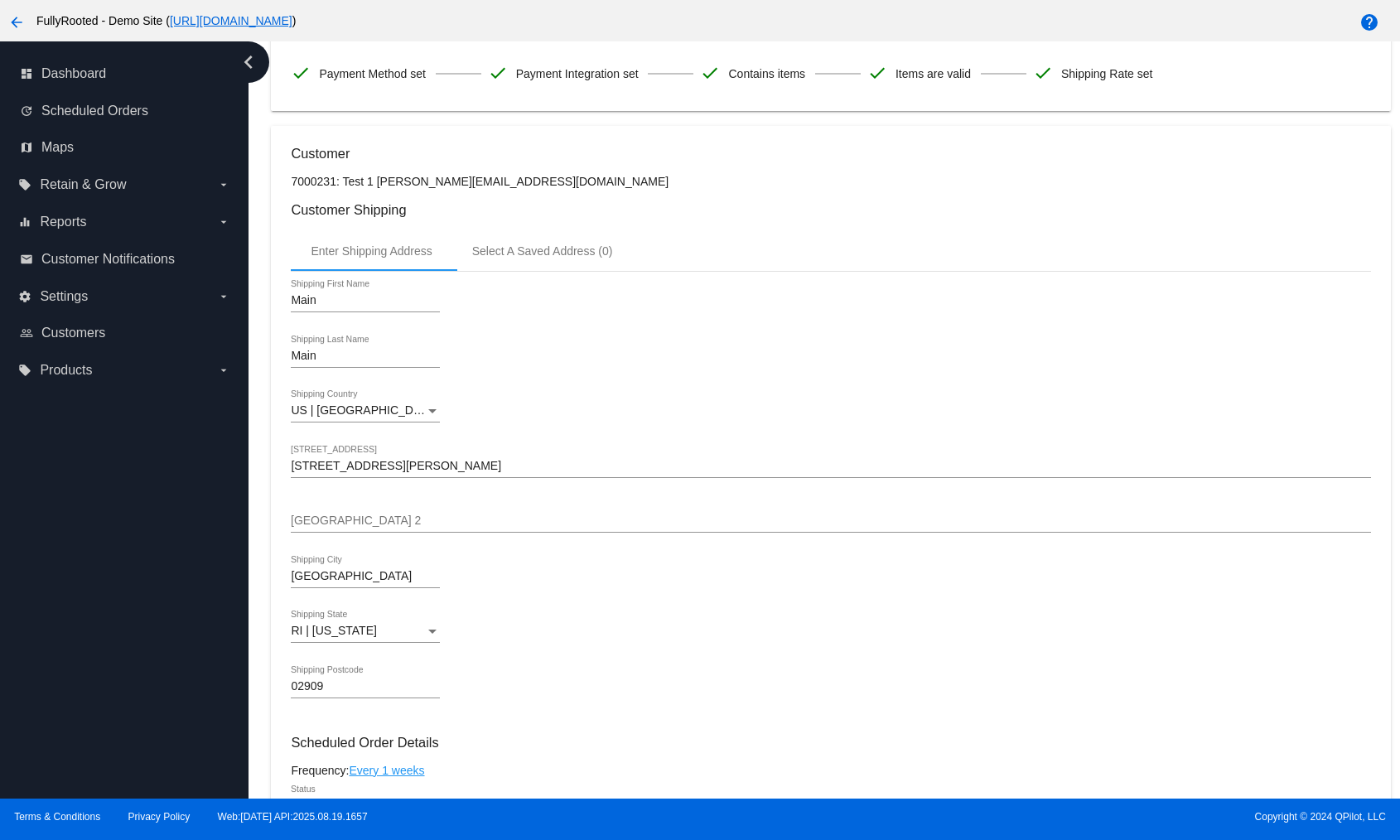
scroll to position [0, 0]
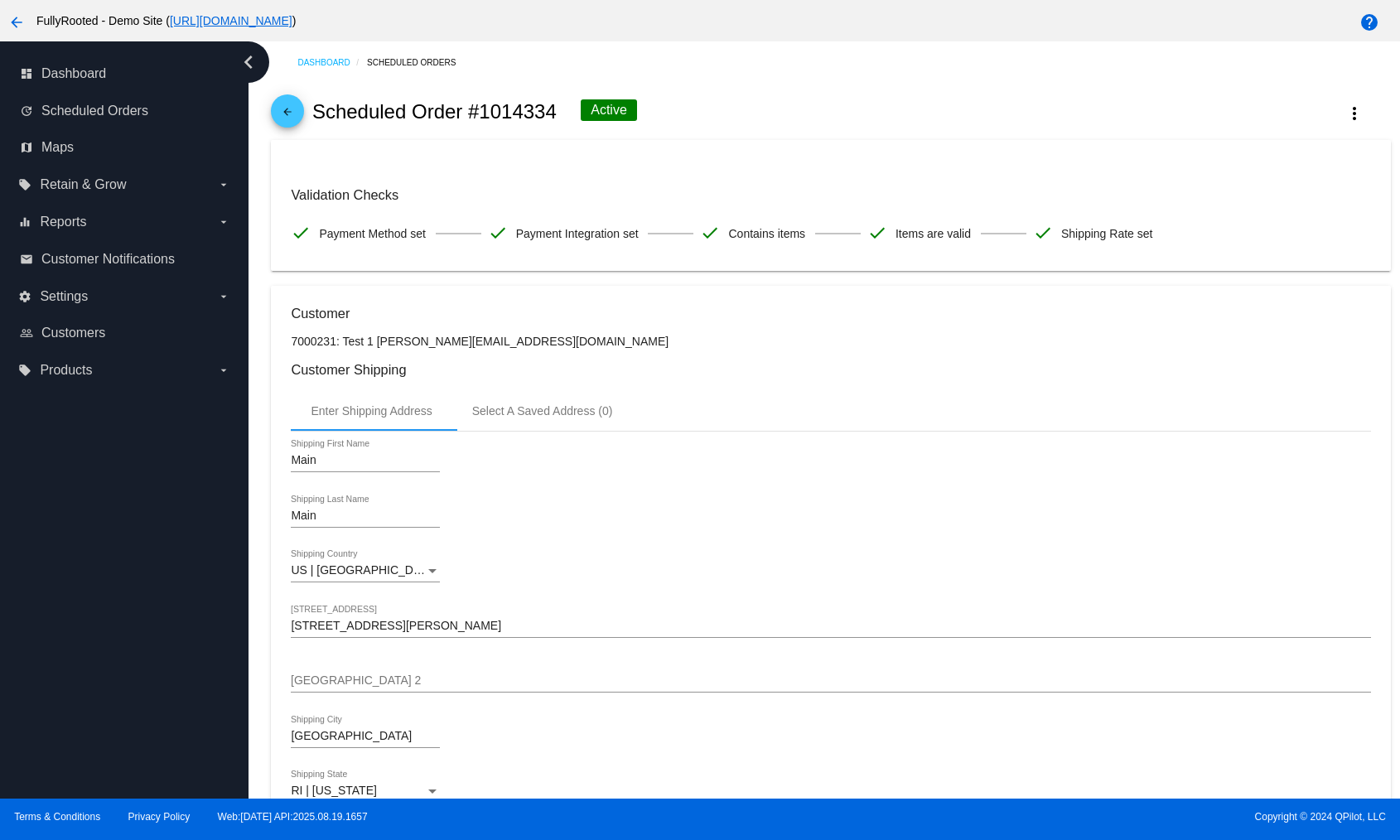
click at [286, 115] on mat-icon "arrow_back" at bounding box center [287, 116] width 20 height 20
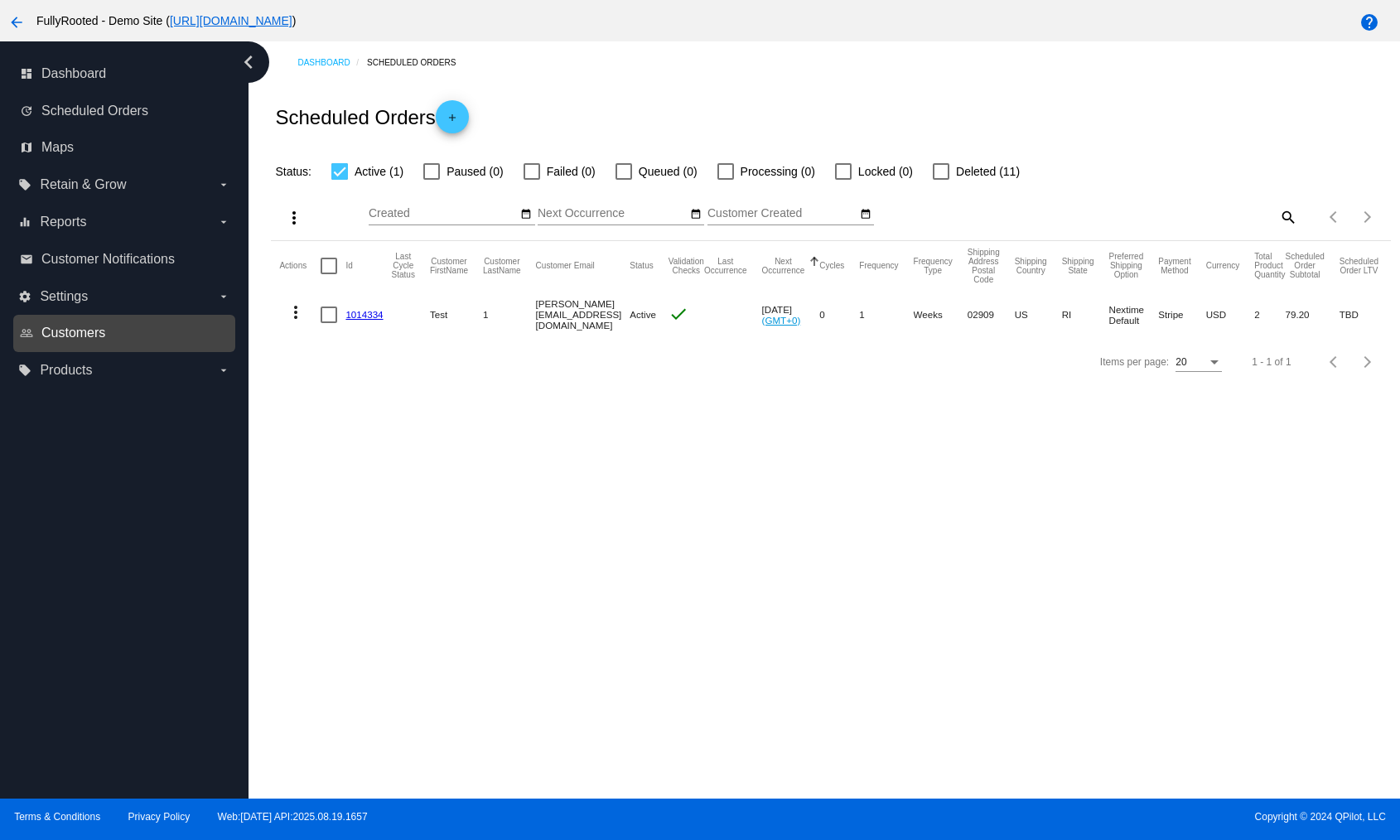
click at [89, 332] on span "Customers" at bounding box center [73, 333] width 64 height 15
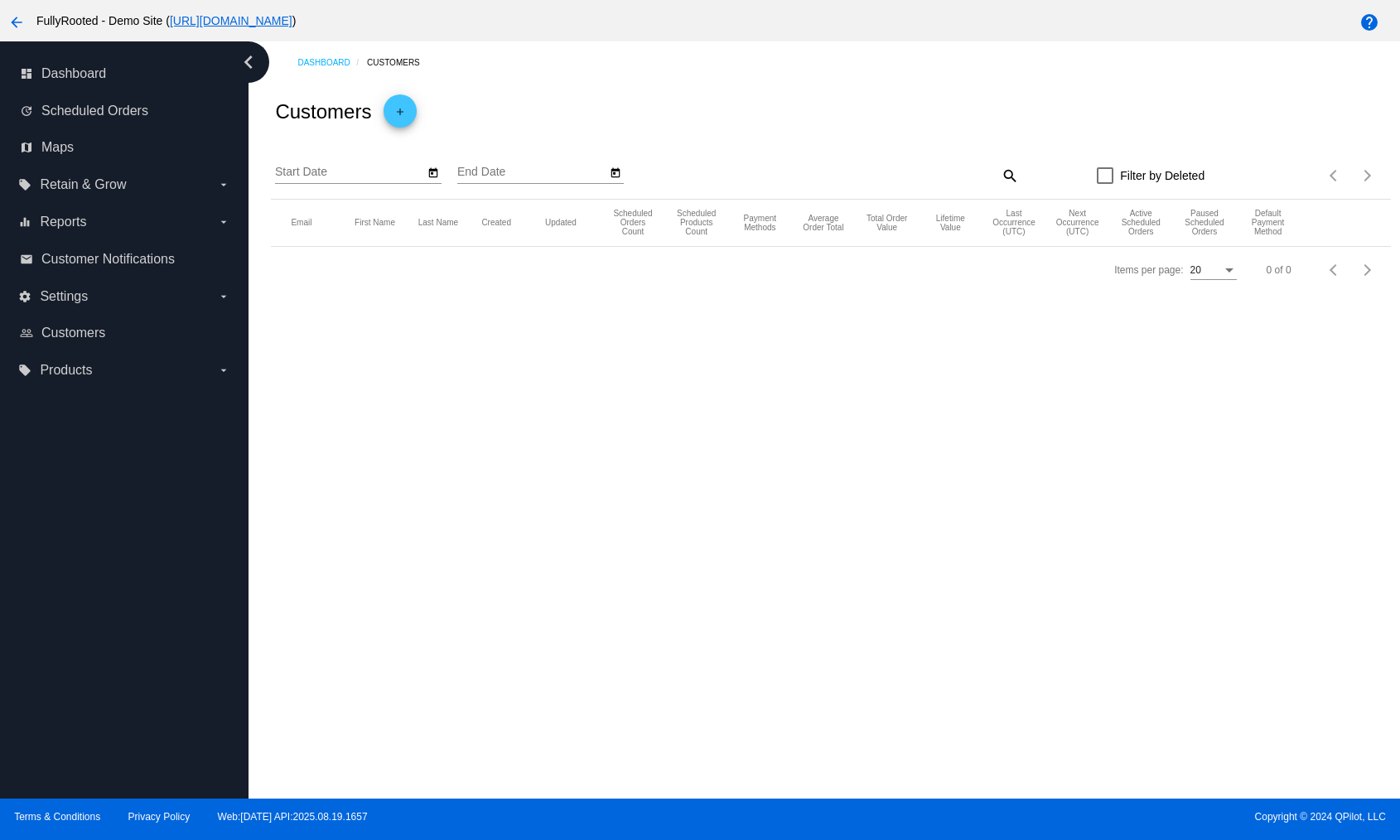
type input "[DATE]"
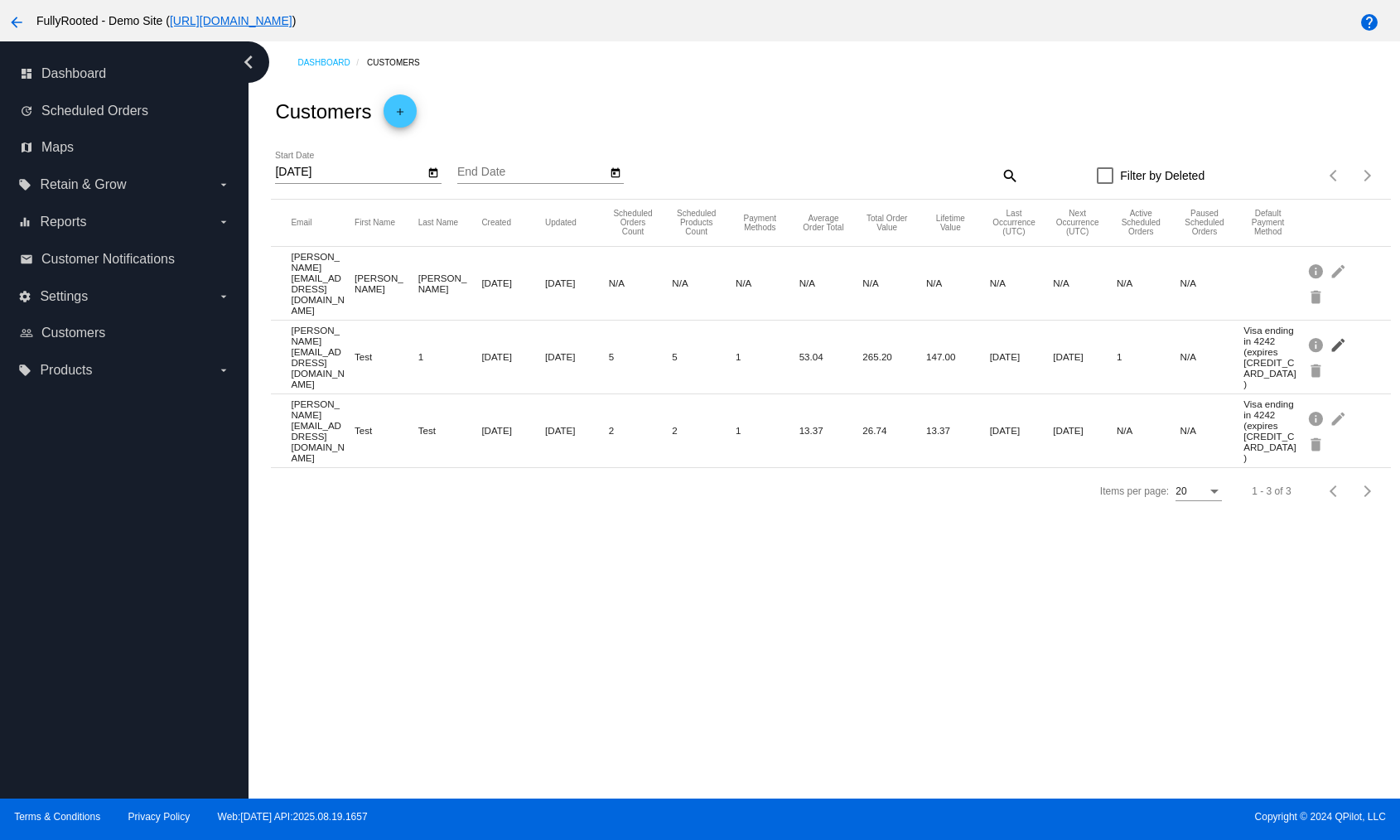
click at [1337, 331] on mat-icon "edit" at bounding box center [1340, 344] width 20 height 26
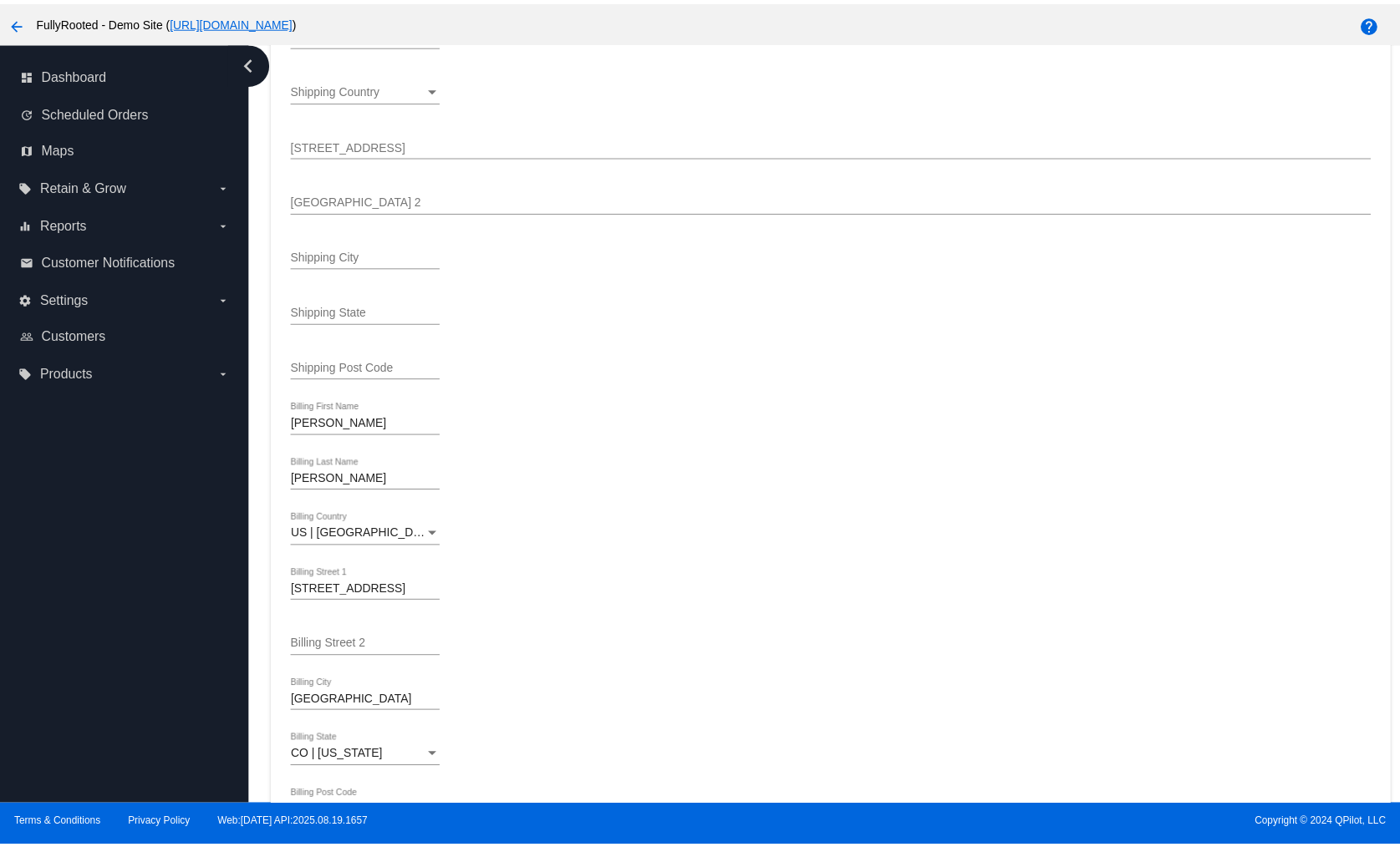
scroll to position [751, 0]
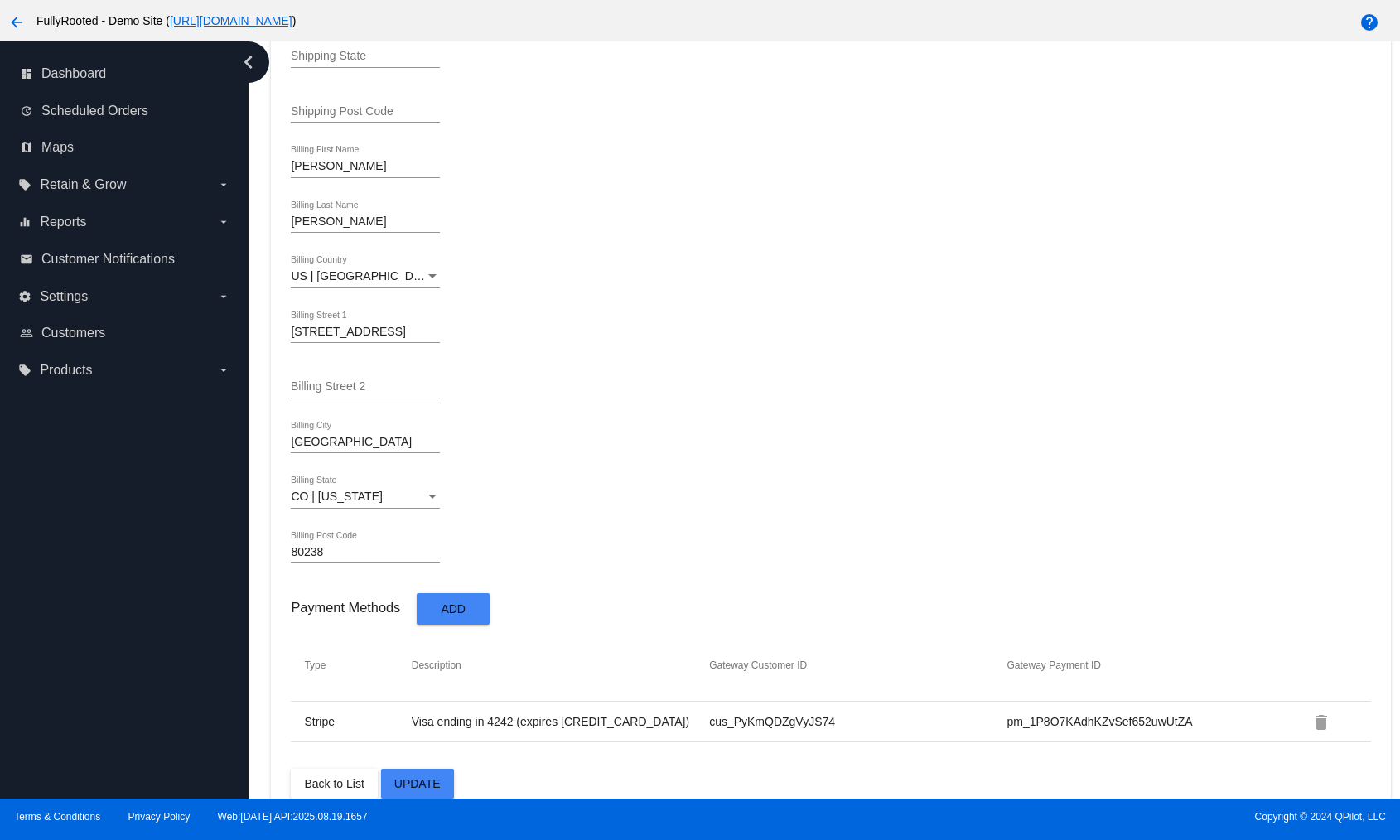
click at [487, 397] on button "Add" at bounding box center [453, 609] width 73 height 31
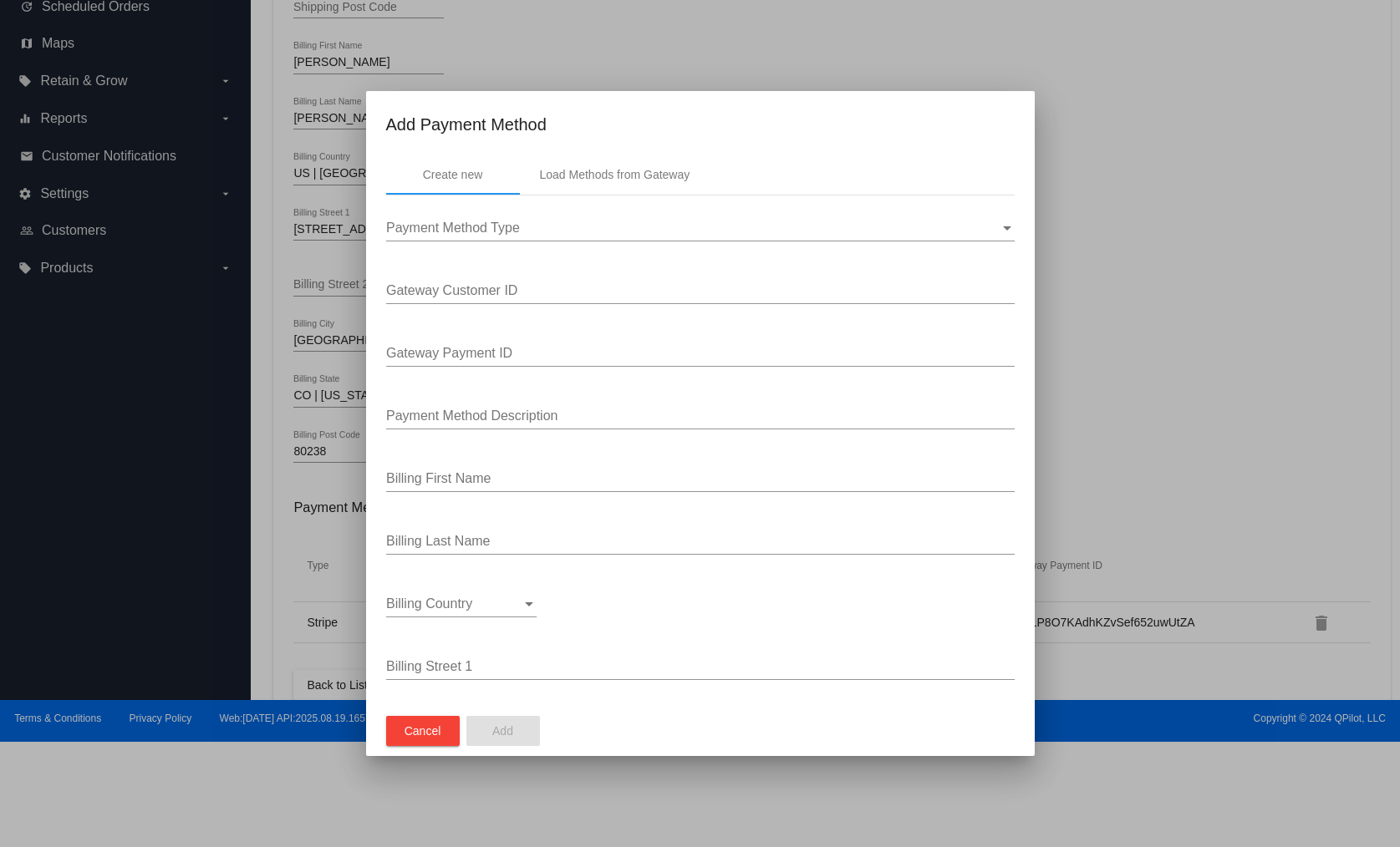
click at [490, 207] on div "Payment Method Type Payment Method Type" at bounding box center [700, 222] width 628 height 37
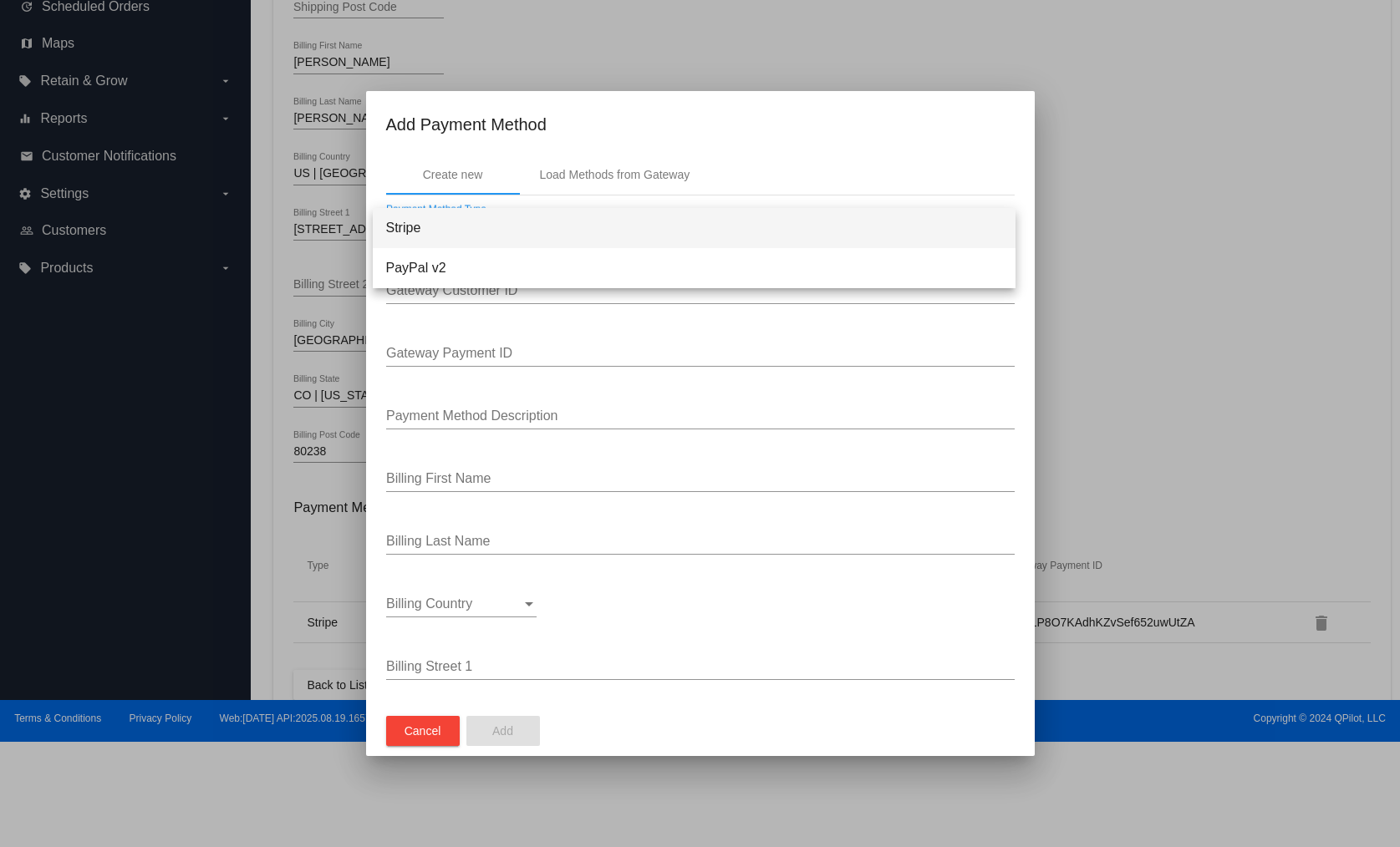
click at [464, 228] on span "Stripe" at bounding box center [694, 228] width 616 height 40
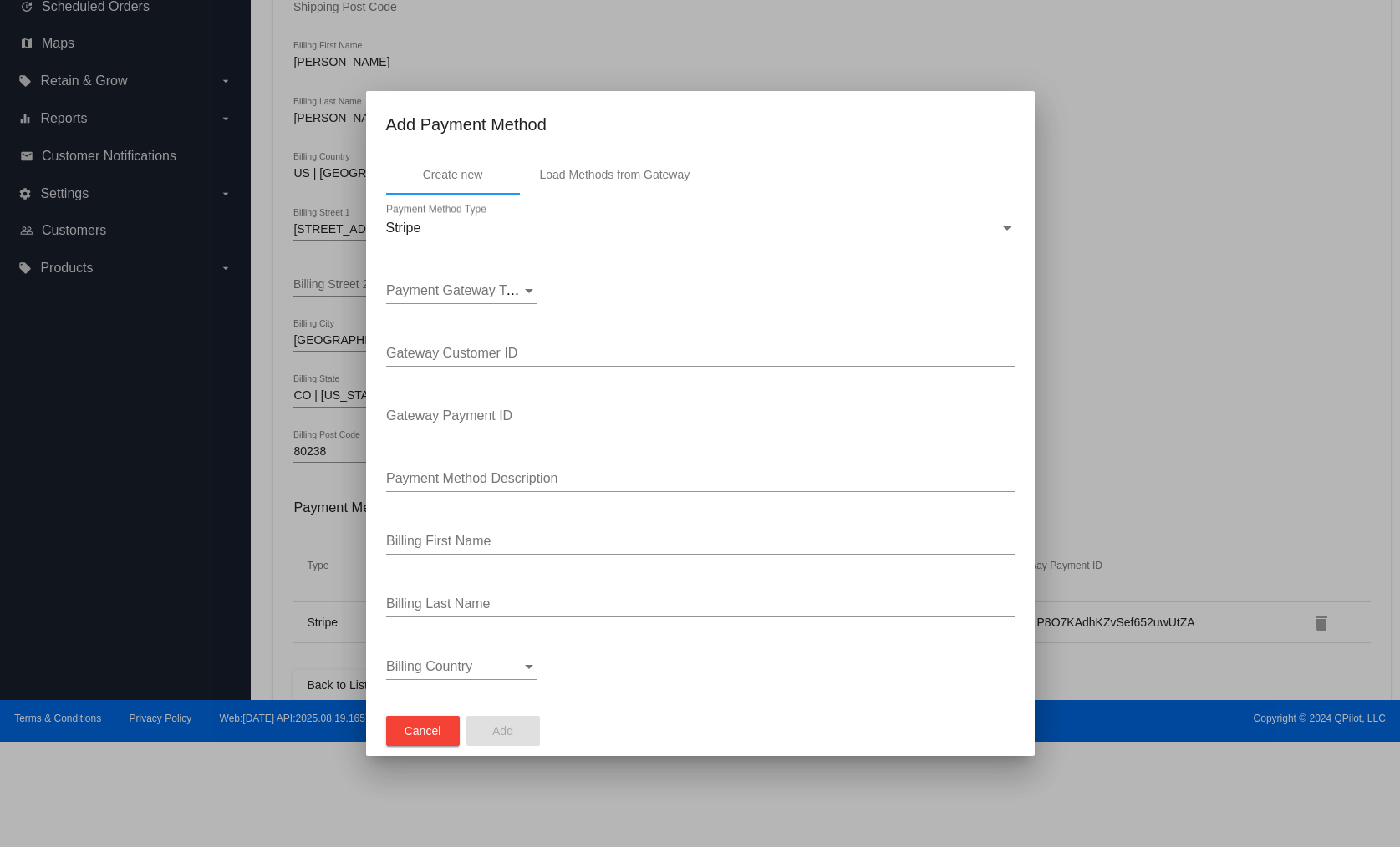
click at [512, 278] on div "Payment Gateway Type Payment Gateway Type" at bounding box center [461, 284] width 151 height 37
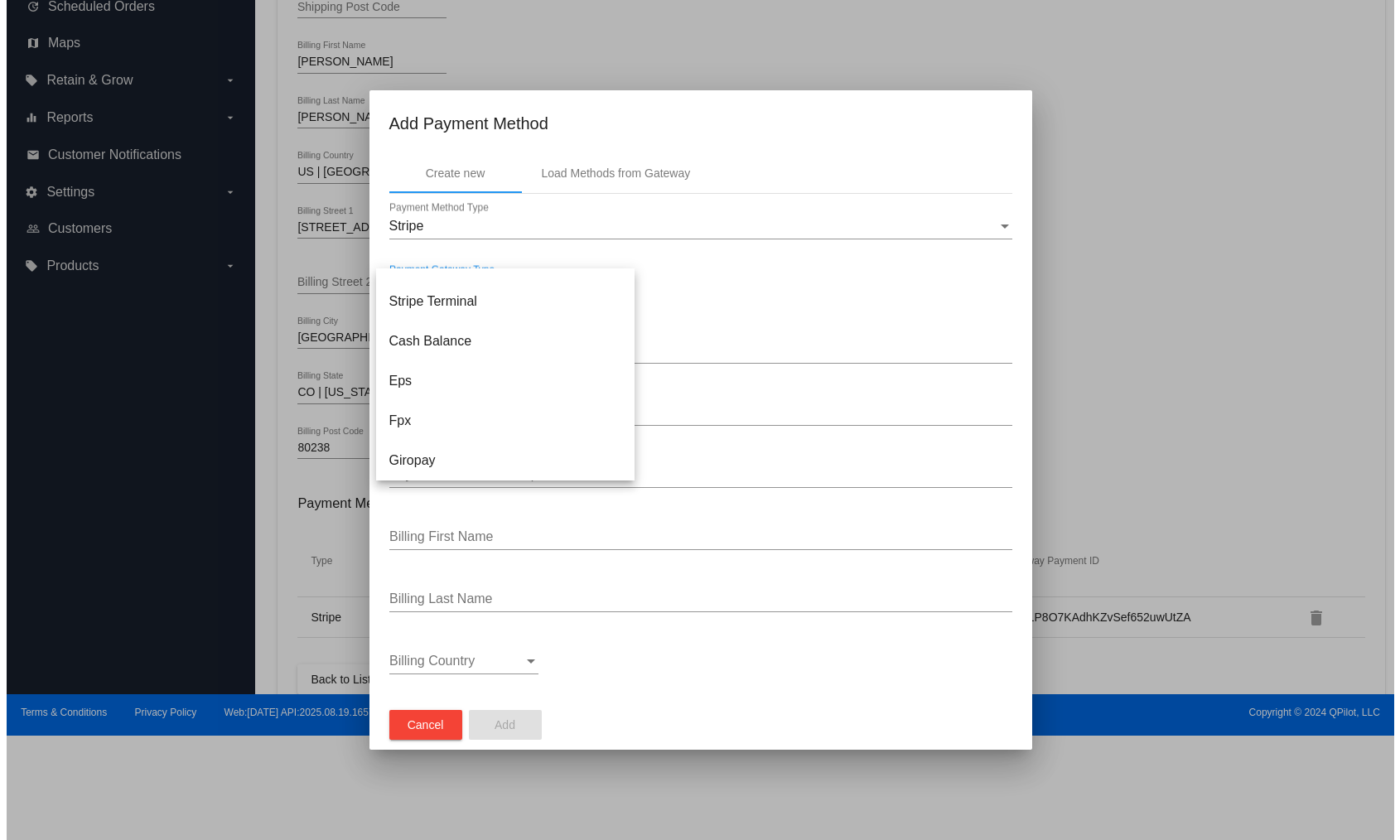
scroll to position [0, 0]
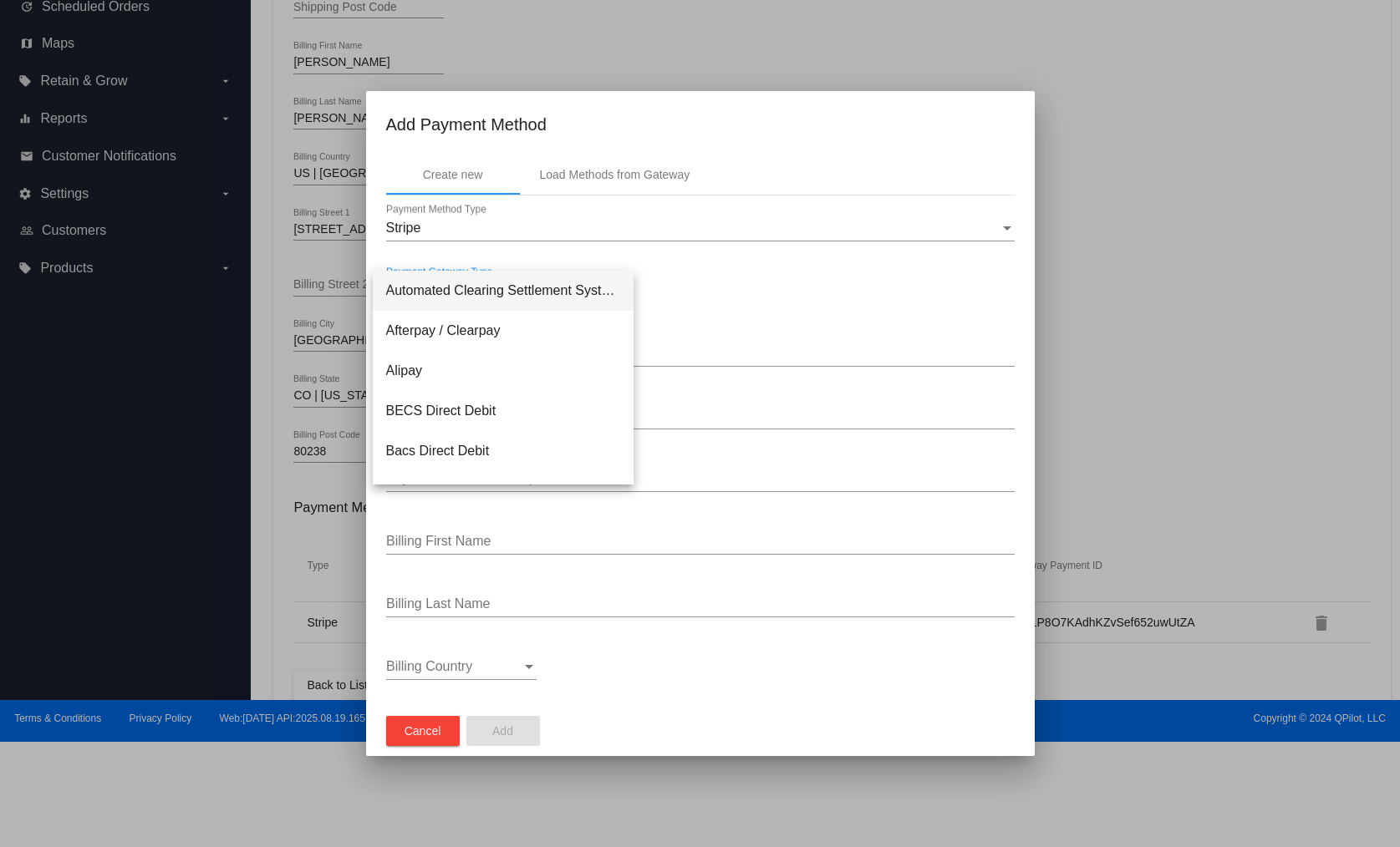
click at [765, 309] on div at bounding box center [700, 424] width 1400 height 847
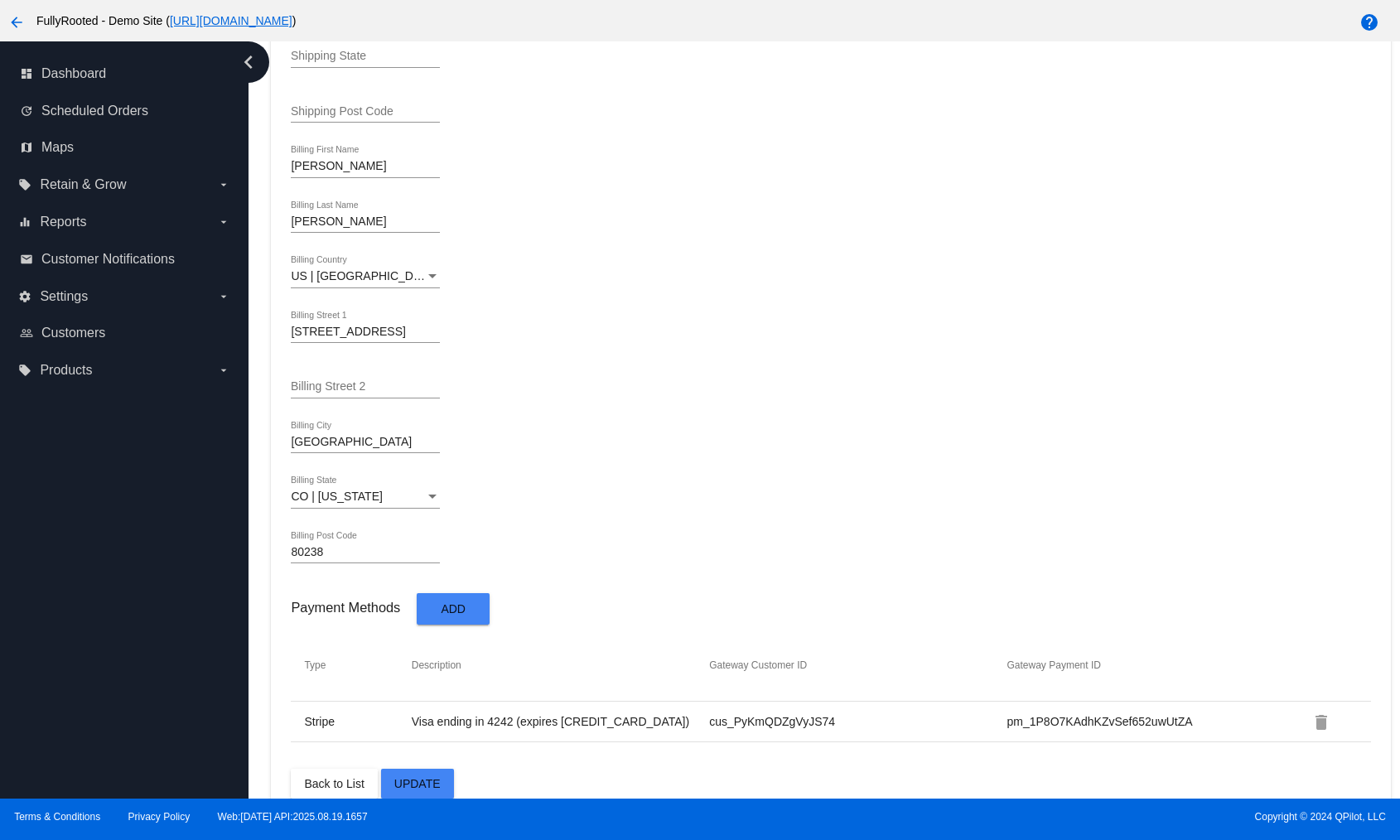
click at [742, 397] on td "cus_PyKmQDZgVyJS74" at bounding box center [857, 721] width 298 height 15
copy td "cus_PyKmQDZgVyJS74"
click at [724, 397] on td "cus_PyKmQDZgVyJS74" at bounding box center [857, 721] width 298 height 15
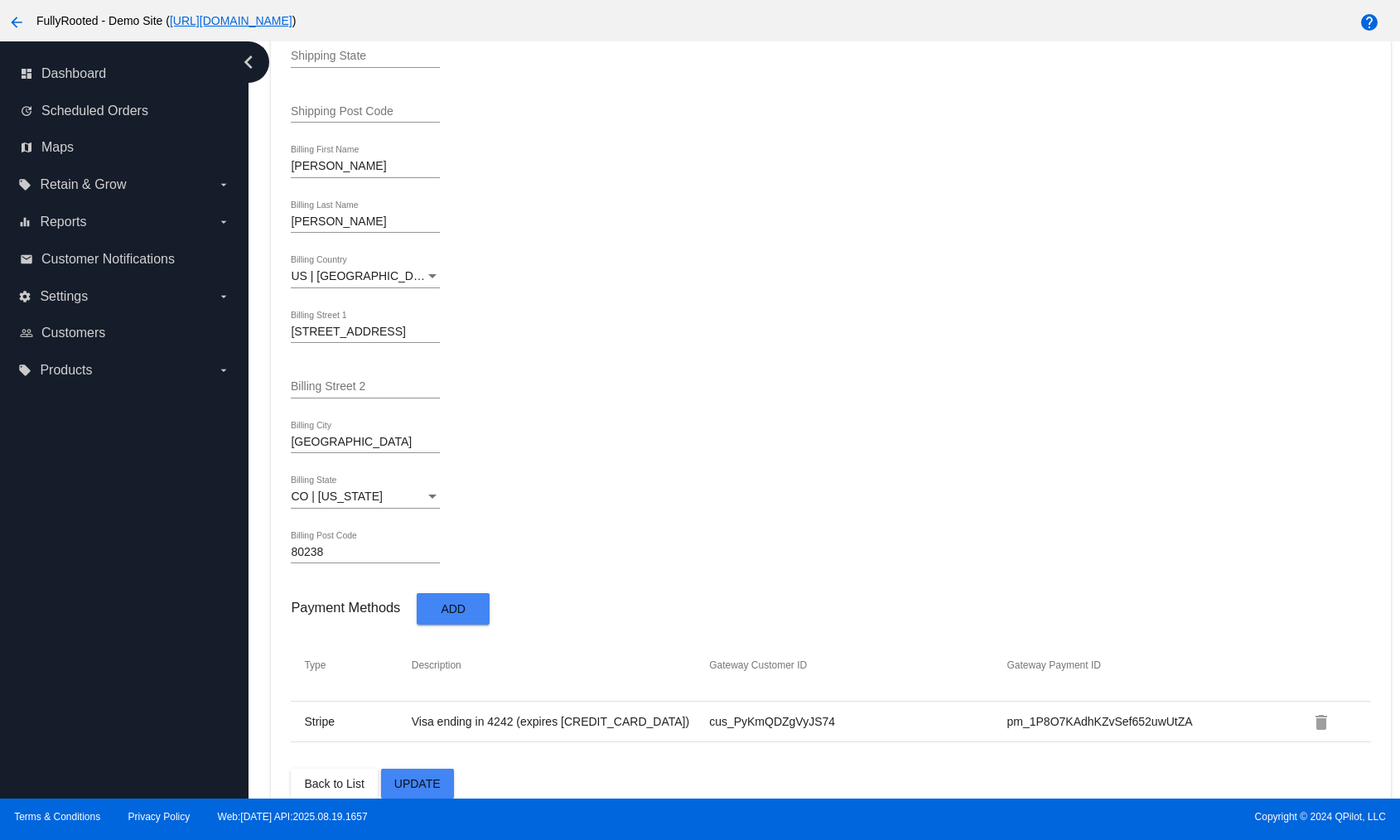
click at [1023, 397] on tr "Stripe Visa ending in 4242 (expires [CREDIT_CARD_DATA]) cus_PyKmQDZgVyJS74 pm_1…" at bounding box center [831, 722] width 1080 height 41
copy td "pm_1P8O7KAdhKZvSef652uwUtZA"
drag, startPoint x: 618, startPoint y: 688, endPoint x: 619, endPoint y: 705, distance: 17.0
click at [610, 397] on tr "Stripe Visa ending in 4242 (expires [CREDIT_CARD_DATA]) cus_PyKmQDZgVyJS74 pm_1…" at bounding box center [831, 722] width 1080 height 41
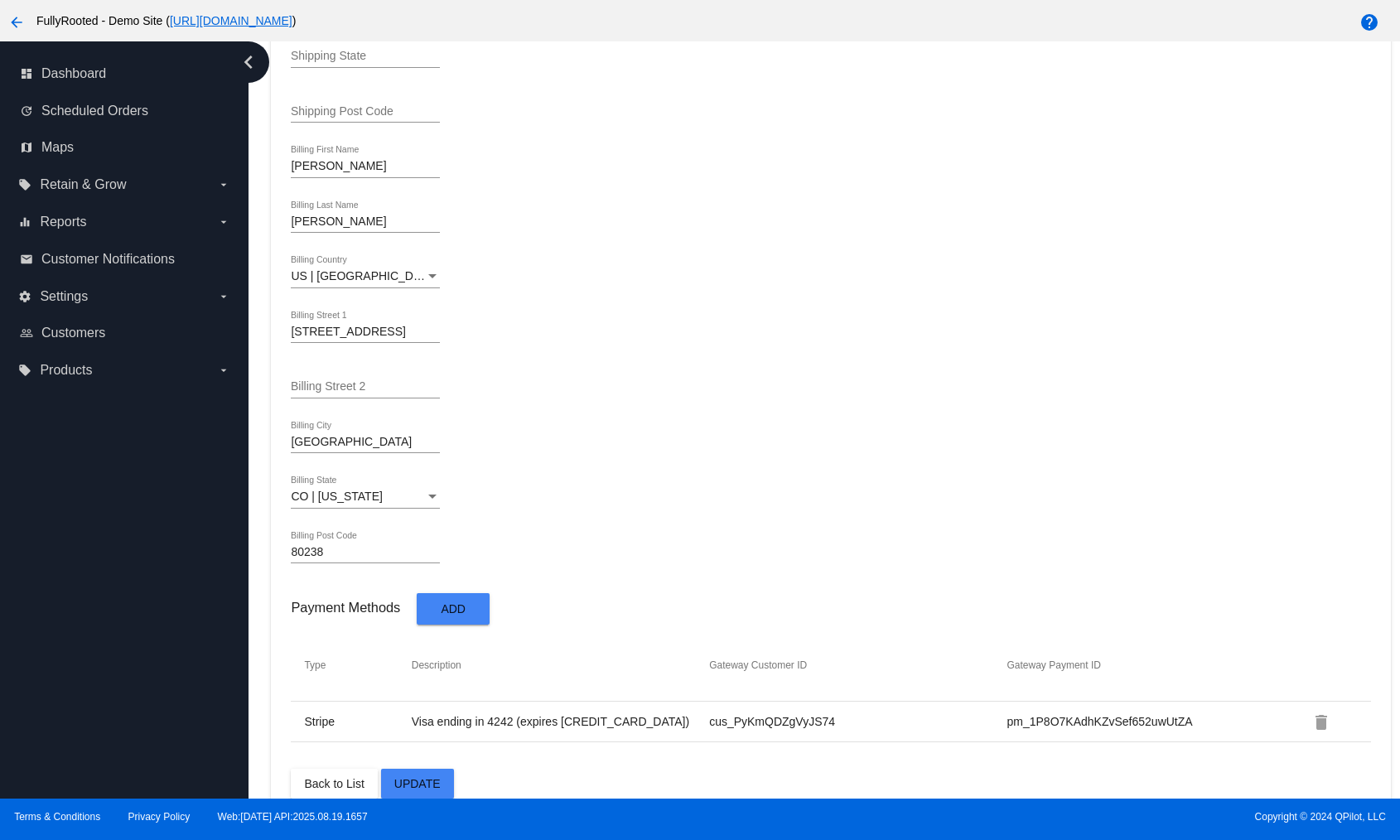
copy td "Visa ending in 4242 (expires [CREDIT_CARD_DATA])"
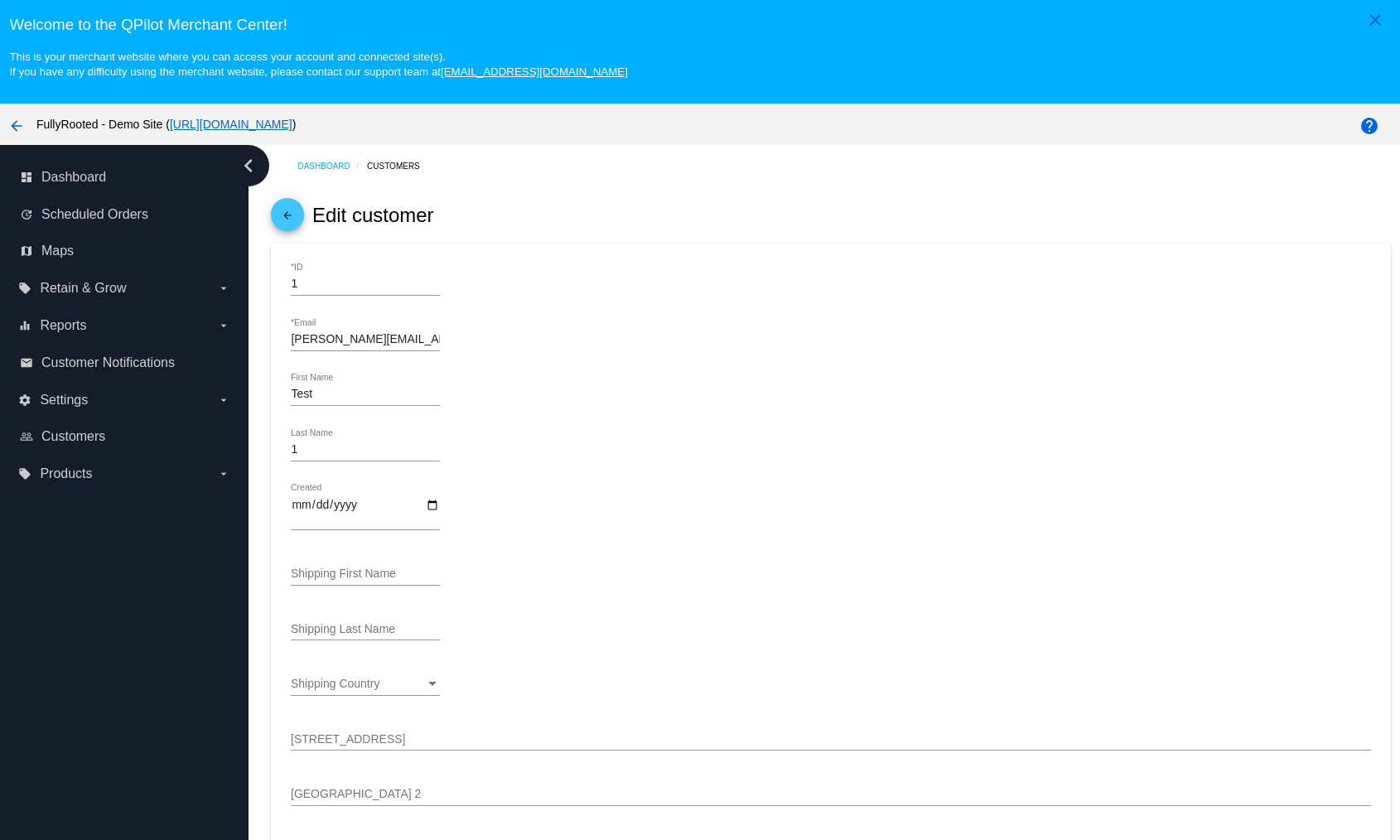
click at [292, 130] on link "[URL][DOMAIN_NAME]" at bounding box center [231, 123] width 122 height 13
click at [11, 130] on mat-icon "arrow_back" at bounding box center [16, 125] width 20 height 20
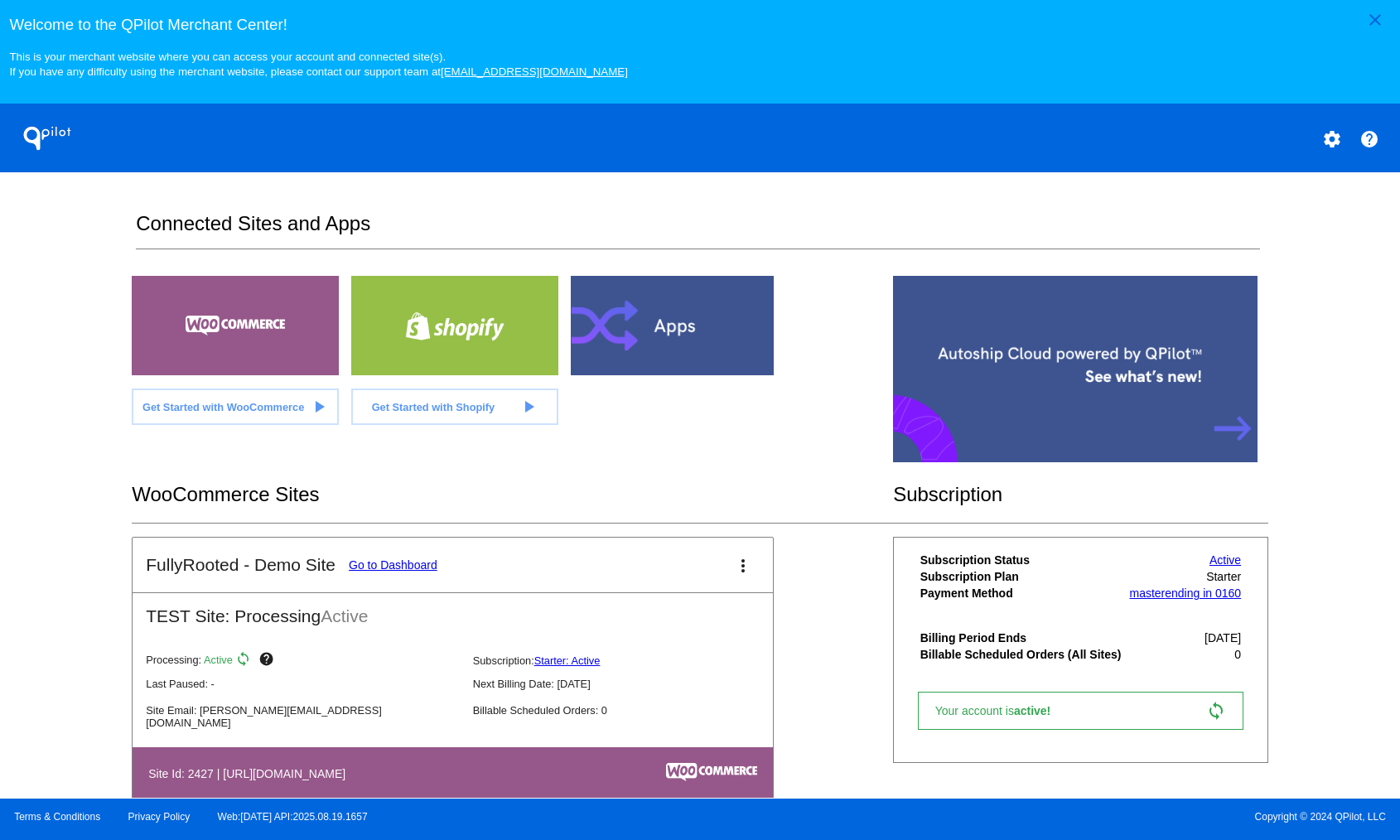
click at [693, 339] on div at bounding box center [675, 325] width 207 height 99
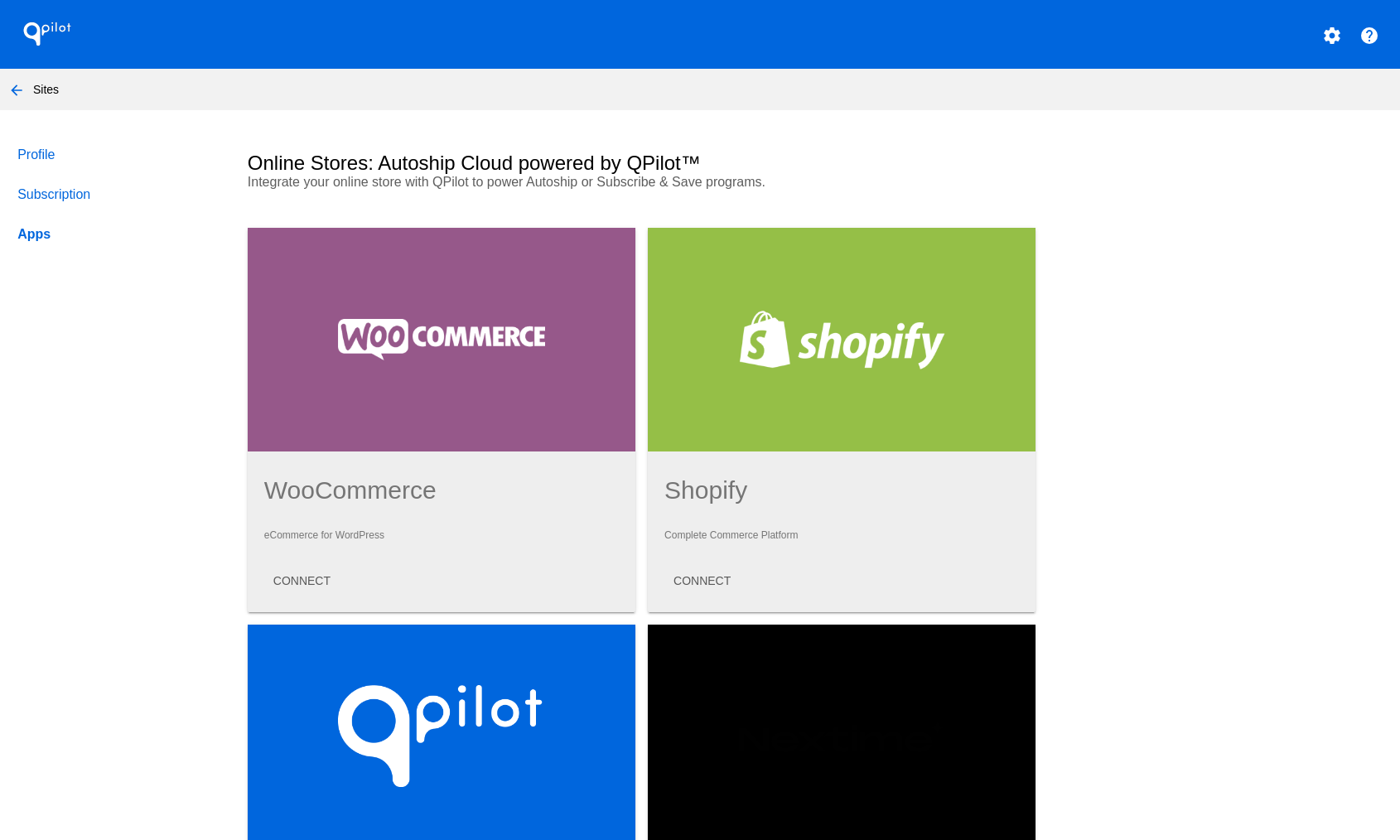
click at [1315, 59] on div "QPilot settings help" at bounding box center [700, 34] width 1400 height 69
click at [1322, 41] on mat-icon "settings" at bounding box center [1332, 35] width 20 height 20
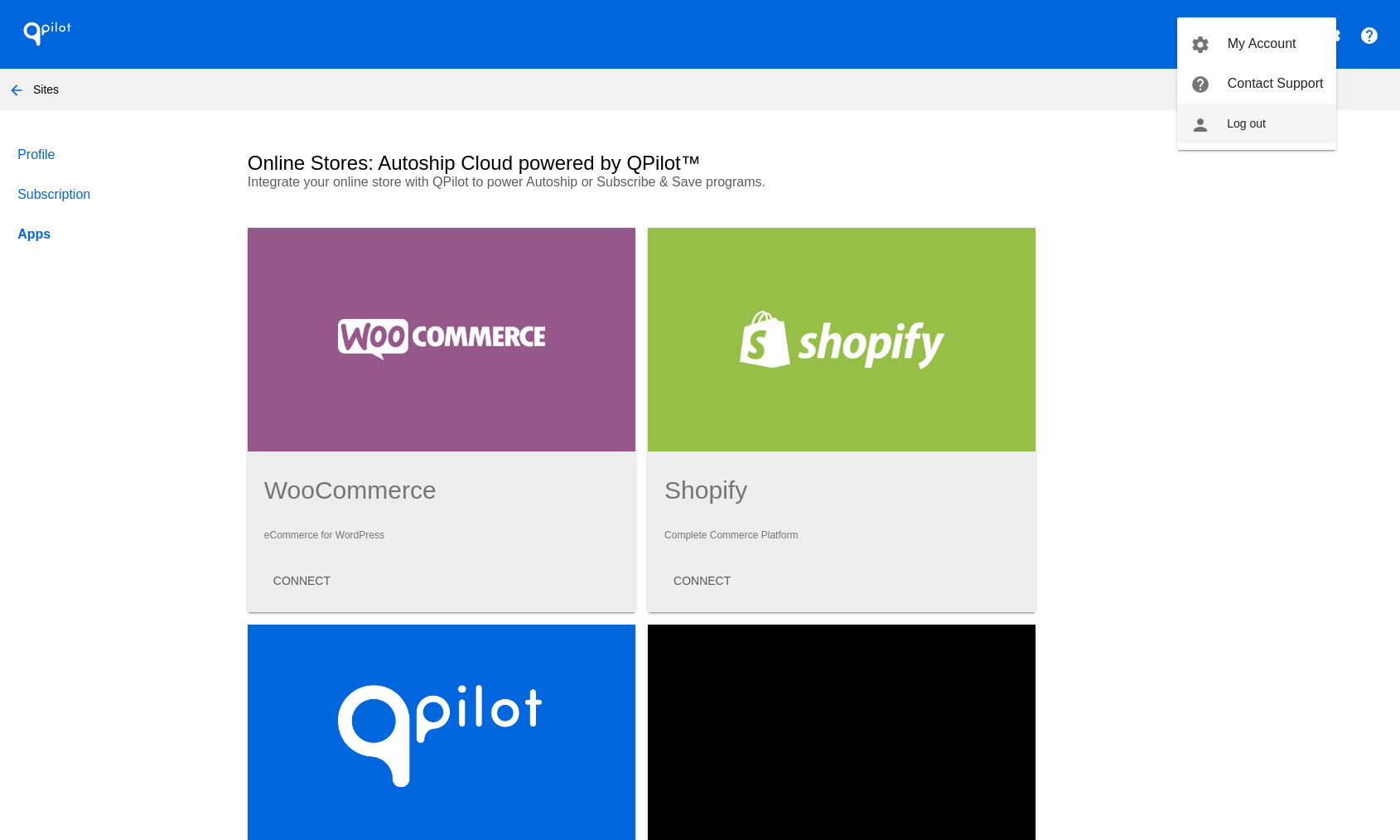
click at [1231, 132] on button "person Log out" at bounding box center [1257, 123] width 159 height 40
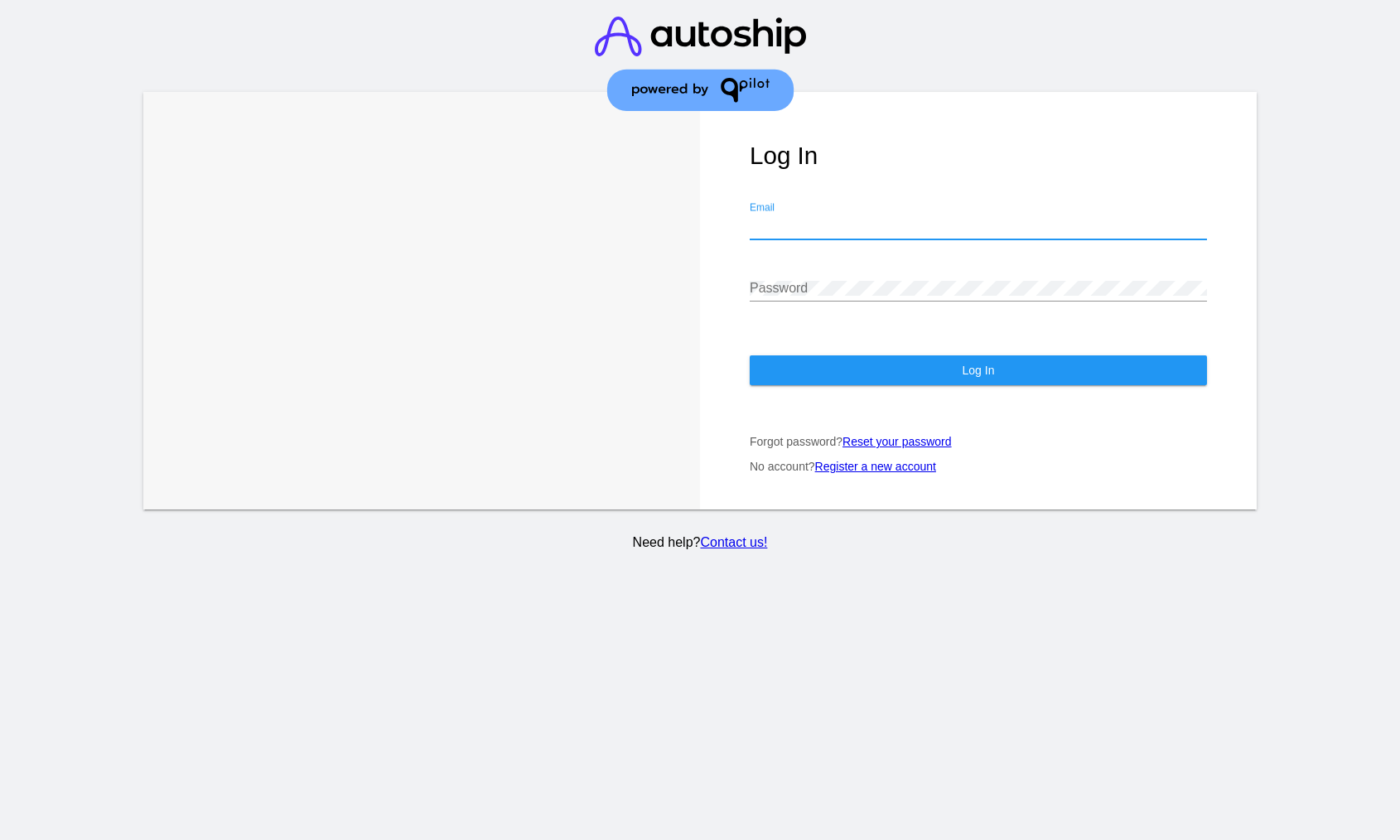
paste input "support@patternsinthecloud.com"
type input "support@patternsinthecloud.com"
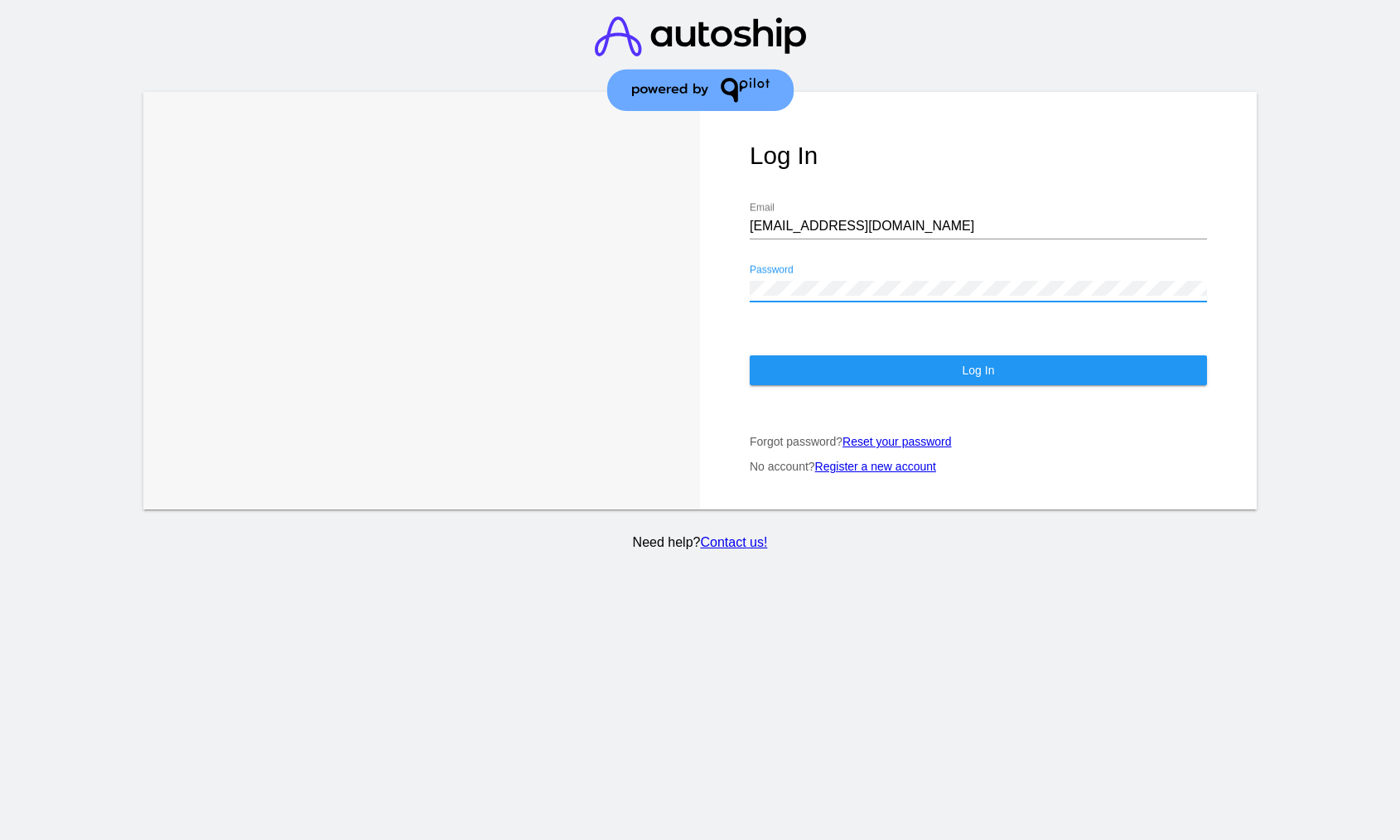
click at [844, 357] on button "Log In" at bounding box center [978, 370] width 457 height 30
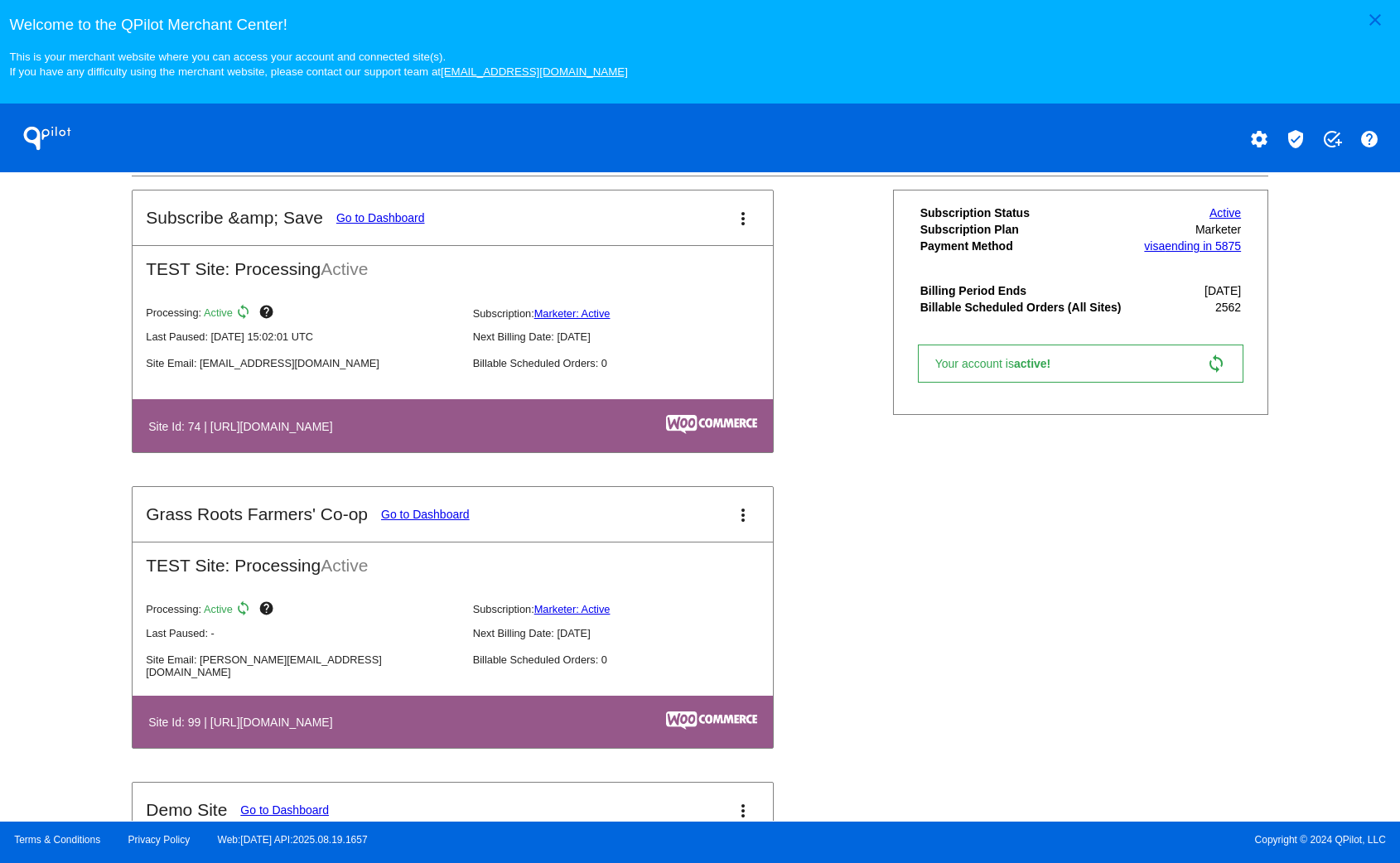
scroll to position [2122, 0]
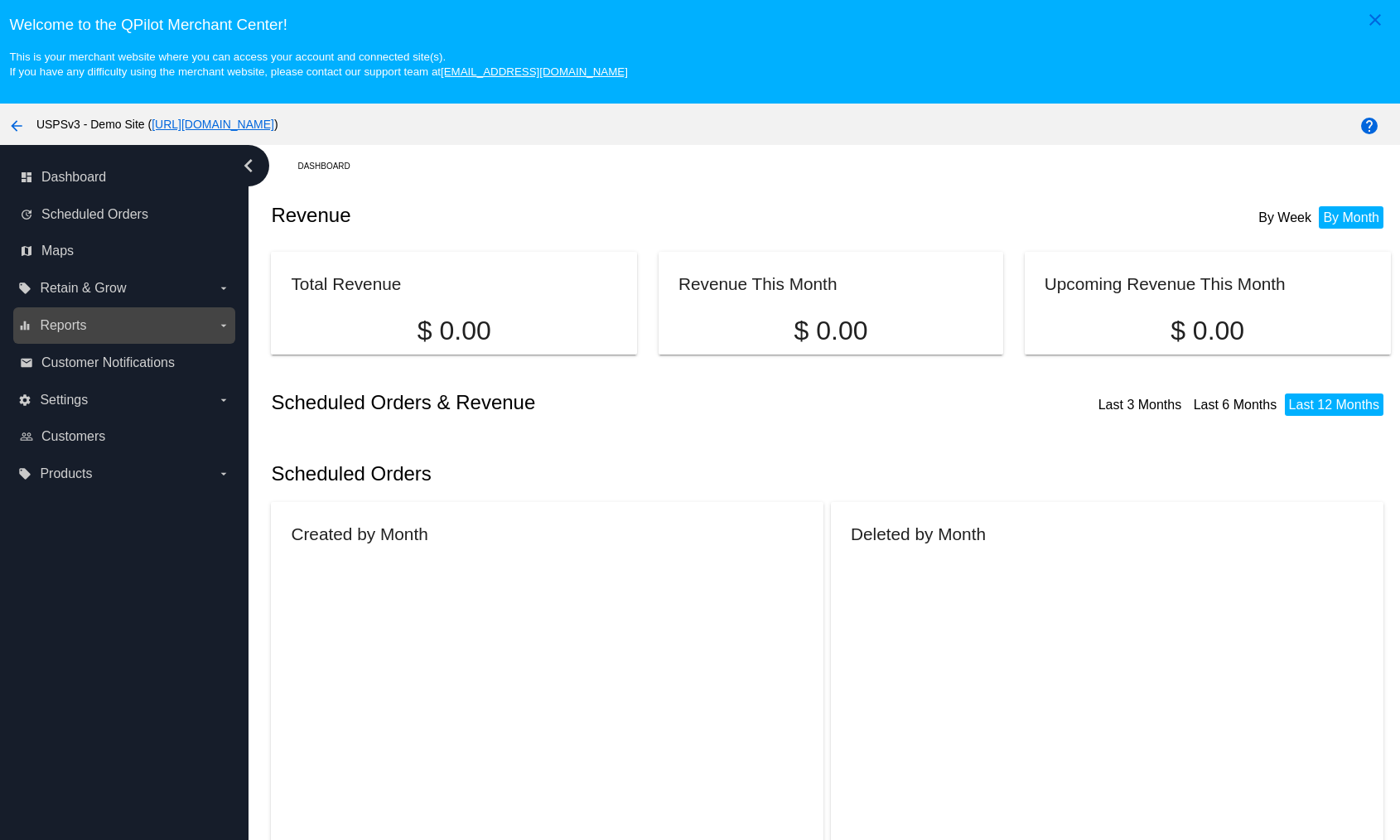
click at [148, 337] on label "equalizer Reports arrow_drop_down" at bounding box center [123, 325] width 211 height 27
click at [0, 0] on input "equalizer Reports arrow_drop_down" at bounding box center [0, 0] width 0 height 0
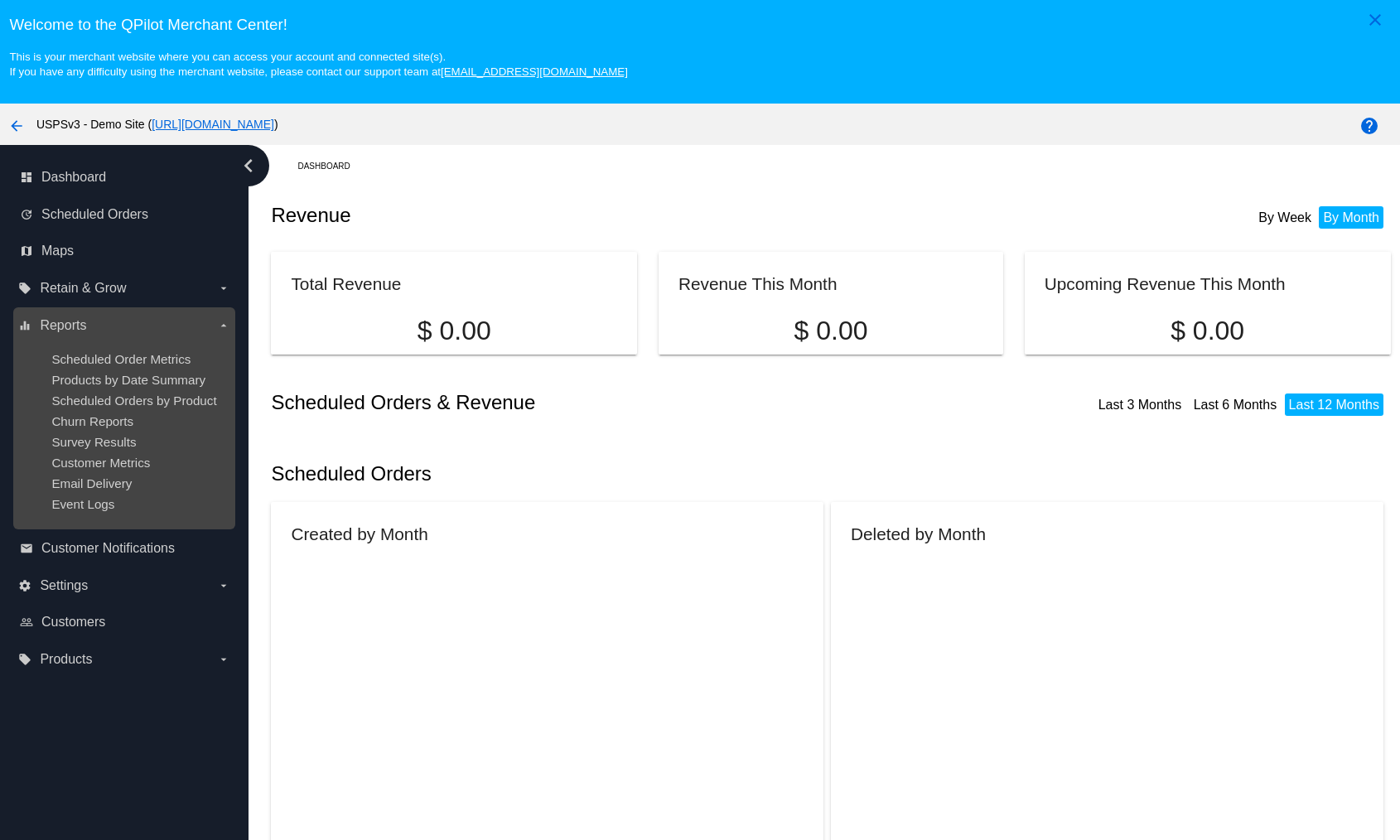
click at [150, 323] on label "equalizer Reports arrow_drop_down" at bounding box center [123, 325] width 211 height 27
click at [0, 0] on input "equalizer Reports arrow_drop_down" at bounding box center [0, 0] width 0 height 0
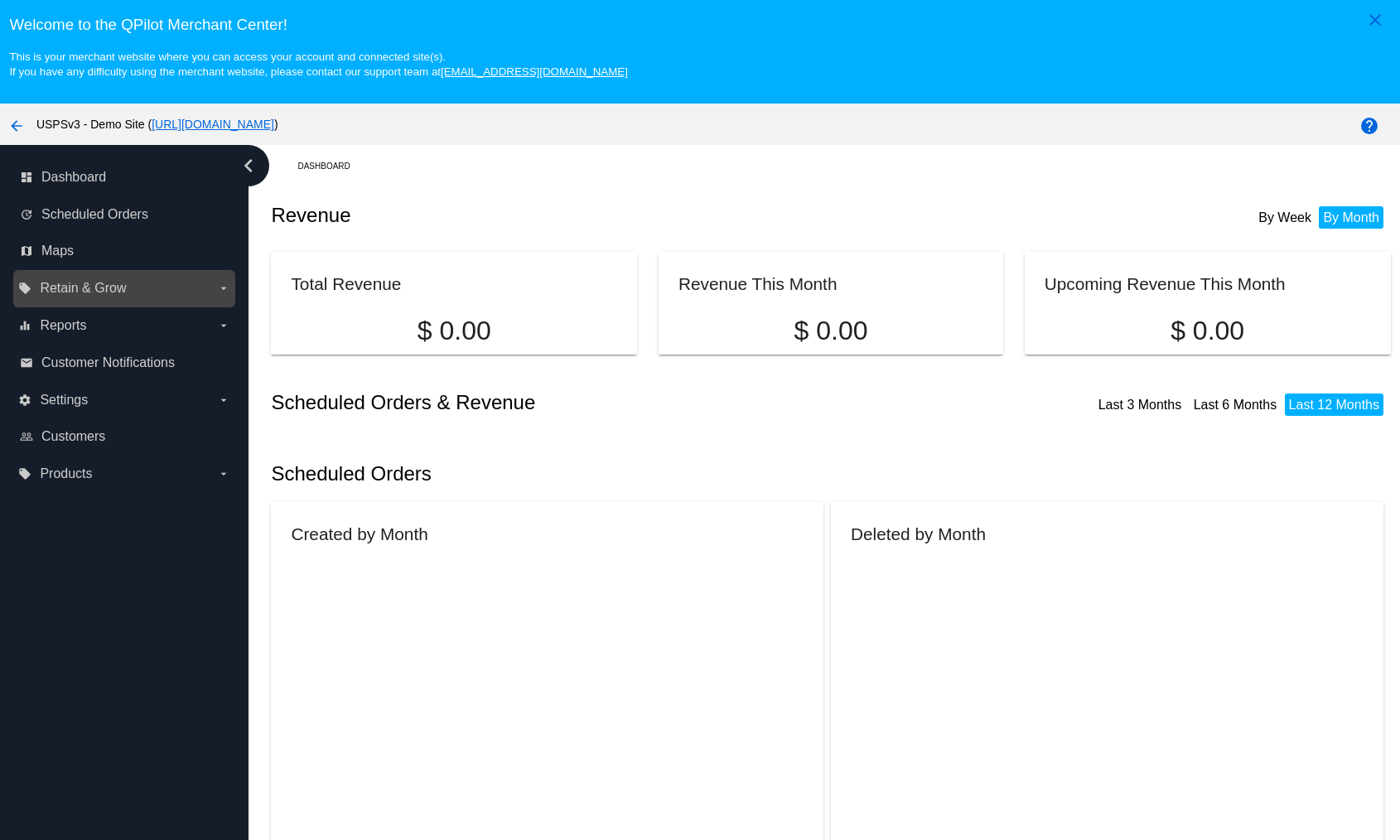
click at [172, 286] on label "local_offer Retain & Grow arrow_drop_down" at bounding box center [123, 288] width 211 height 27
click at [0, 0] on input "local_offer Retain & Grow arrow_drop_down" at bounding box center [0, 0] width 0 height 0
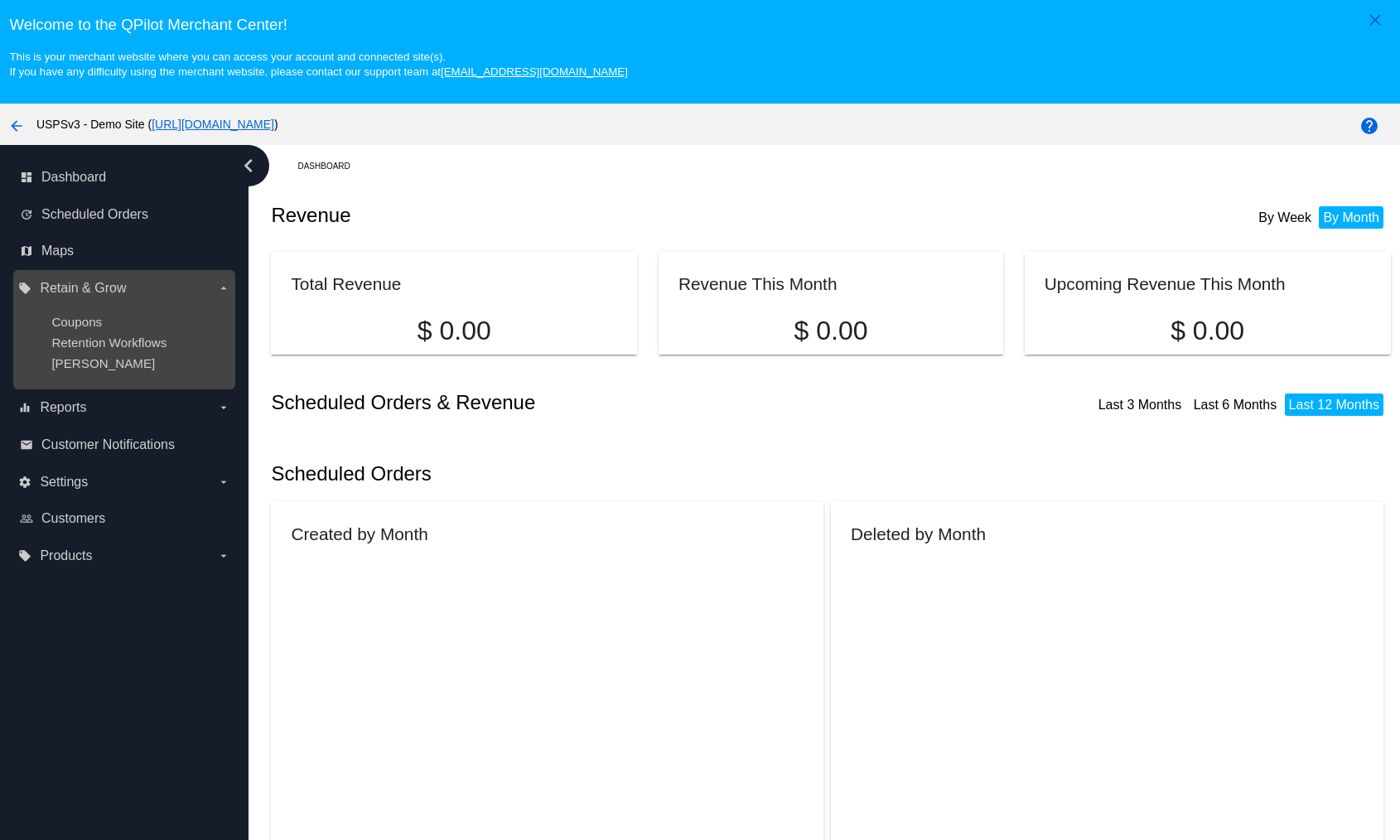
click at [175, 284] on label "local_offer Retain & Grow arrow_drop_down" at bounding box center [123, 288] width 211 height 27
click at [0, 0] on input "local_offer Retain & Grow arrow_drop_down" at bounding box center [0, 0] width 0 height 0
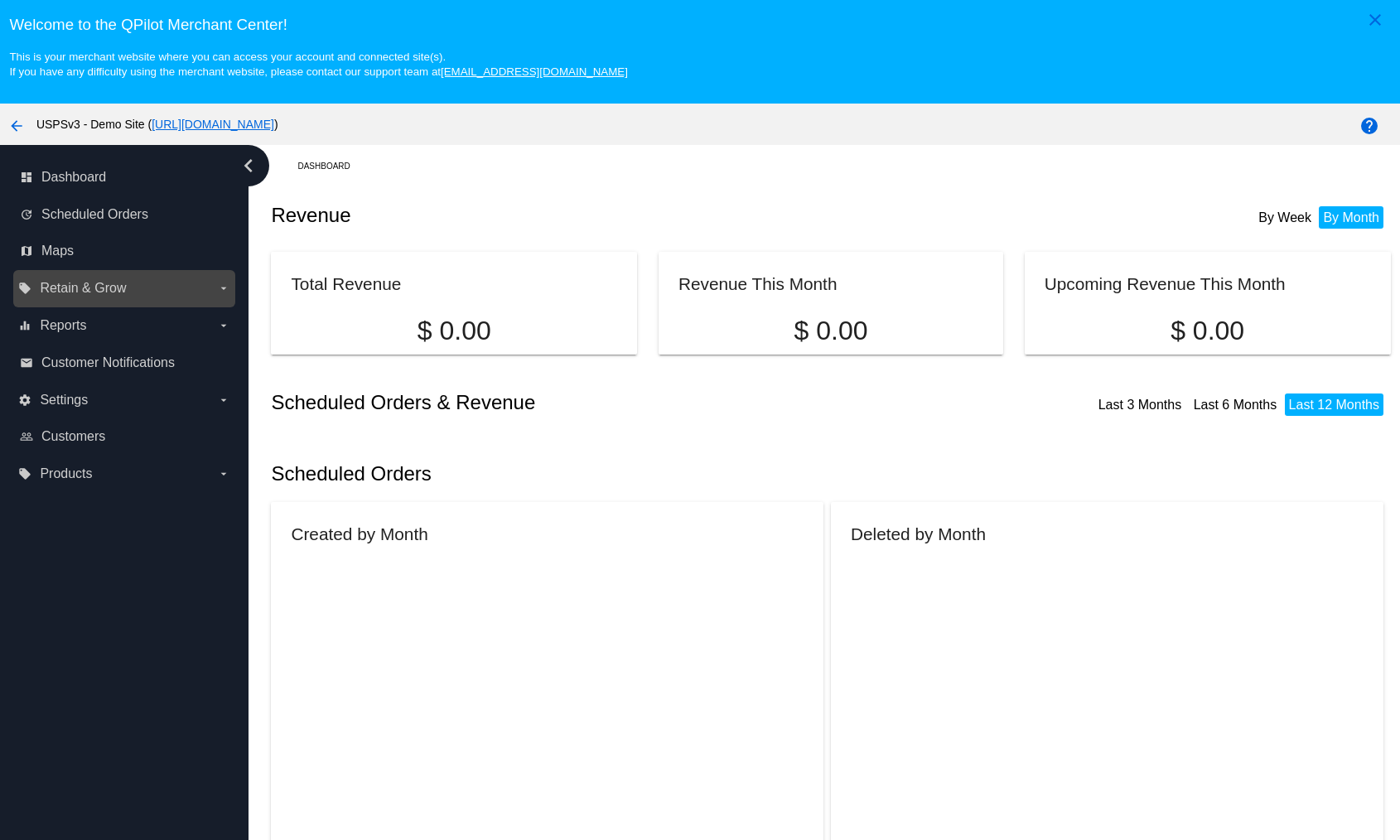
click at [163, 281] on label "local_offer Retain & Grow arrow_drop_down" at bounding box center [123, 288] width 211 height 27
click at [0, 0] on input "local_offer Retain & Grow arrow_drop_down" at bounding box center [0, 0] width 0 height 0
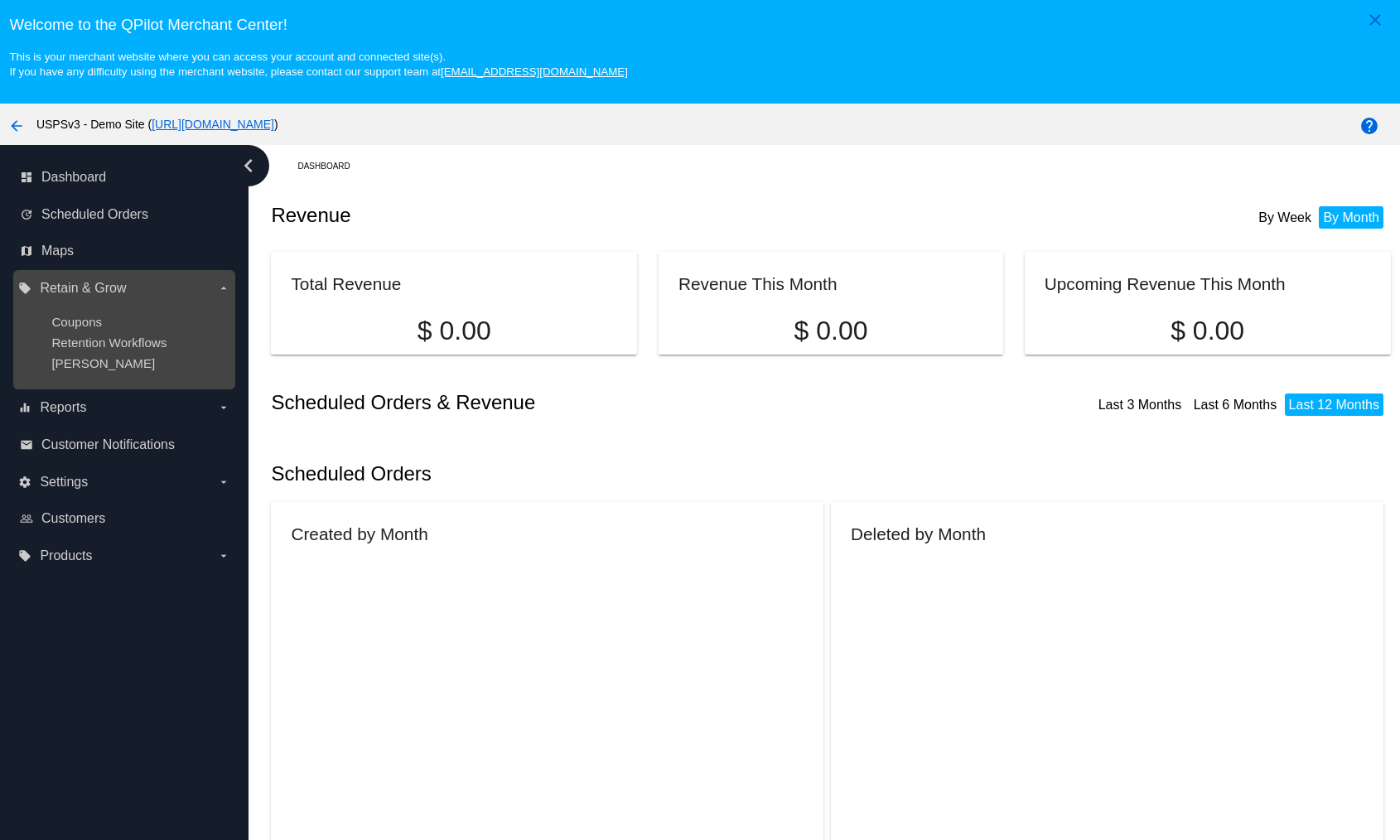
click at [163, 281] on label "local_offer Retain & Grow arrow_drop_down" at bounding box center [123, 288] width 211 height 27
click at [0, 0] on input "local_offer Retain & Grow arrow_drop_down" at bounding box center [0, 0] width 0 height 0
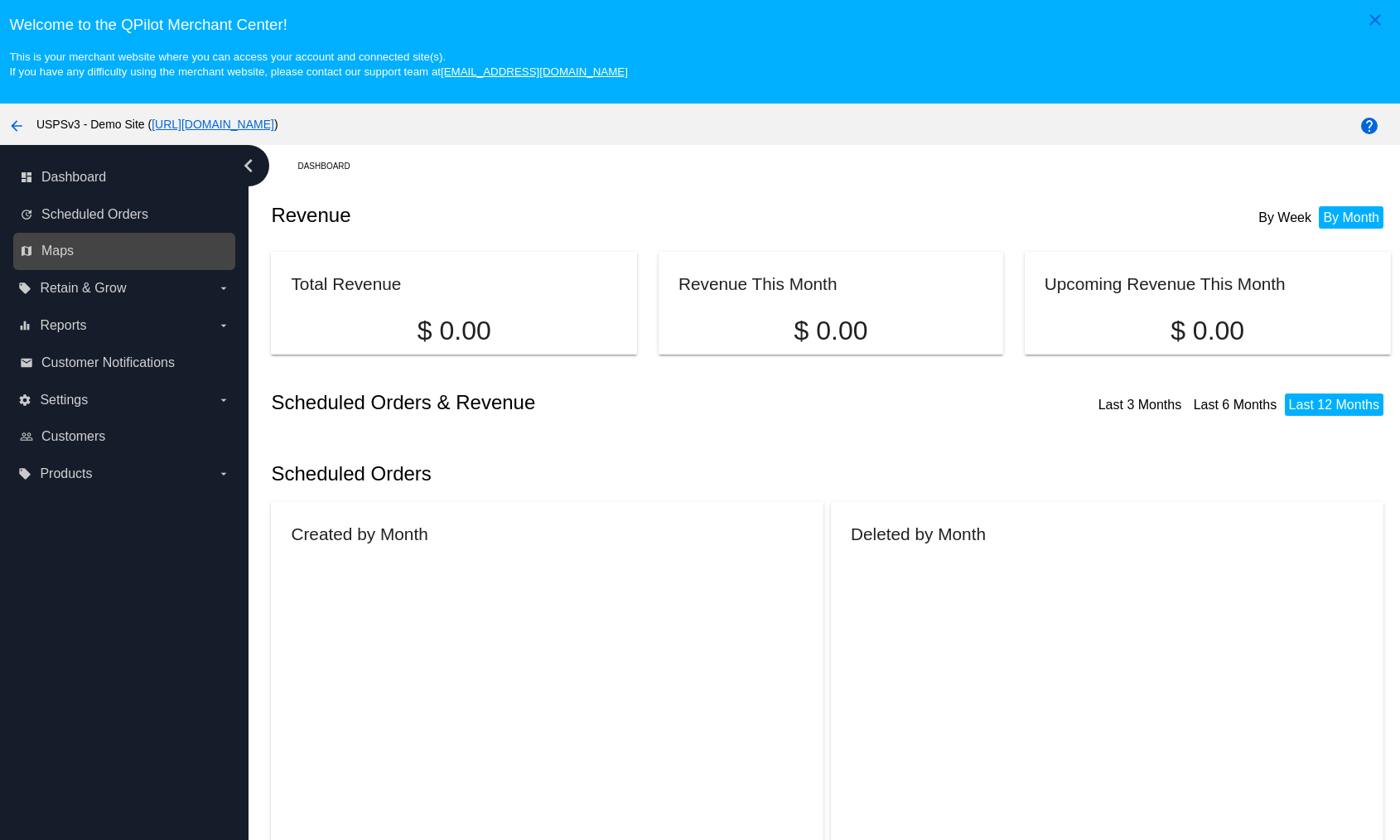
click at [173, 256] on link "map Maps" at bounding box center [125, 251] width 210 height 27
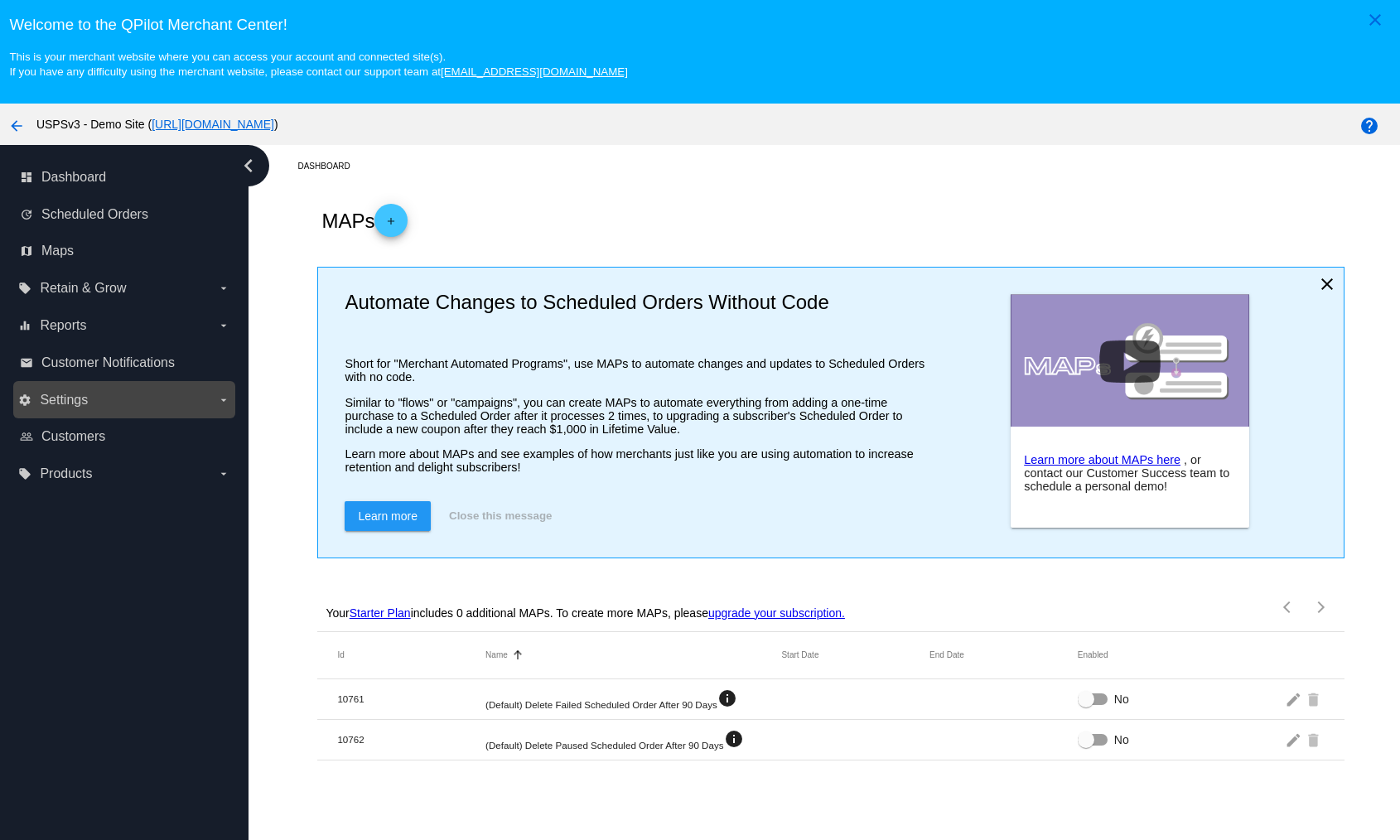
click at [127, 401] on label "settings Settings arrow_drop_down" at bounding box center [123, 400] width 211 height 27
click at [0, 0] on input "settings Settings arrow_drop_down" at bounding box center [0, 0] width 0 height 0
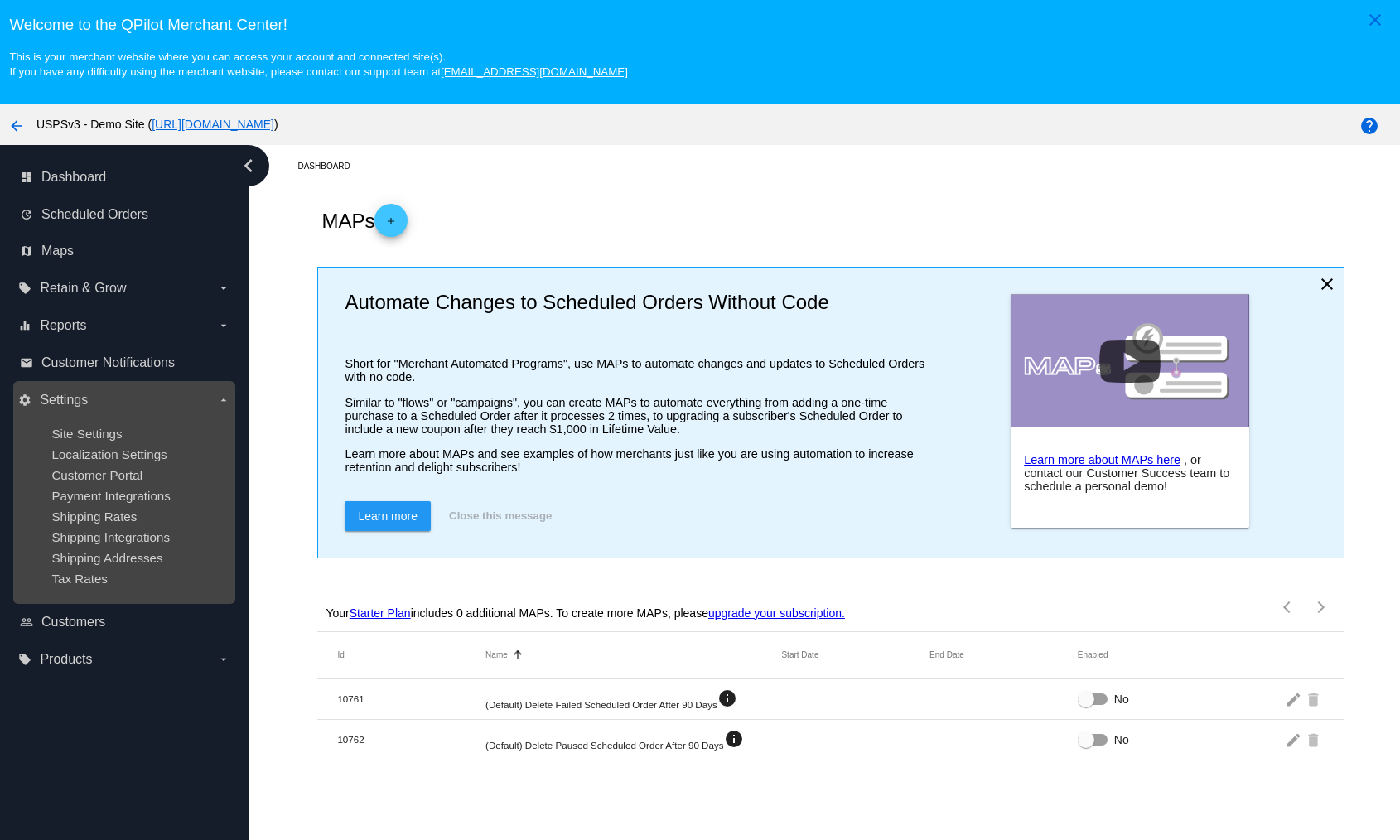
click at [127, 401] on label "settings Settings arrow_drop_down" at bounding box center [123, 400] width 211 height 27
click at [0, 0] on input "settings Settings arrow_drop_down" at bounding box center [0, 0] width 0 height 0
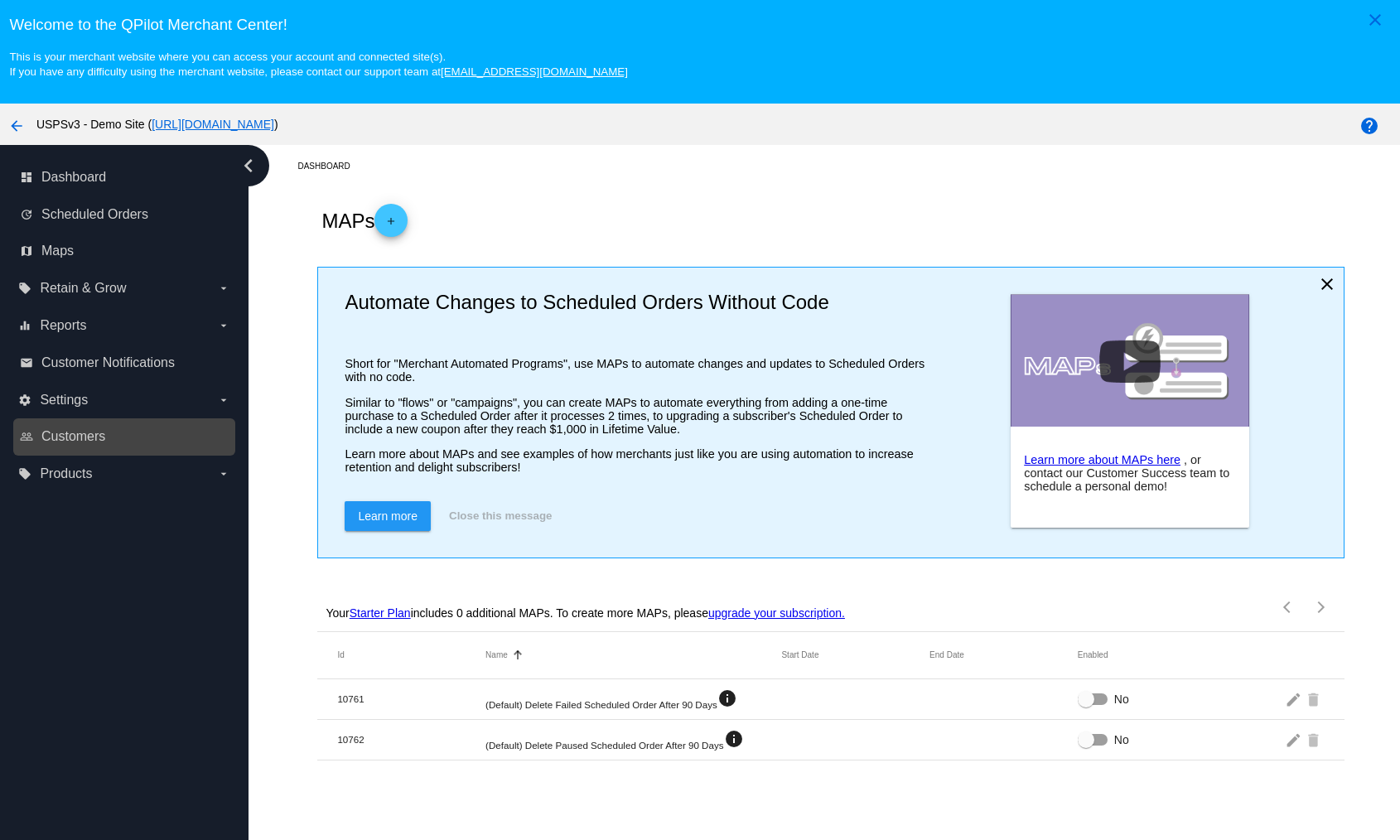
click at [54, 425] on link "people_outline Customers" at bounding box center [125, 436] width 210 height 27
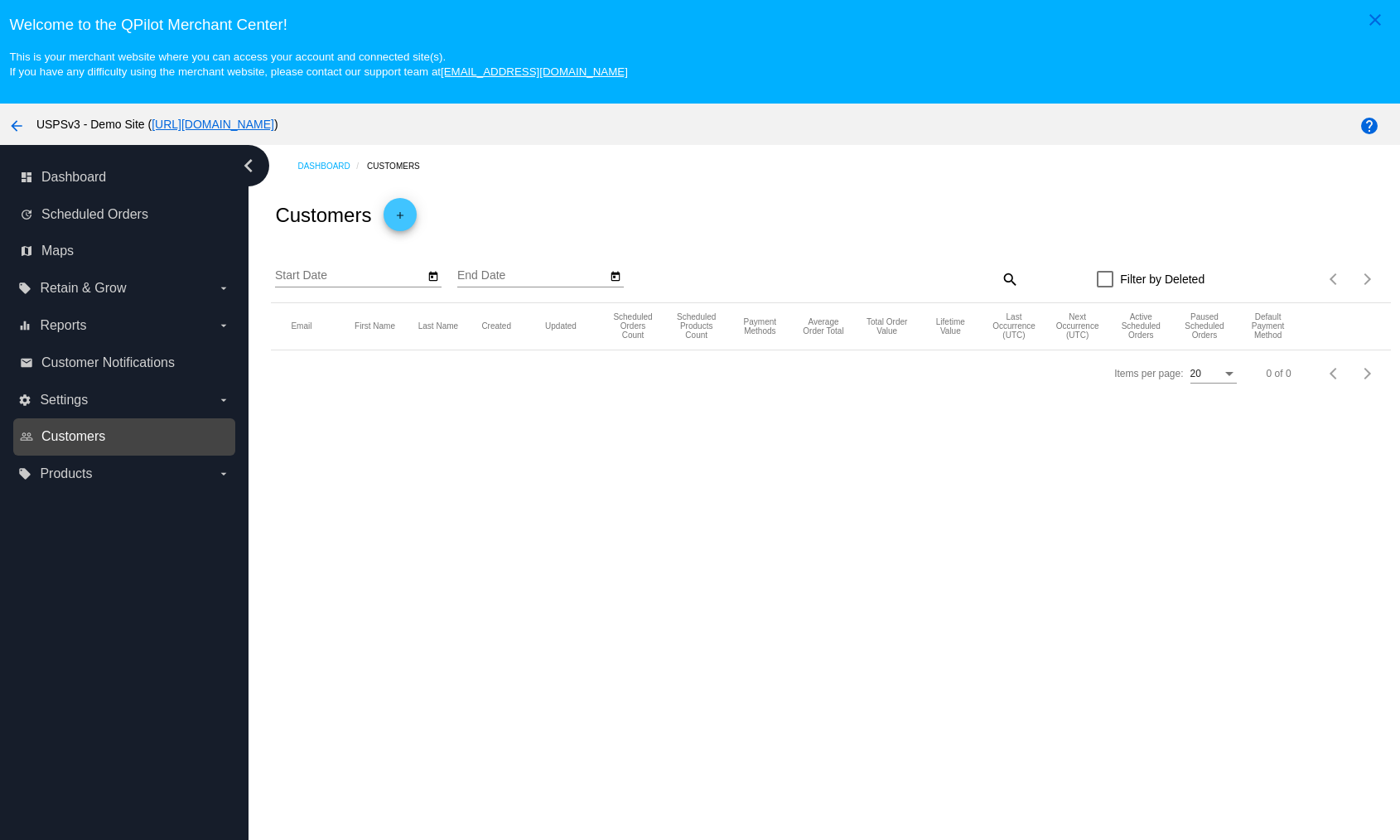
click at [57, 436] on span "Customers" at bounding box center [73, 436] width 64 height 15
click at [25, 116] on button "arrow_back" at bounding box center [16, 124] width 33 height 33
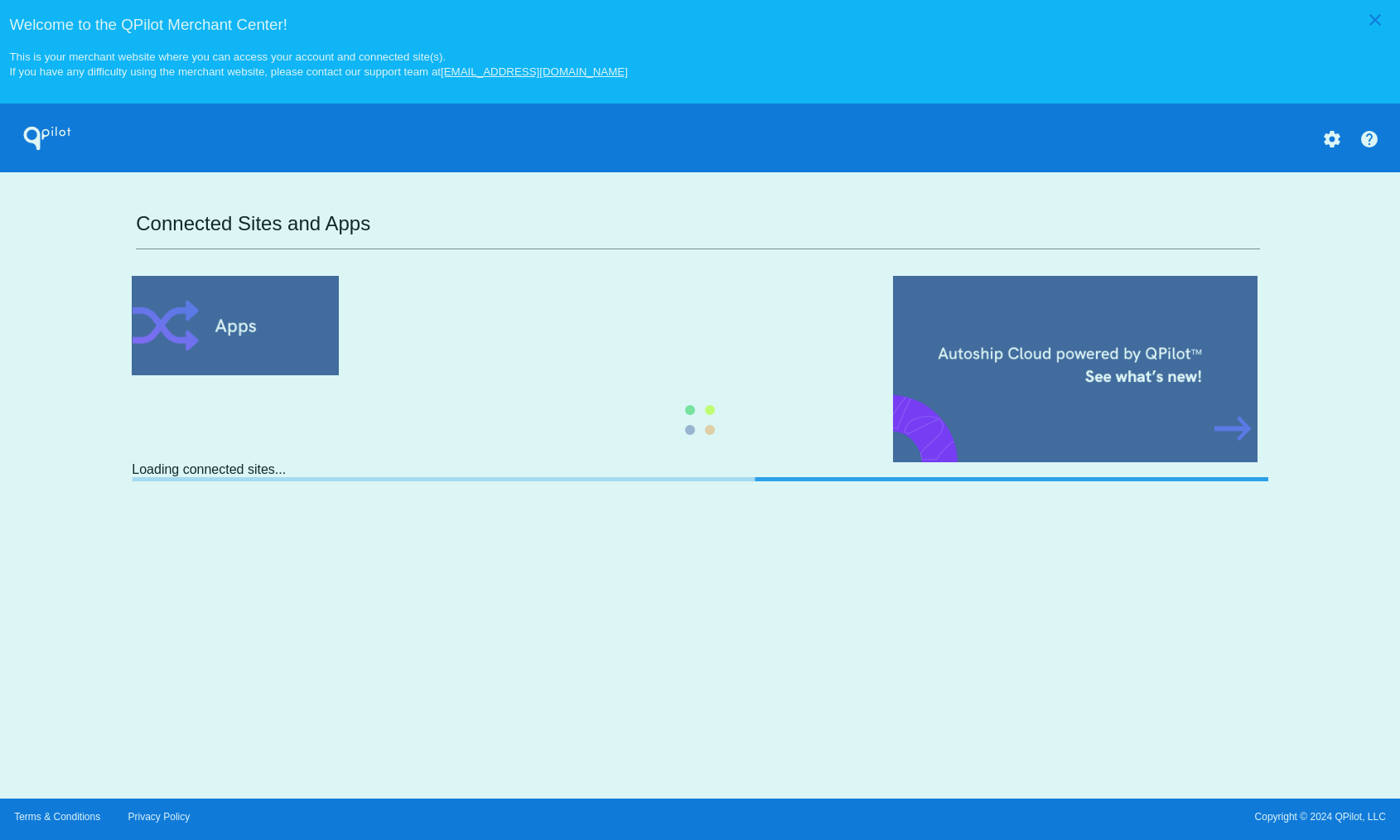
click at [24, 122] on div "close Welcome to the [GEOGRAPHIC_DATA]! This is your merchant website where you…" at bounding box center [700, 399] width 1400 height 799
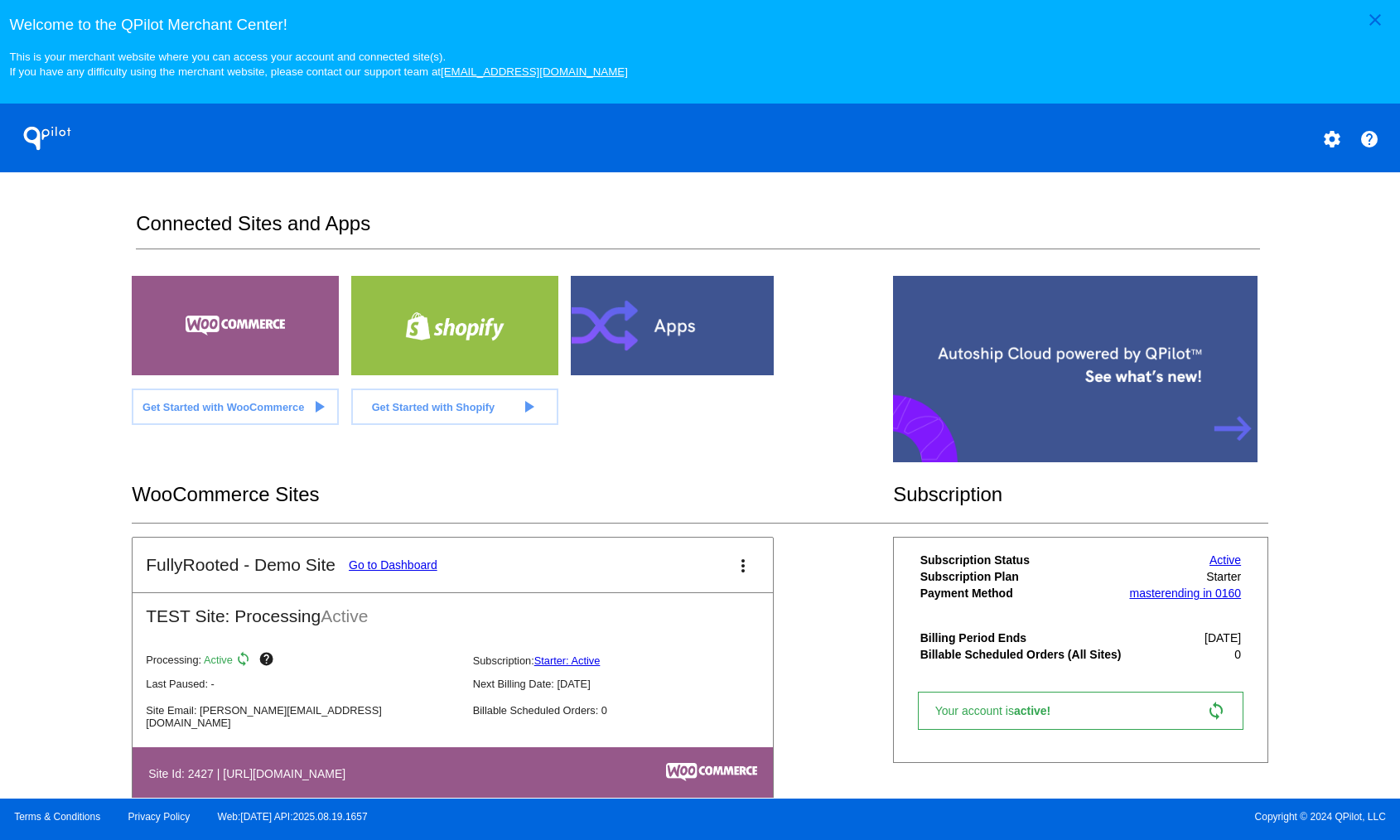
click at [436, 560] on mat-card-title "FullyRooted - Demo Site Go to Dashboard" at bounding box center [291, 565] width 291 height 20
click at [434, 563] on link "Go to Dashboard" at bounding box center [392, 564] width 89 height 13
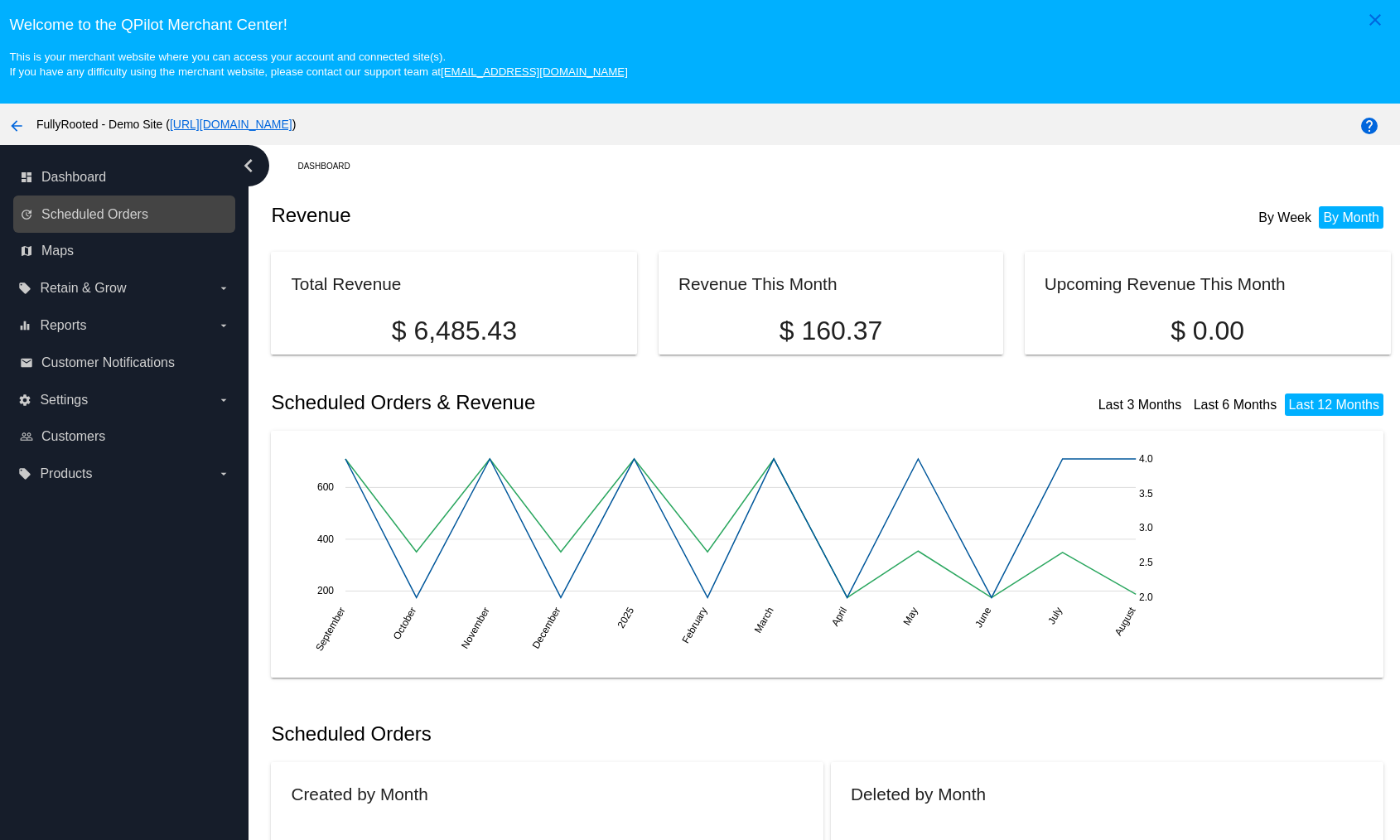
click at [89, 206] on link "update Scheduled Orders" at bounding box center [125, 214] width 210 height 27
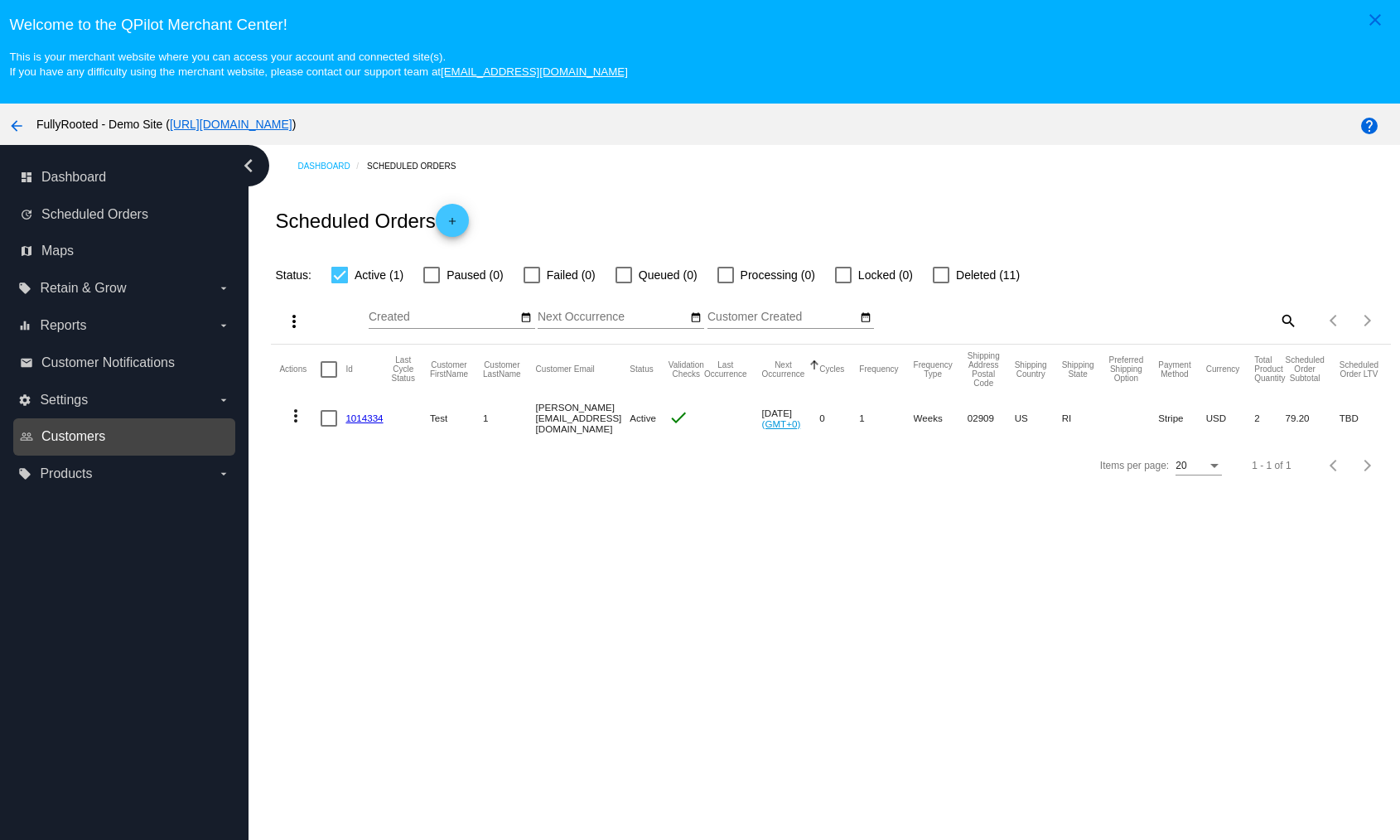
click at [72, 441] on span "Customers" at bounding box center [73, 436] width 64 height 15
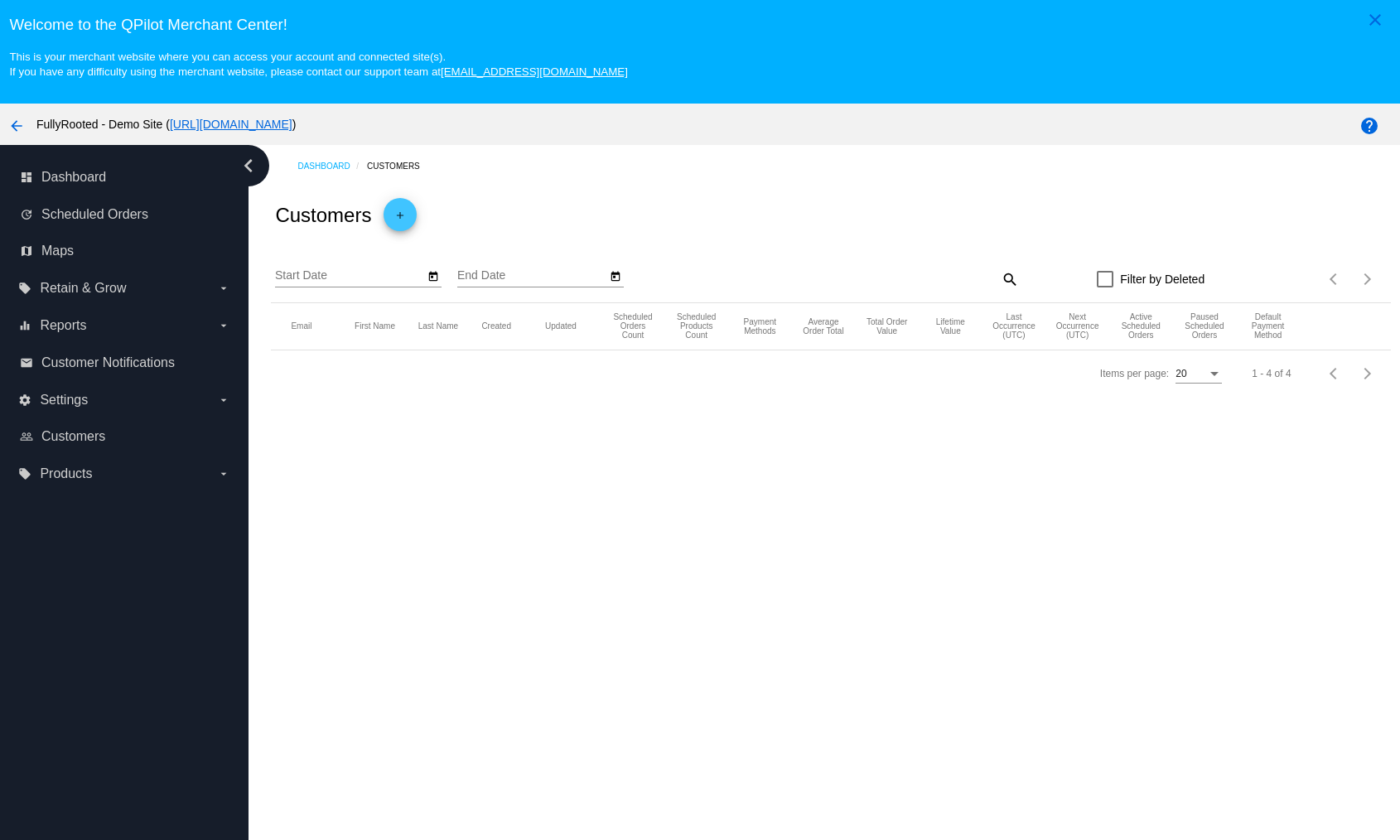
click at [452, 275] on div "Start Date End Date" at bounding box center [507, 279] width 465 height 47
click at [440, 283] on button "Open calendar" at bounding box center [433, 275] width 17 height 17
click at [295, 429] on div "3" at bounding box center [298, 426] width 30 height 30
type input "[DATE]"
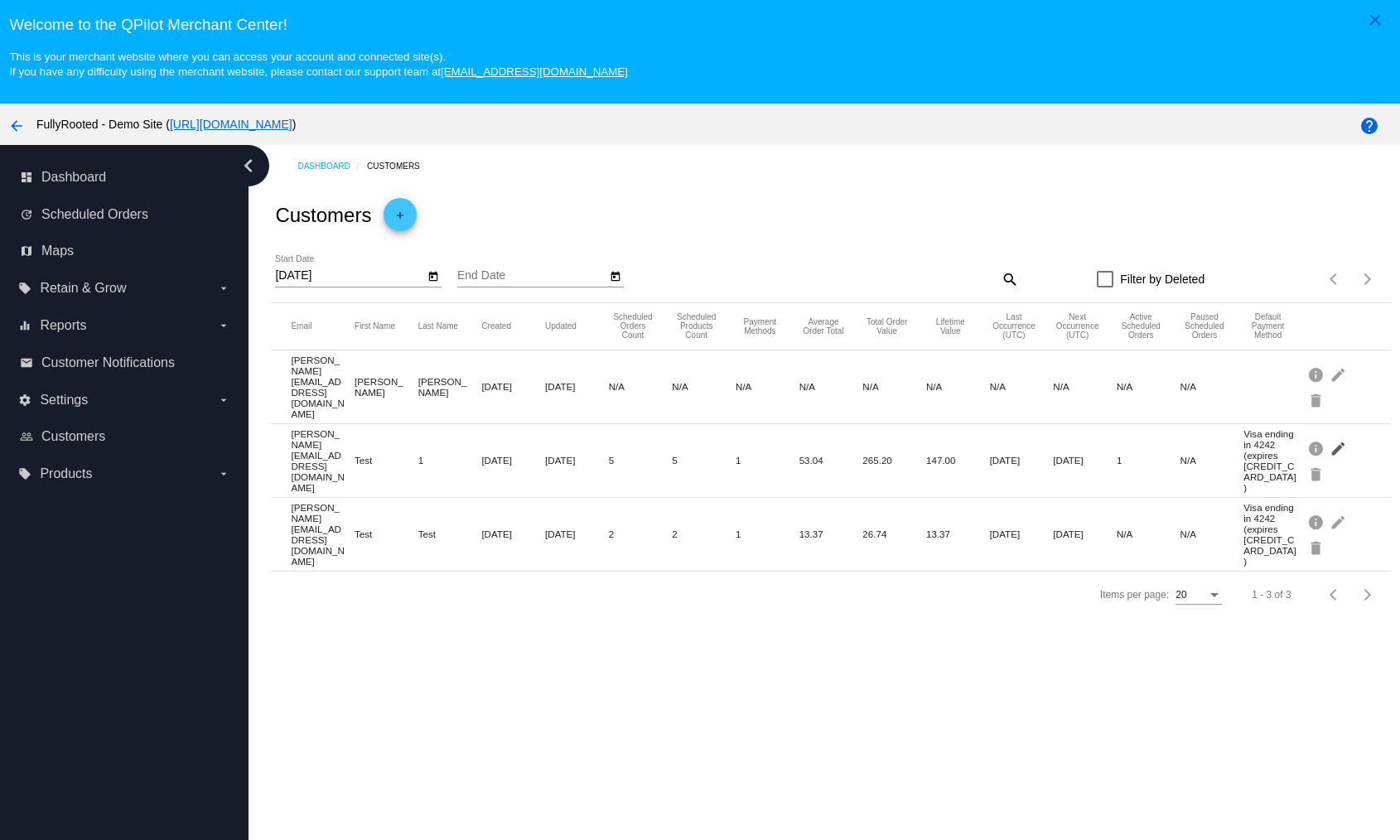
click at [1330, 435] on mat-icon "edit" at bounding box center [1340, 448] width 20 height 26
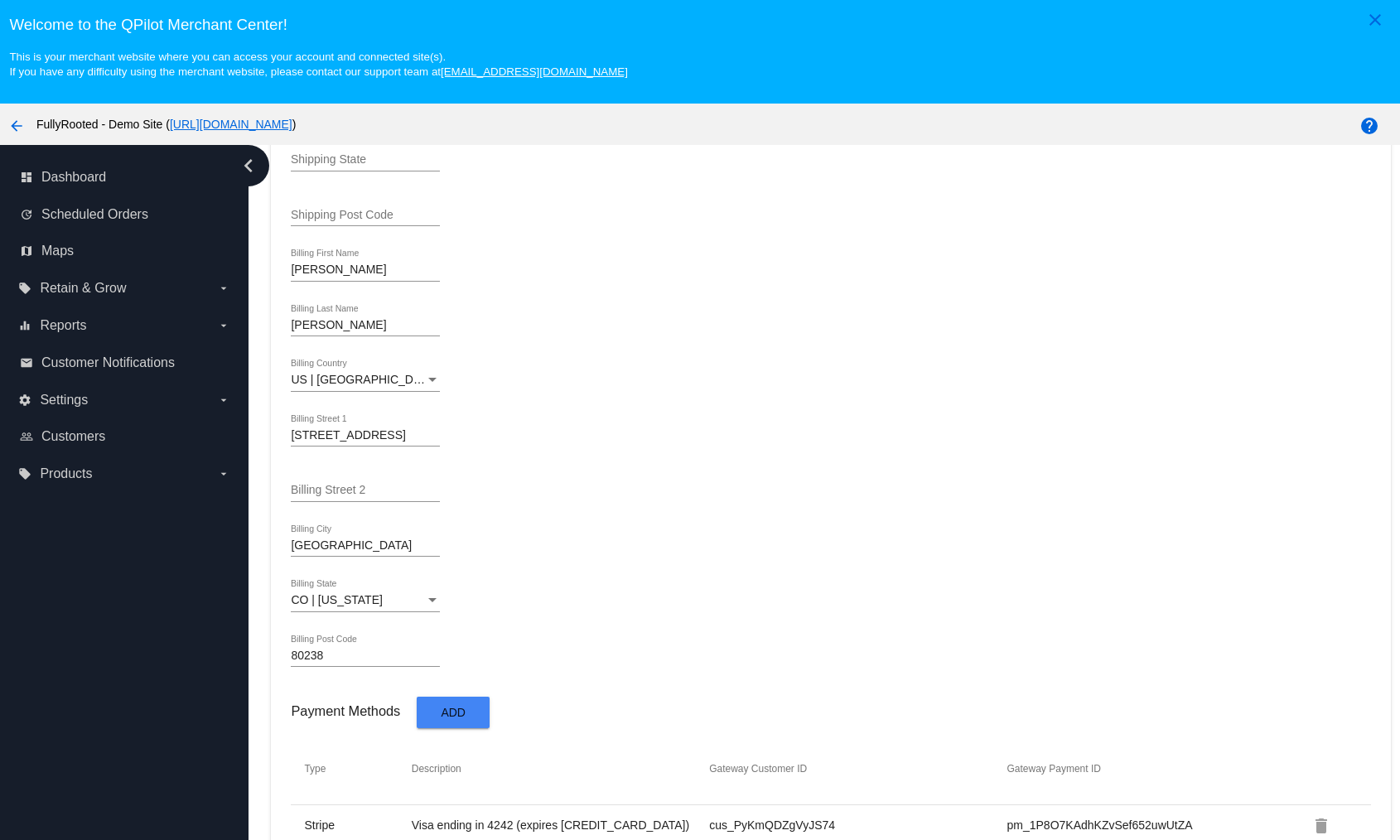
scroll to position [104, 0]
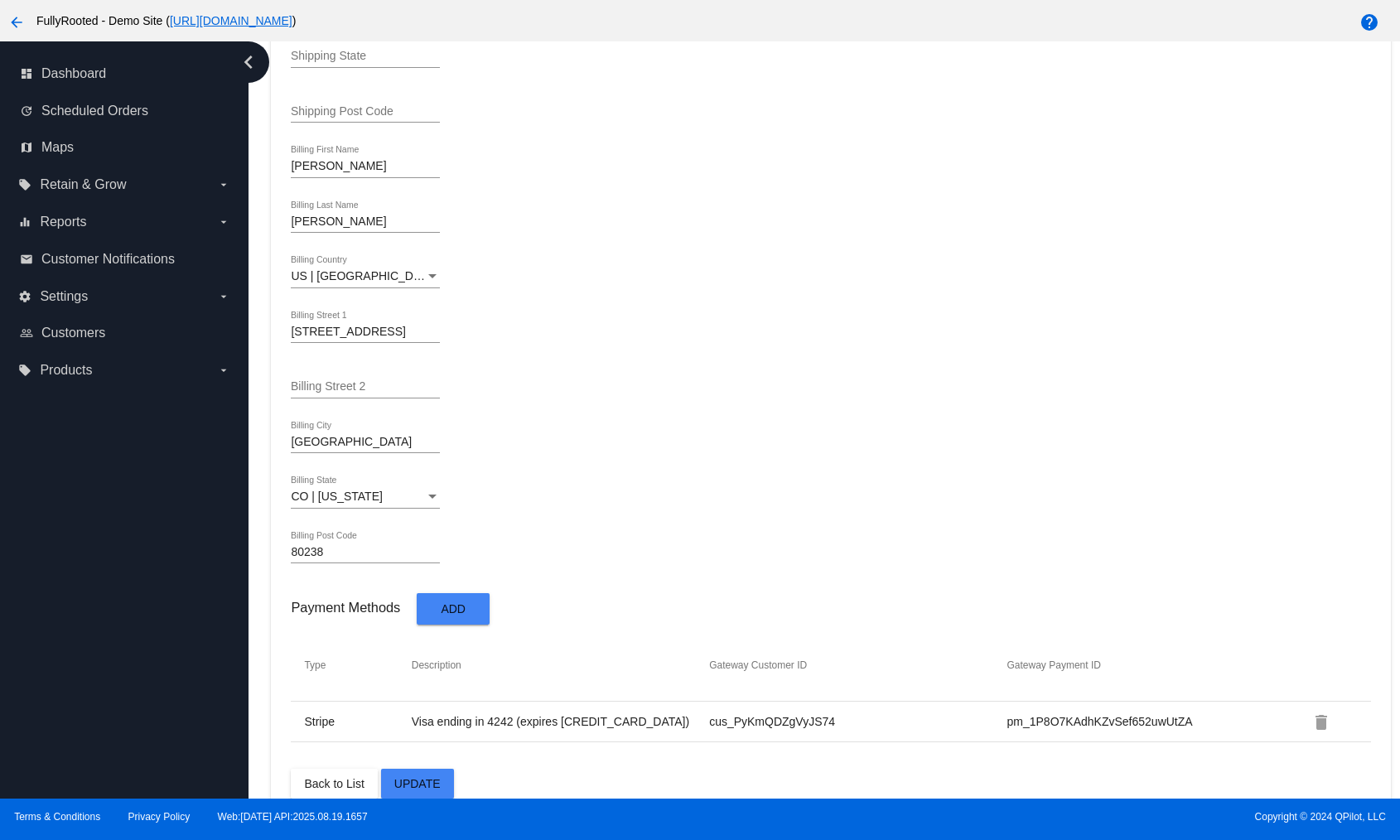
click at [713, 714] on td "cus_PyKmQDZgVyJS74" at bounding box center [857, 721] width 298 height 15
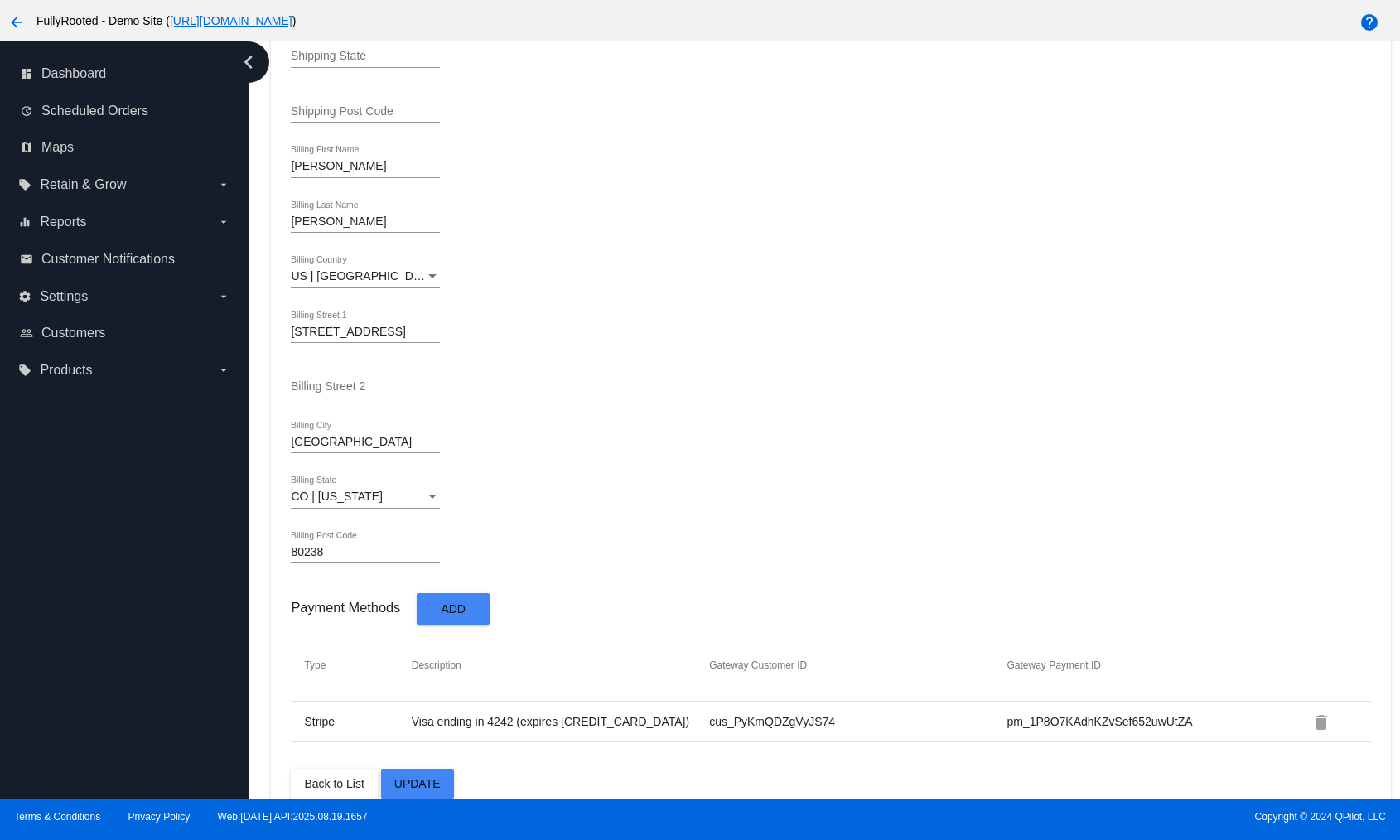
click at [916, 449] on div "Denver Billing City" at bounding box center [831, 444] width 1080 height 47
drag, startPoint x: 374, startPoint y: 699, endPoint x: 618, endPoint y: 692, distance: 244.1
click at [618, 702] on tr "Stripe Visa ending in 4242 (expires [CREDIT_CARD_DATA]) cus_PyKmQDZgVyJS74 pm_1…" at bounding box center [831, 722] width 1080 height 41
click at [600, 714] on td "Visa ending in 4242 (expires [CREDIT_CARD_DATA])" at bounding box center [559, 721] width 298 height 15
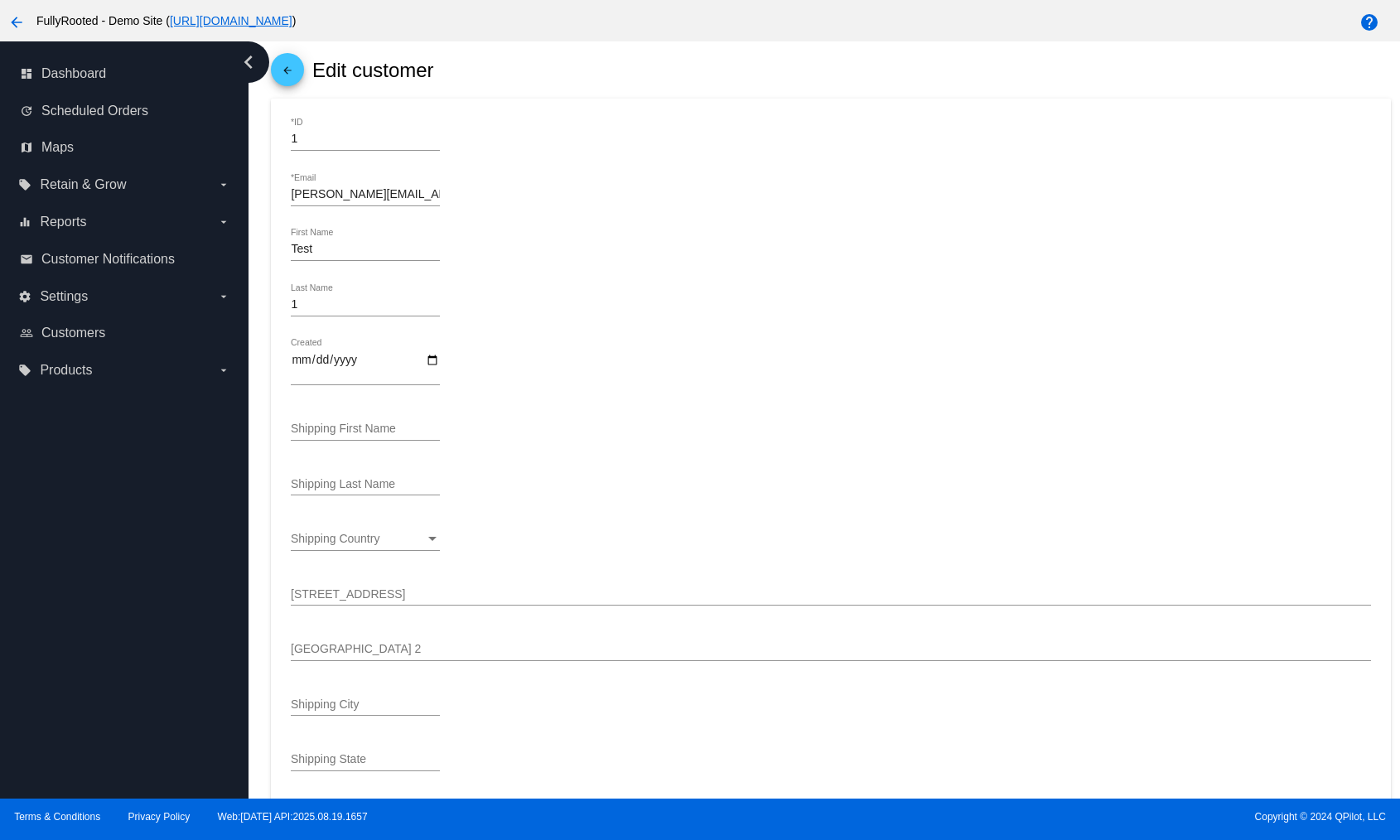
scroll to position [0, 0]
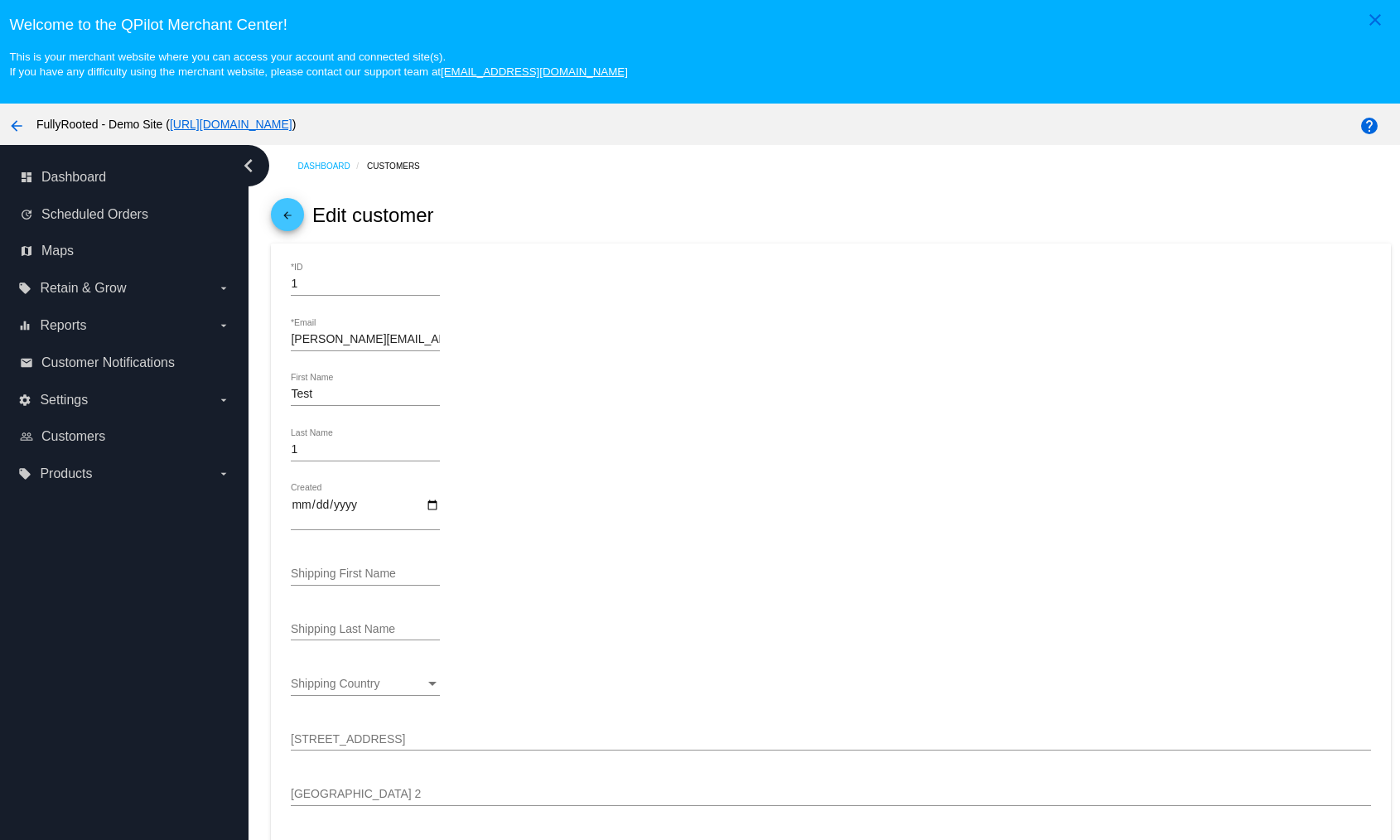
click at [21, 126] on mat-icon "arrow_back" at bounding box center [16, 125] width 20 height 20
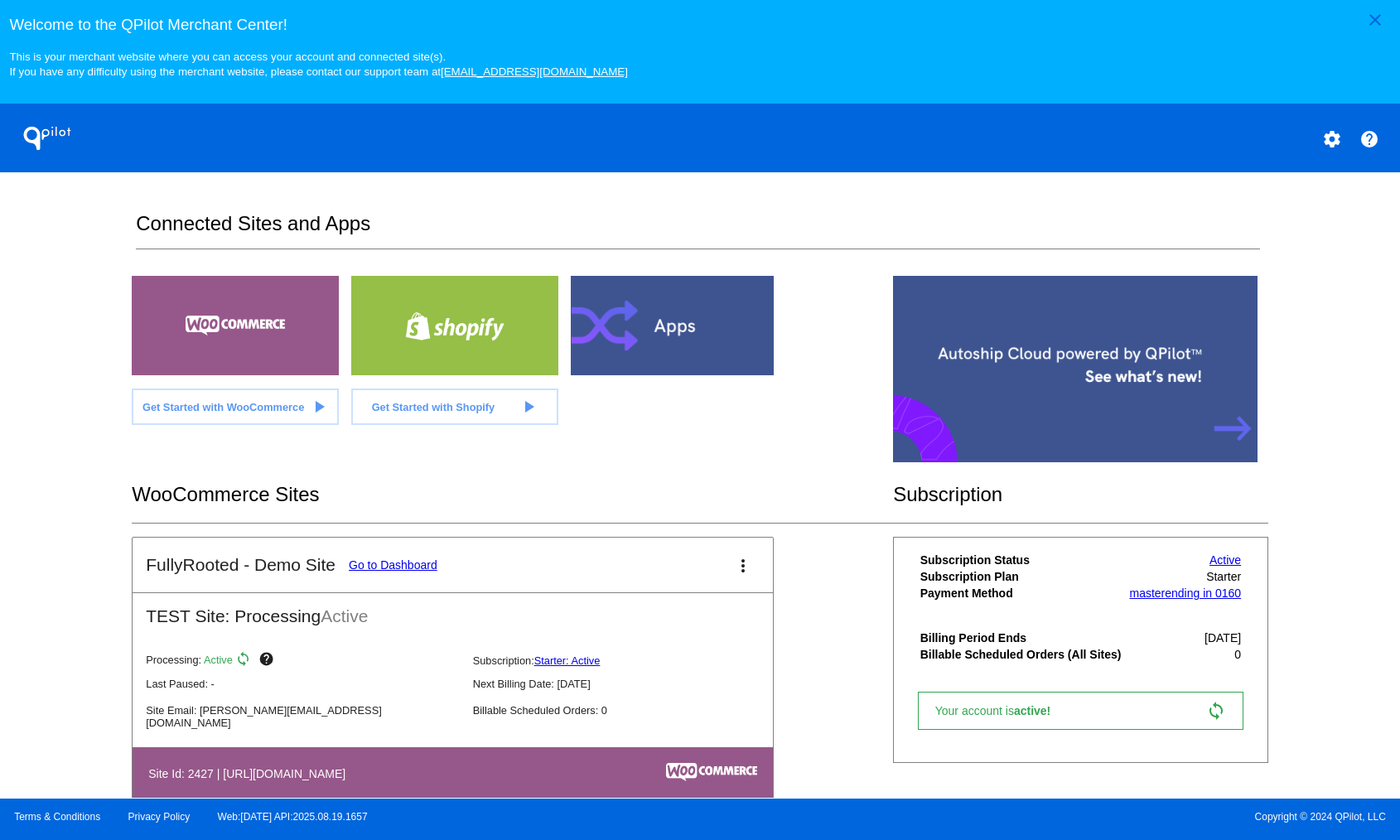
scroll to position [335, 0]
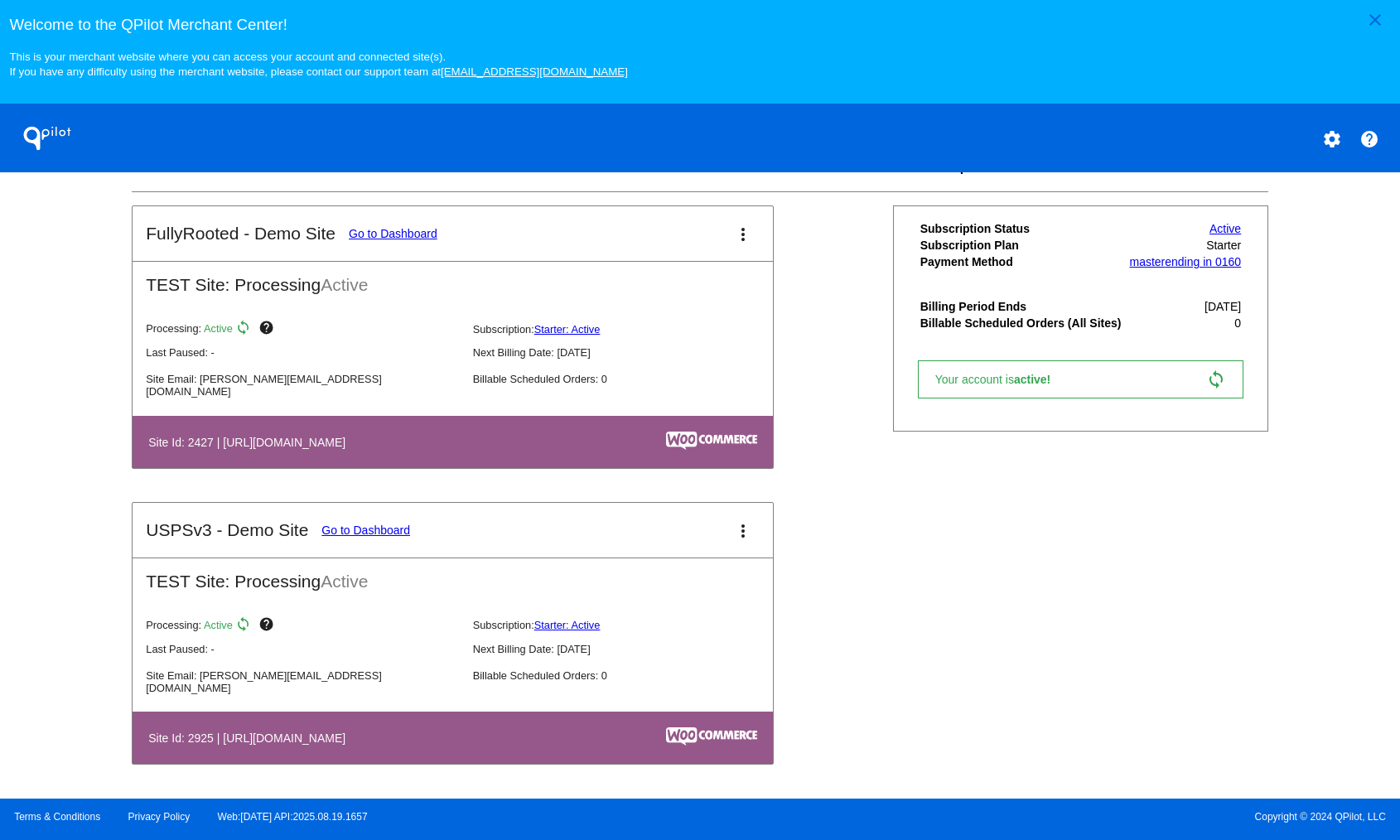
click at [359, 523] on link "Go to Dashboard" at bounding box center [366, 530] width 89 height 13
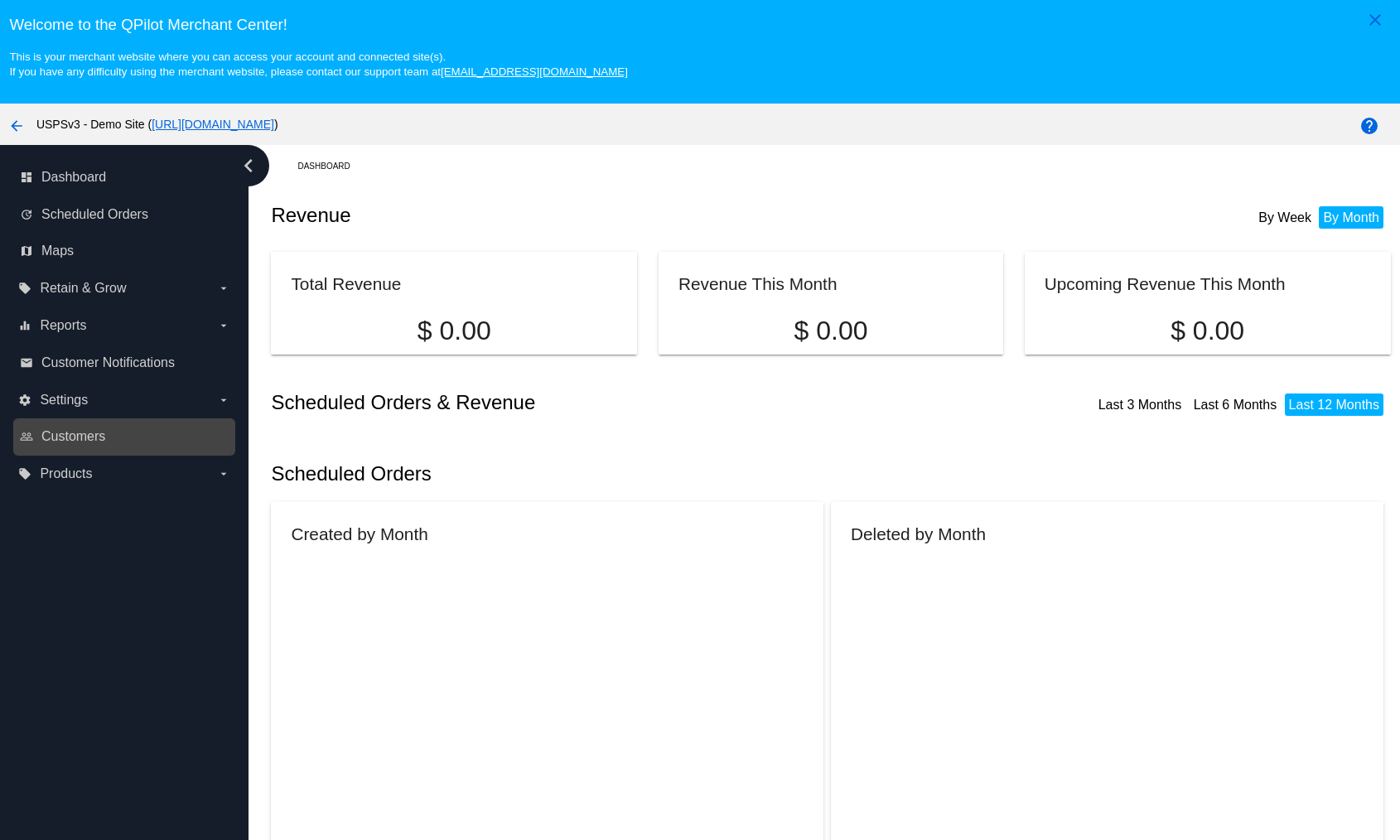
click at [54, 427] on link "people_outline Customers" at bounding box center [125, 436] width 210 height 27
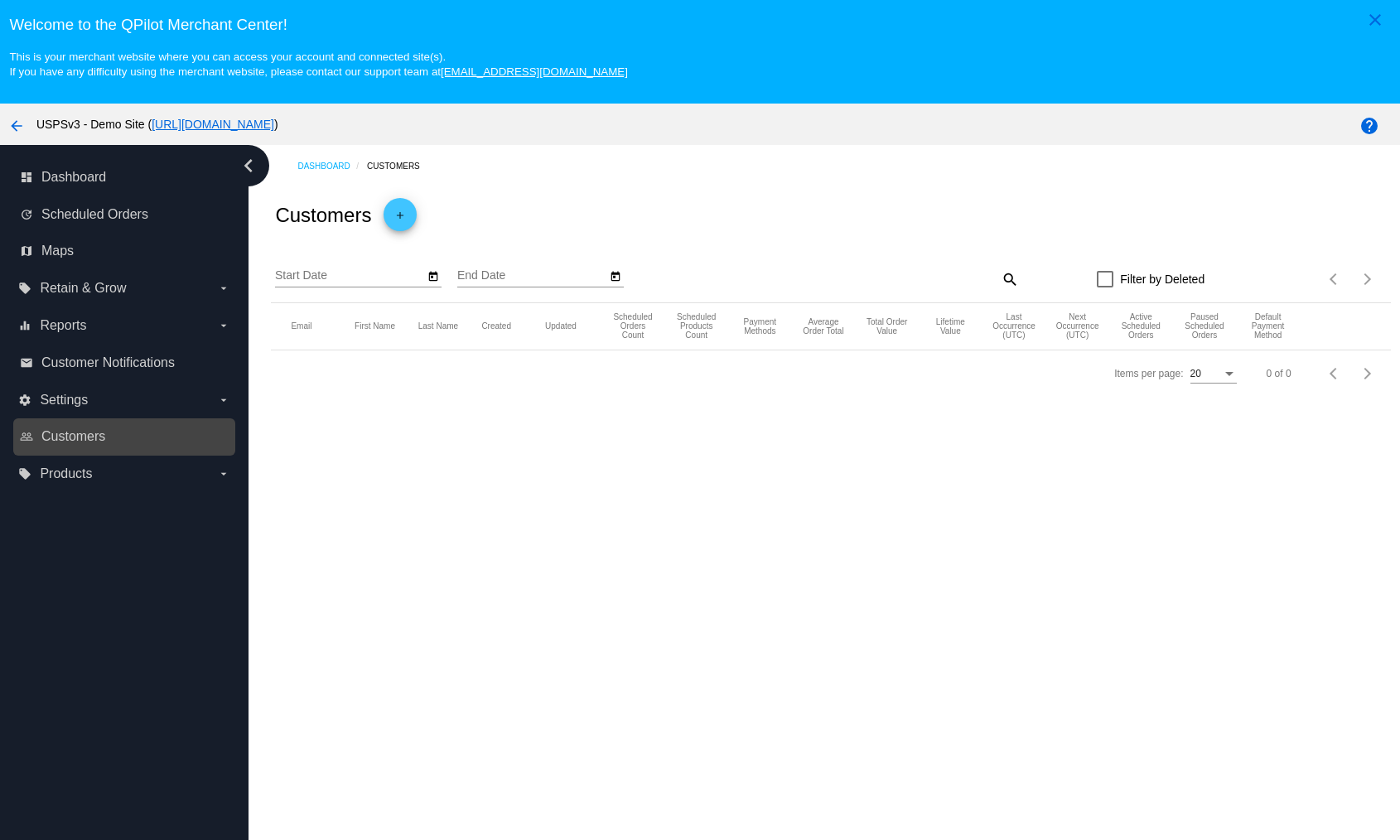
type input "[DATE]"
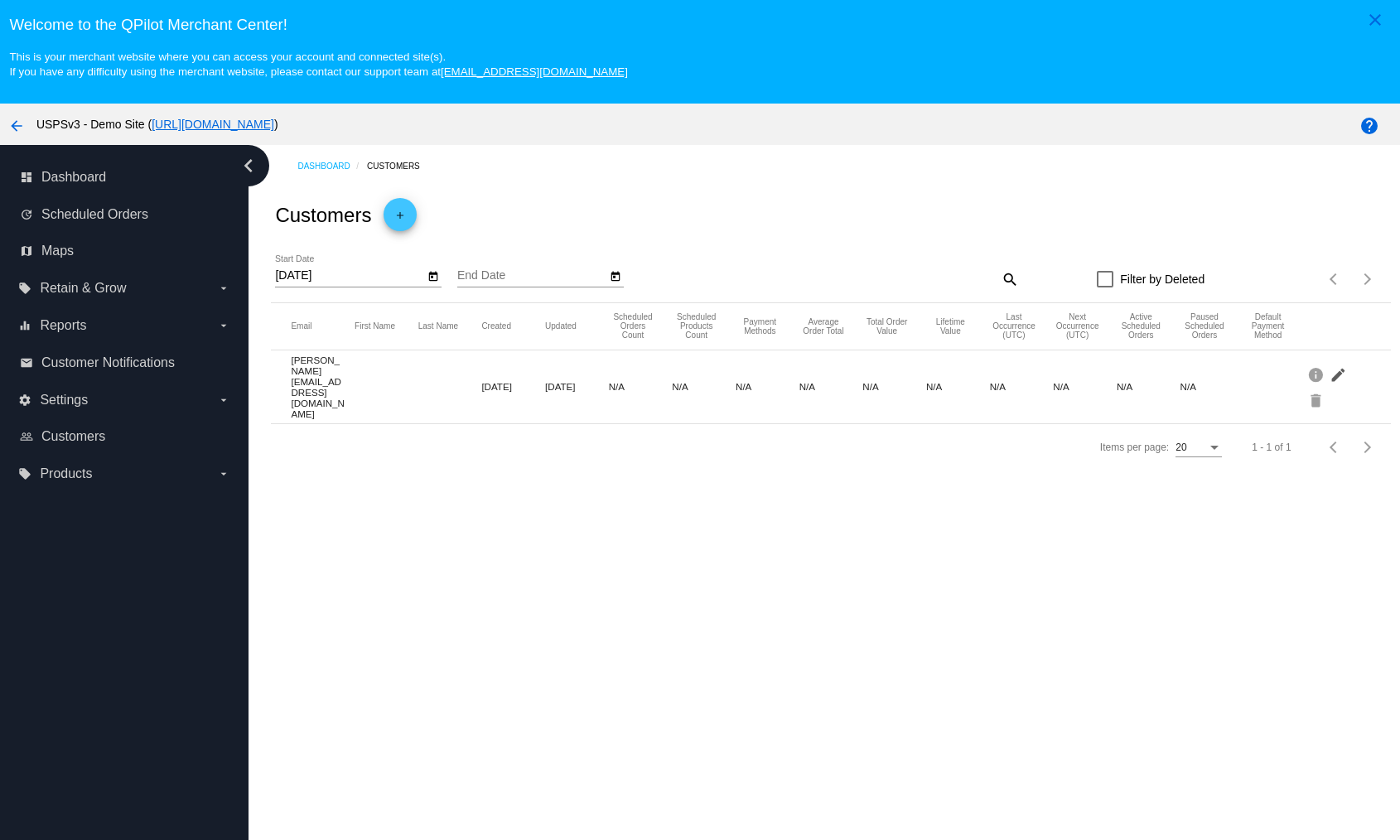
click at [1330, 367] on mat-icon "edit" at bounding box center [1340, 374] width 20 height 26
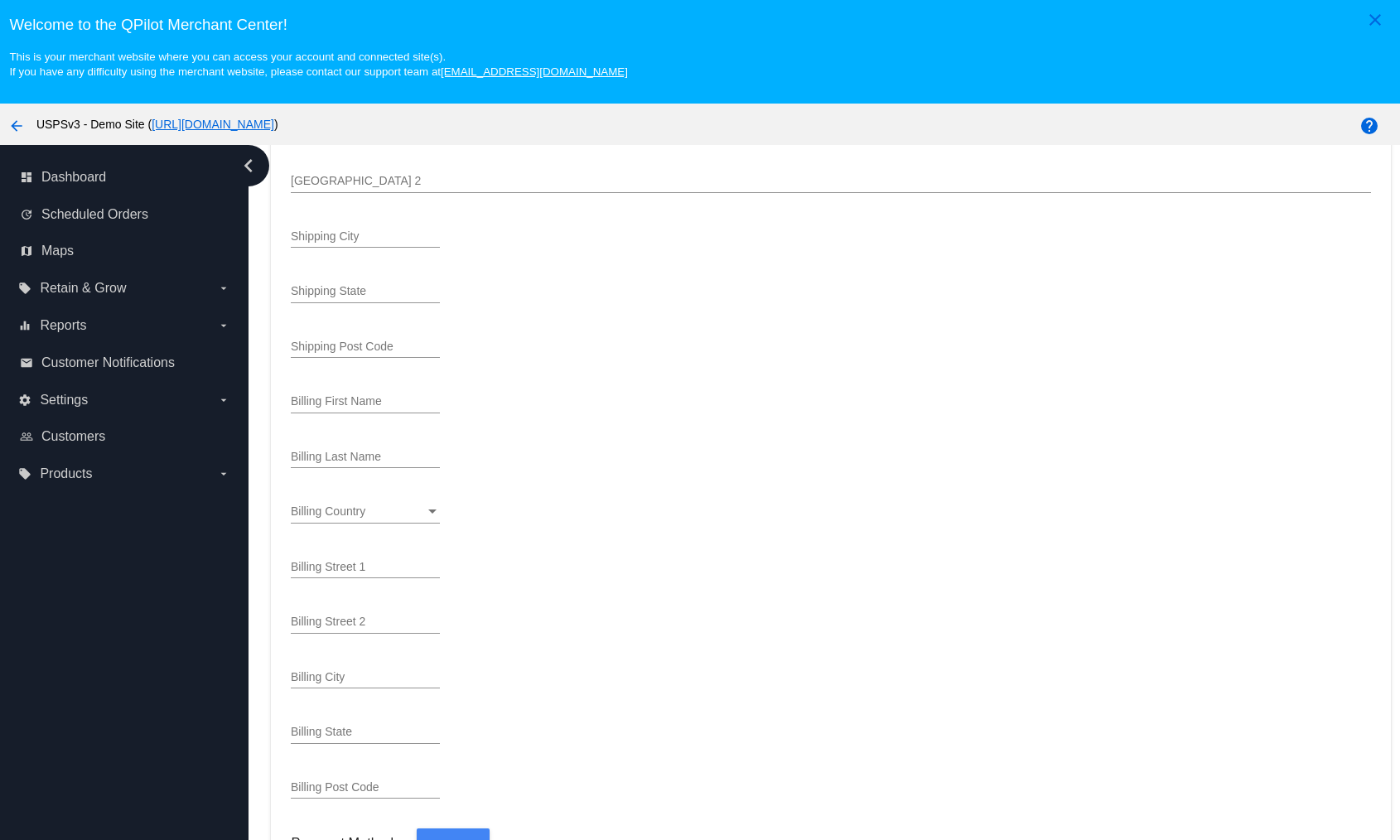
scroll to position [104, 0]
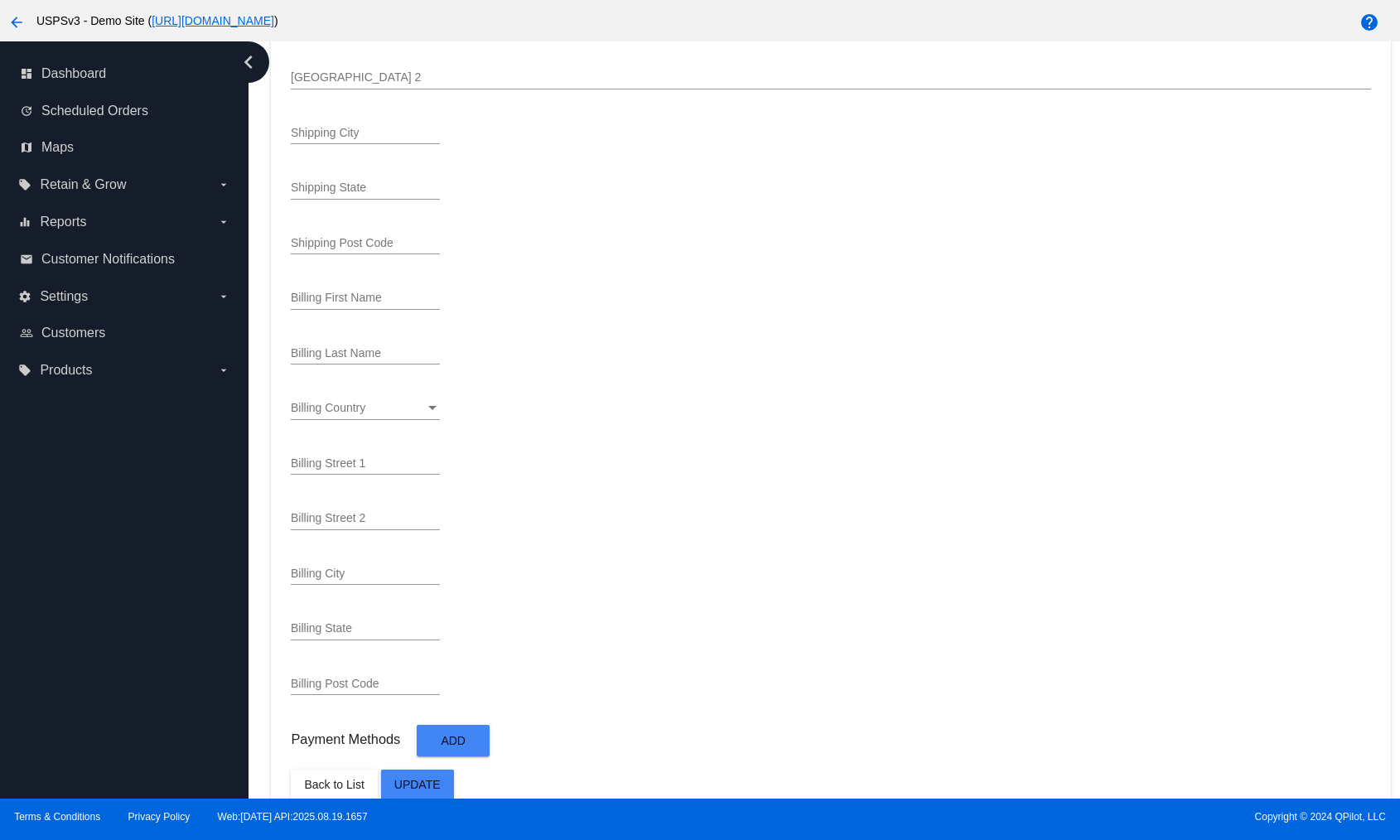
click at [453, 735] on span "Add" at bounding box center [453, 741] width 25 height 13
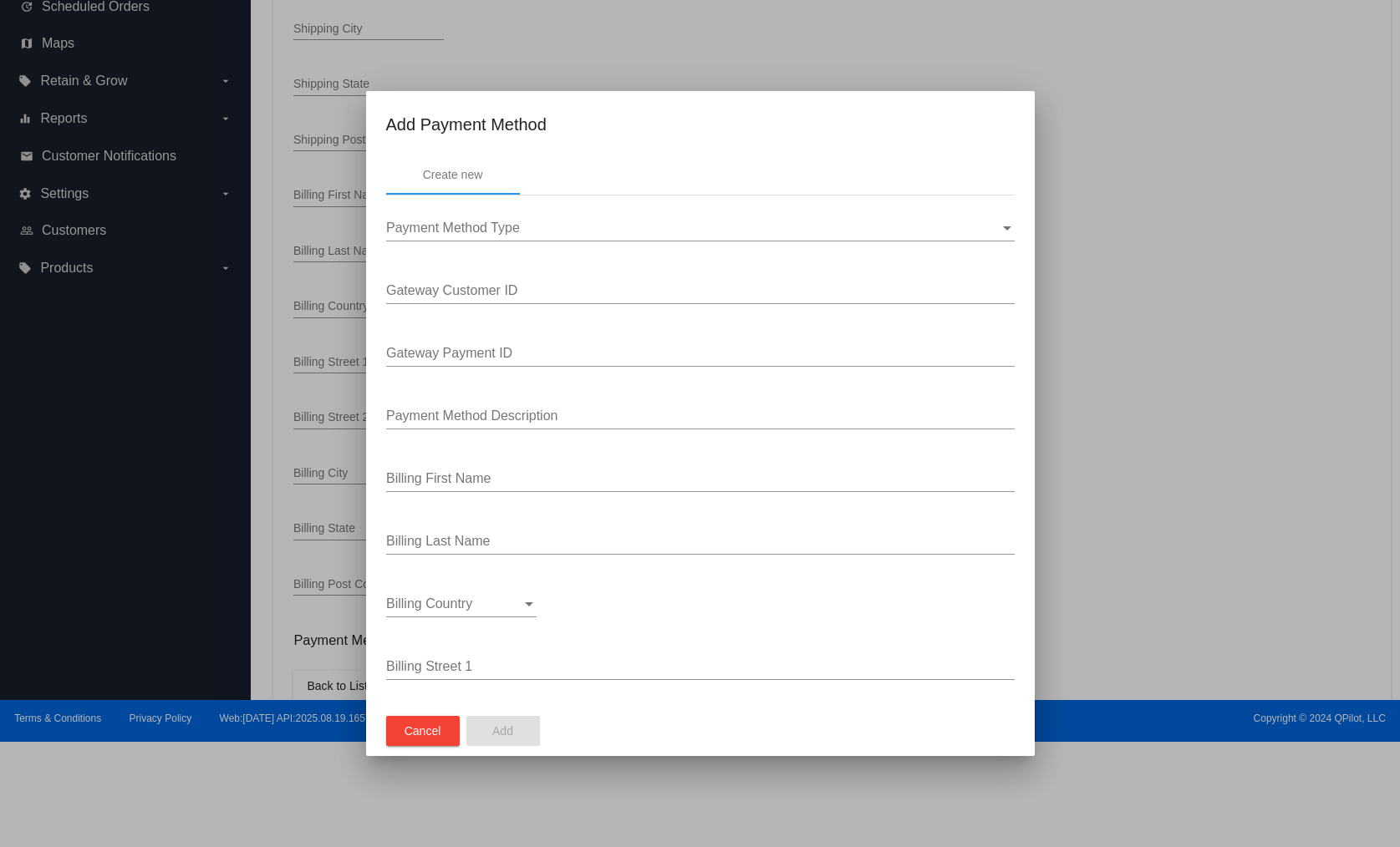
click at [532, 245] on div "Payment Method Type Payment Method Type" at bounding box center [700, 230] width 628 height 54
click at [551, 223] on div "Payment Method Type" at bounding box center [693, 228] width 613 height 15
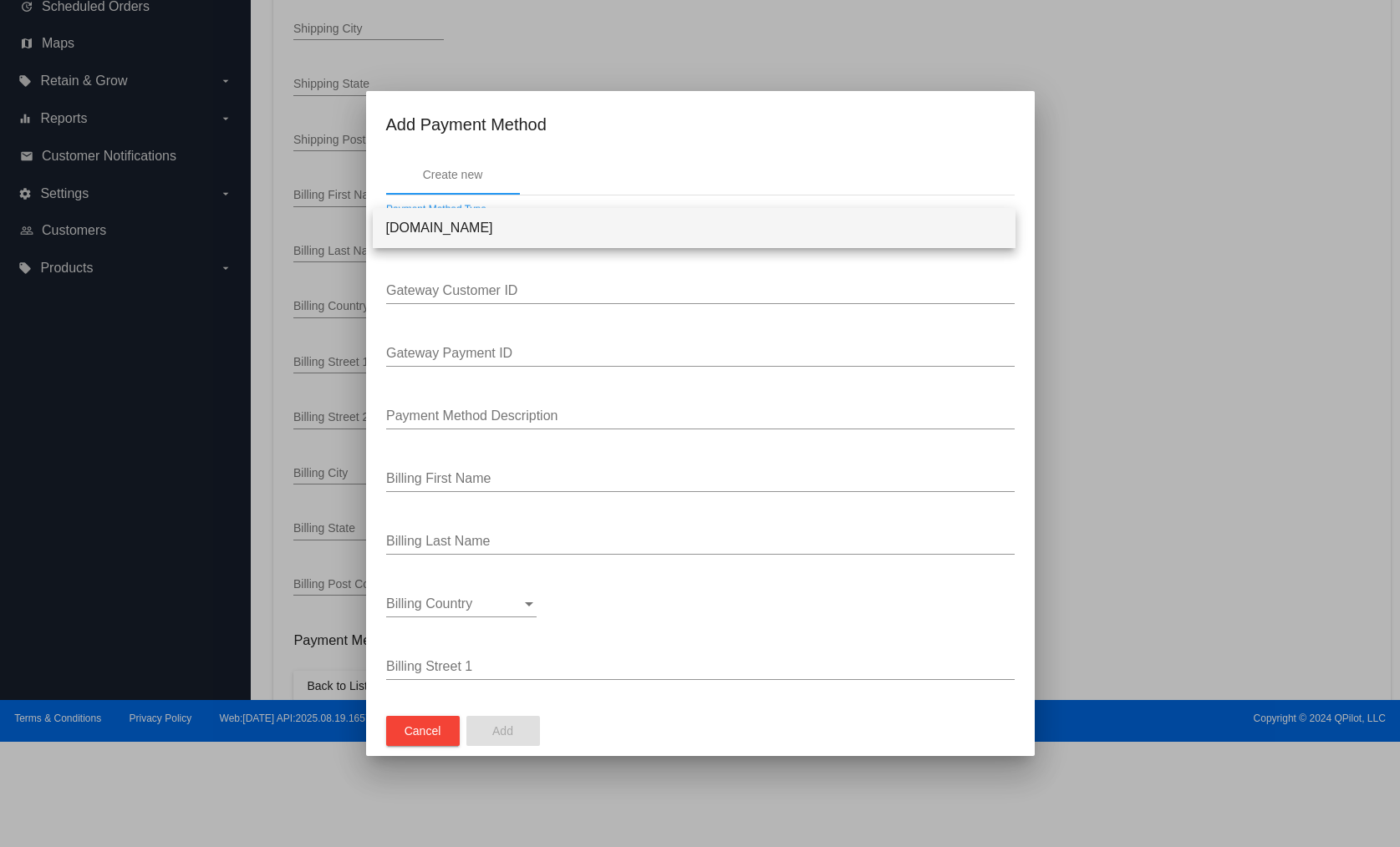
click at [551, 223] on span "[DOMAIN_NAME]" at bounding box center [694, 228] width 616 height 40
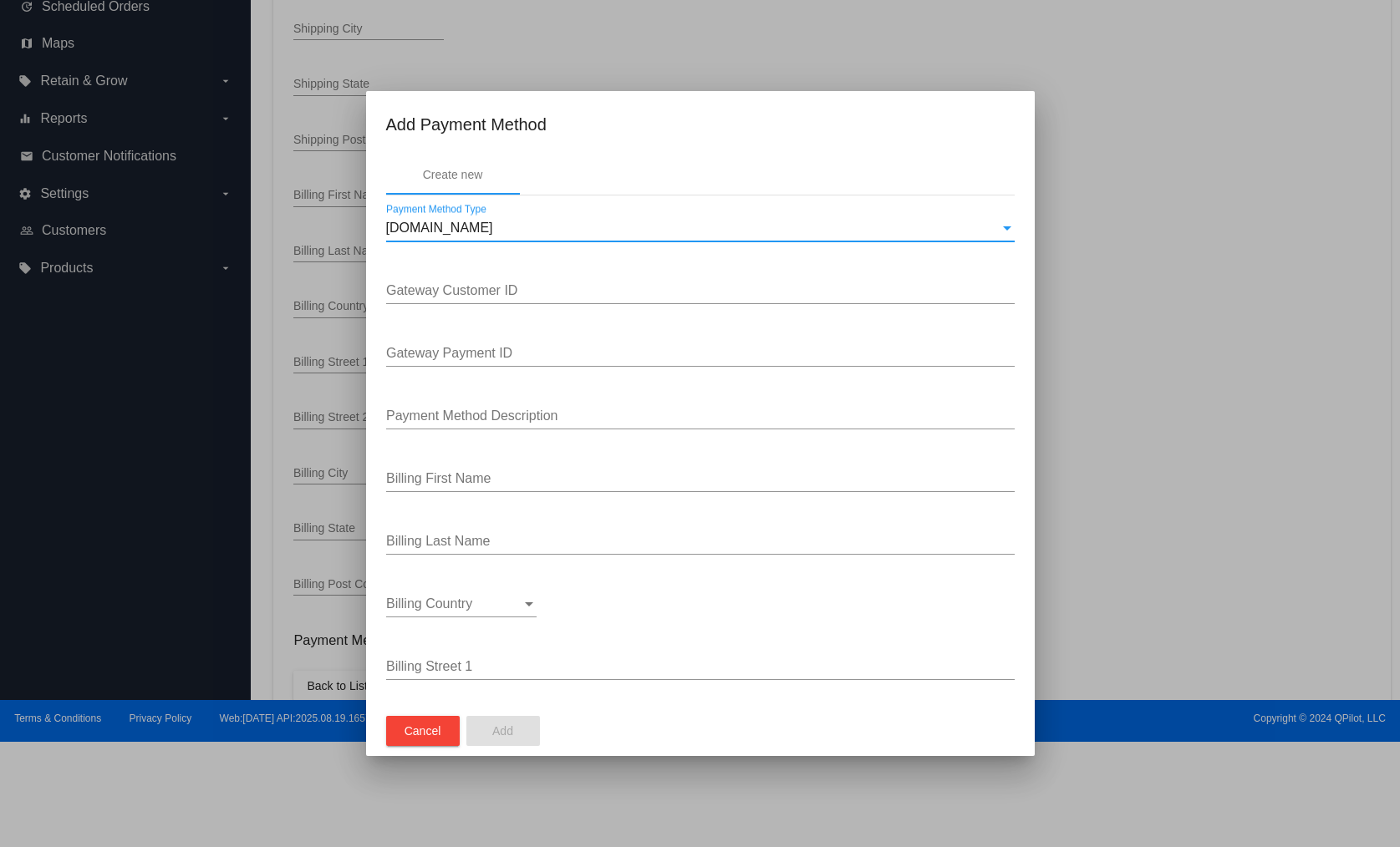
click at [531, 290] on input "Gateway Customer ID" at bounding box center [700, 290] width 628 height 15
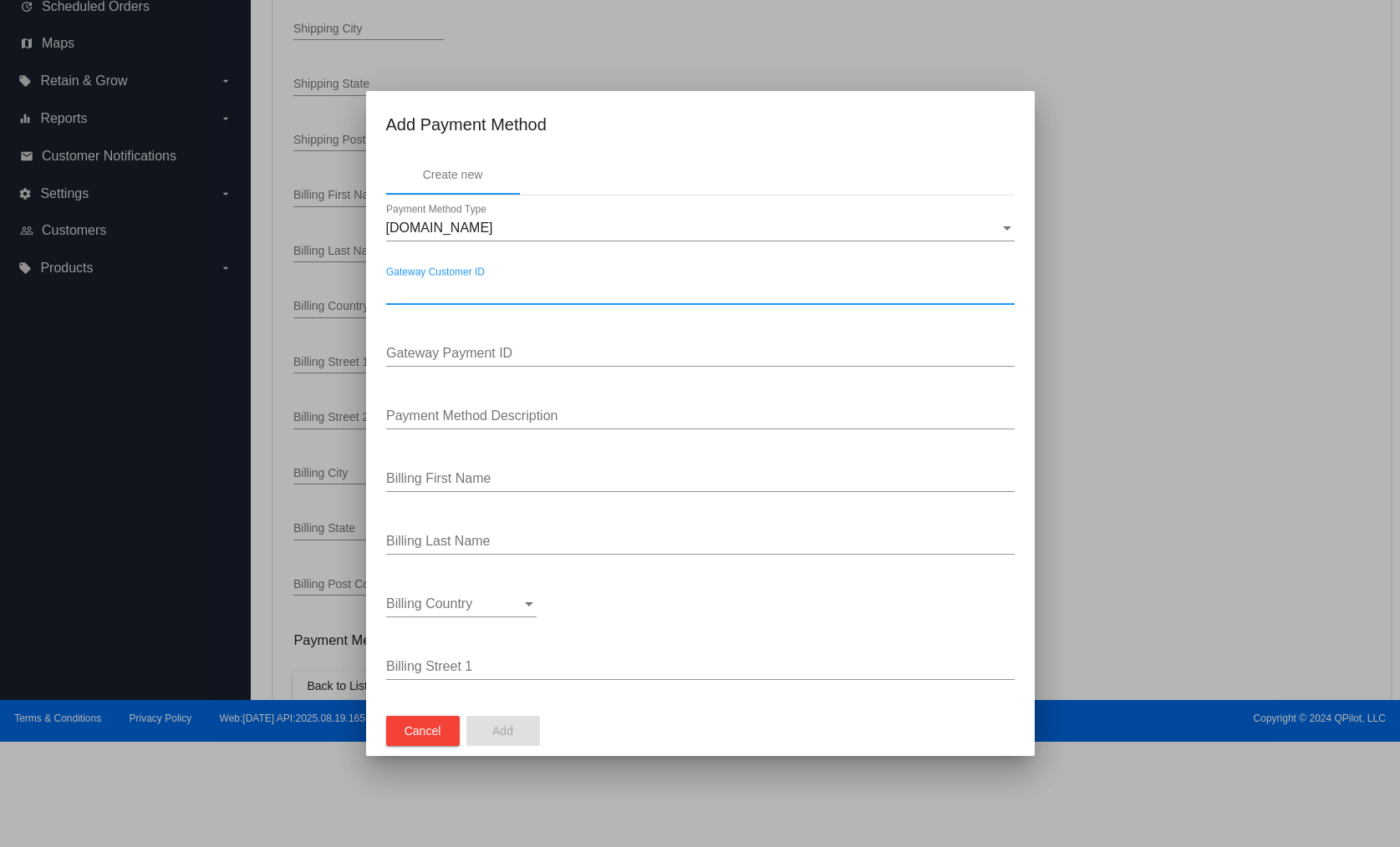
click at [416, 737] on button "Cancel" at bounding box center [423, 730] width 74 height 30
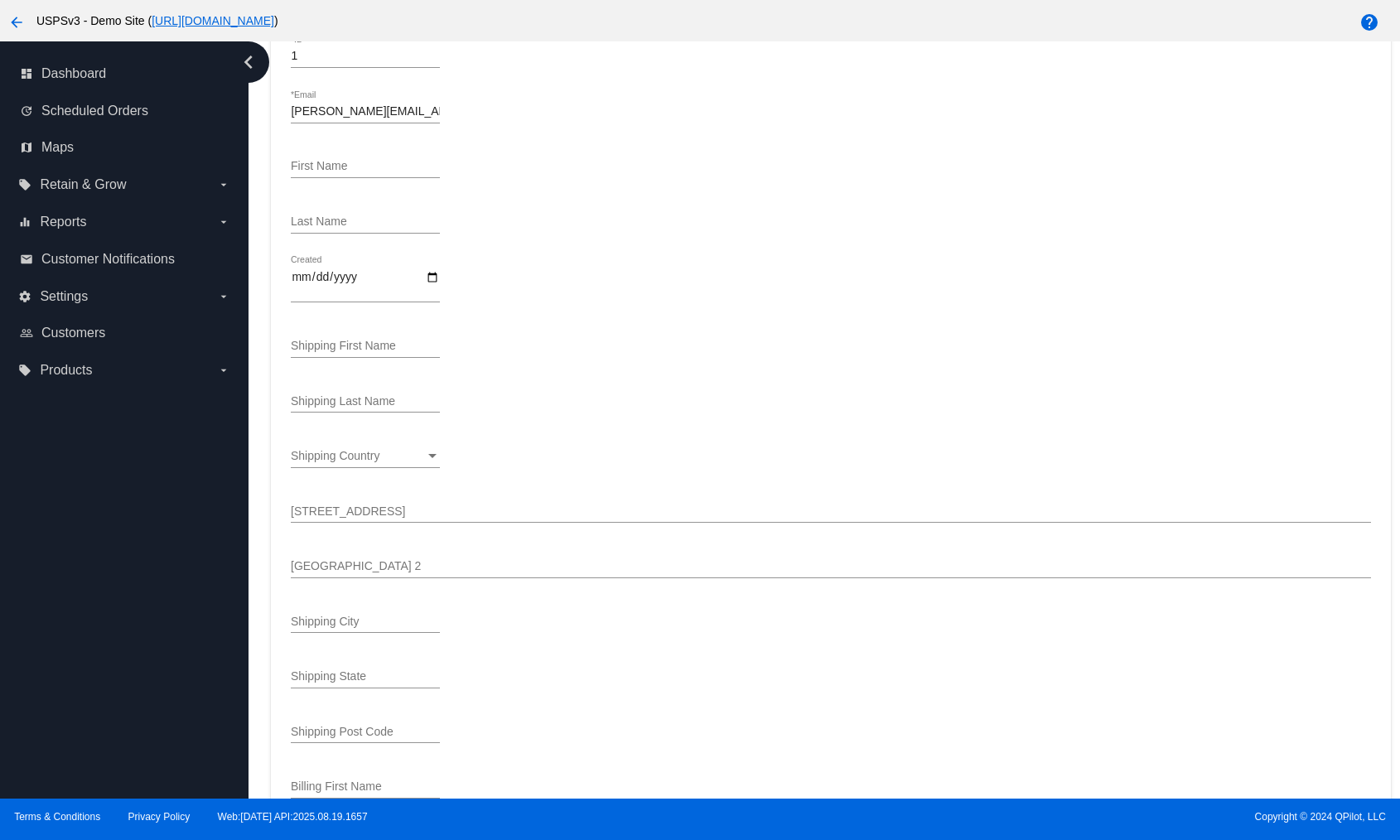
scroll to position [85, 0]
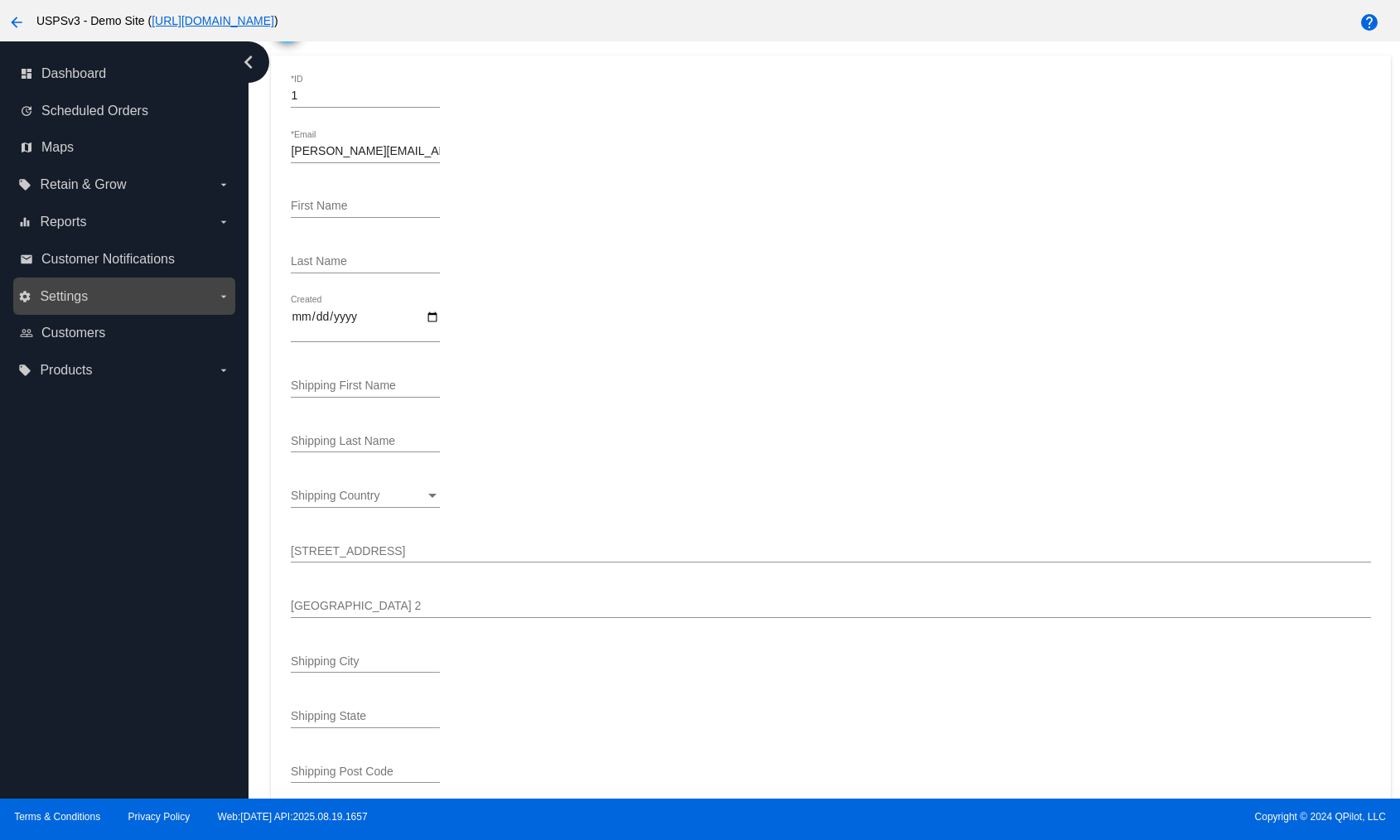
click at [106, 294] on label "settings Settings arrow_drop_down" at bounding box center [123, 297] width 211 height 27
click at [0, 0] on input "settings Settings arrow_drop_down" at bounding box center [0, 0] width 0 height 0
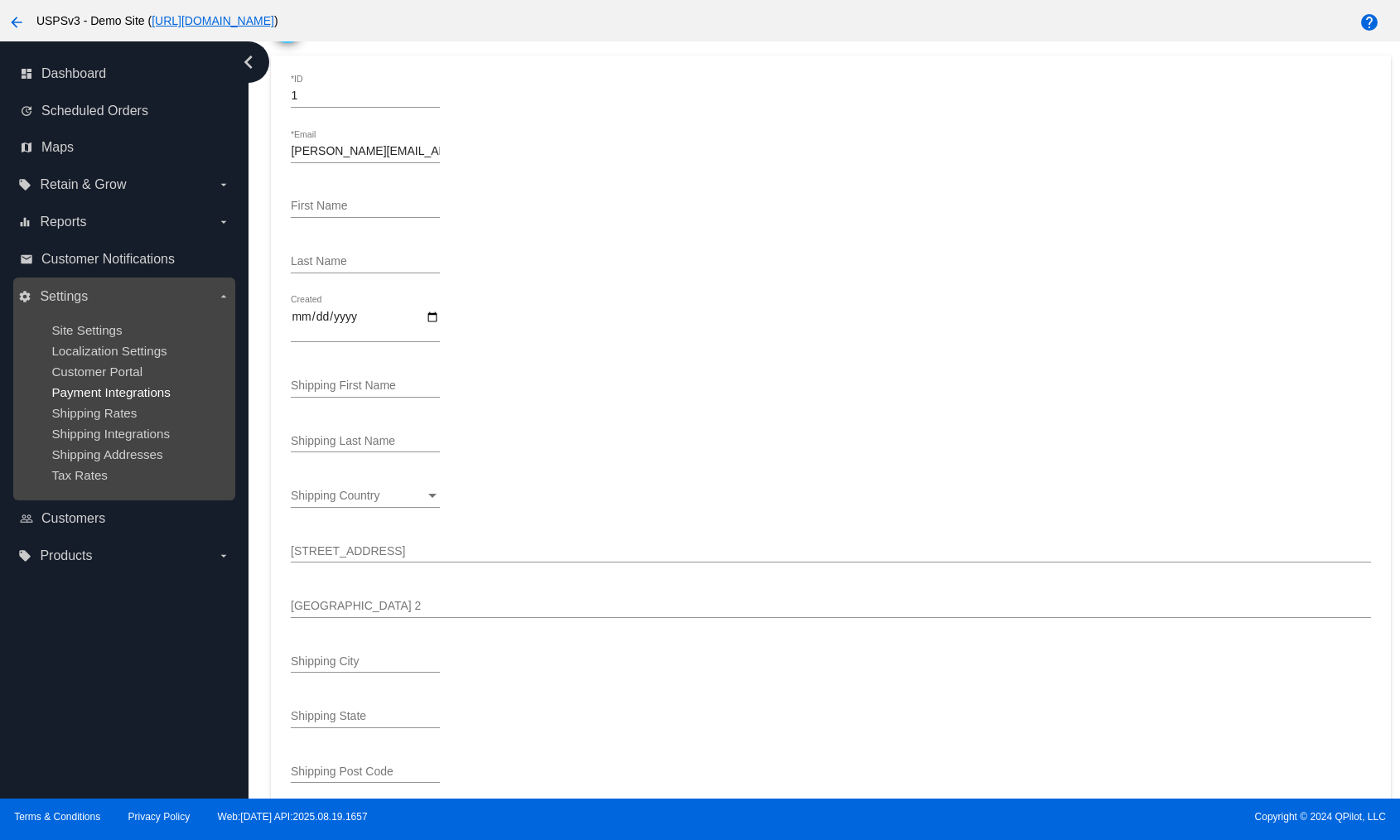
click at [138, 392] on span "Payment Integrations" at bounding box center [111, 392] width 119 height 14
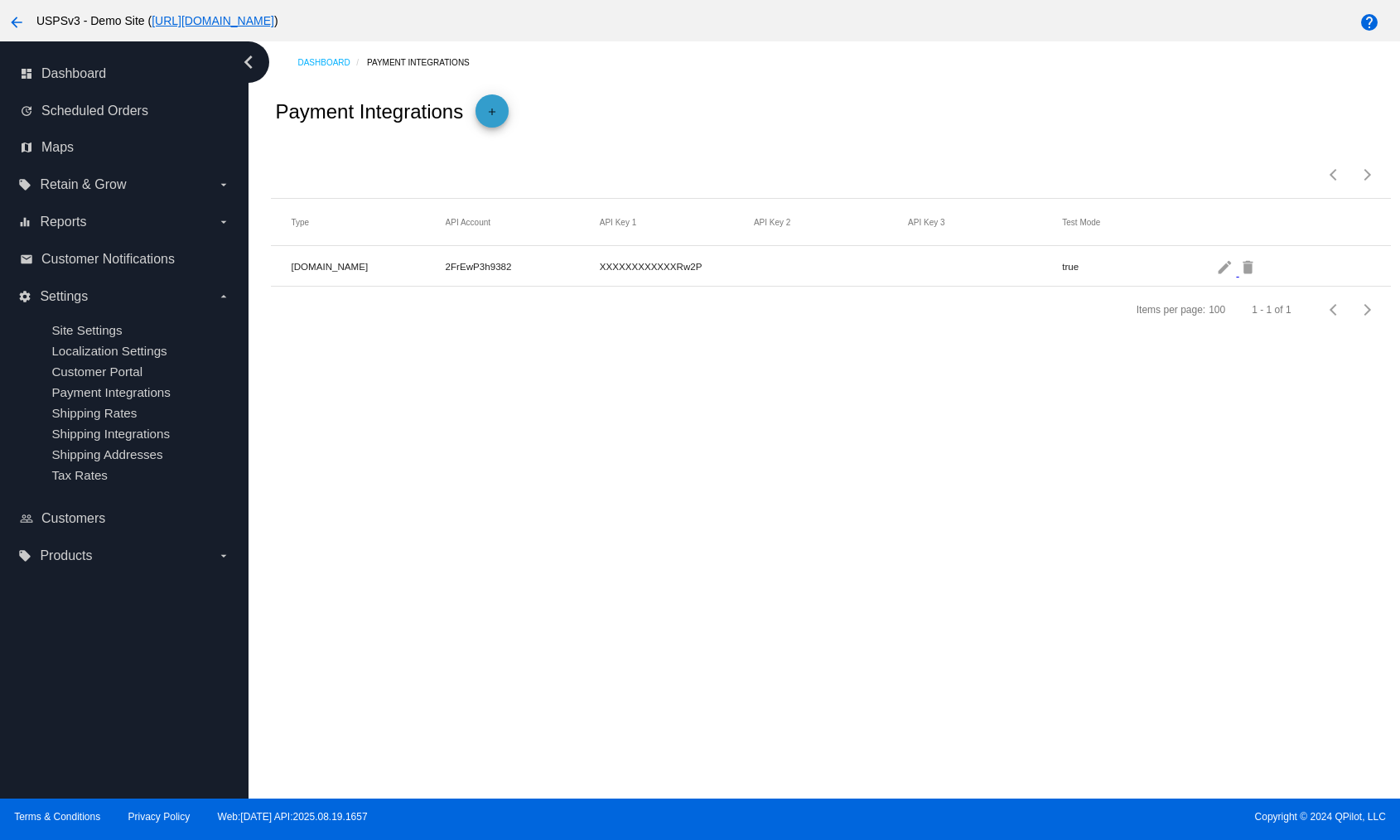
click at [496, 116] on mat-icon "add" at bounding box center [492, 116] width 20 height 20
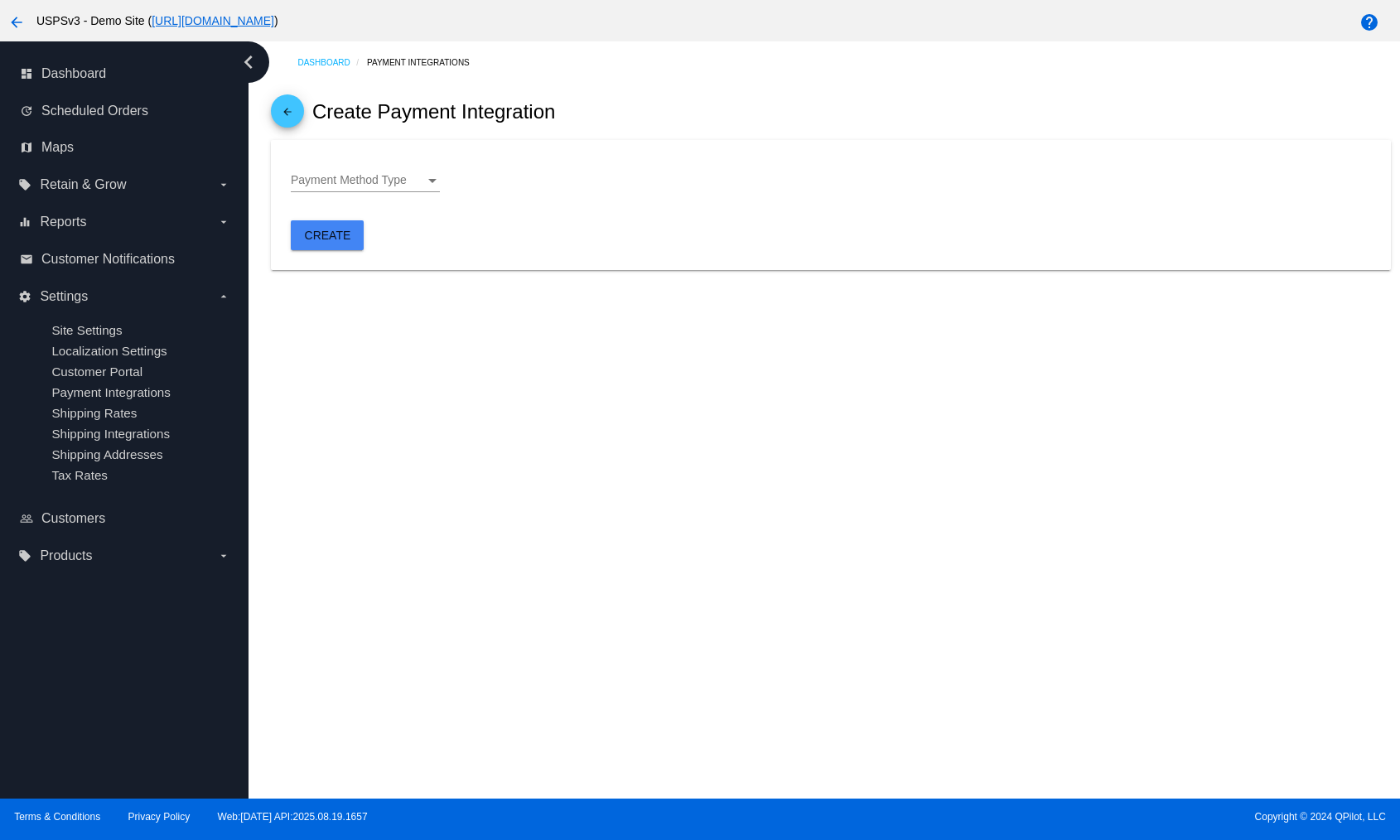
click at [361, 166] on div "Payment Method Type Payment Method Type" at bounding box center [365, 175] width 149 height 32
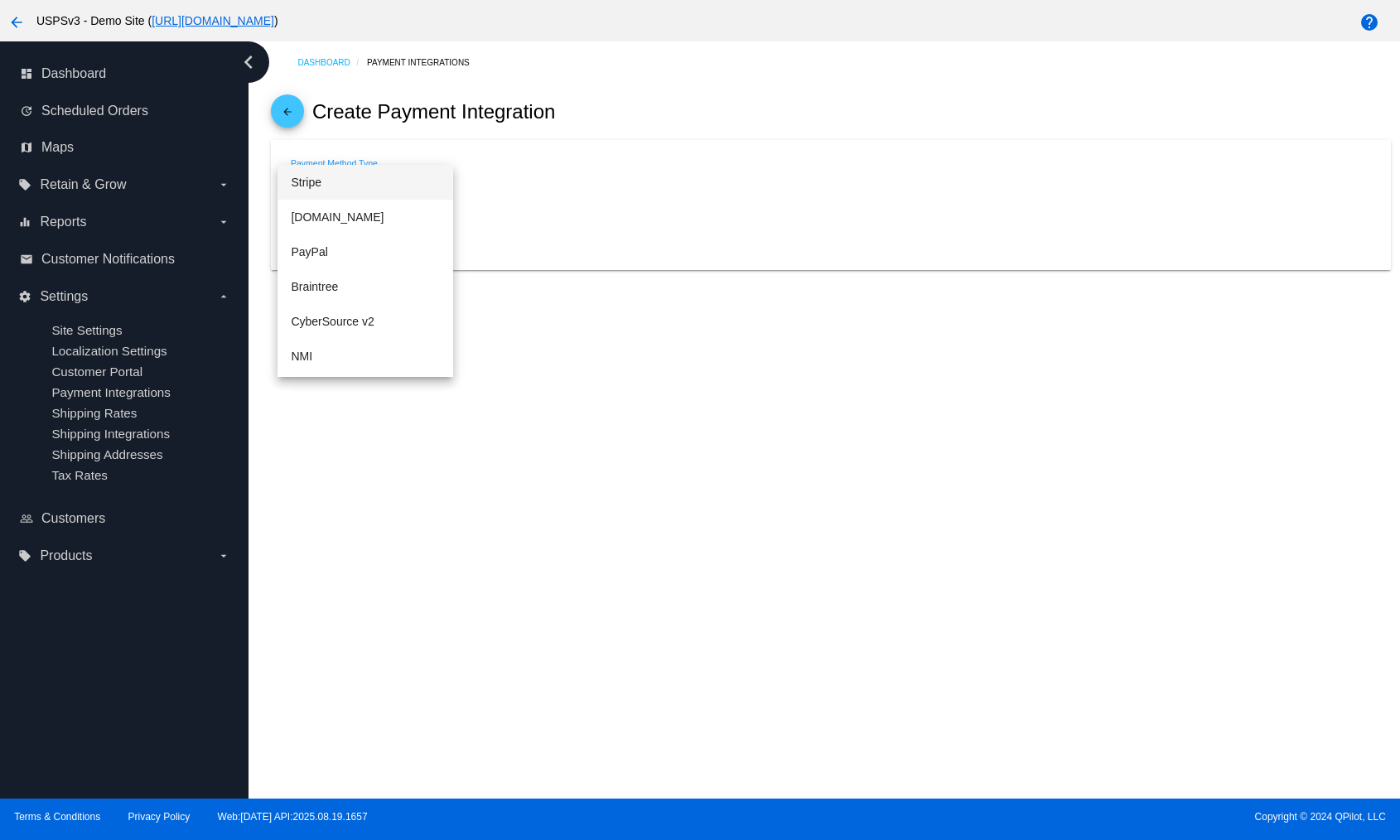
drag, startPoint x: 348, startPoint y: 179, endPoint x: 342, endPoint y: 198, distance: 19.9
click at [348, 179] on span "Stripe" at bounding box center [365, 182] width 149 height 34
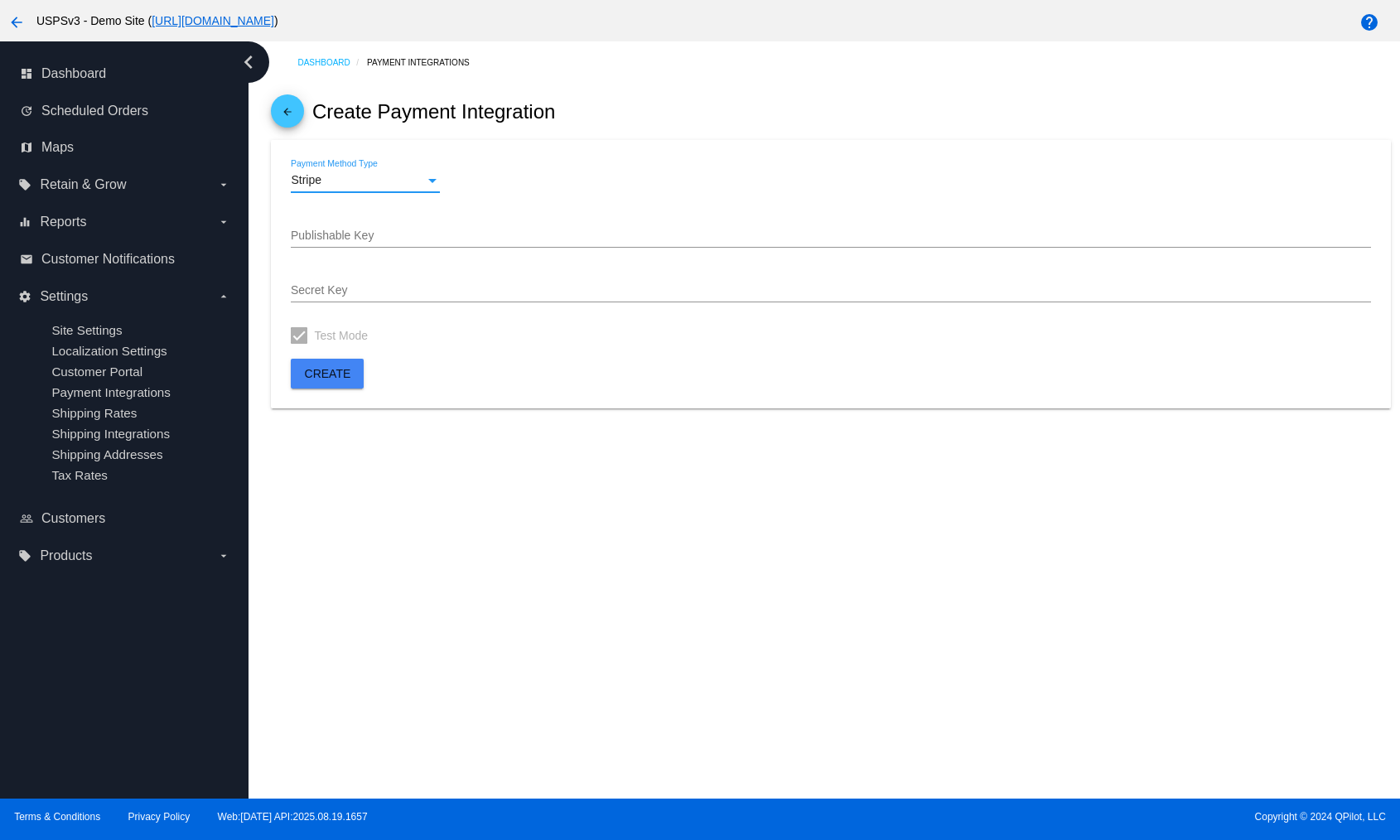
click at [406, 245] on div "Publishable Key" at bounding box center [831, 231] width 1080 height 32
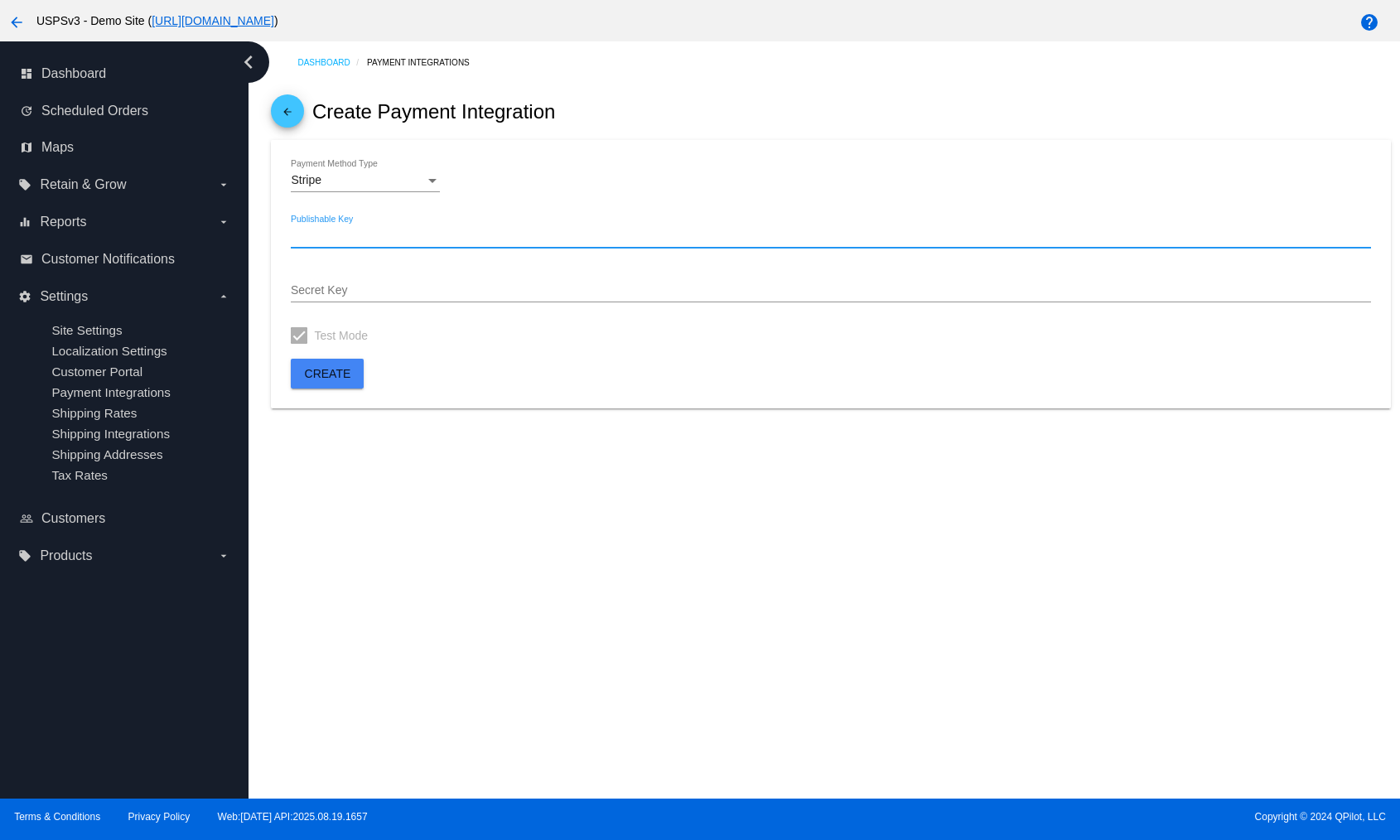
paste input "pk_test_zqymxMZ1bkaTEk1XuZKoDaI5"
type input "pk_test_zqymxMZ1bkaTEk1XuZKoDaI5"
click at [436, 312] on div "Secret Key" at bounding box center [831, 293] width 1080 height 47
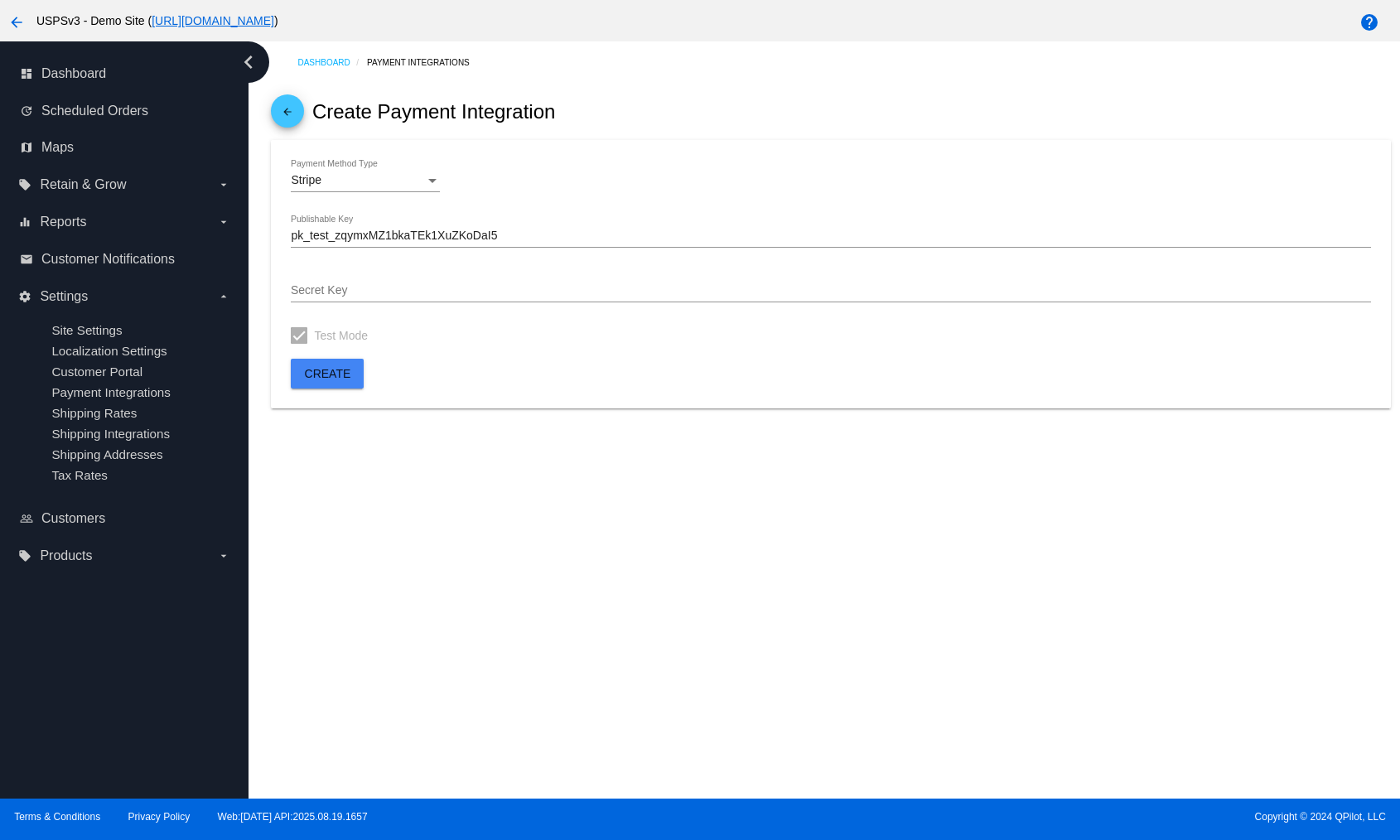
click at [543, 284] on div "Secret Key" at bounding box center [831, 285] width 1080 height 32
paste input "sk_test_LBSIGipF8OKDuvd15n21ubPe"
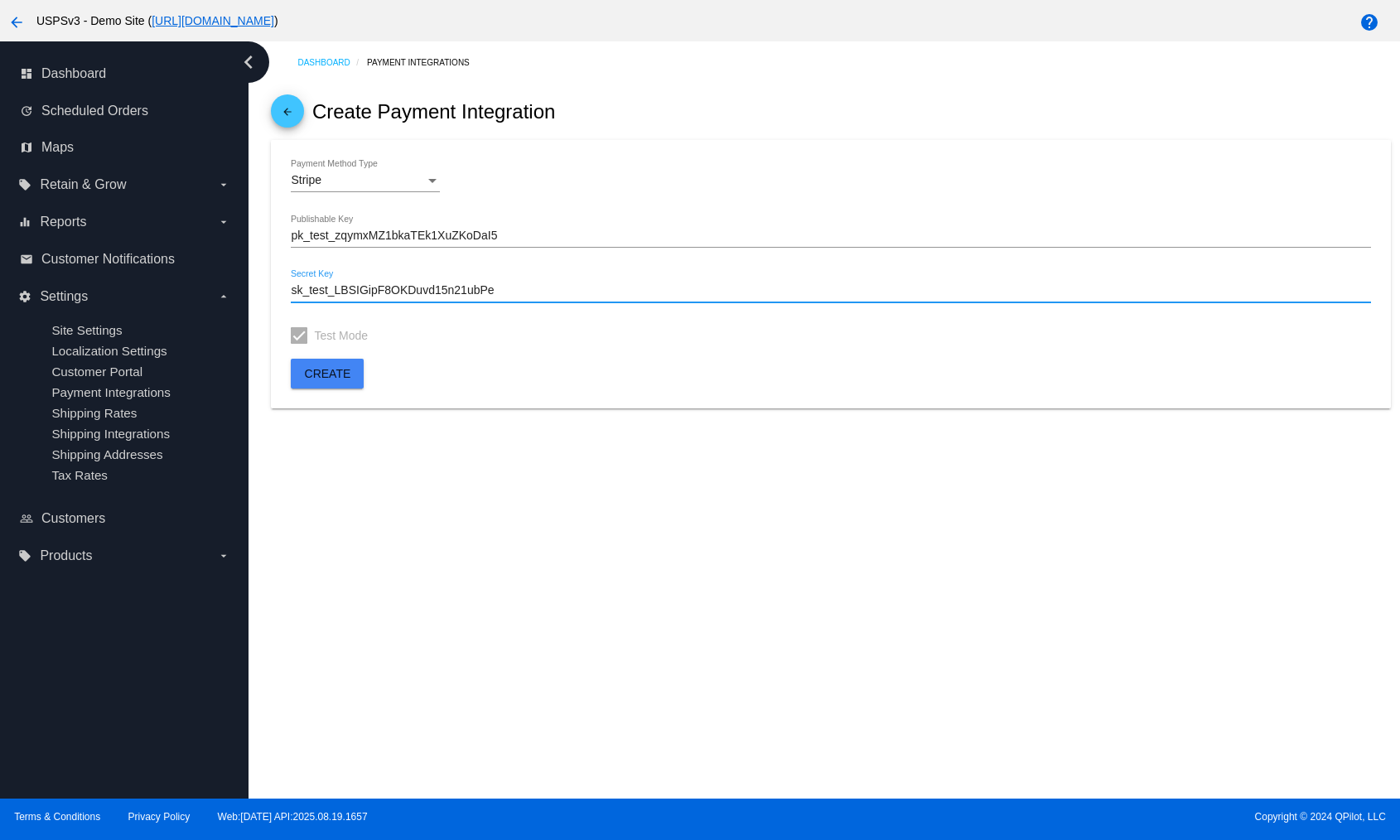
type input "sk_test_LBSIGipF8OKDuvd15n21ubPe"
click at [324, 377] on span "Create" at bounding box center [329, 373] width 47 height 13
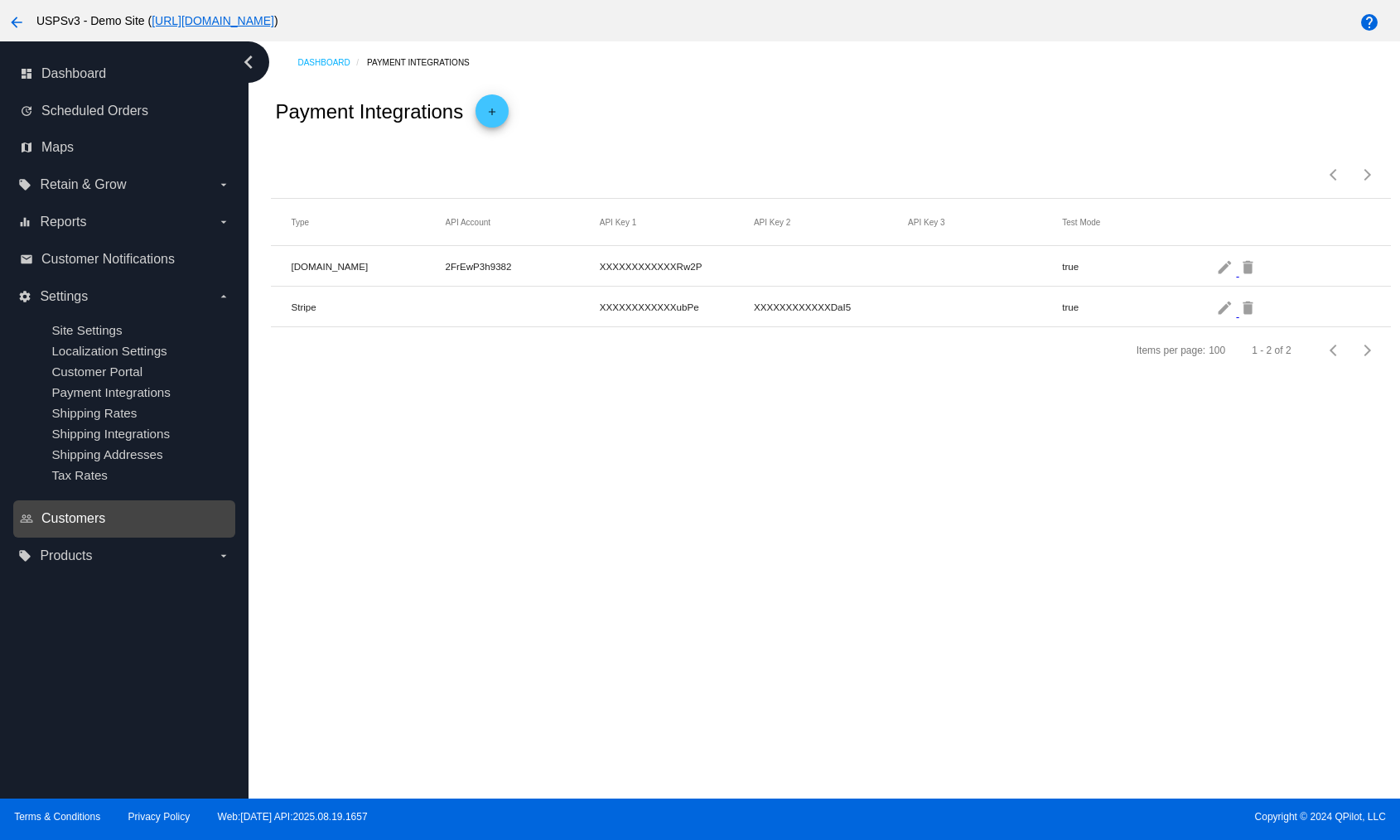
click at [92, 516] on span "Customers" at bounding box center [73, 518] width 64 height 15
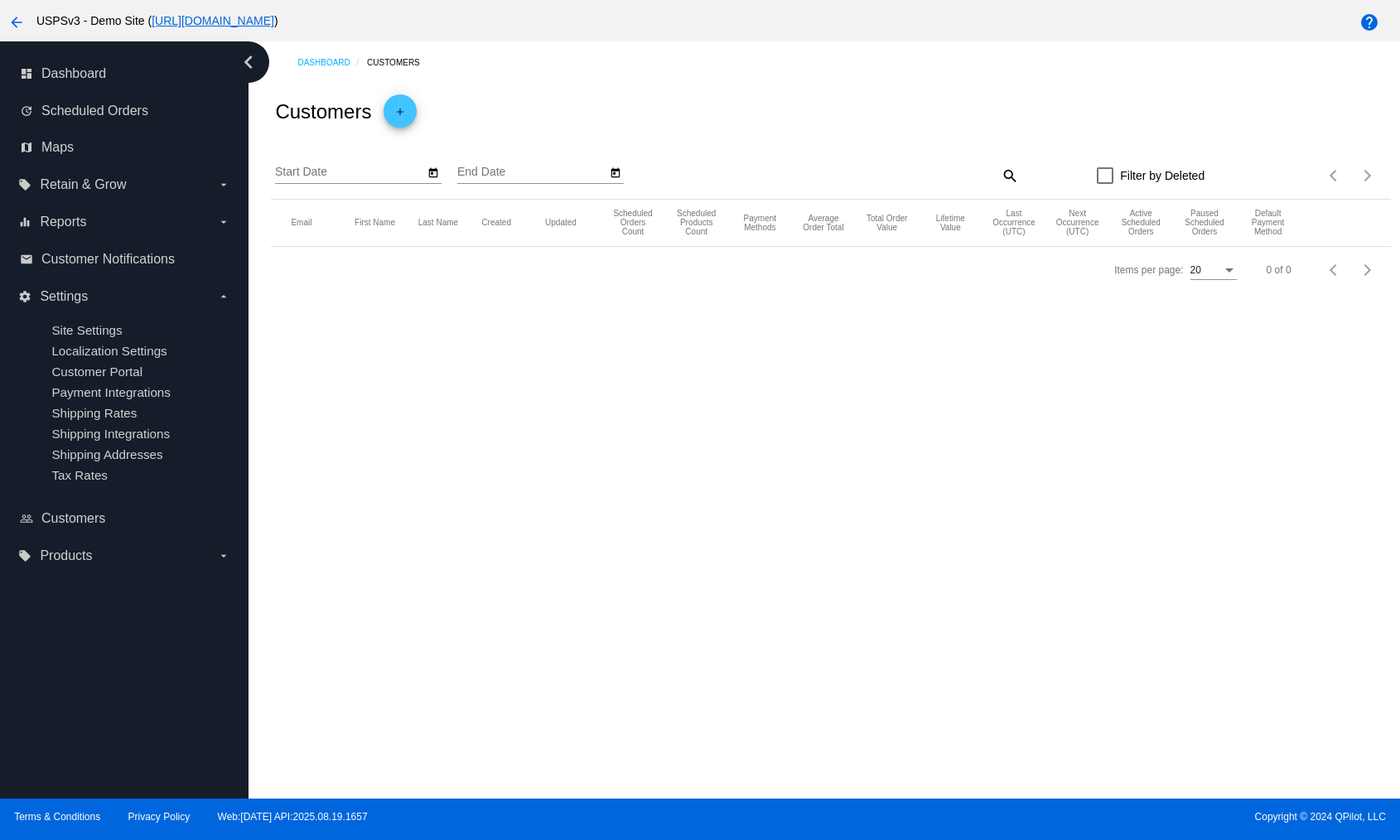
type input "[DATE]"
click at [1330, 265] on mat-icon "edit" at bounding box center [1340, 271] width 20 height 26
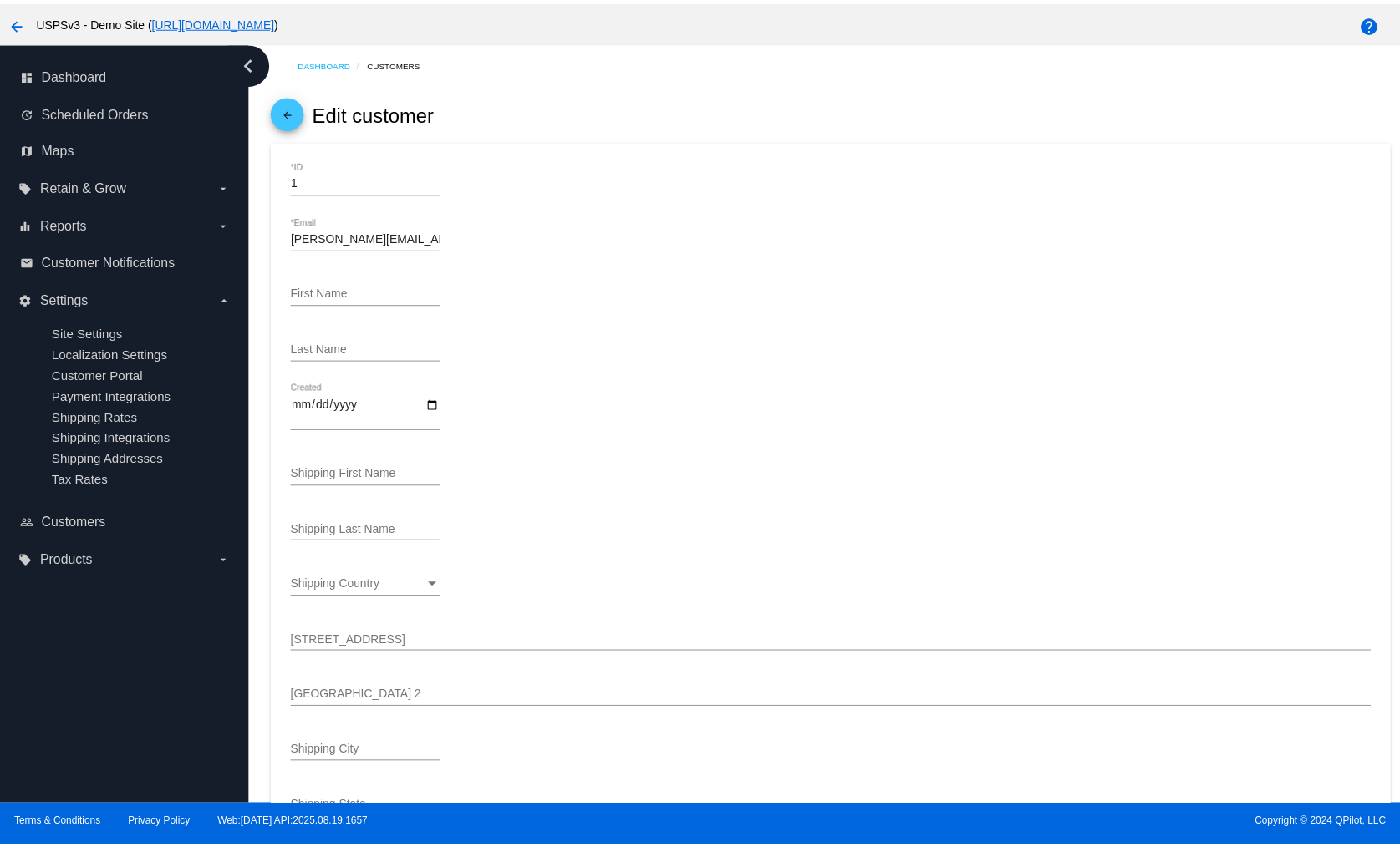
scroll to position [618, 0]
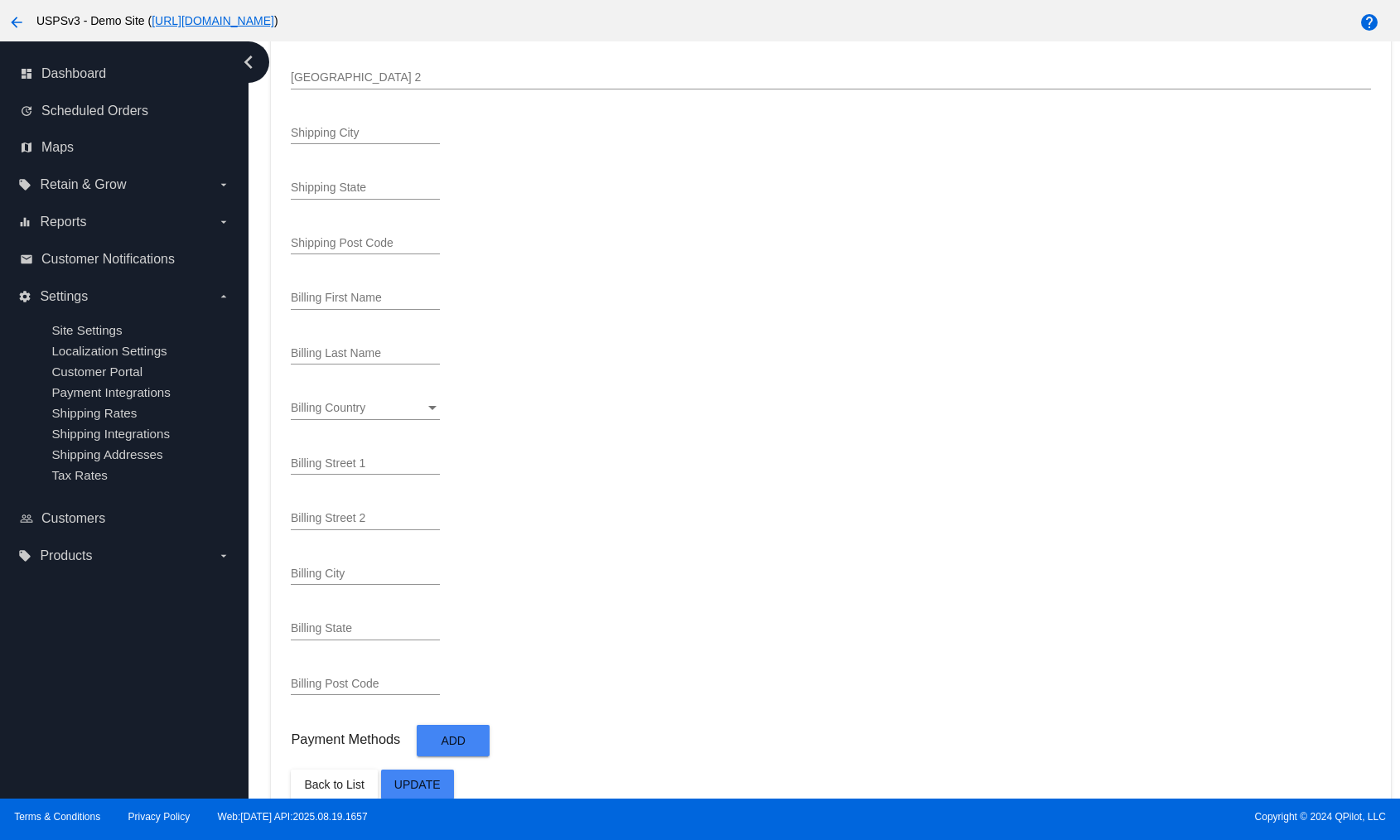
click at [468, 725] on button "Add" at bounding box center [453, 741] width 73 height 31
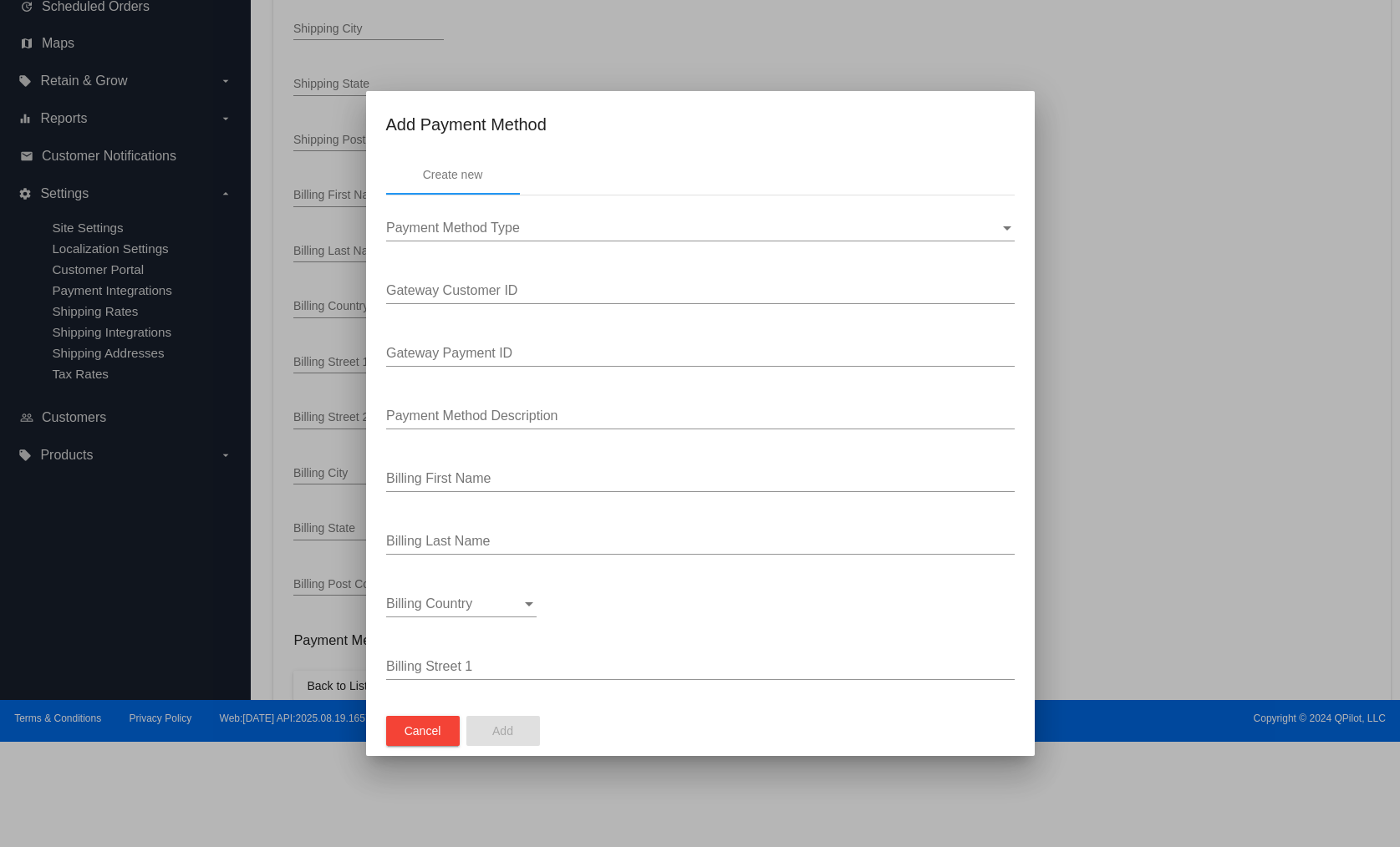
click at [545, 214] on div "Payment Method Type Payment Method Type" at bounding box center [700, 222] width 628 height 37
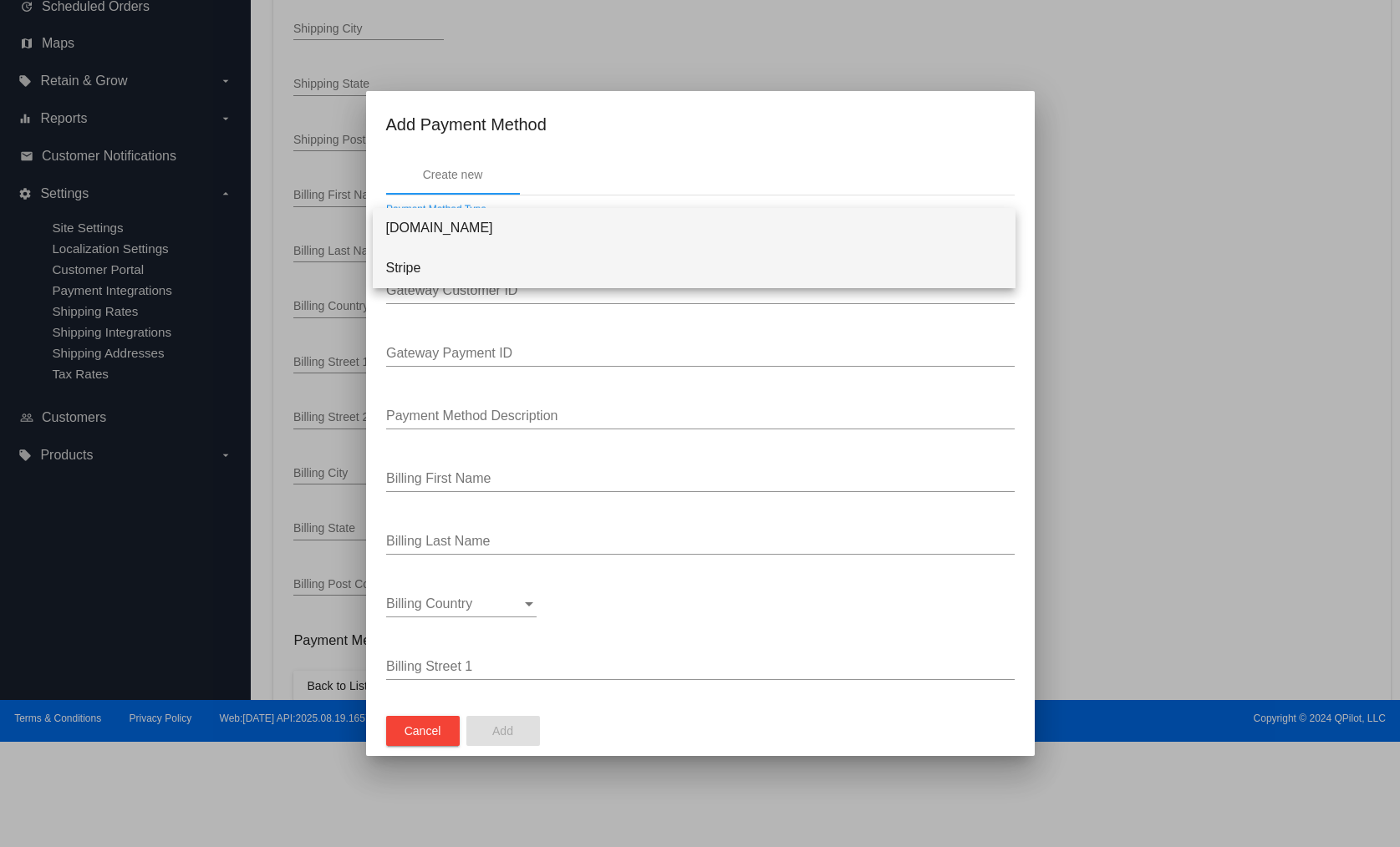
click at [526, 254] on span "Stripe" at bounding box center [694, 268] width 616 height 40
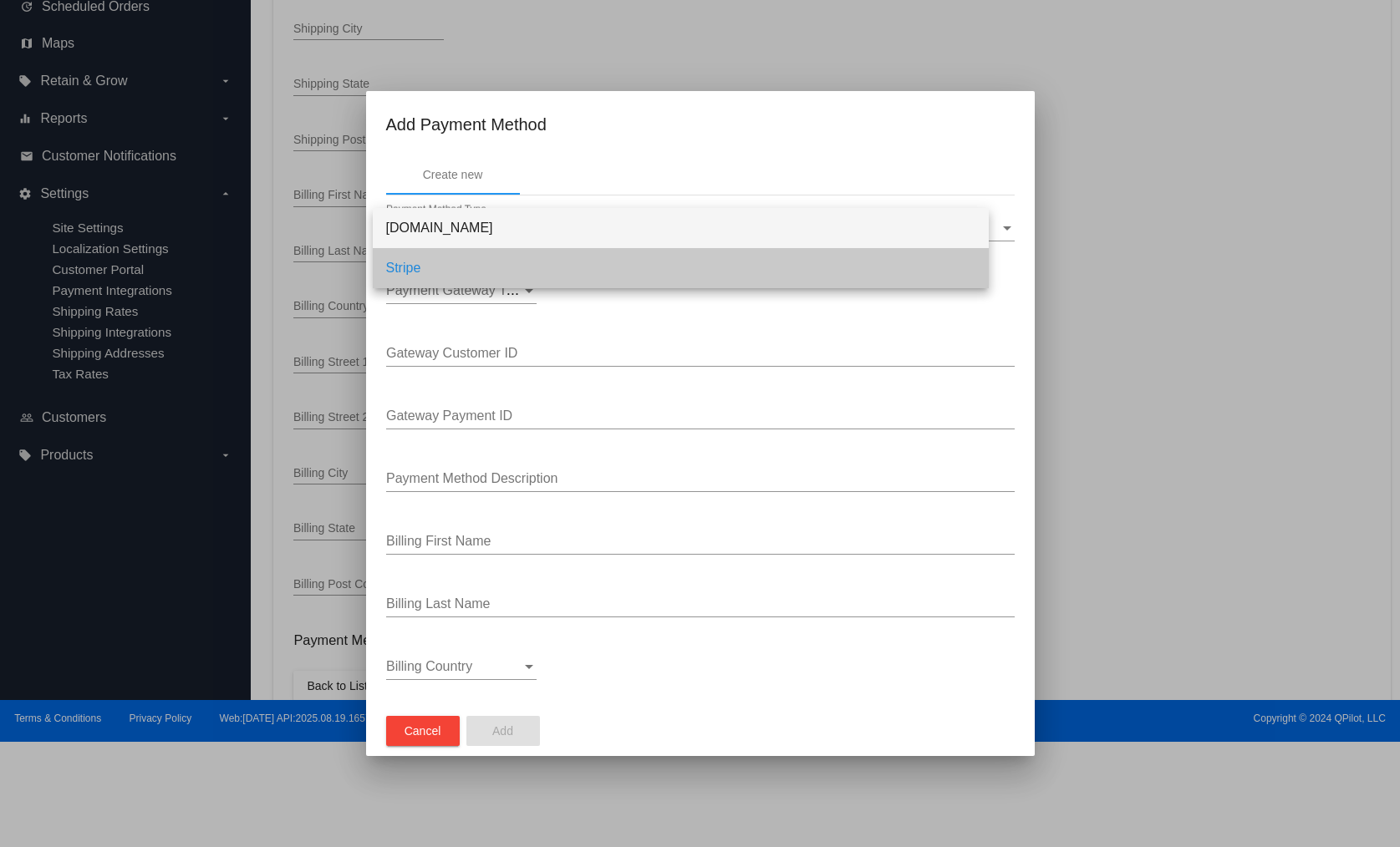
click at [488, 277] on div "Payment Gateway Type Payment Gateway Type" at bounding box center [461, 284] width 151 height 37
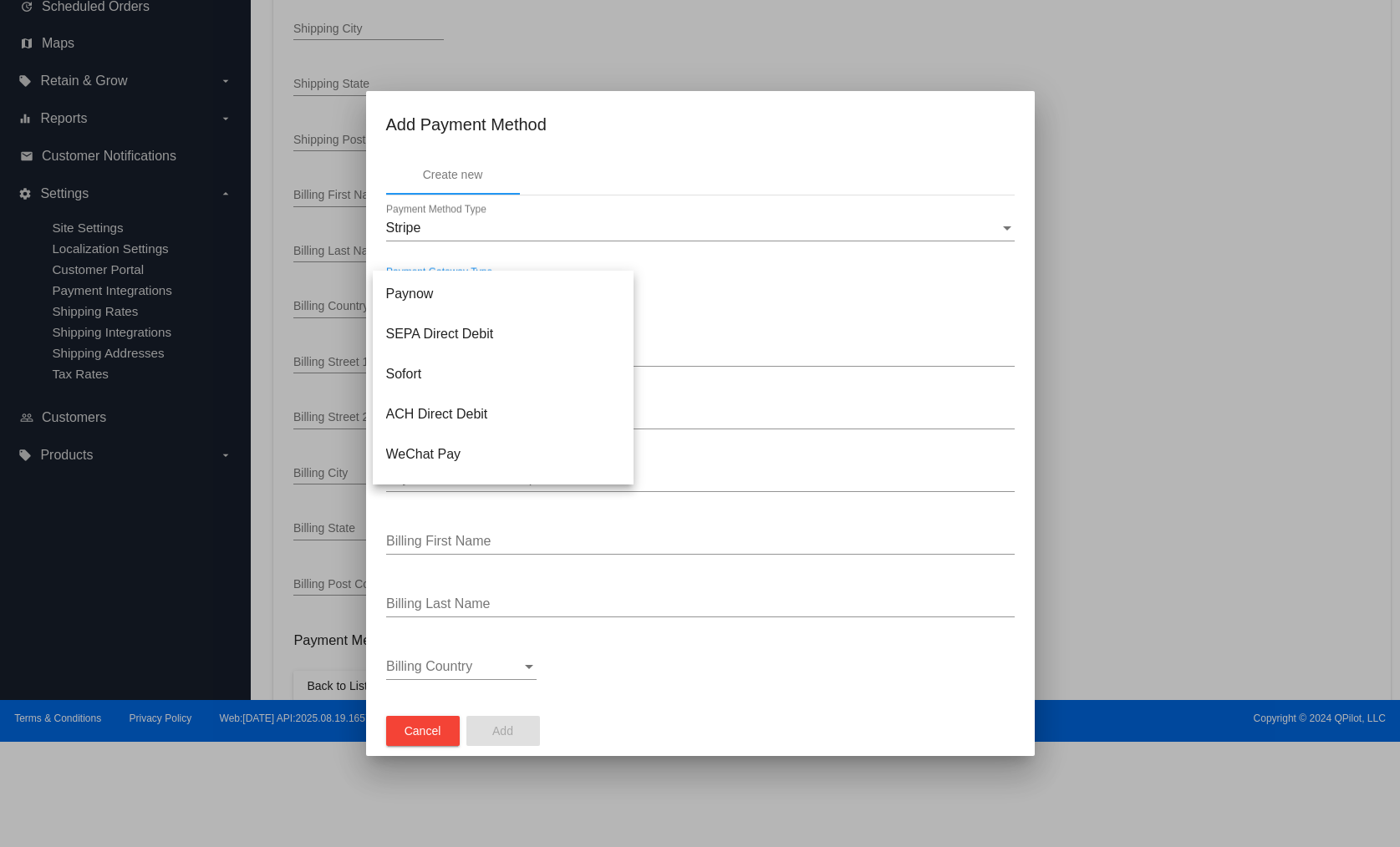
scroll to position [829, 0]
click at [415, 732] on div at bounding box center [700, 424] width 1400 height 847
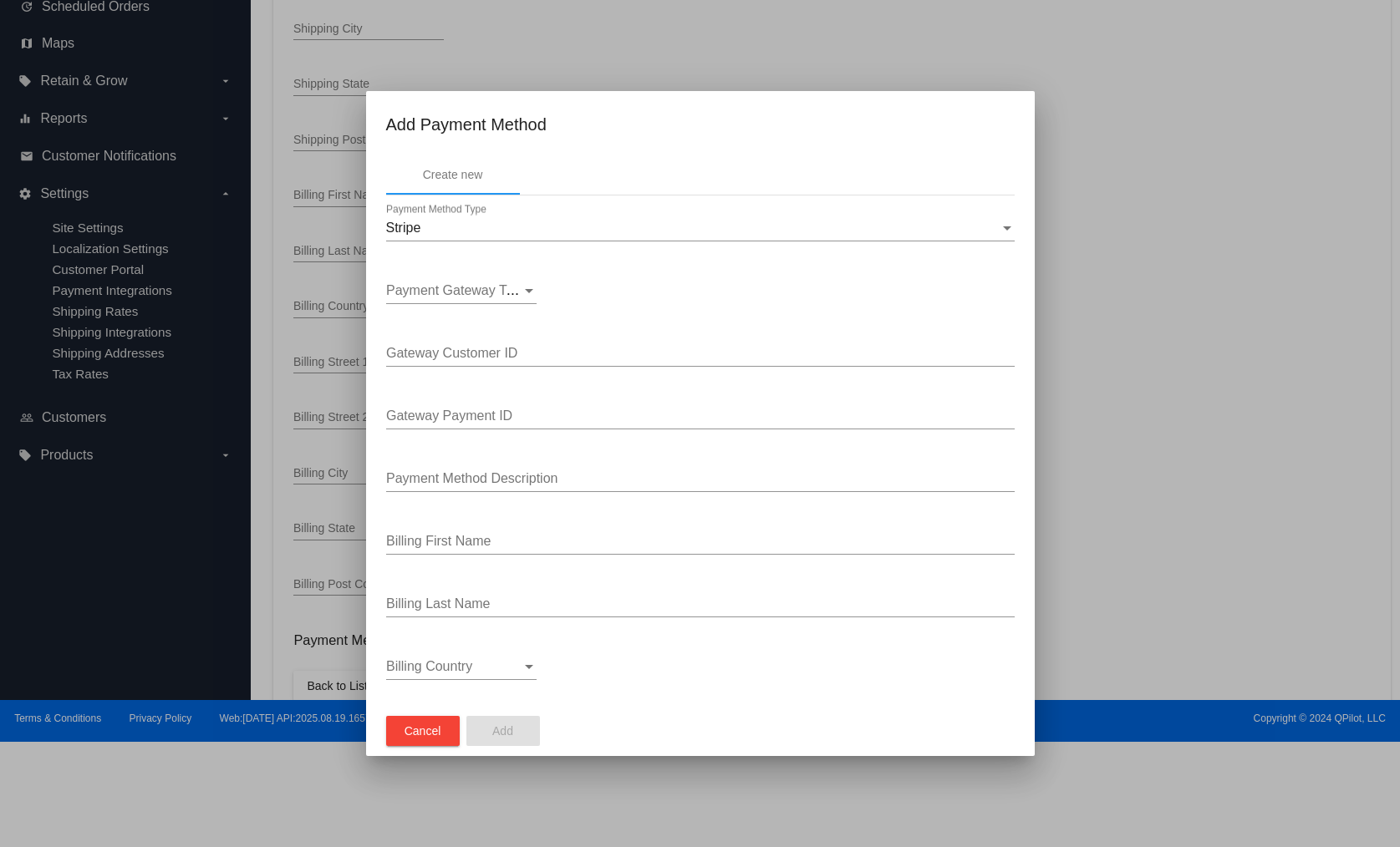
click at [516, 337] on div "Gateway Customer ID" at bounding box center [700, 347] width 628 height 37
click at [466, 283] on span "Payment Gateway Type" at bounding box center [457, 290] width 142 height 14
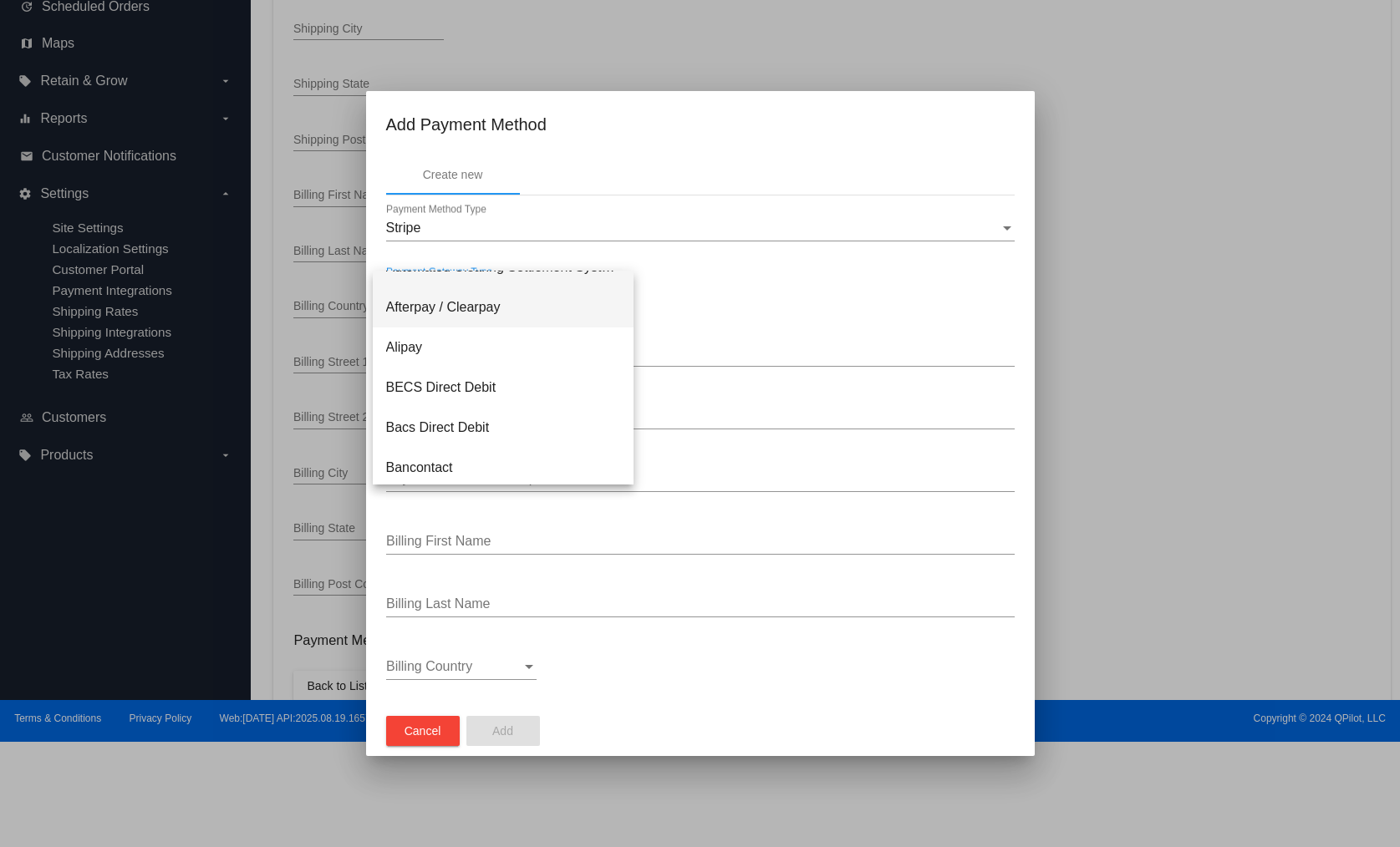
scroll to position [137, 0]
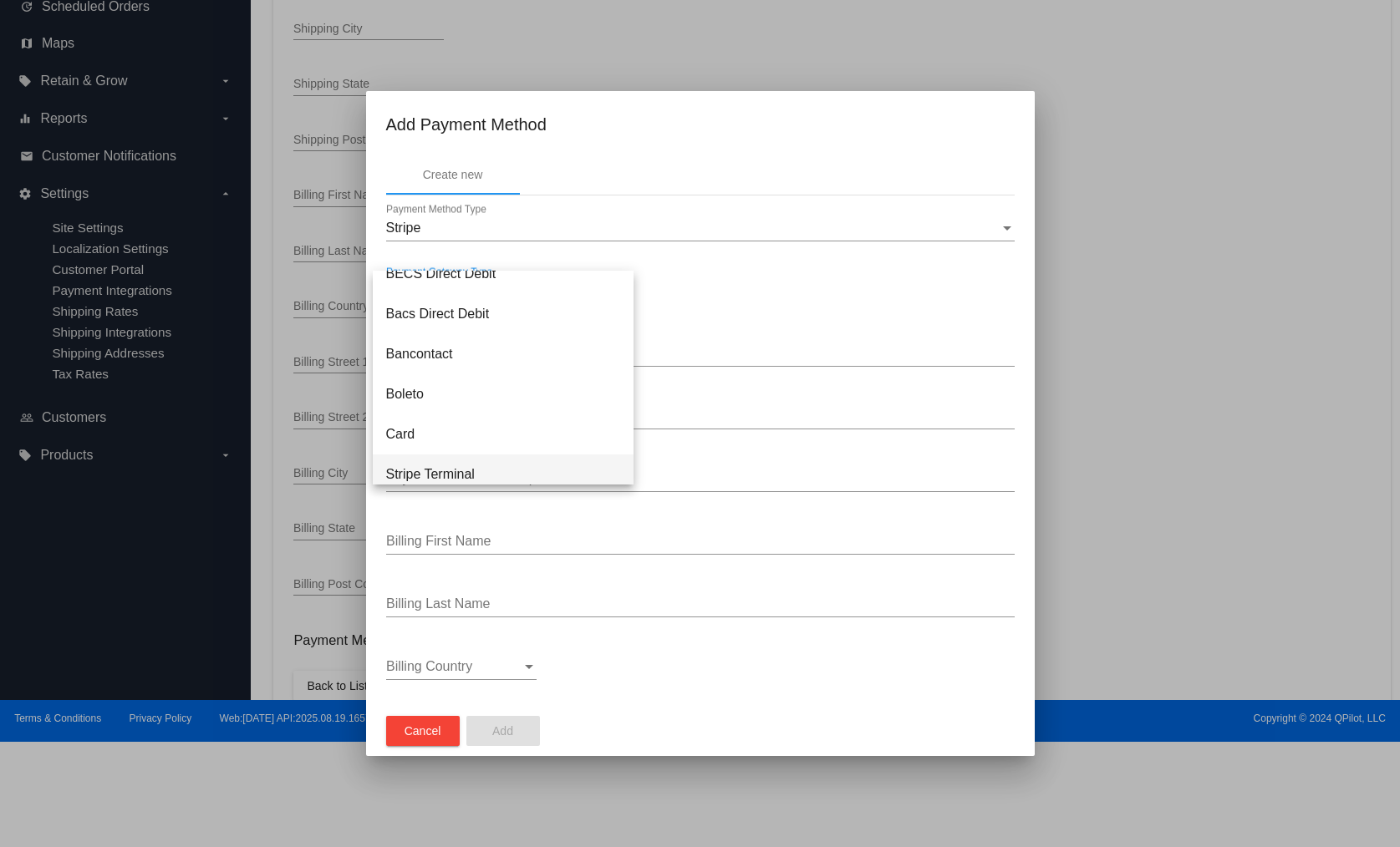
click at [497, 470] on span "Stripe Terminal" at bounding box center [503, 475] width 234 height 40
click at [476, 350] on input "Gateway Customer ID" at bounding box center [700, 353] width 628 height 15
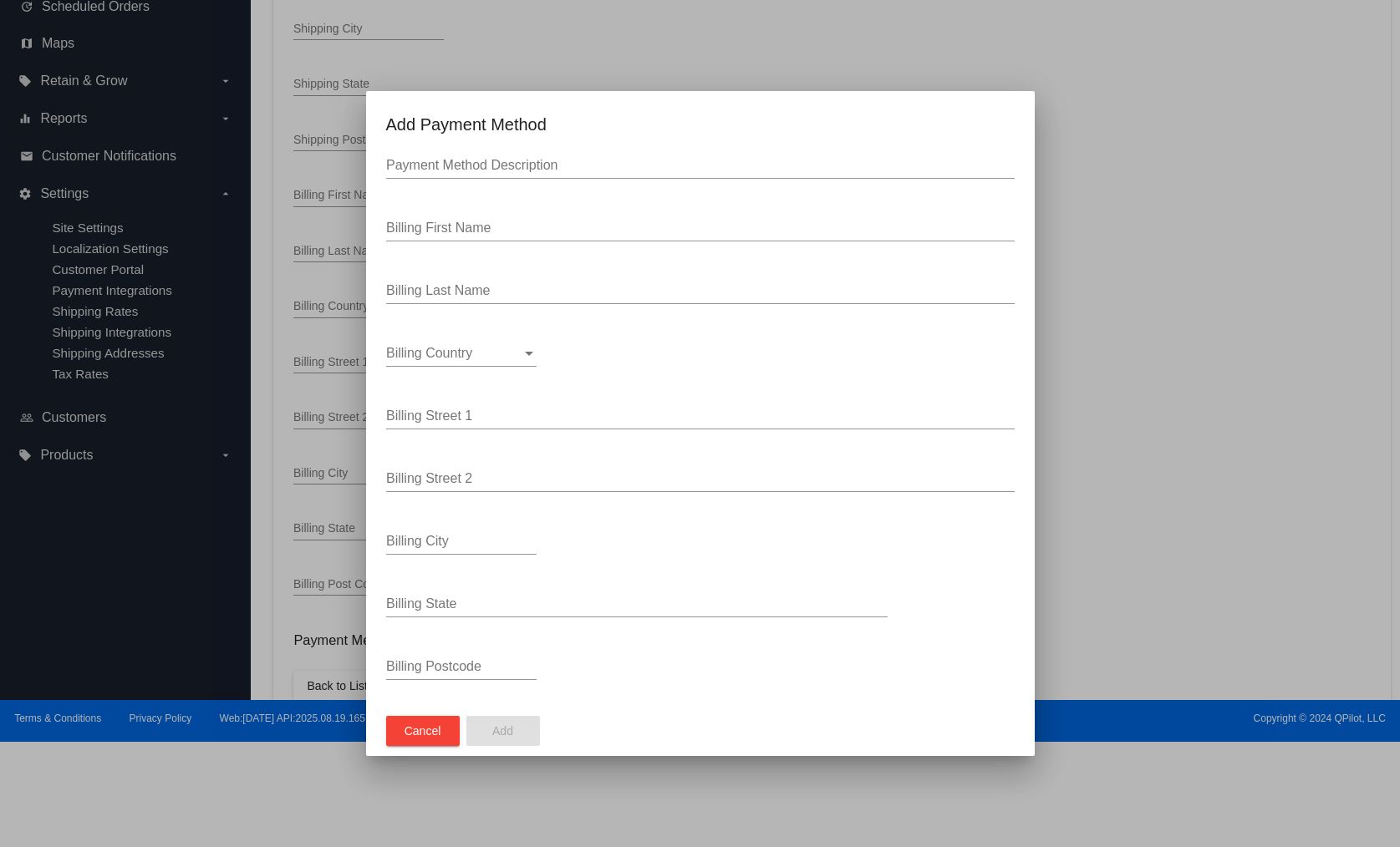
scroll to position [0, 0]
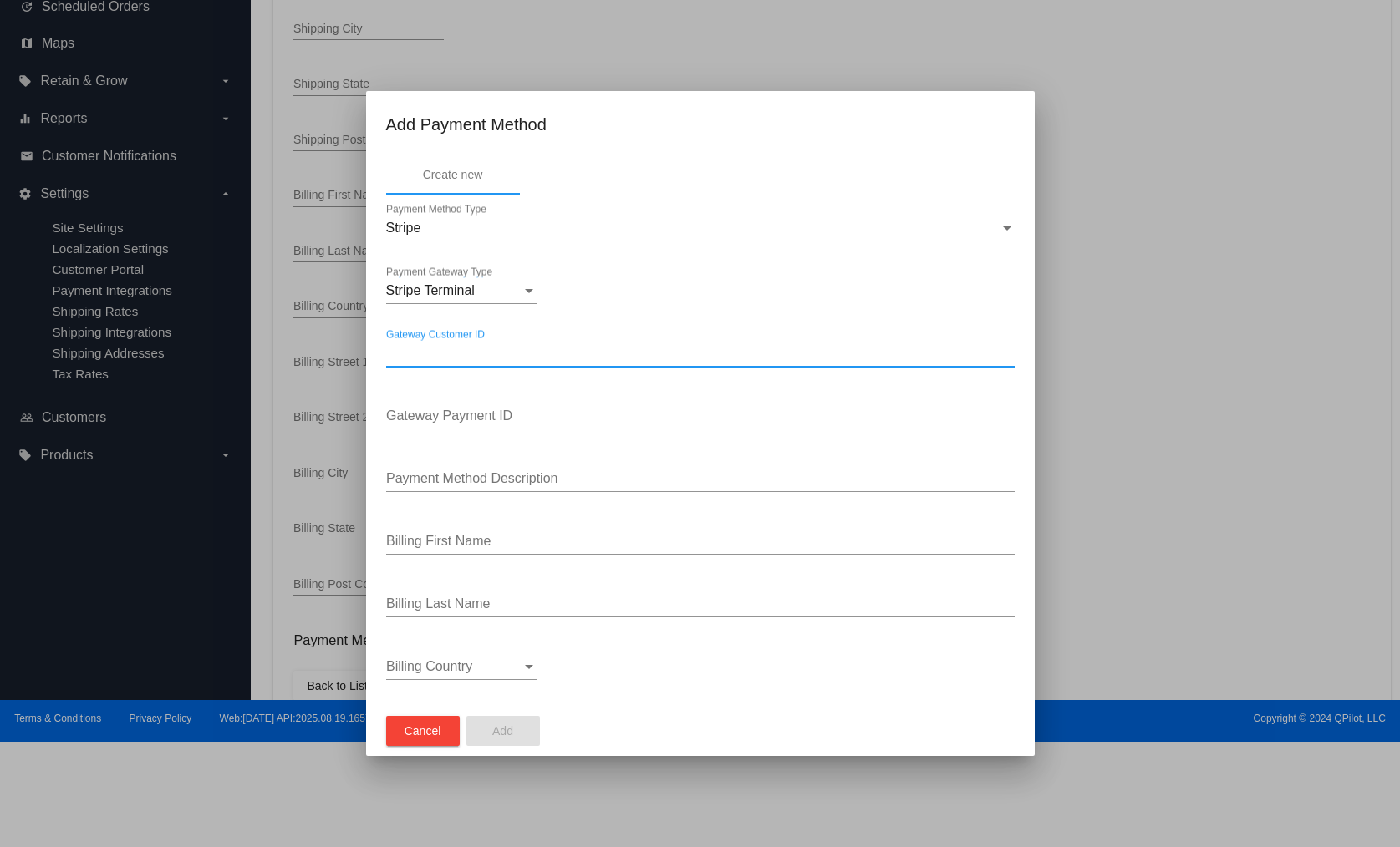
paste input "cus_PyKmQDZgVyJS74"
type input "cus_PyKmQDZgVyJS74"
click at [480, 424] on input "Gateway Payment ID" at bounding box center [700, 416] width 628 height 15
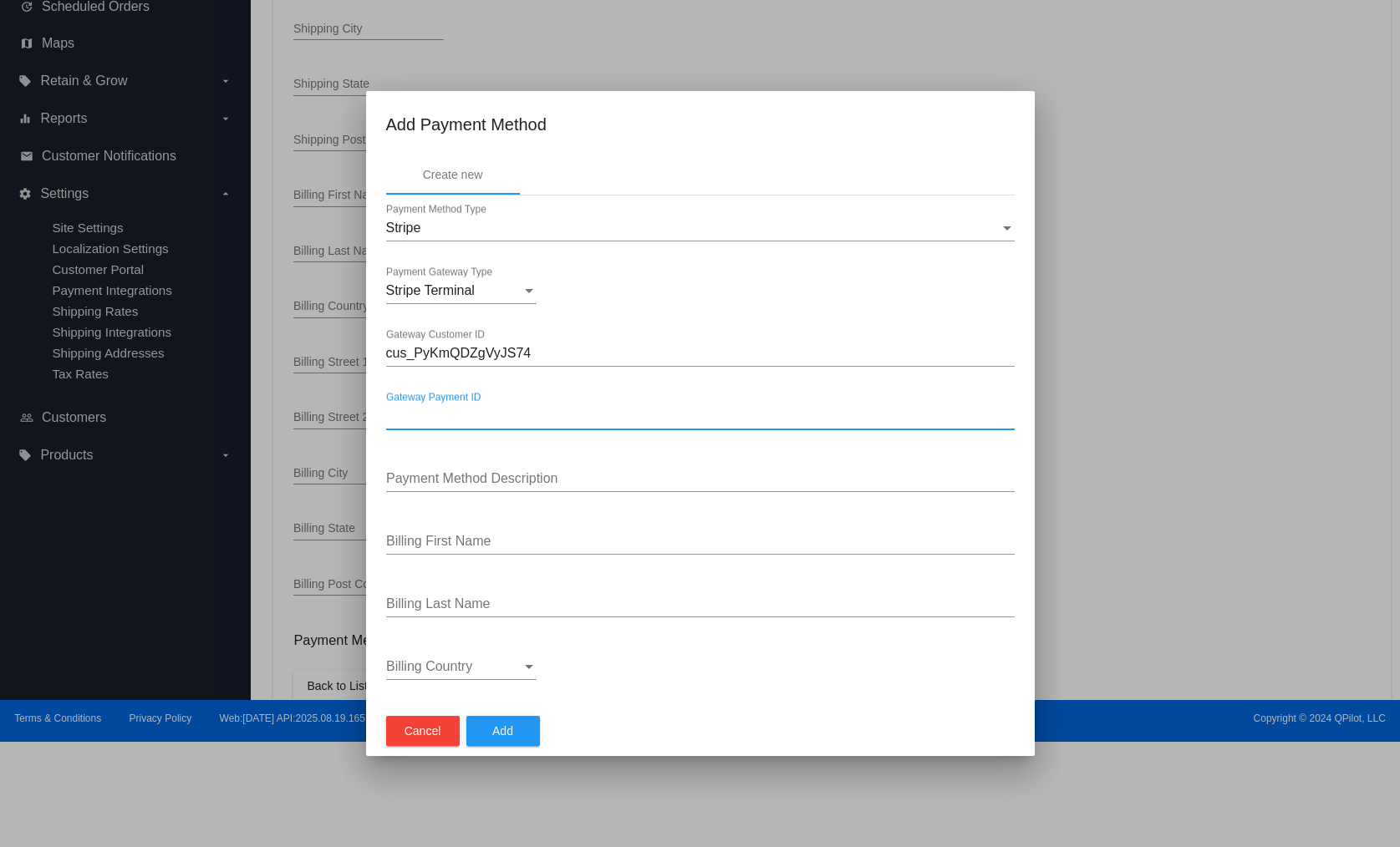
paste input "pm_1P8O7KAdhKZvSef652uwUtZA"
type input "pm_1P8O7KAdhKZvSef652uwUtZA"
click at [484, 486] on input "Payment Method Description" at bounding box center [700, 478] width 628 height 15
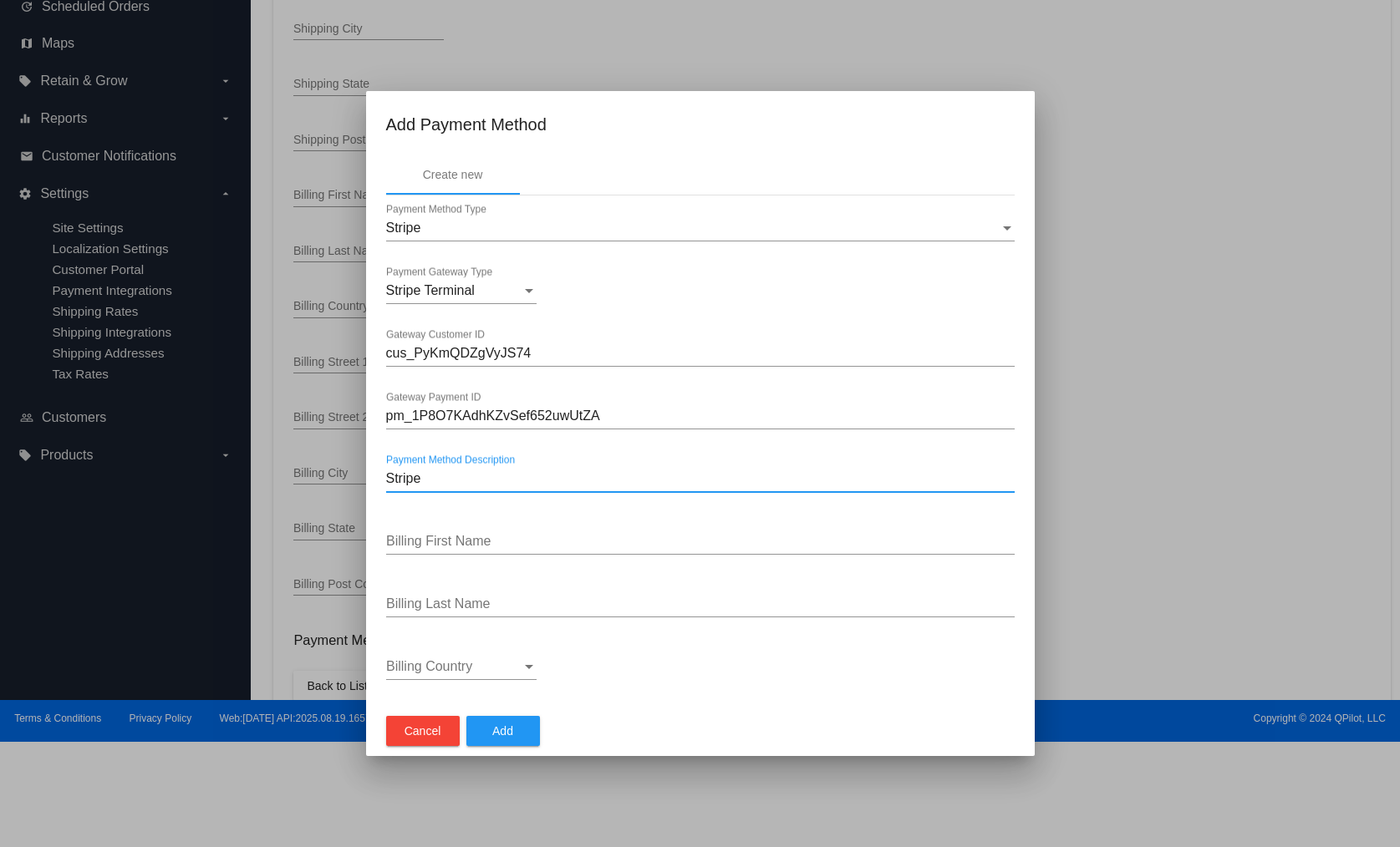
type input "Stripe"
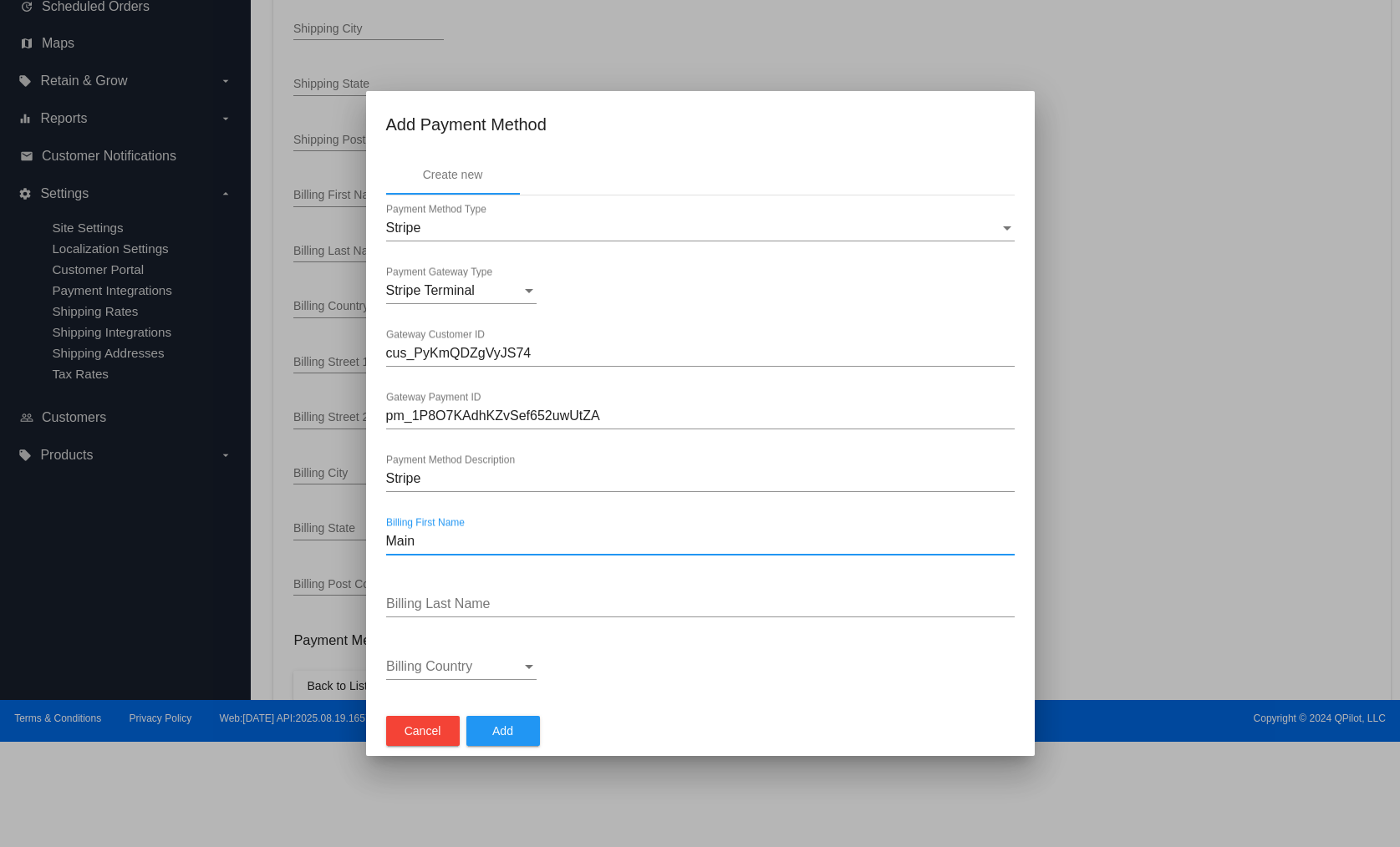
type input "Main"
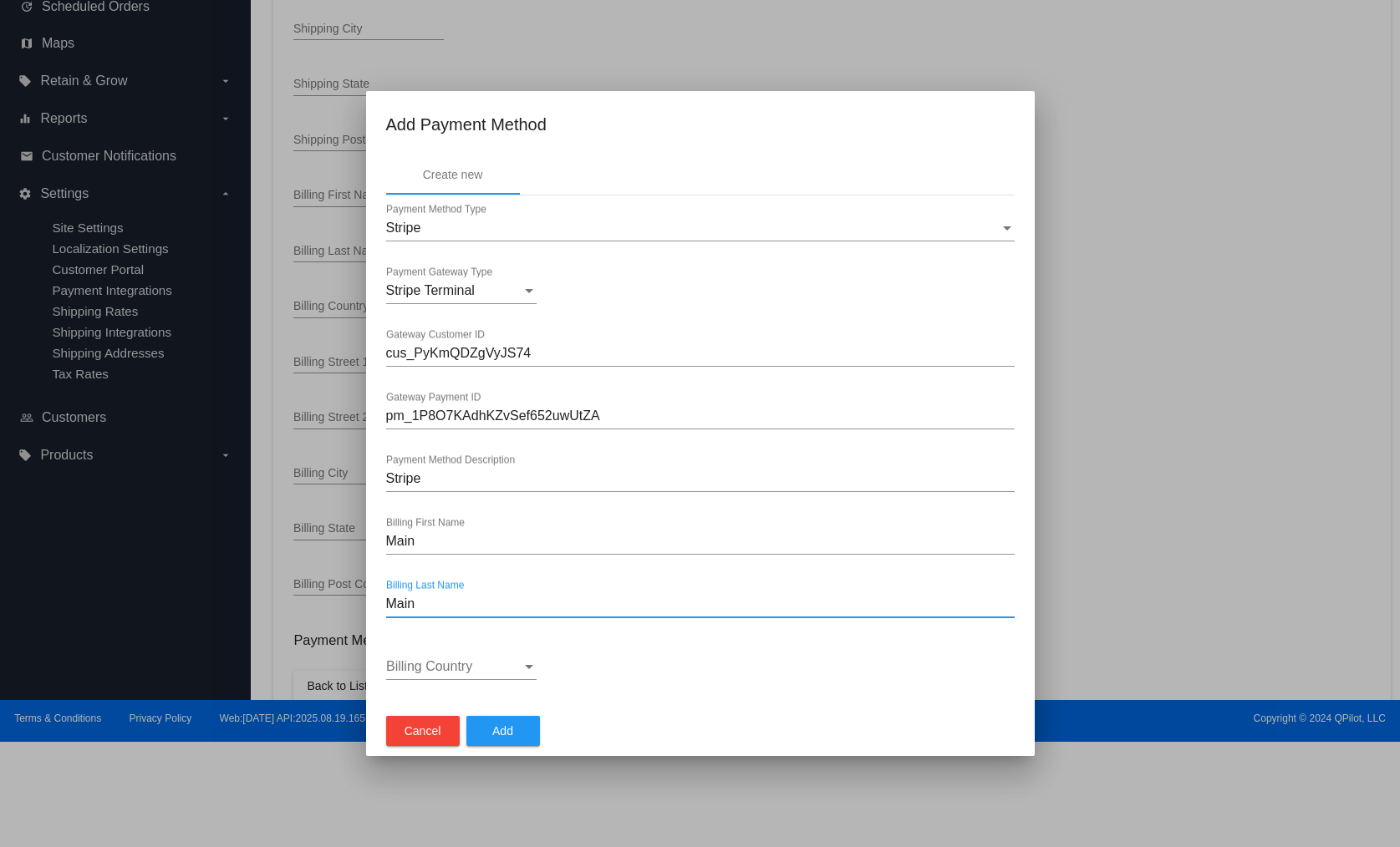
type input "Main"
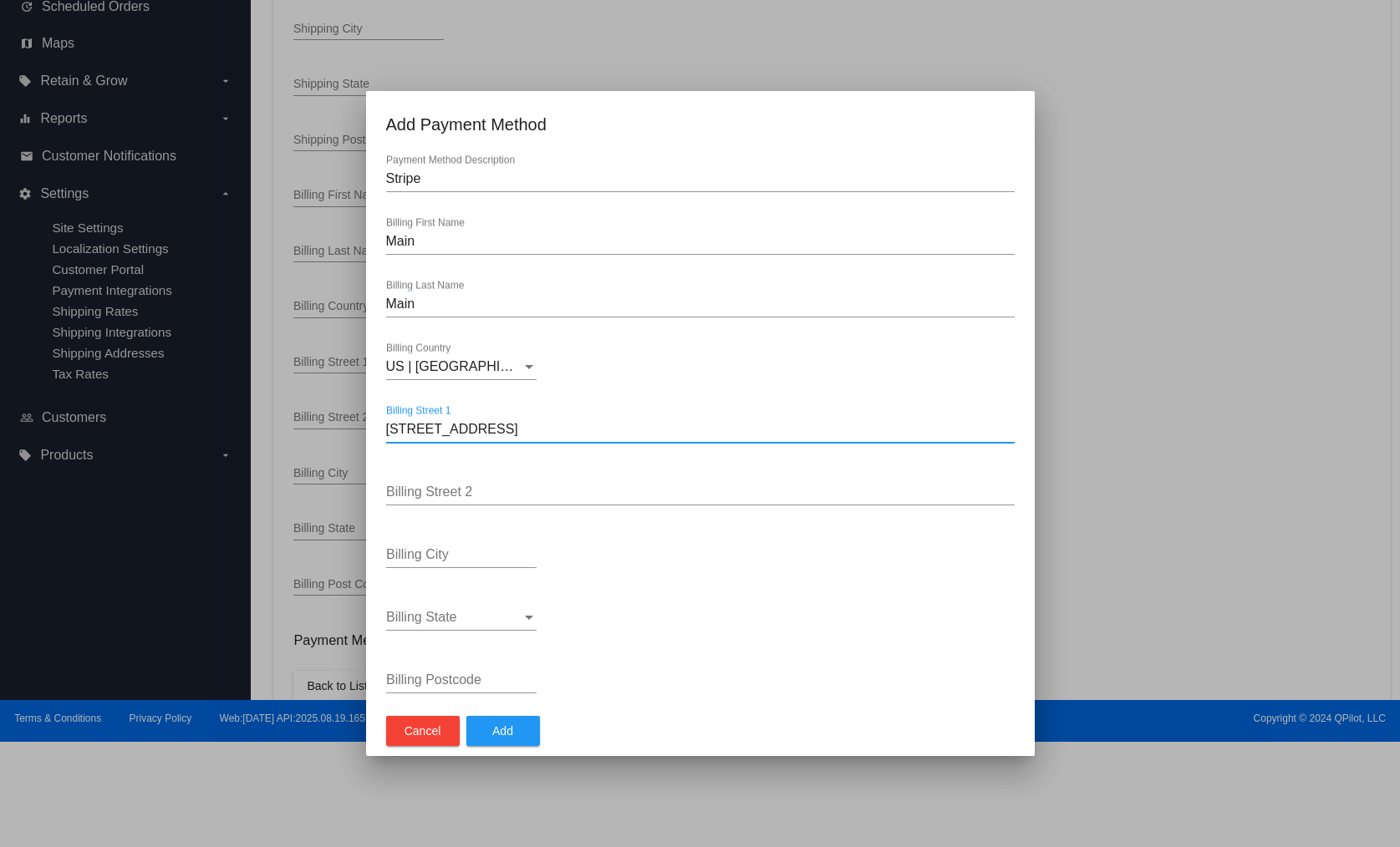
type input "[STREET_ADDRESS]"
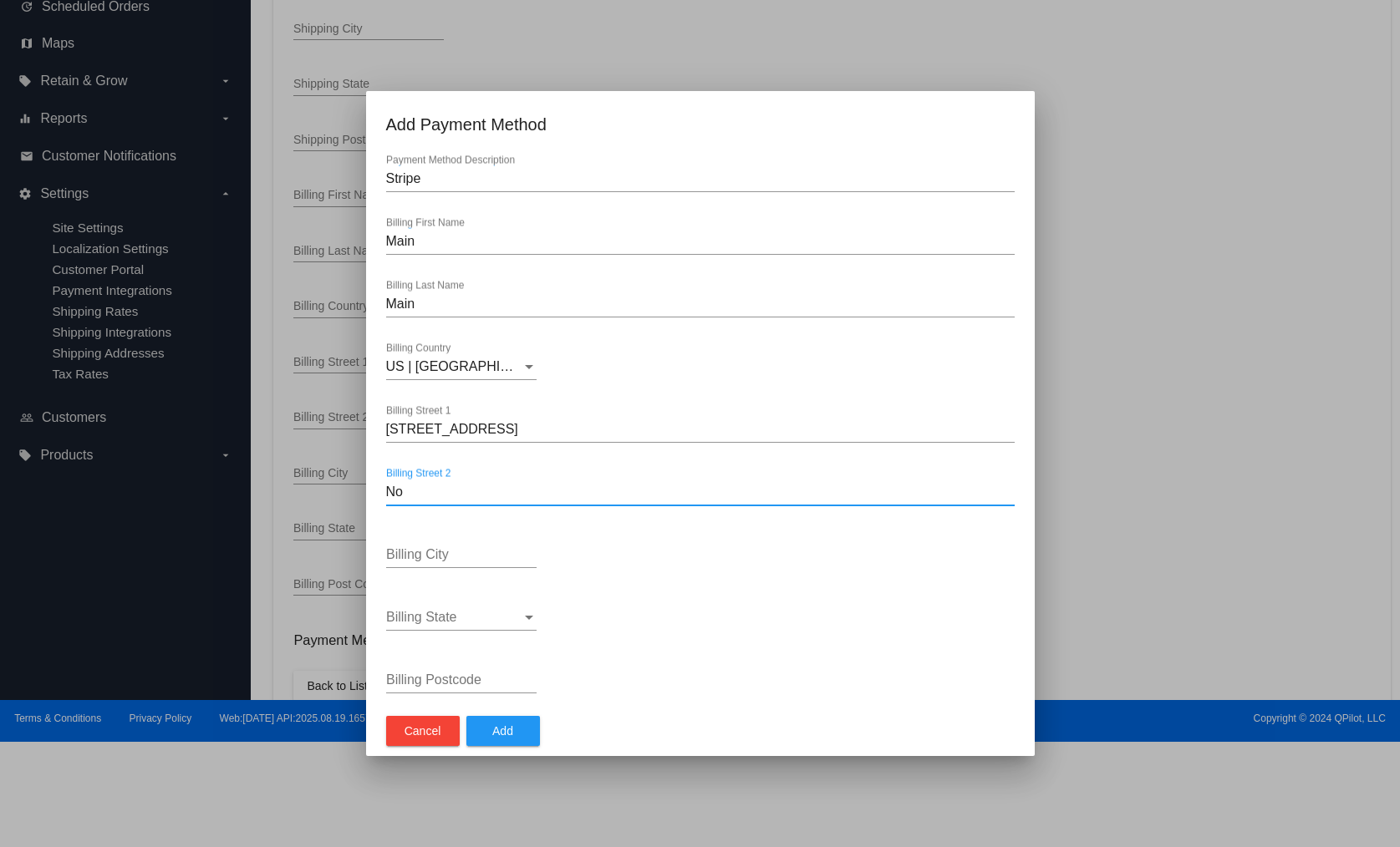
type input "N"
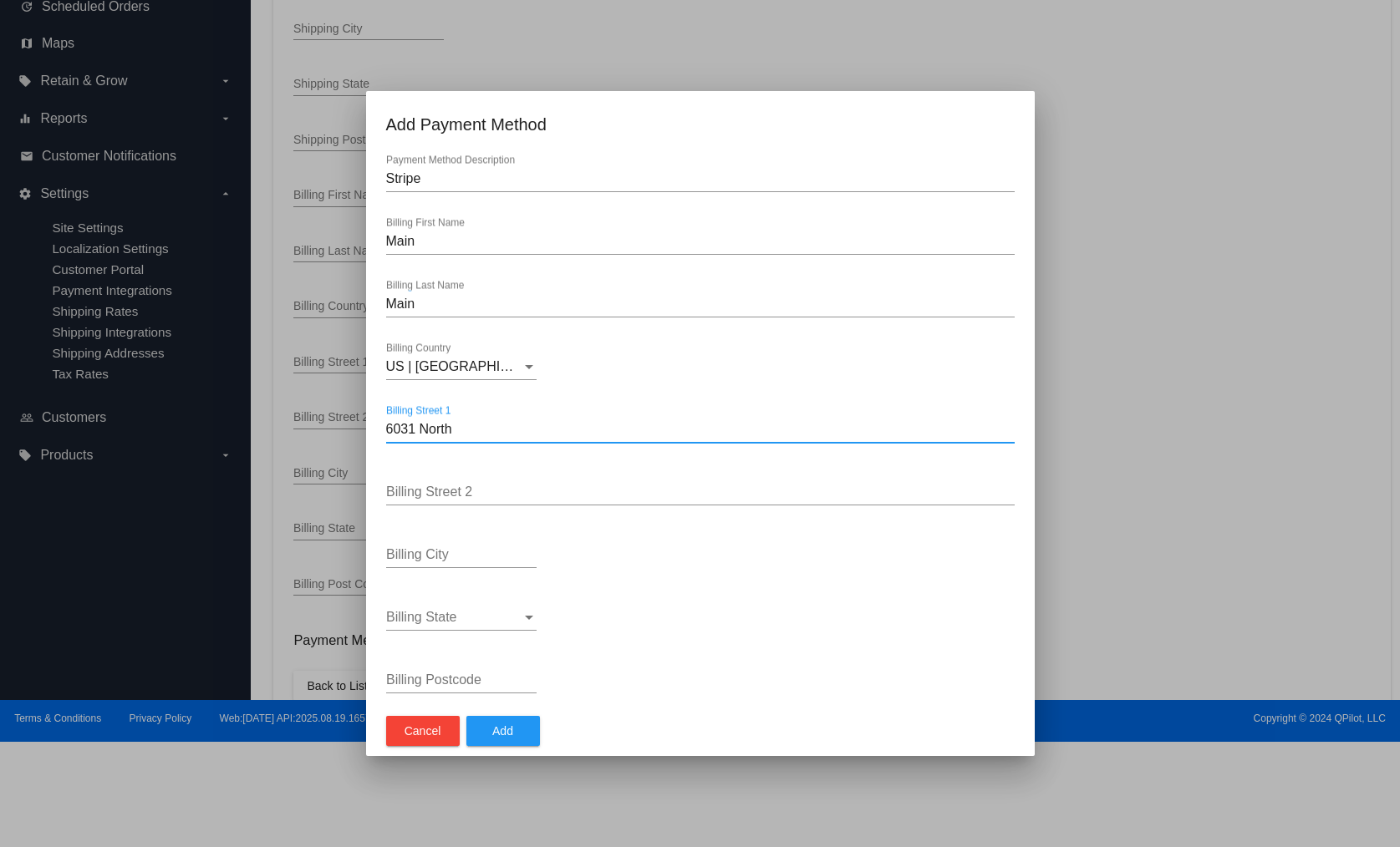
type input "6031 North"
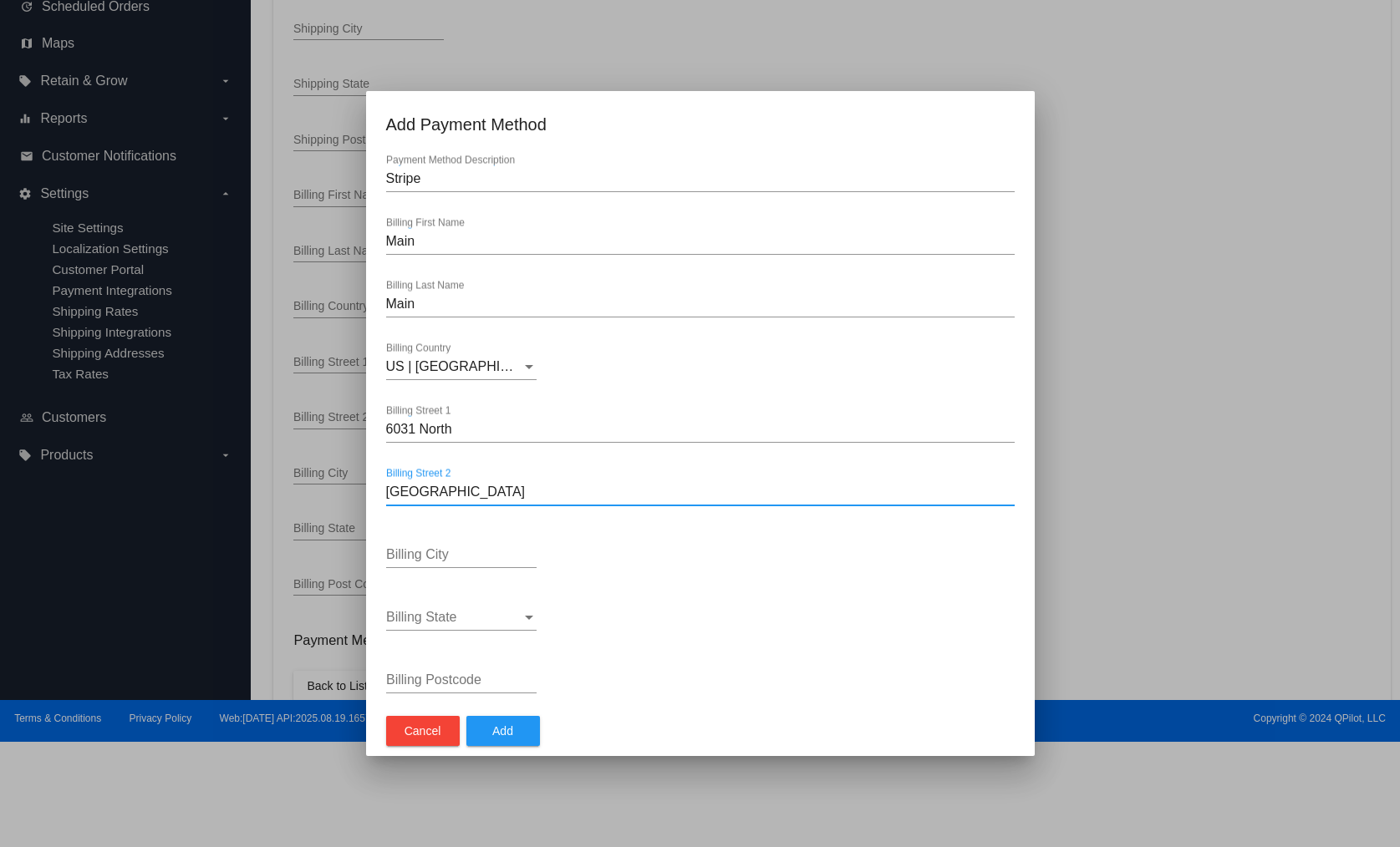
type input "[GEOGRAPHIC_DATA]"
type input "d"
type input "[GEOGRAPHIC_DATA]"
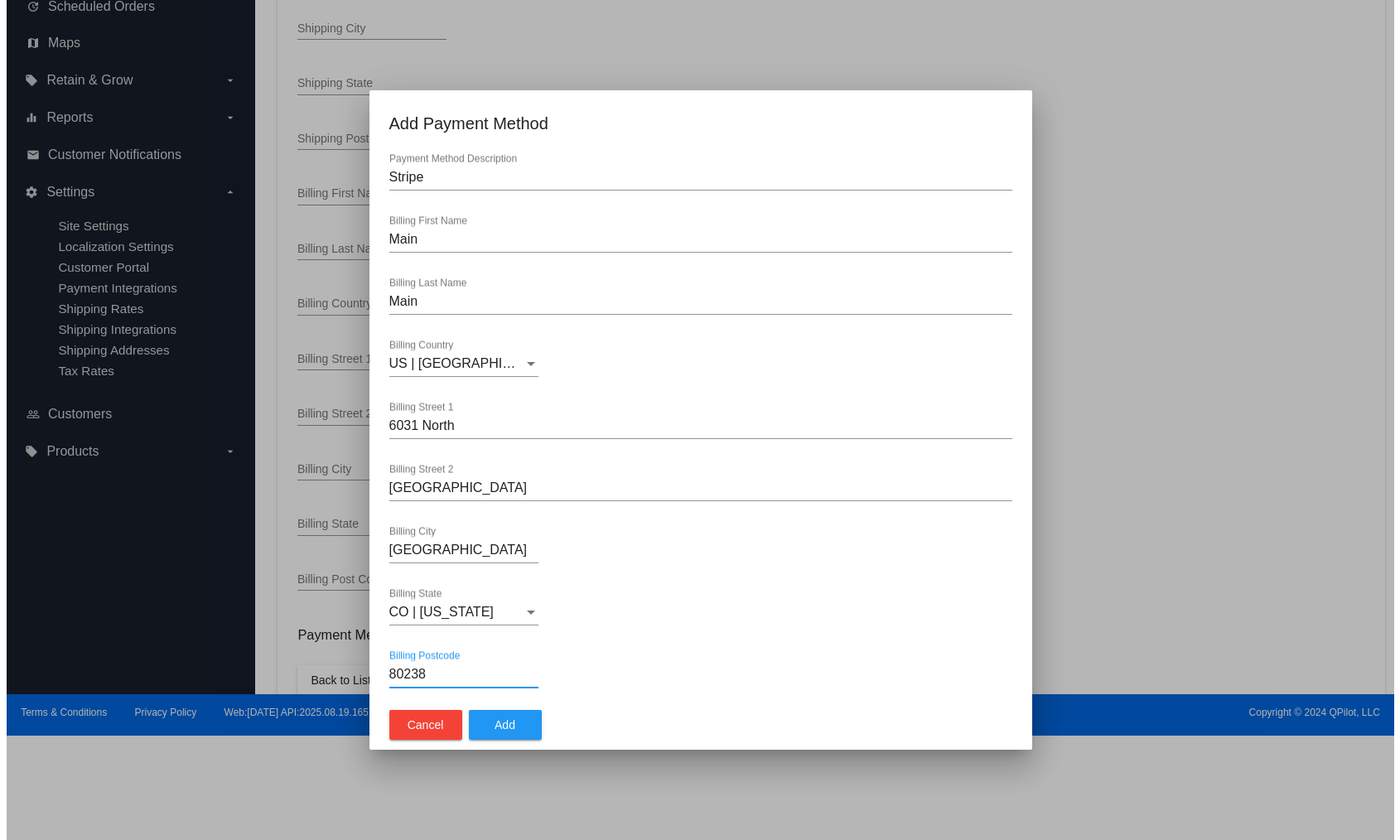
scroll to position [310, 0]
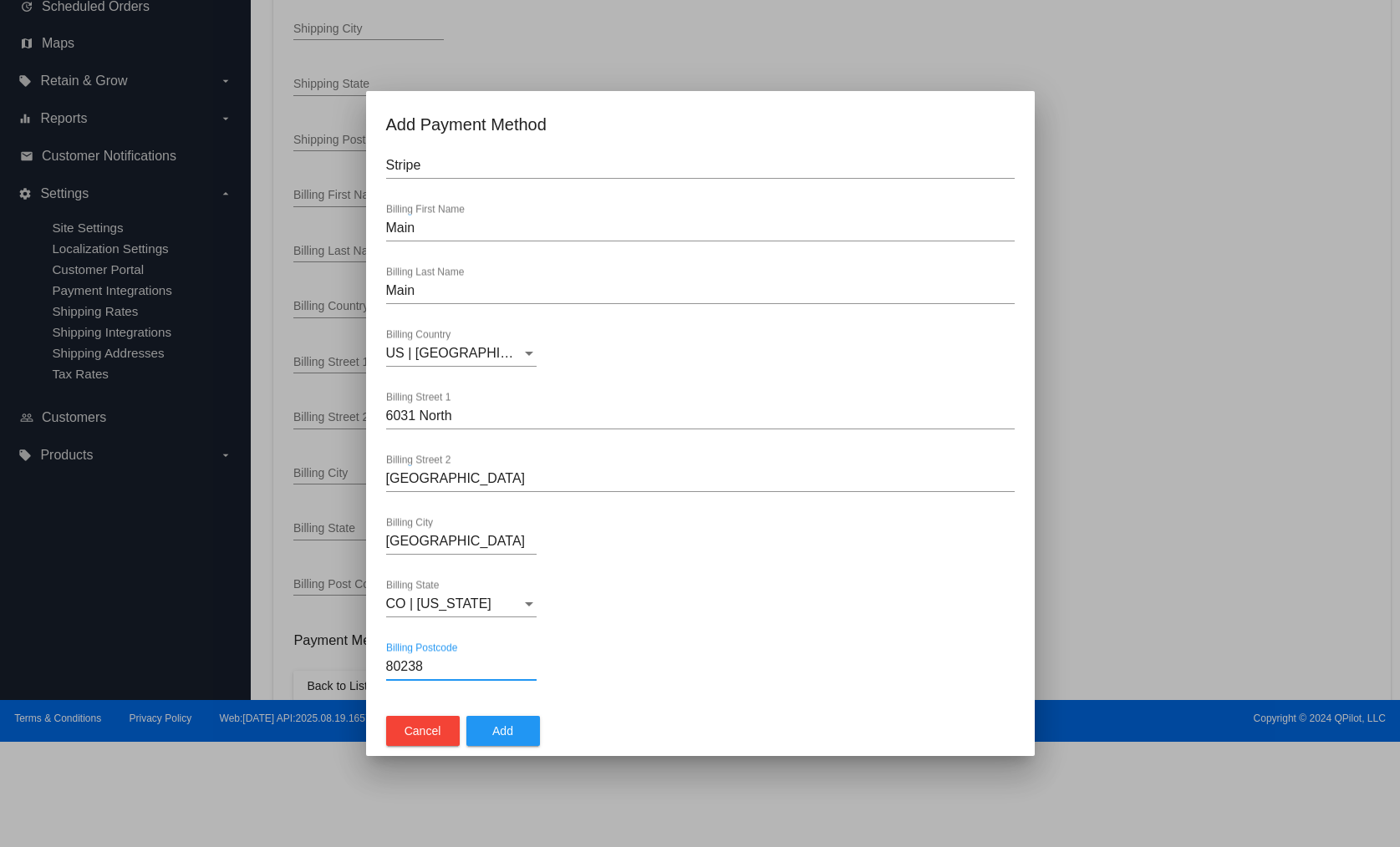
type input "80238"
click at [513, 721] on button "Add" at bounding box center [503, 730] width 74 height 30
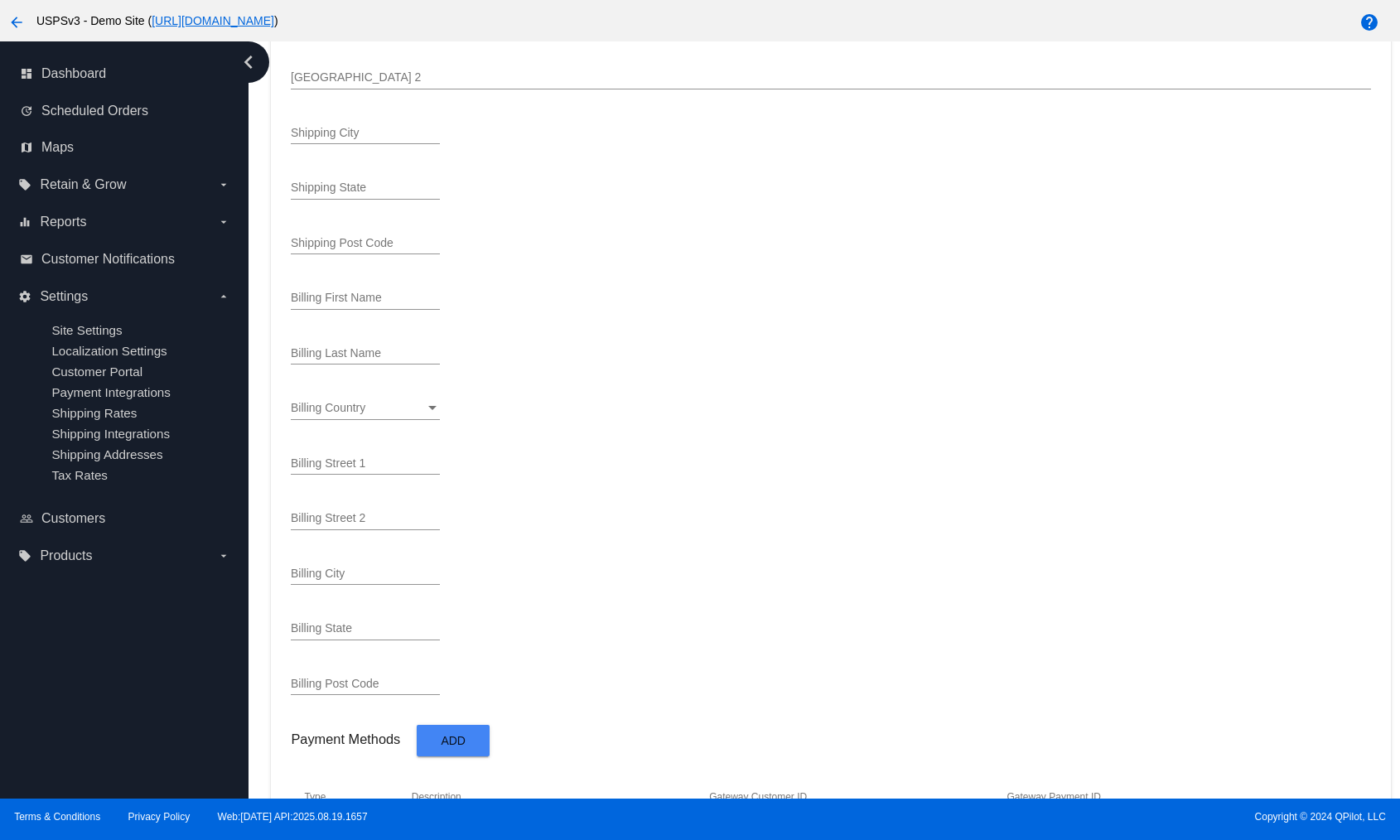
scroll to position [744, 0]
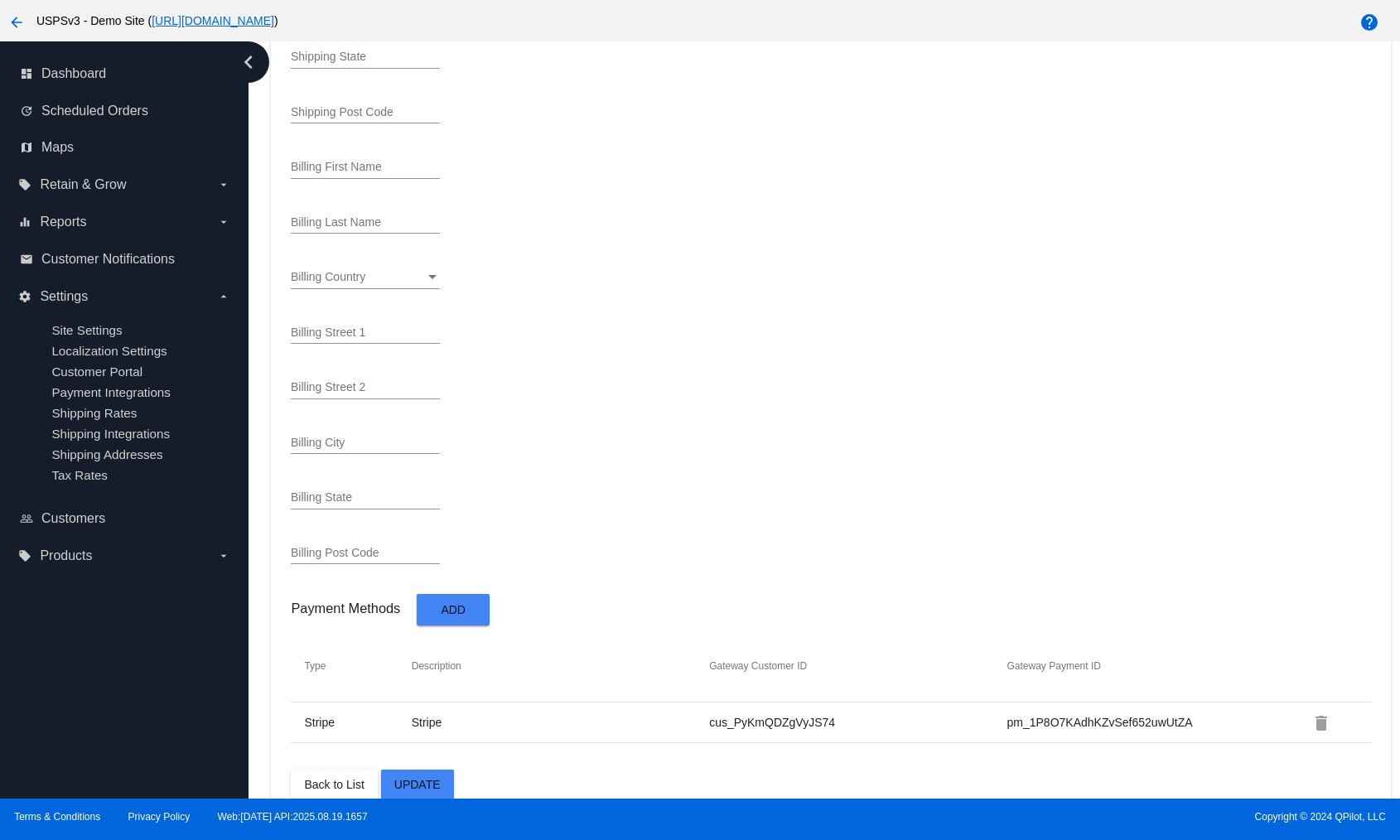
click at [451, 769] on button "Update" at bounding box center [417, 784] width 73 height 30
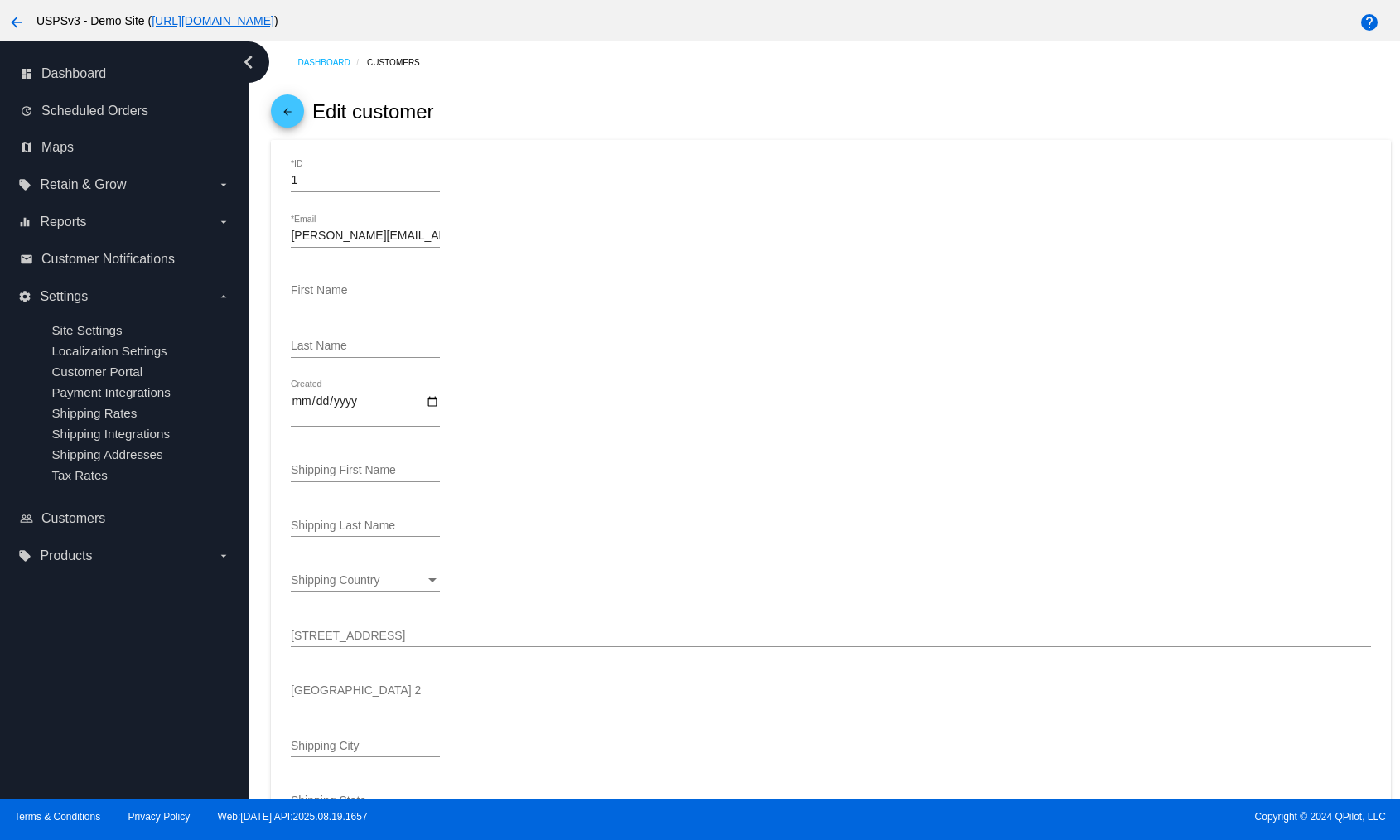
scroll to position [0, 0]
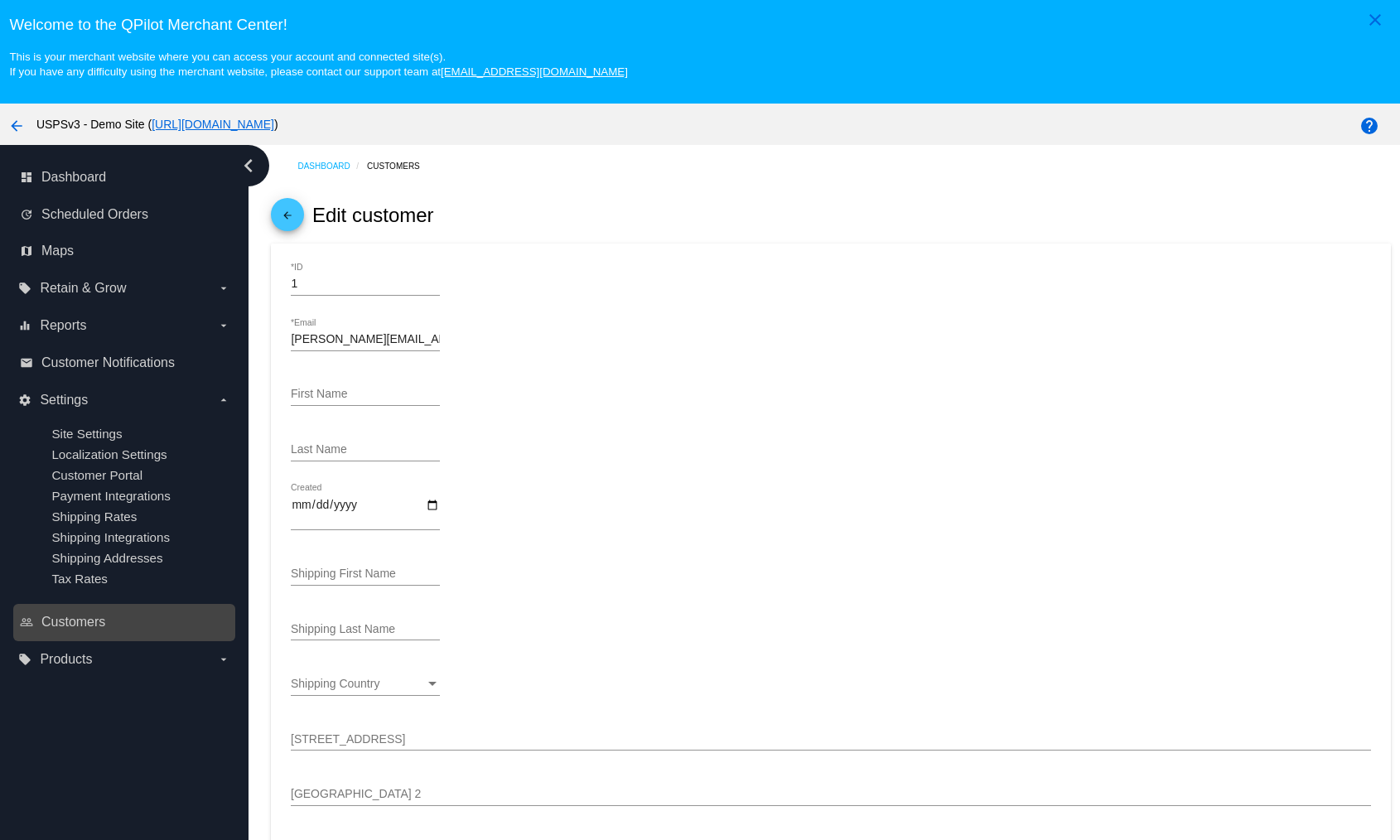
click at [86, 610] on link "people_outline Customers" at bounding box center [125, 622] width 210 height 27
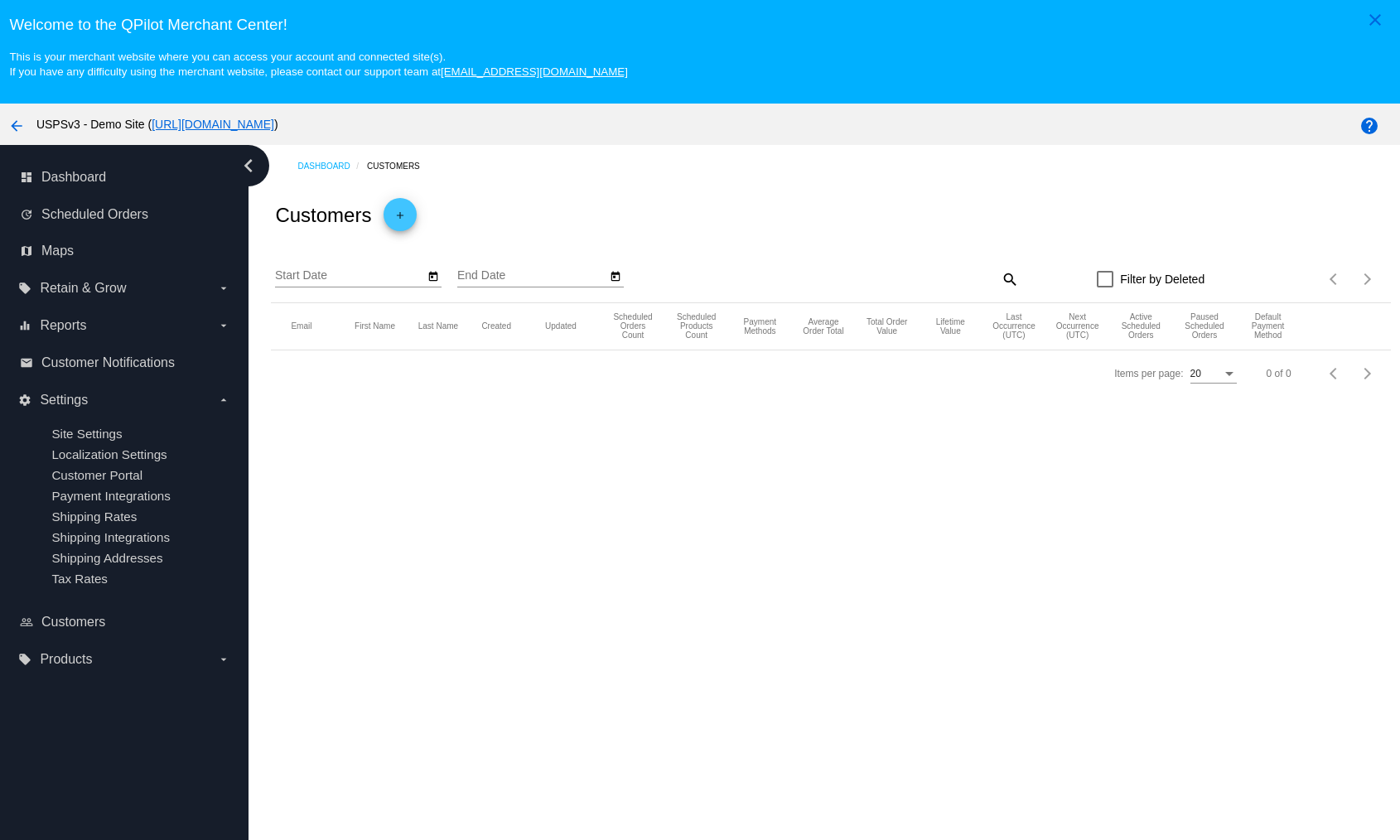
type input "[DATE]"
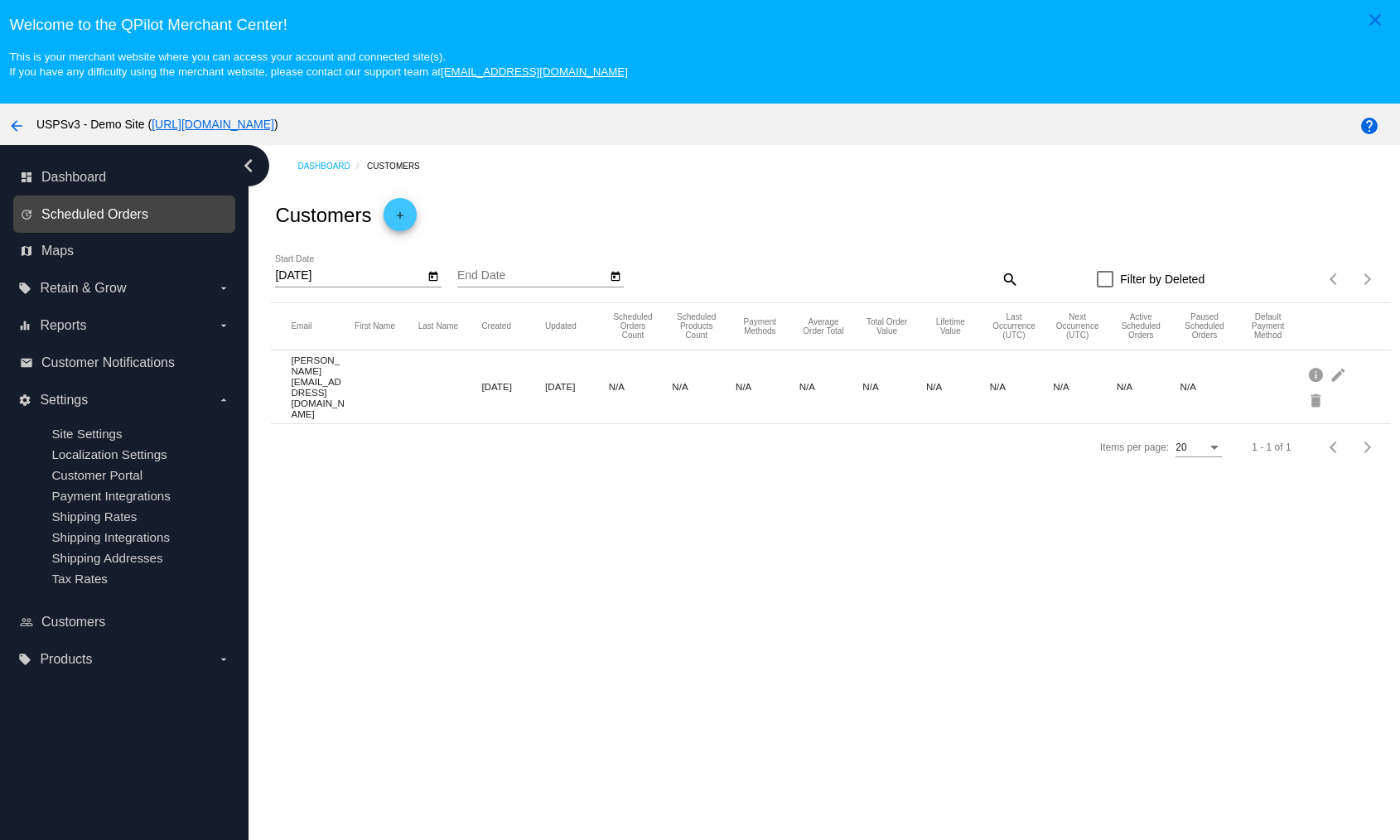
click at [92, 215] on span "Scheduled Orders" at bounding box center [95, 214] width 107 height 15
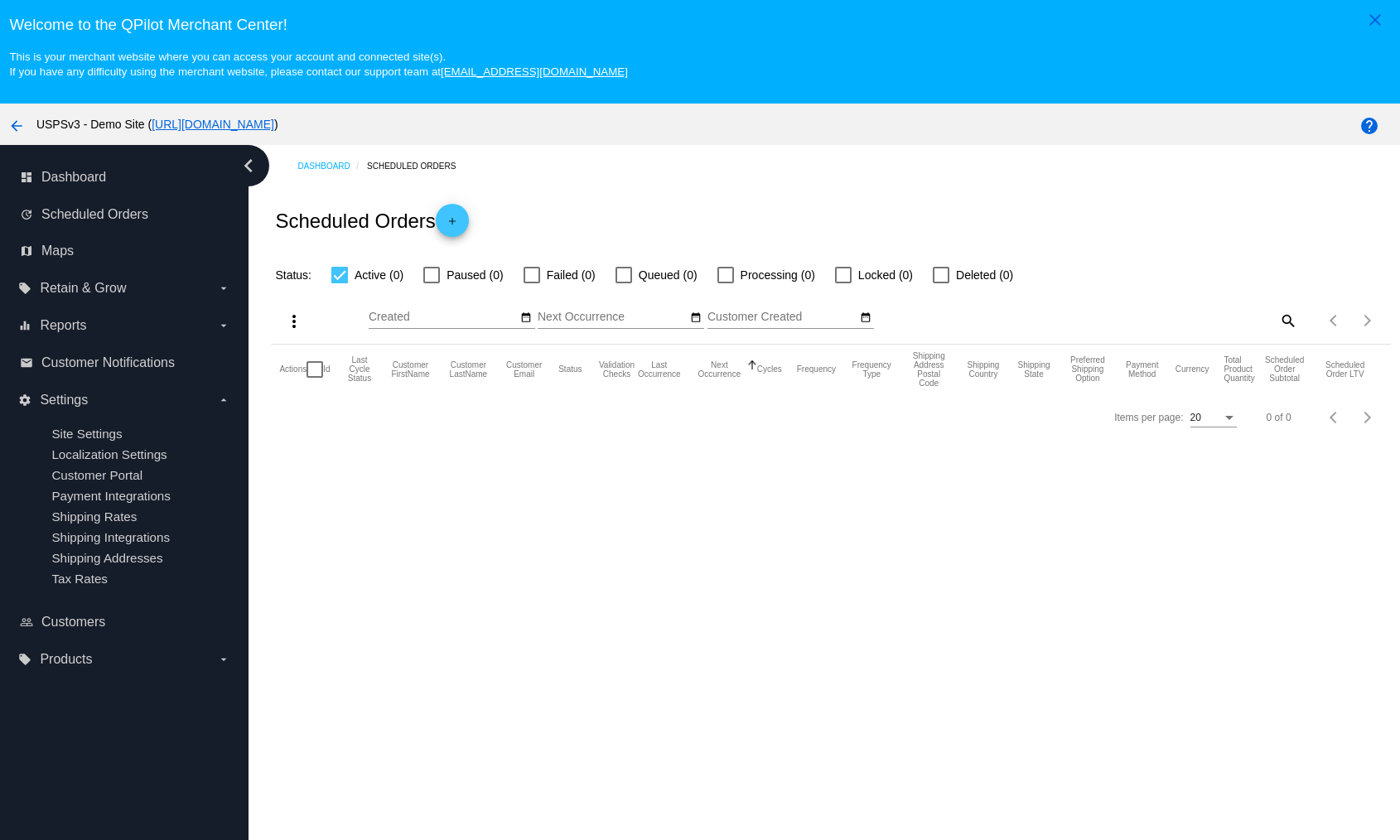
click at [454, 222] on mat-icon "add" at bounding box center [452, 225] width 20 height 20
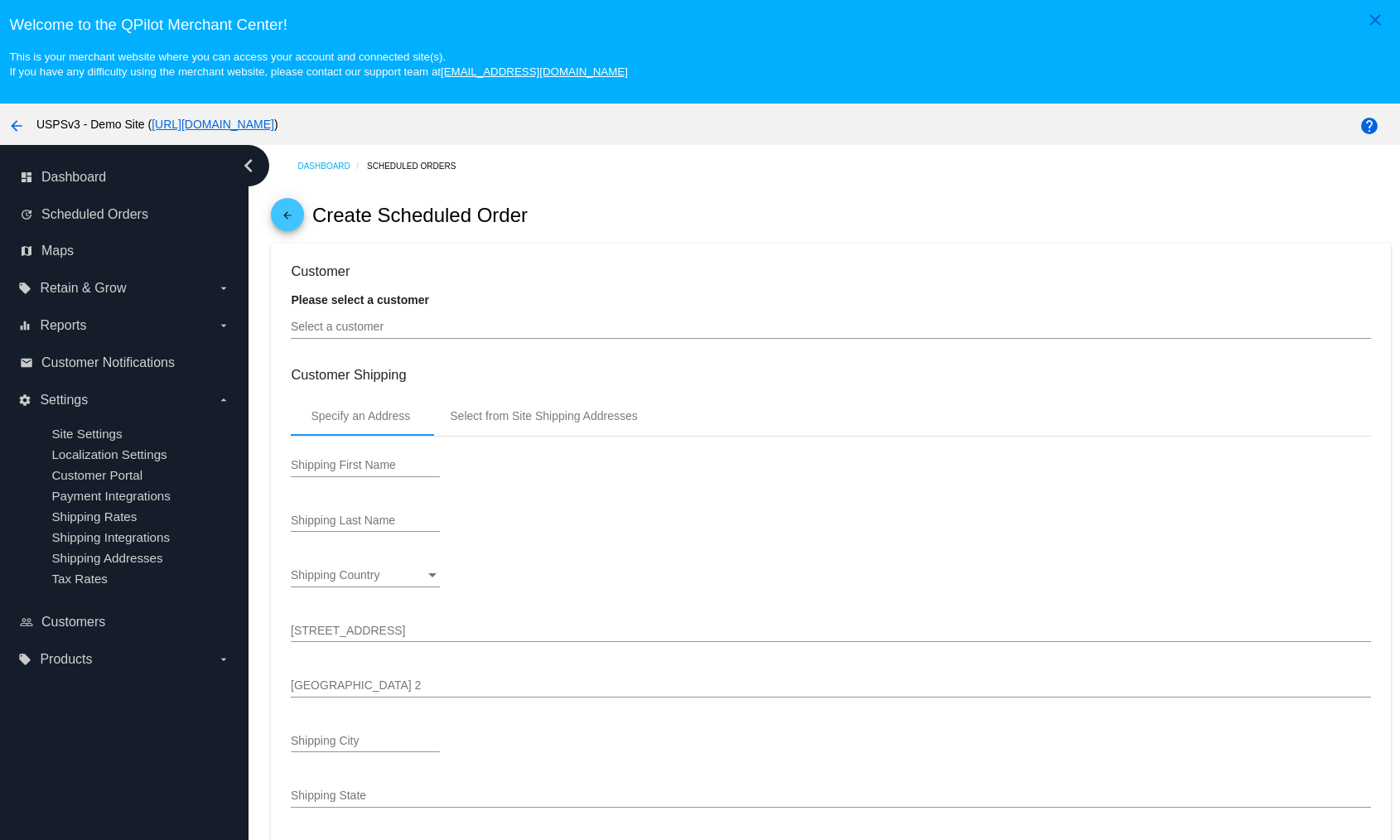
type input "[DATE]"
click at [392, 342] on div "Select a customer" at bounding box center [831, 329] width 1080 height 47
click at [390, 332] on input "Select a customer" at bounding box center [831, 327] width 1080 height 13
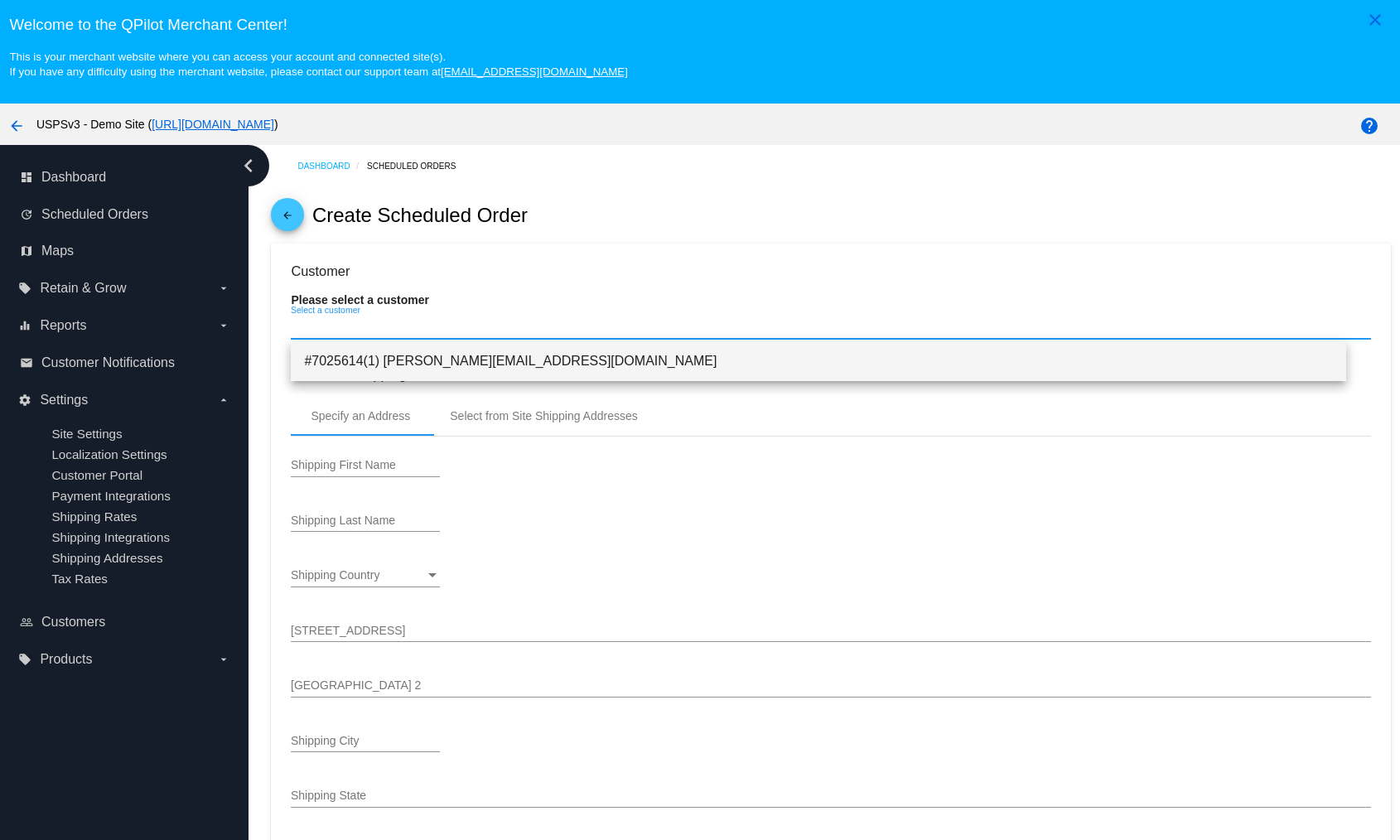
click at [349, 364] on span "#7025614(1) [PERSON_NAME][EMAIL_ADDRESS][DOMAIN_NAME]" at bounding box center [819, 361] width 1028 height 40
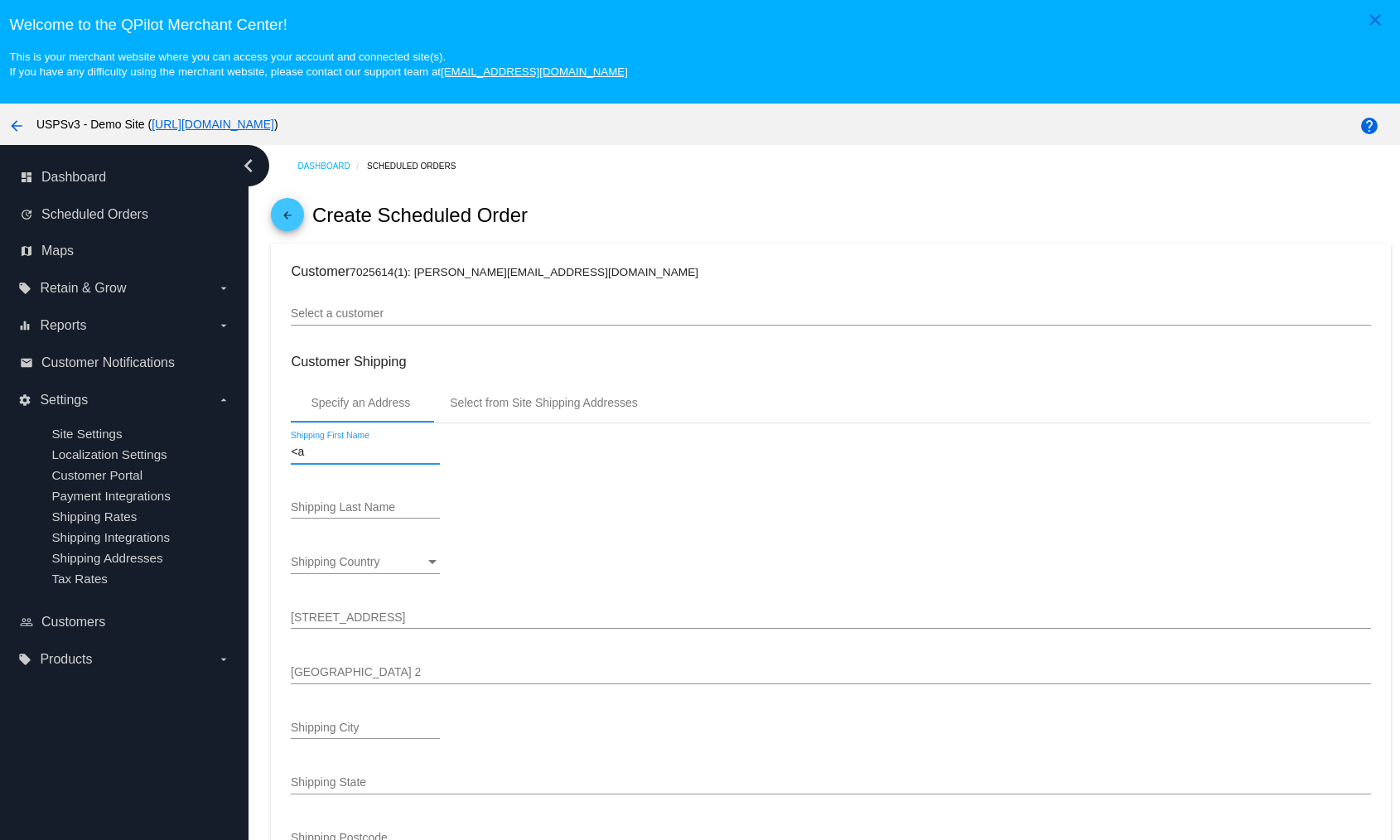
type input "<"
type input "Main"
click at [80, 617] on span "Customers" at bounding box center [73, 622] width 64 height 15
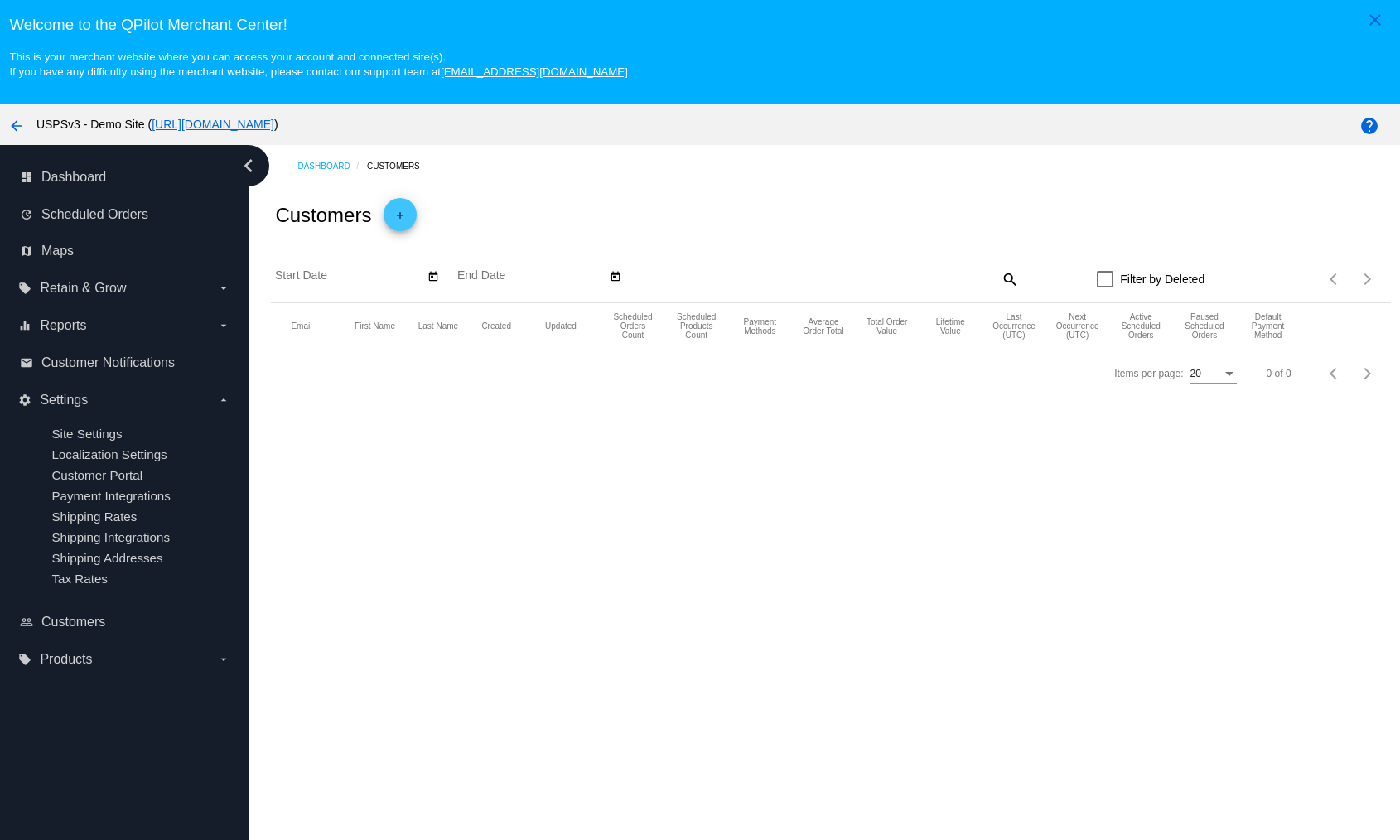
type input "[DATE]"
click at [1335, 373] on mat-icon "edit" at bounding box center [1340, 374] width 20 height 26
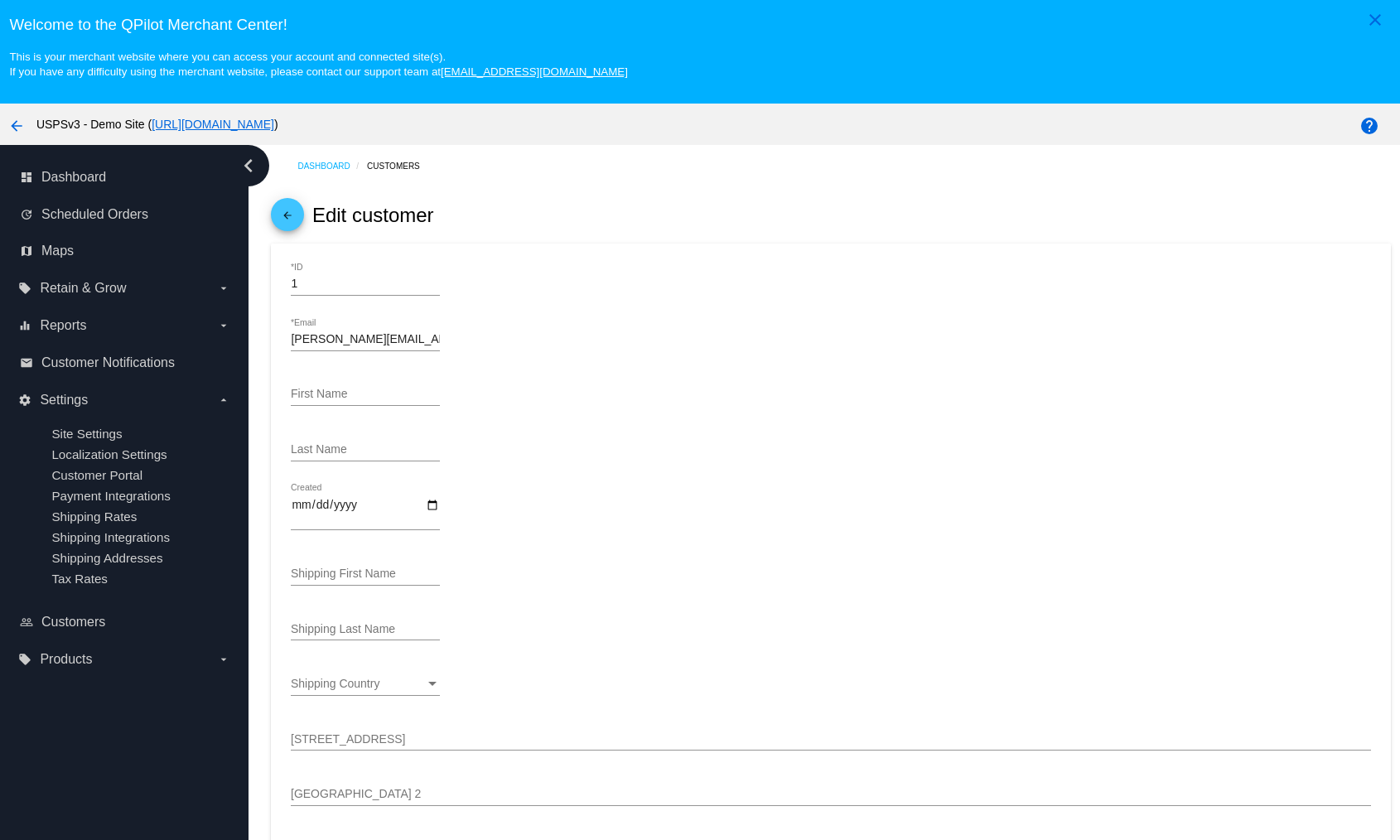
scroll to position [191, 0]
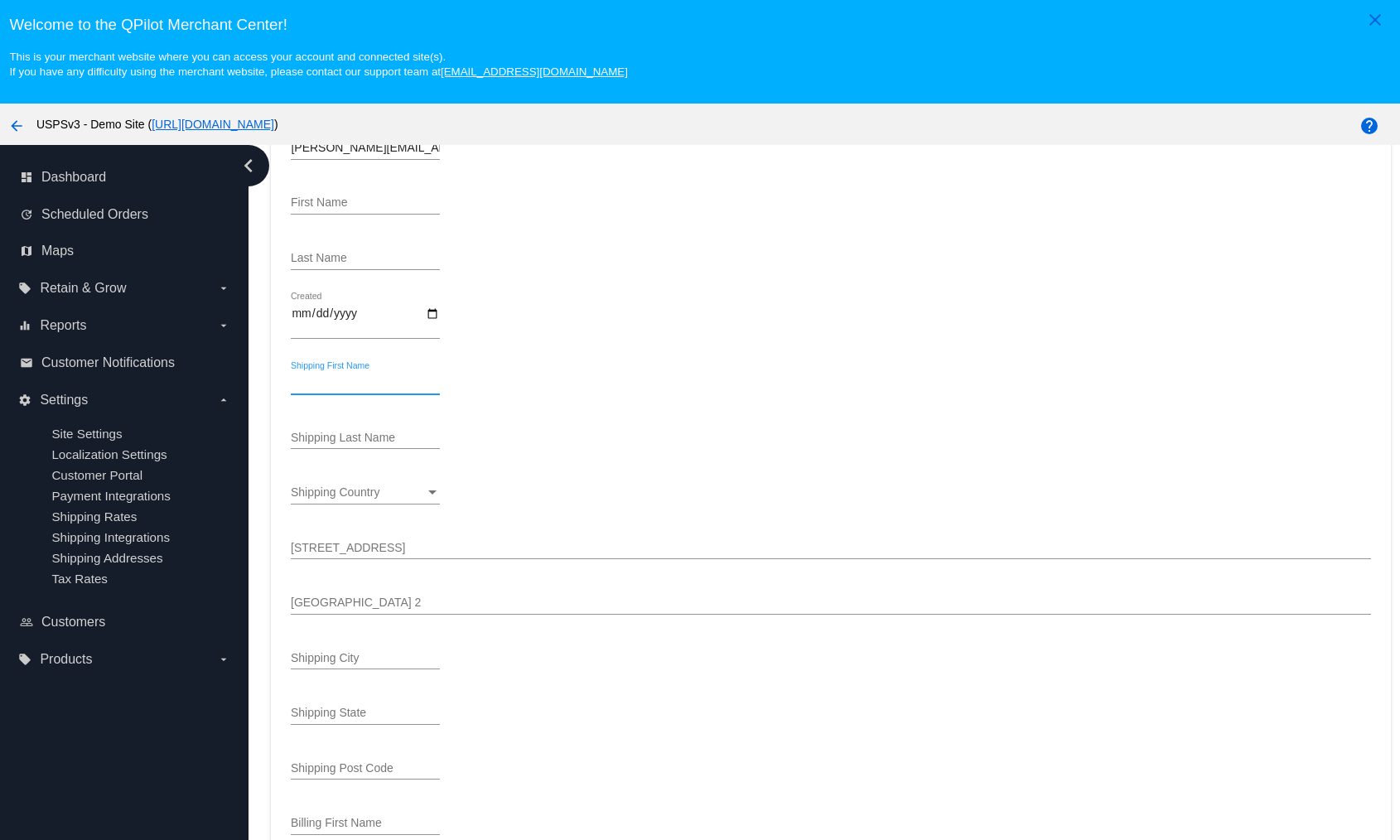
type input "<"
type input "Main"
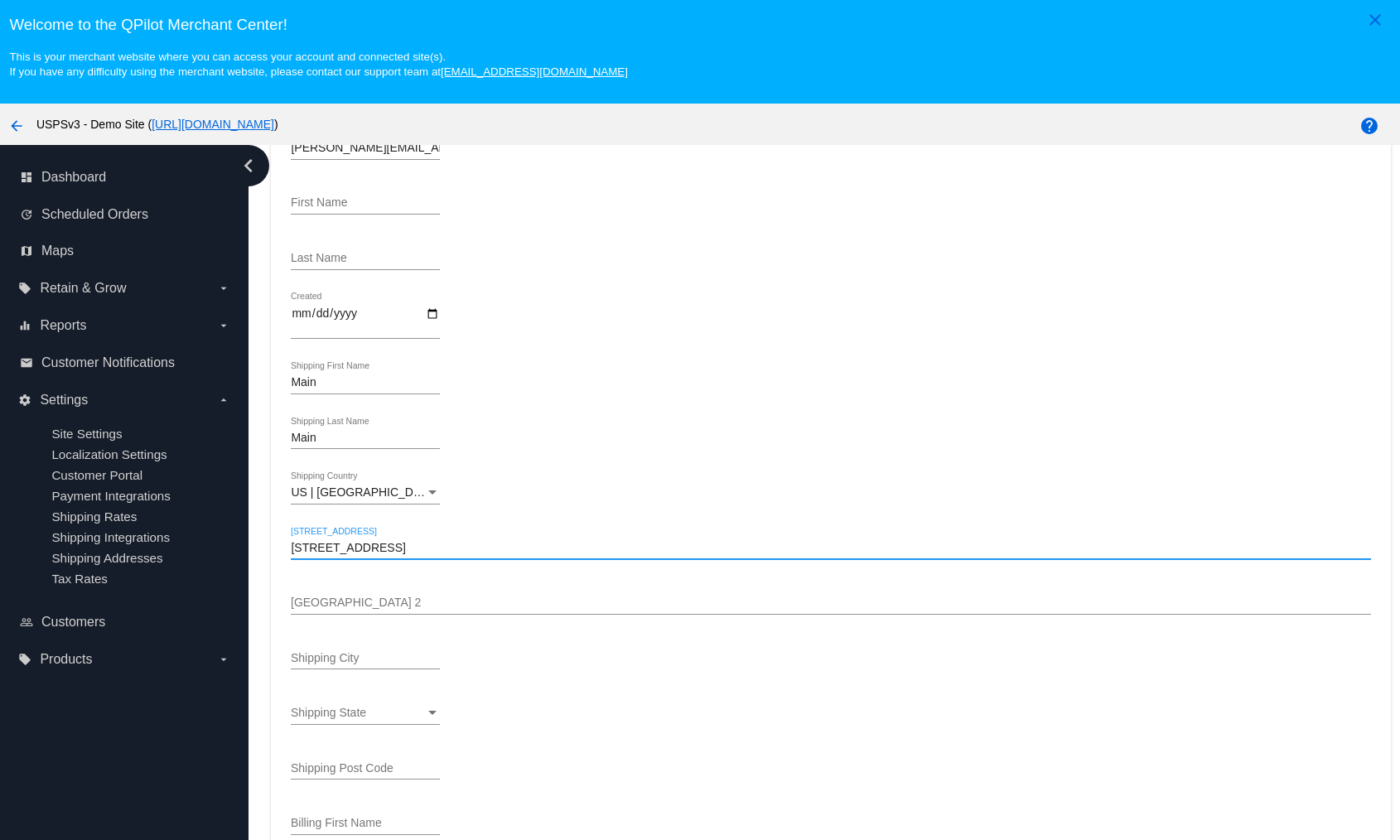
type input "[STREET_ADDRESS]"
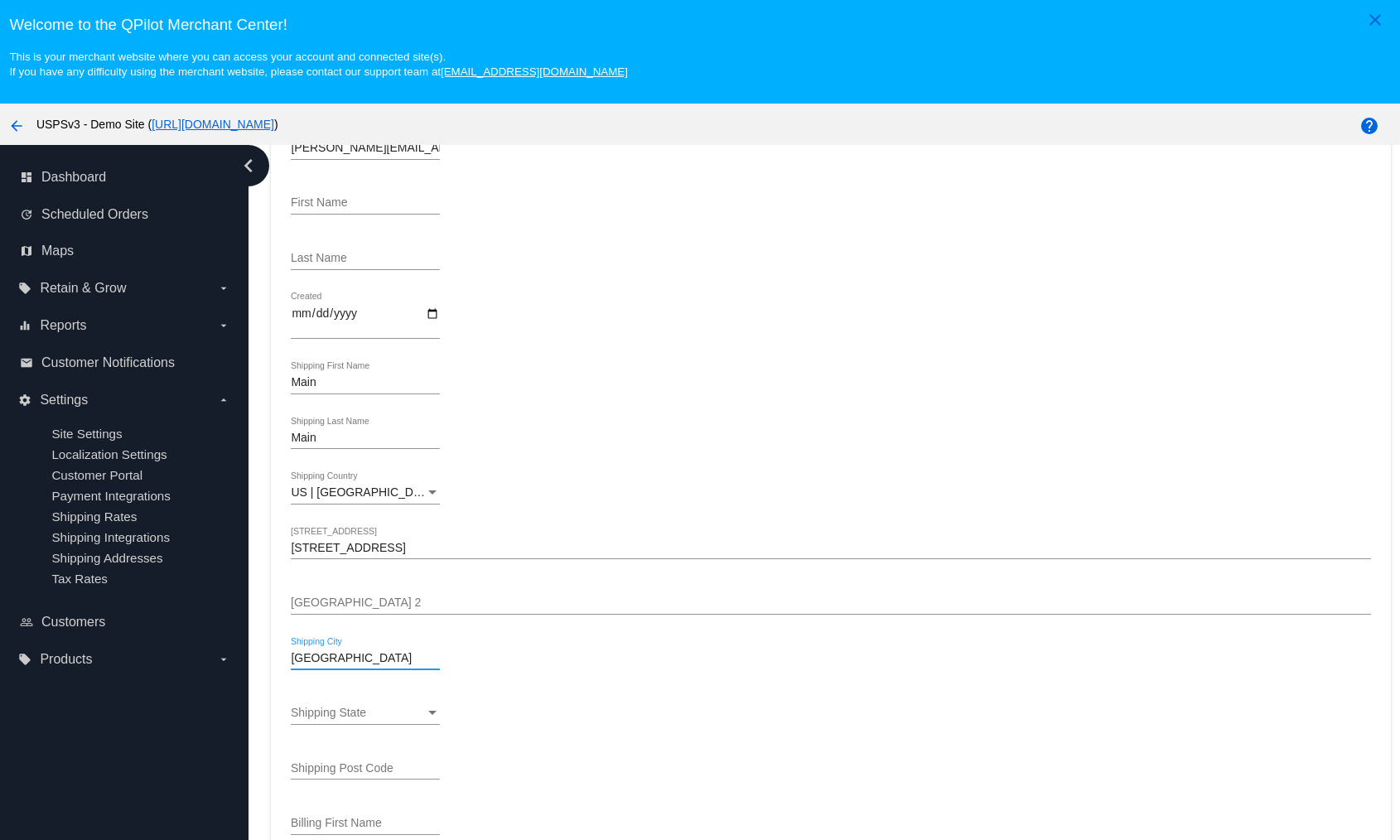
type input "[GEOGRAPHIC_DATA]"
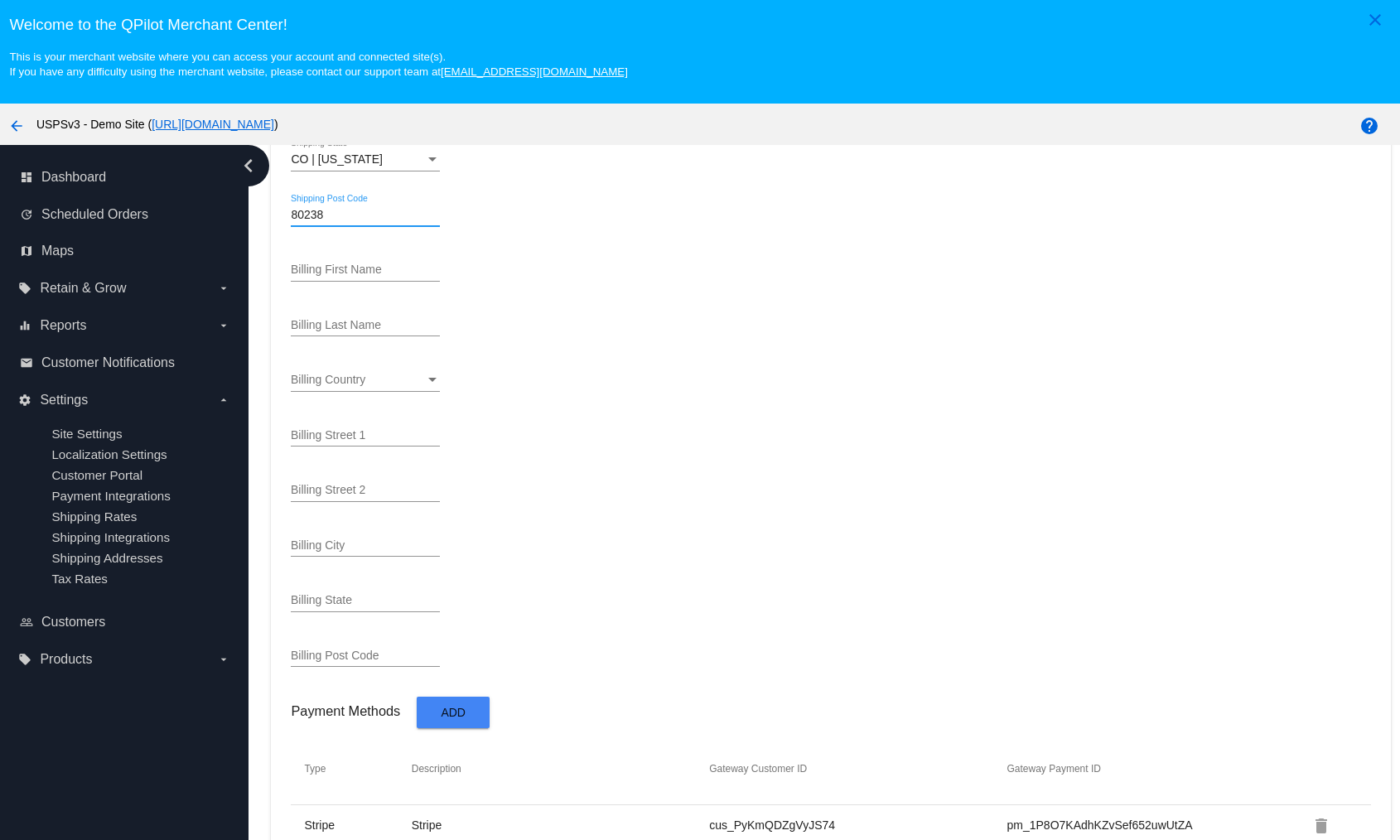
scroll to position [104, 0]
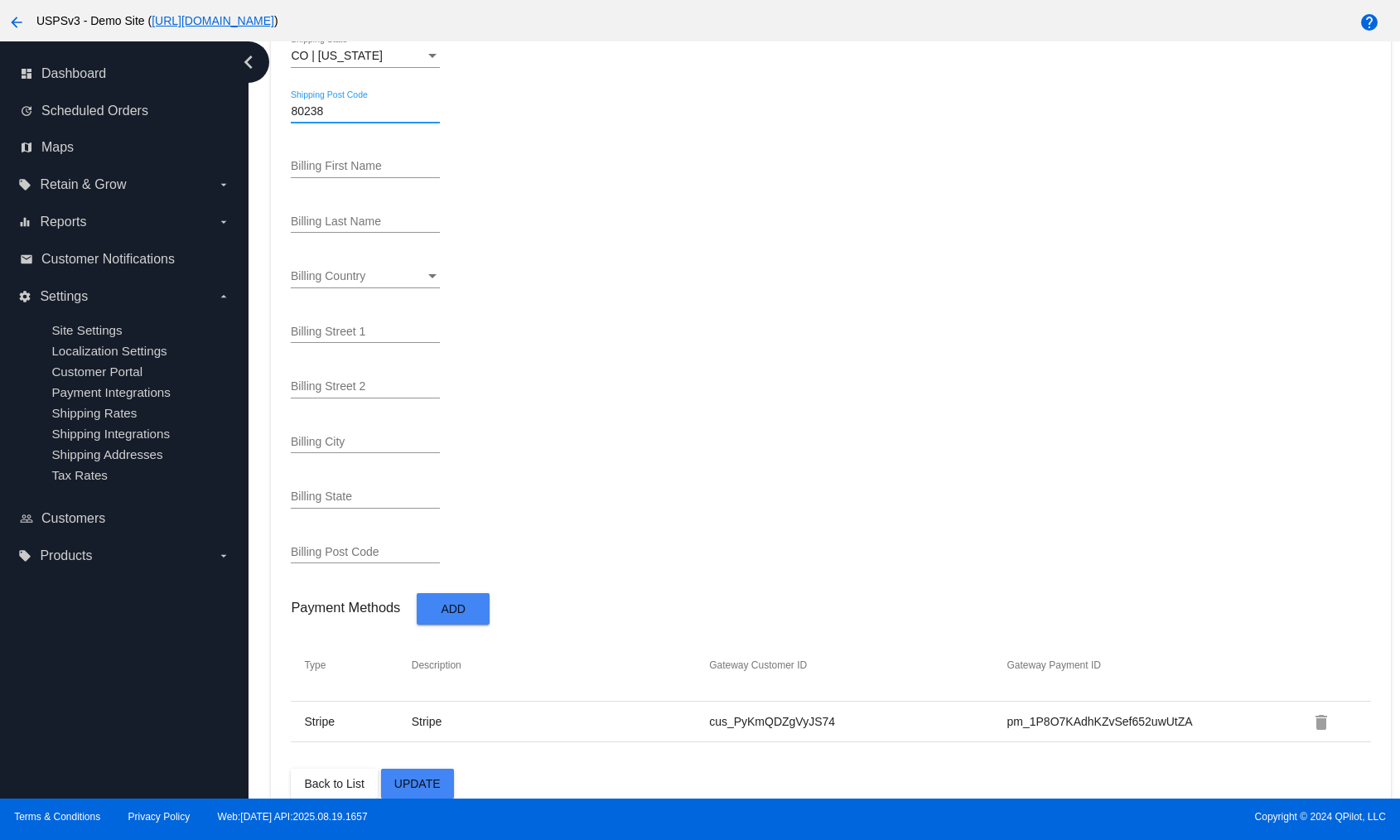
type input "80238"
click at [438, 777] on span "Update" at bounding box center [417, 783] width 47 height 13
click at [317, 714] on td "Stripe" at bounding box center [357, 721] width 107 height 15
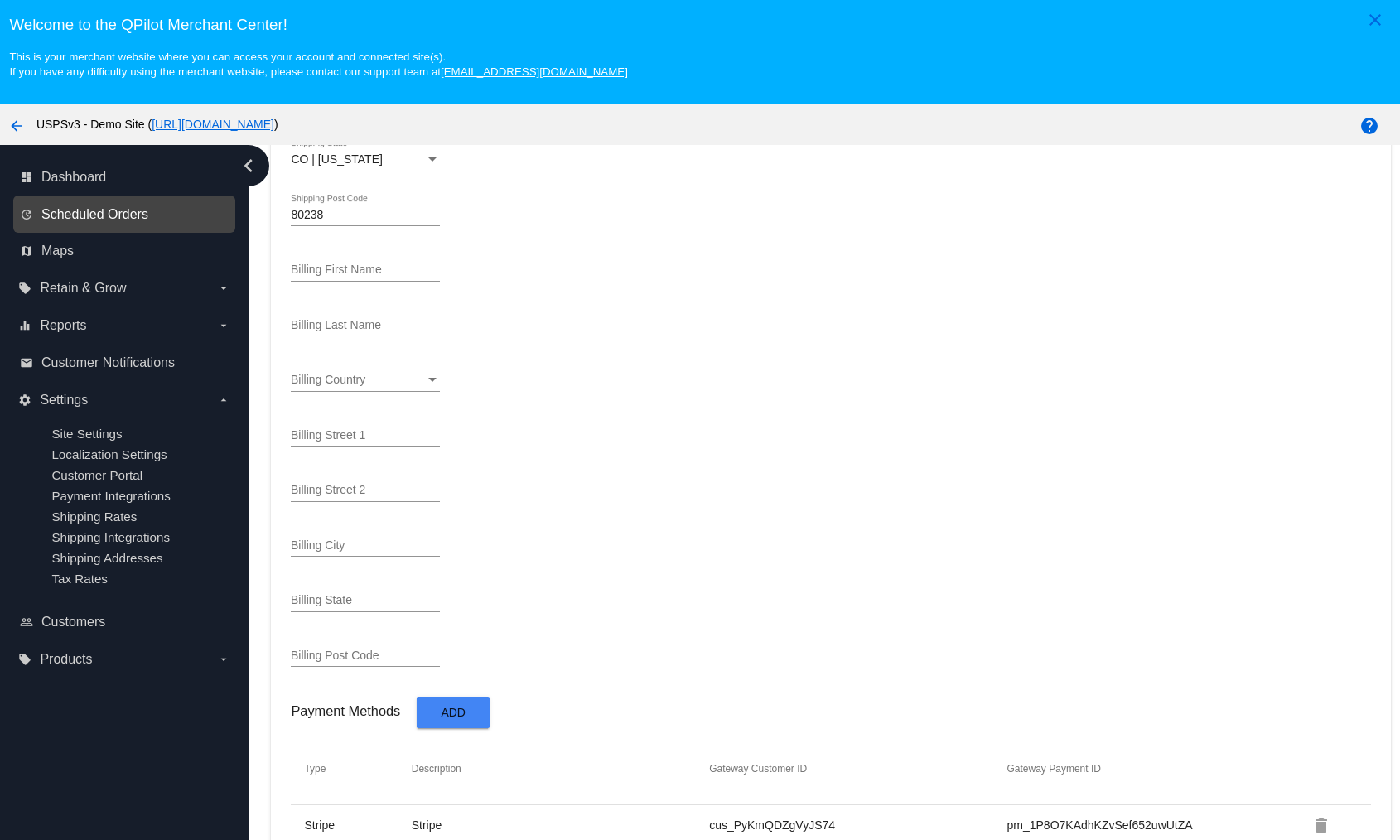
click at [94, 216] on span "Scheduled Orders" at bounding box center [95, 214] width 107 height 15
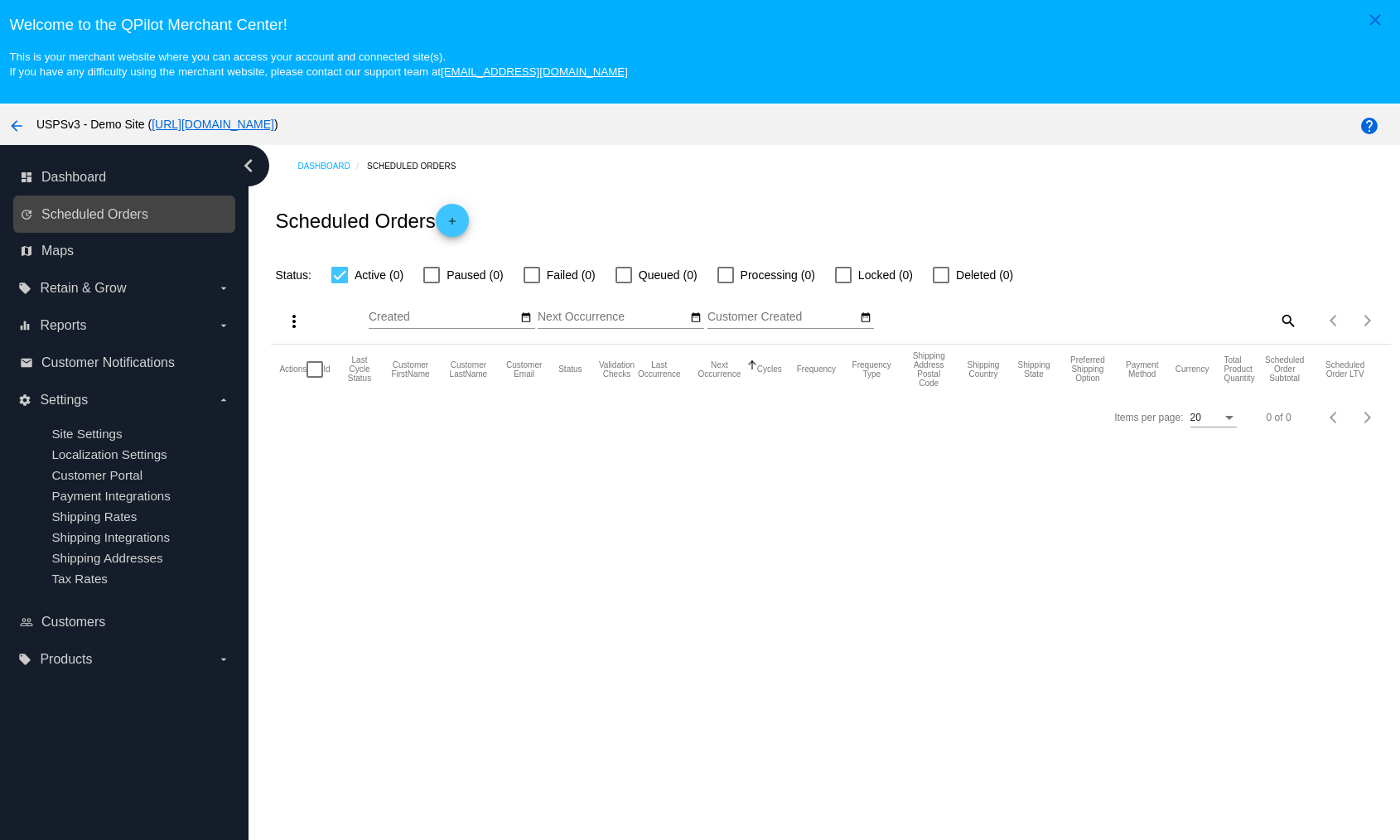
click at [95, 203] on link "update Scheduled Orders" at bounding box center [125, 214] width 210 height 27
click at [92, 211] on span "Scheduled Orders" at bounding box center [95, 214] width 107 height 15
click at [88, 179] on span "Dashboard" at bounding box center [73, 177] width 65 height 15
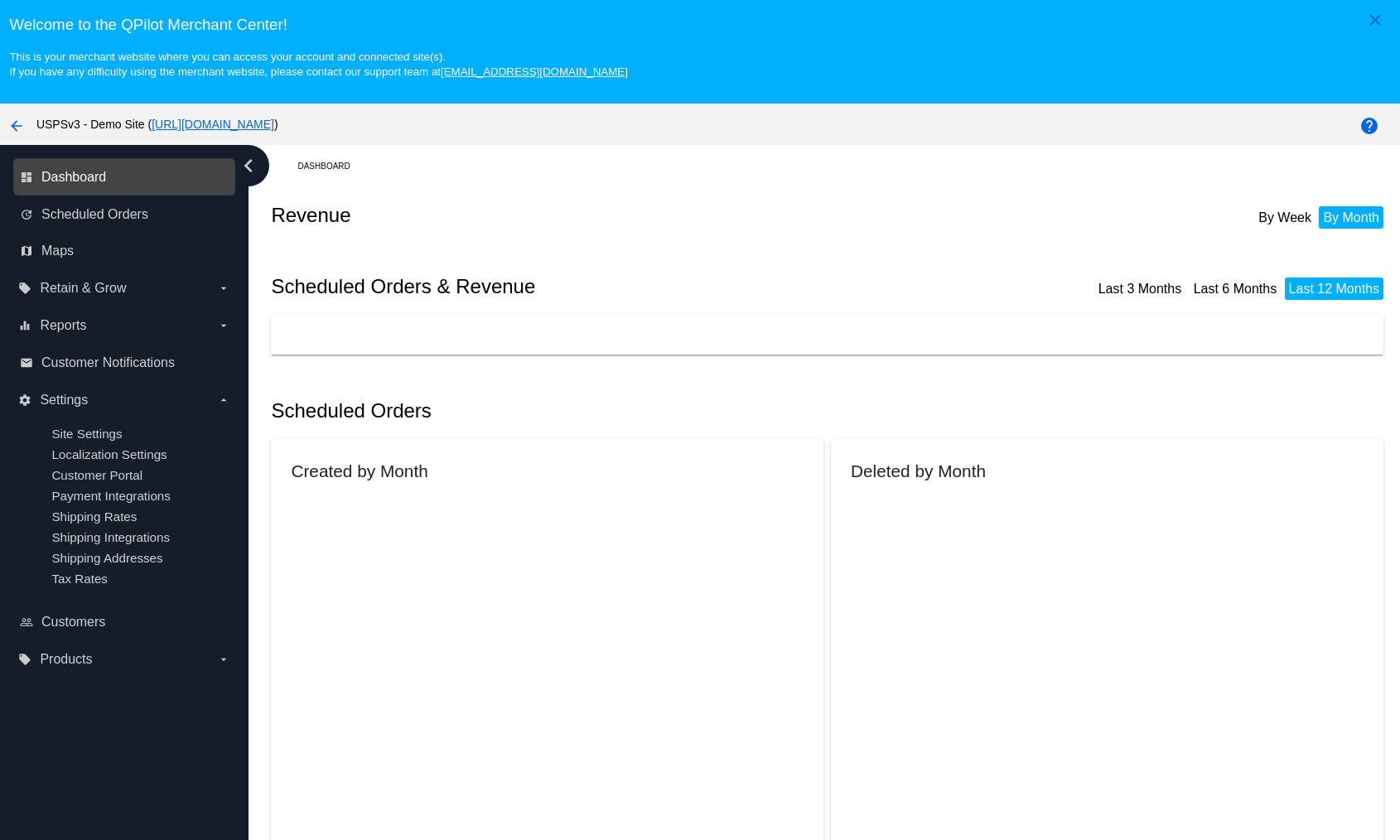
click at [90, 173] on span "Dashboard" at bounding box center [73, 177] width 65 height 15
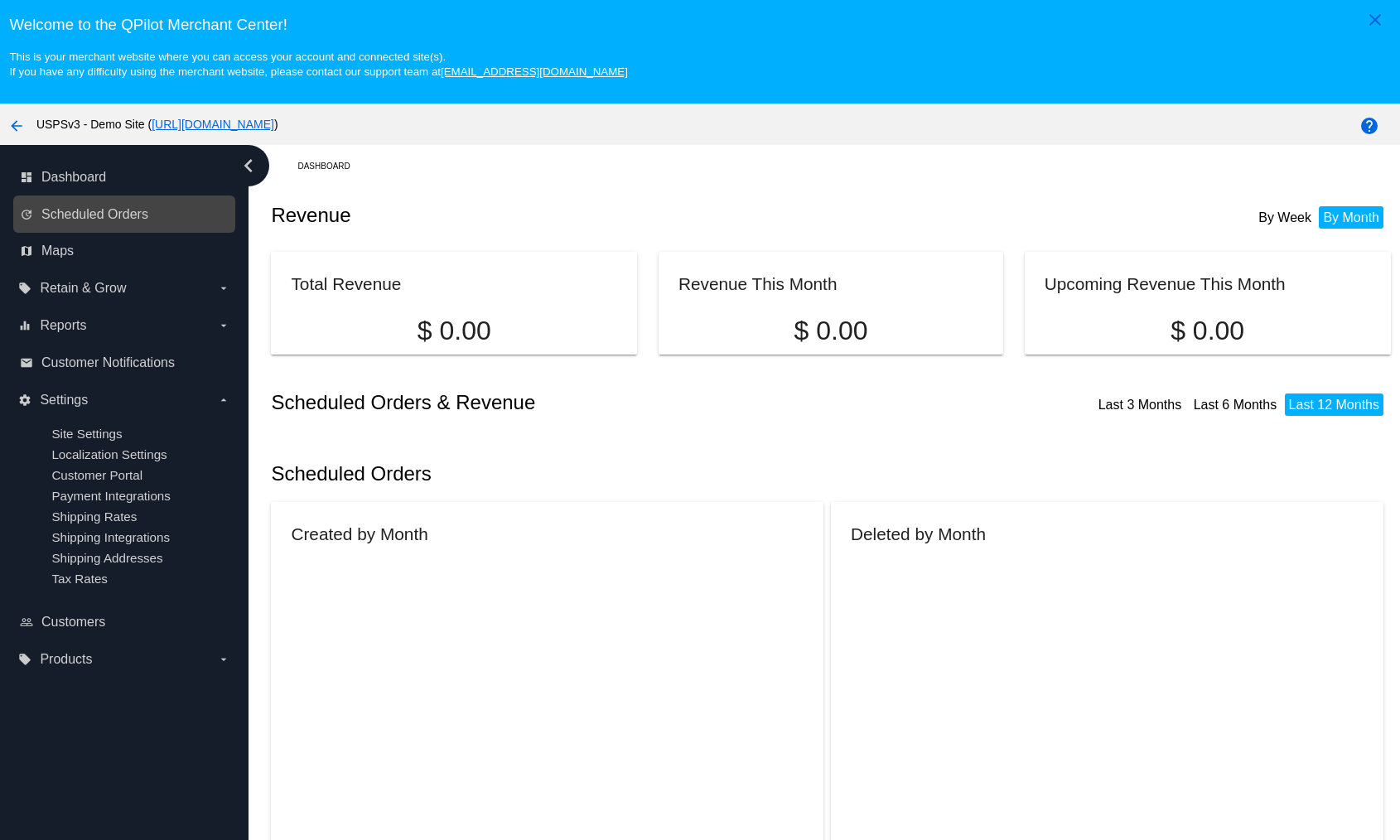
click at [94, 223] on link "update Scheduled Orders" at bounding box center [125, 214] width 210 height 27
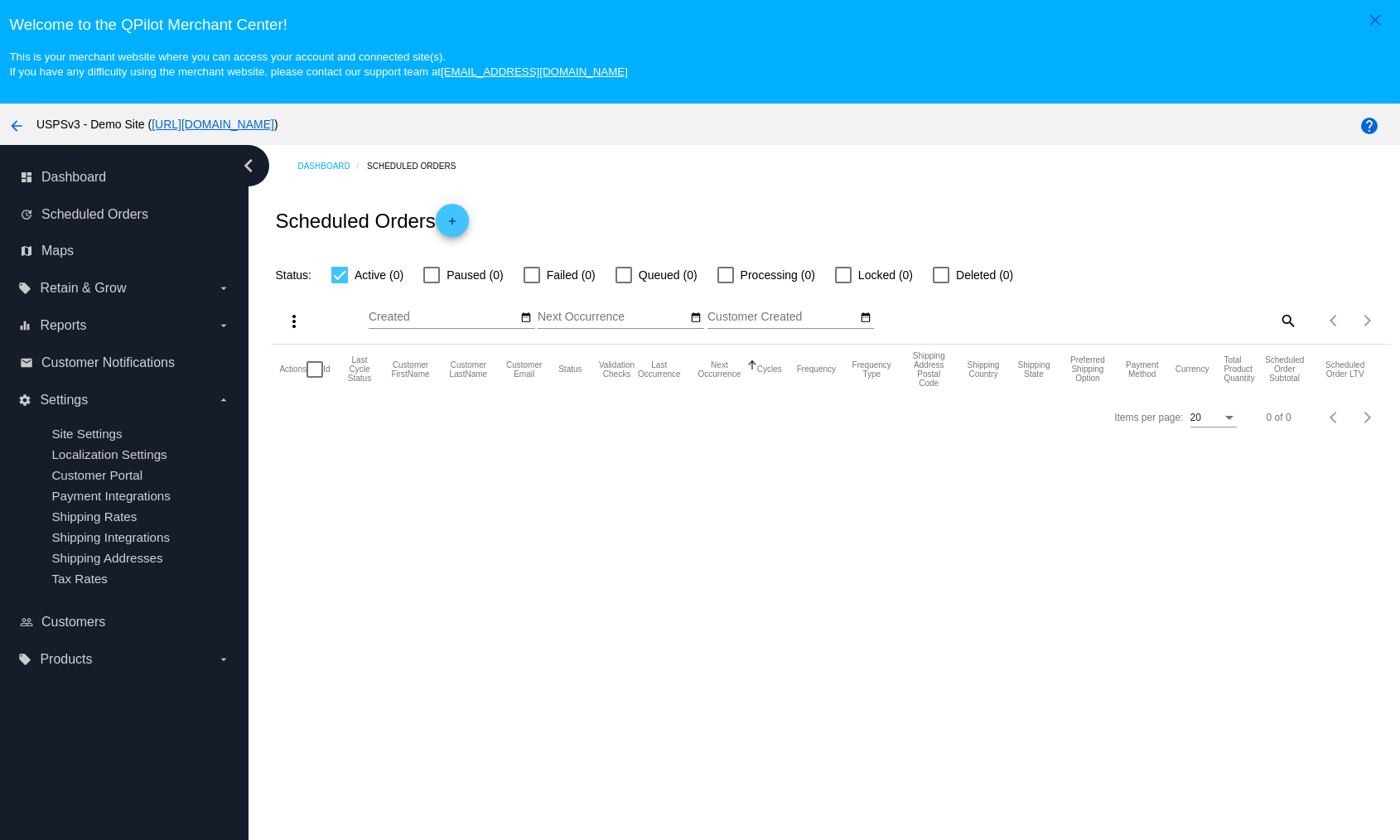
click at [462, 217] on mat-icon "add" at bounding box center [452, 225] width 20 height 20
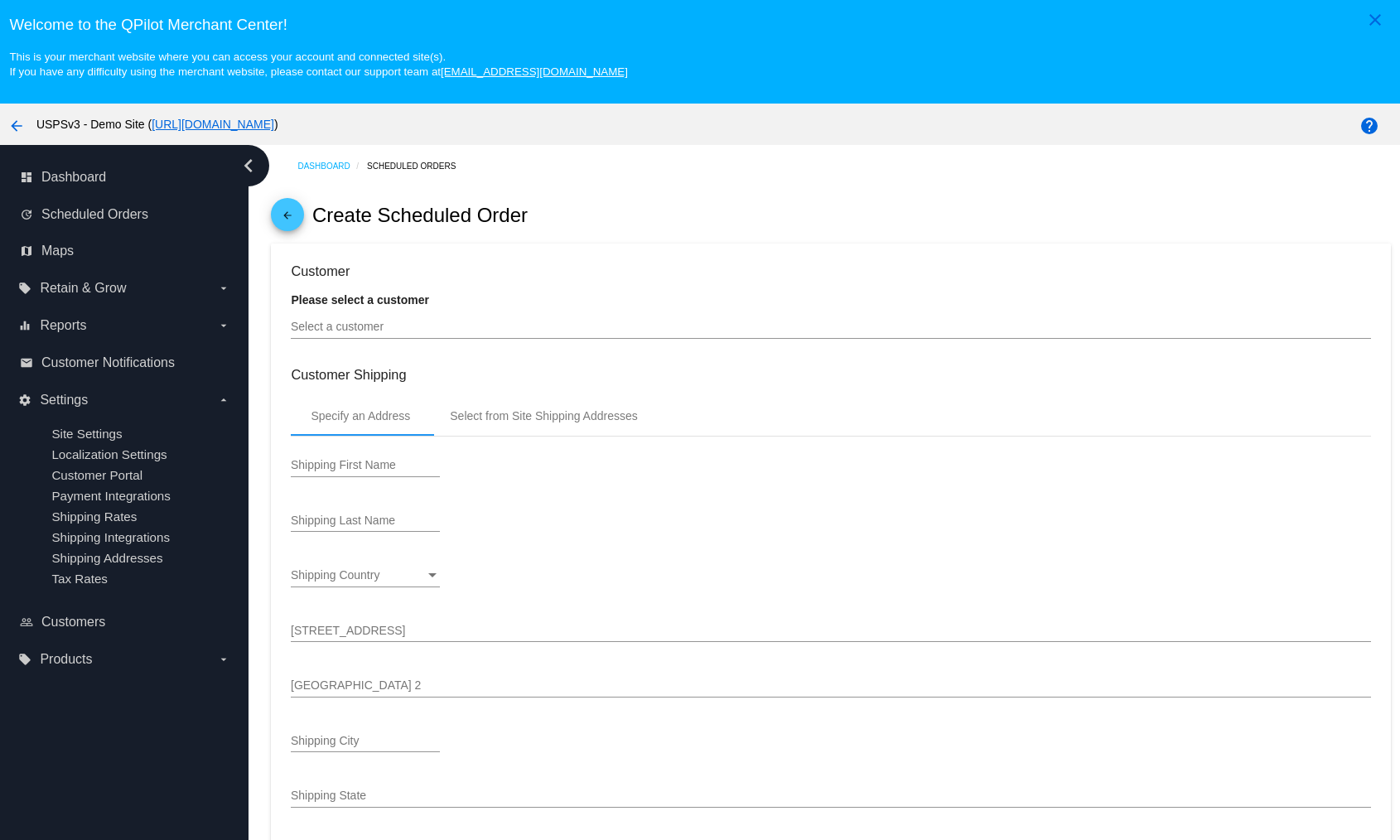
type input "[DATE]"
click at [386, 335] on div "Select a customer" at bounding box center [831, 322] width 1080 height 32
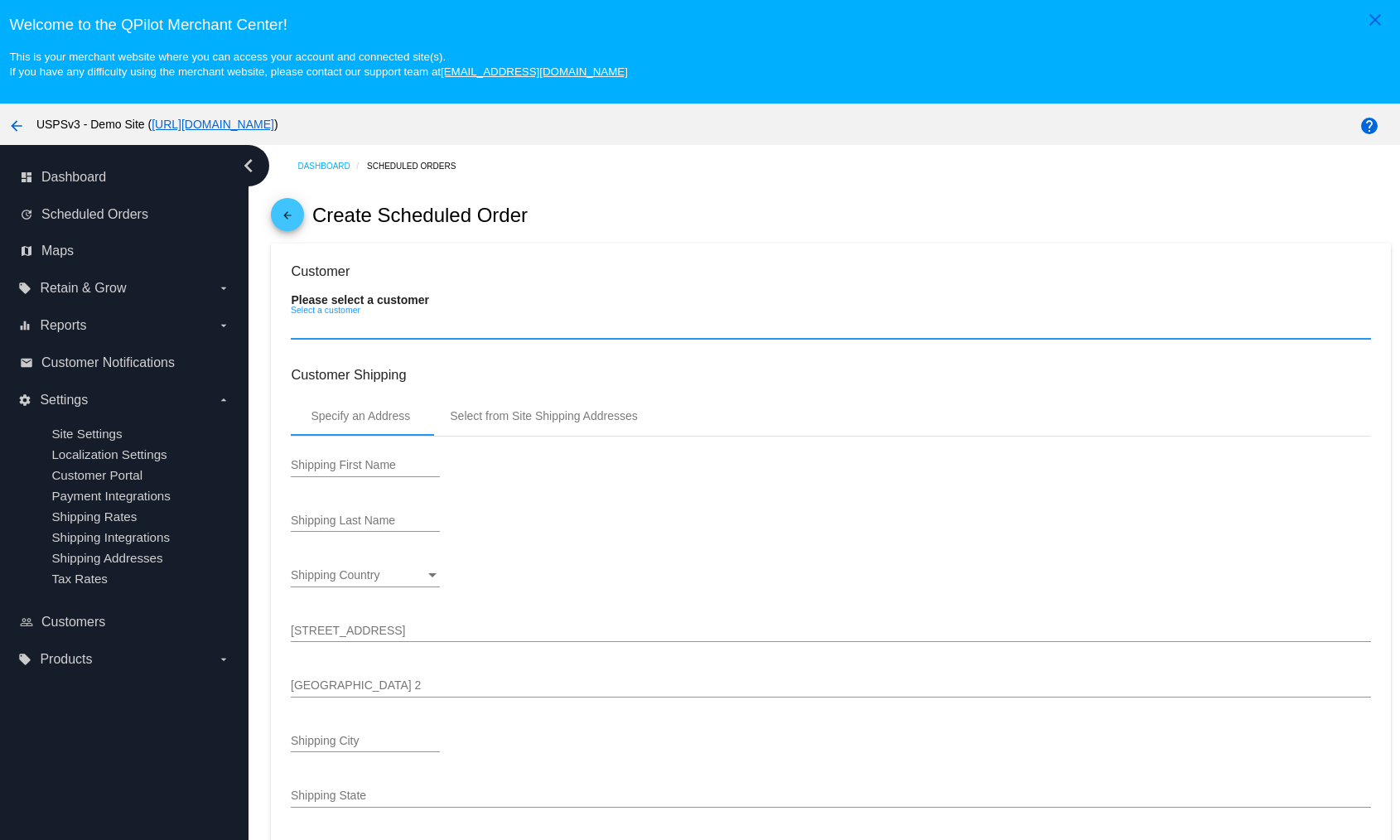
click at [385, 329] on input "Select a customer" at bounding box center [831, 327] width 1080 height 13
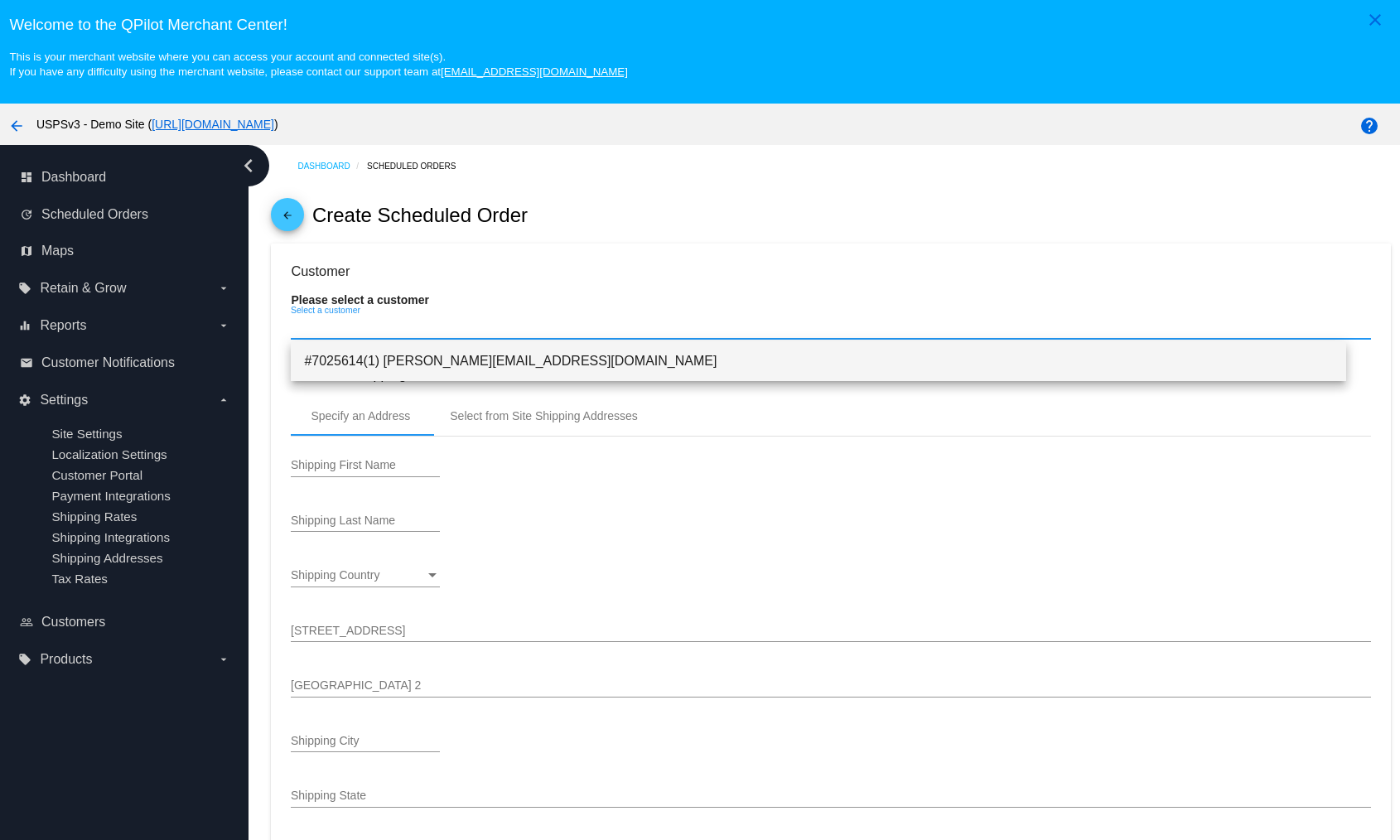
click at [390, 371] on span "#7025614(1) [PERSON_NAME][EMAIL_ADDRESS][DOMAIN_NAME]" at bounding box center [819, 361] width 1028 height 40
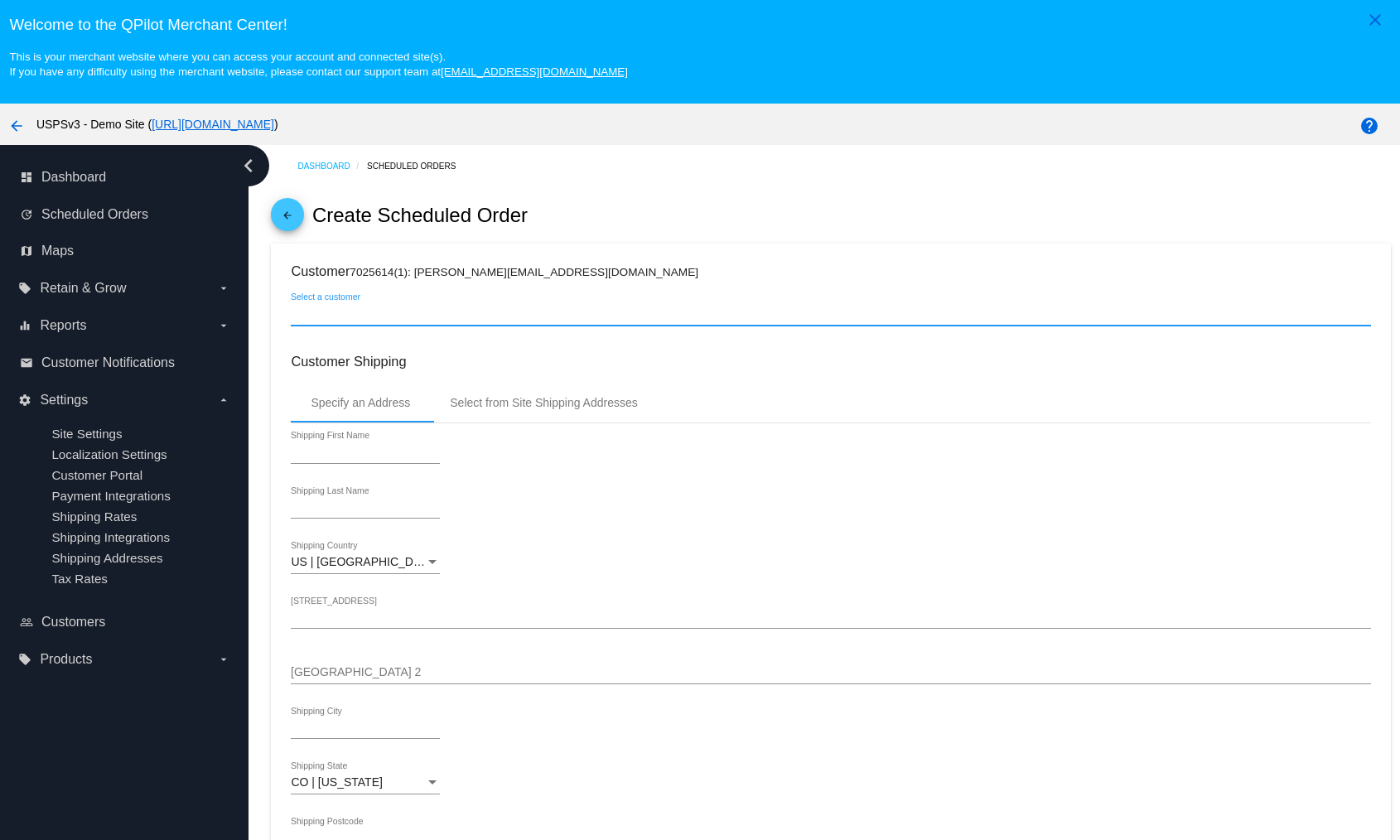
type input "Main"
type input "[STREET_ADDRESS]"
type input "[GEOGRAPHIC_DATA]"
type input "80238"
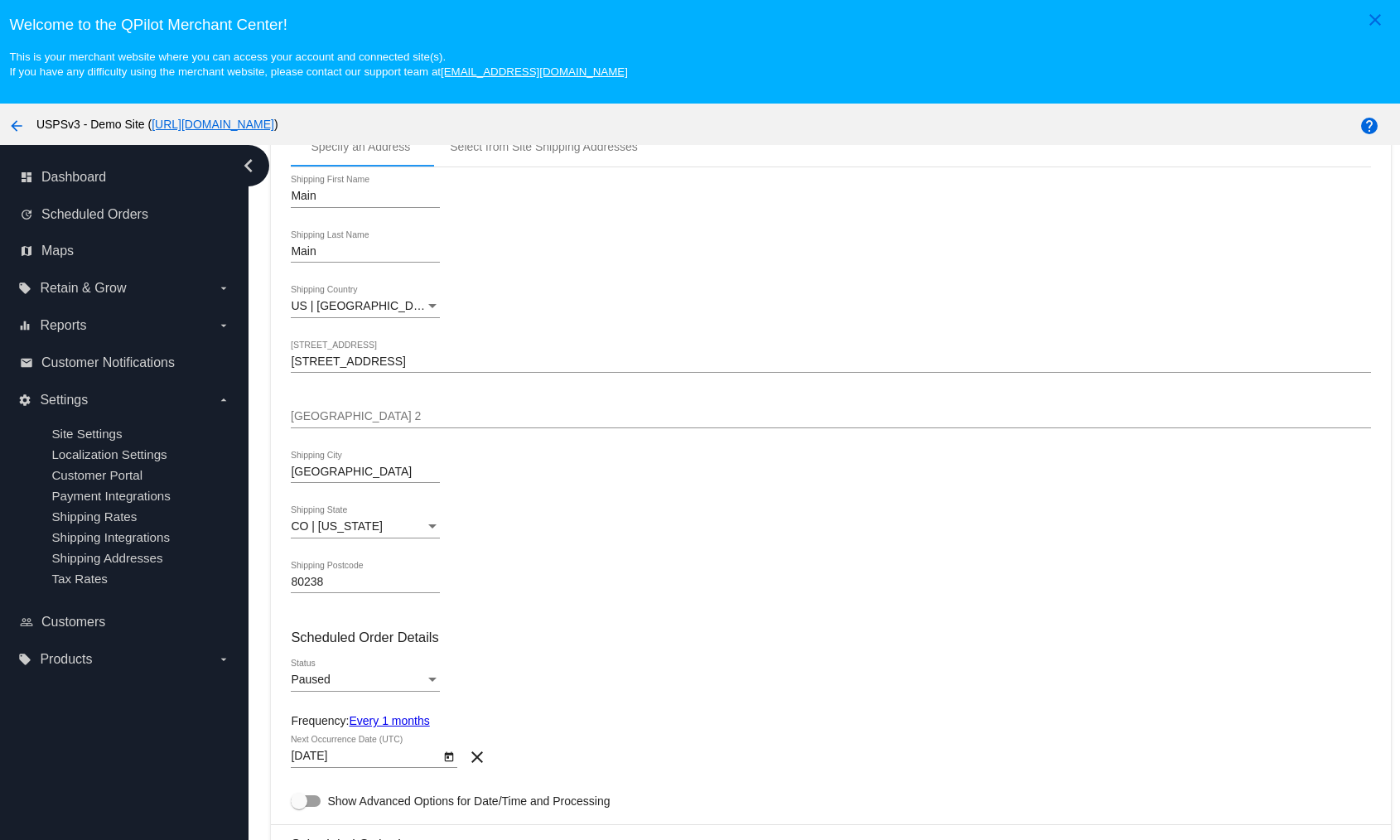
scroll to position [417, 0]
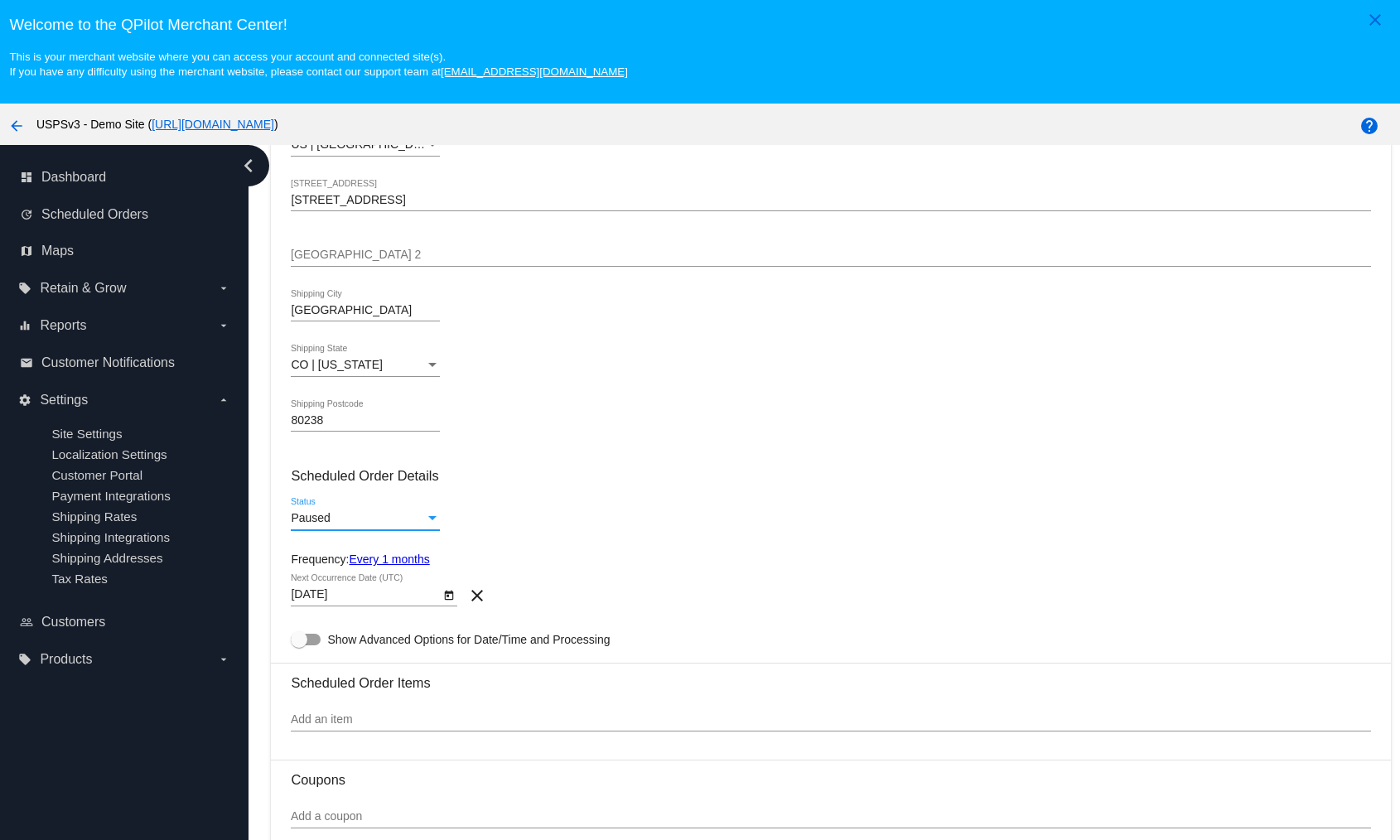
click at [371, 512] on div "Paused" at bounding box center [358, 518] width 135 height 13
click at [355, 484] on span "Active" at bounding box center [365, 482] width 149 height 34
click at [381, 560] on link "Every 1 months" at bounding box center [388, 559] width 80 height 13
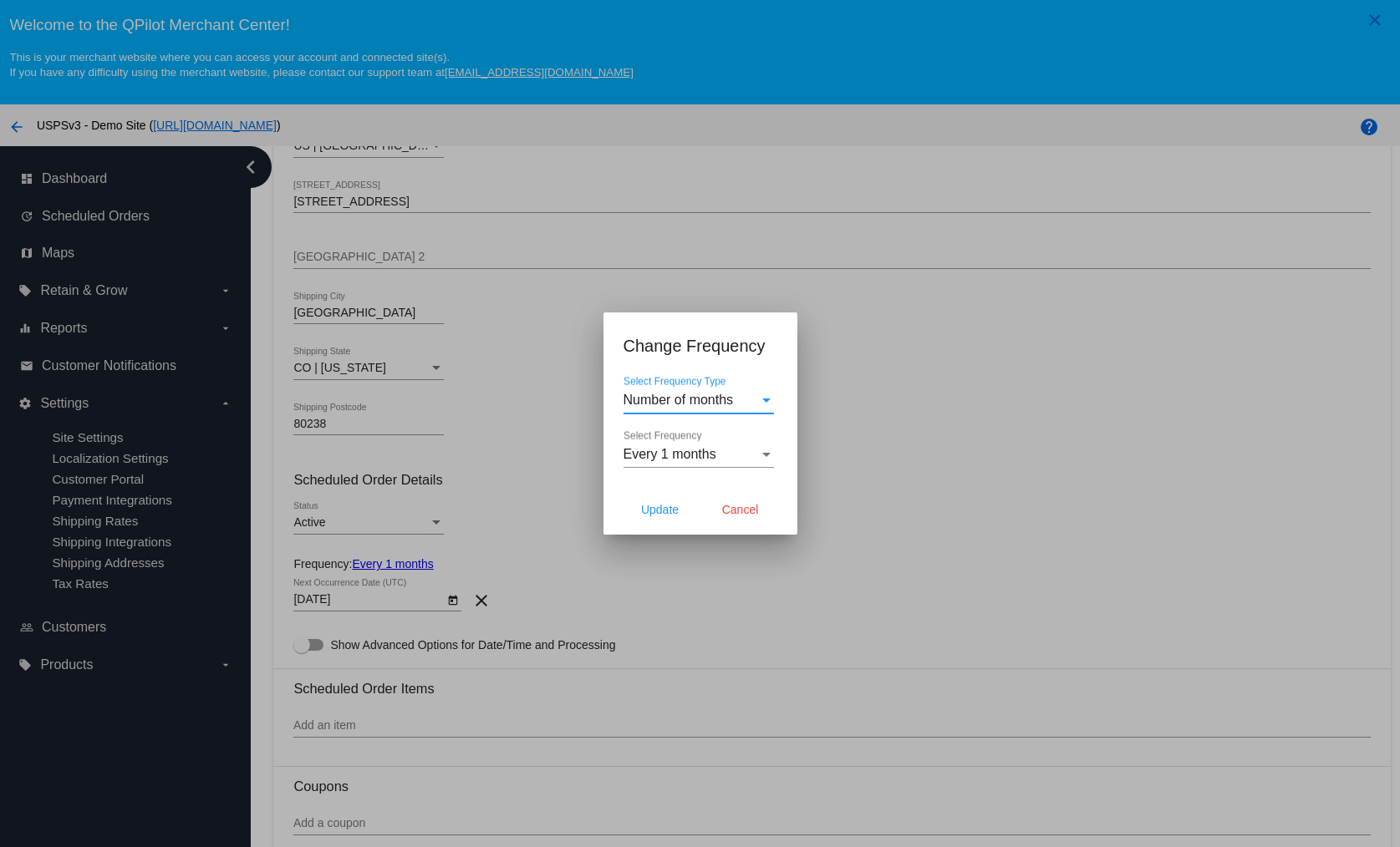
click at [682, 414] on div "Number of months Select Frequency Type" at bounding box center [699, 403] width 151 height 54
click at [693, 406] on span "Number of months" at bounding box center [679, 400] width 111 height 14
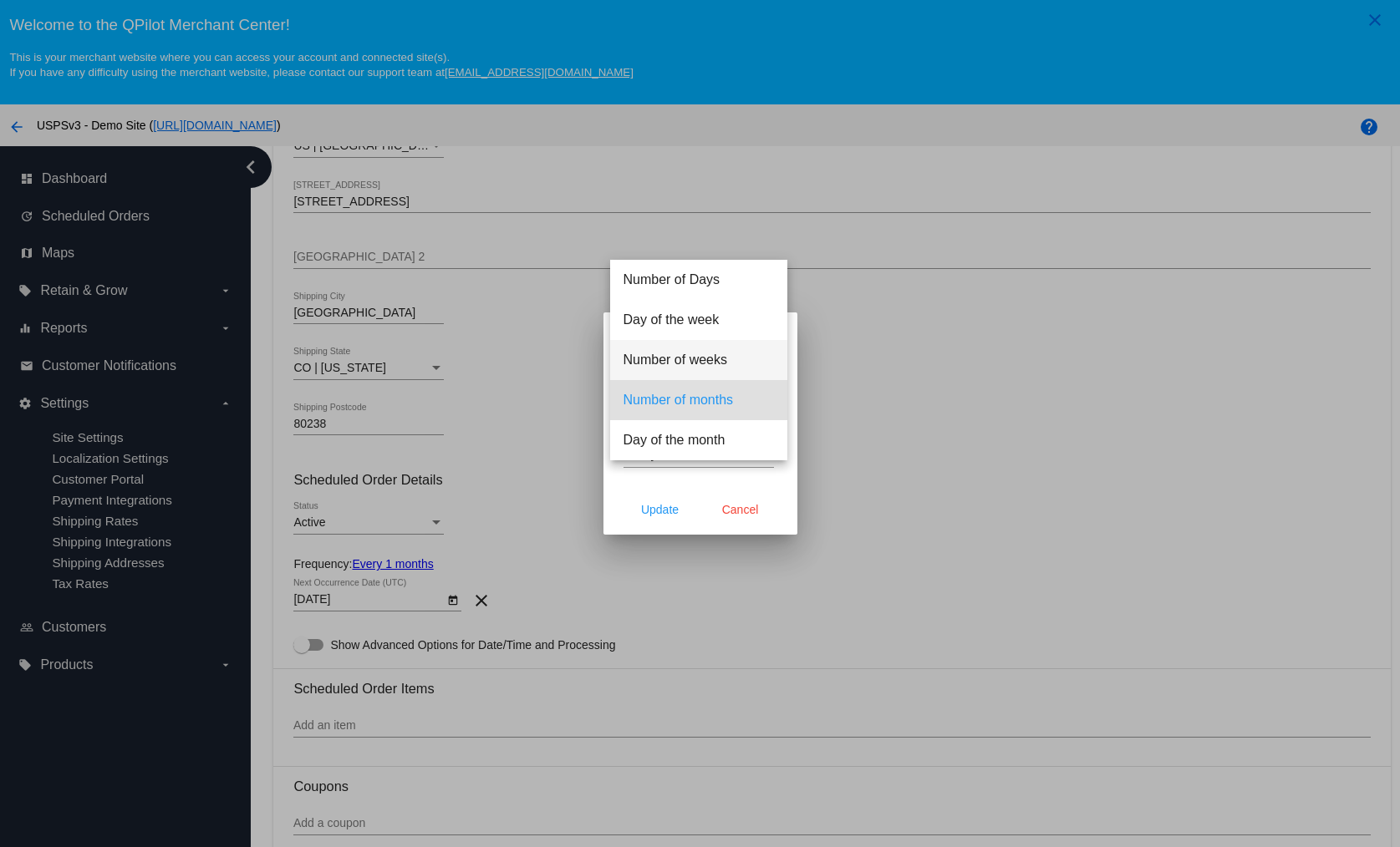
click at [696, 358] on span "Number of weeks" at bounding box center [699, 360] width 151 height 40
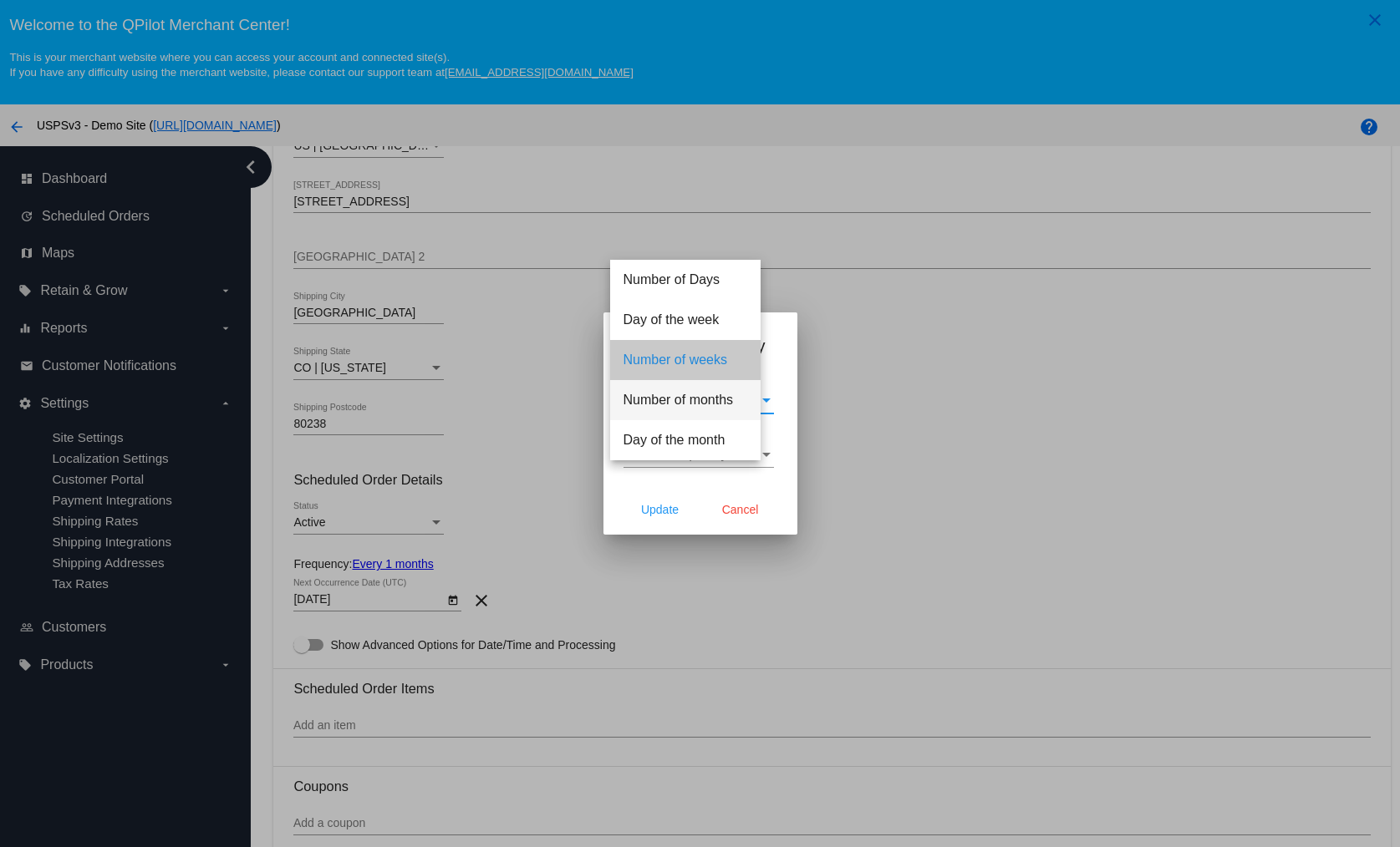
click at [685, 444] on div "Select Frequency Select Frequency" at bounding box center [699, 449] width 151 height 37
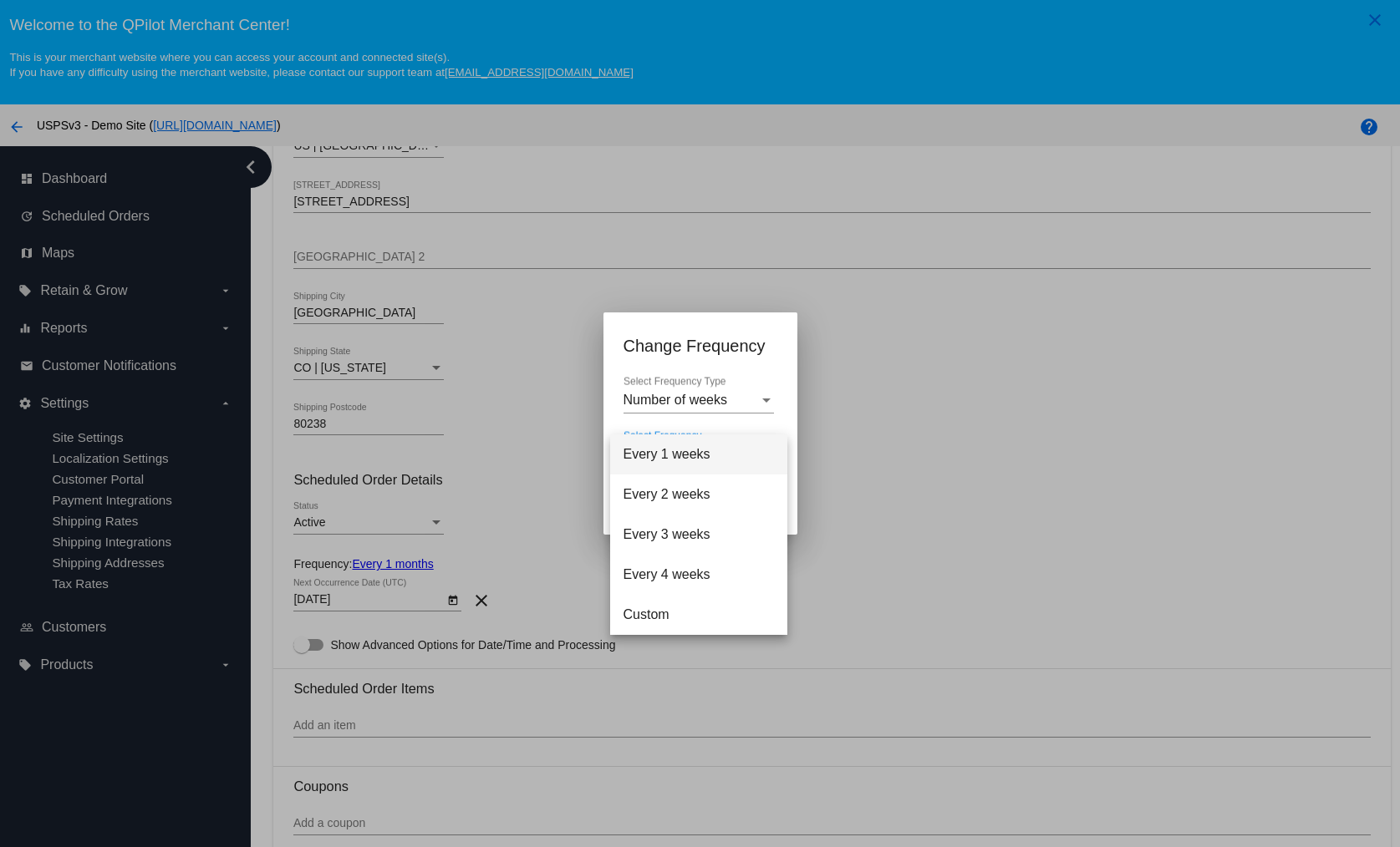
click at [689, 463] on span "Every 1 weeks" at bounding box center [699, 455] width 151 height 40
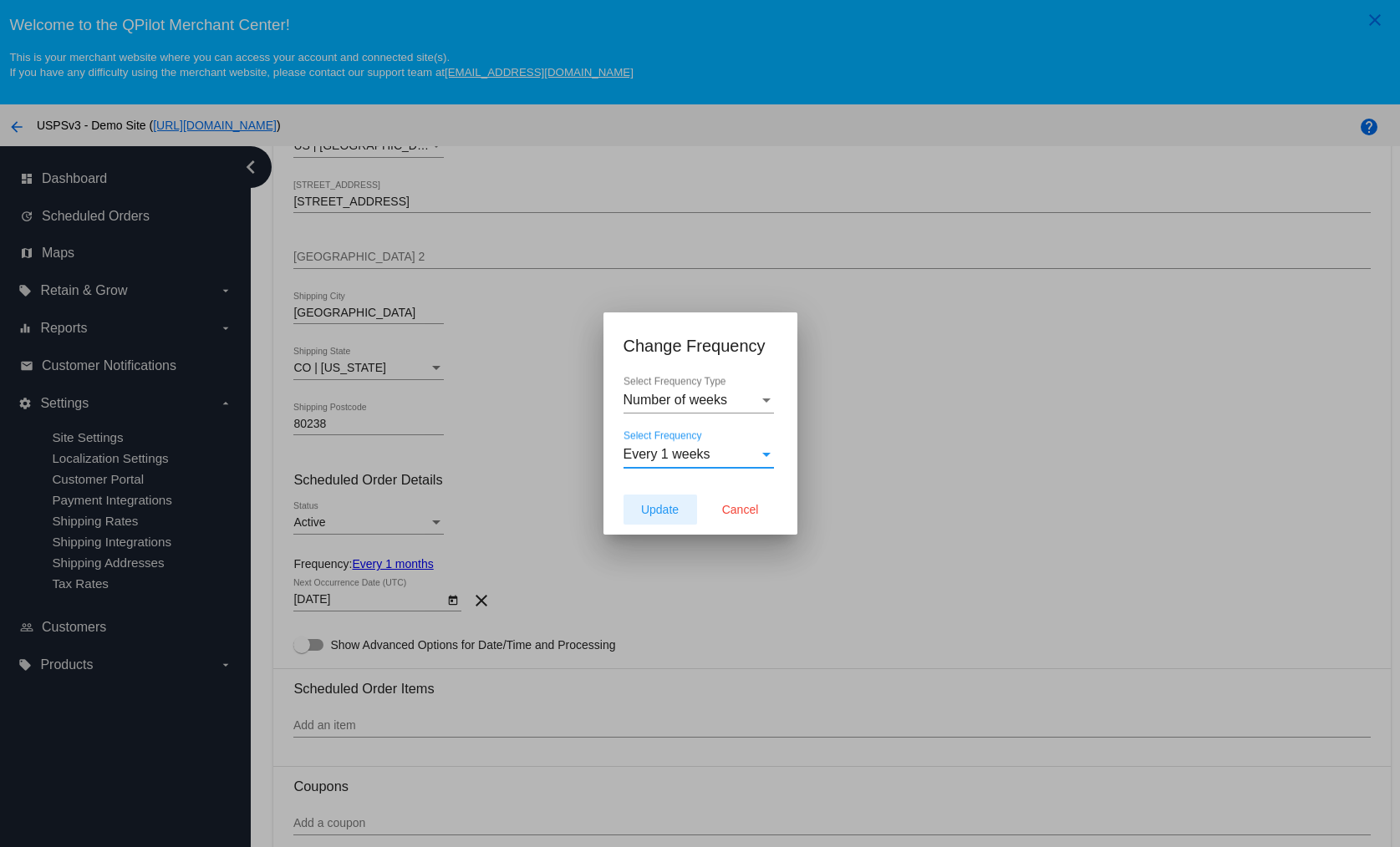
click at [671, 516] on span "Update" at bounding box center [660, 509] width 37 height 13
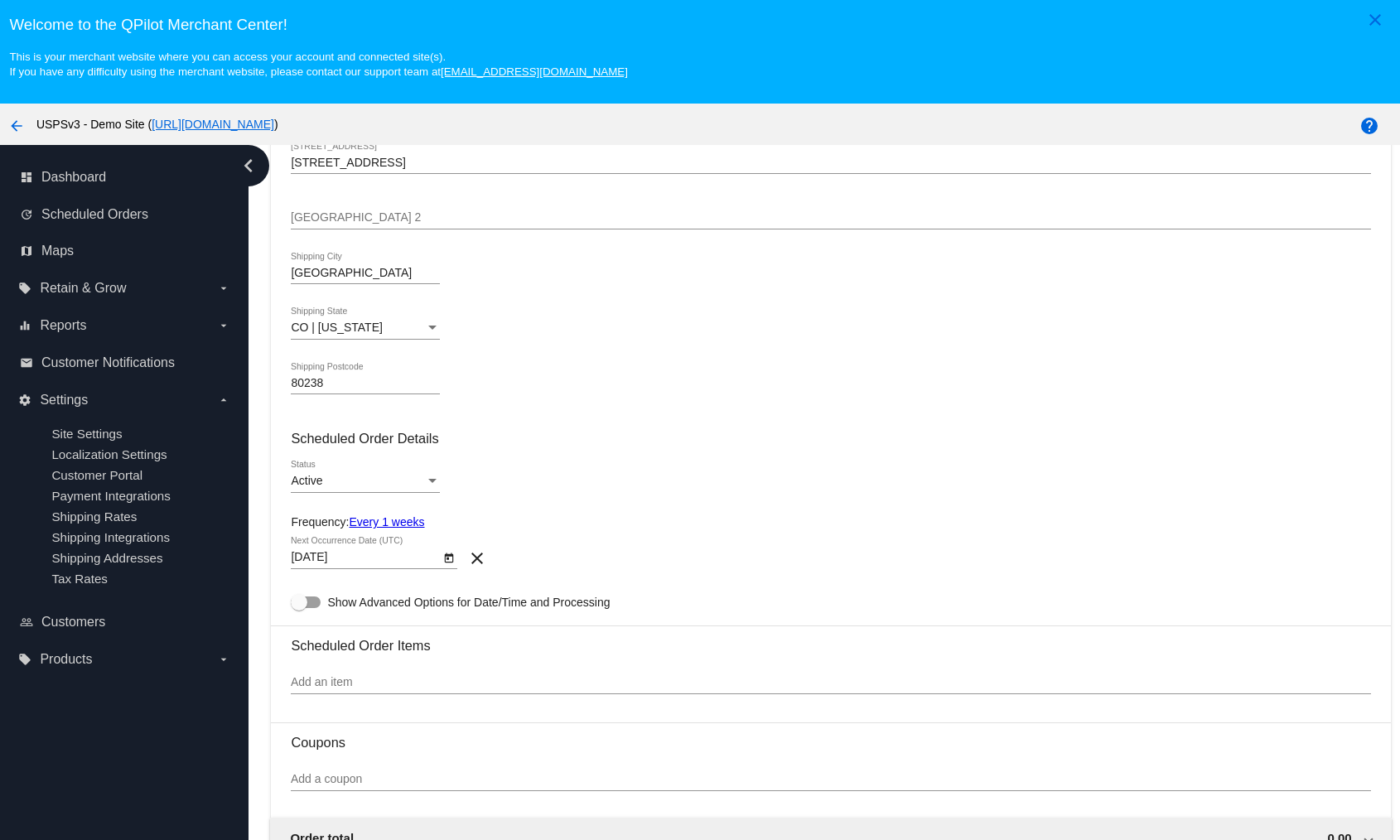
type input "[DATE]"
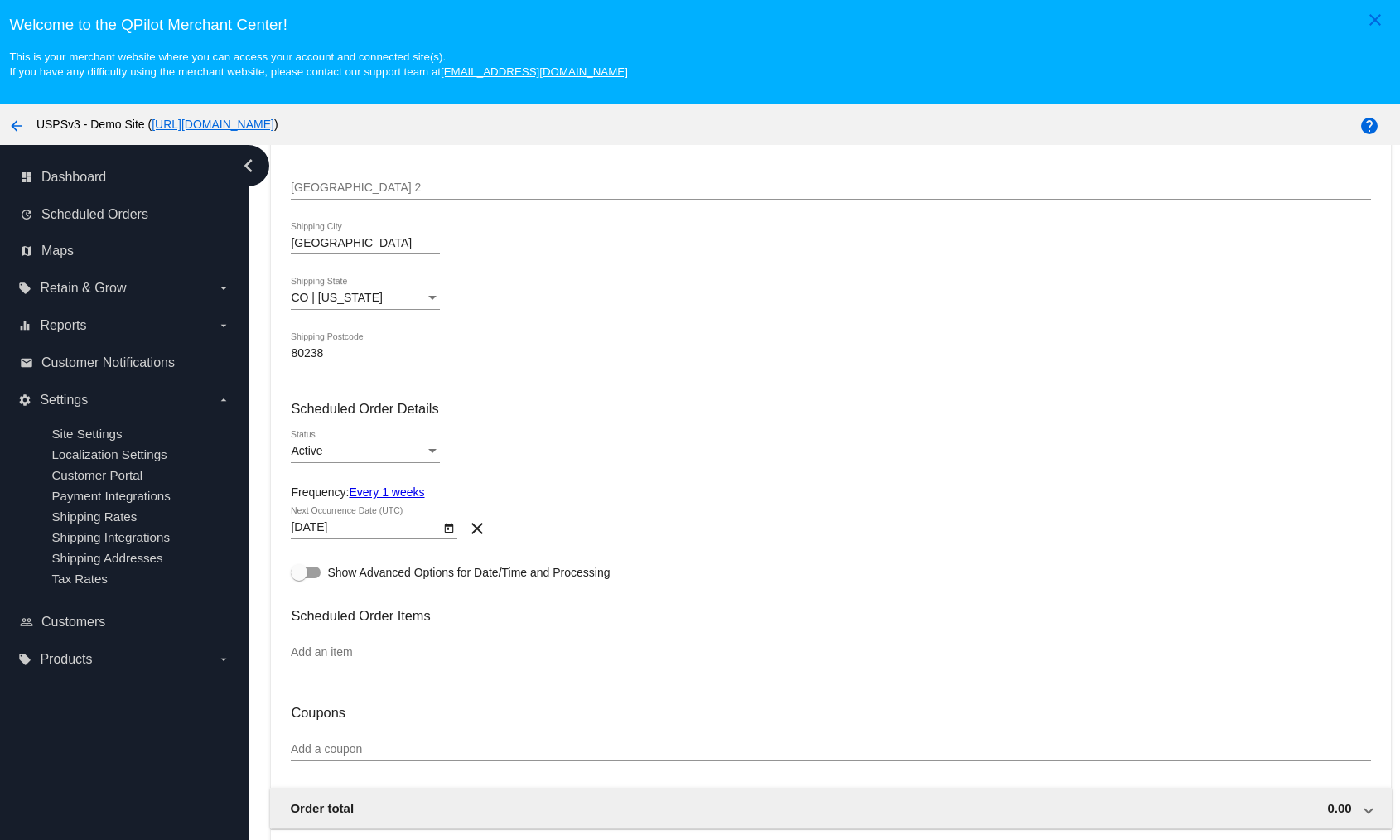
click at [426, 641] on div "Add an item" at bounding box center [831, 648] width 1080 height 32
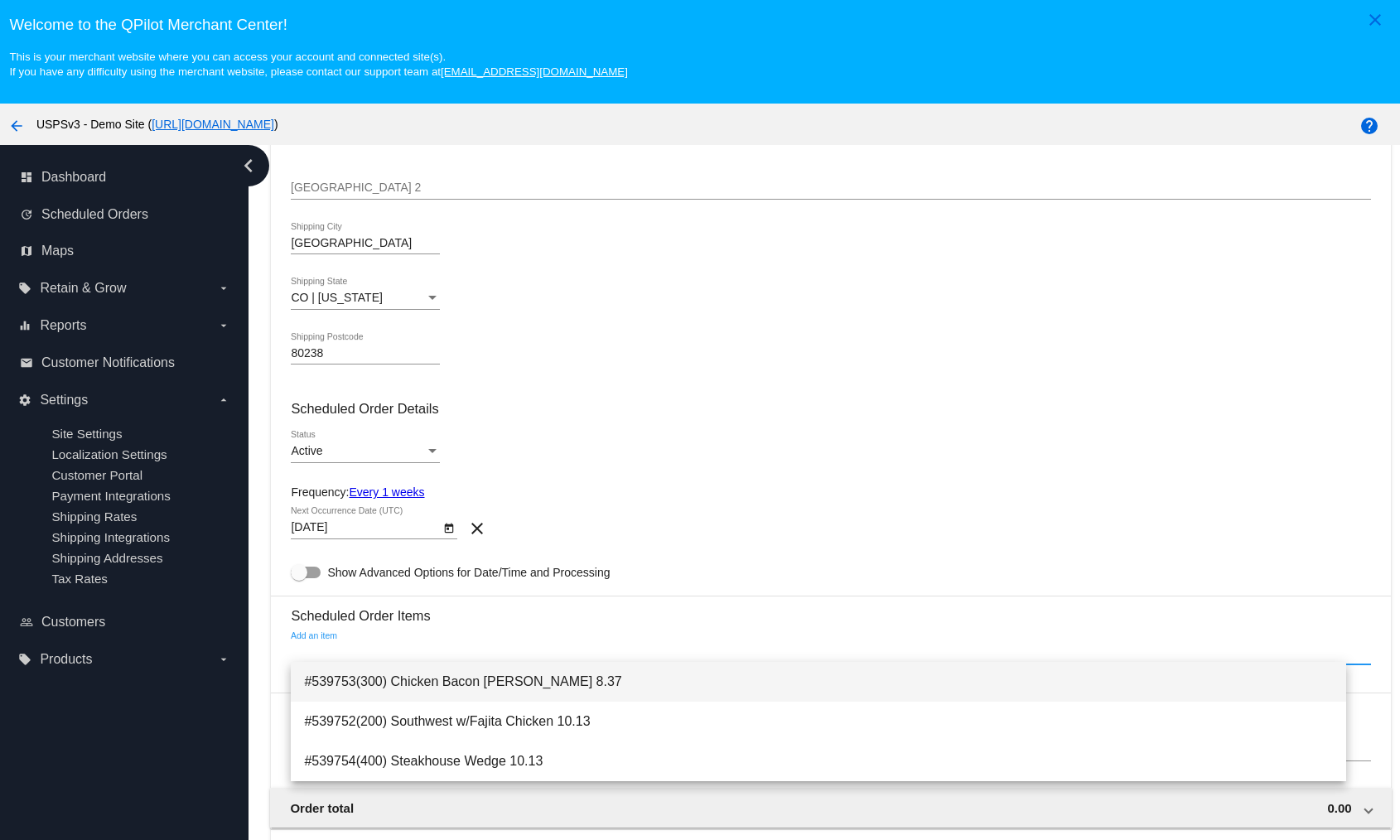
click at [419, 675] on span "#539753(300) Chicken Bacon [PERSON_NAME] 8.37" at bounding box center [819, 682] width 1028 height 40
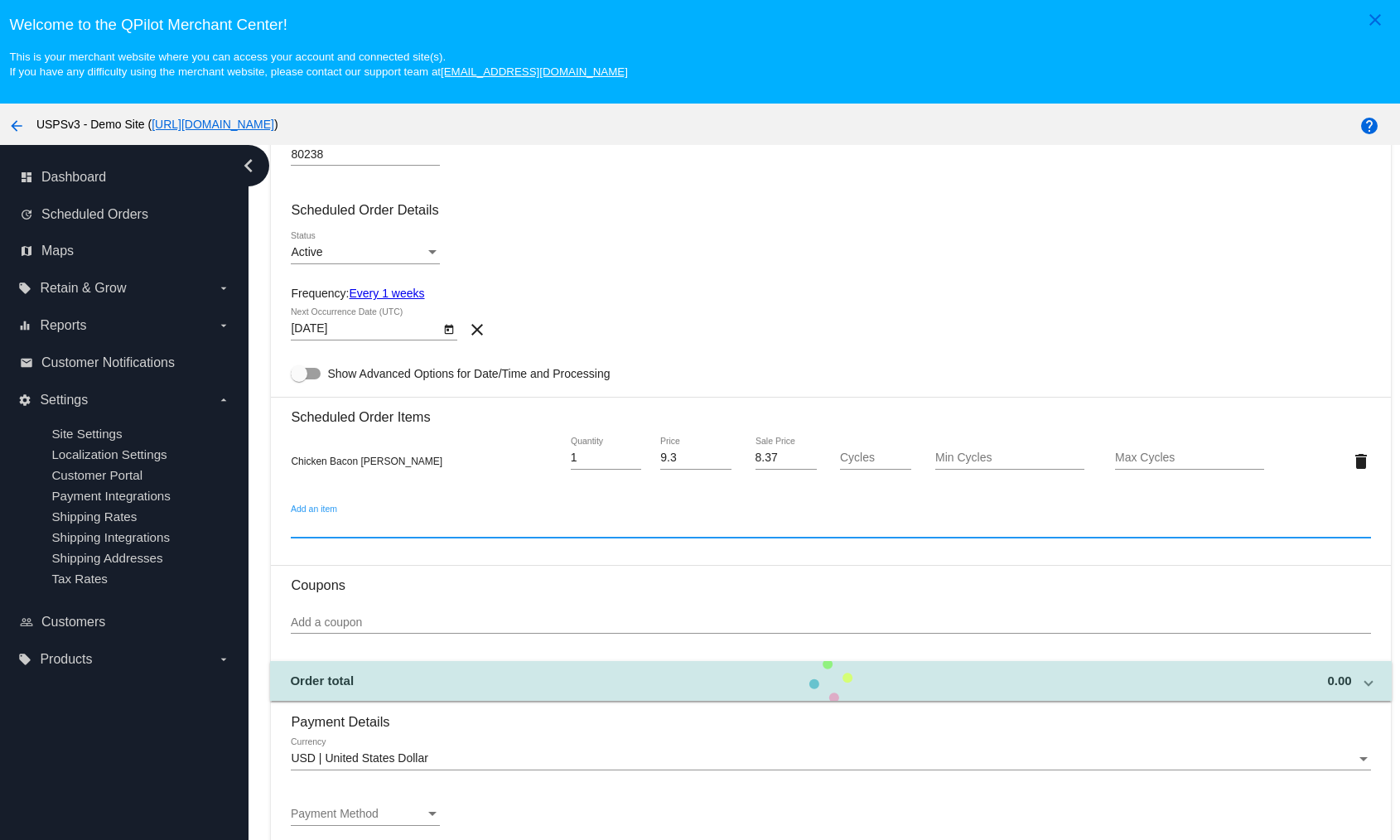
scroll to position [777, 0]
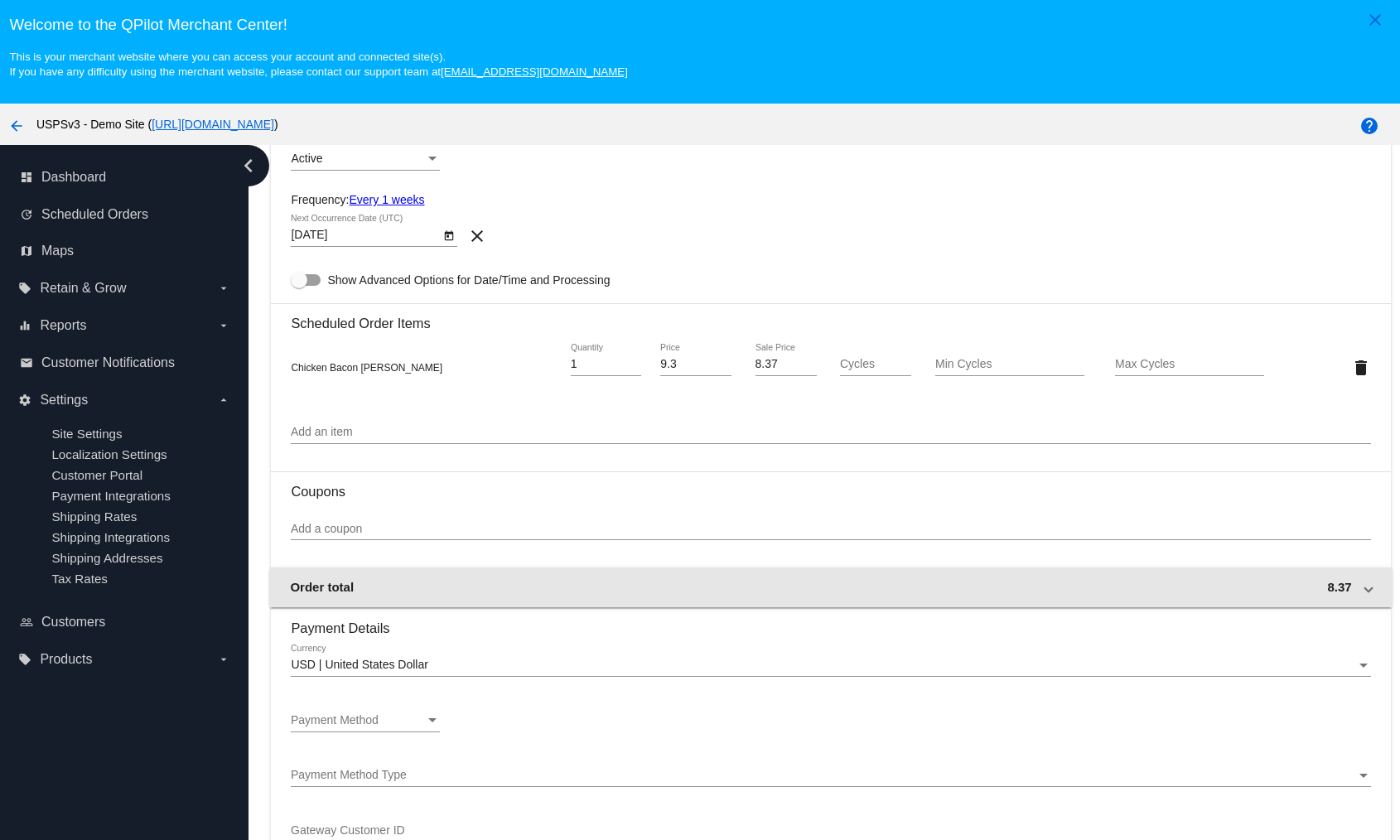
click at [1280, 580] on mat-expansion-panel-header "Order total 8.37" at bounding box center [831, 587] width 1121 height 40
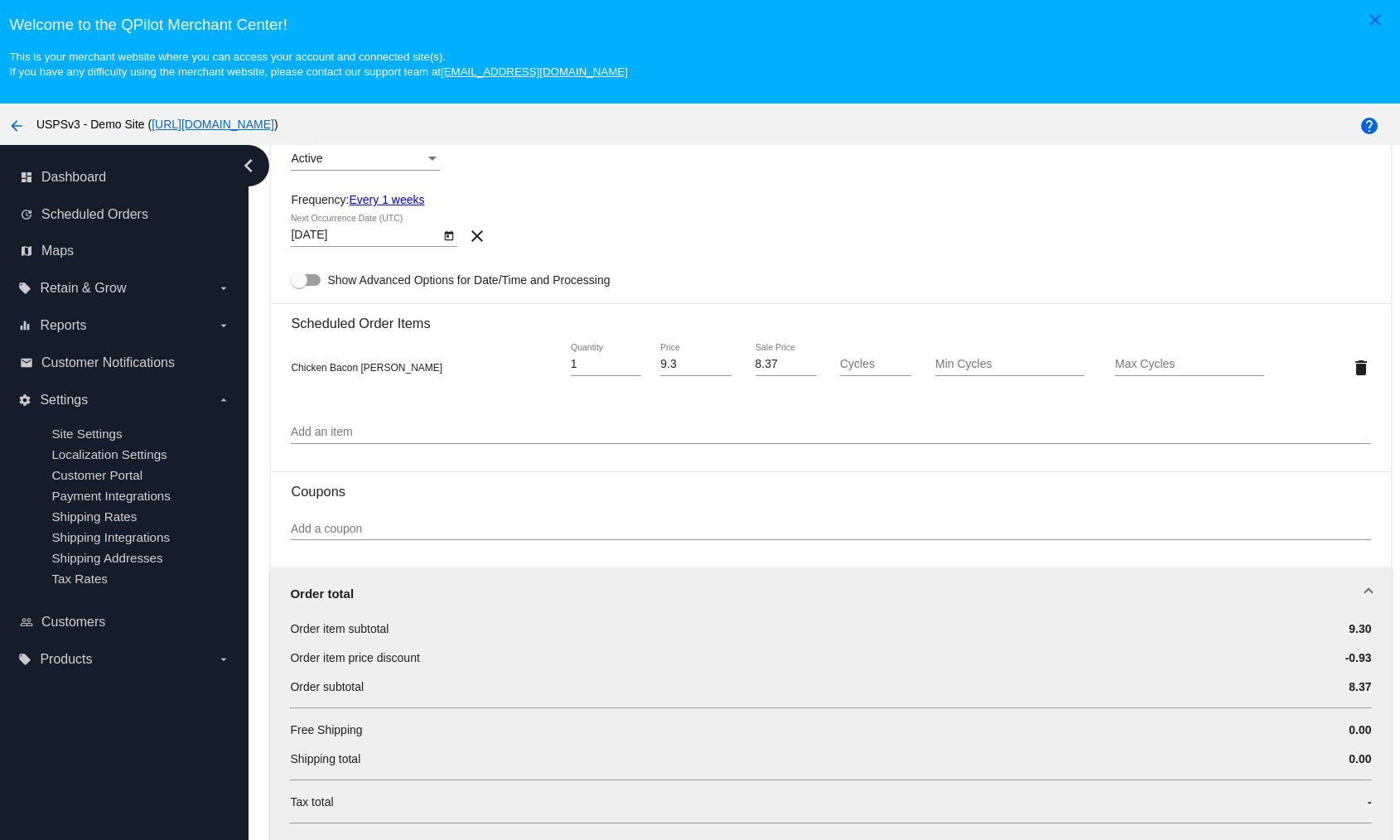
click at [1280, 580] on mat-expansion-panel-header "Order total" at bounding box center [831, 593] width 1121 height 53
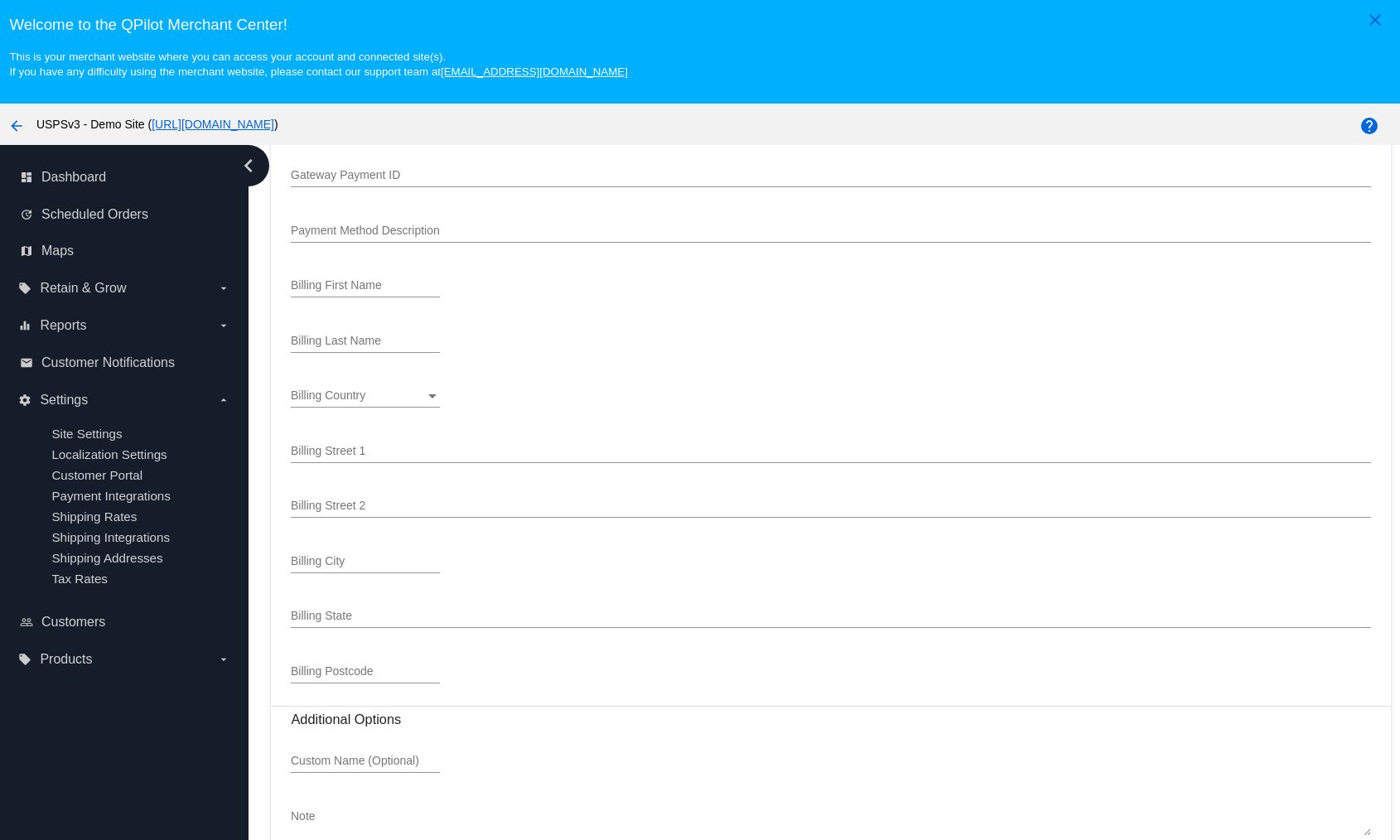
scroll to position [1037, 0]
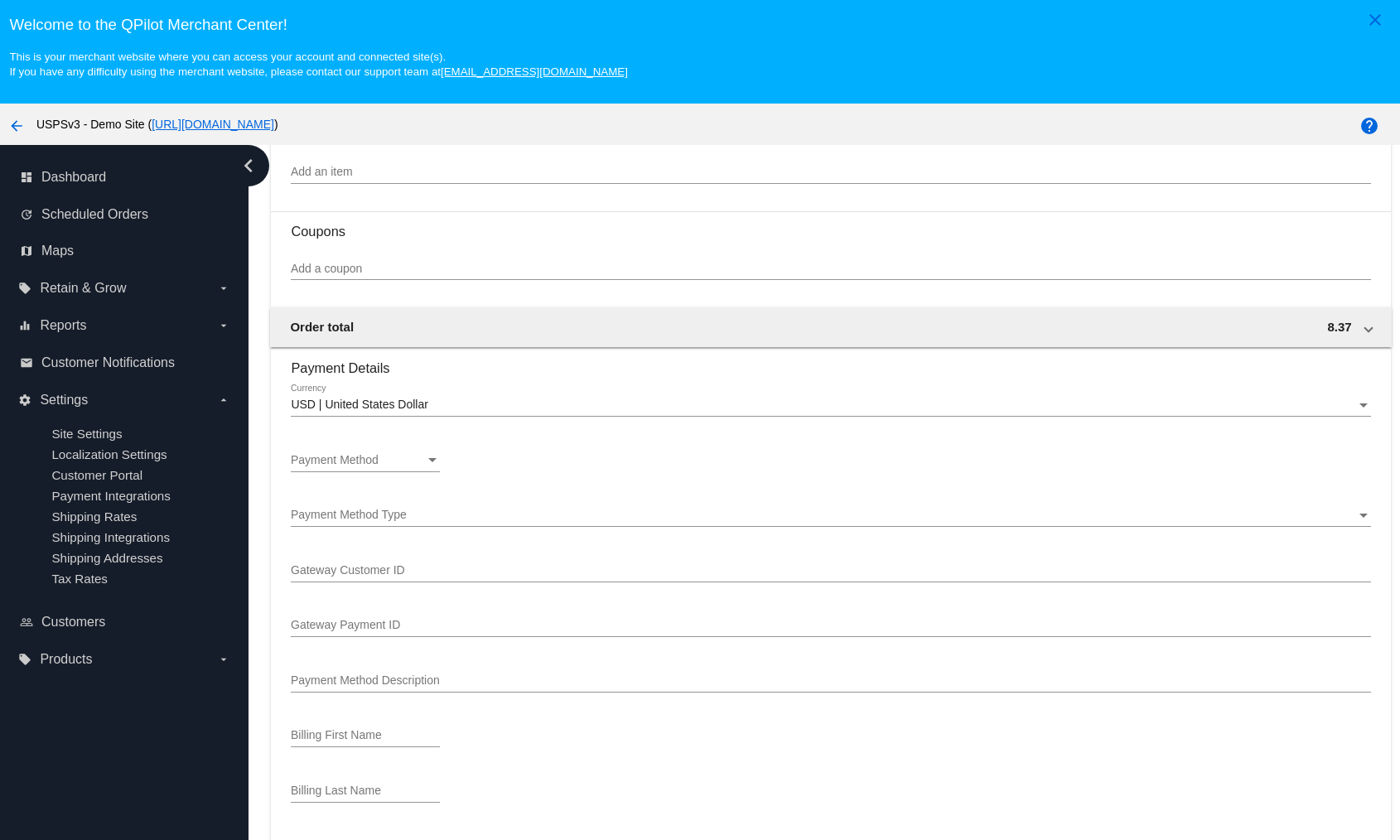
click at [383, 457] on div "Payment Method" at bounding box center [358, 460] width 135 height 13
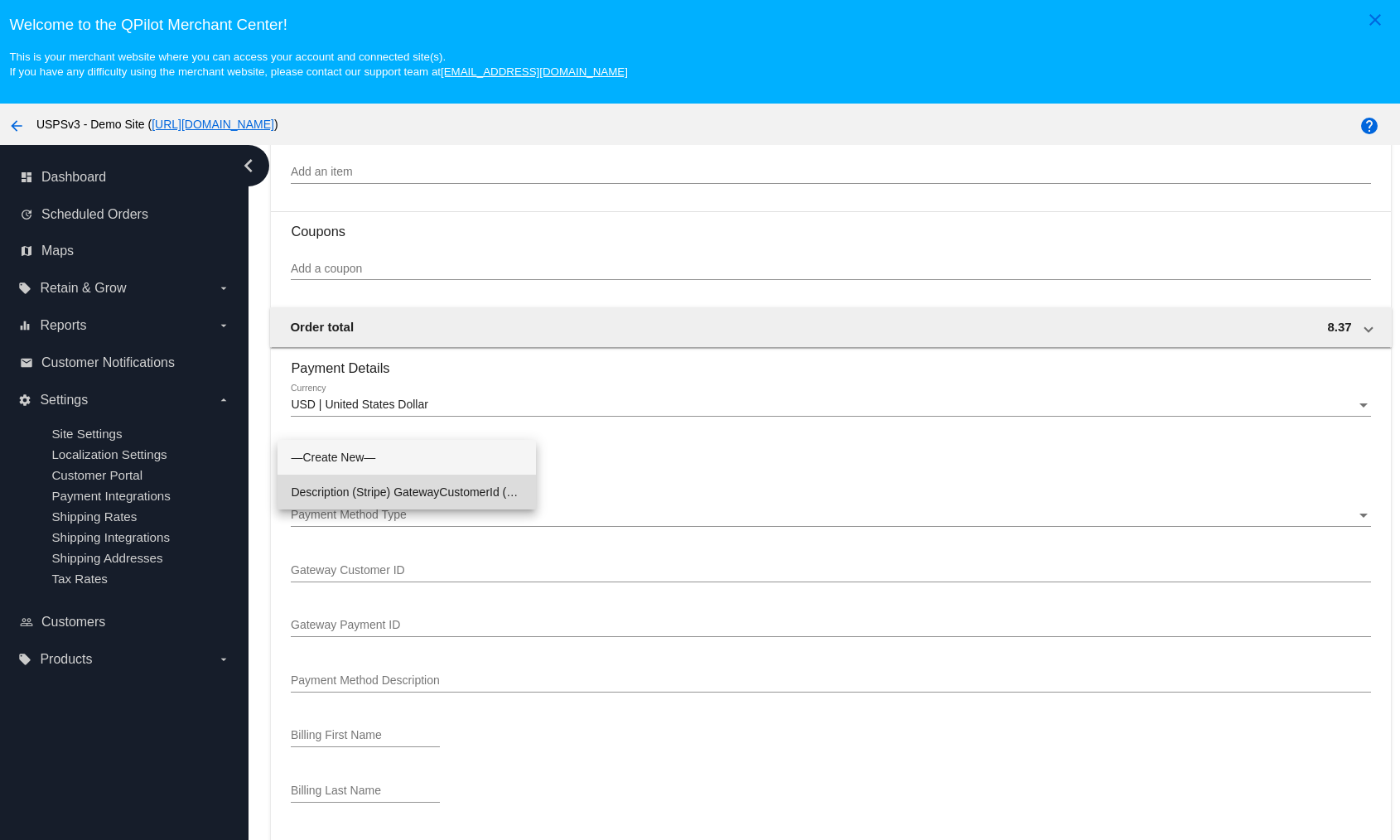
click at [388, 495] on span "Description (Stripe) GatewayCustomerId (cus_PyKmQDZgVyJS74) GatewayPaymentId (p…" at bounding box center [406, 492] width 232 height 34
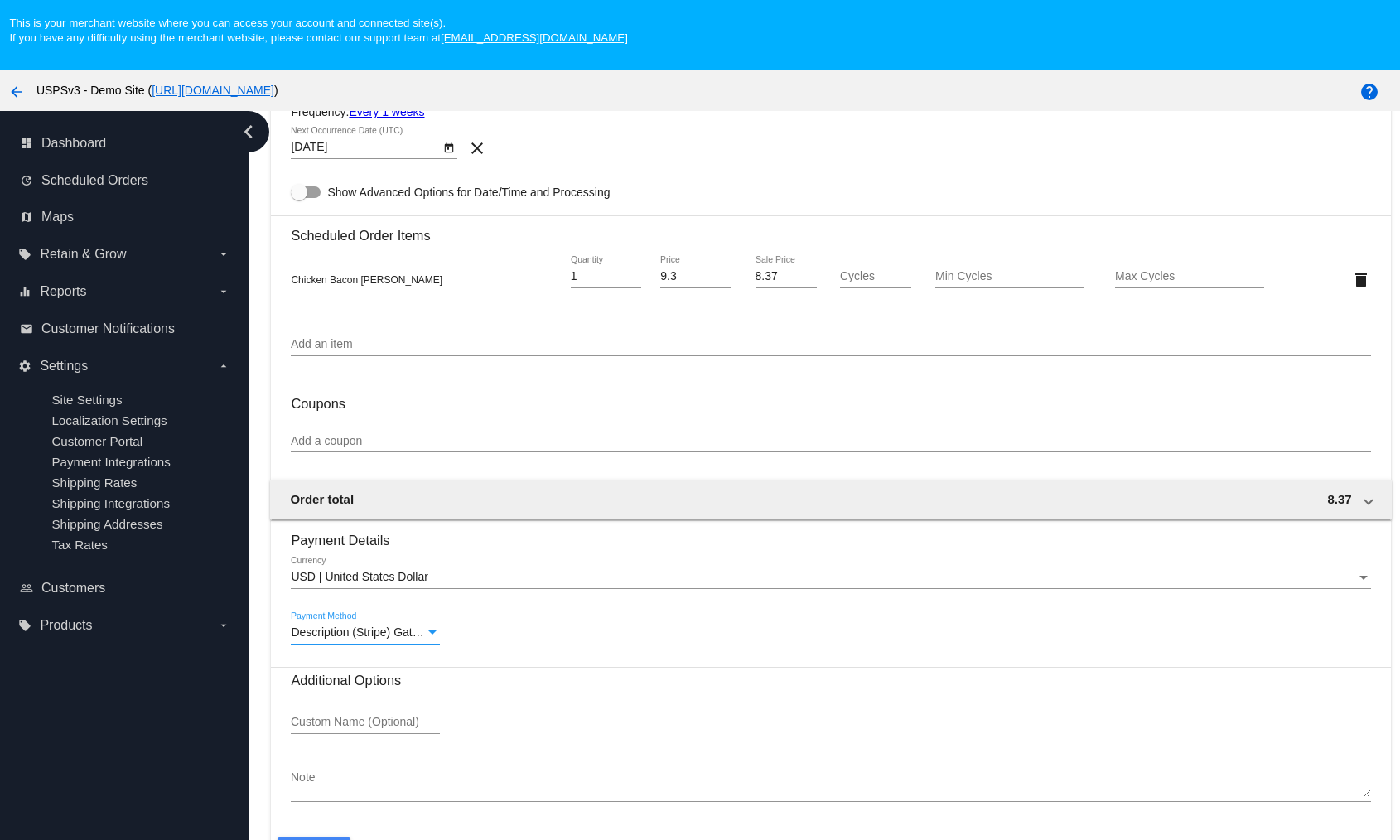
scroll to position [95, 0]
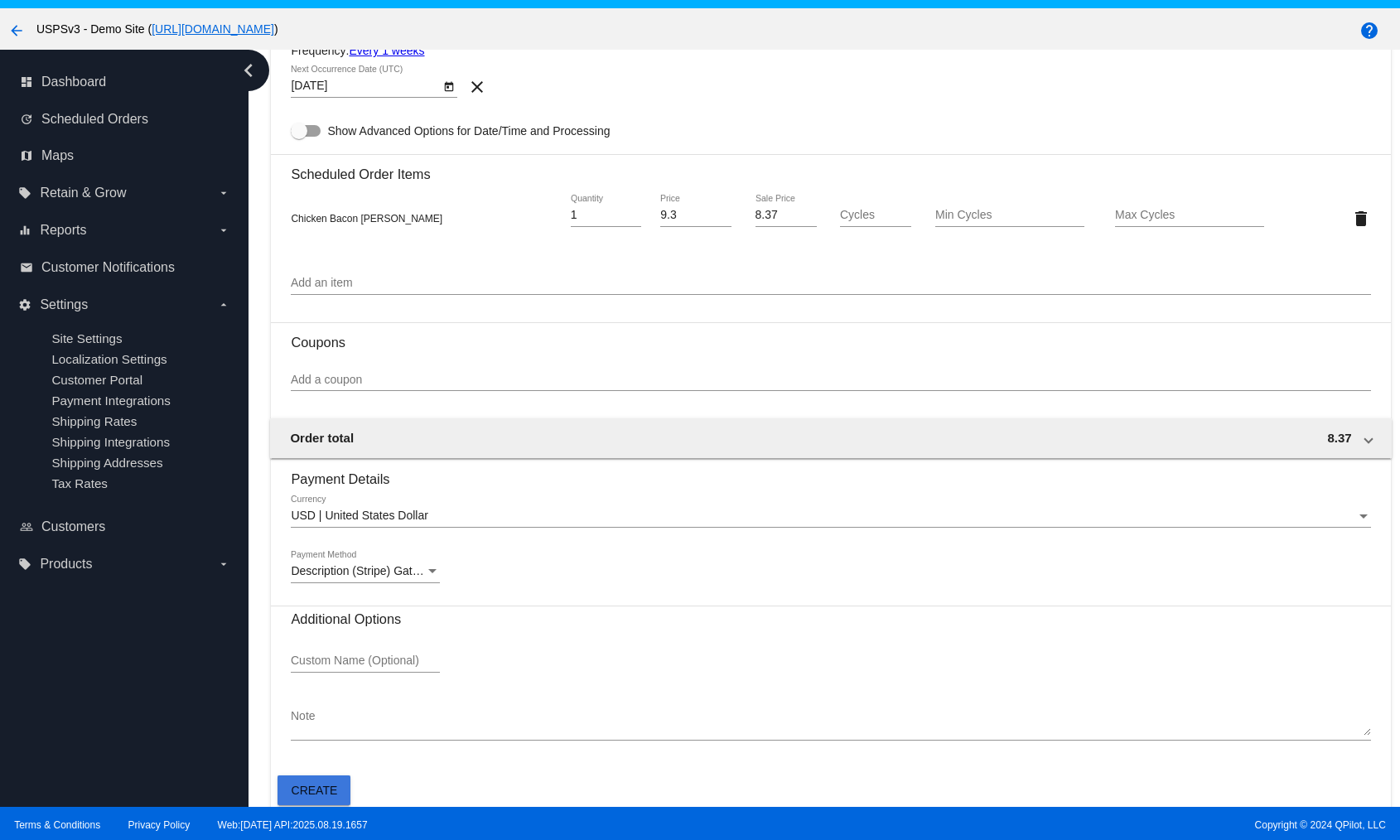
click at [323, 792] on span "Create" at bounding box center [315, 790] width 47 height 13
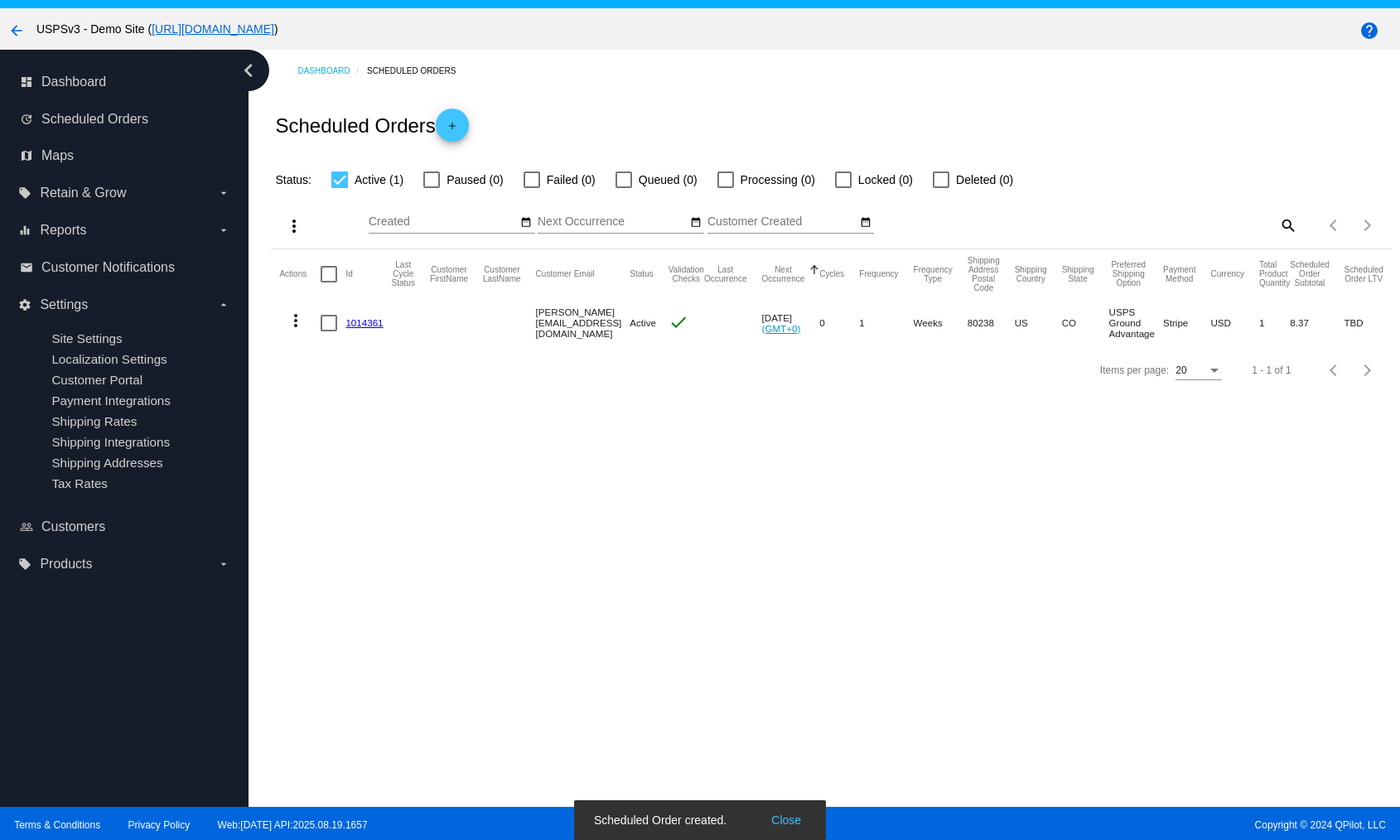
click at [362, 321] on link "1014361" at bounding box center [364, 323] width 37 height 10
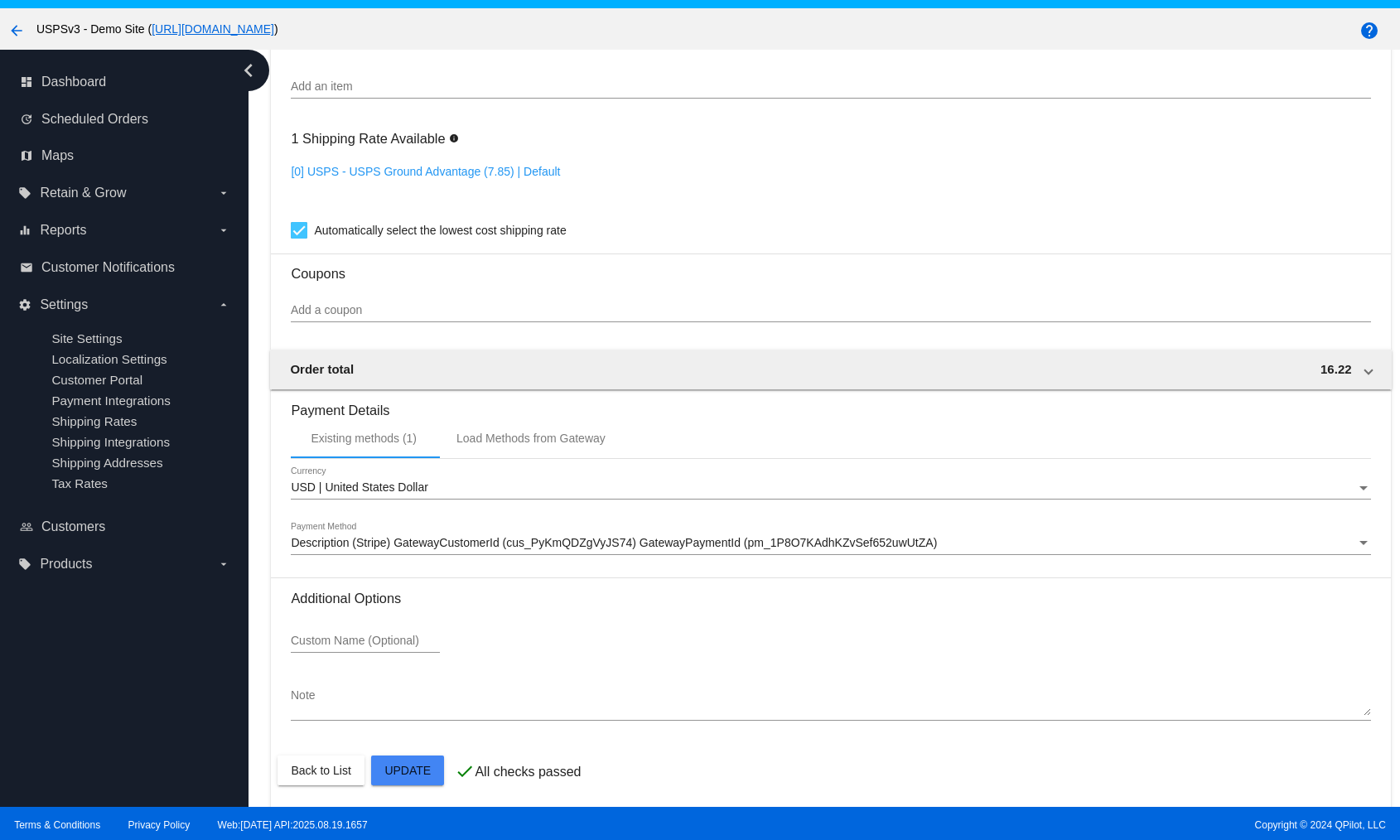
scroll to position [104, 0]
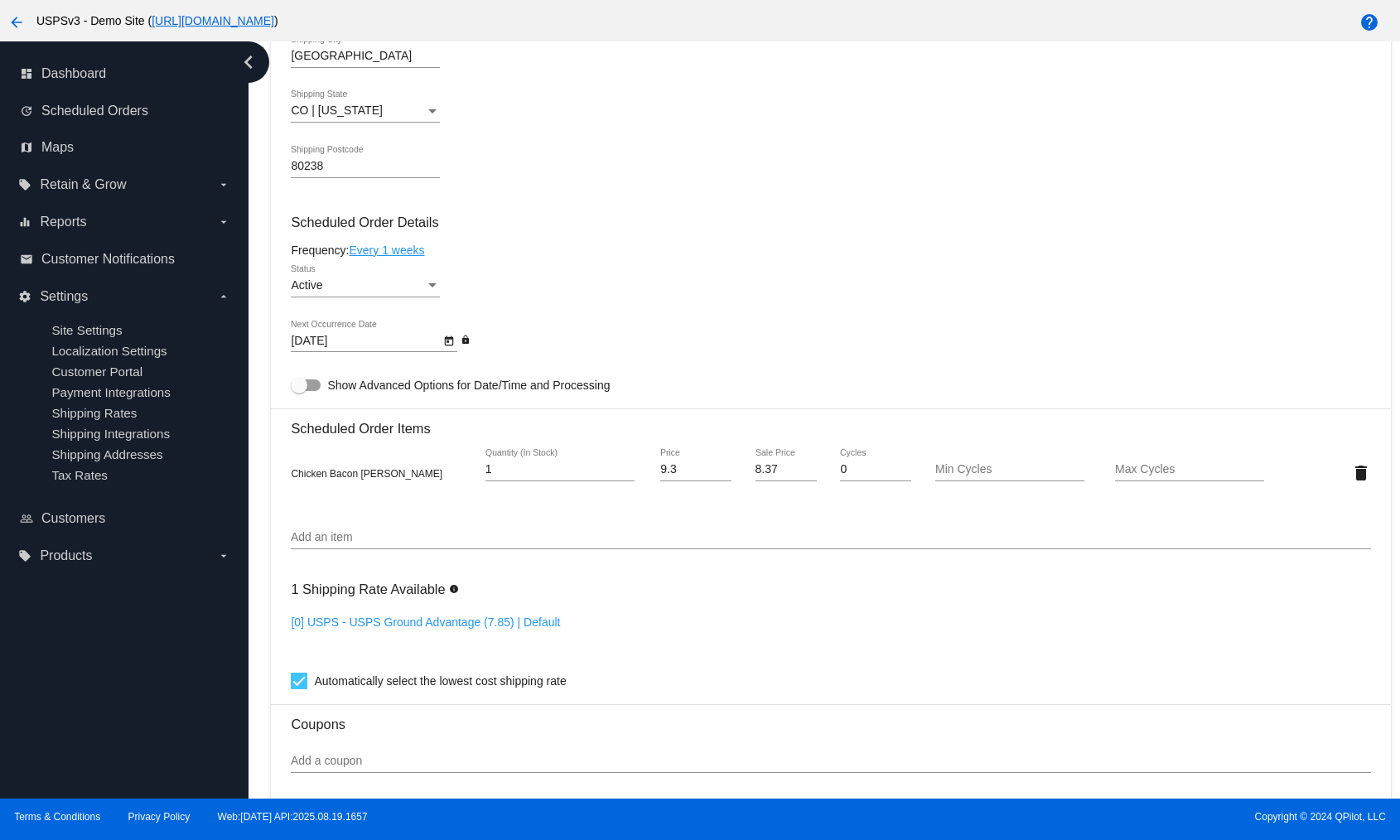
click at [509, 622] on link "[0] USPS - USPS Ground Advantage (7.85) | Default" at bounding box center [425, 622] width 269 height 13
checkbox input "false"
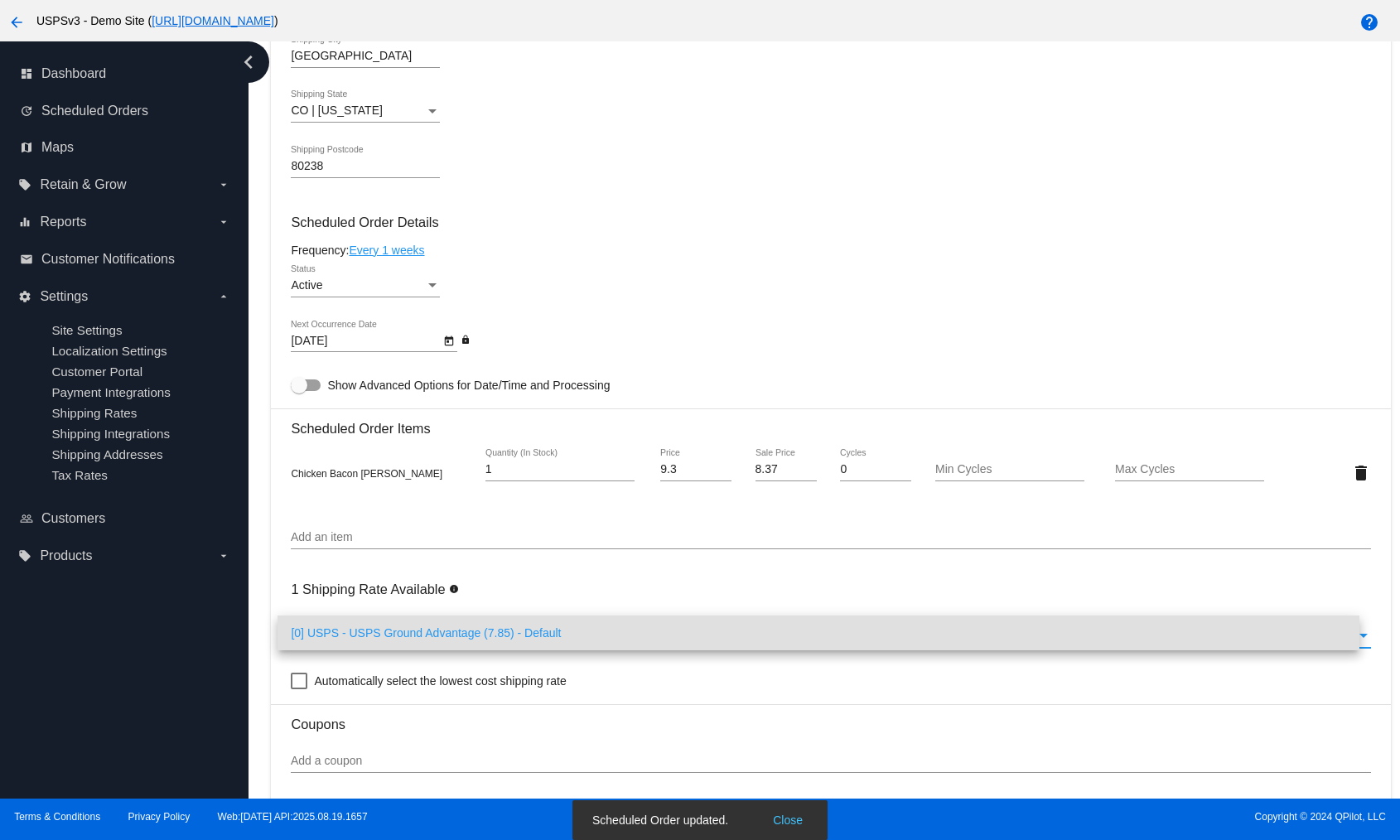
click at [509, 622] on span "[0] USPS - USPS Ground Advantage (7.85) - Default" at bounding box center [818, 633] width 1055 height 34
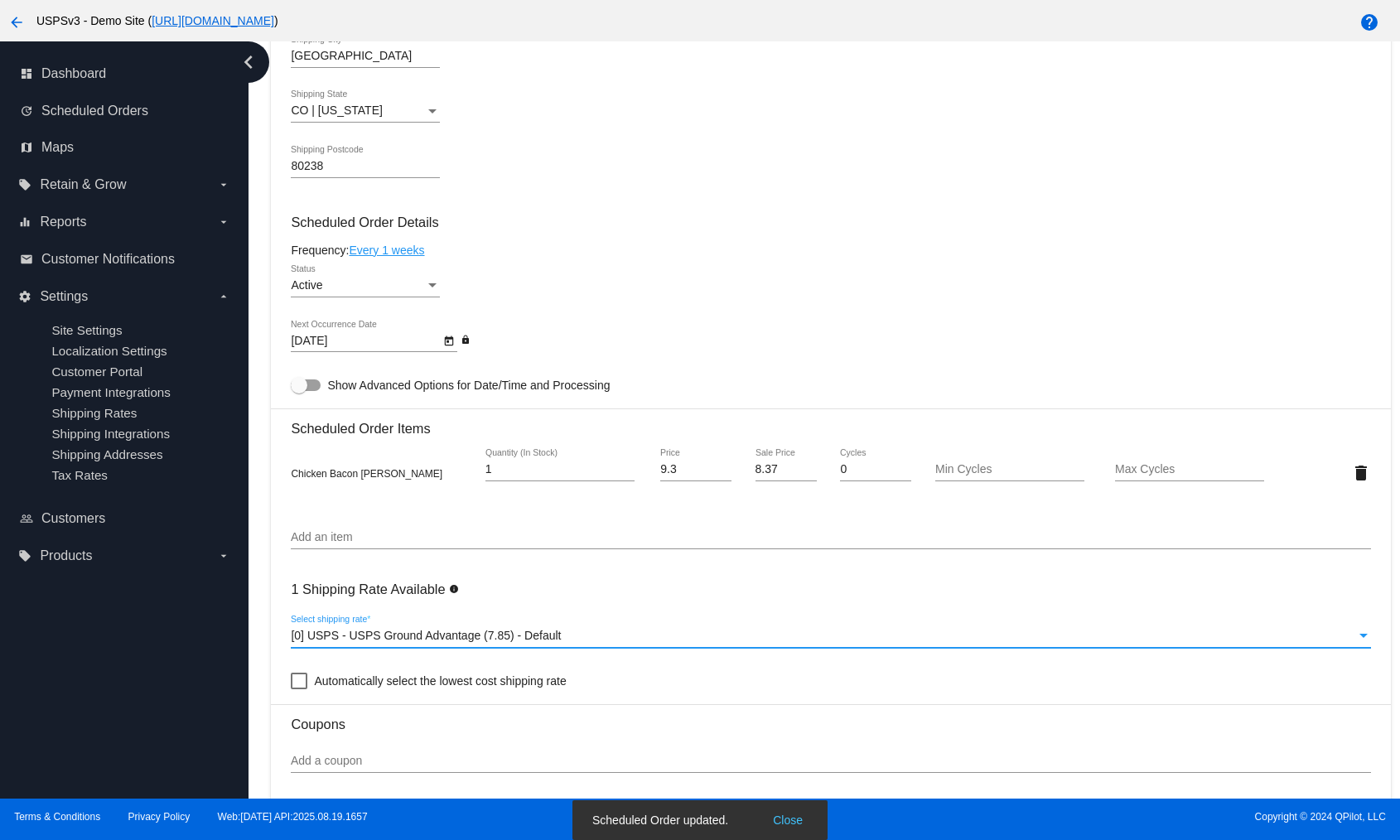
click at [564, 594] on div "1 Shipping Rate Available info [0] USPS - USPS Ground Advantage (7.85) - Defaul…" at bounding box center [831, 631] width 1080 height 119
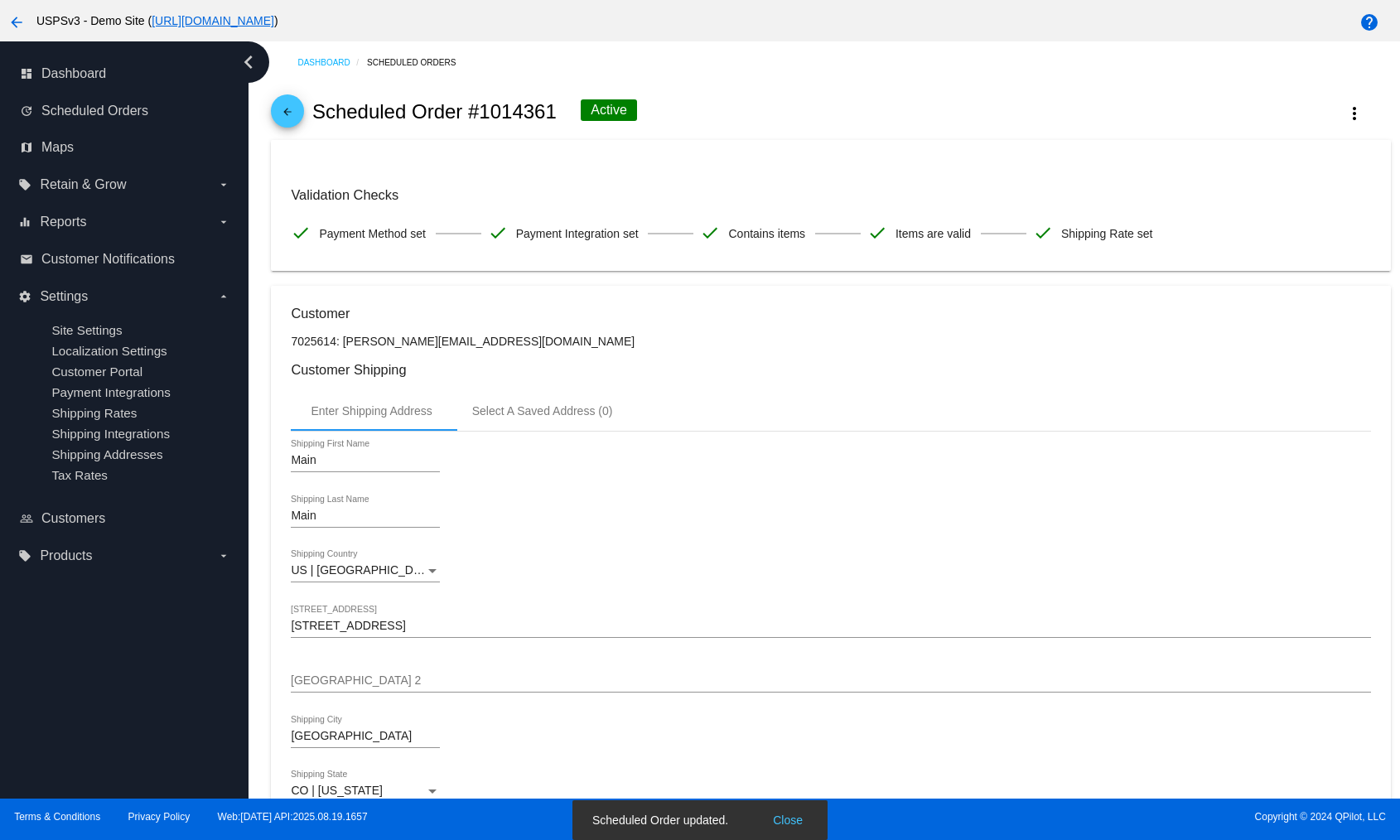
scroll to position [0, 0]
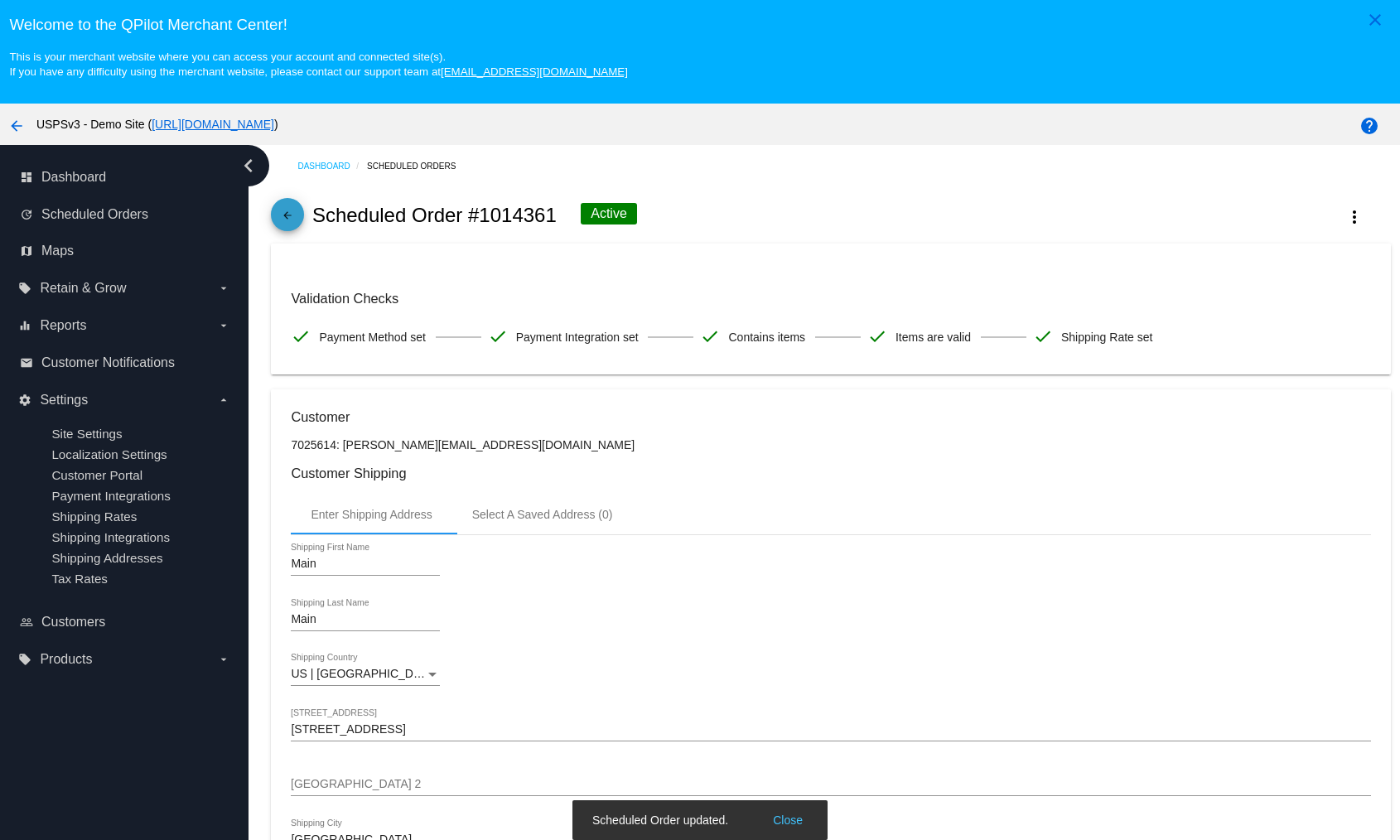
click at [274, 222] on link "arrow_back" at bounding box center [287, 215] width 33 height 33
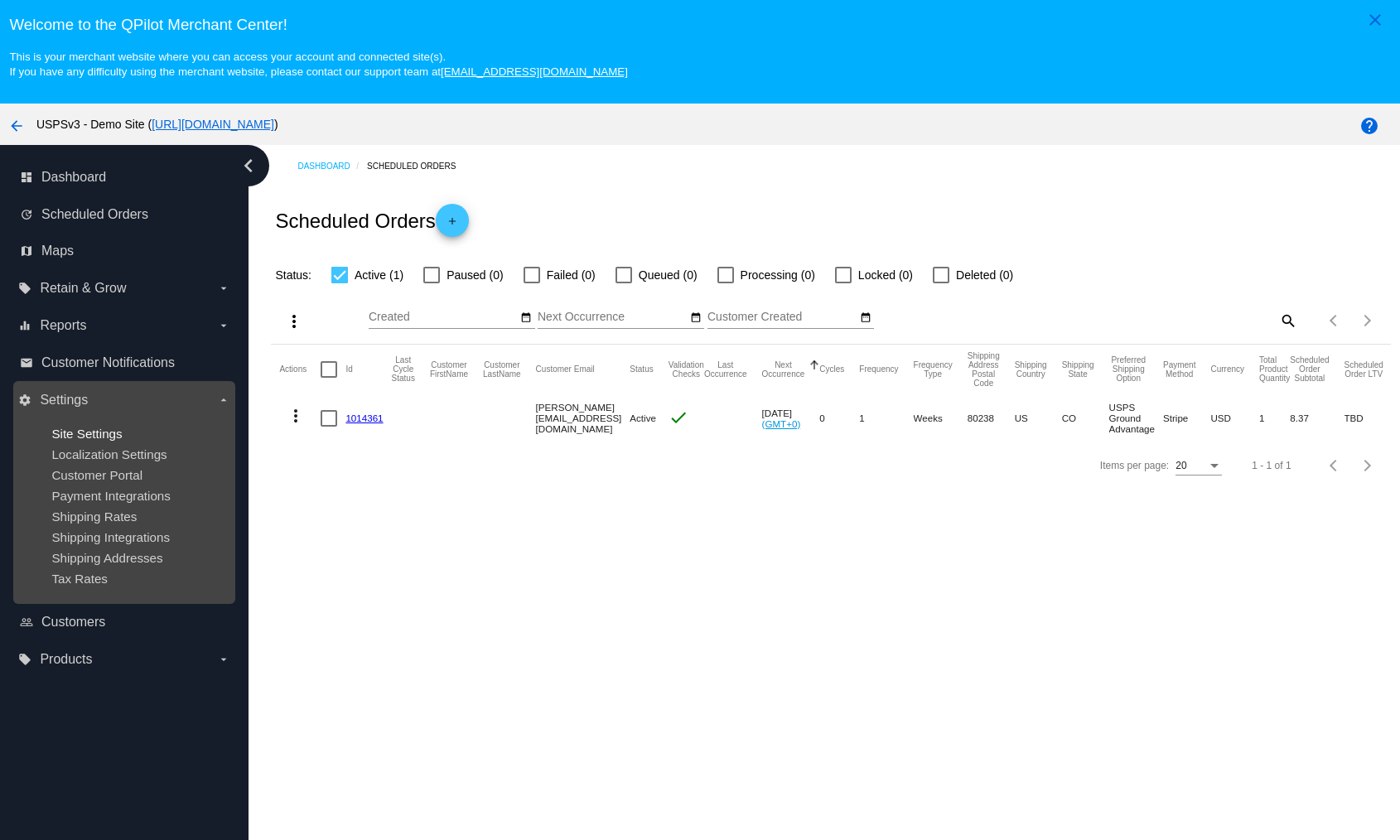
click at [108, 439] on span "Site Settings" at bounding box center [87, 434] width 71 height 14
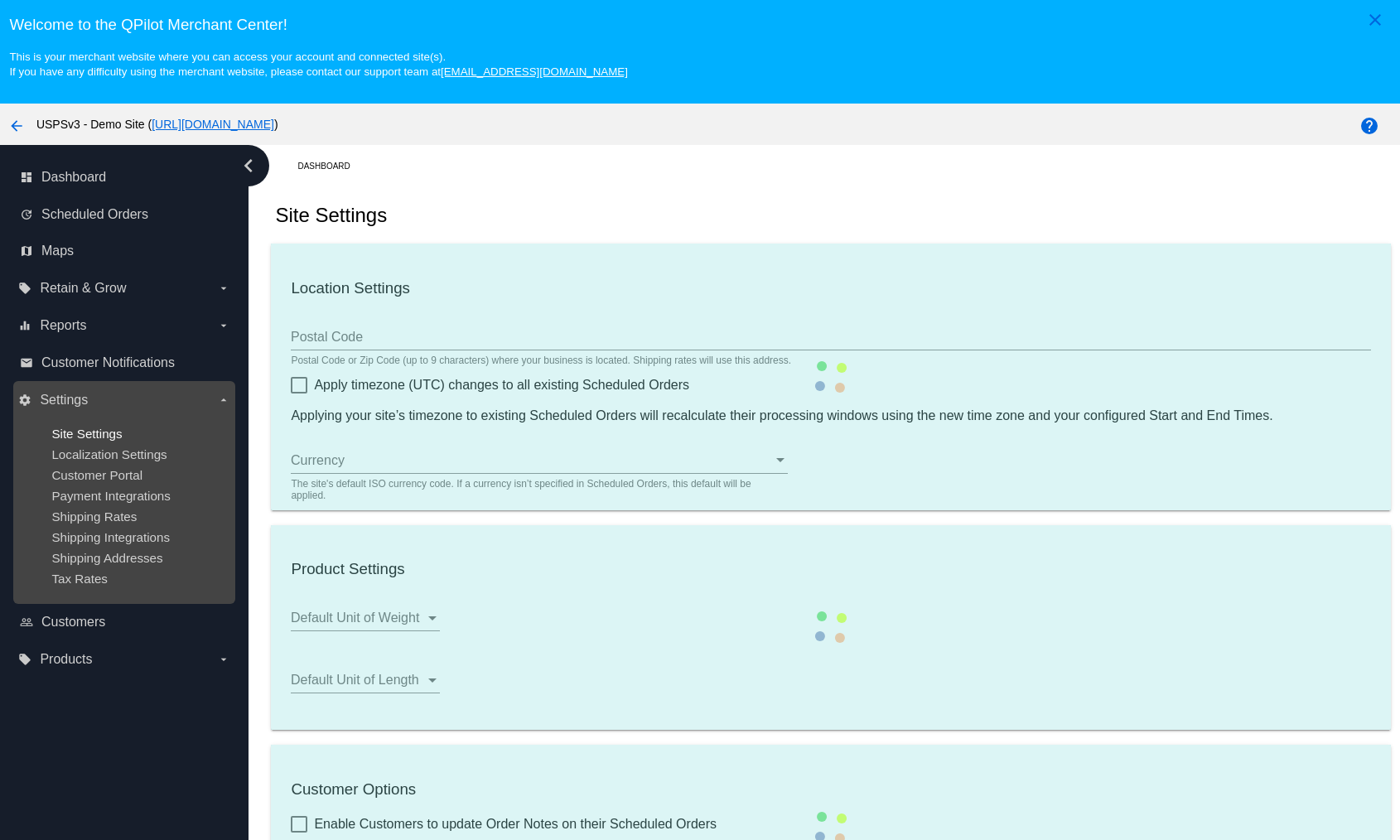
type input "00:00"
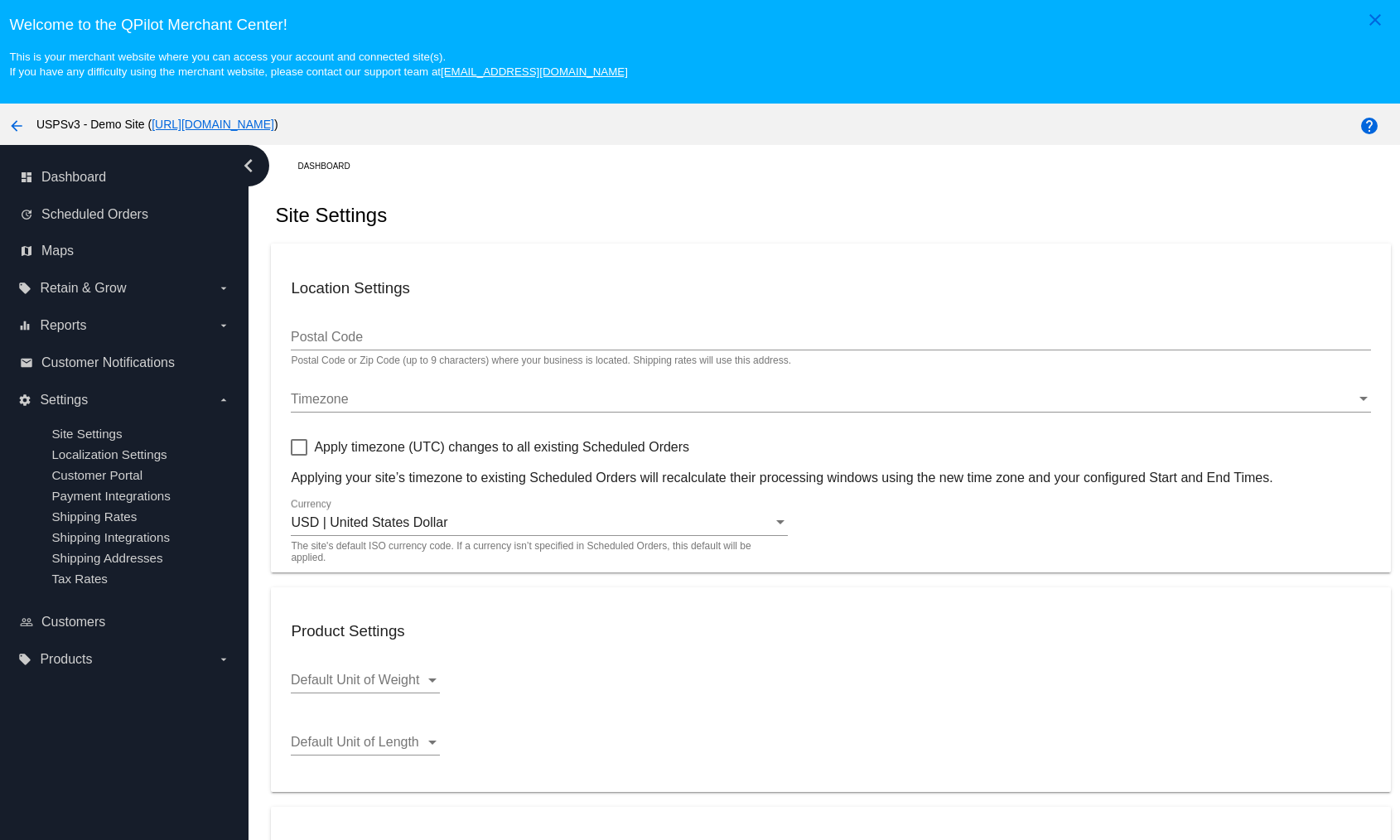
scroll to position [929, 0]
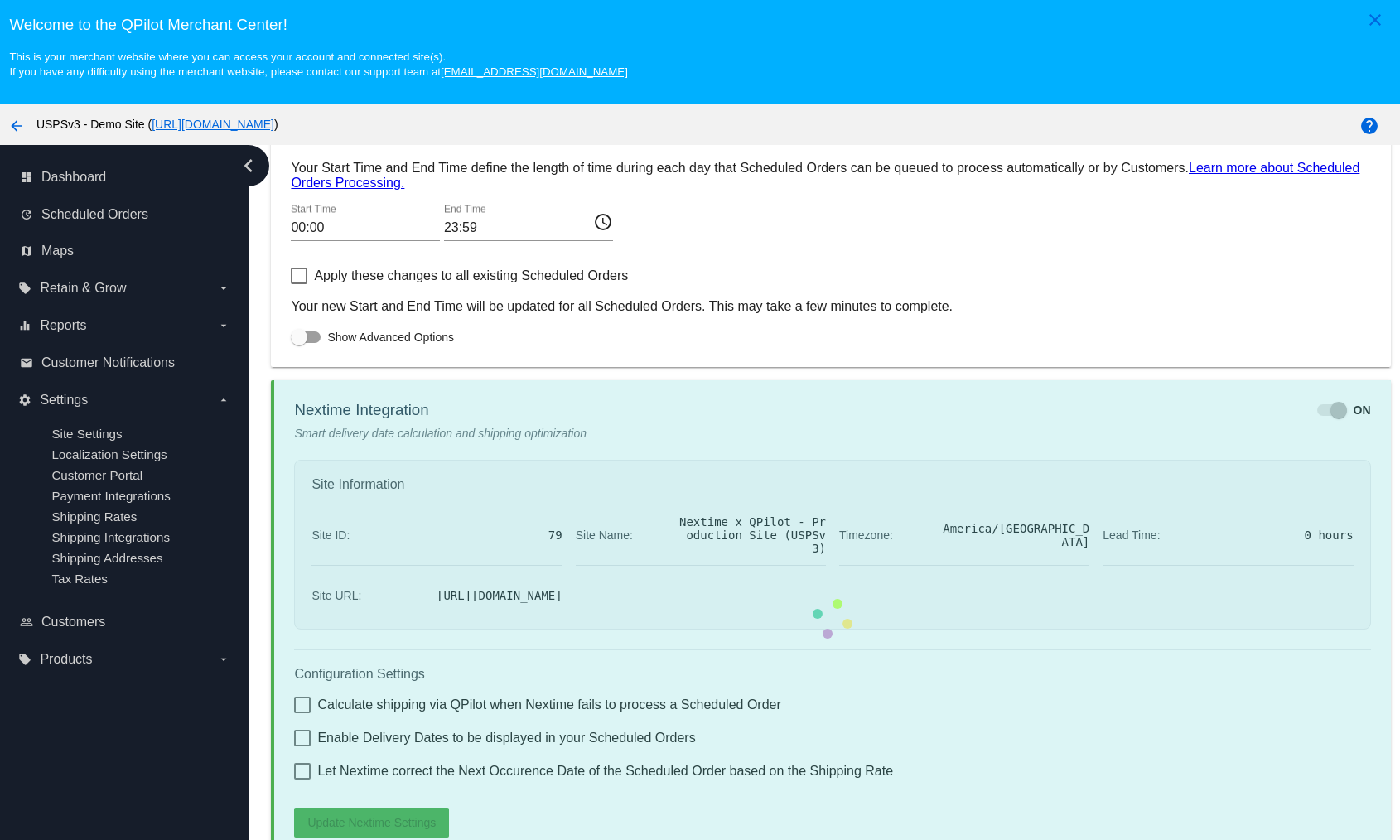
checkbox input "true"
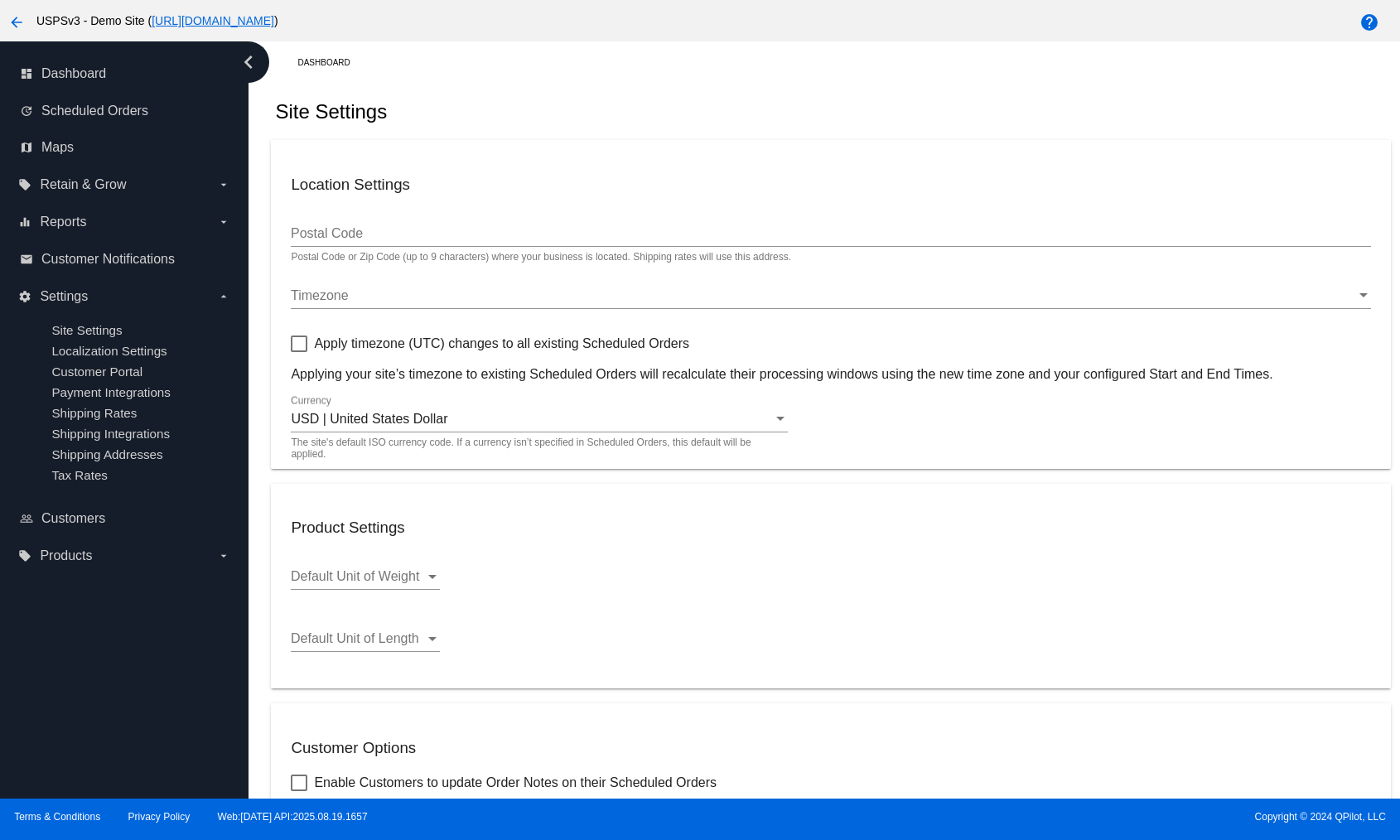
scroll to position [0, 0]
